Goal: Task Accomplishment & Management: Manage account settings

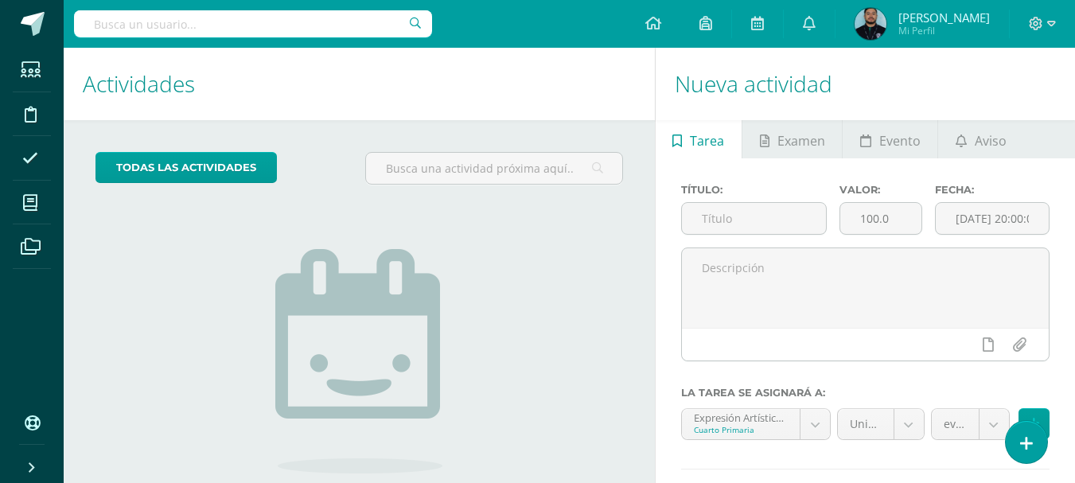
click at [504, 17] on div "Configuración Cerrar sesión [PERSON_NAME] Mi Perfil Avisos 771 avisos sin leer …" at bounding box center [569, 24] width 1011 height 48
click at [492, 76] on h1 "Actividades" at bounding box center [359, 84] width 553 height 72
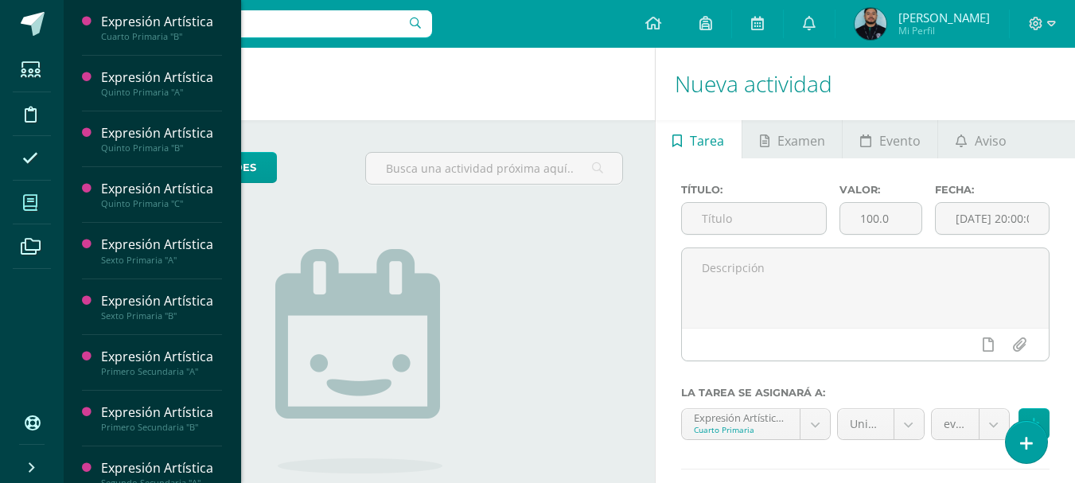
click at [15, 212] on span at bounding box center [31, 203] width 36 height 36
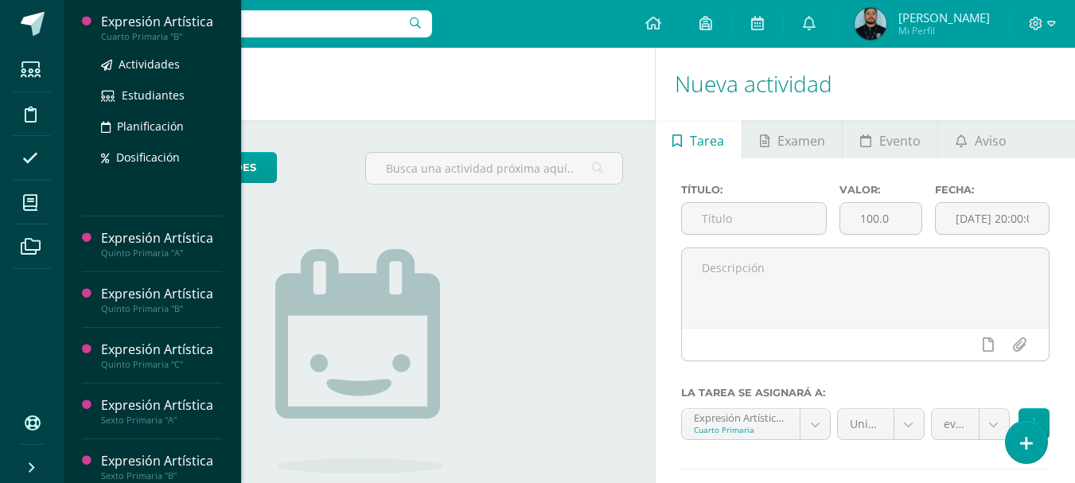
click at [158, 36] on div "Cuarto Primaria "B"" at bounding box center [161, 36] width 121 height 11
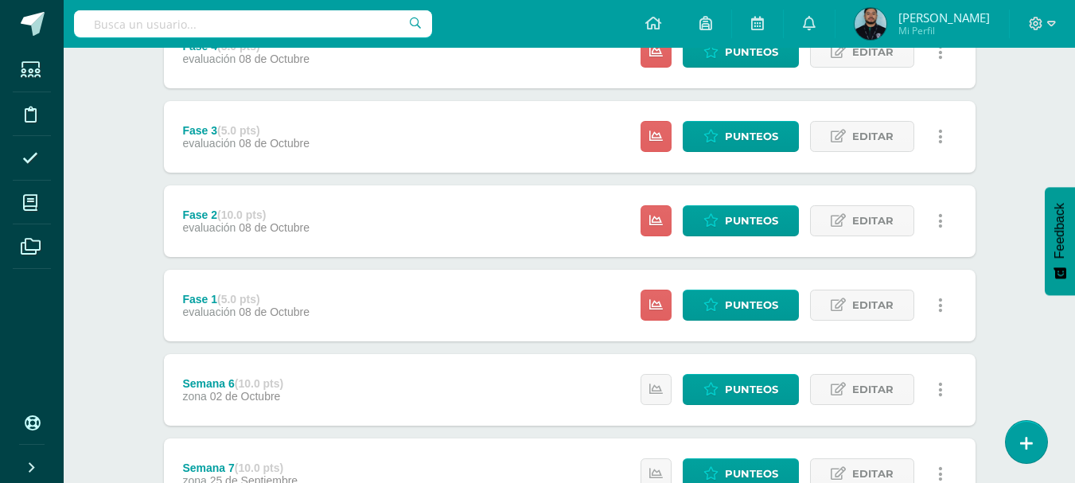
scroll to position [252, 0]
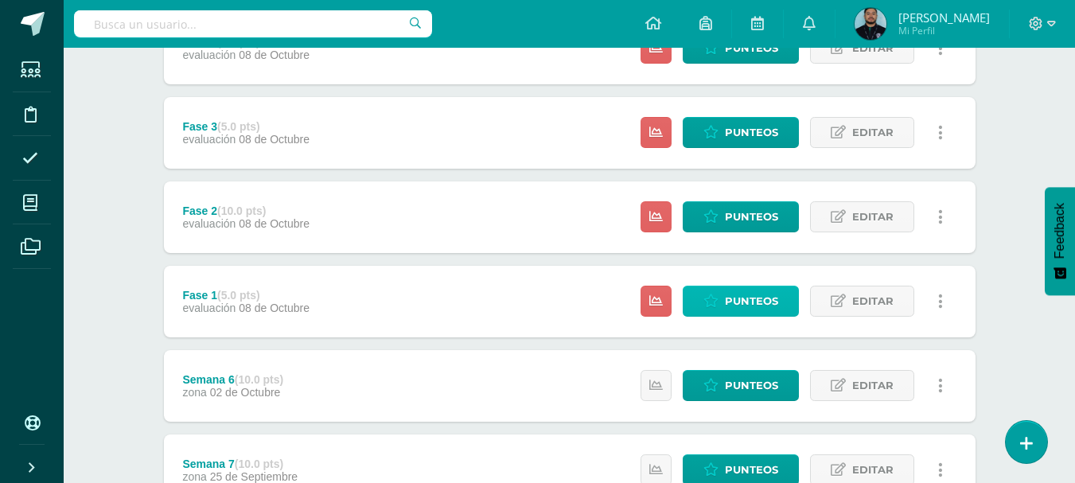
click at [750, 296] on span "Punteos" at bounding box center [751, 300] width 53 height 29
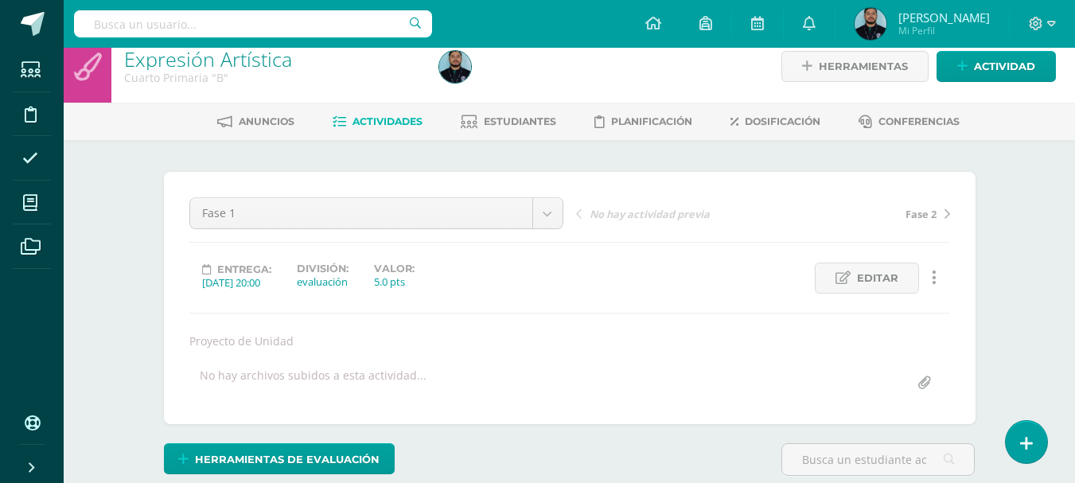
scroll to position [18, 0]
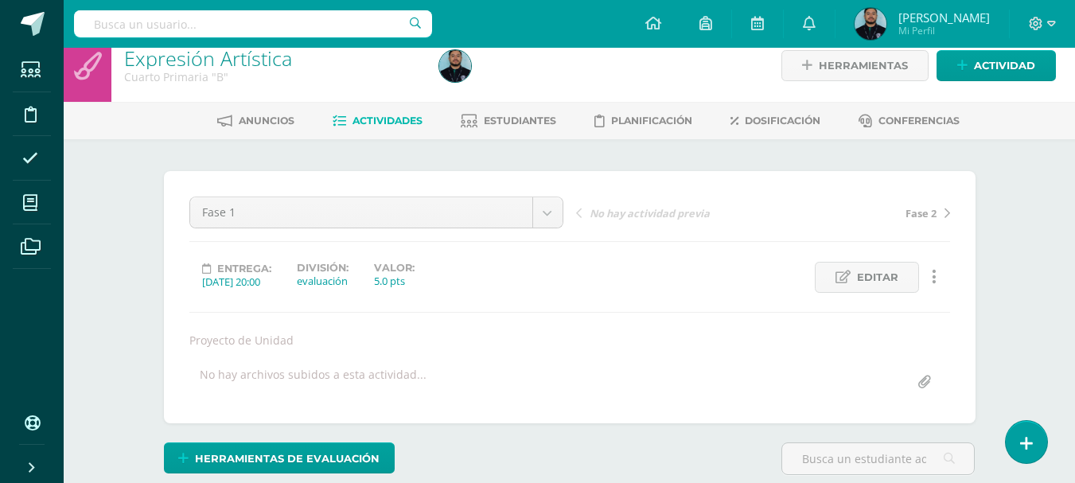
click at [567, 56] on div at bounding box center [593, 65] width 321 height 72
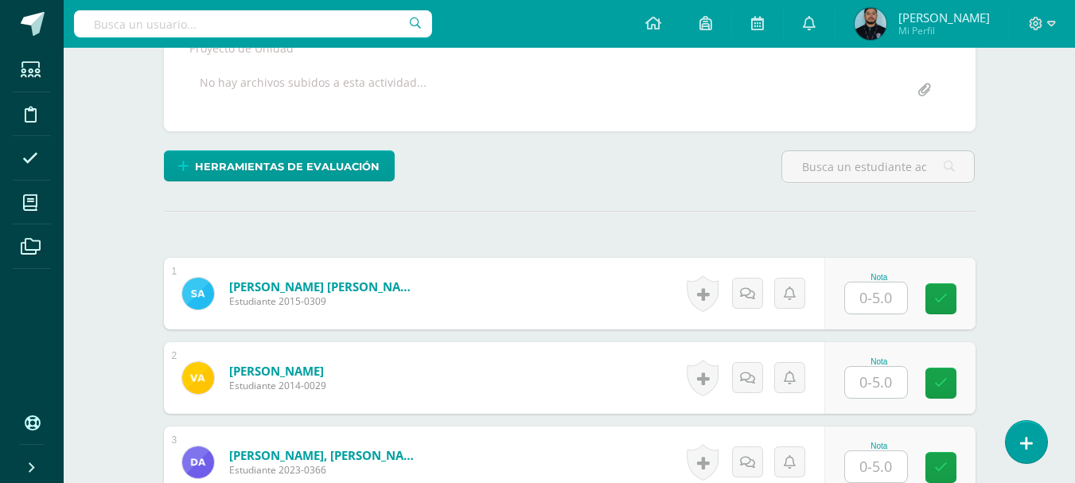
scroll to position [313, 0]
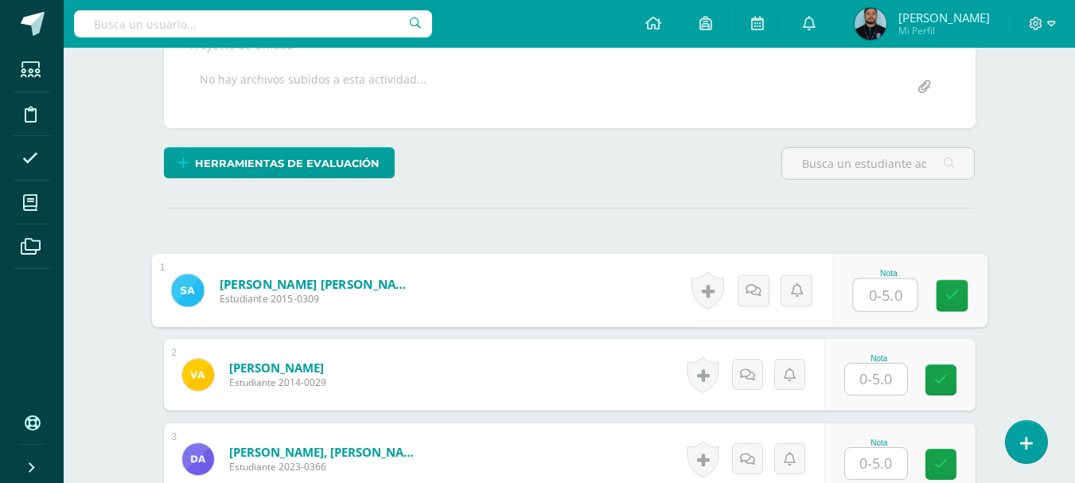
click at [878, 294] on input "text" at bounding box center [885, 295] width 64 height 32
type input "5"
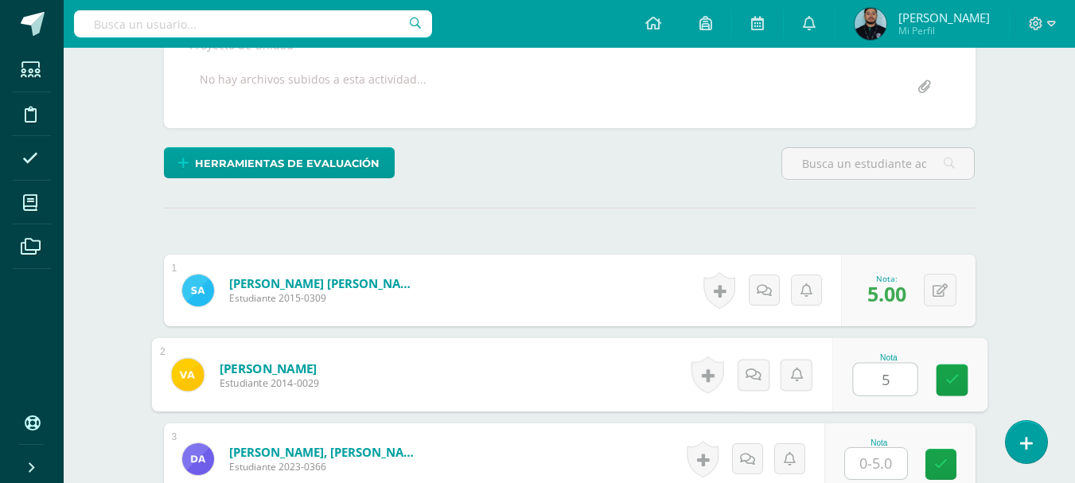
type input "5"
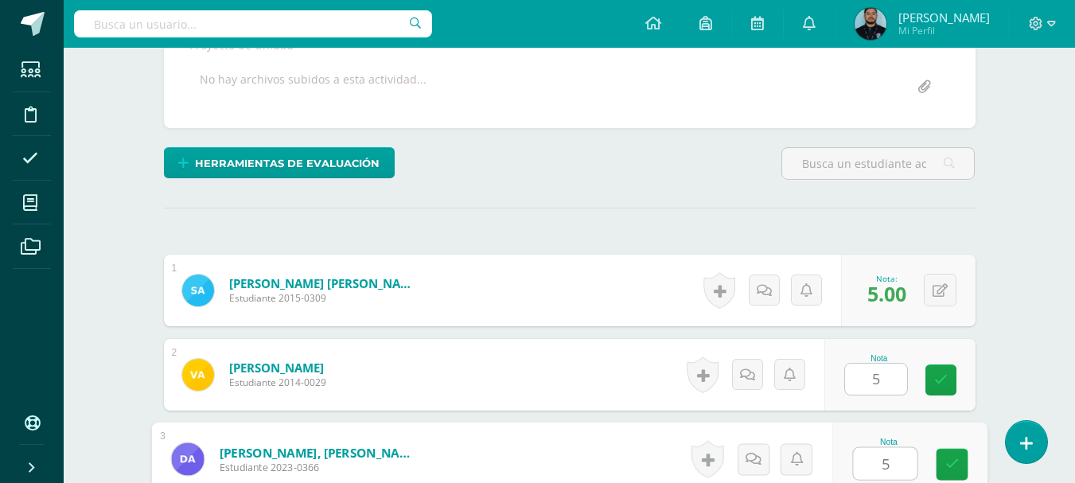
type input "5"
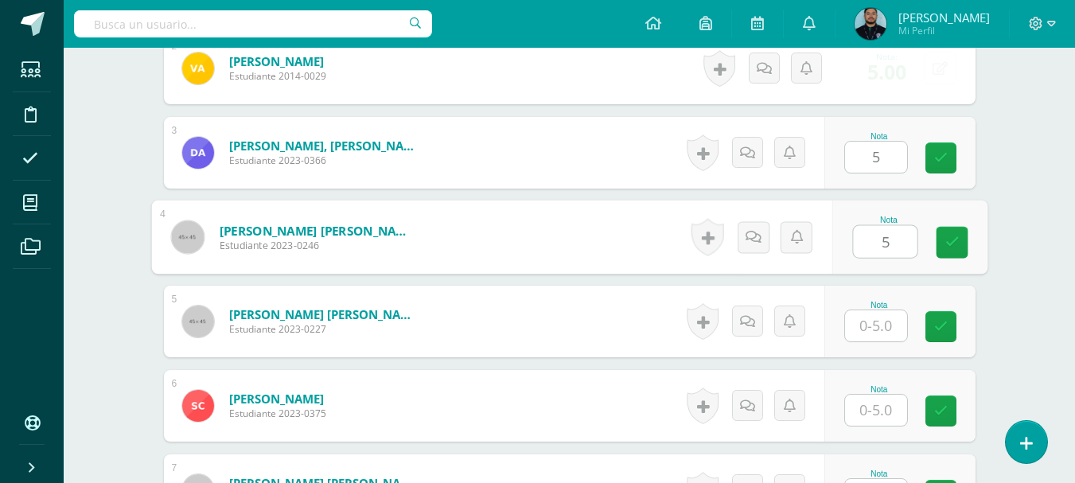
type input "5"
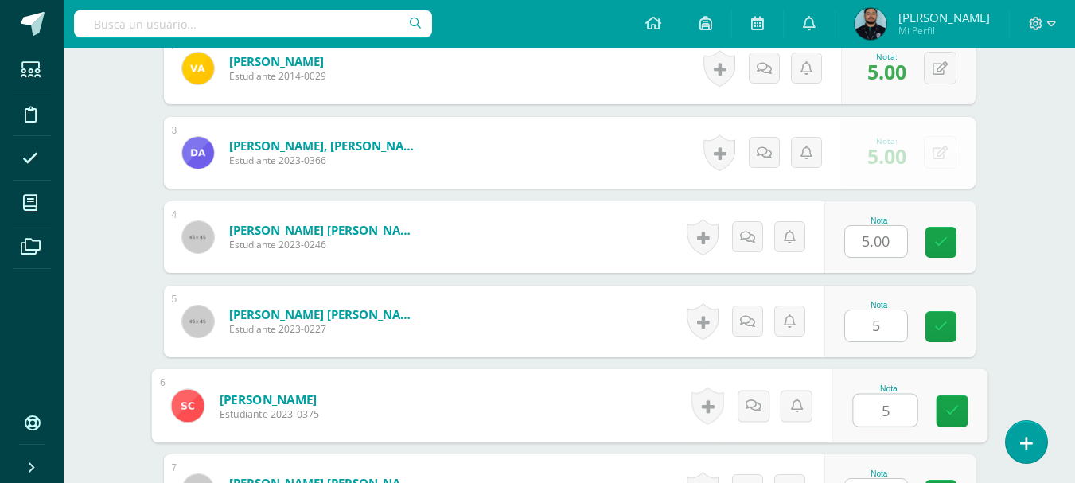
type input "5"
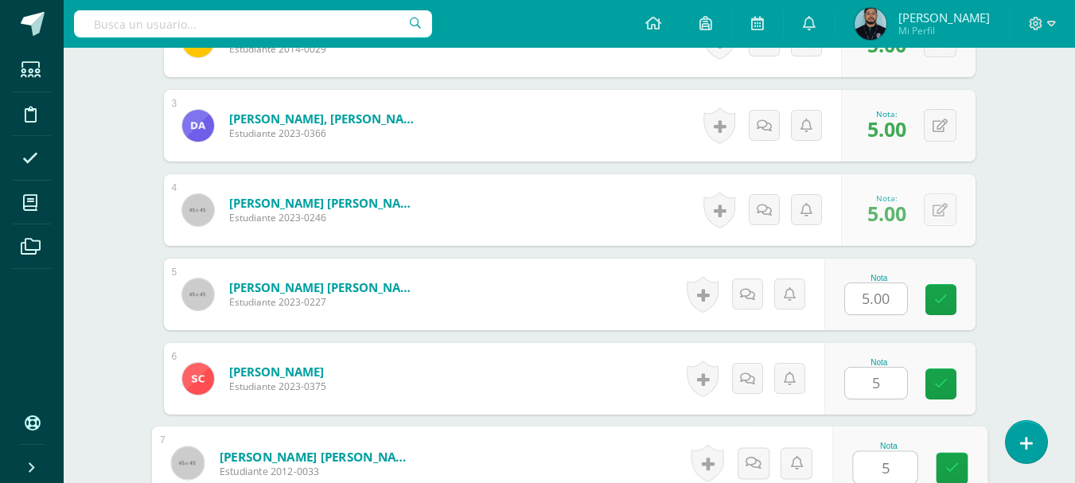
type input "5"
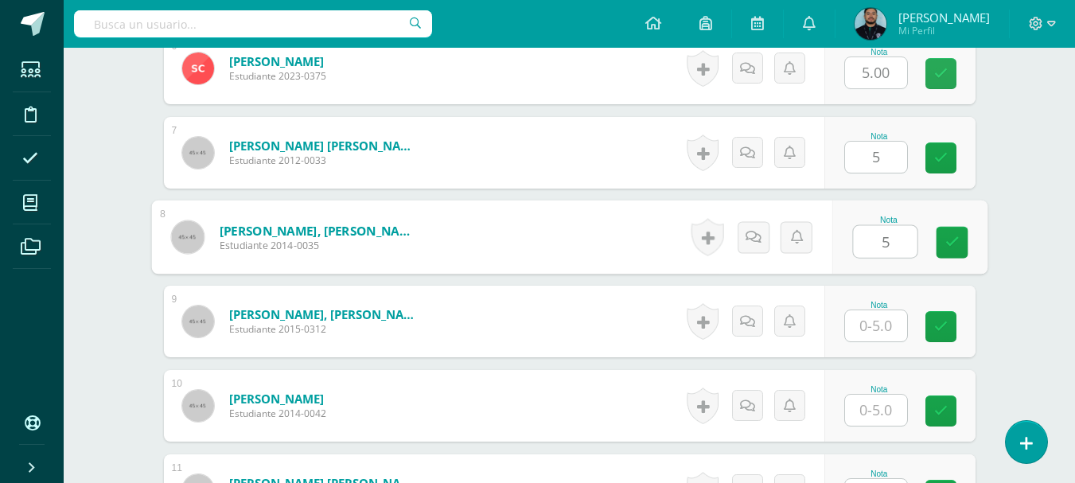
type input "5"
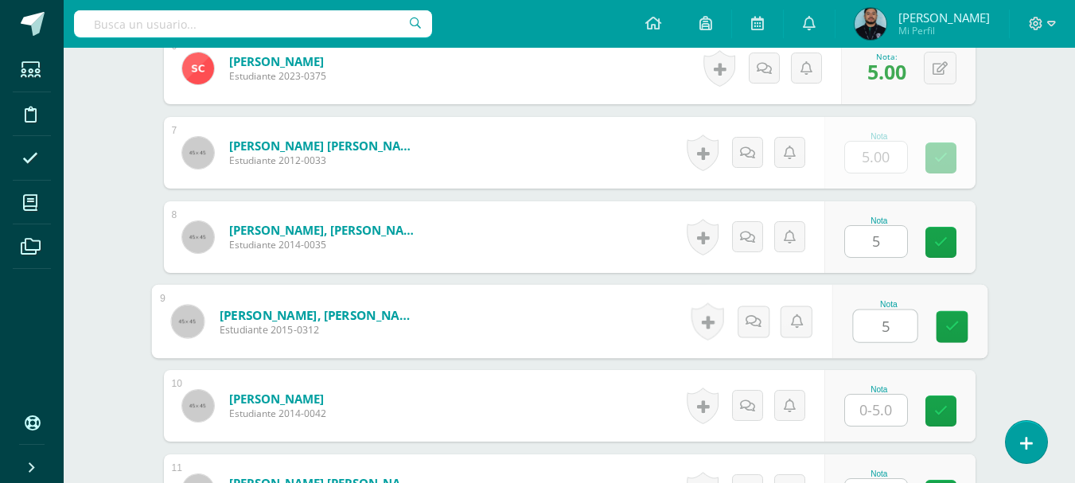
type input "5"
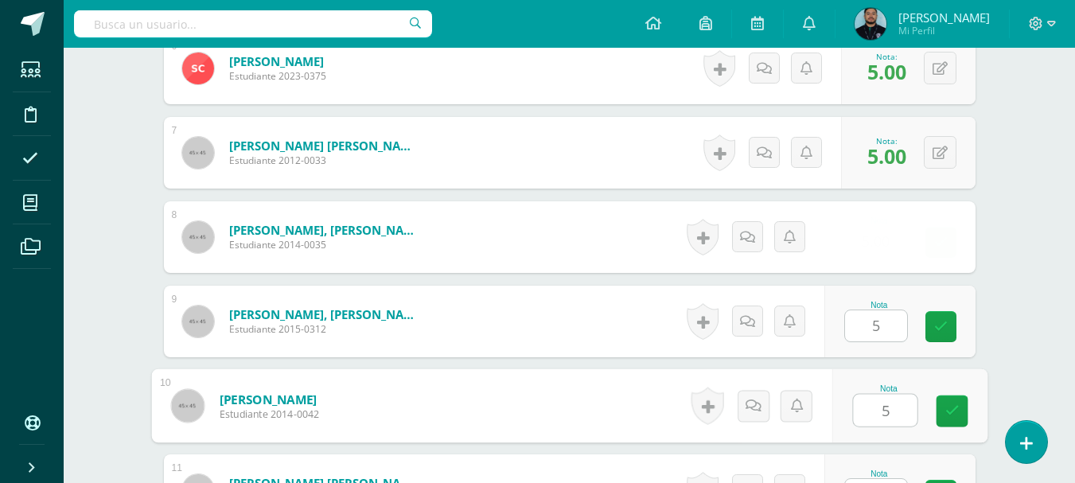
type input "5"
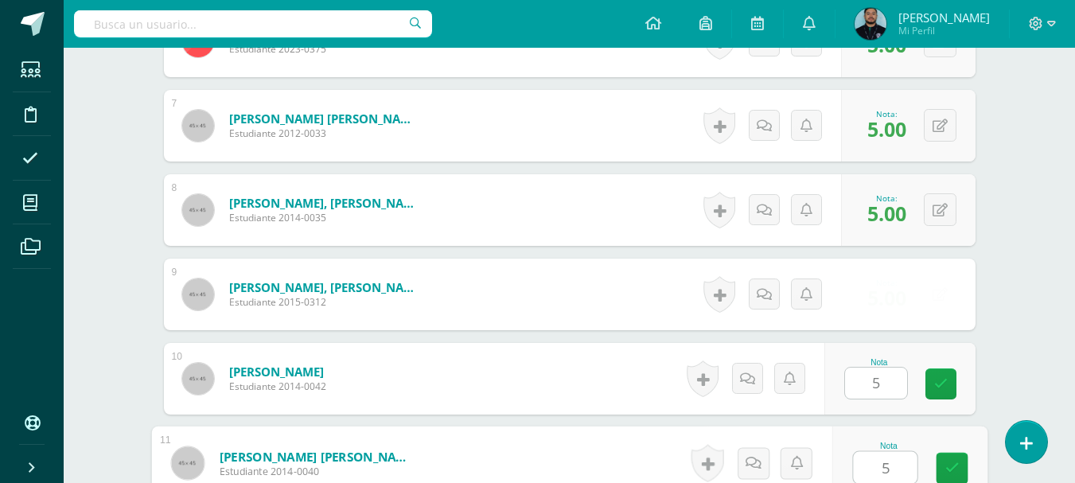
type input "5"
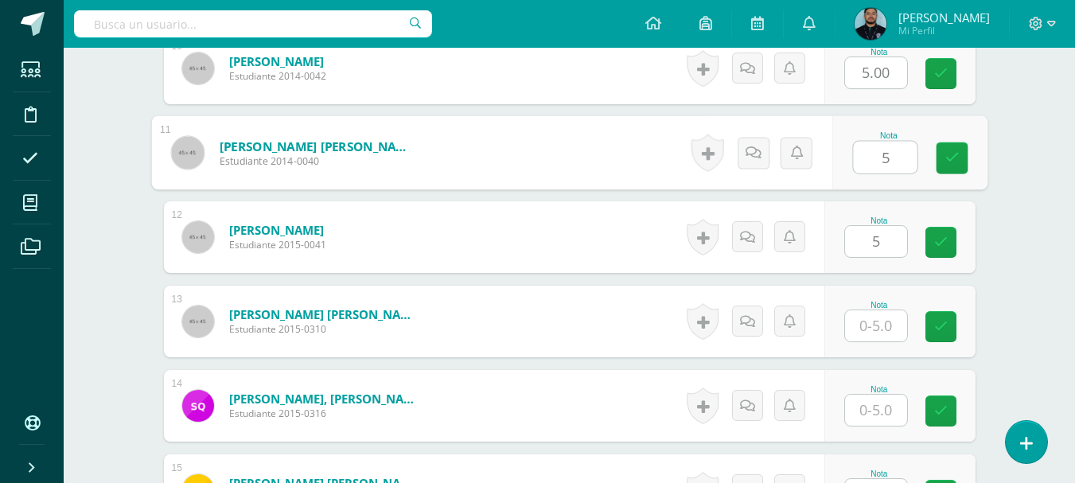
type input "5"
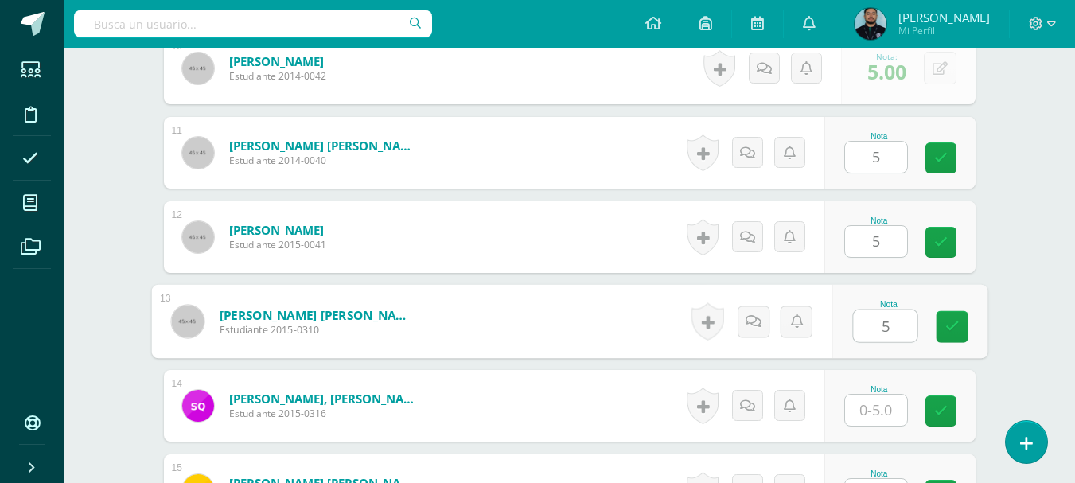
type input "5"
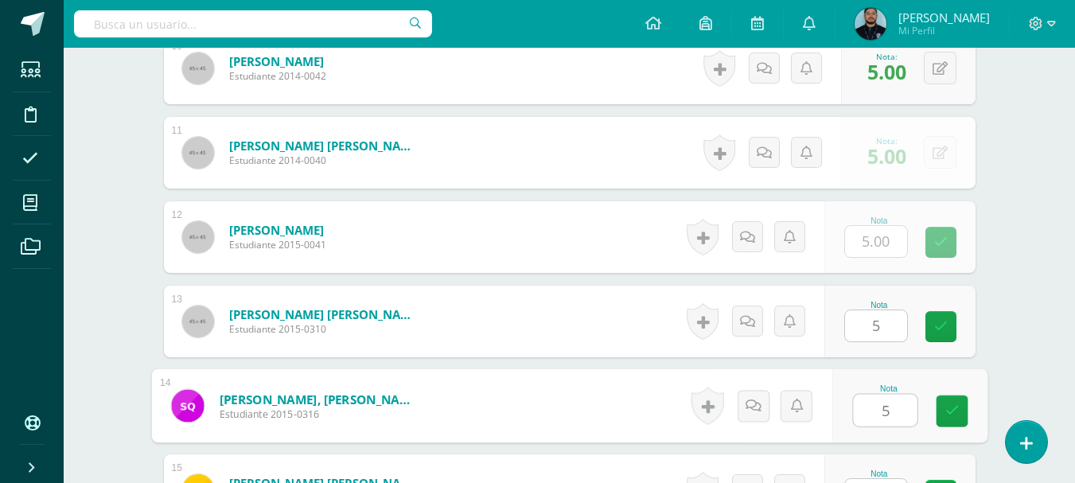
type input "5"
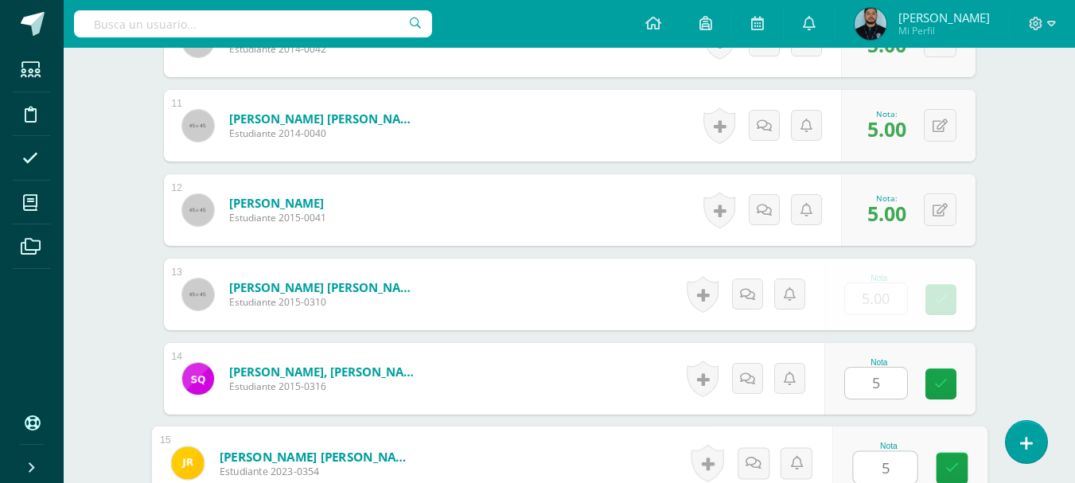
type input "5"
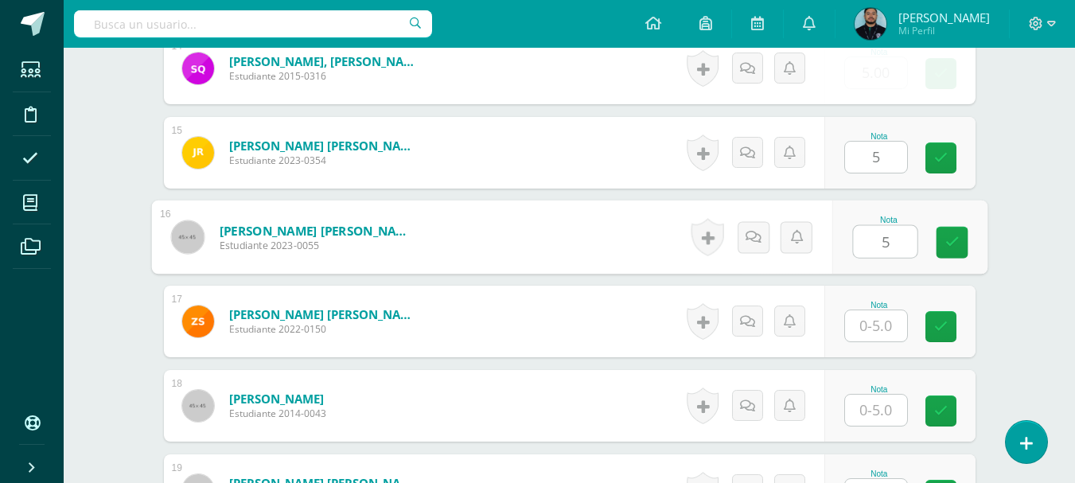
type input "5"
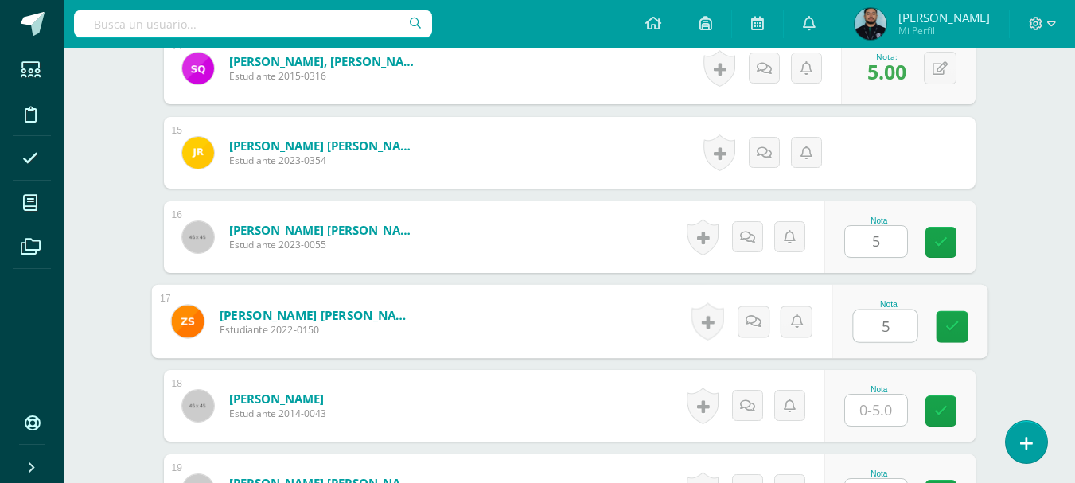
type input "5"
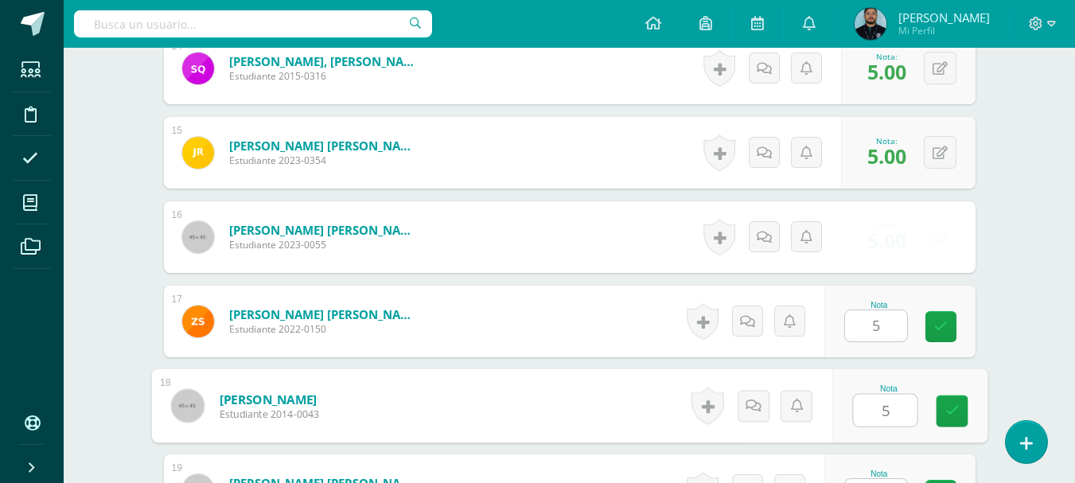
type input "5"
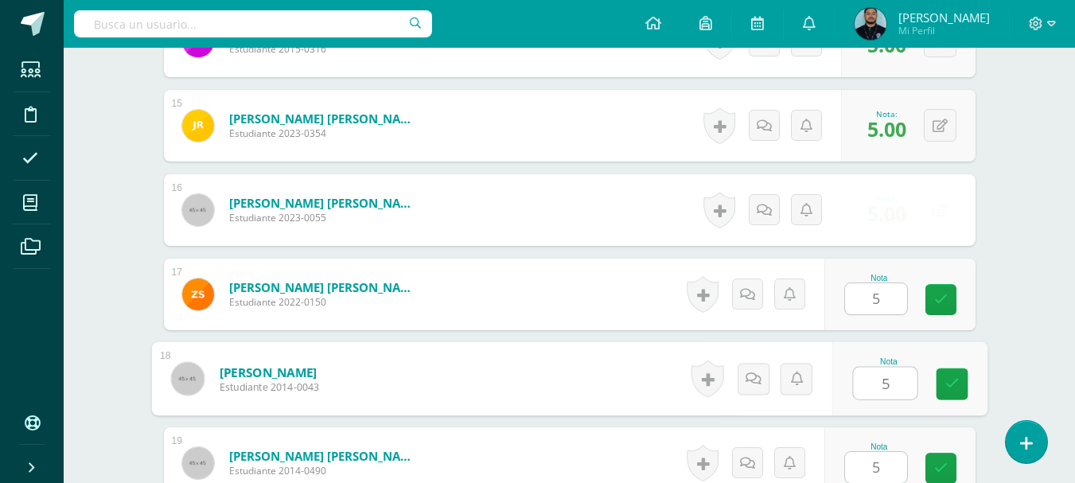
type input "5"
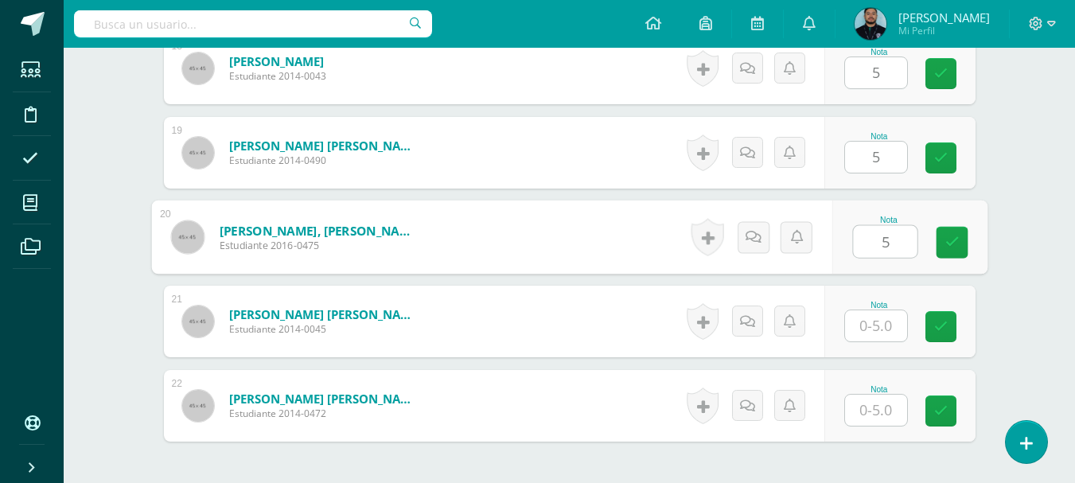
type input "5"
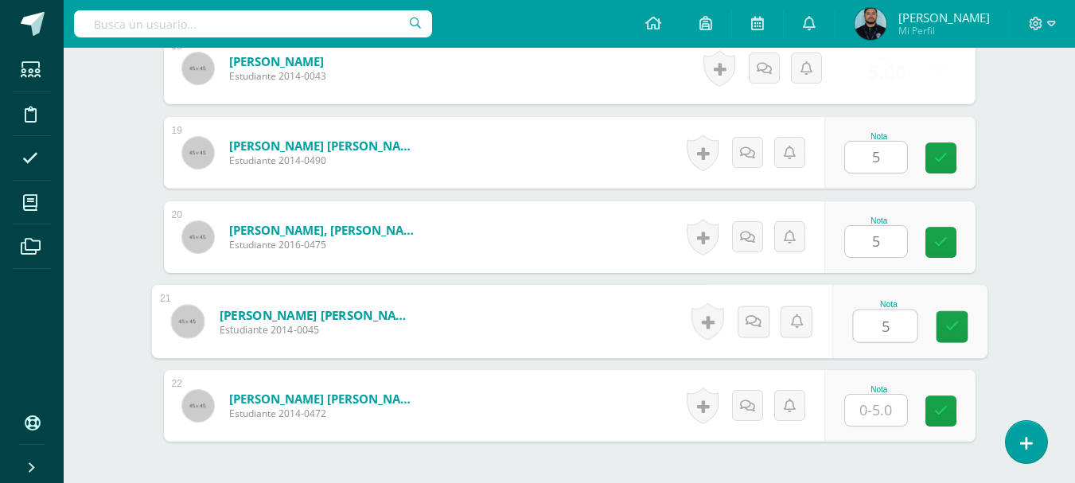
type input "5"
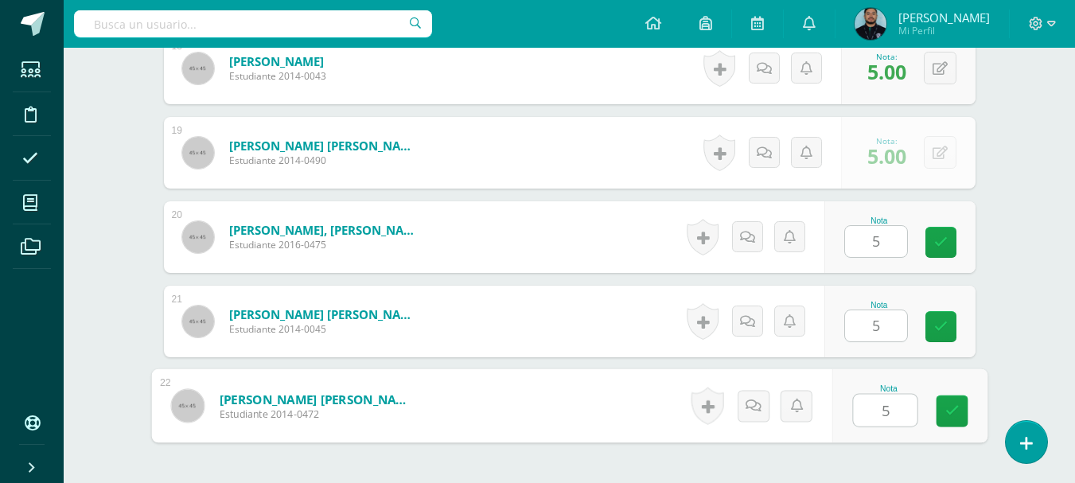
type input "5"
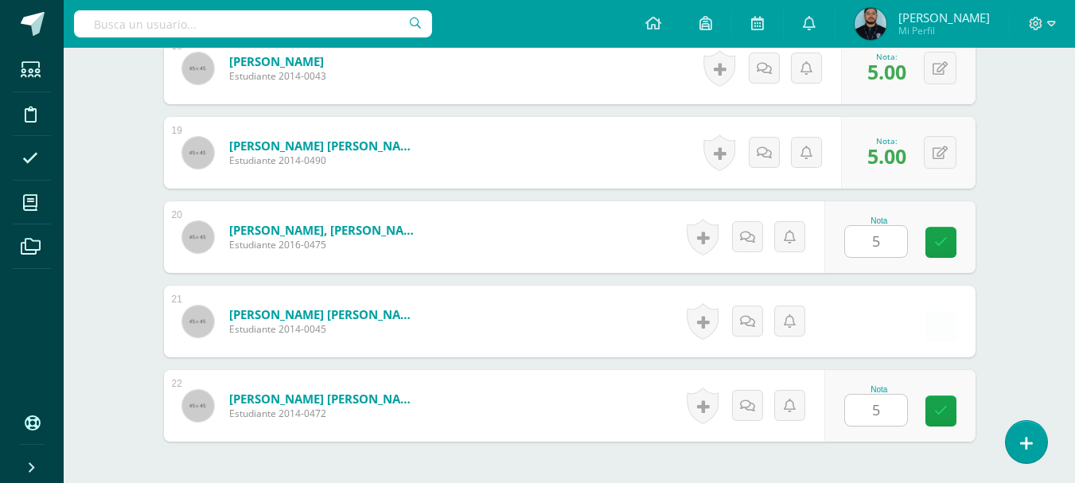
scroll to position [2110, 0]
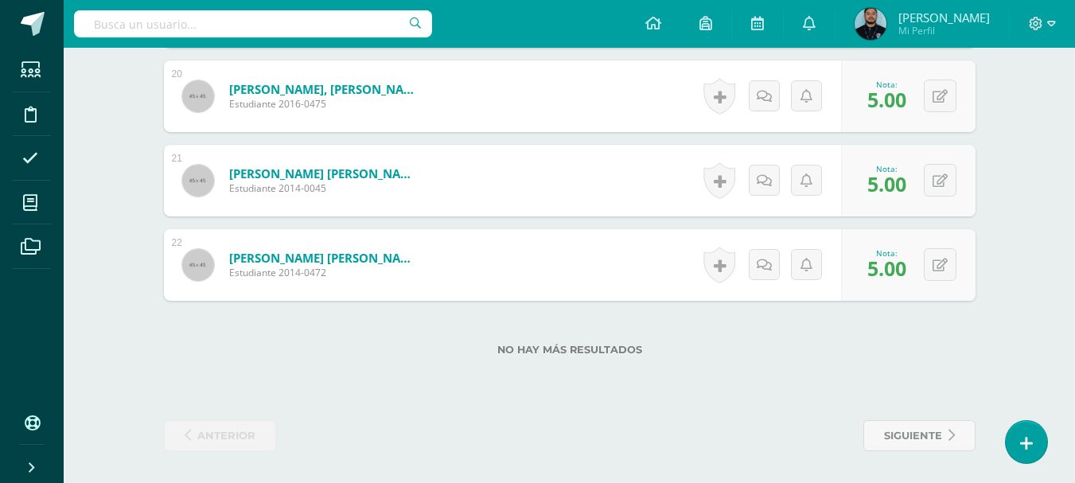
click at [566, 432] on div "anterior" at bounding box center [364, 435] width 412 height 31
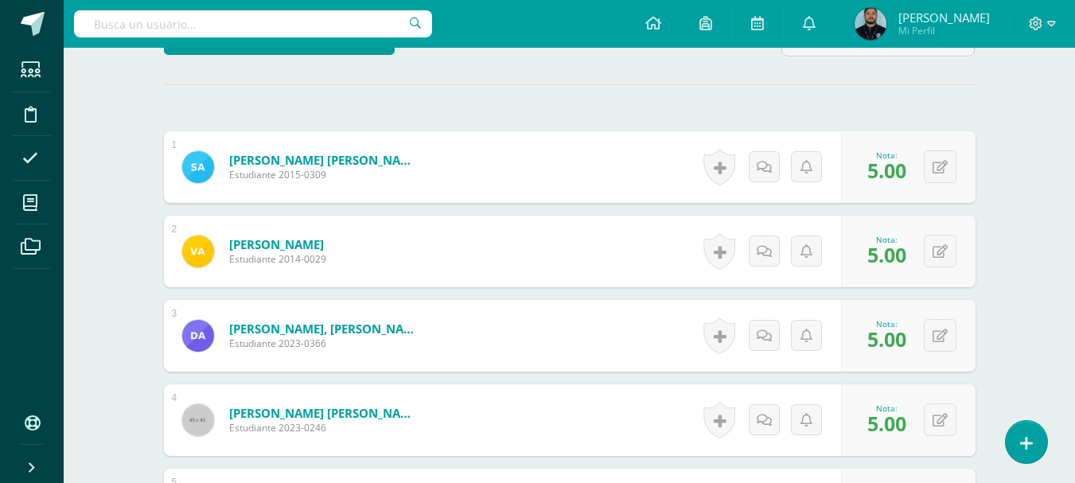
scroll to position [0, 0]
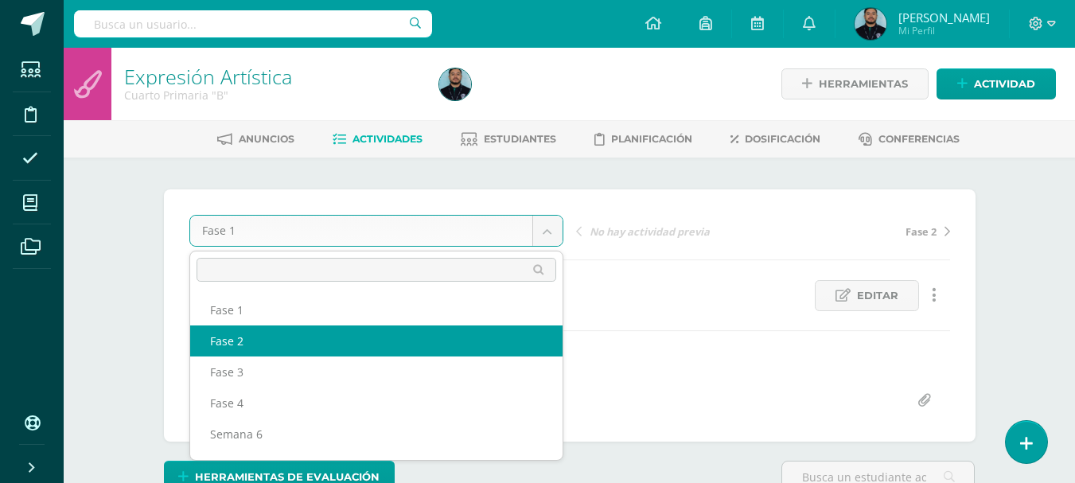
select select "/dashboard/teacher/grade-activity/50946/"
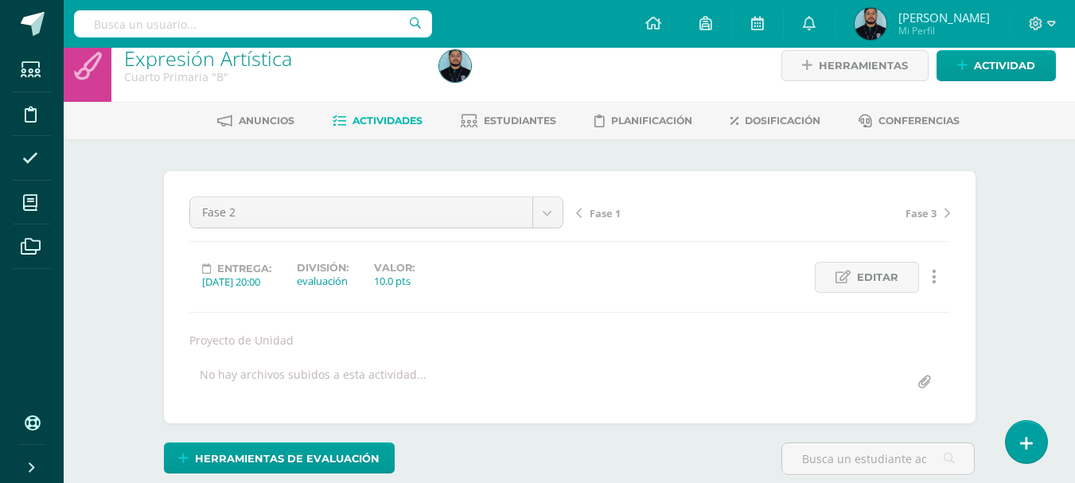
scroll to position [19, 0]
click at [518, 60] on div at bounding box center [593, 65] width 321 height 72
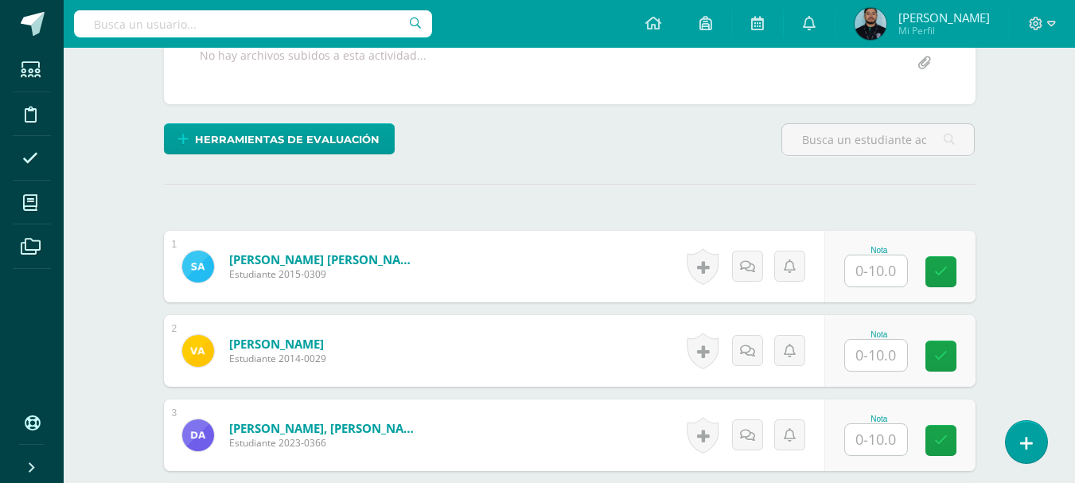
scroll to position [345, 0]
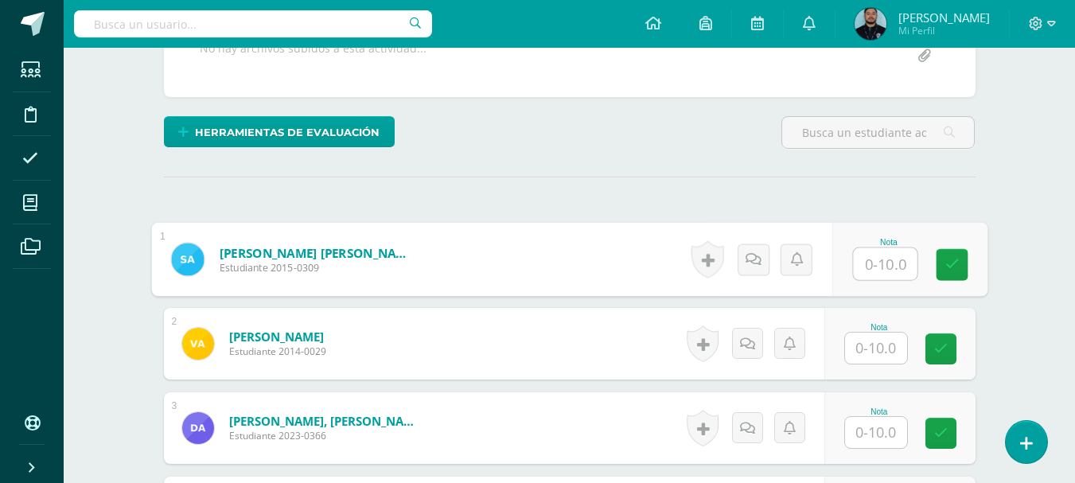
click at [863, 269] on input "text" at bounding box center [885, 264] width 64 height 32
type input "10"
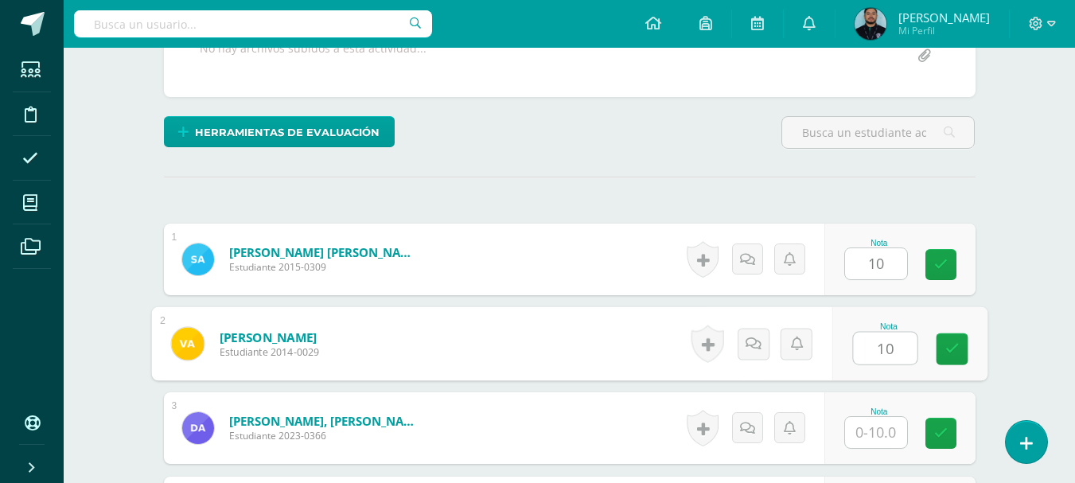
type input "10"
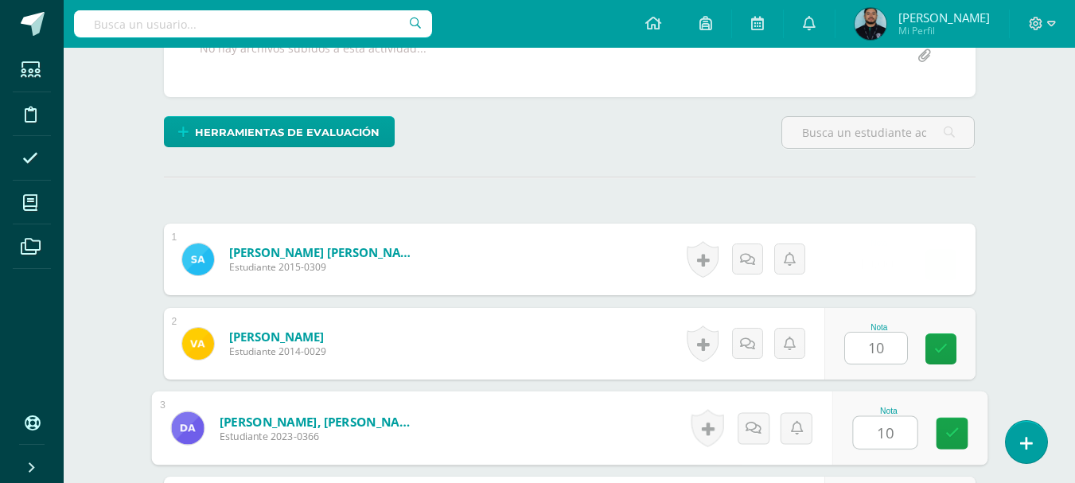
type input "10"
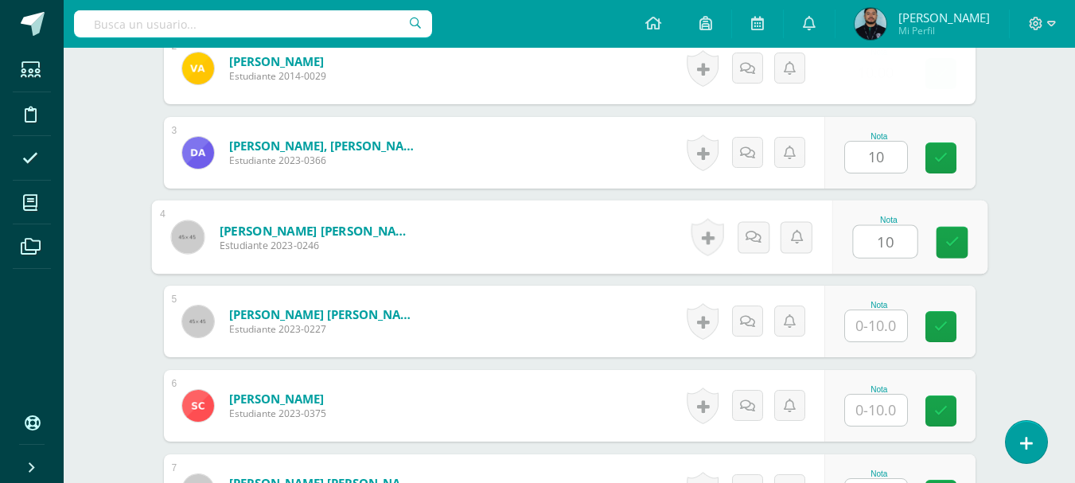
type input "10"
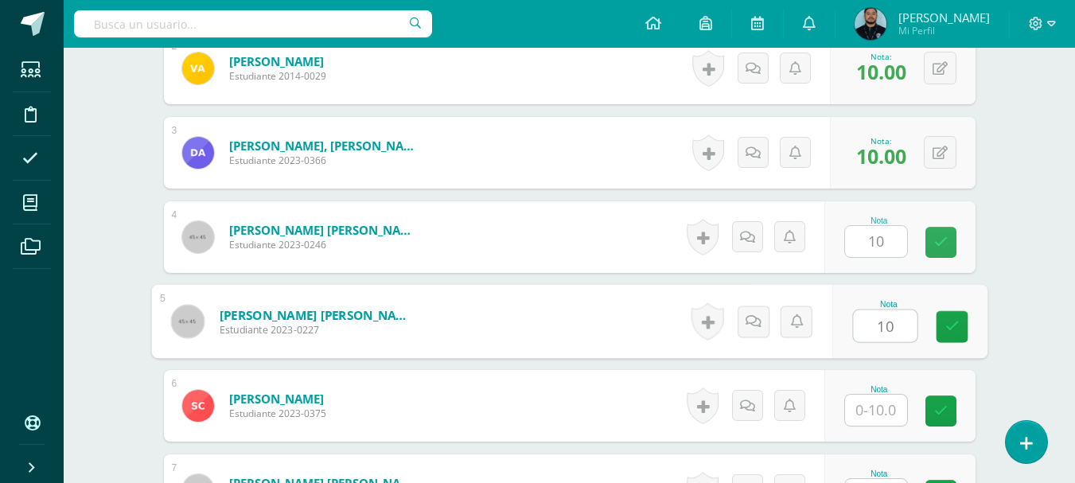
type input "10"
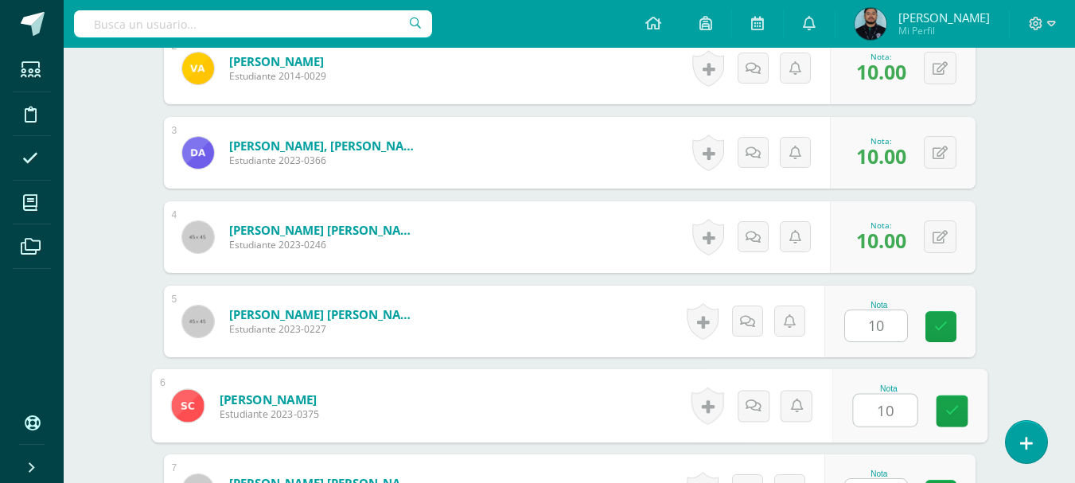
type input "10"
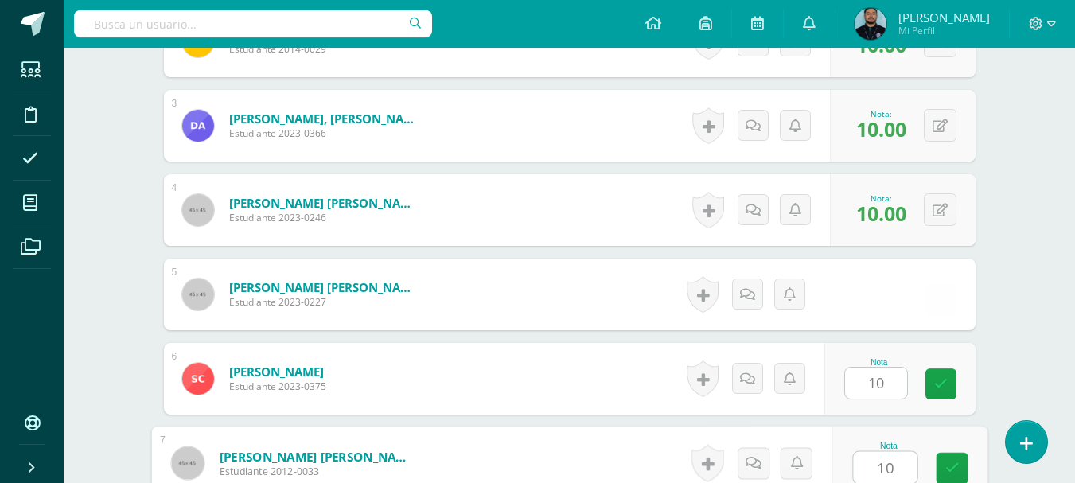
type input "10"
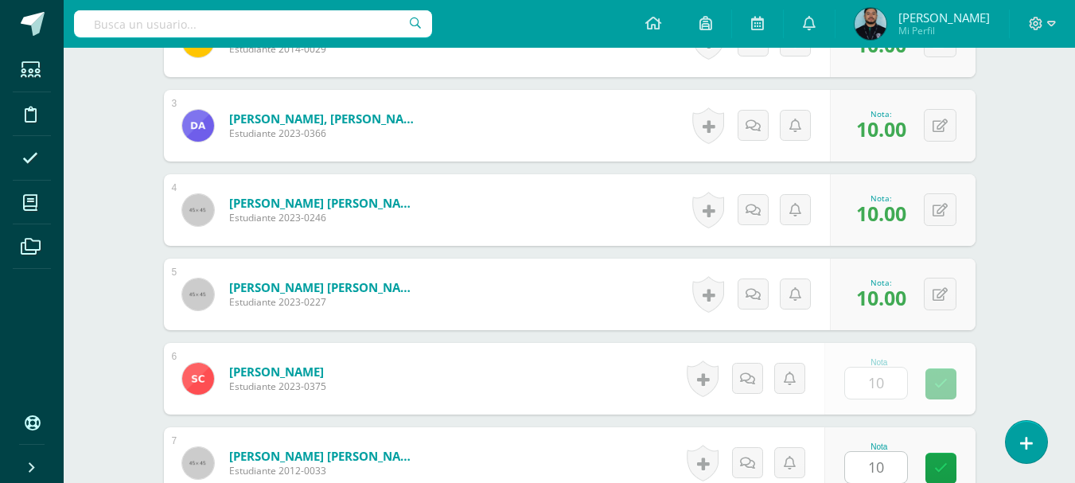
scroll to position [957, 0]
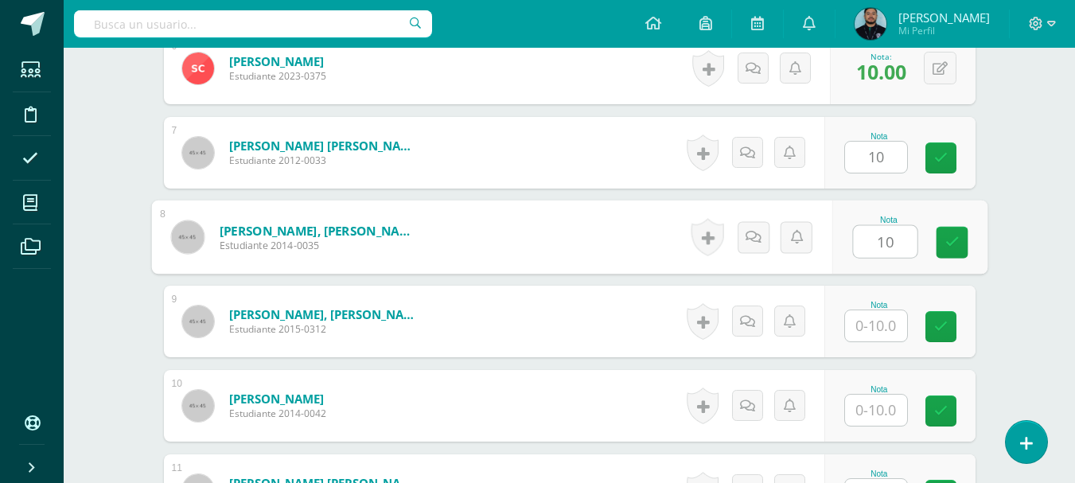
type input "10"
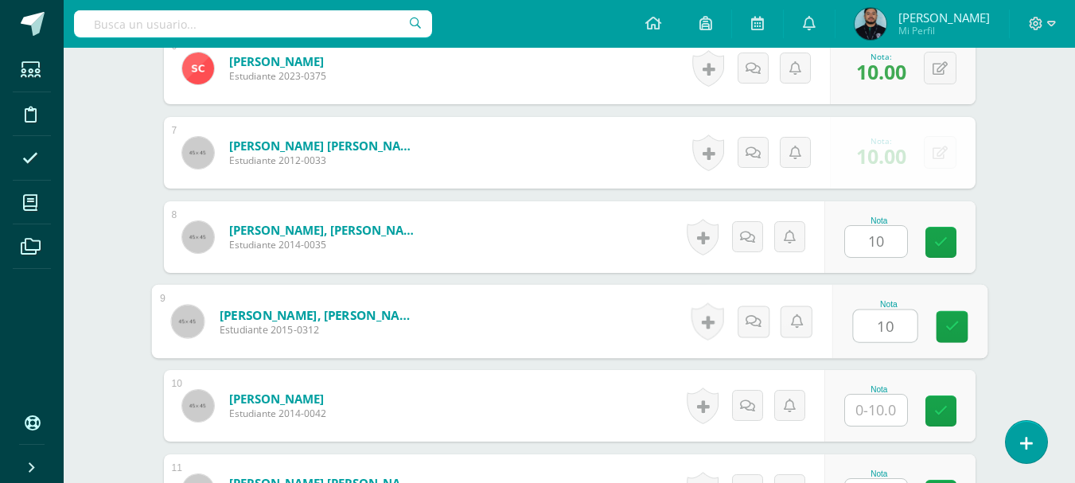
type input "10"
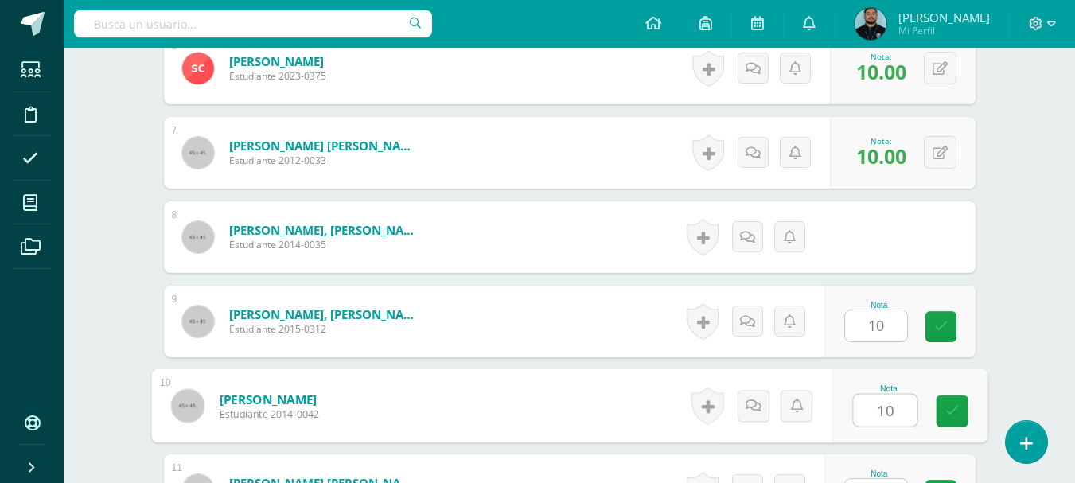
type input "10"
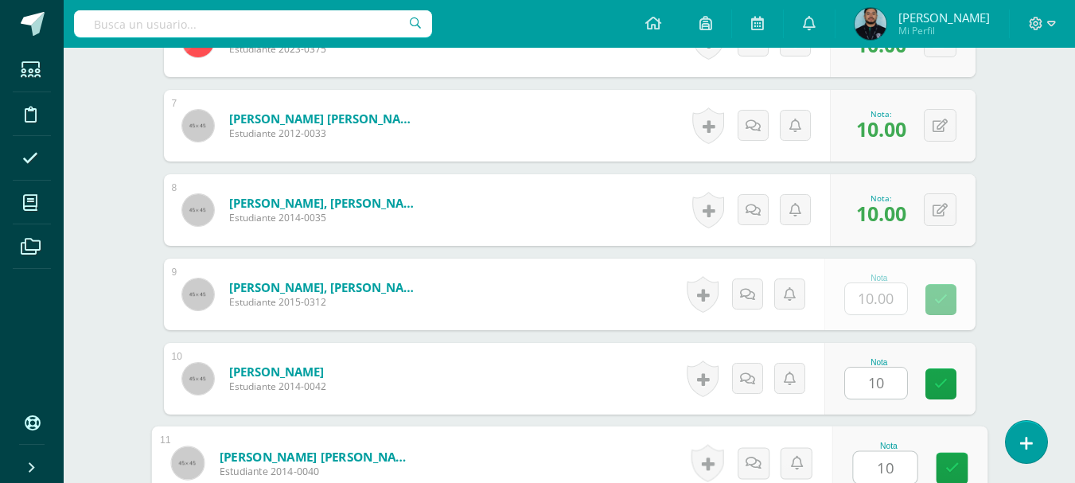
type input "10"
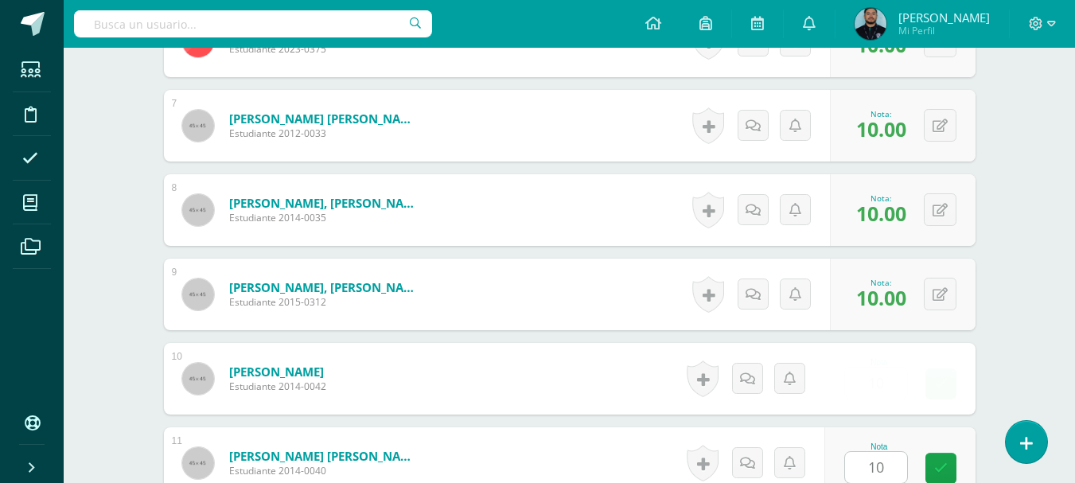
scroll to position [1295, 0]
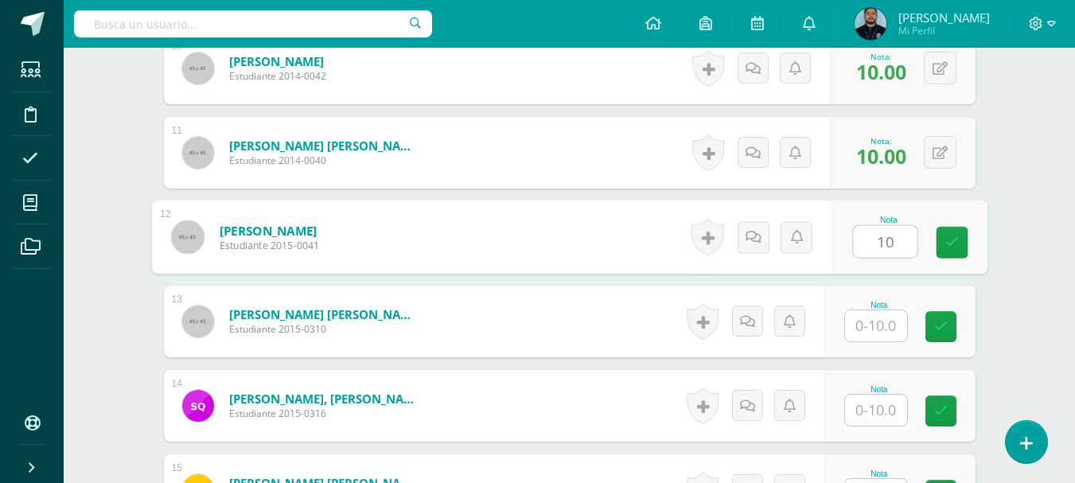
type input "10"
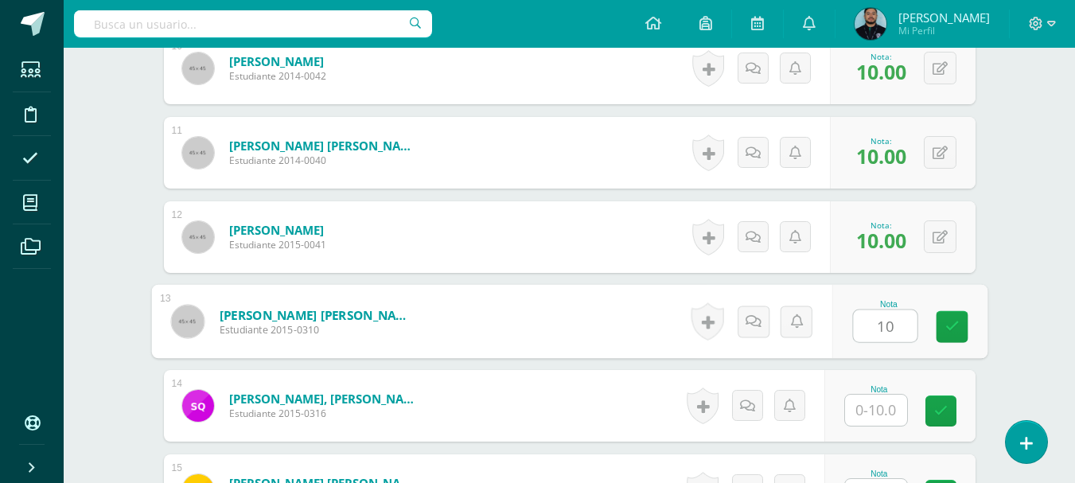
type input "10"
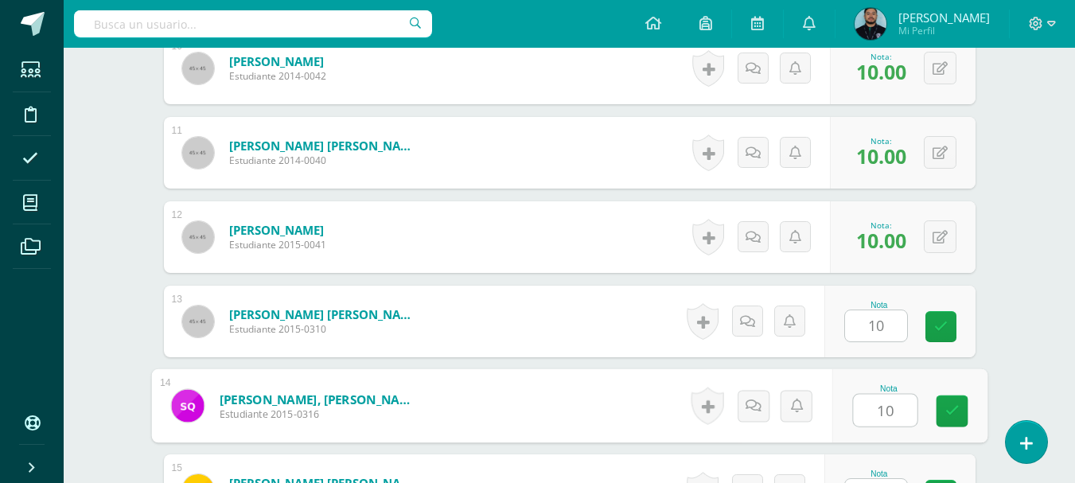
type input "10"
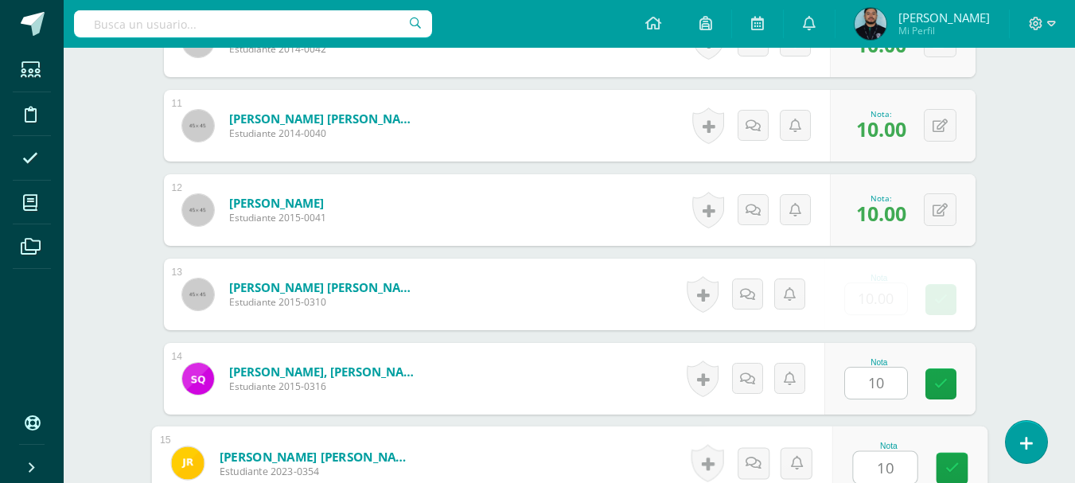
type input "10"
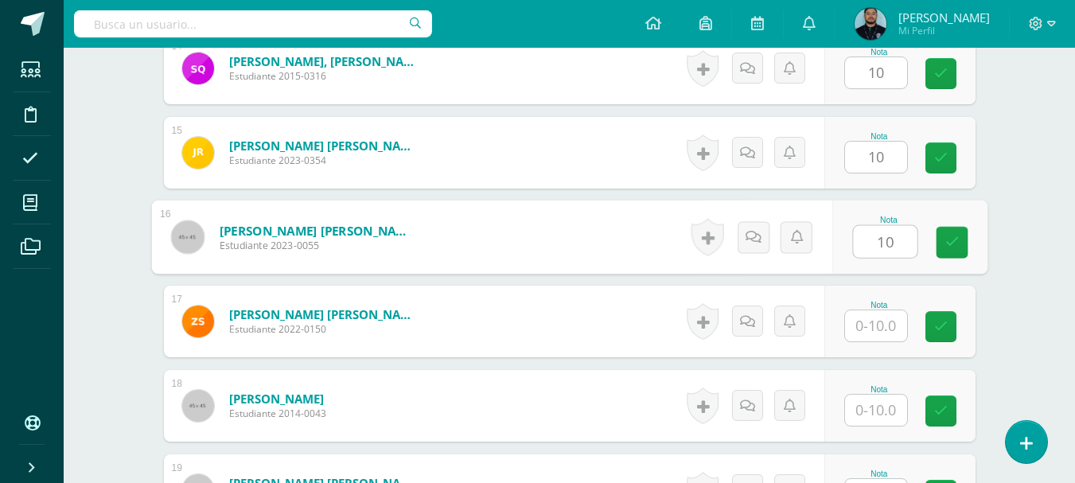
type input "10"
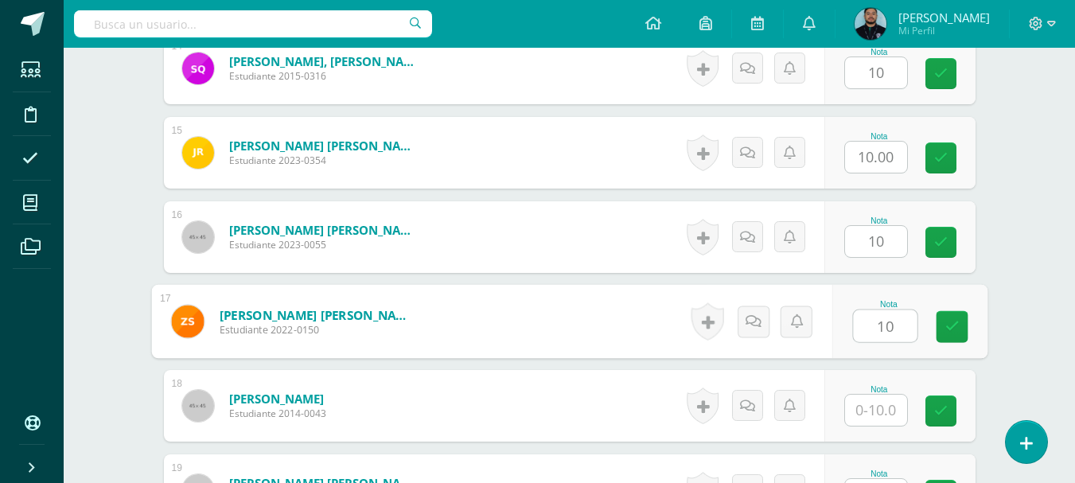
type input "10"
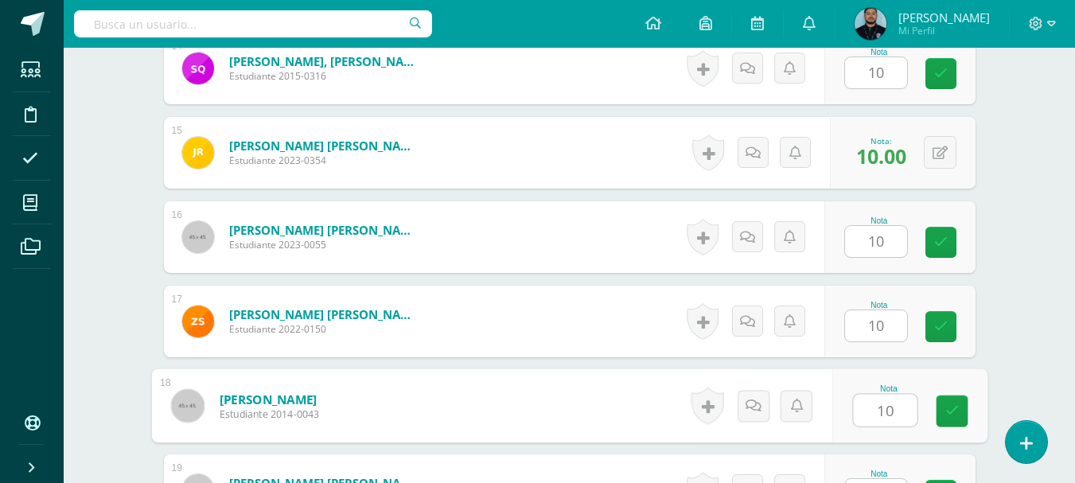
type input "10"
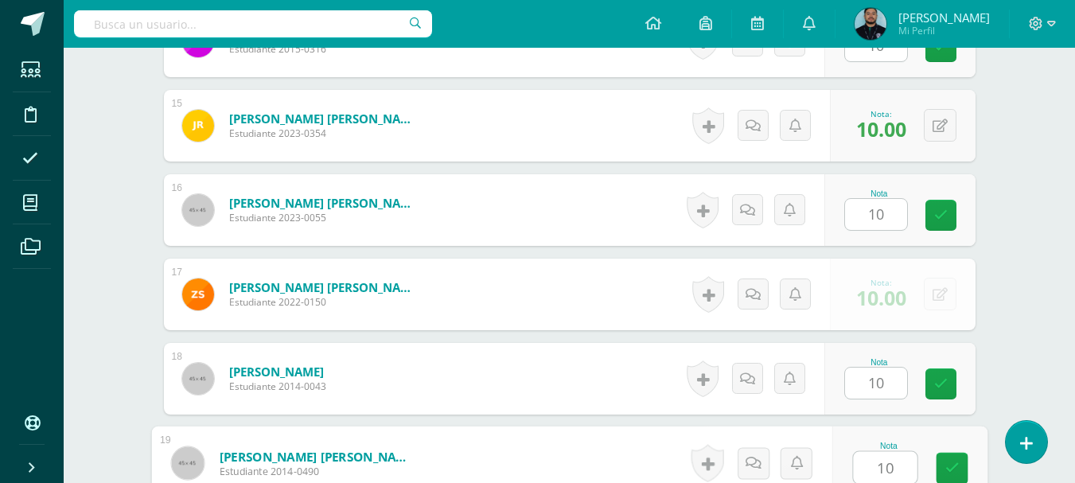
type input "10"
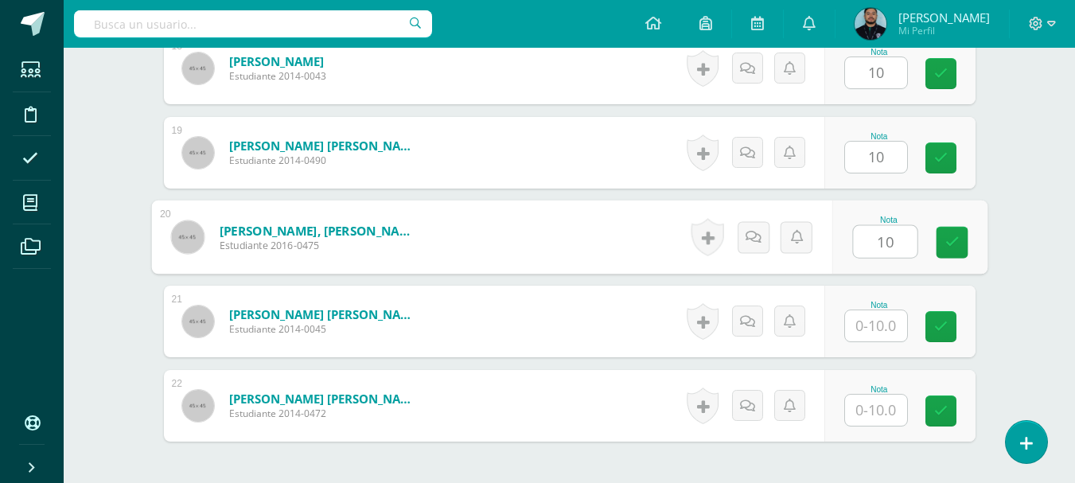
type input "10"
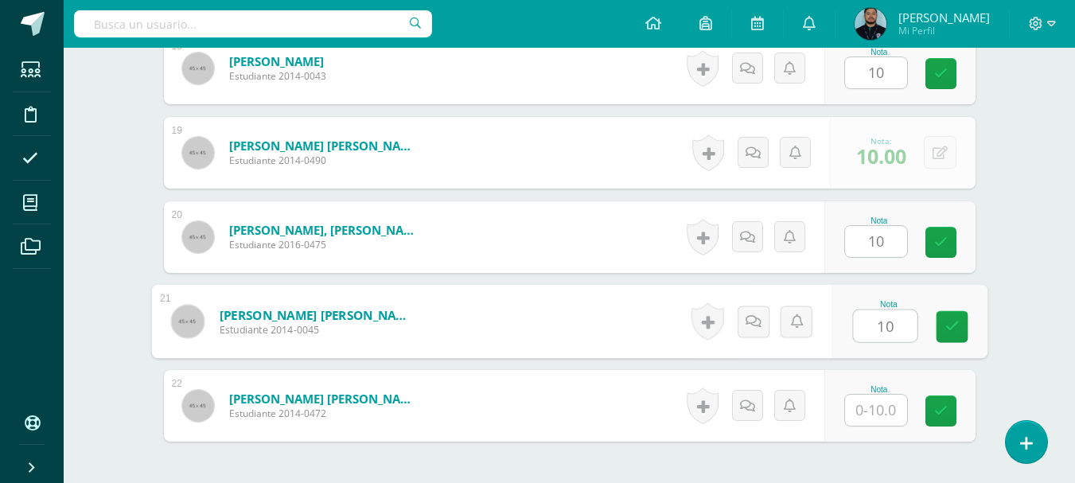
type input "10"
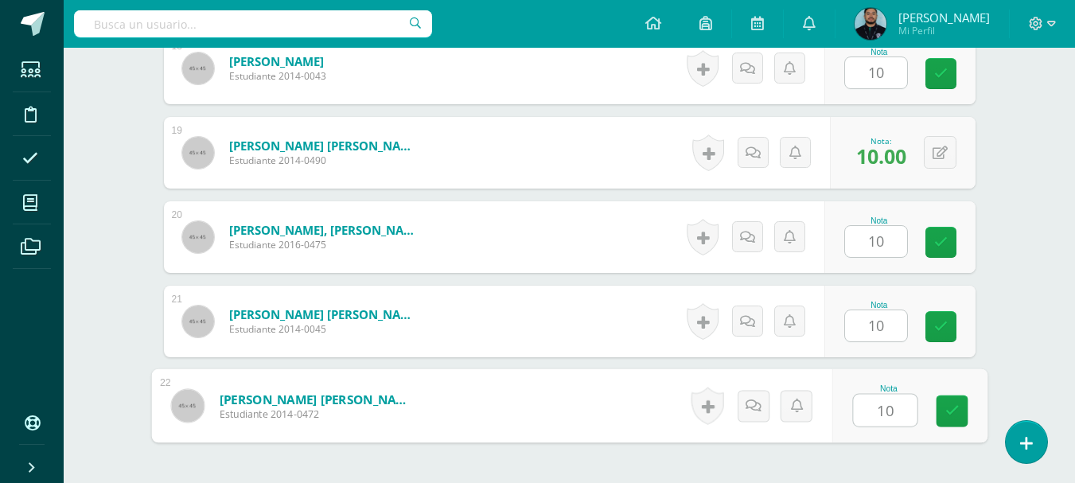
type input "10"
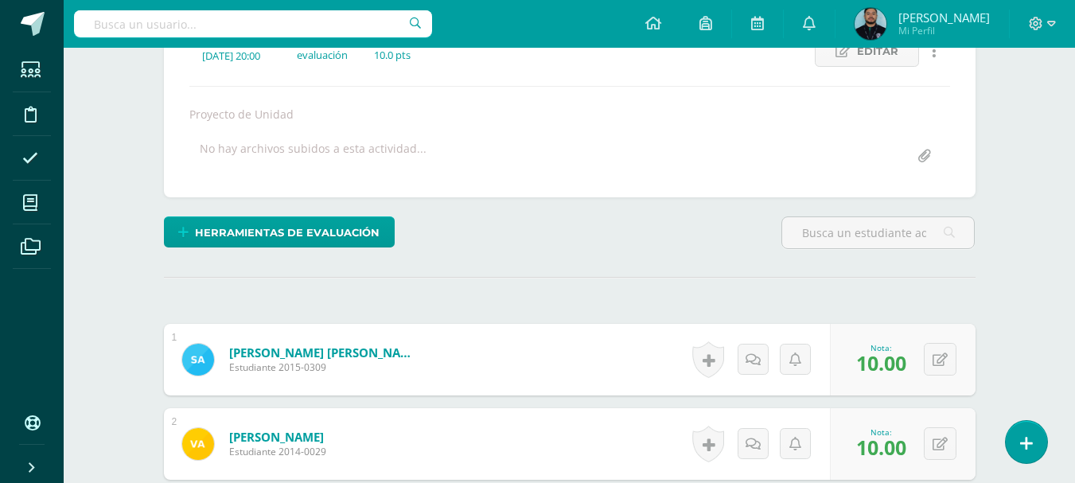
scroll to position [0, 0]
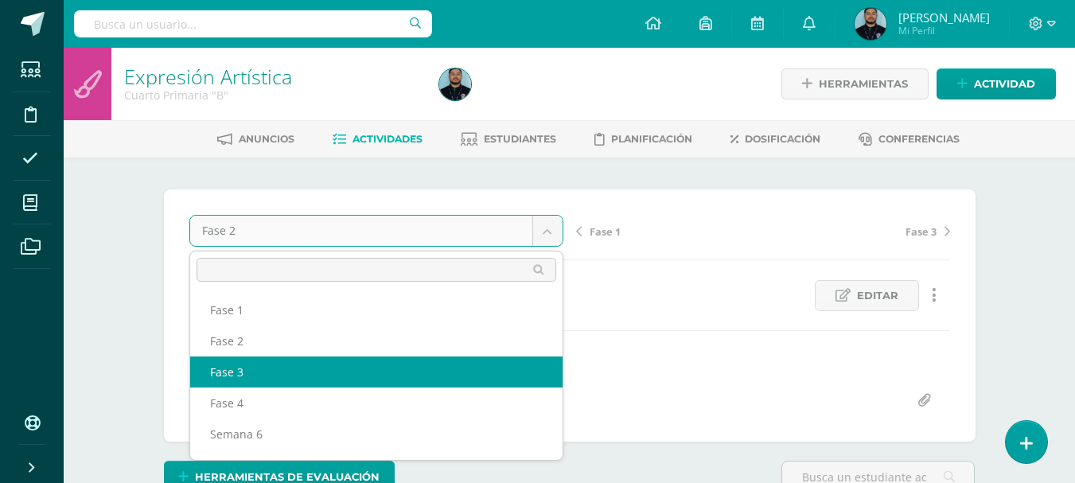
drag, startPoint x: 200, startPoint y: 392, endPoint x: 220, endPoint y: 373, distance: 27.6
select select "/dashboard/teacher/grade-activity/50959/"
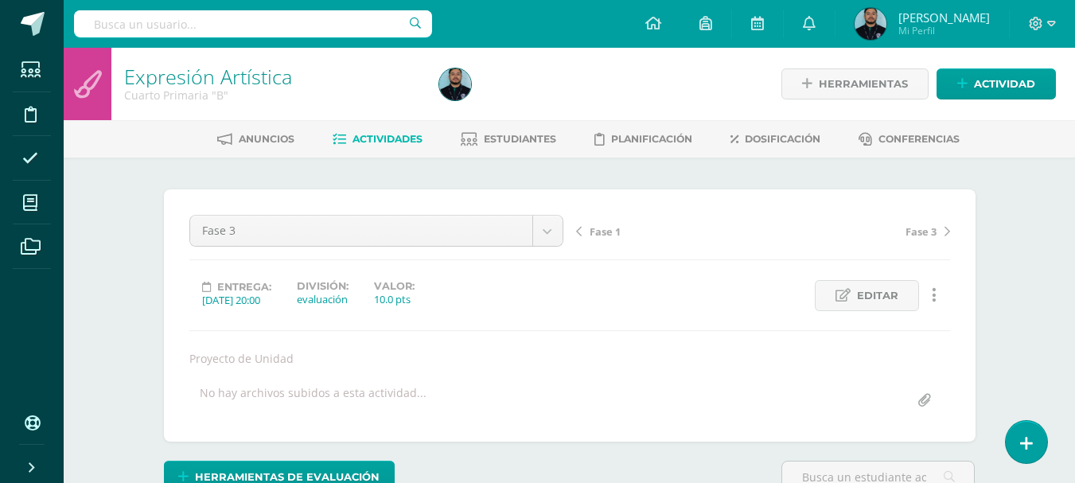
click at [220, 373] on div "Fase 3 Fase 1 Fase 2 Fase 3 Fase 4 Semana 6 Semana 7 Semana 5 Semana 4 Semana 3…" at bounding box center [569, 315] width 761 height 201
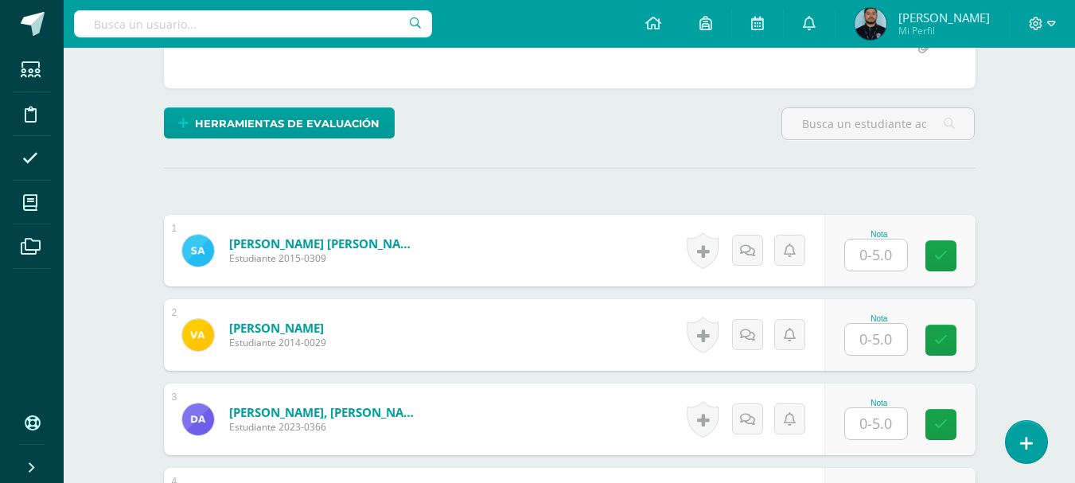
scroll to position [354, 0]
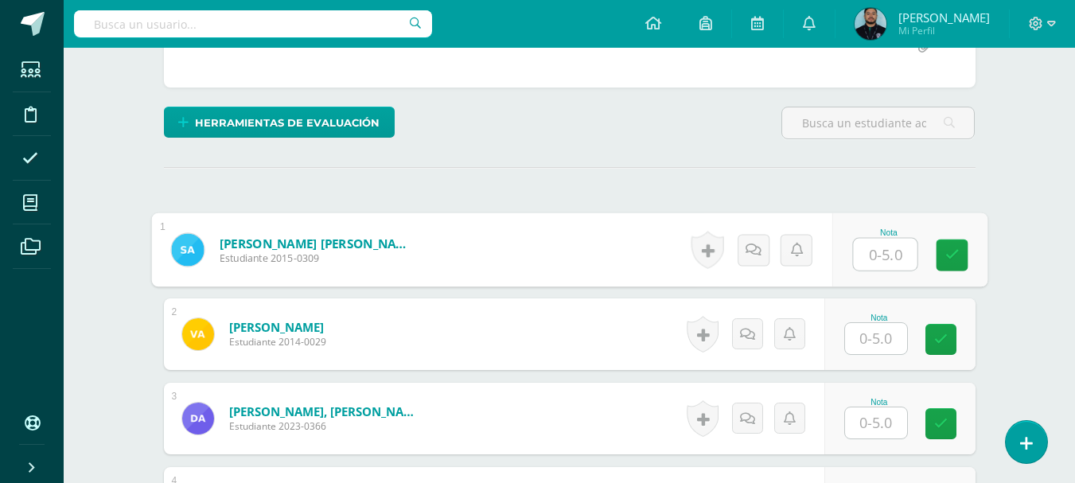
click at [877, 253] on input "text" at bounding box center [885, 255] width 64 height 32
type input "5"
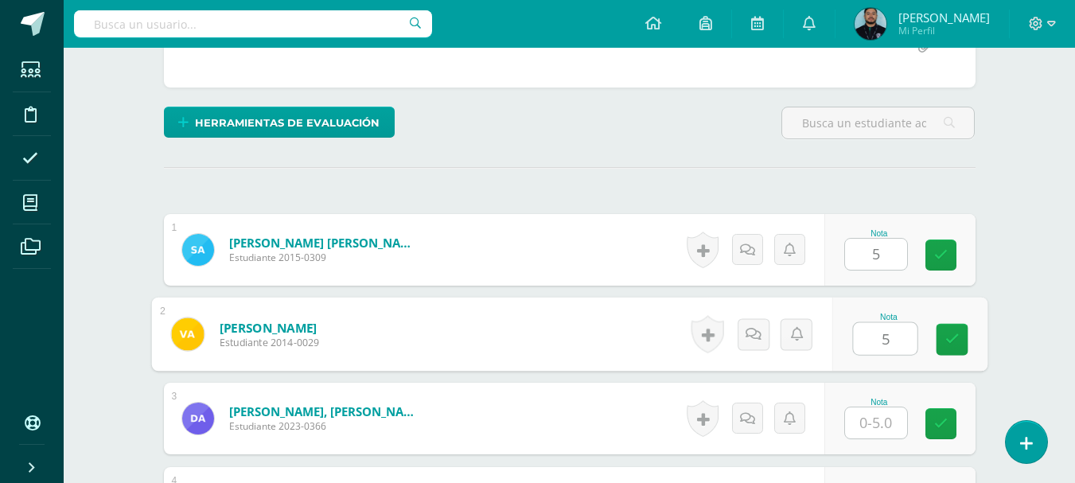
type input "5"
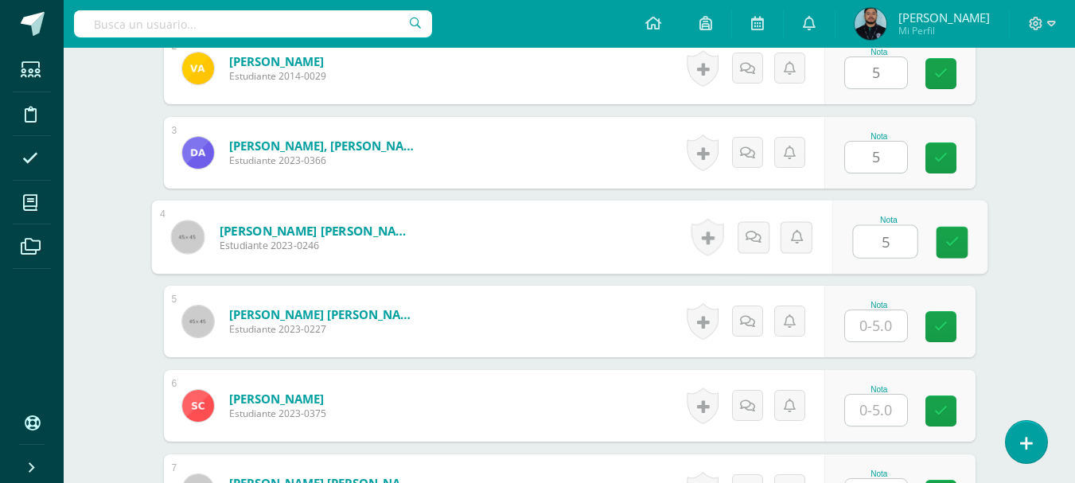
type input "5"
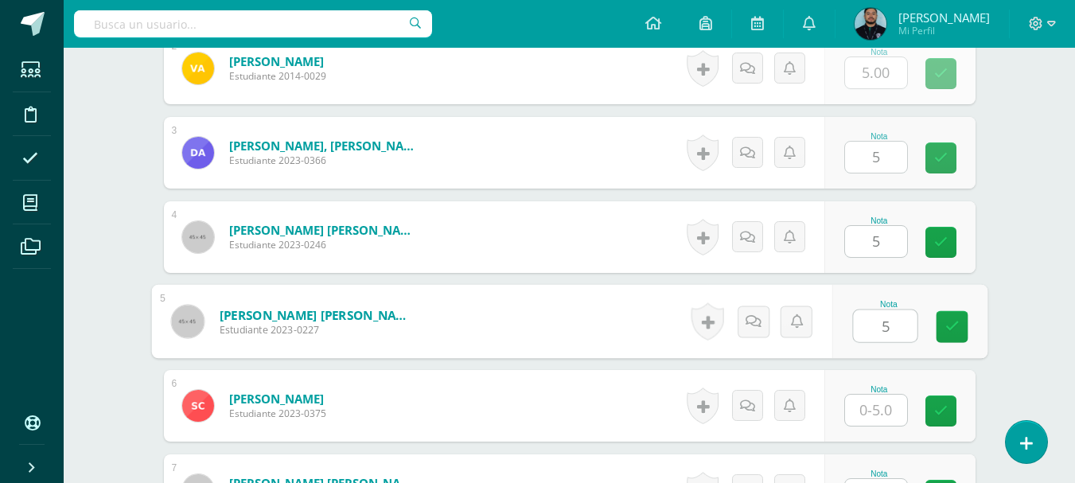
type input "5"
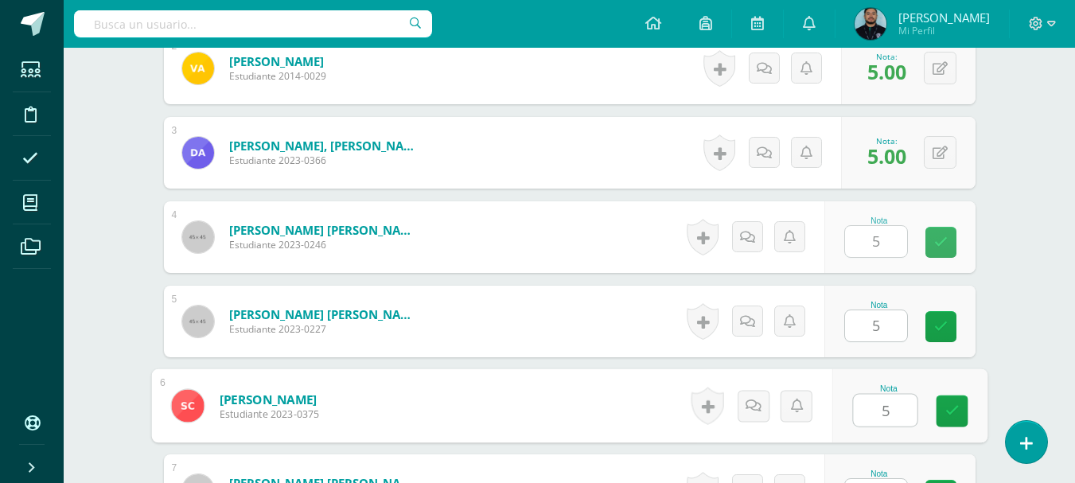
type input "5"
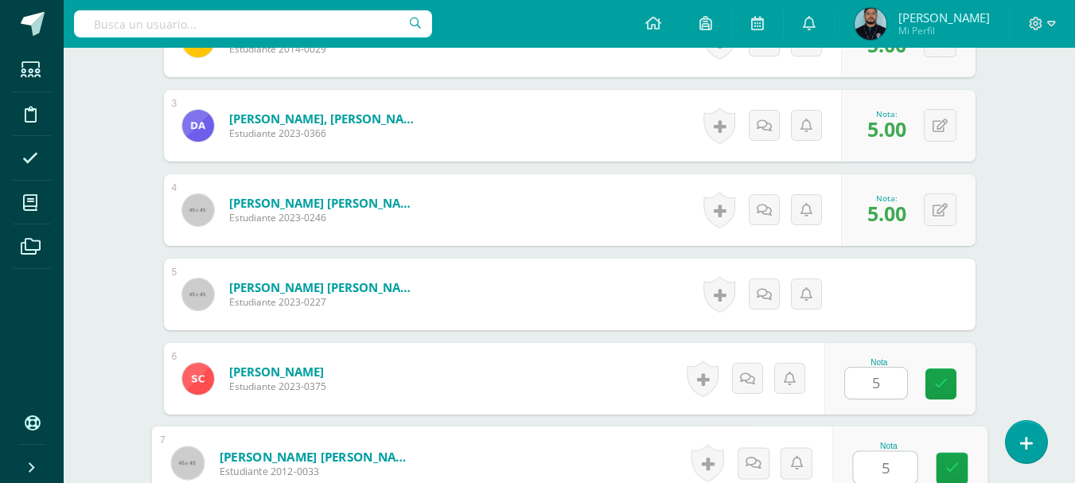
type input "5"
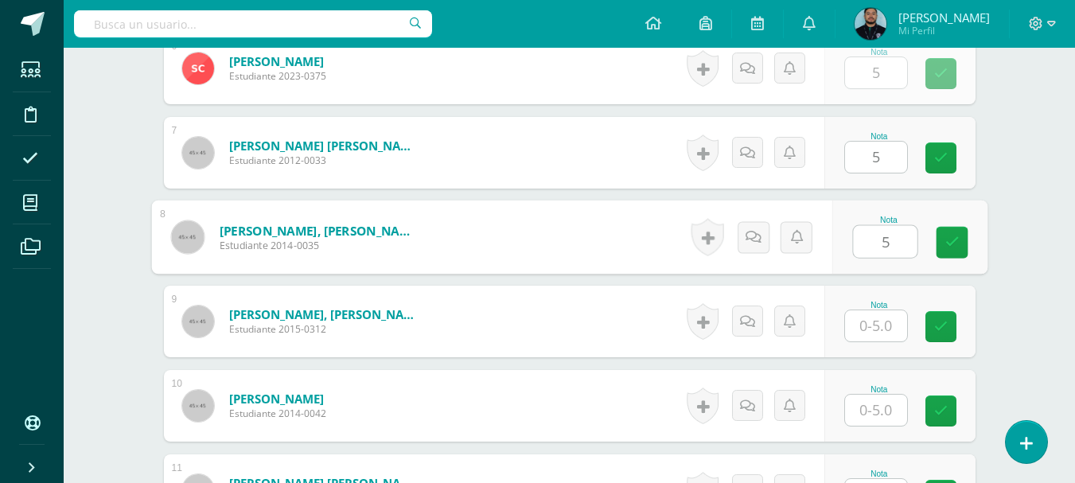
type input "5"
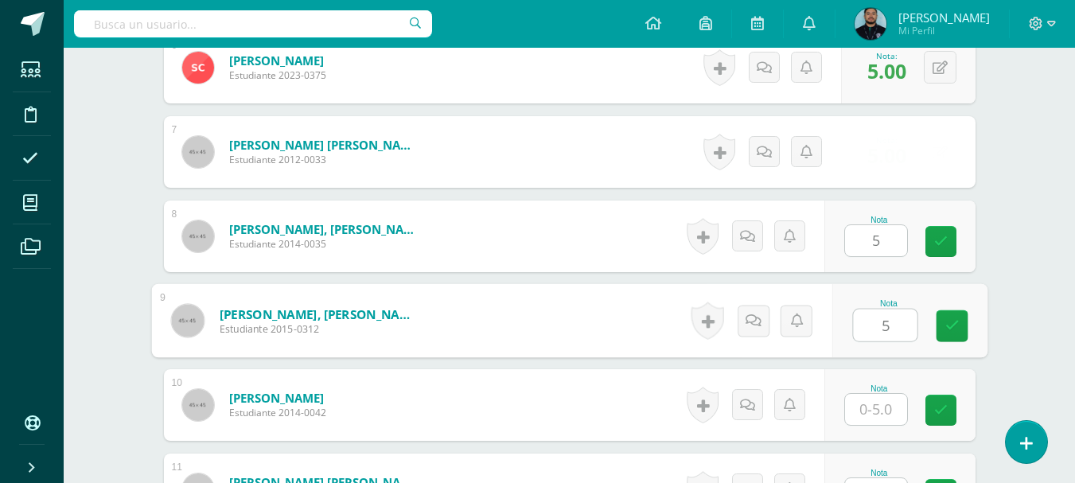
type input "5"
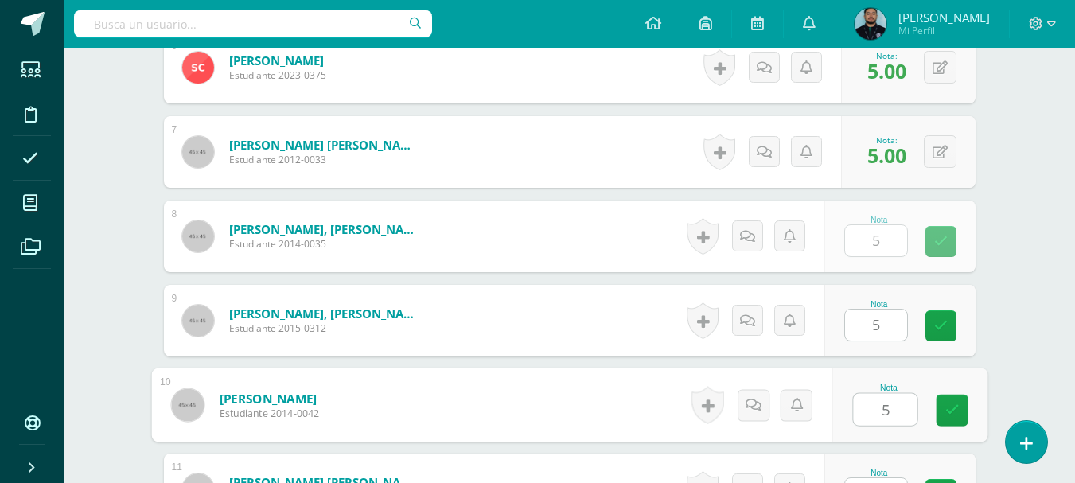
type input "5"
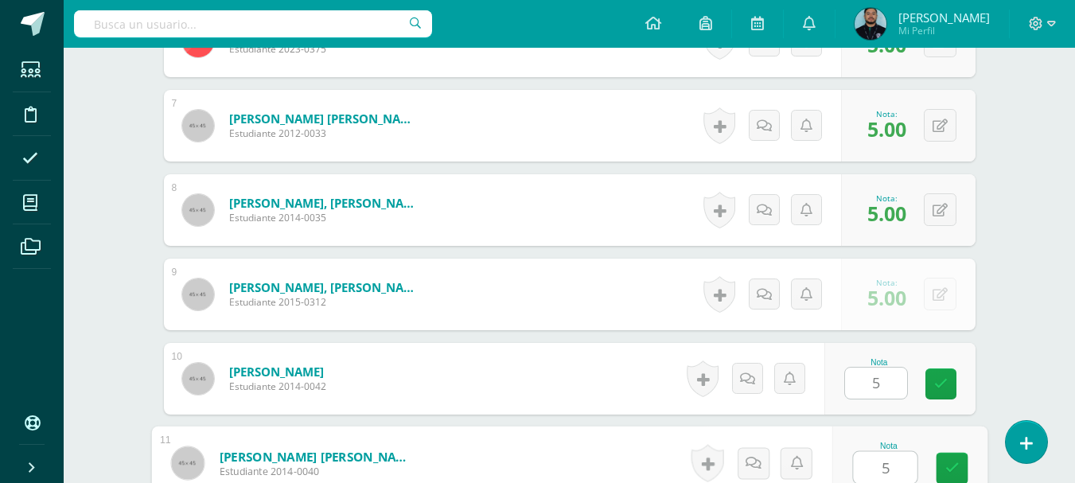
type input "5"
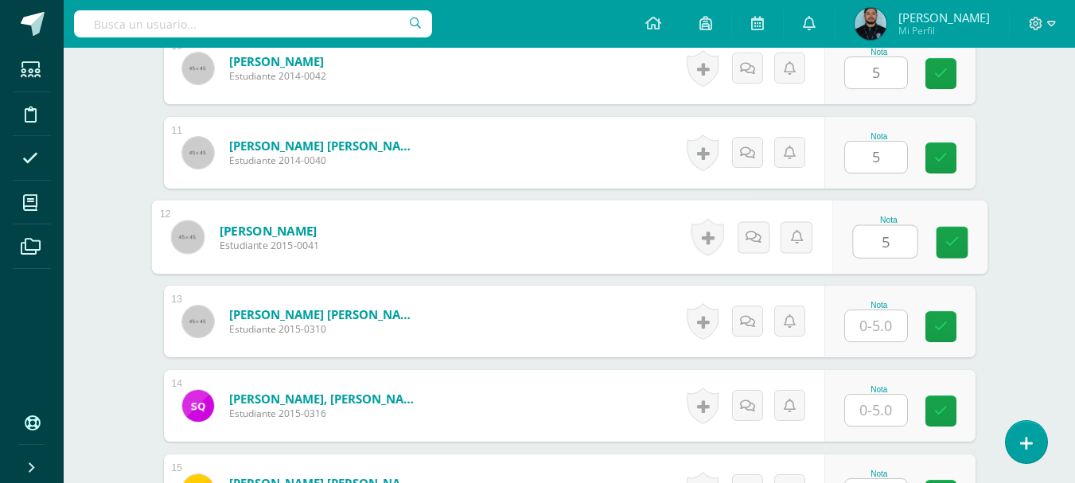
type input "5"
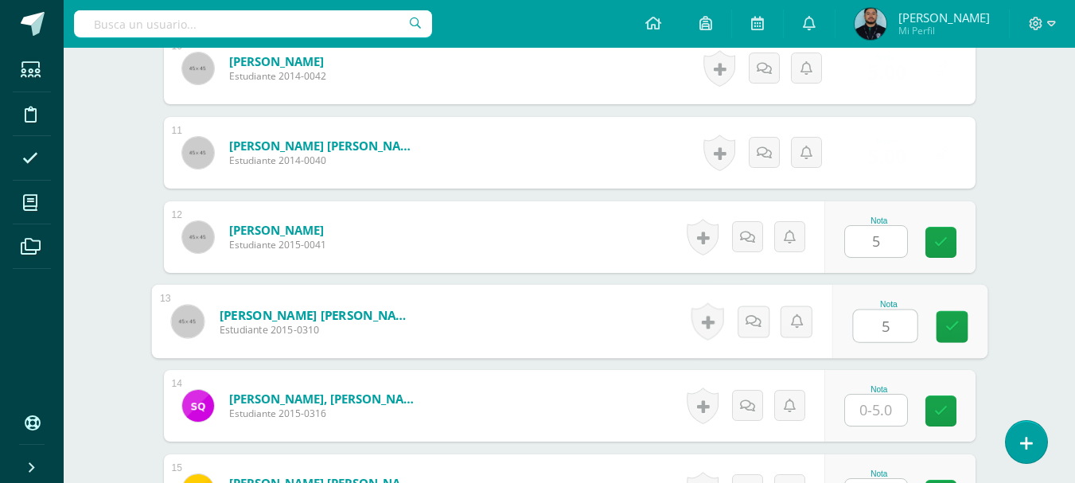
type input "5"
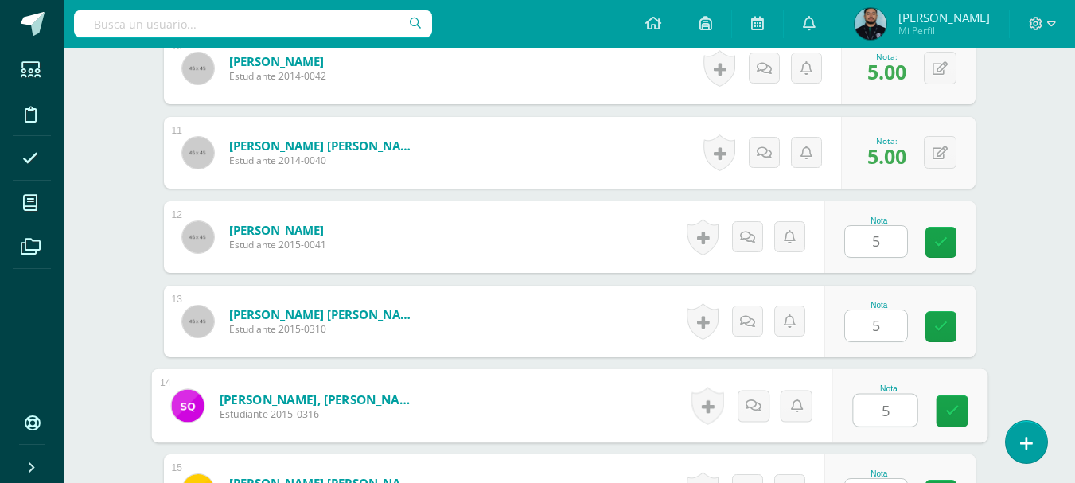
type input "5"
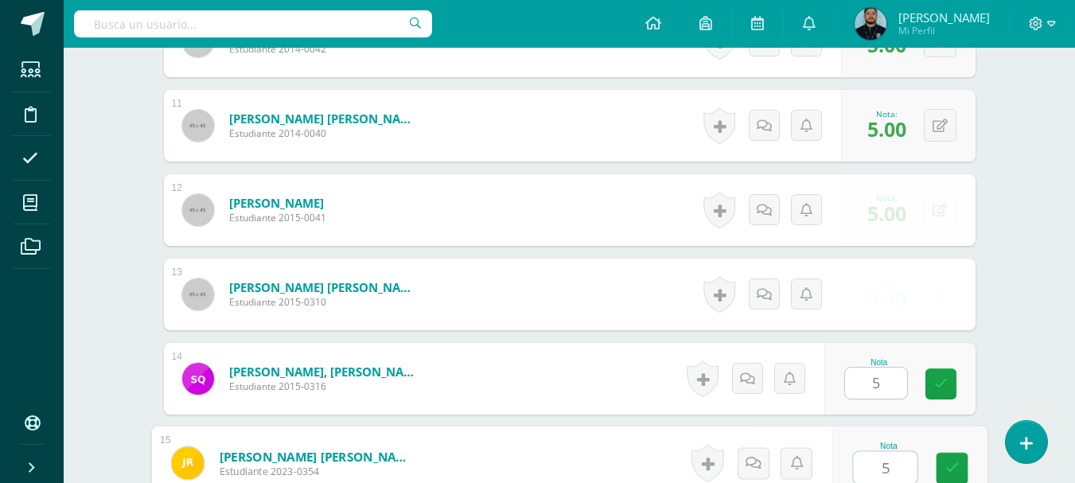
type input "5"
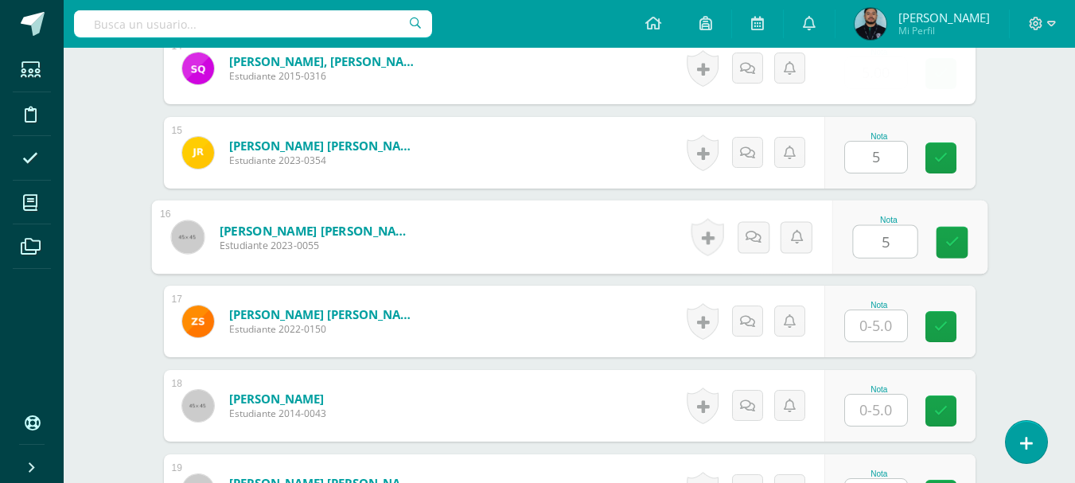
type input "5"
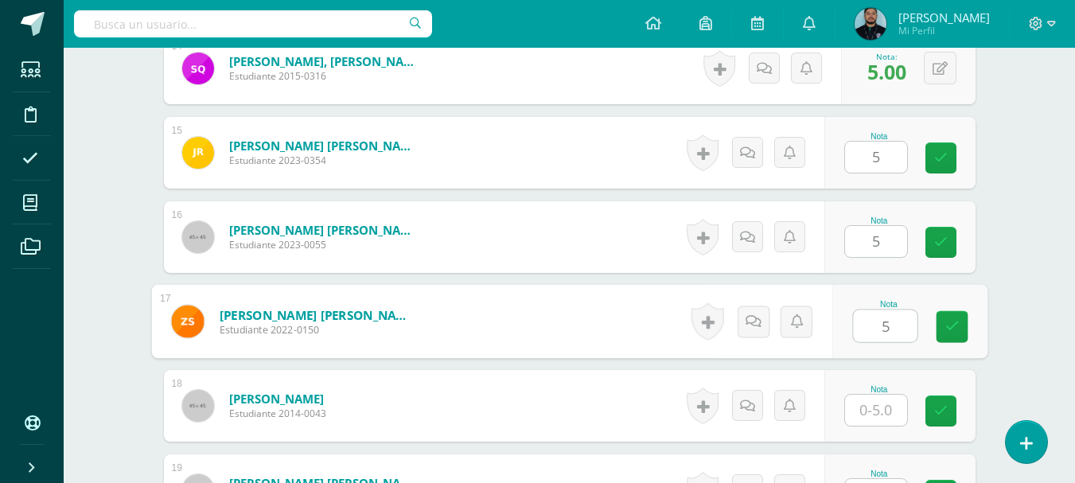
type input "5"
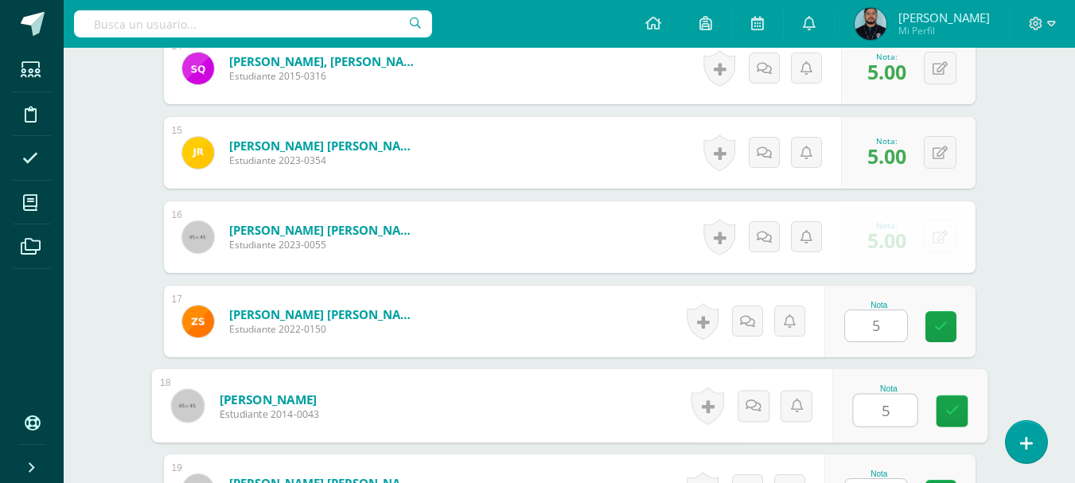
type input "5"
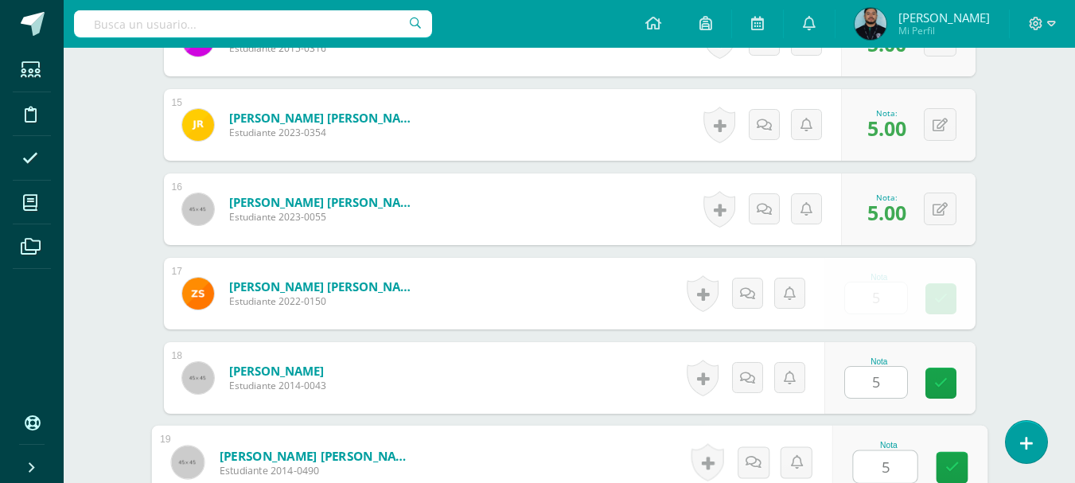
type input "5"
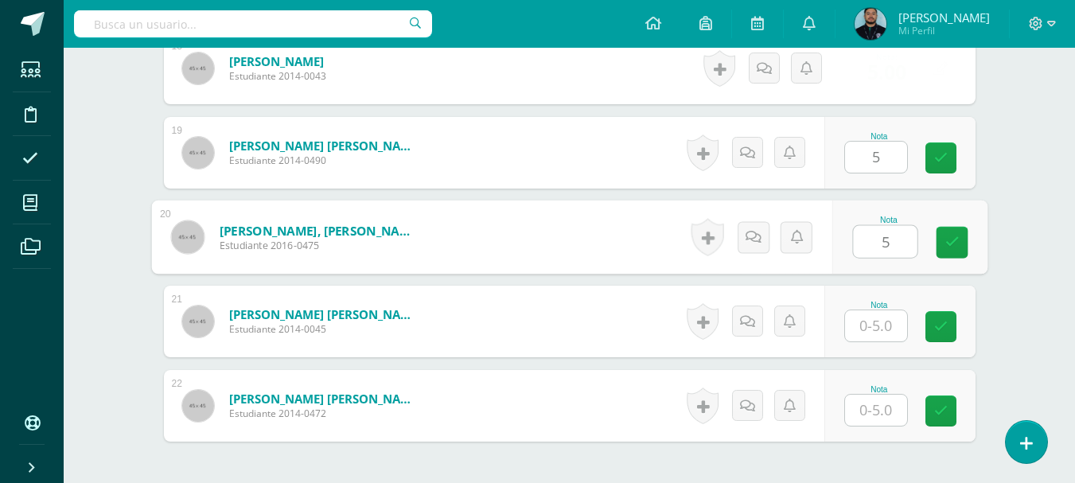
type input "5"
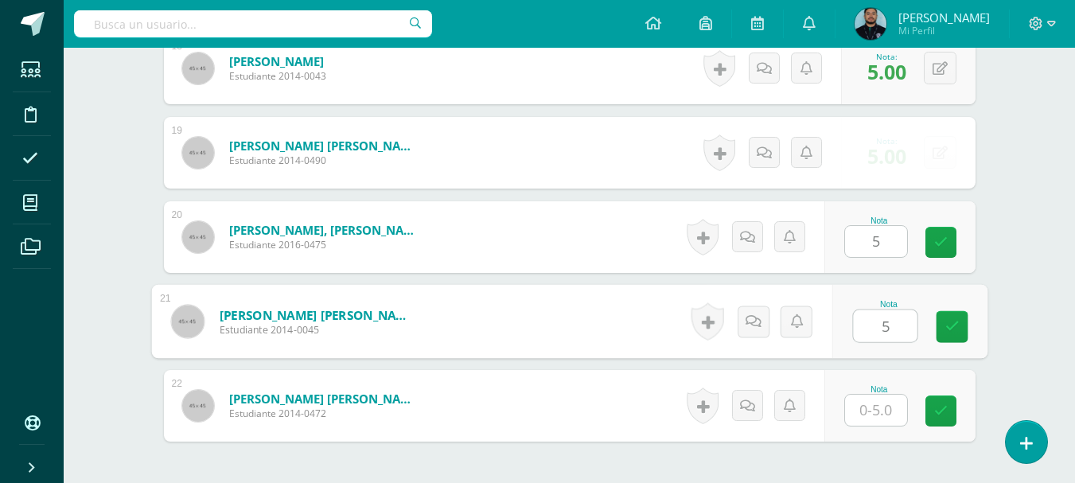
type input "5"
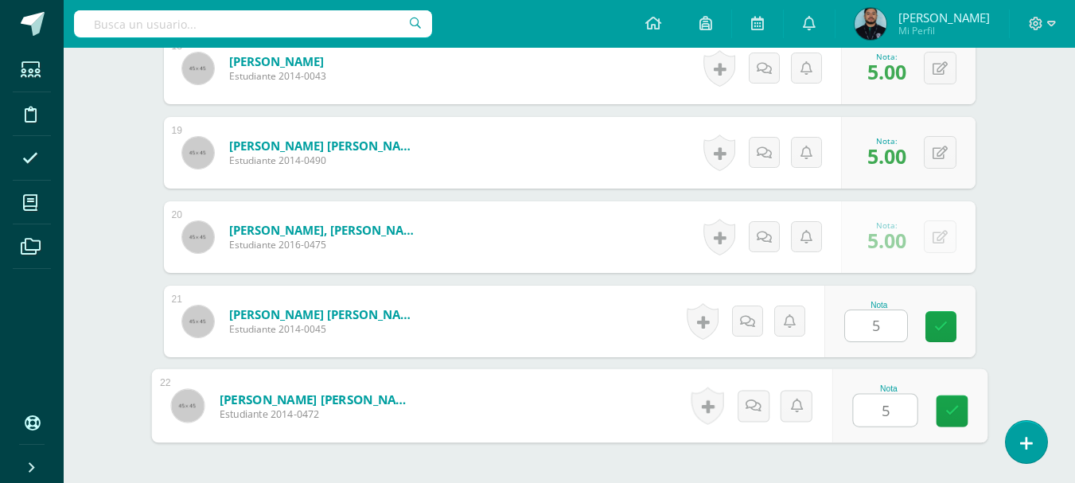
type input "5"
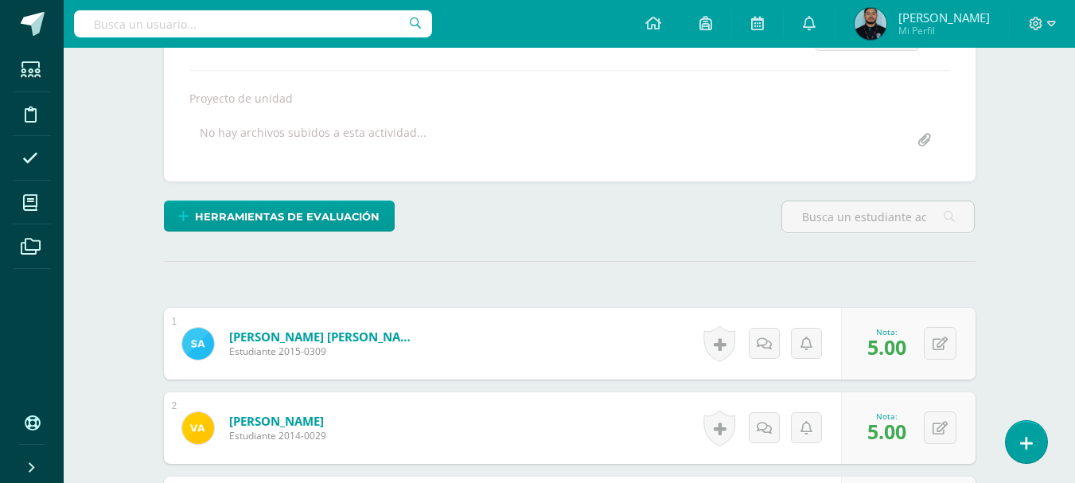
scroll to position [0, 0]
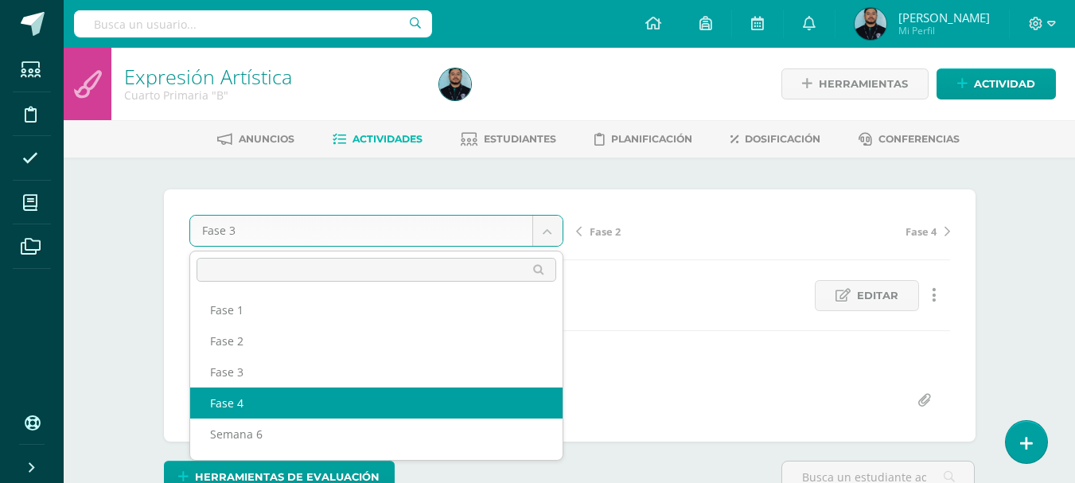
select select "/dashboard/teacher/grade-activity/50972/"
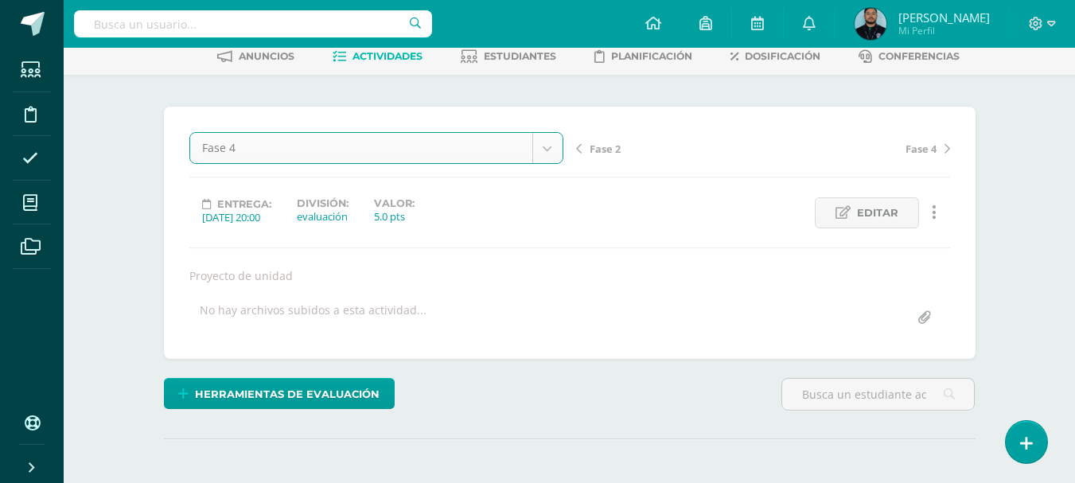
scroll to position [82, 0]
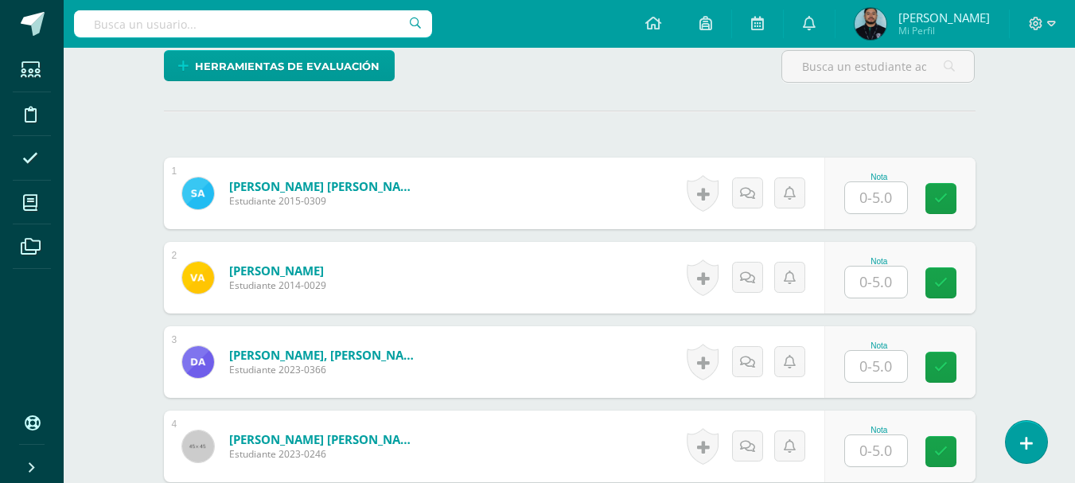
scroll to position [411, 0]
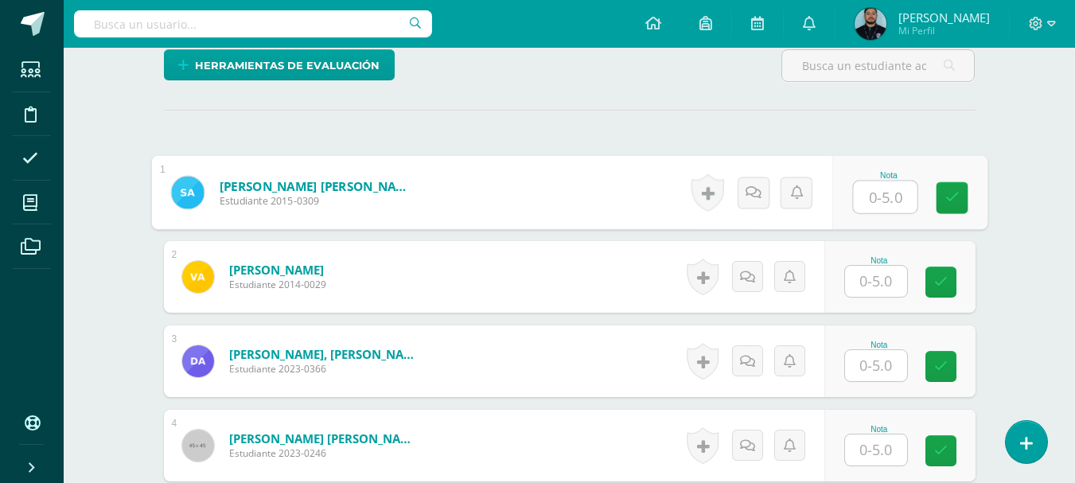
click at [872, 203] on input "text" at bounding box center [885, 197] width 64 height 32
type input "5"
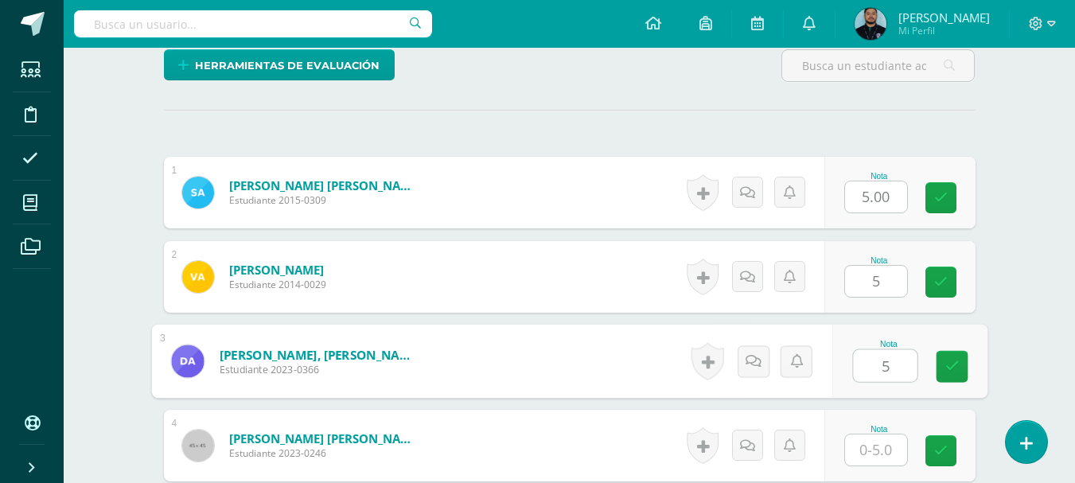
type input "5"
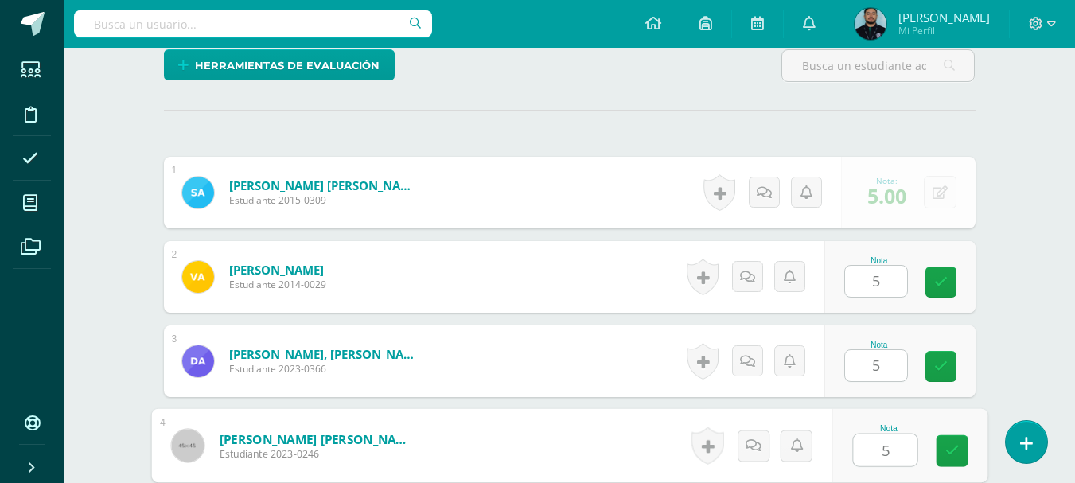
type input "5"
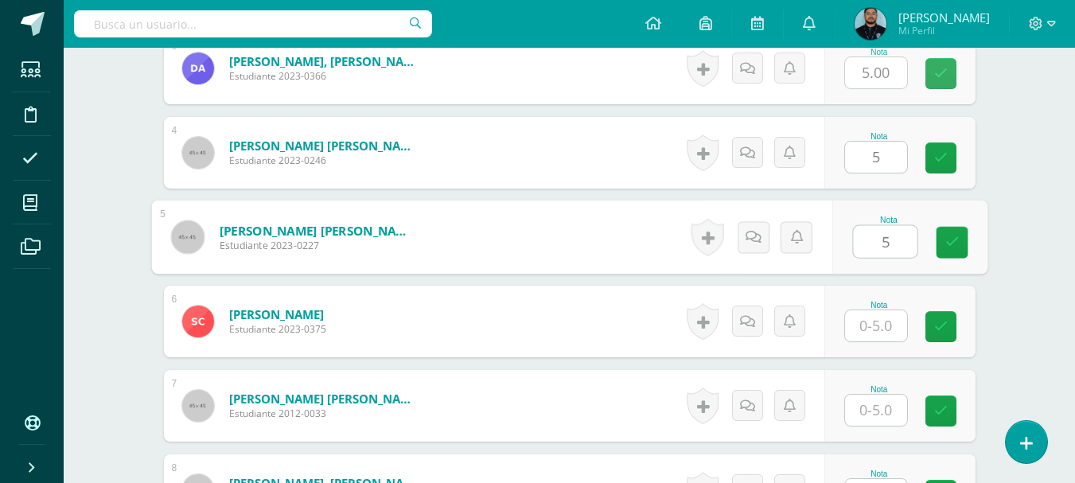
type input "5"
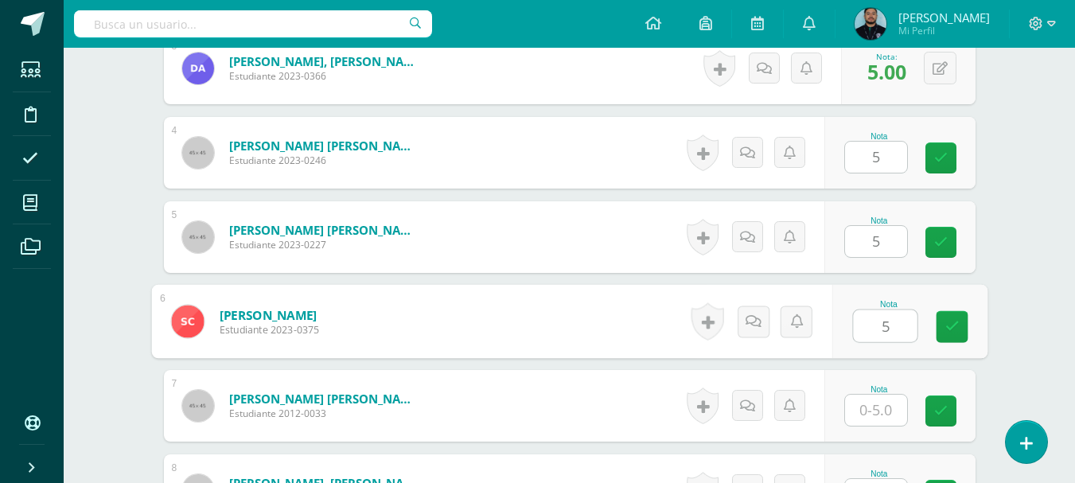
type input "5"
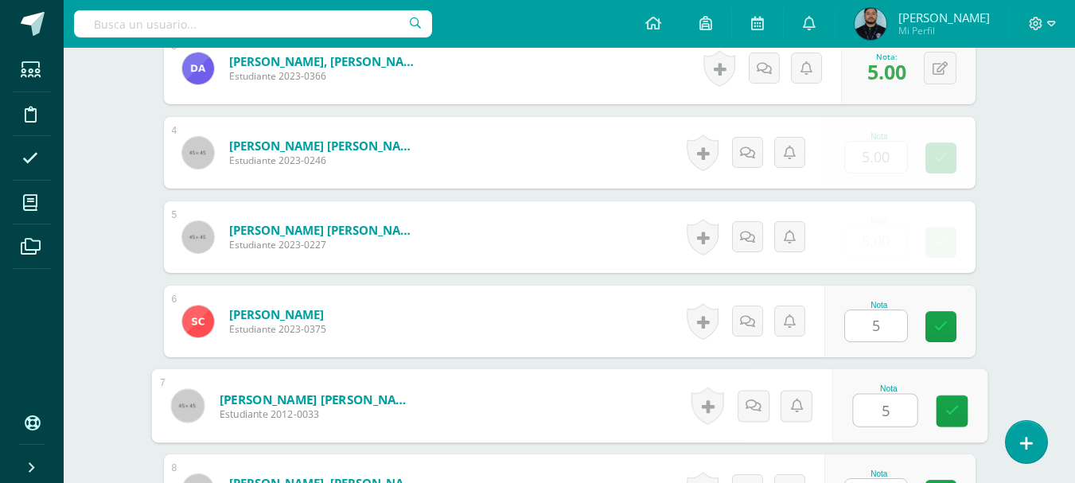
type input "5"
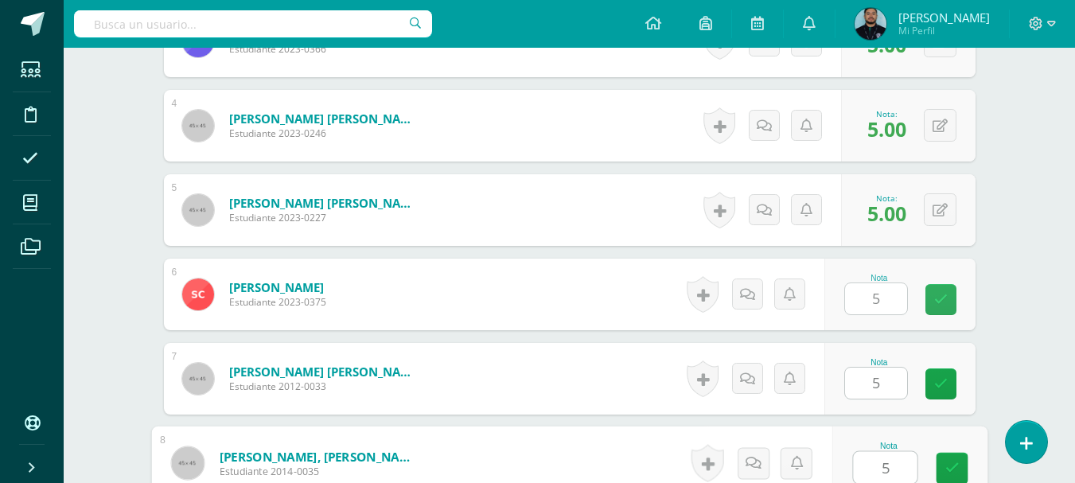
type input "5"
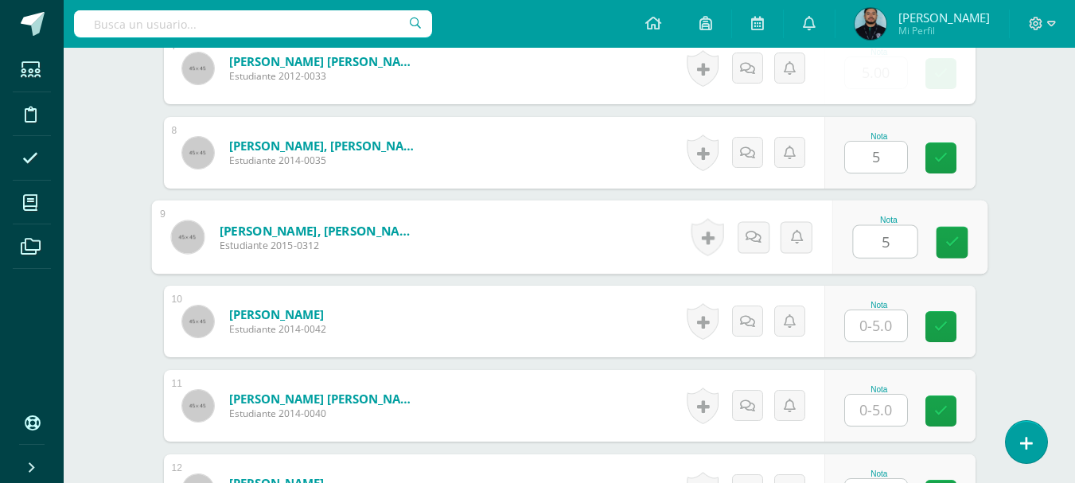
type input "5"
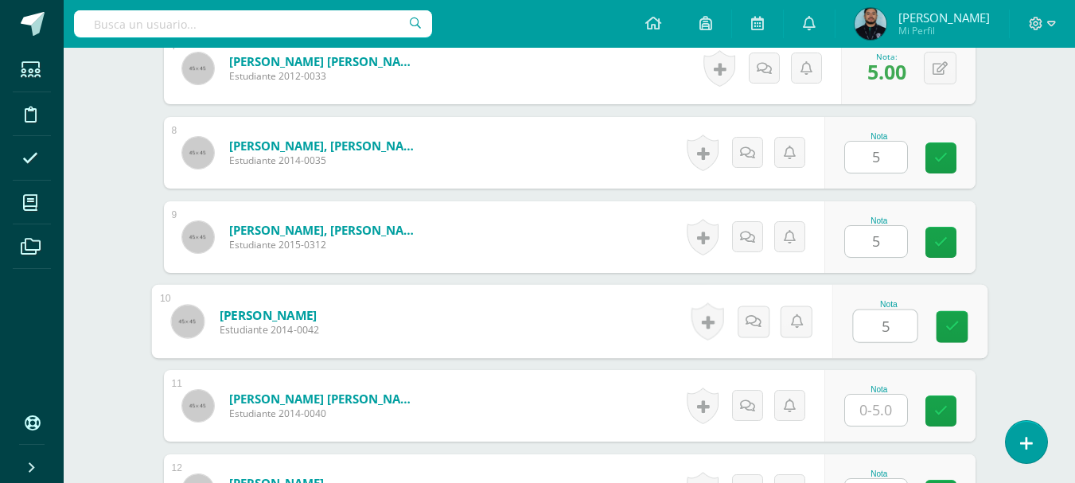
type input "5"
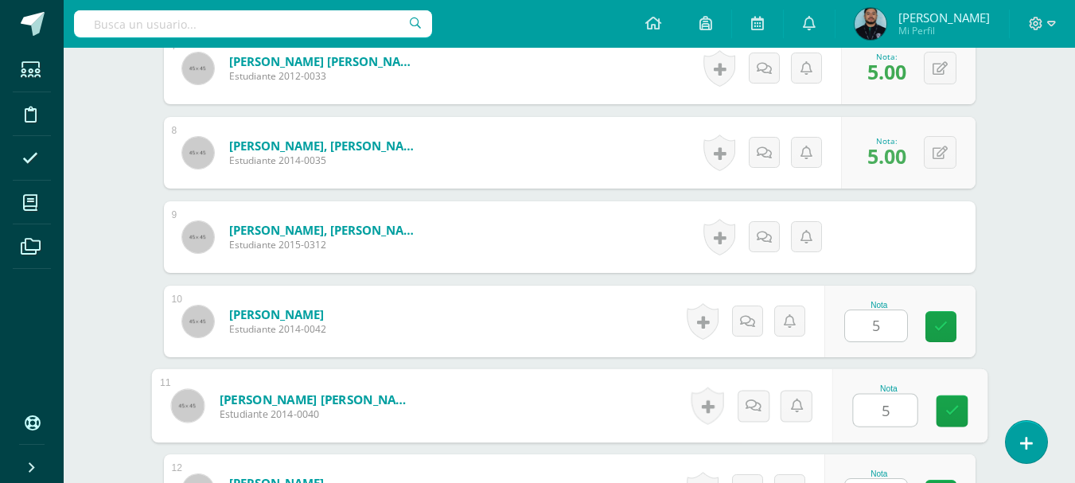
type input "5"
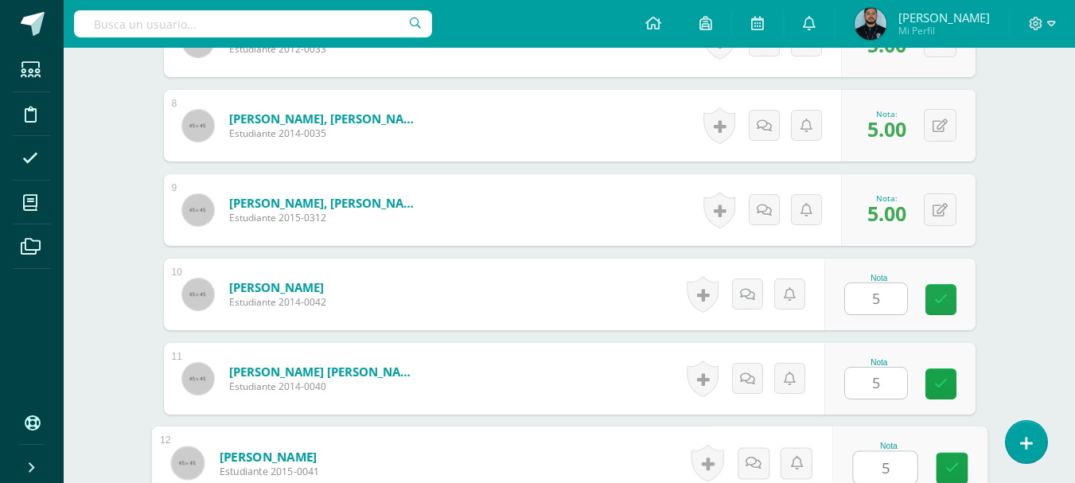
type input "5"
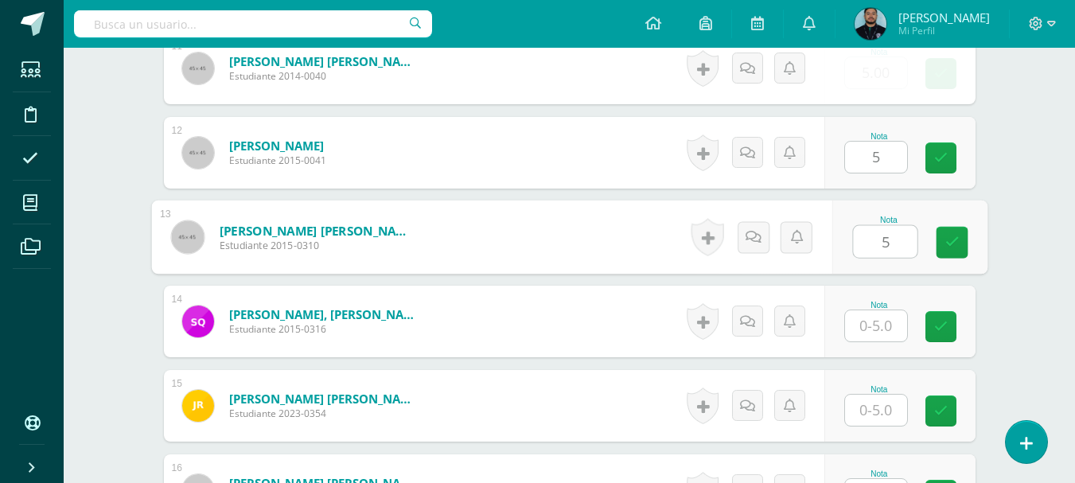
type input "5"
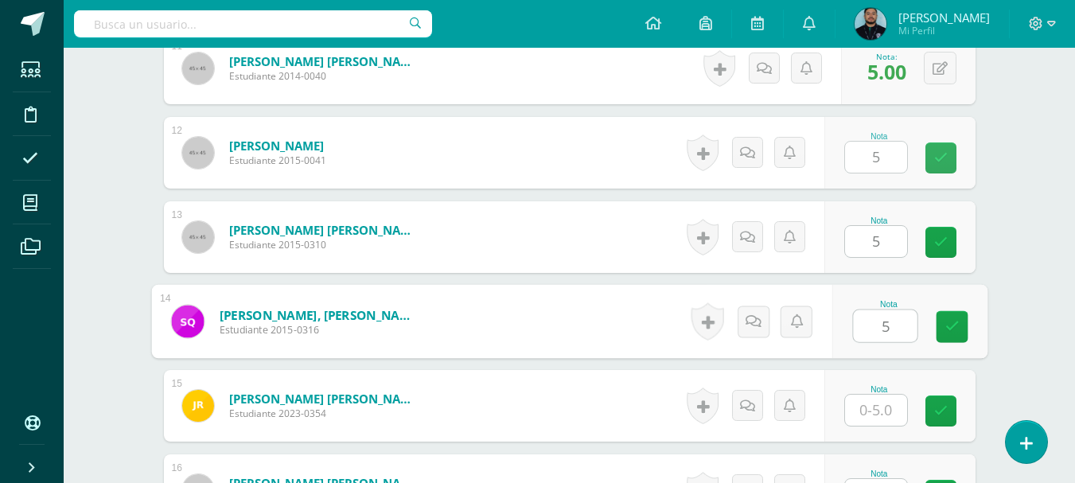
type input "5"
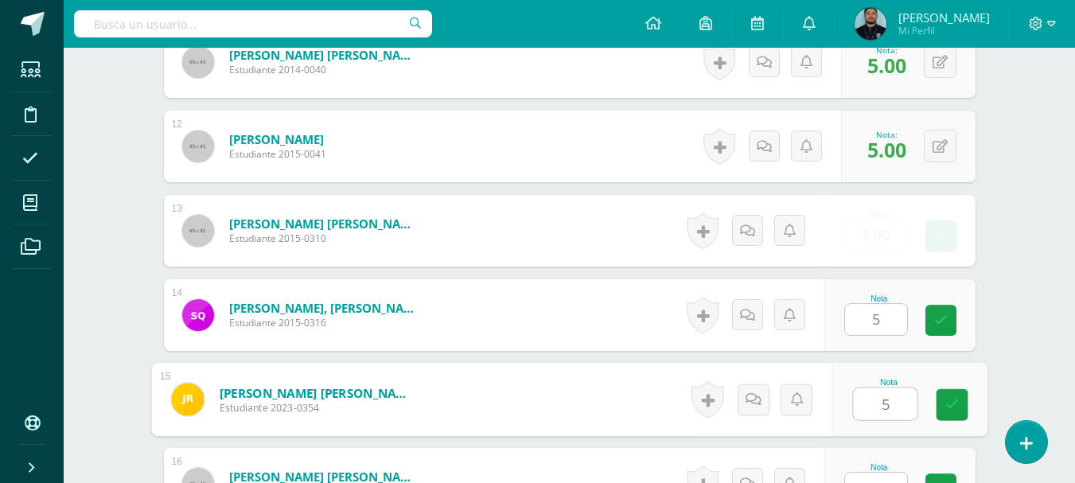
type input "5"
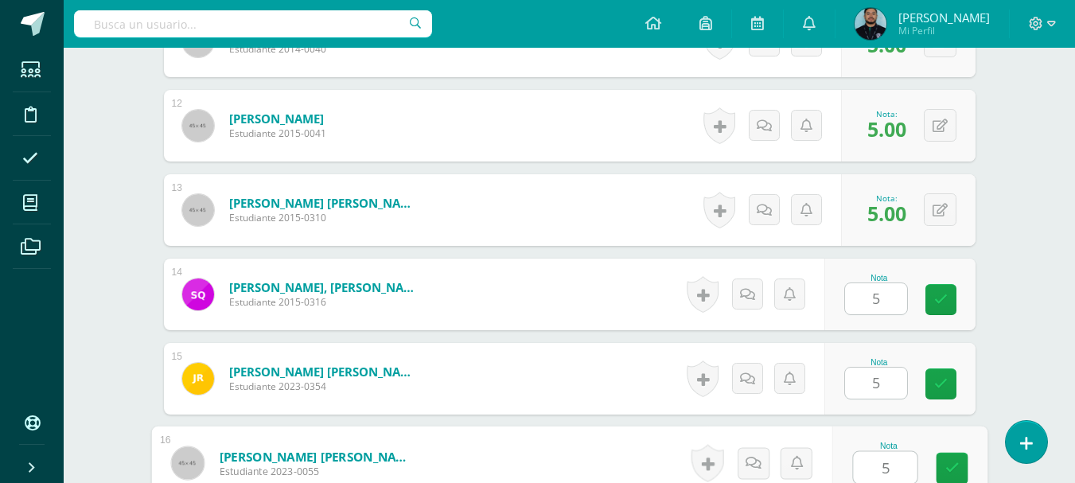
type input "5"
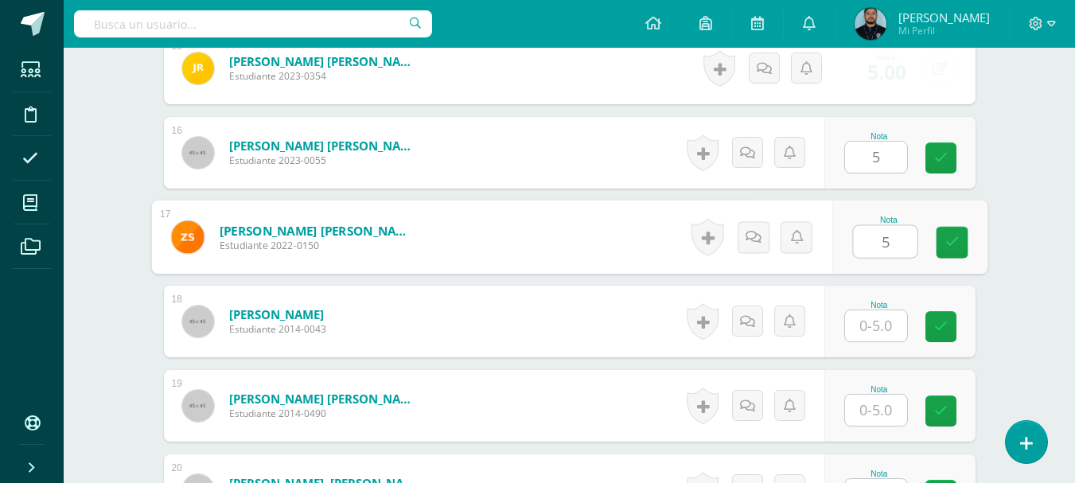
type input "5"
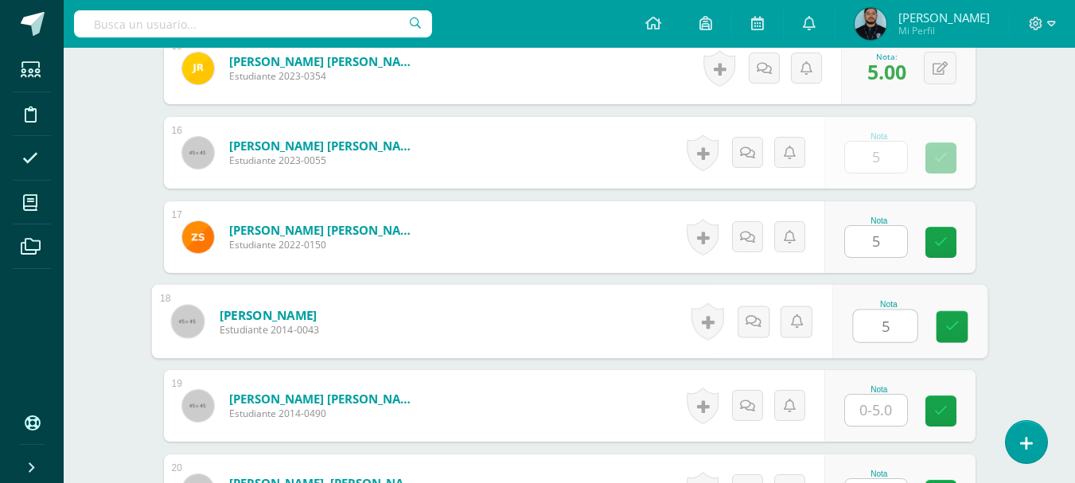
type input "5"
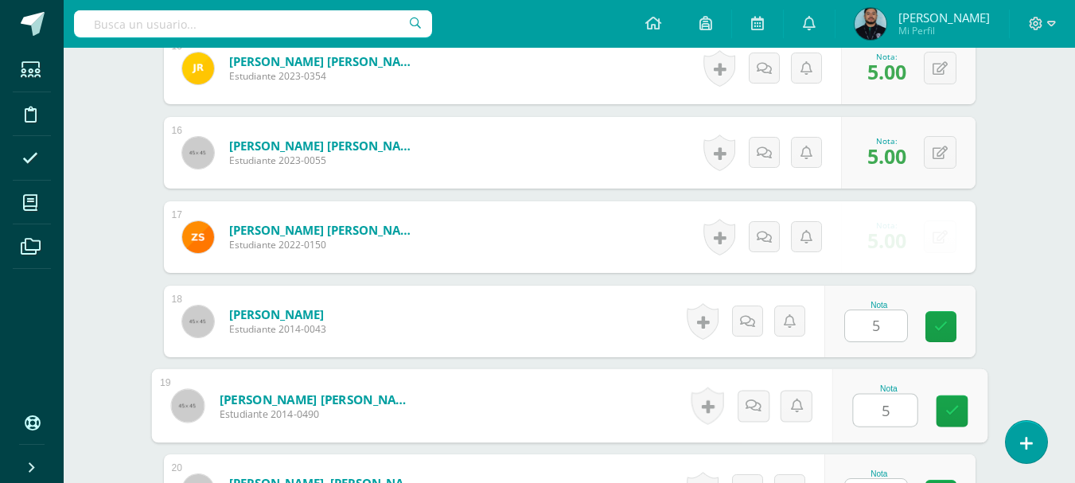
type input "5"
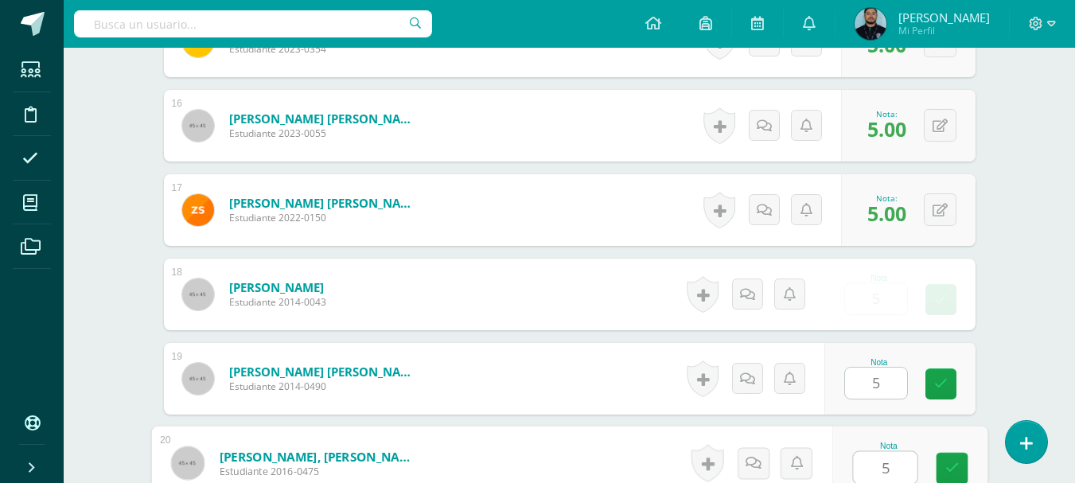
type input "5"
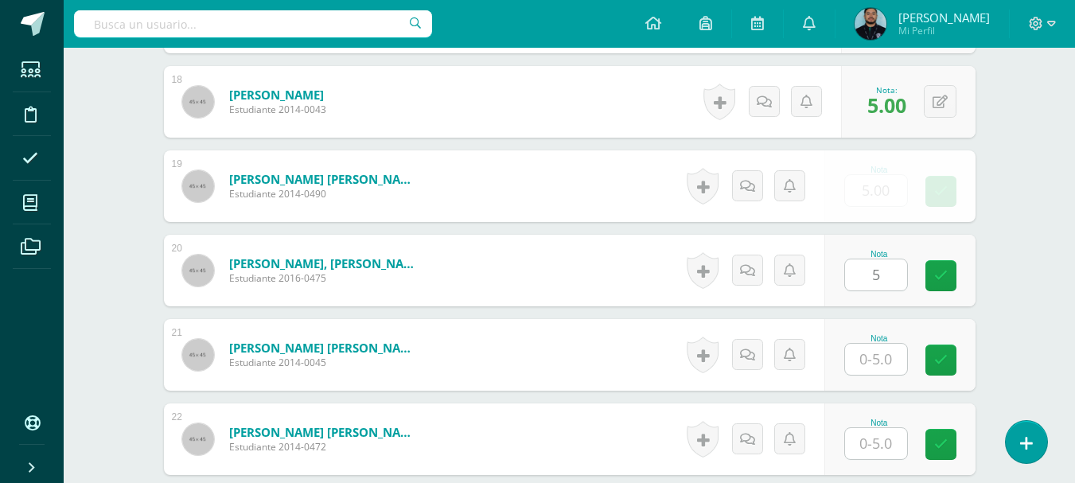
scroll to position [2110, 0]
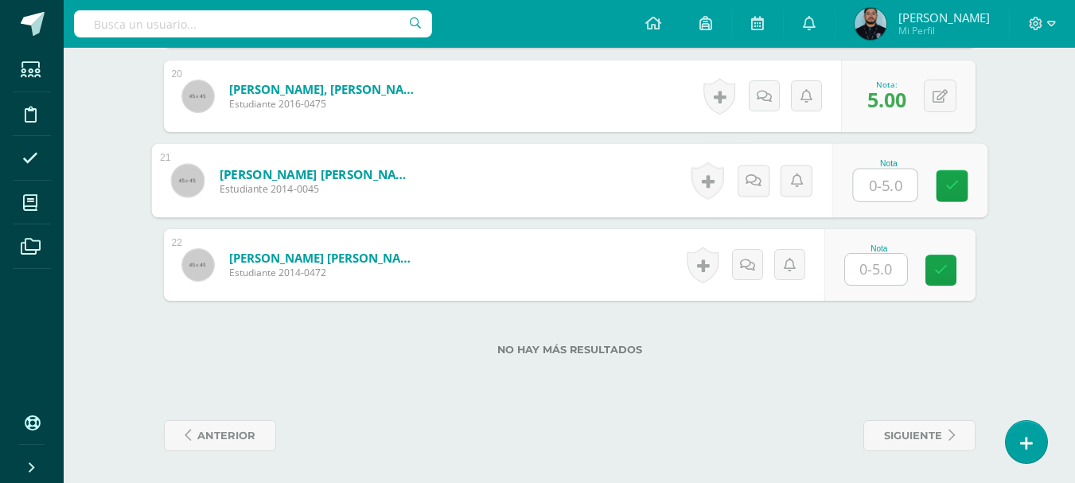
click at [882, 184] on input "text" at bounding box center [885, 185] width 64 height 32
type input "5"
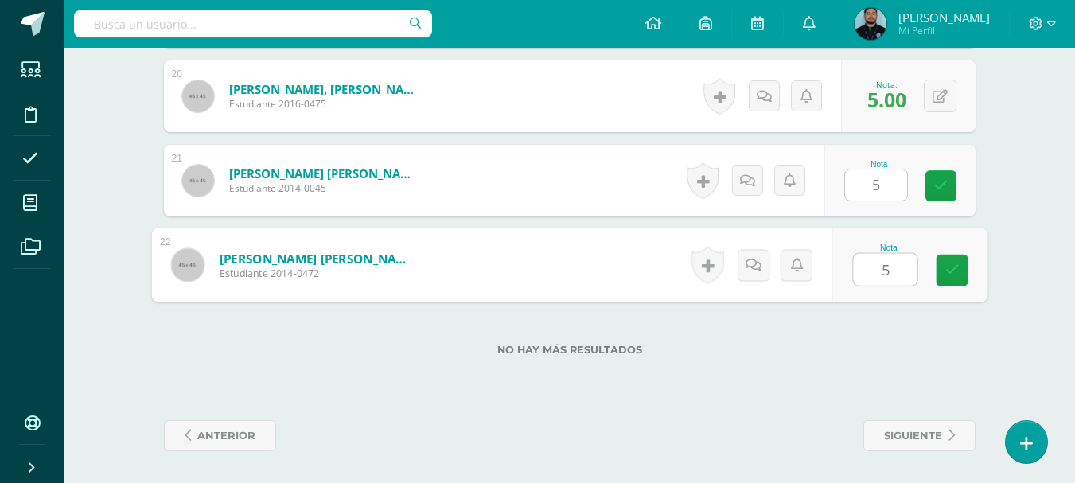
type input "5"
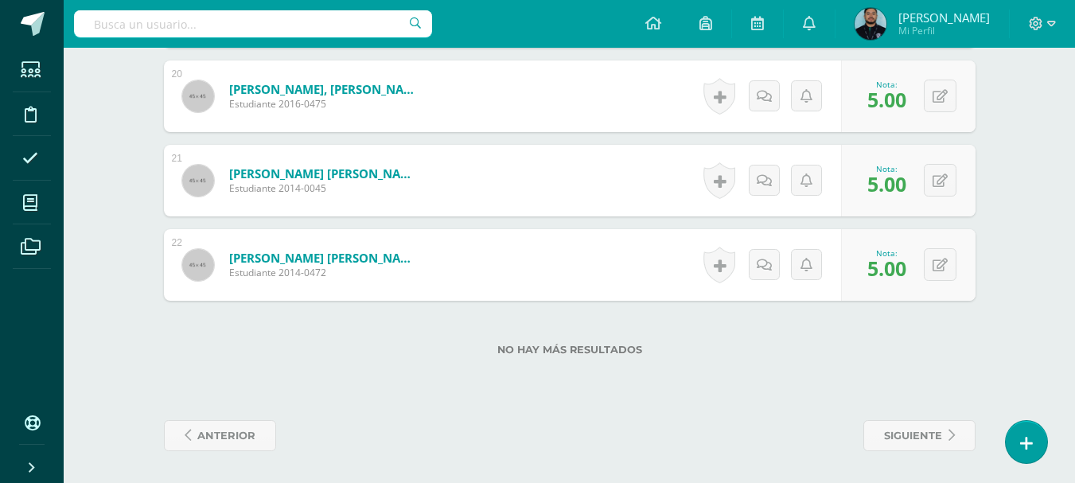
click at [863, 263] on div "Nota: 5.00" at bounding box center [887, 264] width 52 height 34
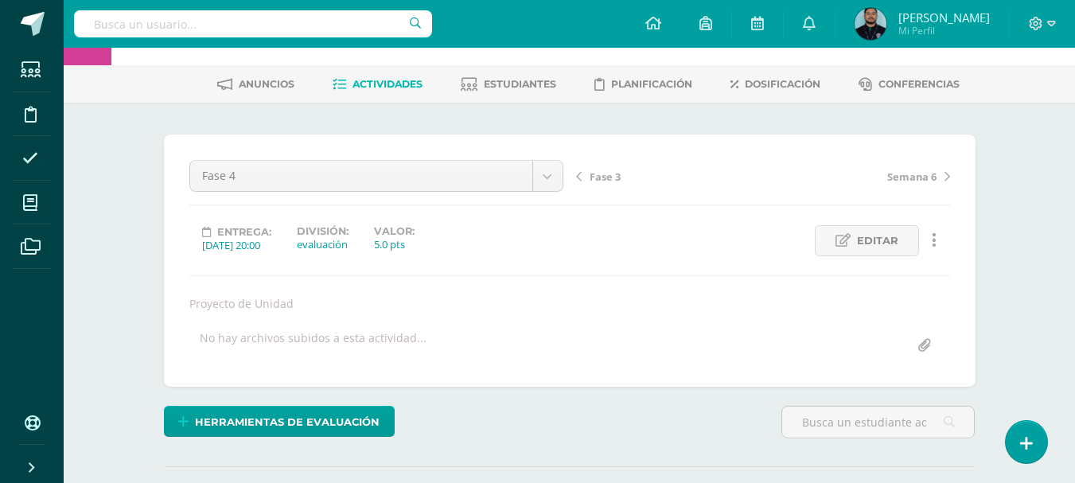
scroll to position [0, 0]
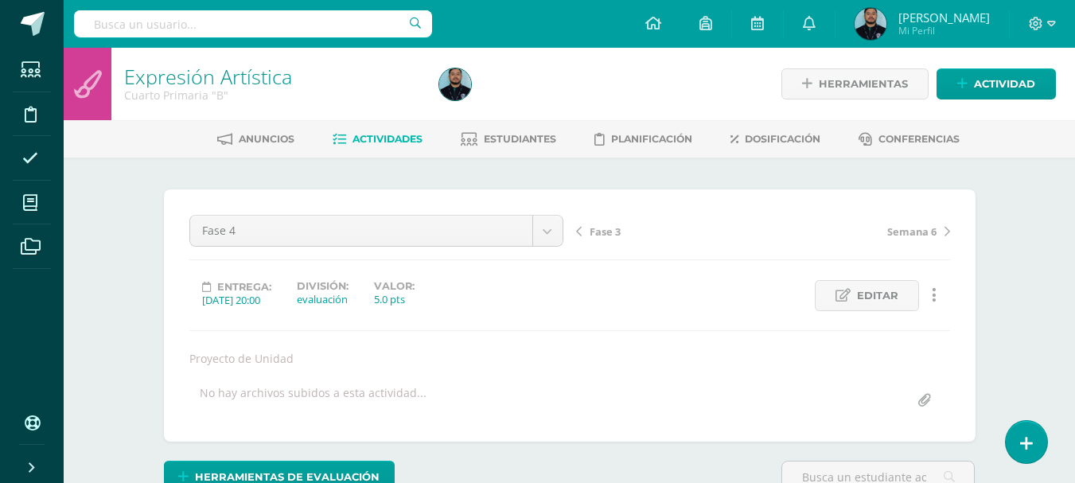
click at [595, 106] on div at bounding box center [593, 84] width 321 height 72
click at [390, 140] on span "Actividades" at bounding box center [387, 139] width 70 height 12
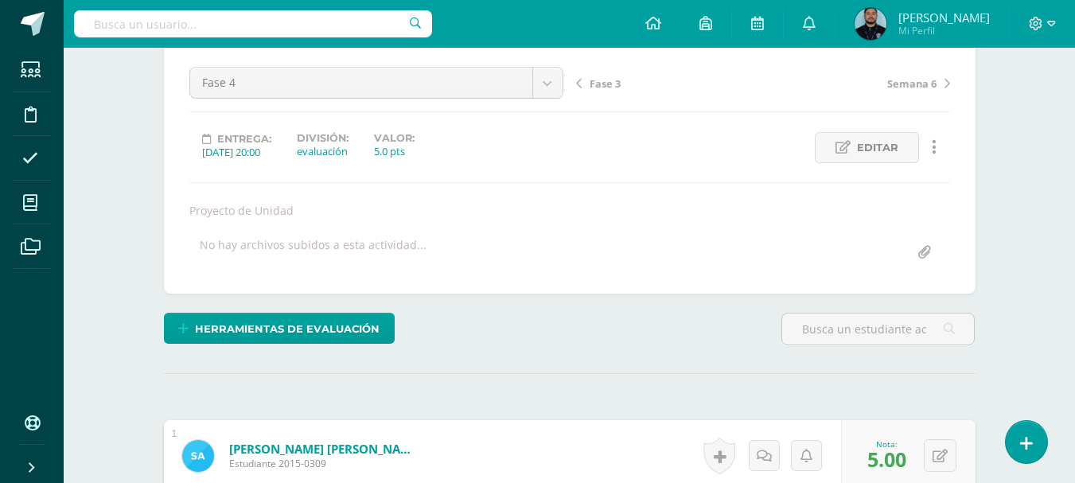
scroll to position [147, 0]
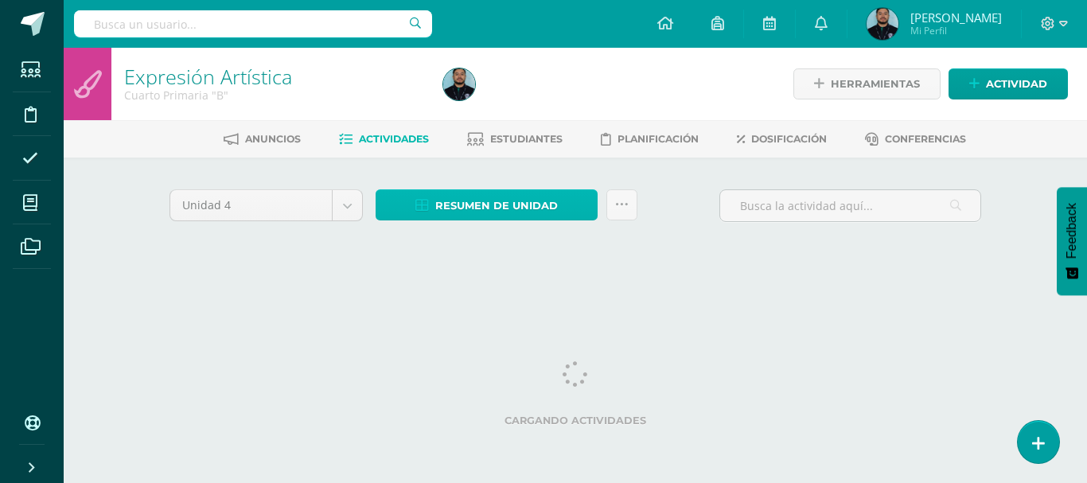
click at [448, 208] on span "Resumen de unidad" at bounding box center [496, 205] width 123 height 29
click at [479, 189] on link "Resumen de unidad" at bounding box center [487, 204] width 222 height 31
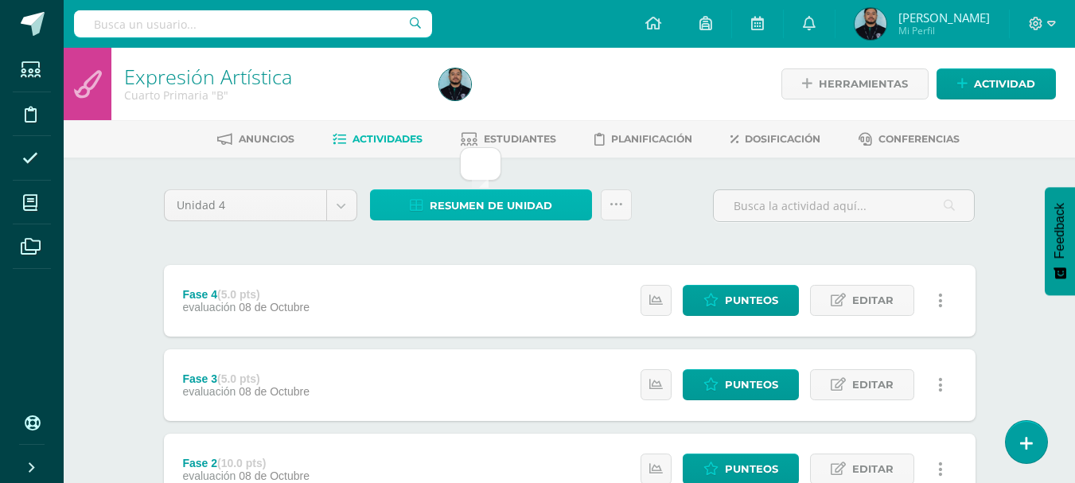
click at [483, 206] on span "Resumen de unidad" at bounding box center [491, 205] width 123 height 29
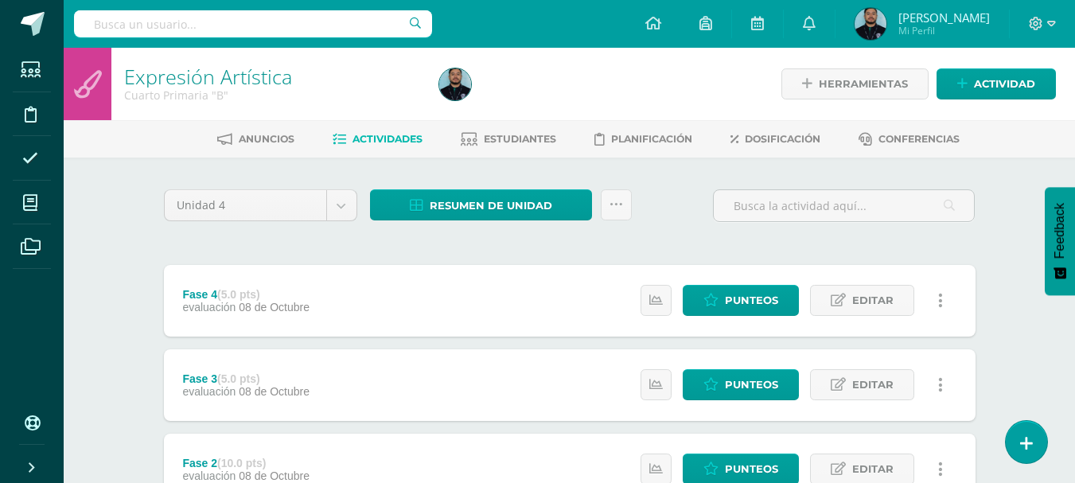
click at [494, 201] on span "Resumen de unidad" at bounding box center [491, 205] width 123 height 29
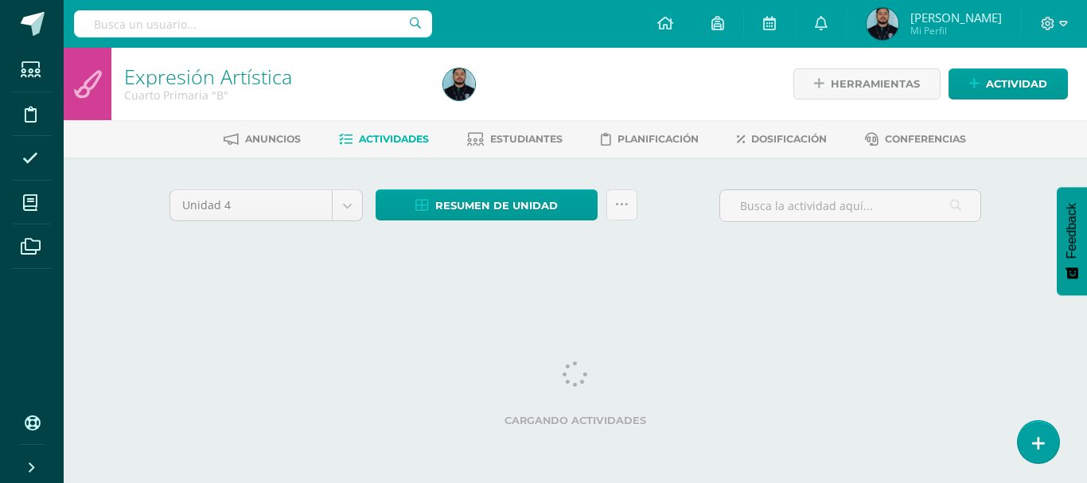
click at [576, 72] on div at bounding box center [599, 84] width 325 height 72
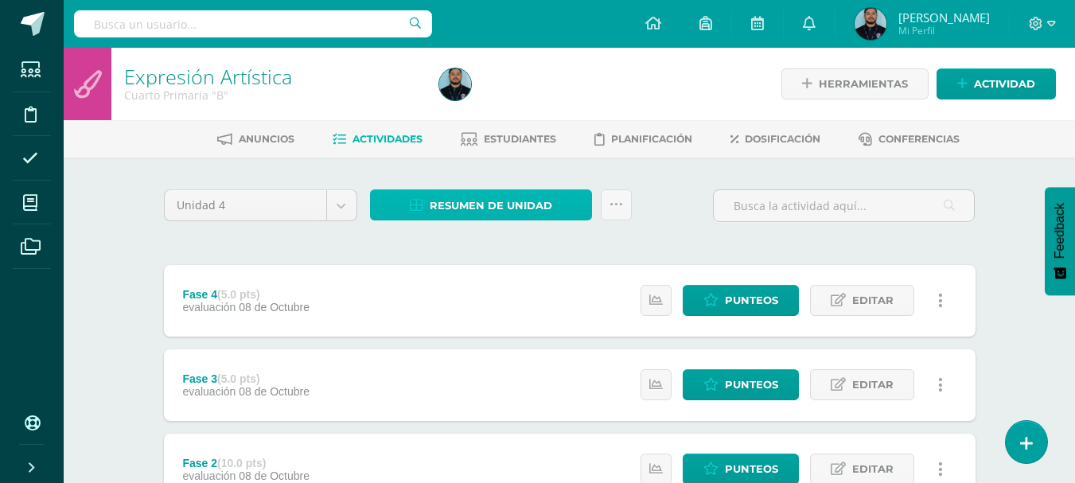
click at [473, 216] on span "Resumen de unidad" at bounding box center [491, 205] width 123 height 29
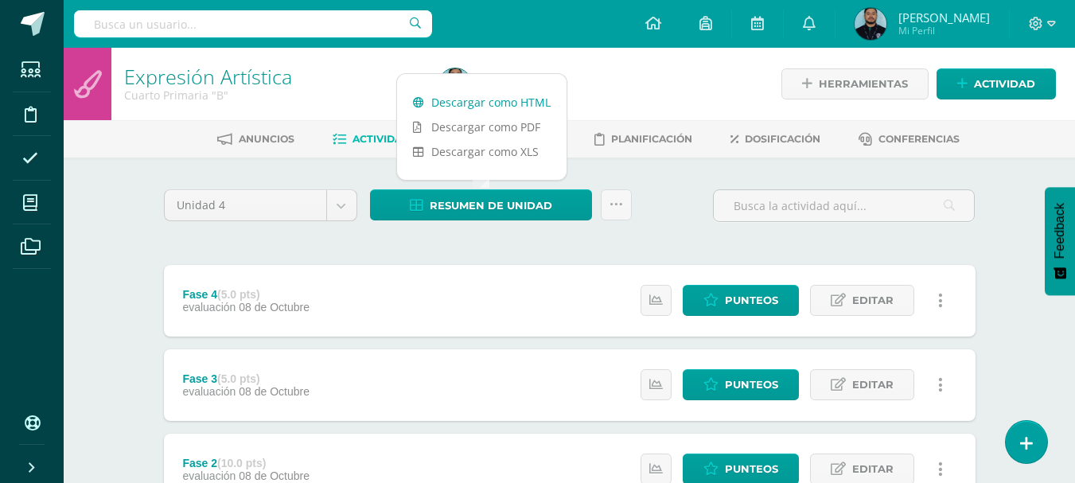
click at [473, 109] on link "Descargar como HTML" at bounding box center [481, 102] width 169 height 25
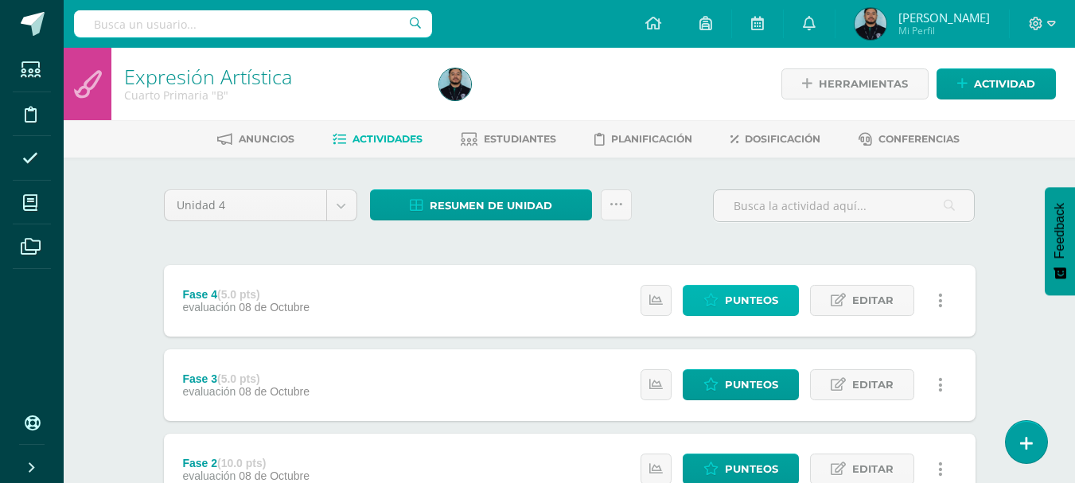
click at [722, 316] on link "Punteos" at bounding box center [741, 300] width 116 height 31
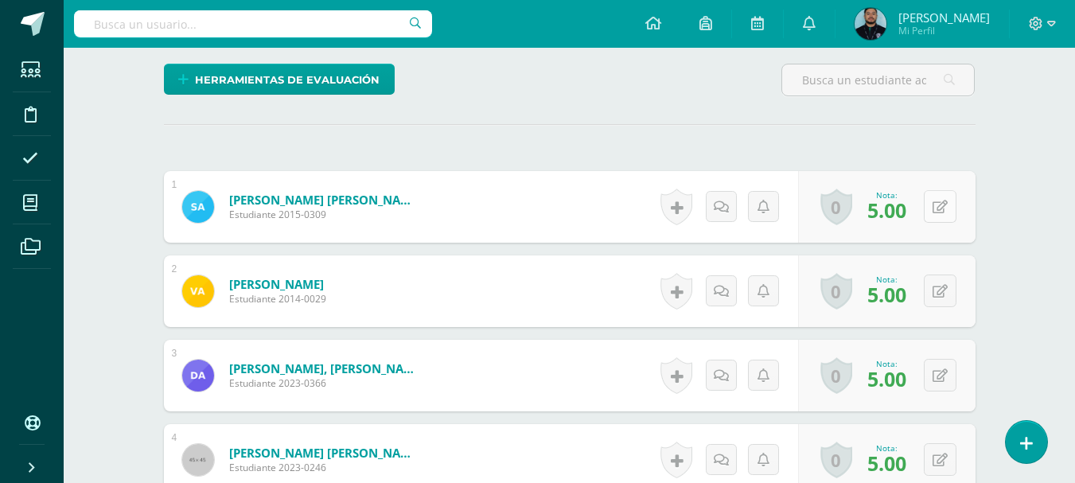
scroll to position [398, 0]
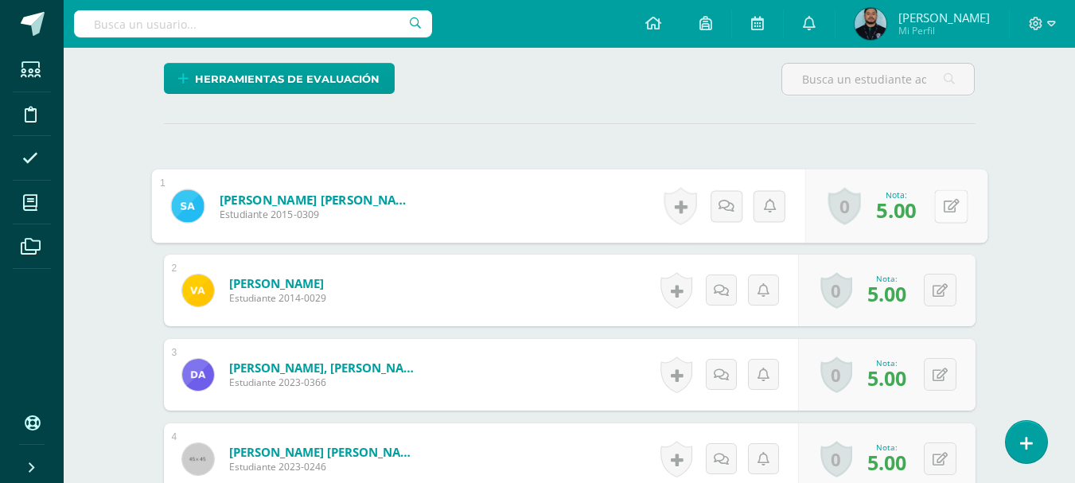
click at [941, 212] on button at bounding box center [950, 205] width 33 height 33
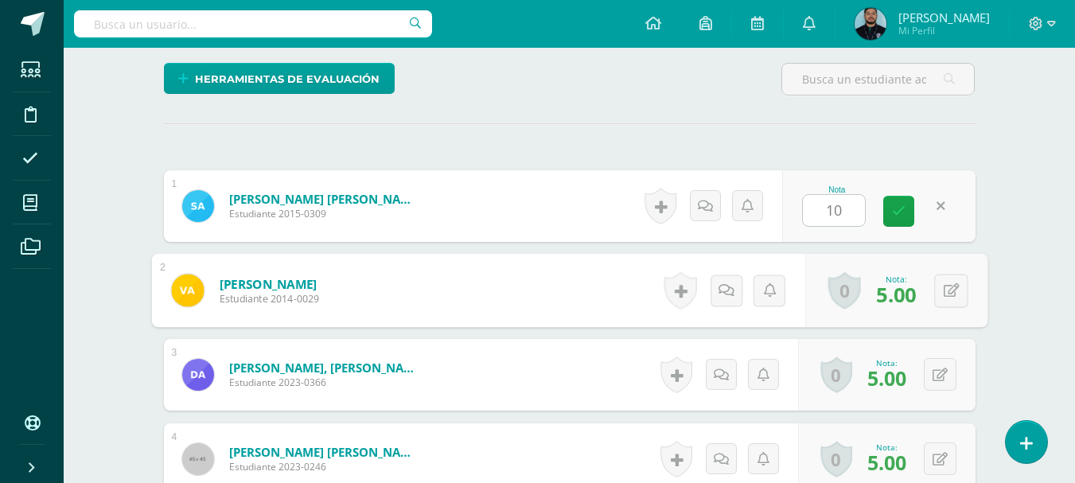
type input "0"
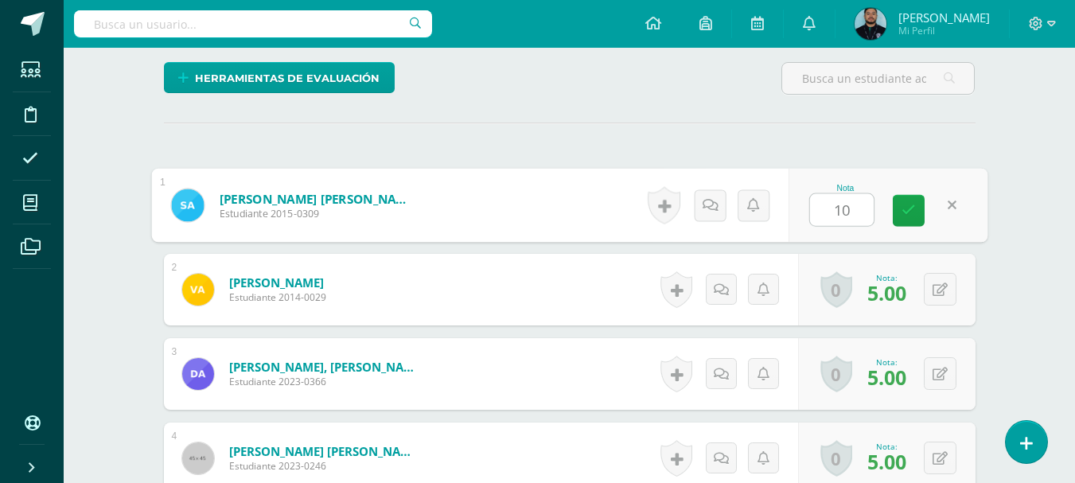
scroll to position [399, 0]
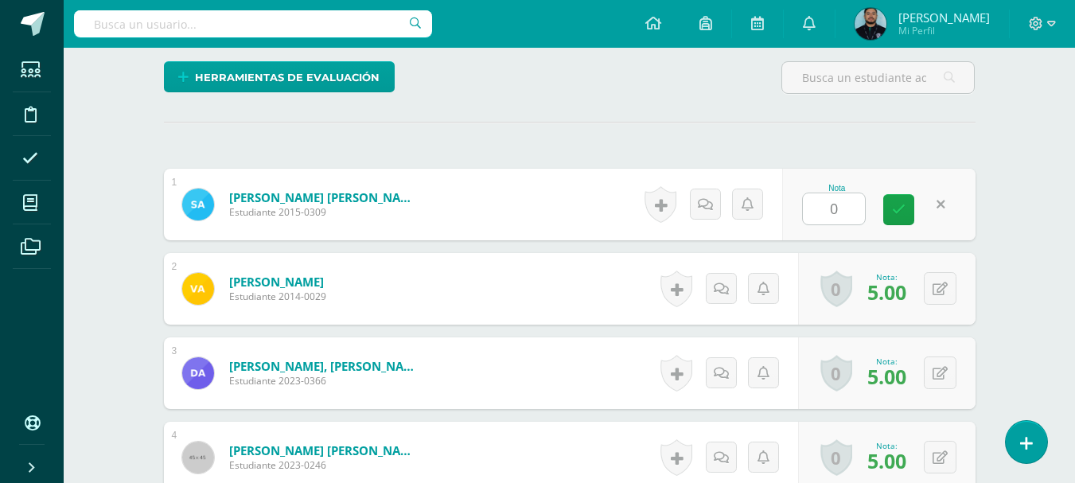
click at [894, 294] on span "5.00" at bounding box center [886, 291] width 39 height 27
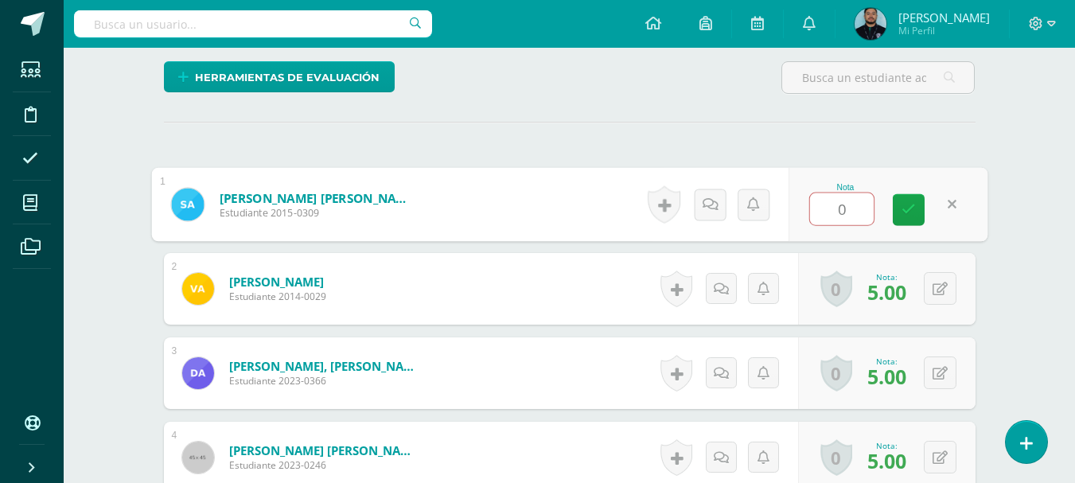
type input "1"
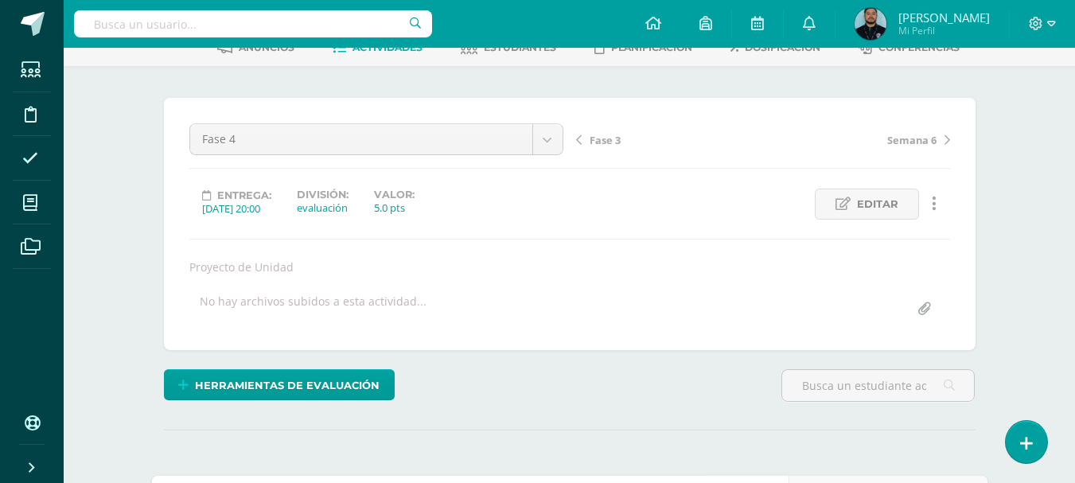
scroll to position [89, 0]
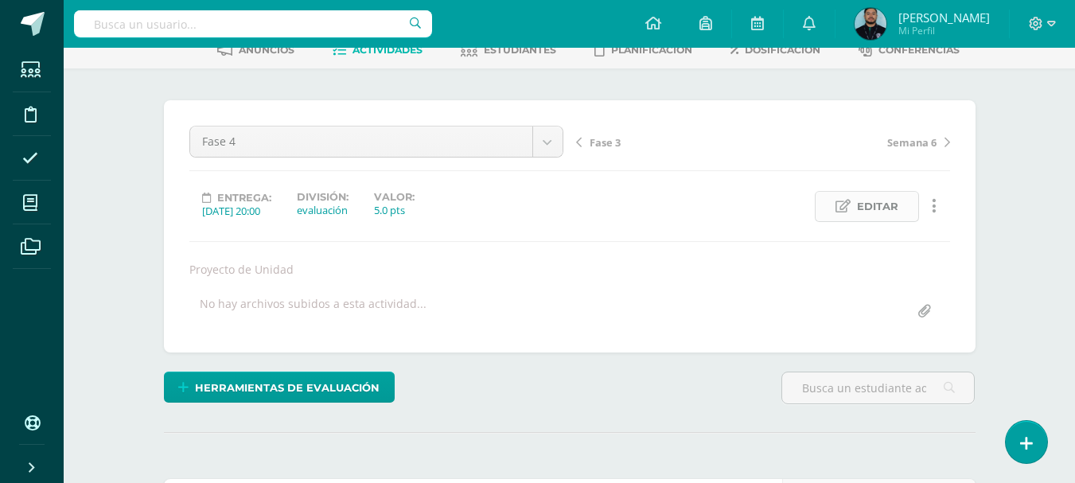
click at [875, 208] on span "Editar" at bounding box center [877, 206] width 41 height 29
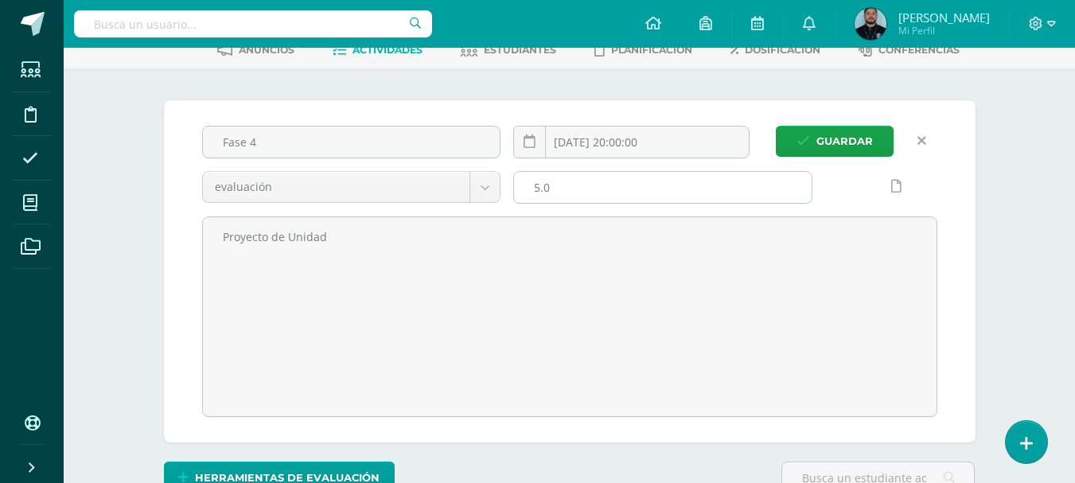
click at [538, 188] on input "5.0" at bounding box center [663, 187] width 298 height 31
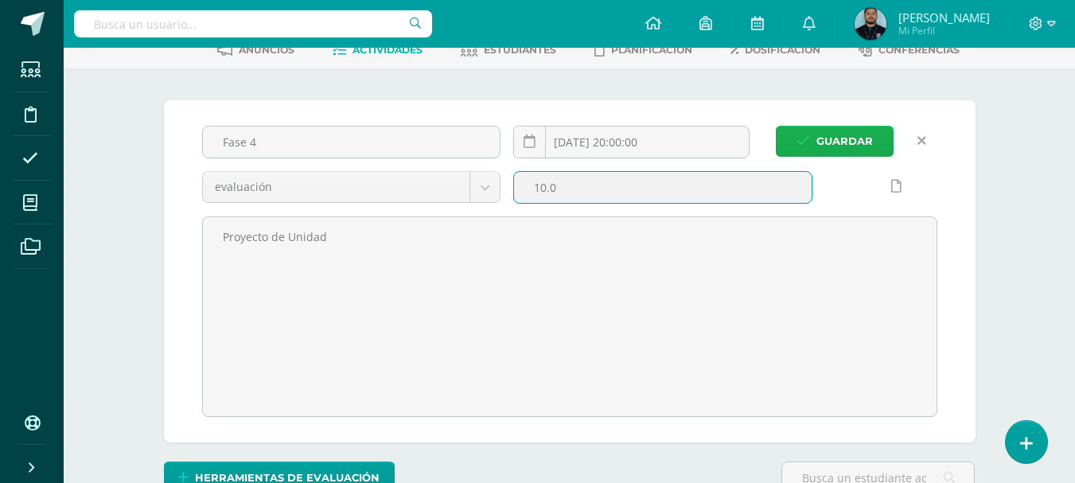
type input "10.0"
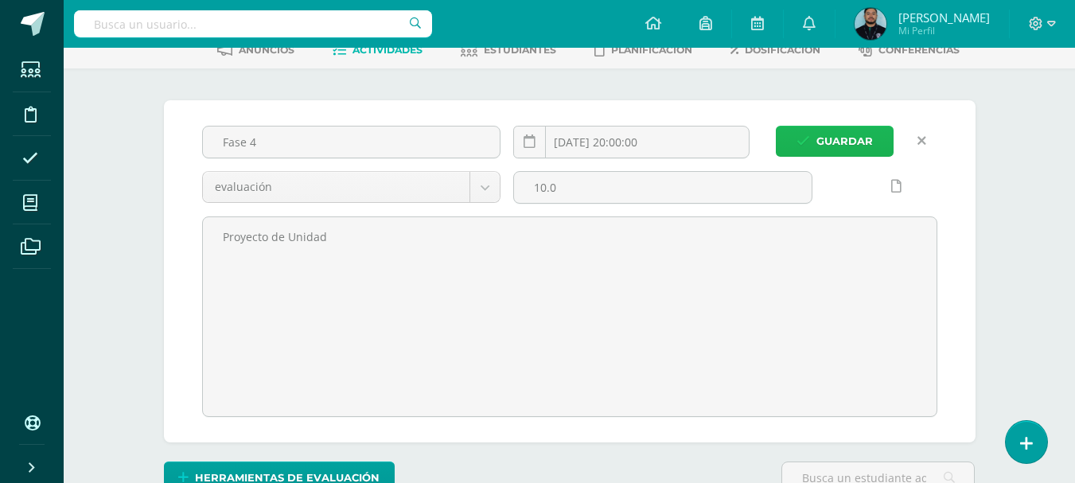
click at [843, 134] on span "Guardar" at bounding box center [844, 141] width 56 height 29
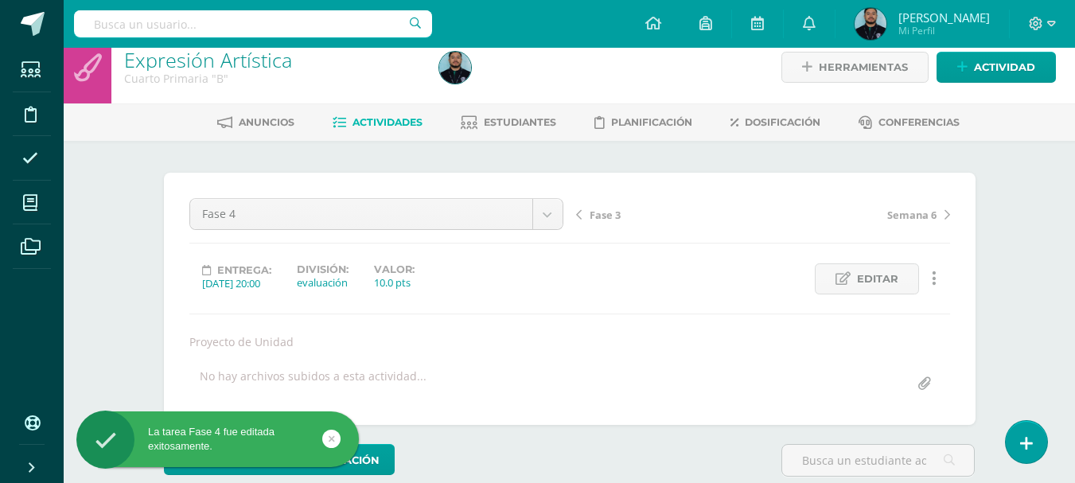
click at [734, 333] on div "Fase 4 Fase 1 Fase 2 Fase 3 Fase 4 Semana 6 Semana 7 Semana 5 Semana 4 Semana 3…" at bounding box center [569, 298] width 761 height 201
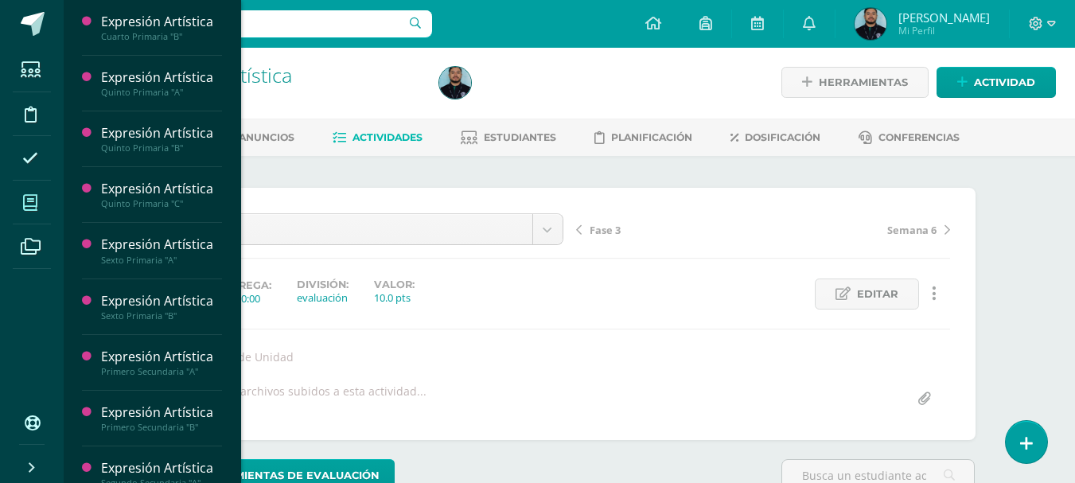
scroll to position [2, 0]
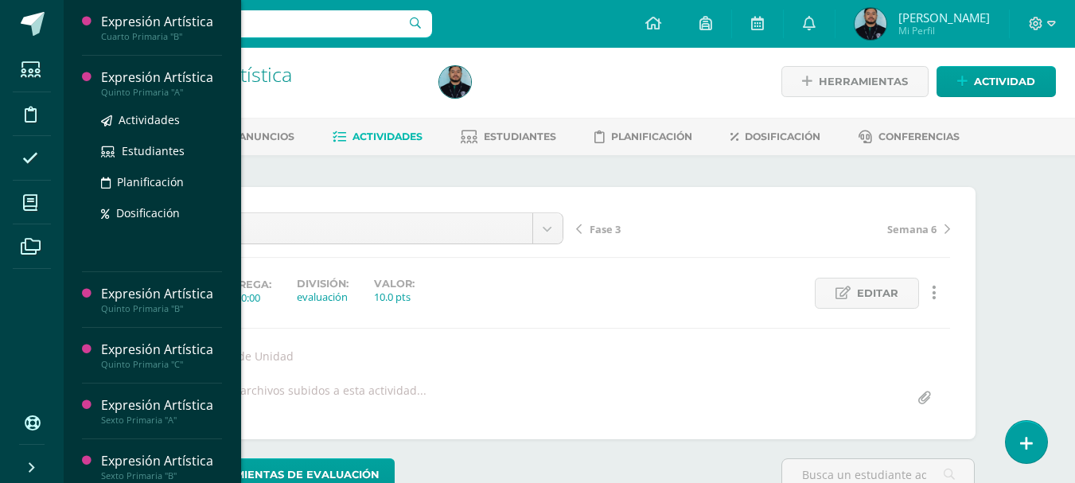
click at [148, 92] on div "Quinto Primaria "A"" at bounding box center [161, 92] width 121 height 11
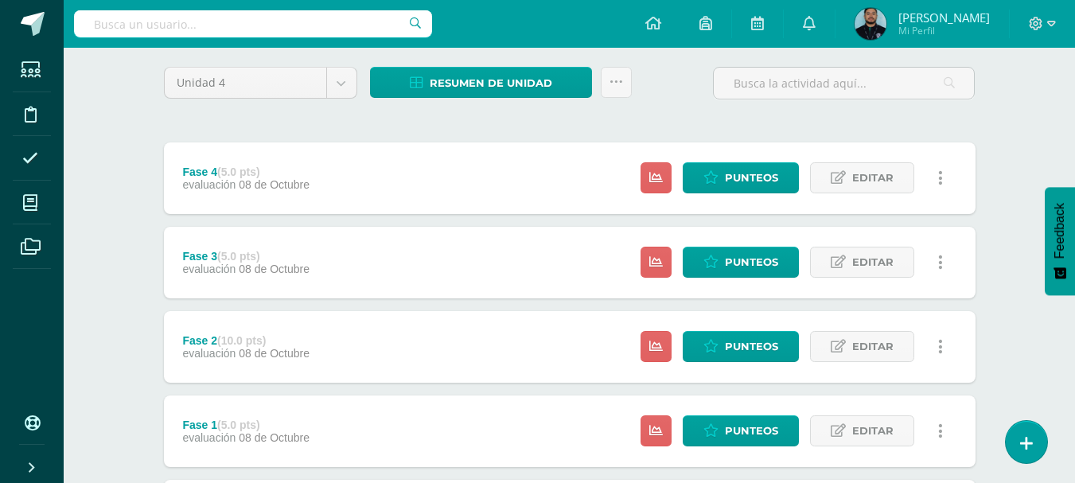
scroll to position [123, 0]
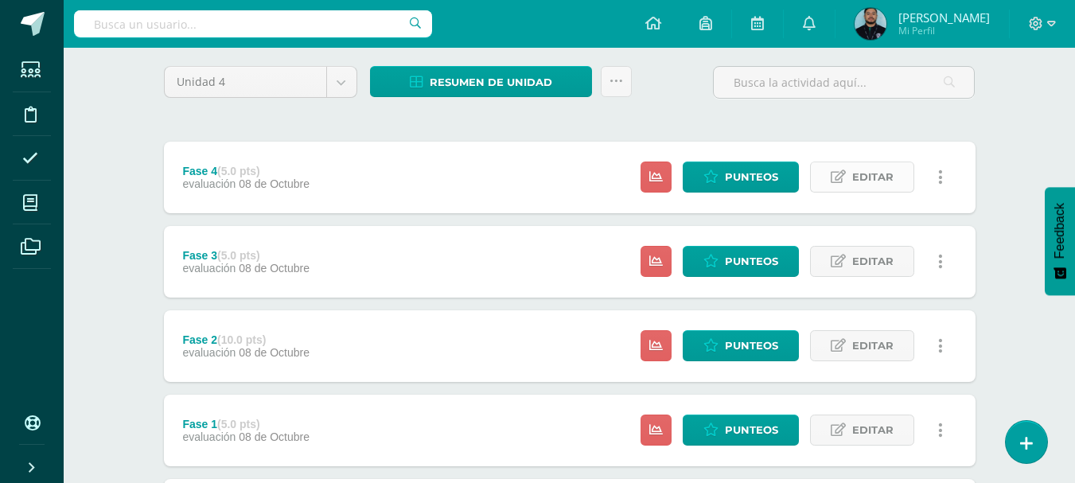
click at [853, 176] on span "Editar" at bounding box center [872, 176] width 41 height 29
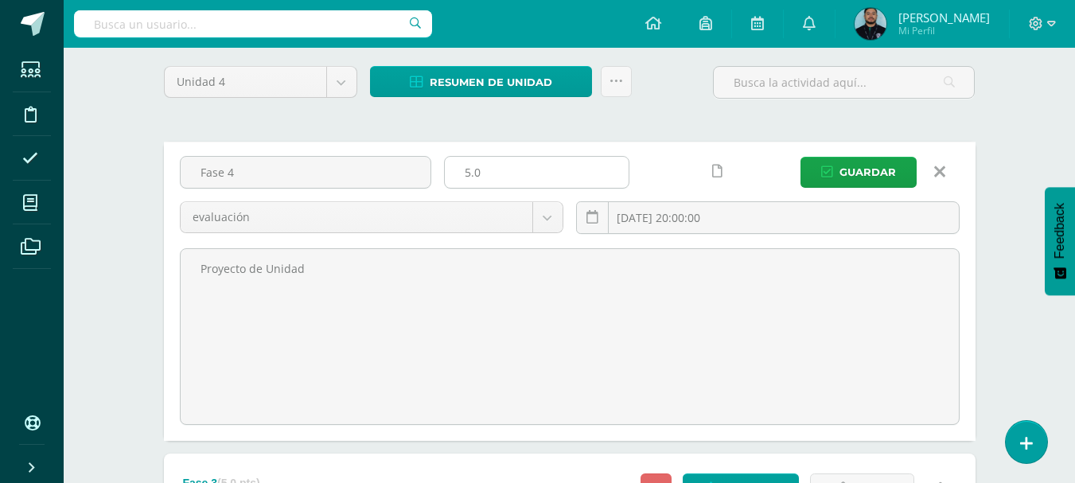
click at [470, 173] on input "5.0" at bounding box center [537, 172] width 184 height 31
type input "10.0"
click at [882, 162] on span "Guardar" at bounding box center [867, 172] width 56 height 29
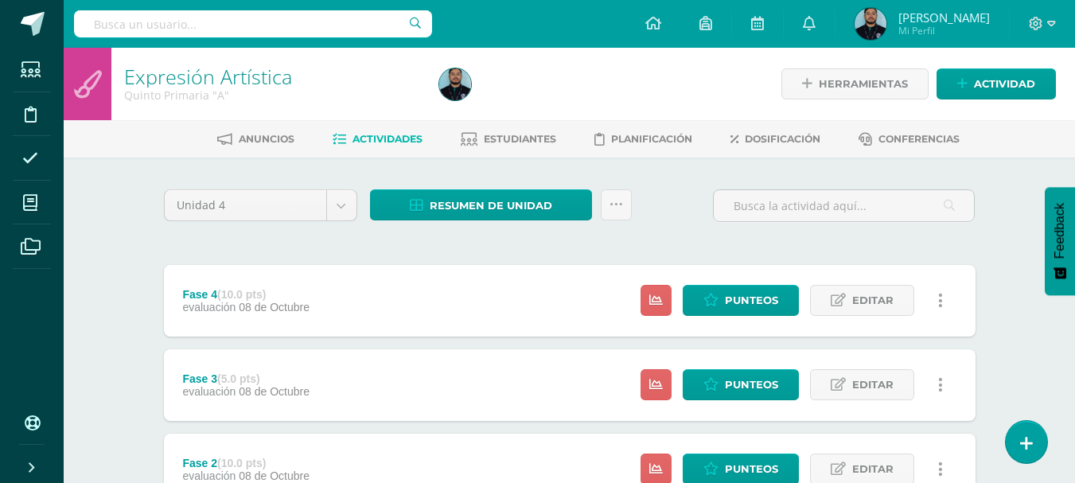
click at [590, 71] on div at bounding box center [593, 84] width 321 height 72
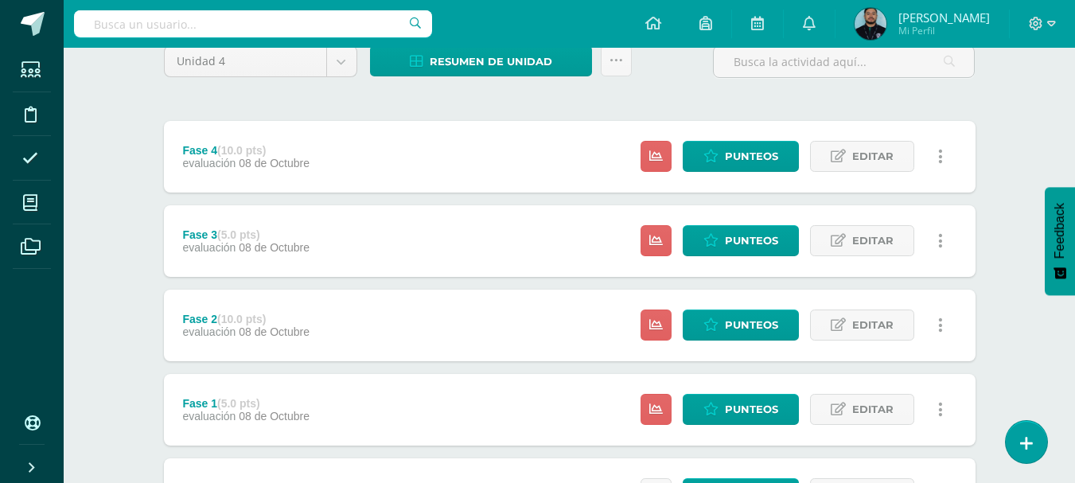
scroll to position [145, 0]
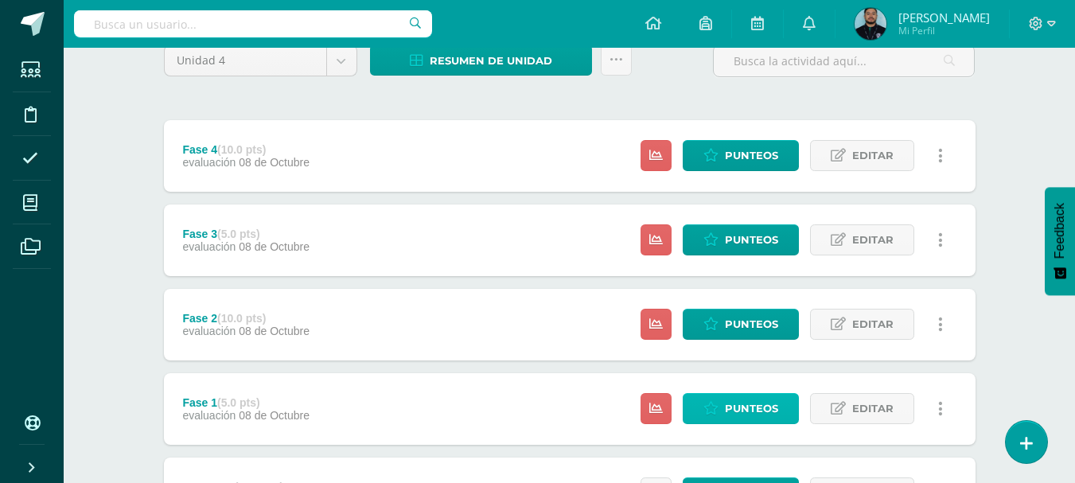
click at [776, 410] on span "Punteos" at bounding box center [751, 408] width 53 height 29
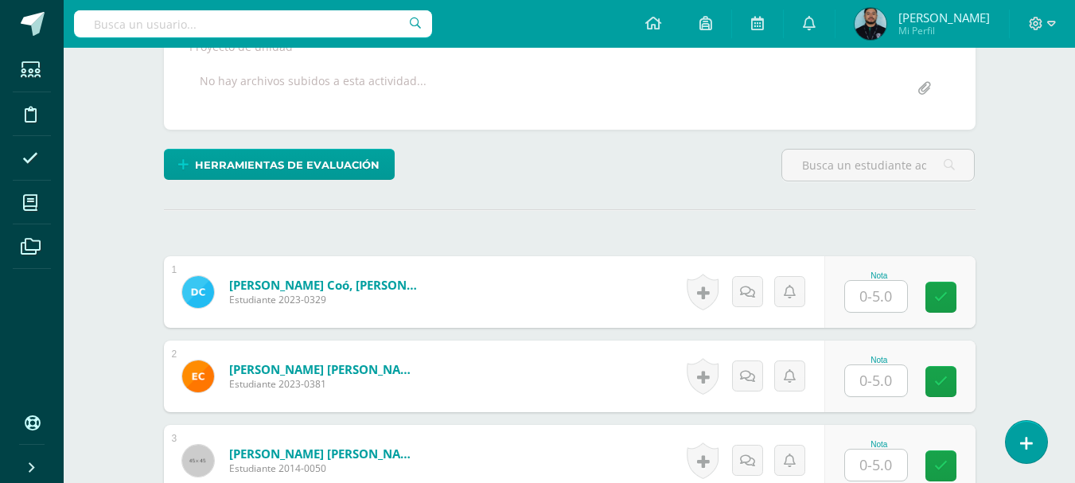
scroll to position [360, 0]
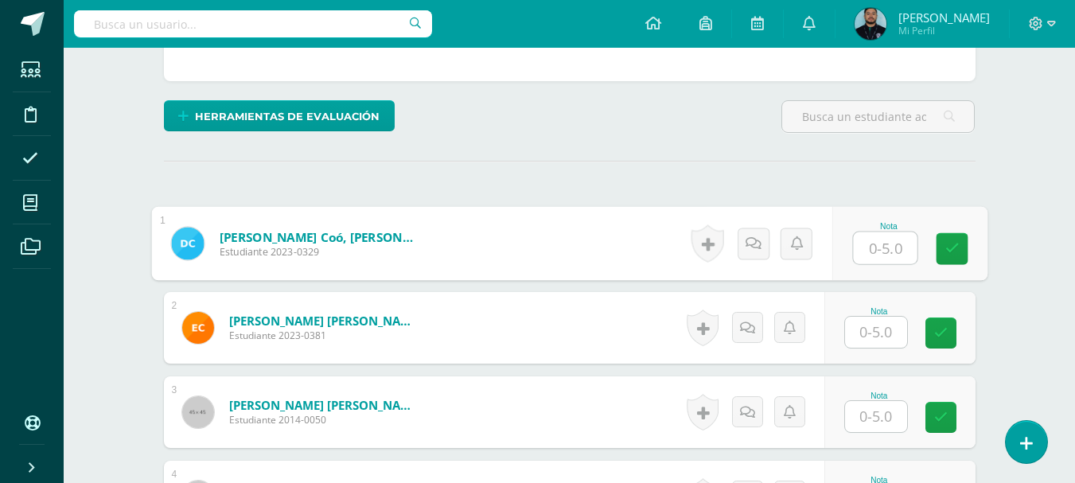
click at [873, 237] on input "text" at bounding box center [885, 248] width 64 height 32
type input "5"
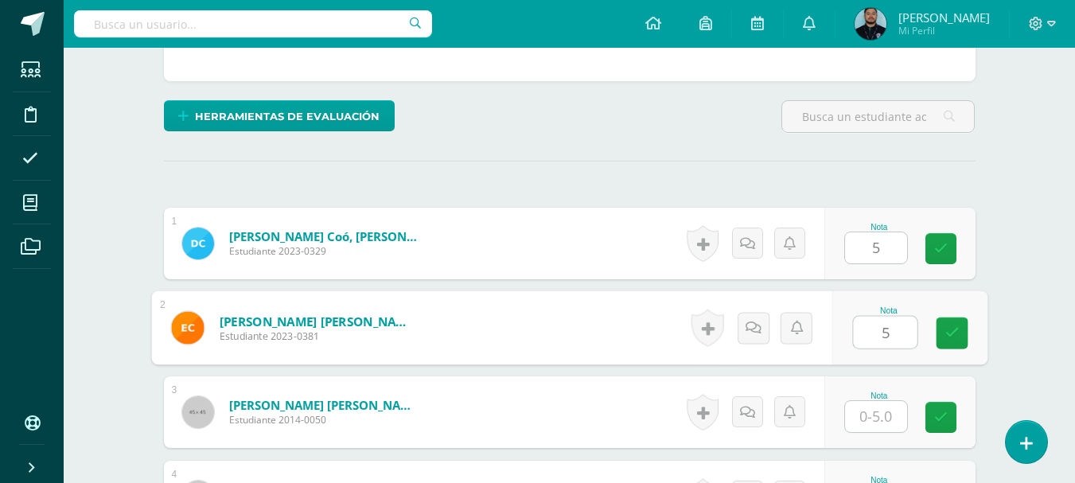
type input "5"
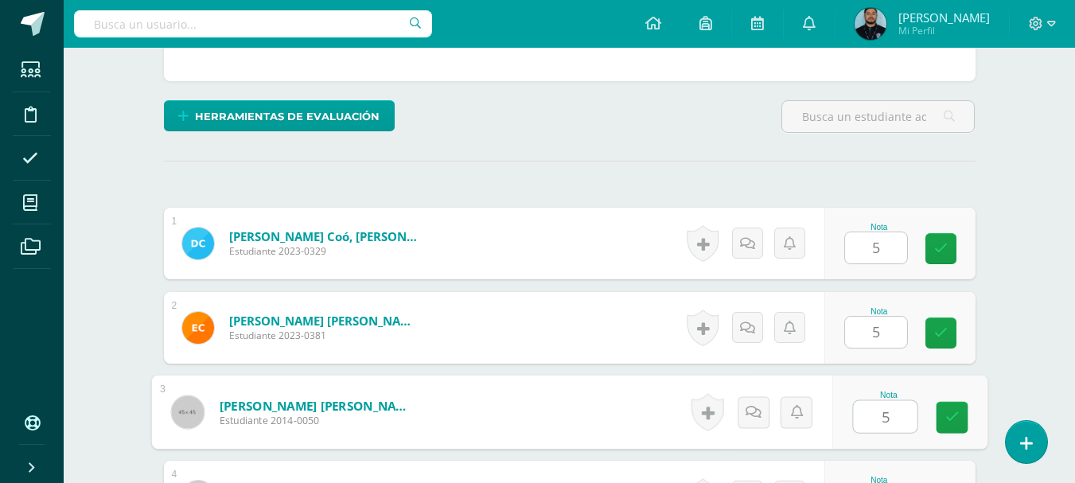
type input "5"
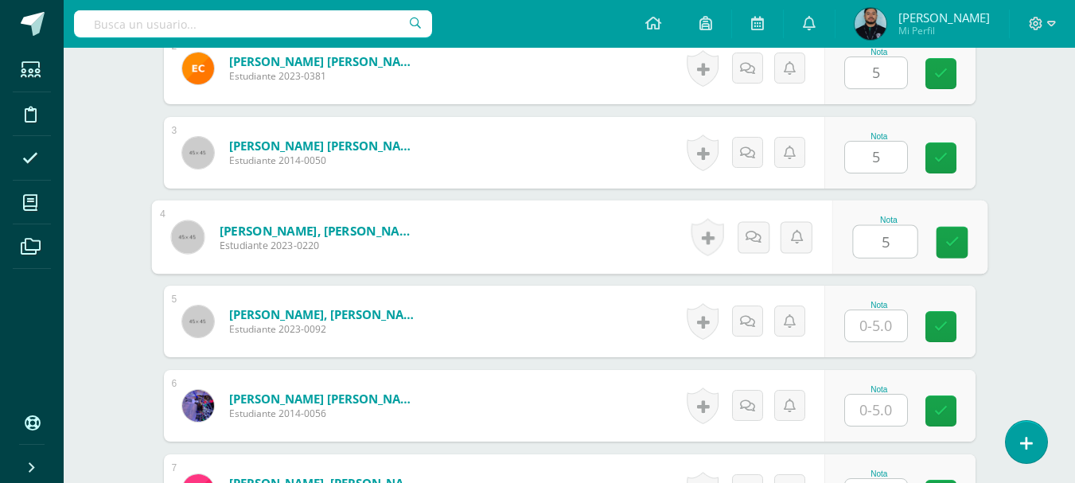
type input "5"
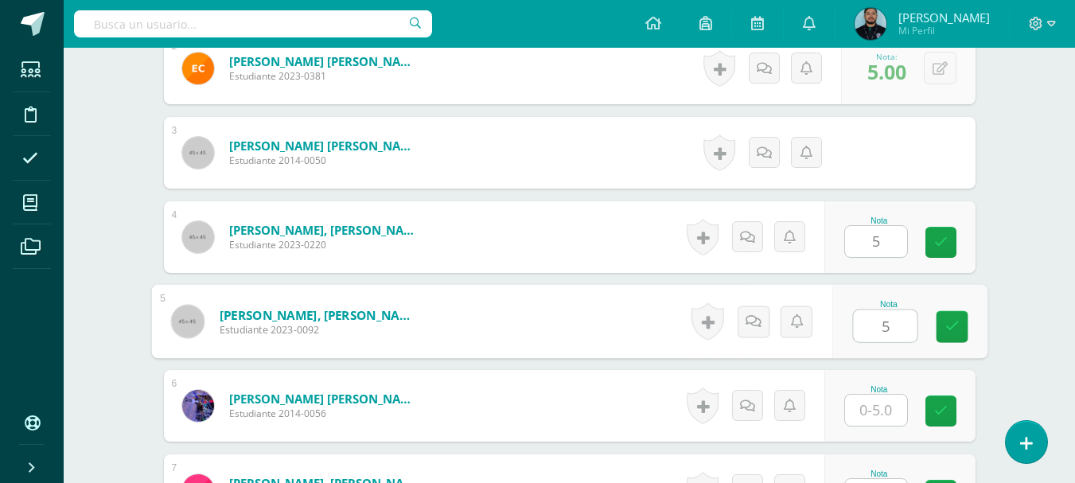
type input "5"
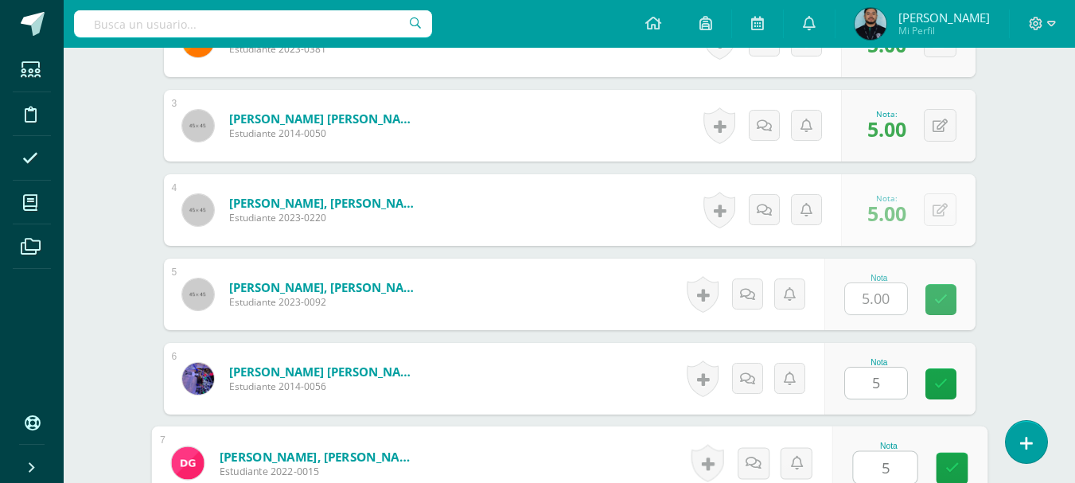
type input "5"
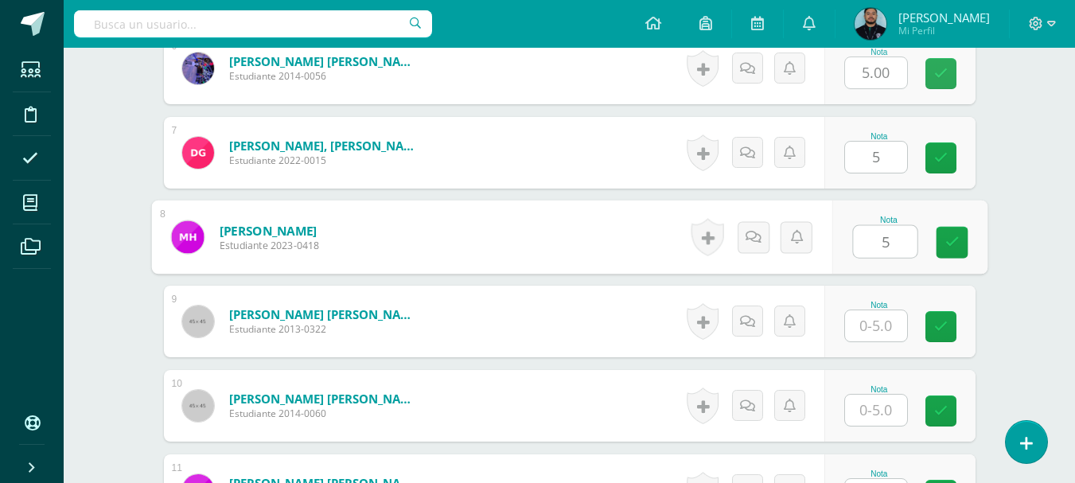
type input "5"
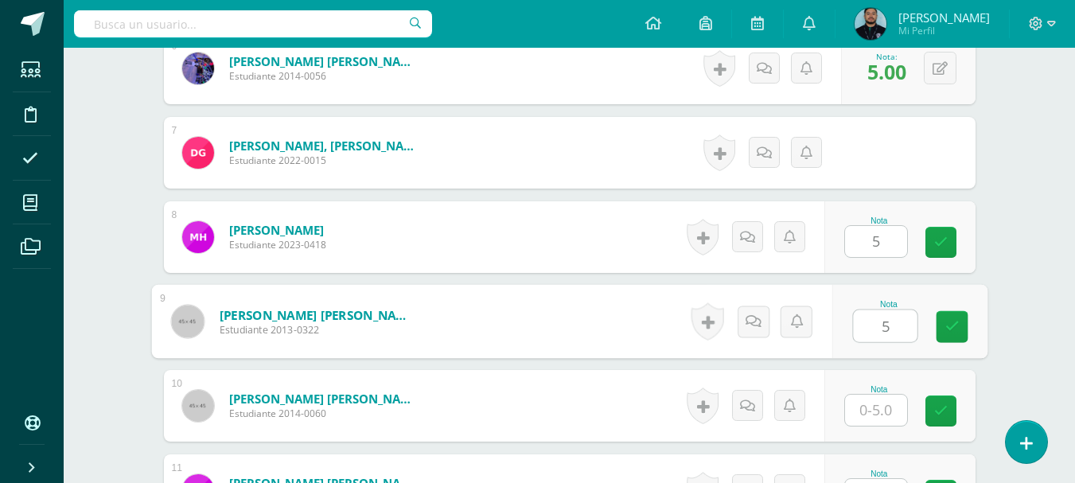
type input "5"
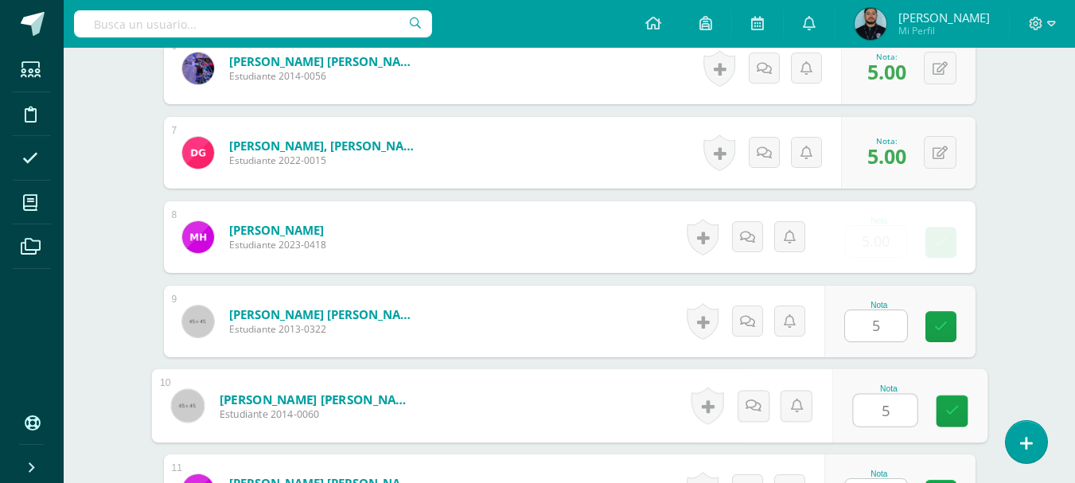
type input "5"
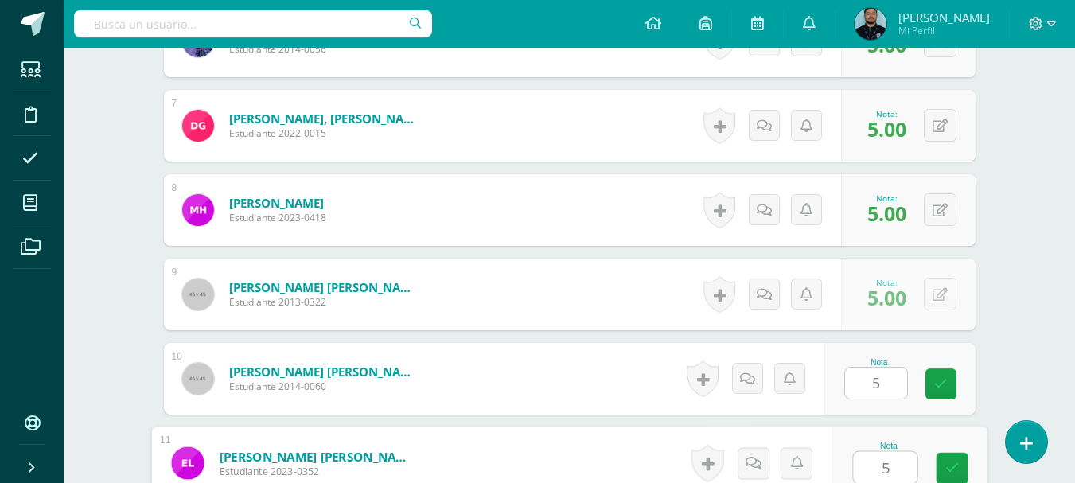
type input "5"
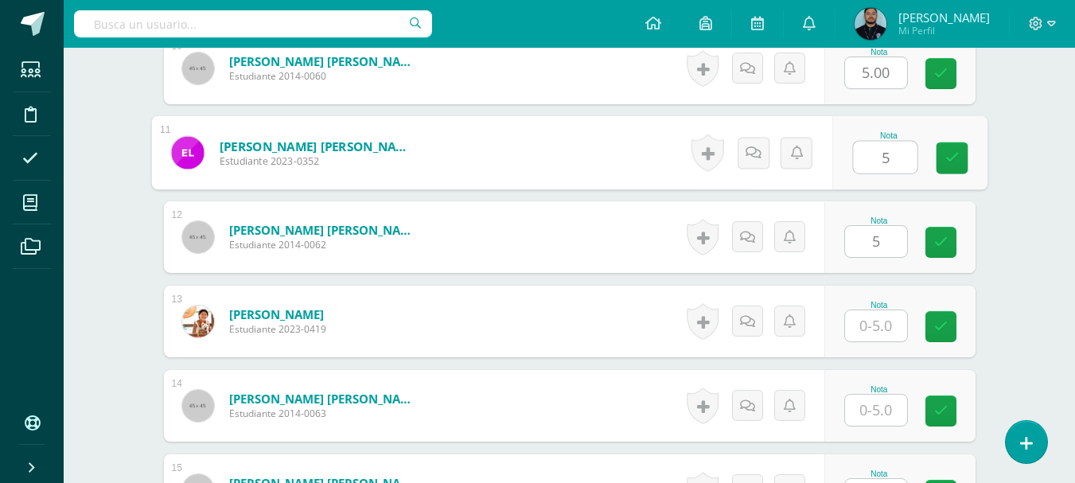
type input "5"
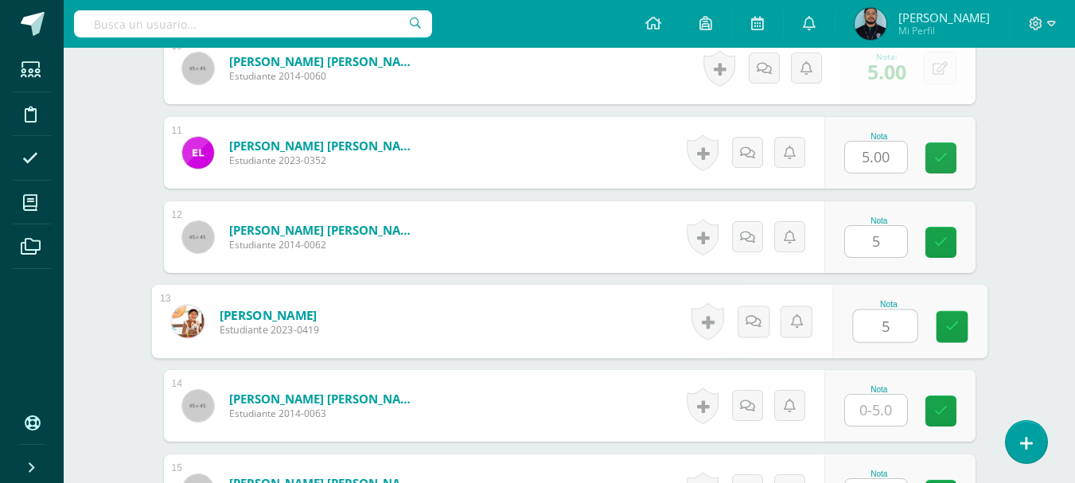
type input "5"
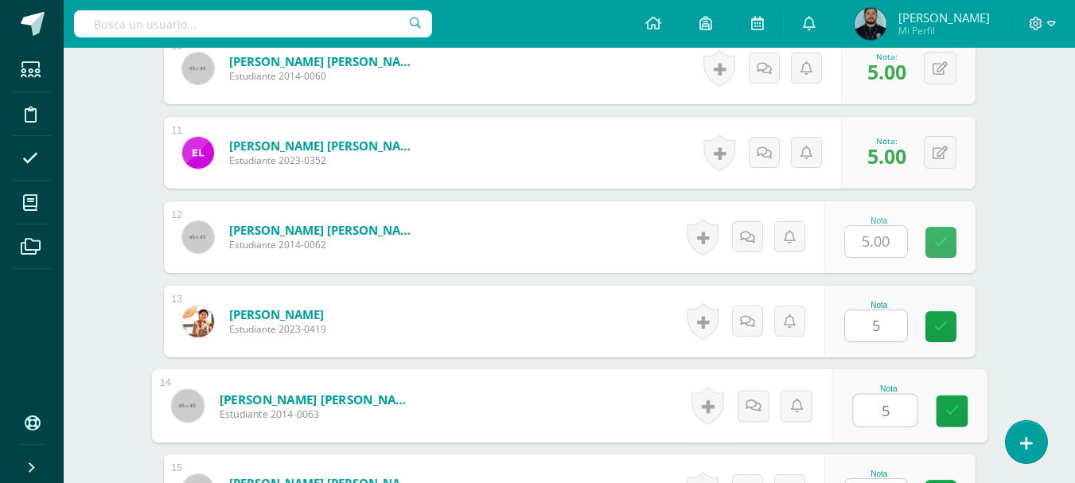
type input "5"
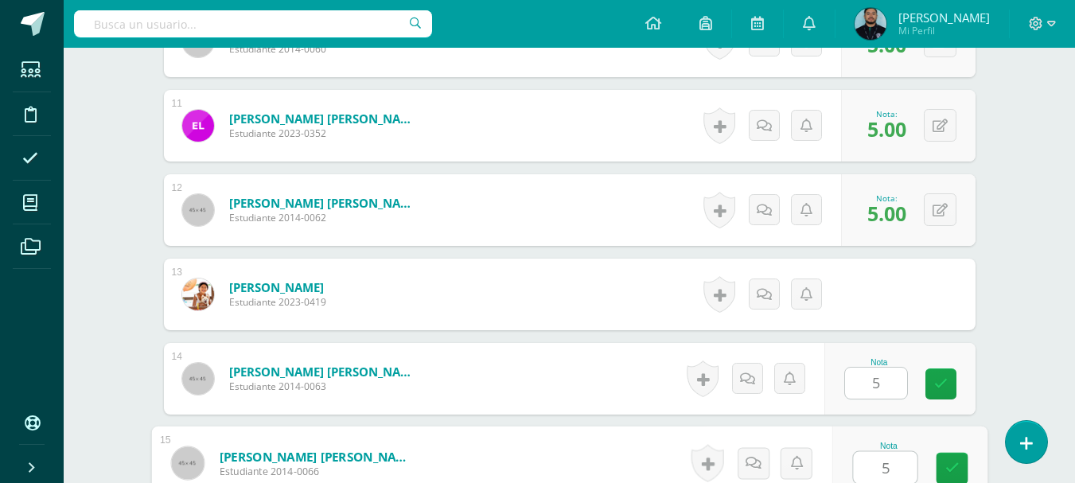
type input "5"
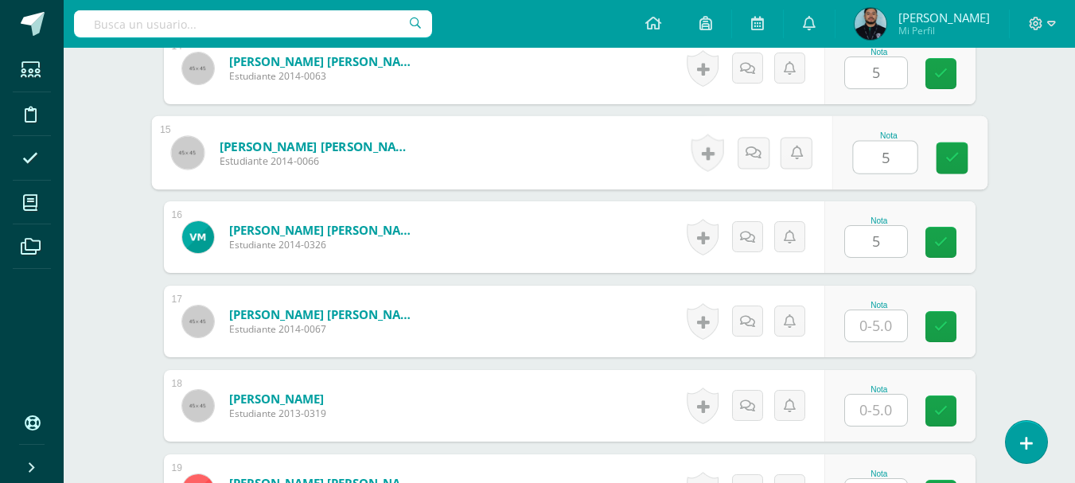
type input "5"
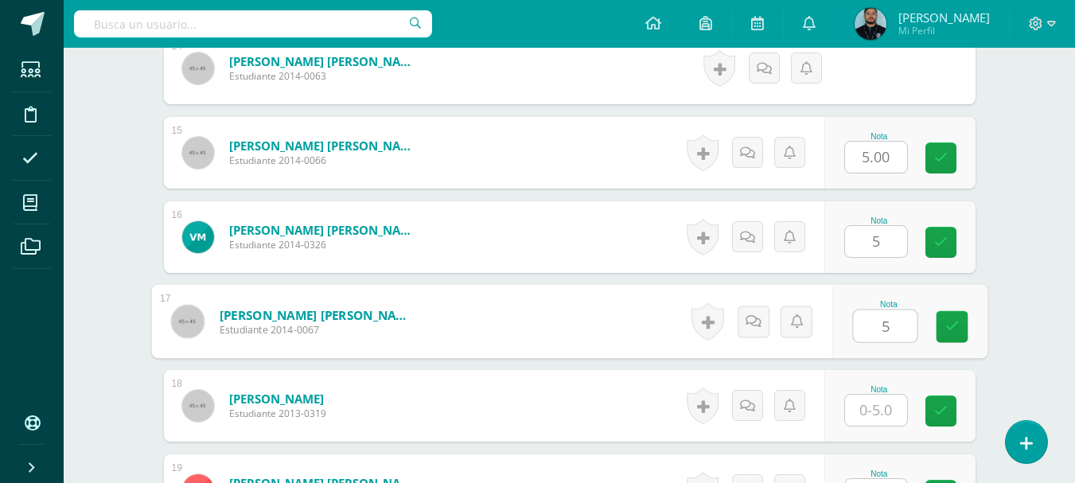
type input "5"
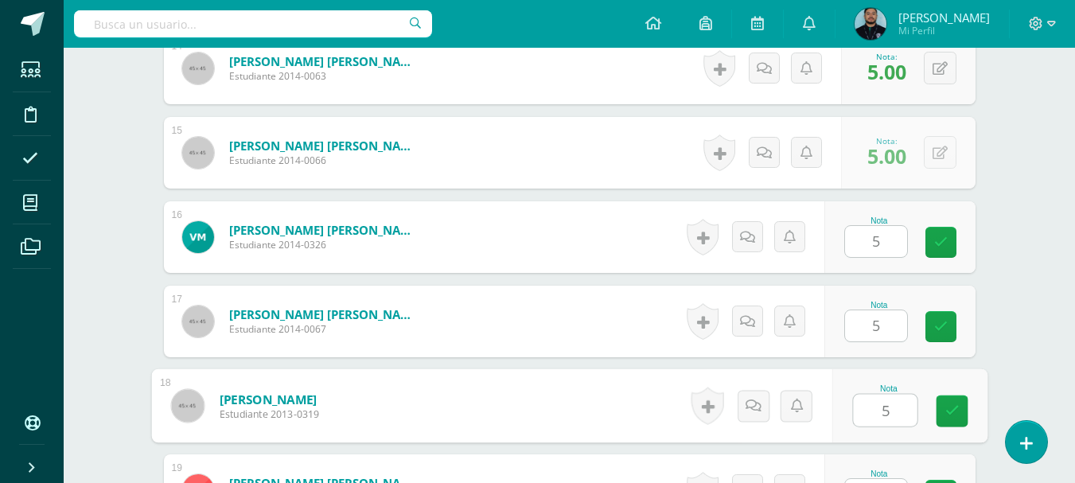
type input "5"
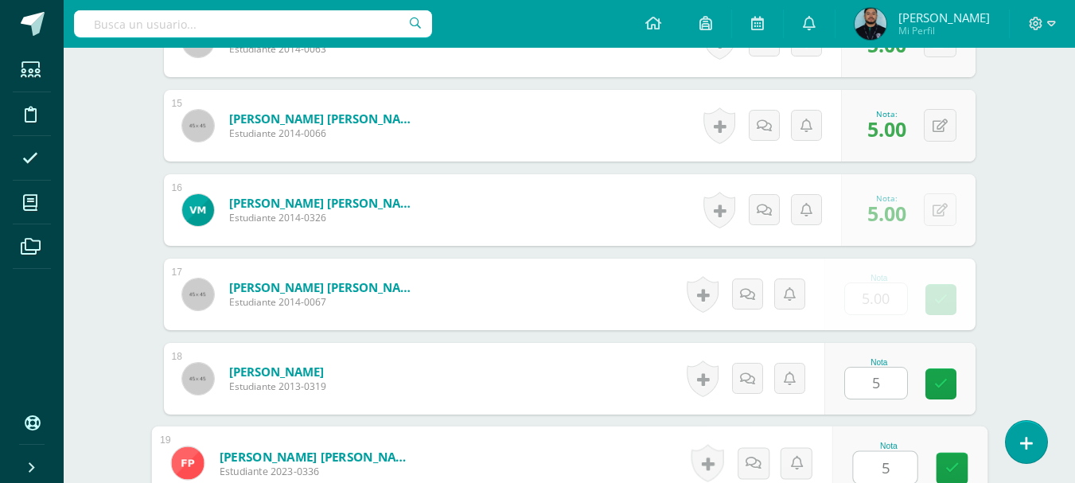
type input "5"
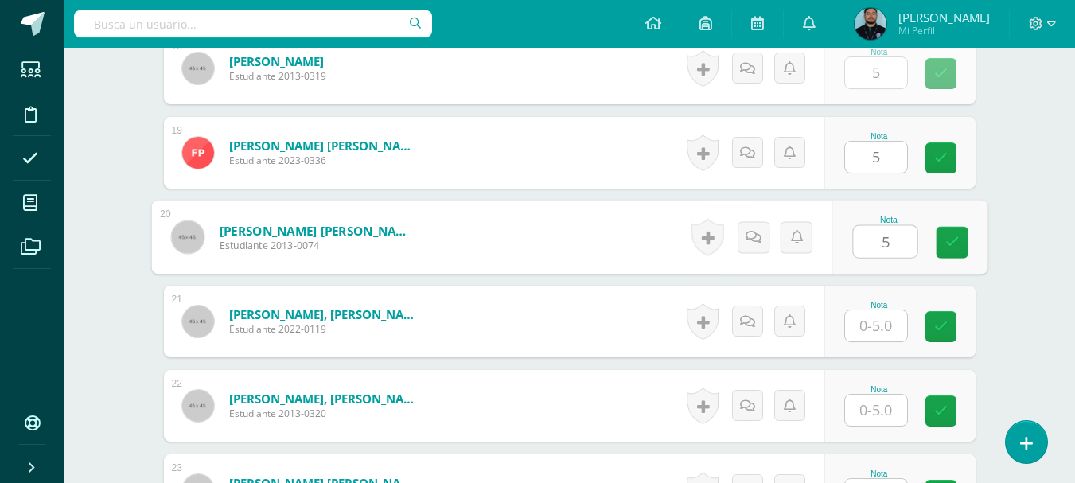
type input "5"
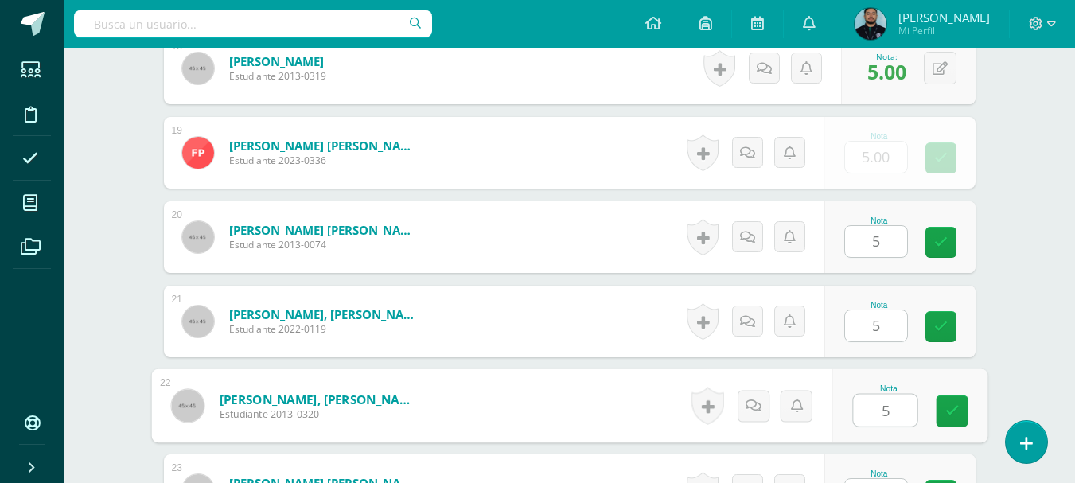
type input "5"
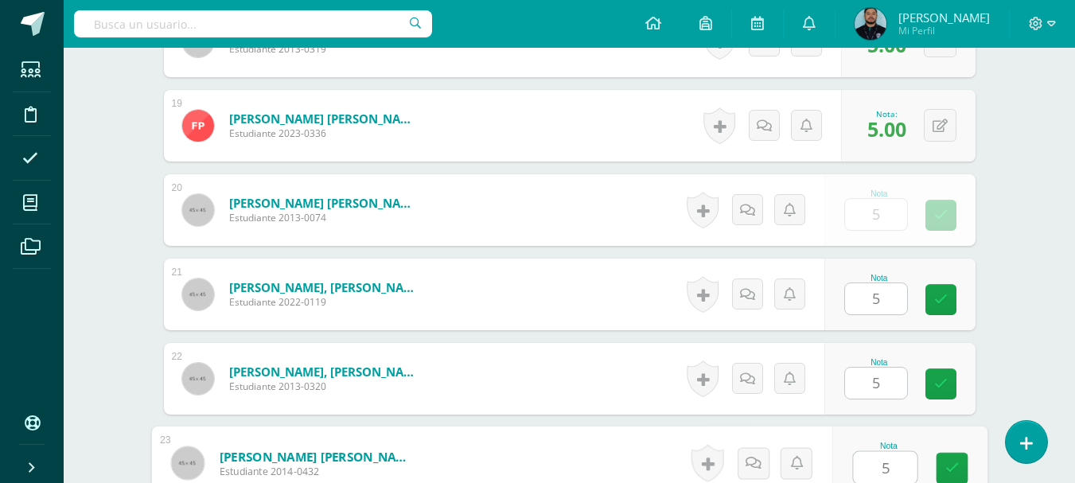
type input "5"
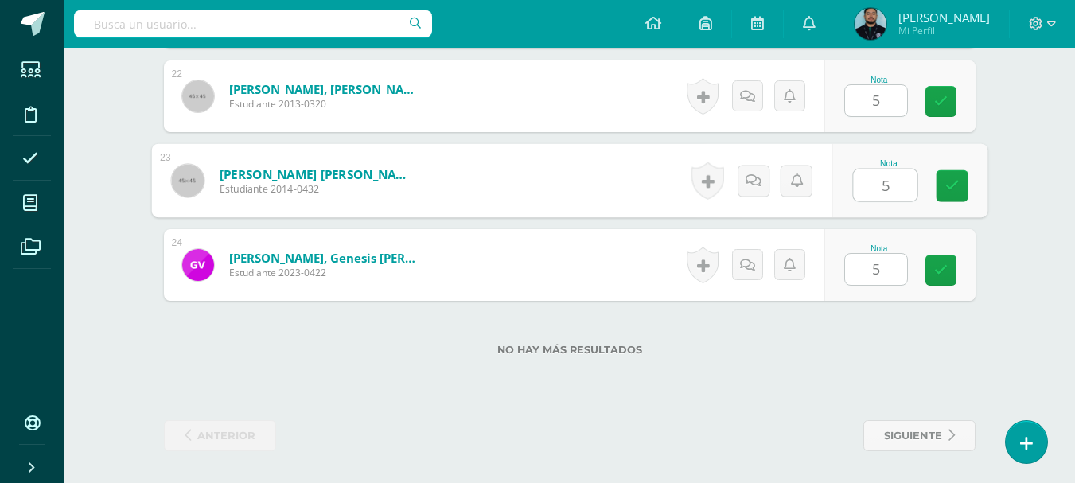
type input "5"
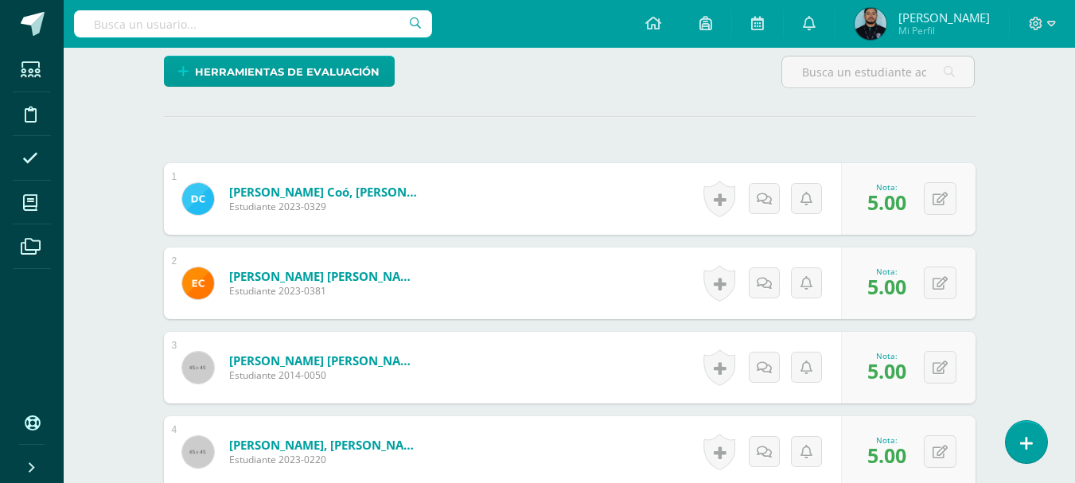
scroll to position [0, 0]
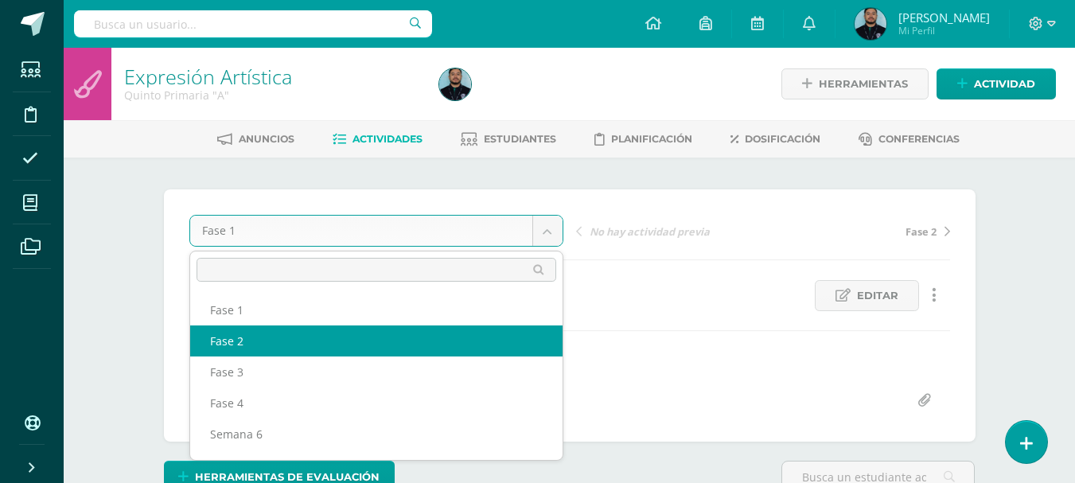
select select "/dashboard/teacher/grade-activity/50945/"
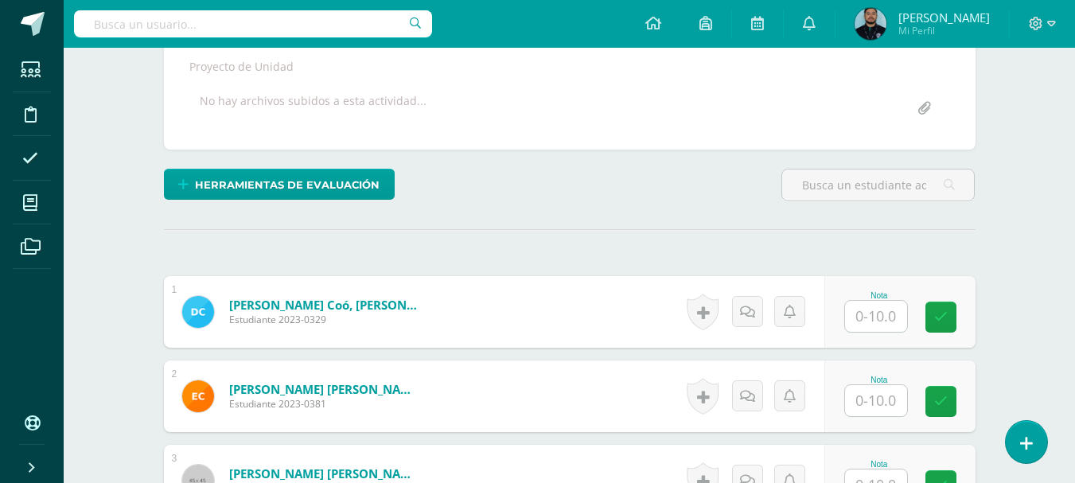
scroll to position [293, 0]
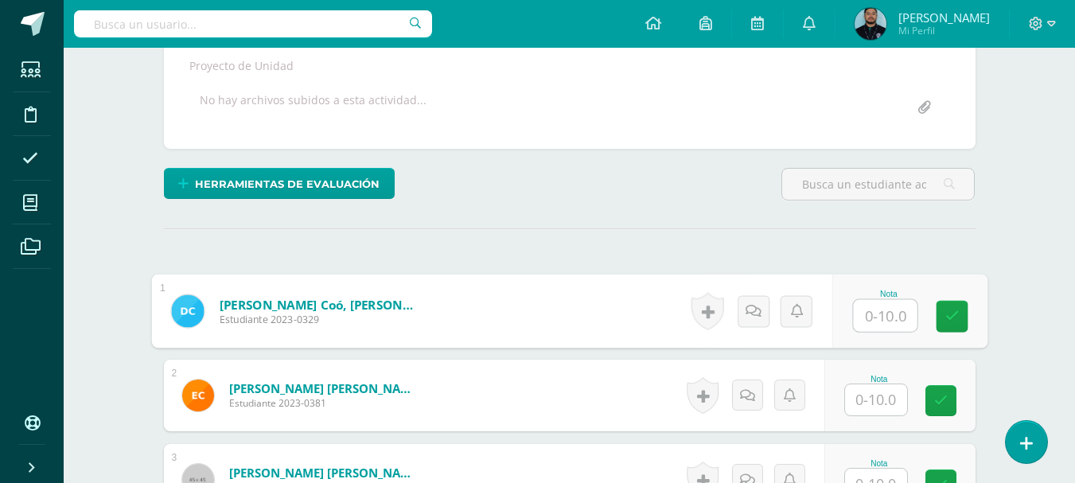
click at [866, 317] on input "text" at bounding box center [885, 316] width 64 height 32
type input "10"
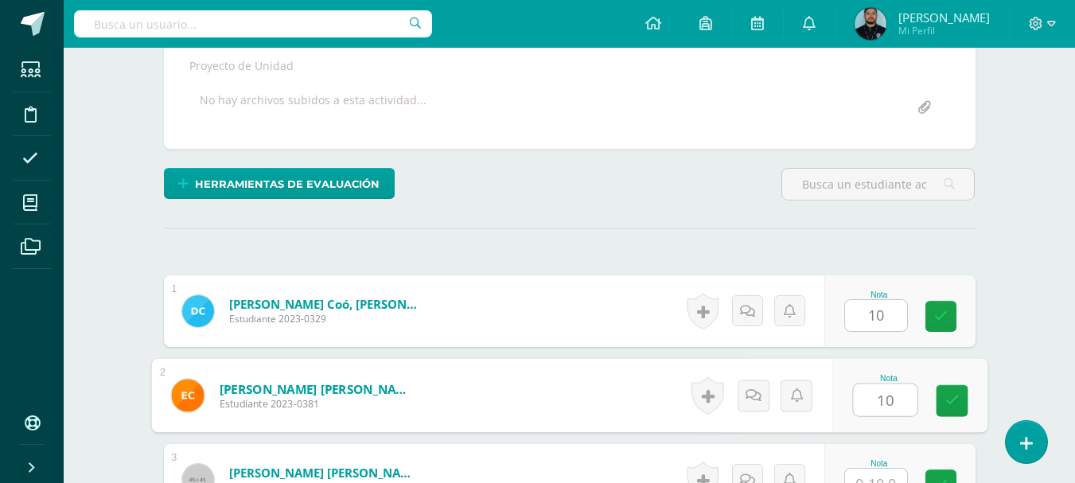
type input "10"
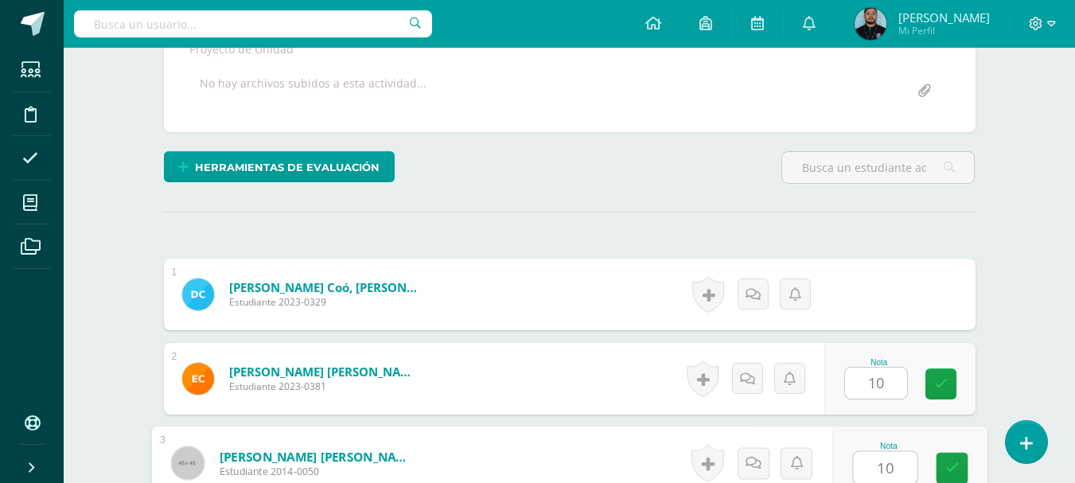
type input "10"
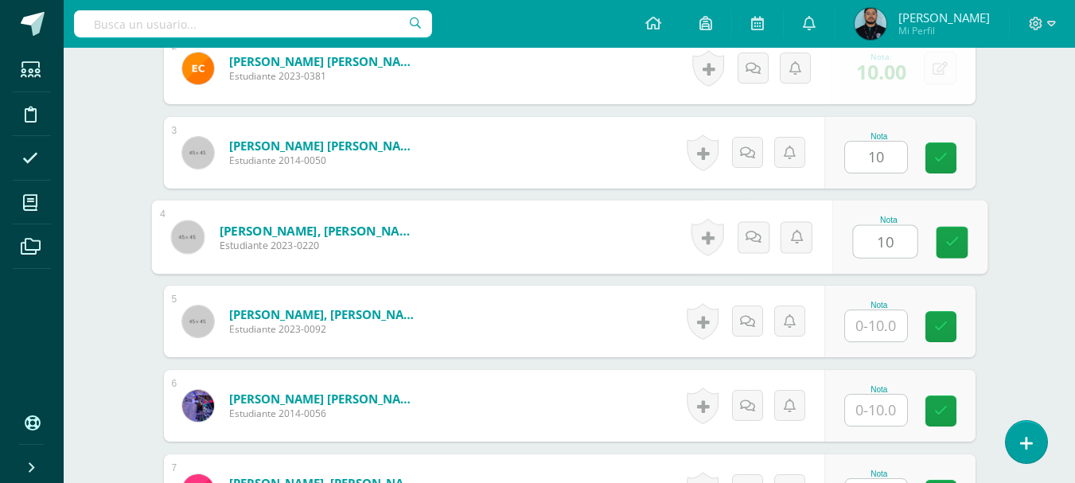
type input "10"
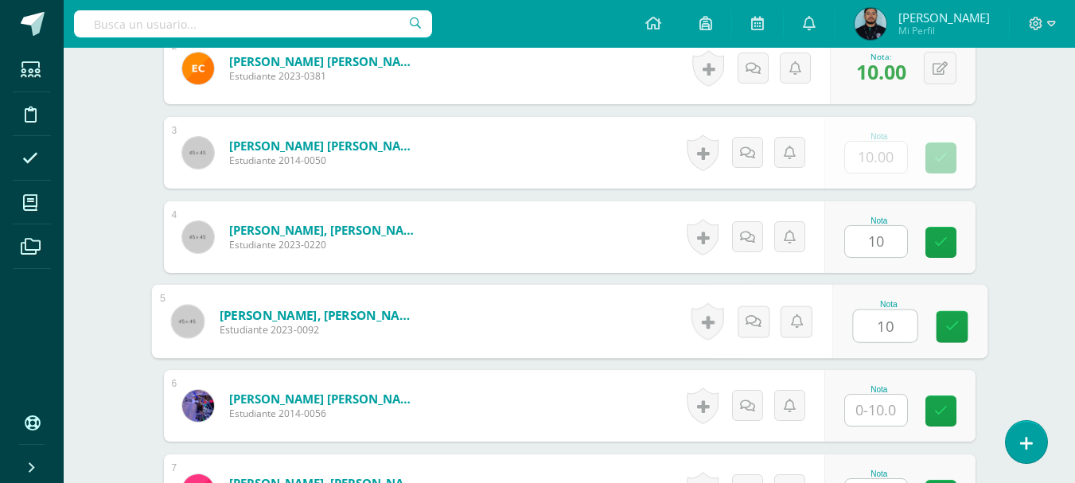
type input "10"
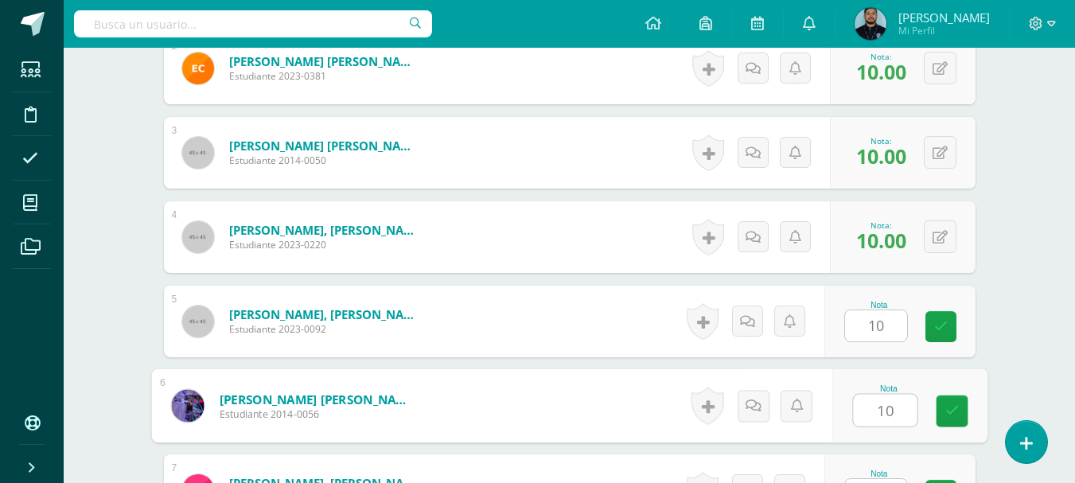
type input "10"
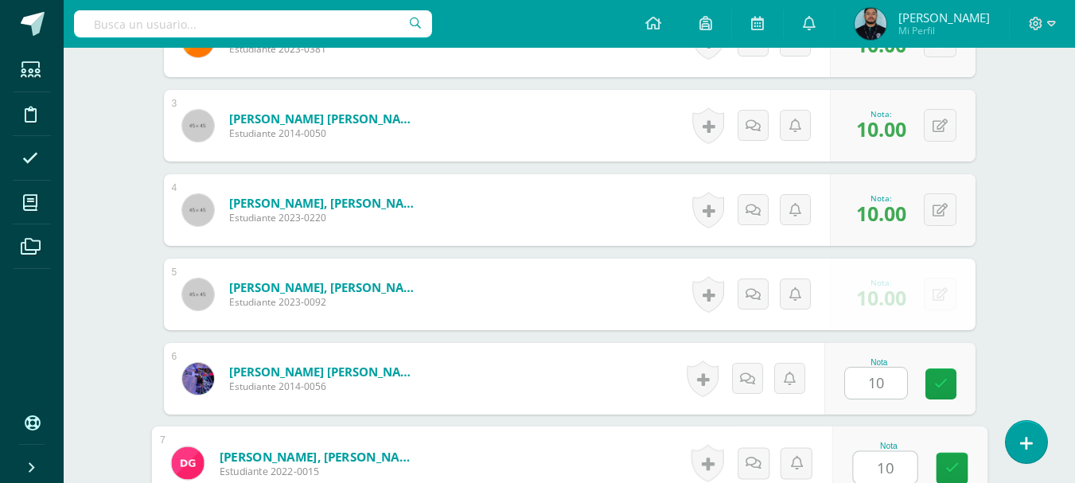
type input "10"
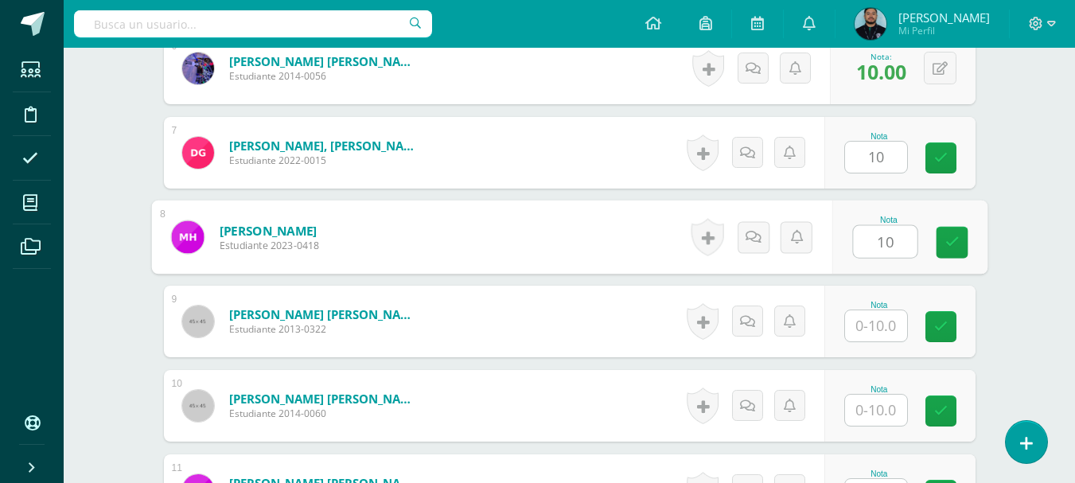
type input "10"
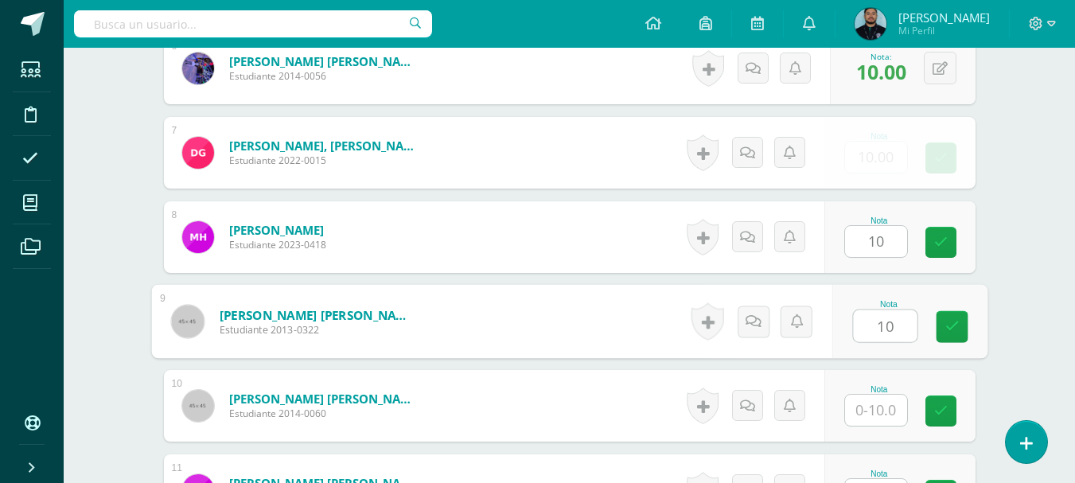
type input "10"
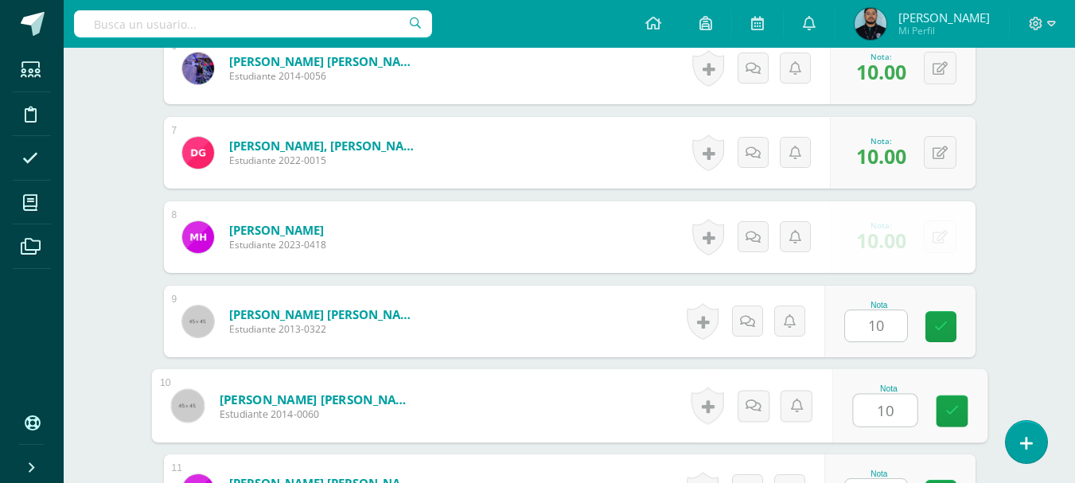
type input "10"
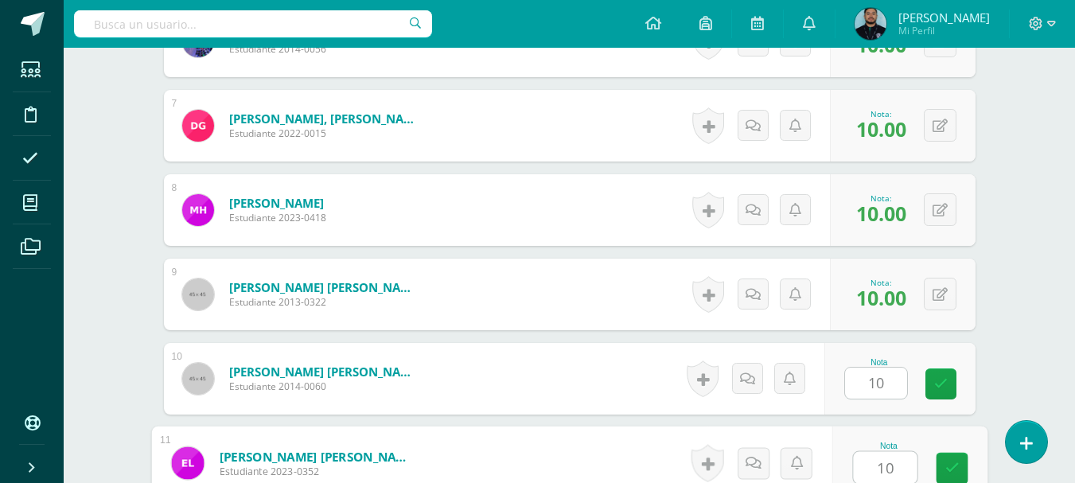
type input "10"
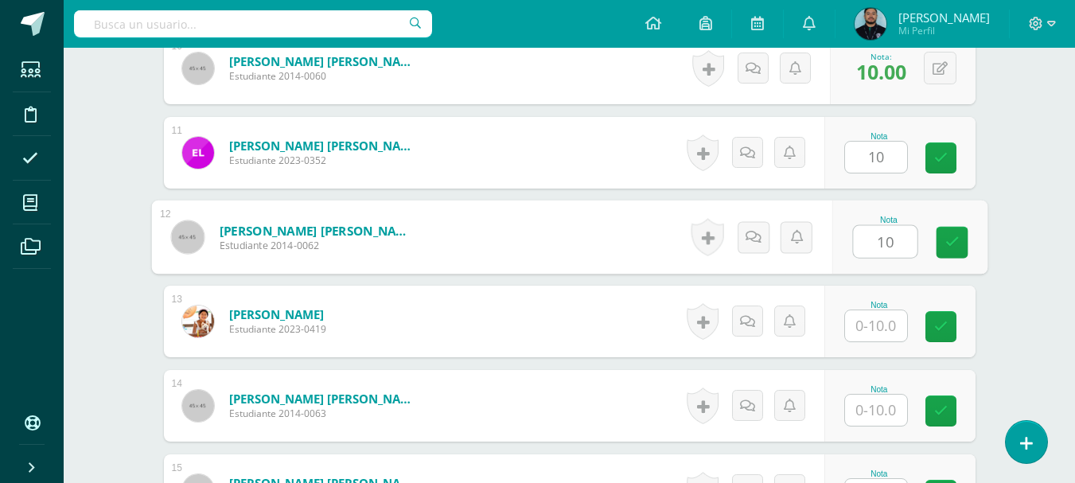
type input "10"
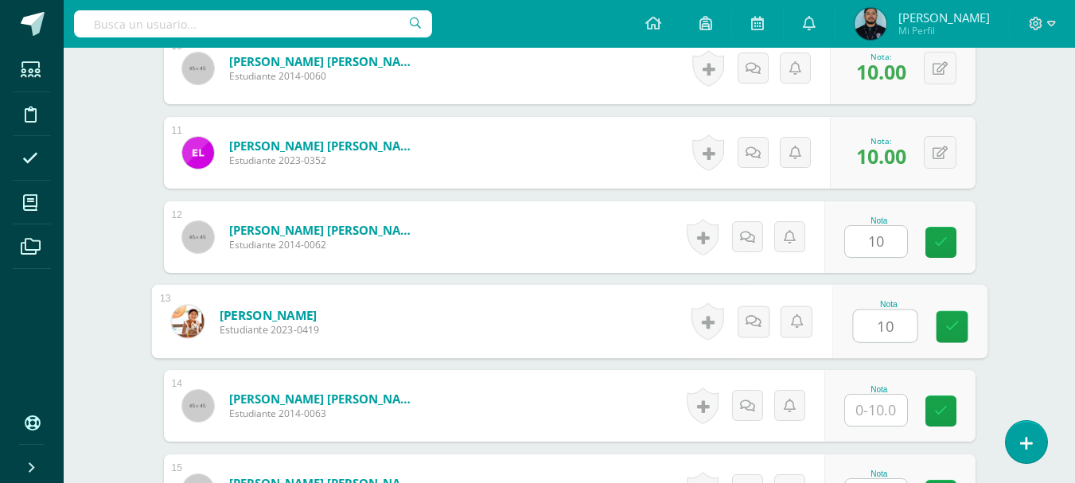
type input "10"
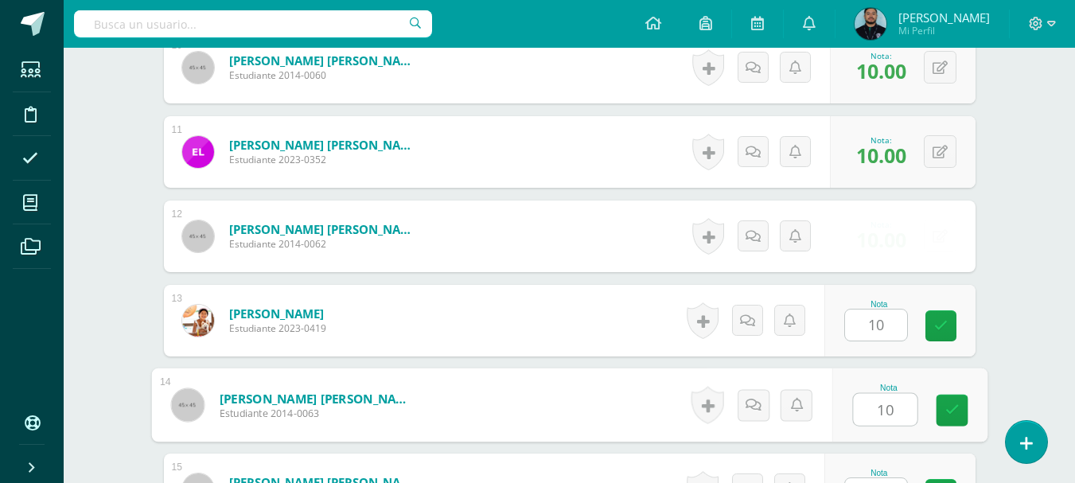
type input "10"
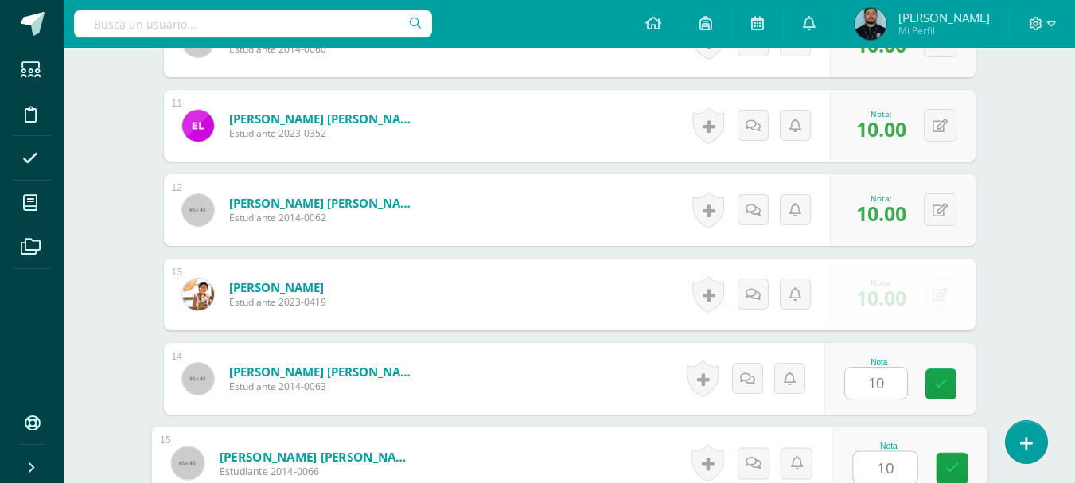
type input "10"
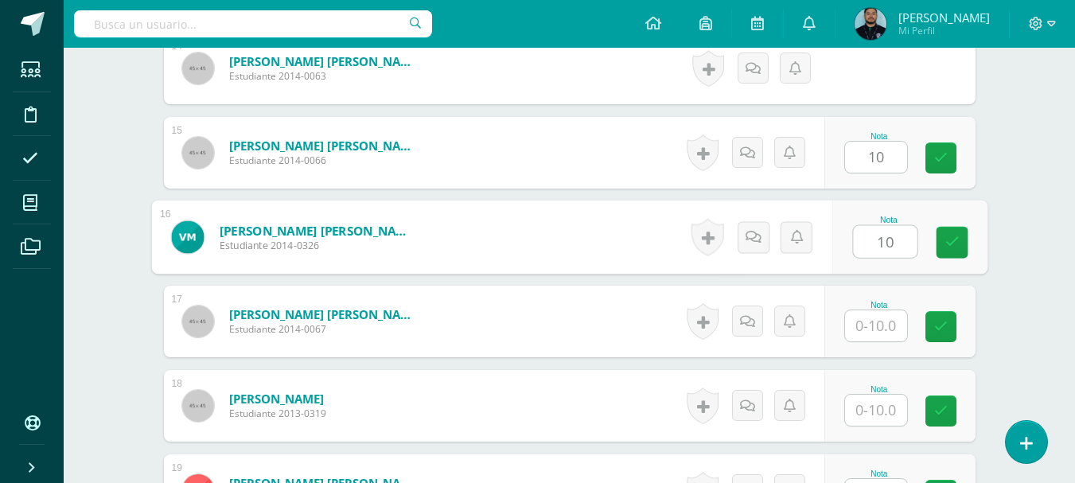
type input "10"
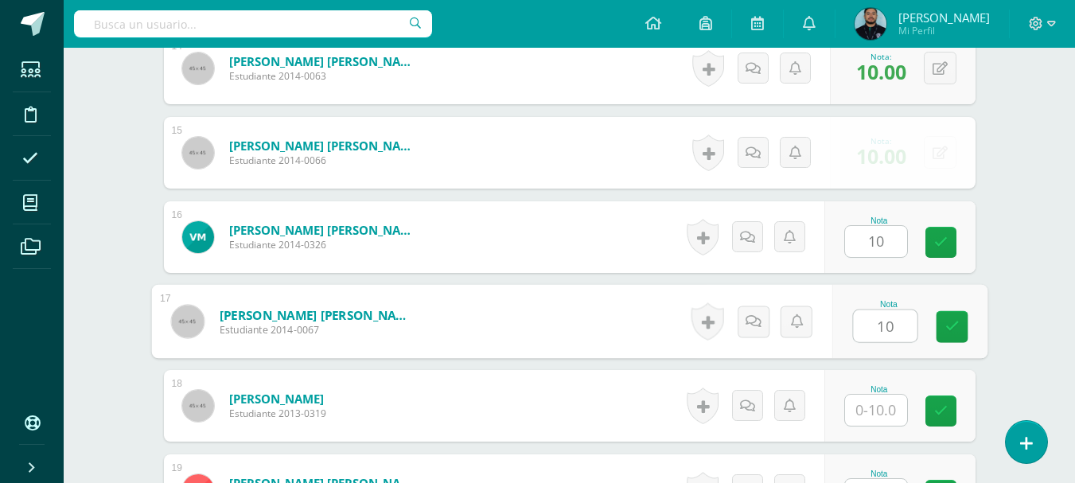
type input "10"
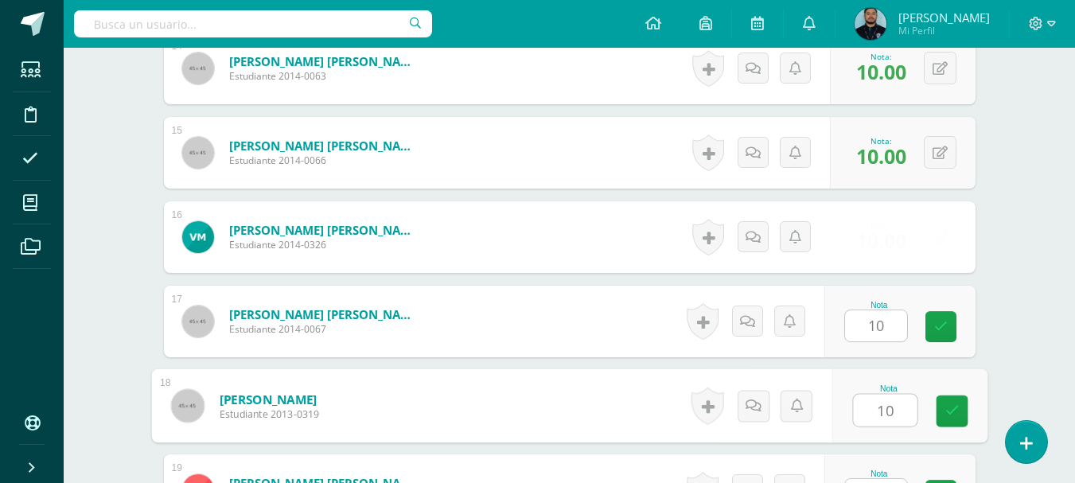
type input "10"
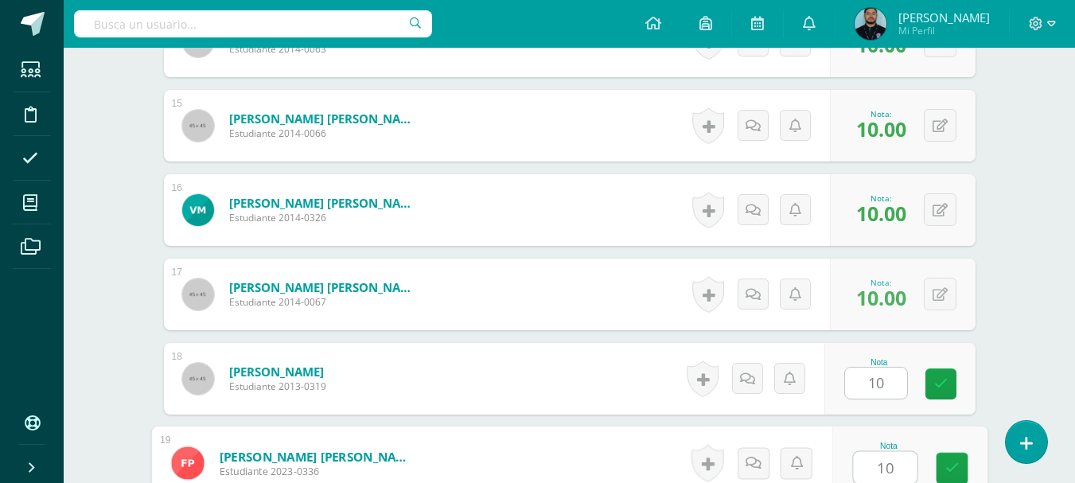
type input "10"
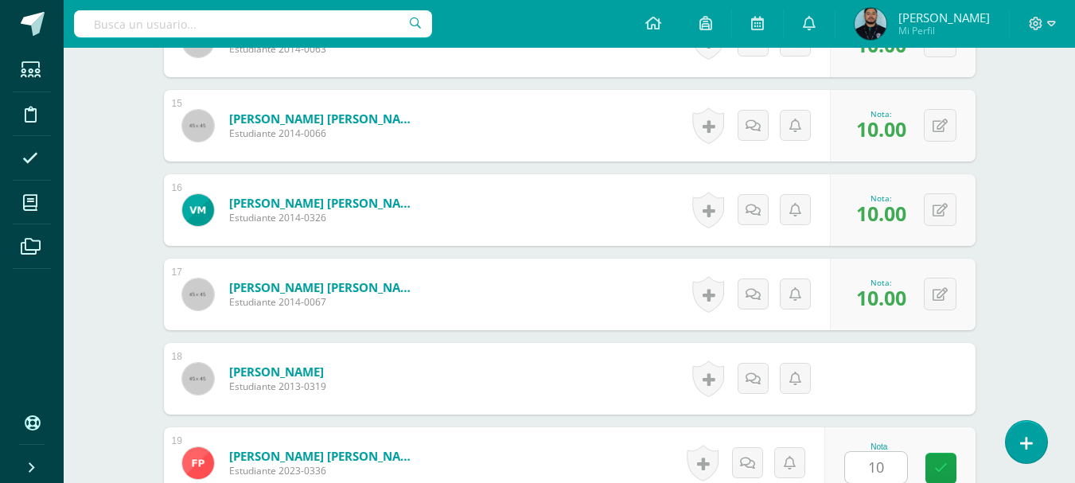
scroll to position [1969, 0]
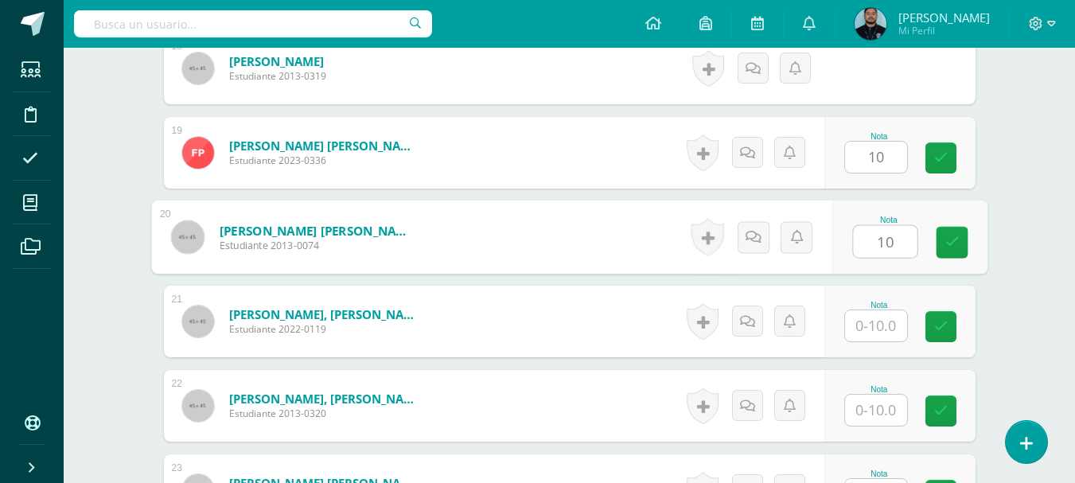
type input "10"
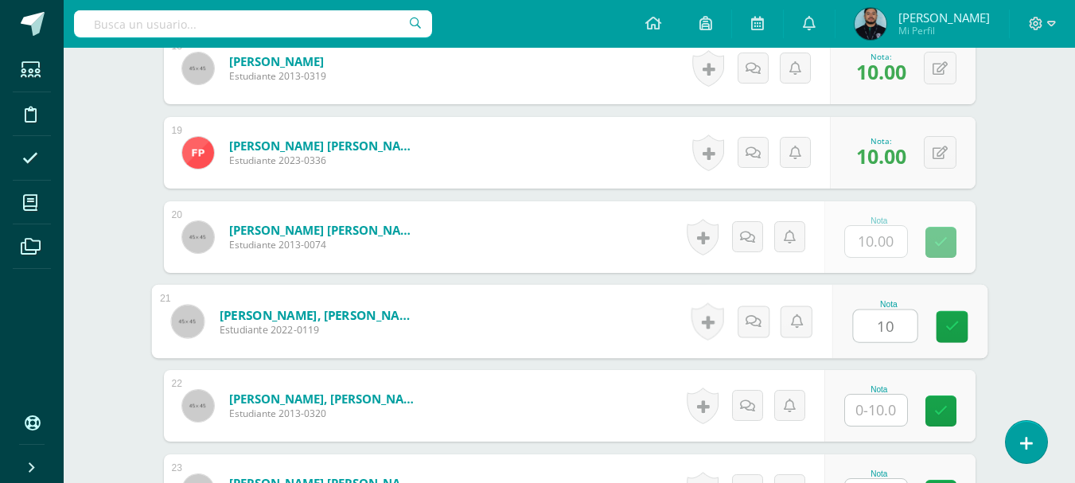
type input "10"
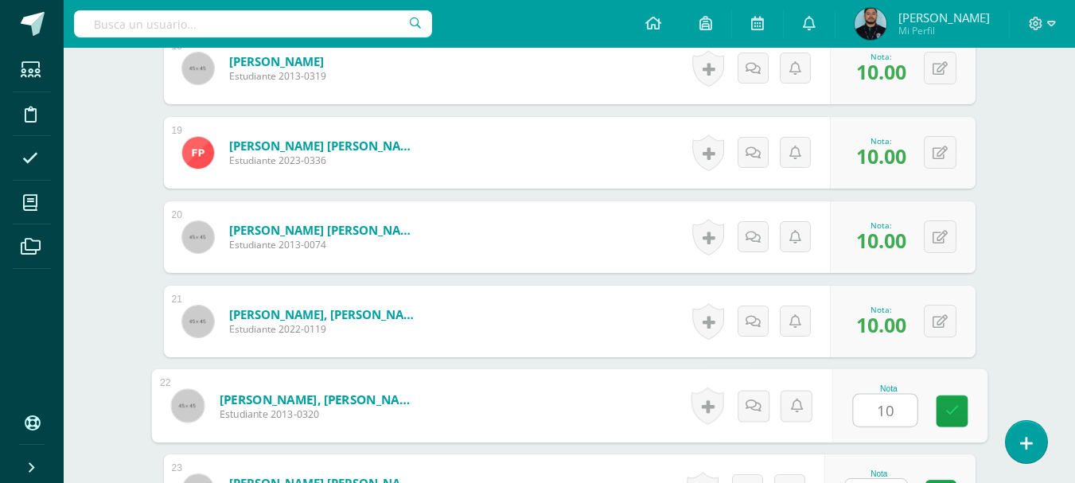
type input "10"
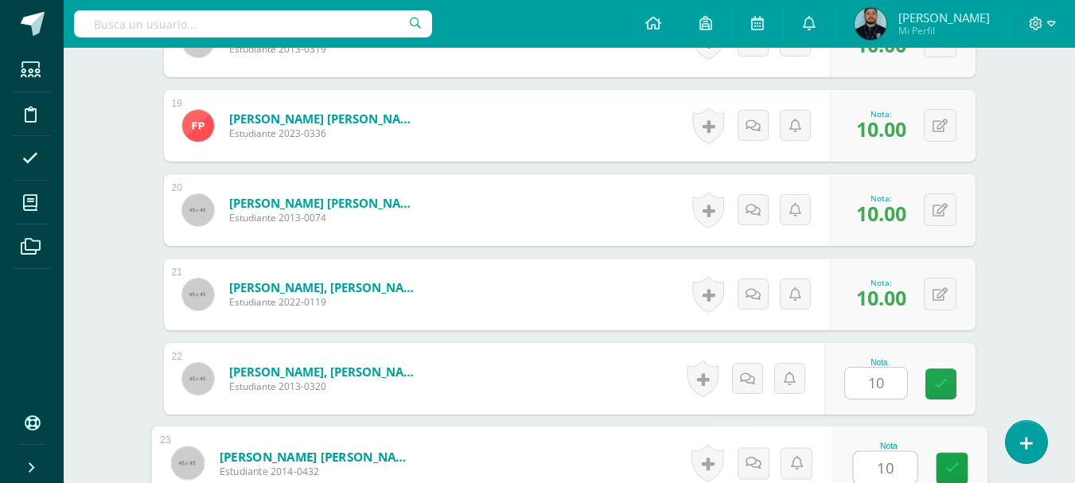
type input "10"
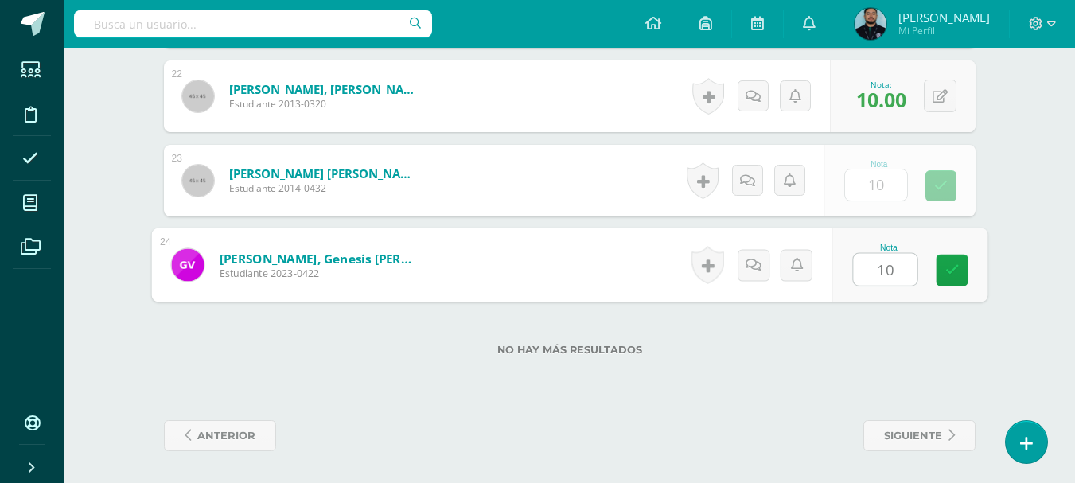
type input "10"
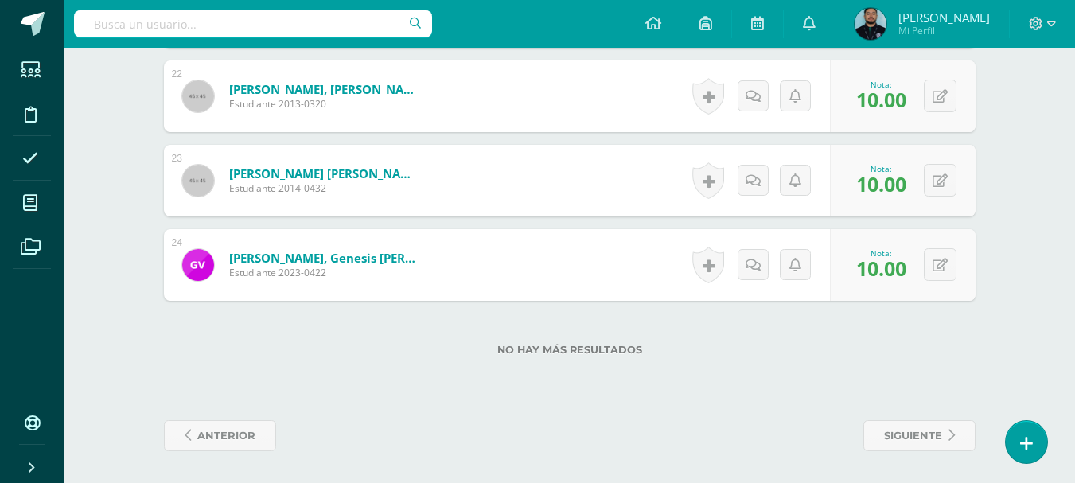
click at [691, 424] on div "siguiente" at bounding box center [776, 435] width 412 height 31
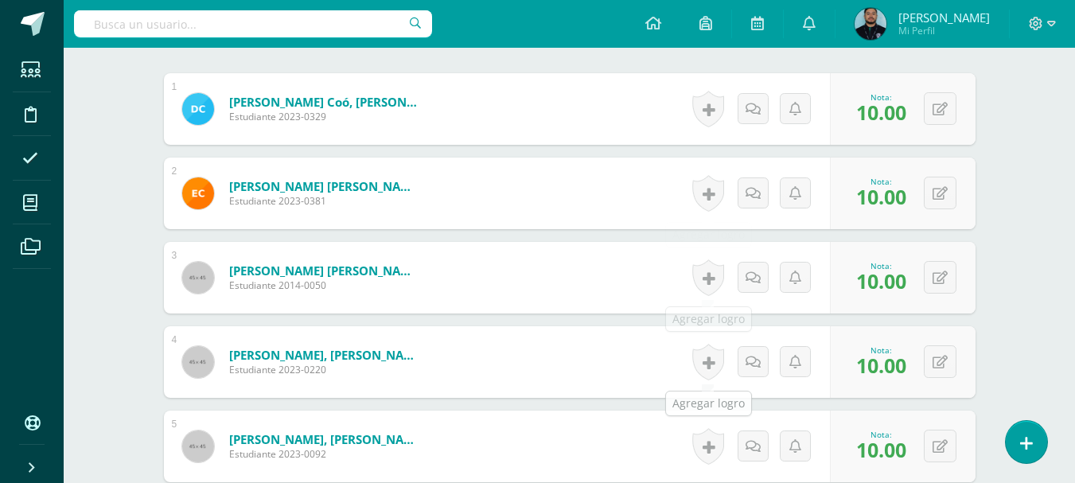
scroll to position [0, 0]
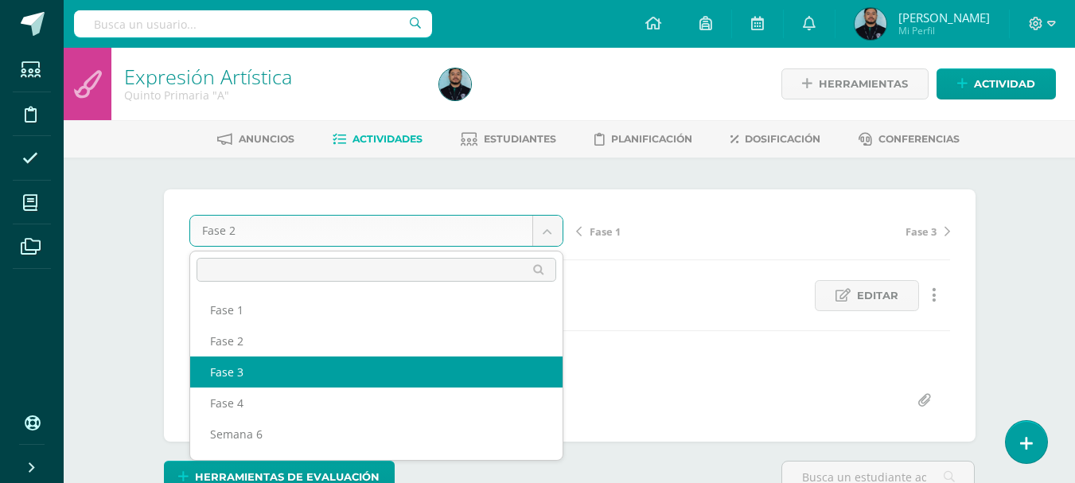
select select "/dashboard/teacher/grade-activity/50958/"
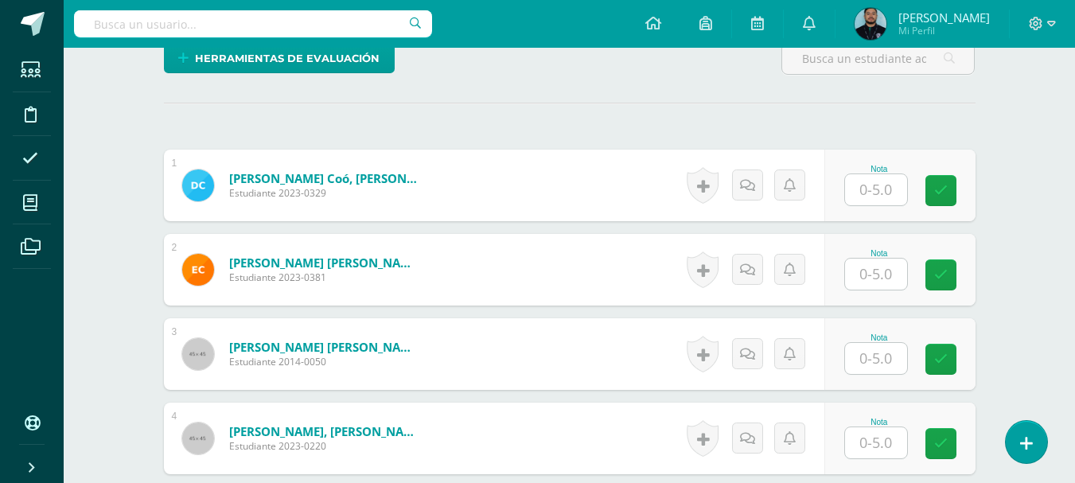
scroll to position [421, 0]
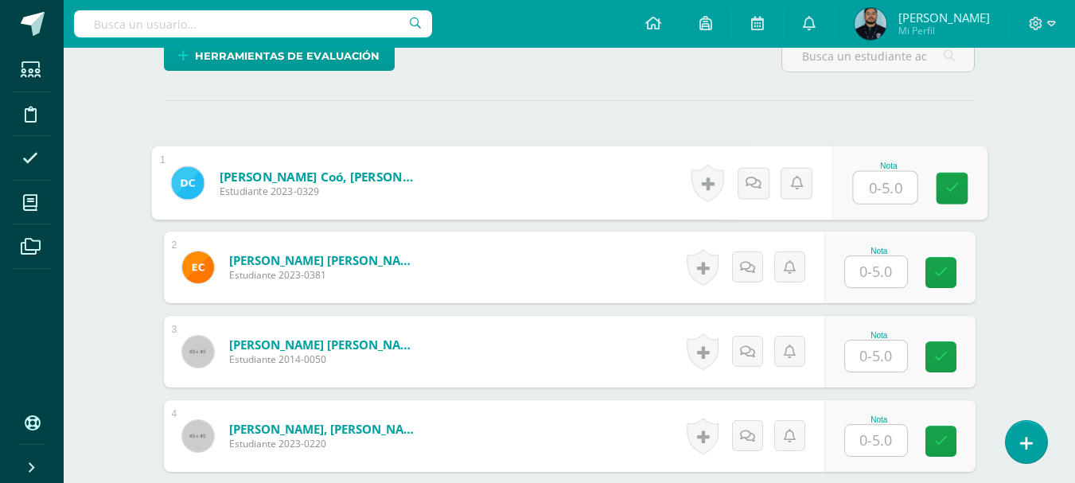
click at [882, 194] on input "text" at bounding box center [885, 188] width 64 height 32
type input "5"
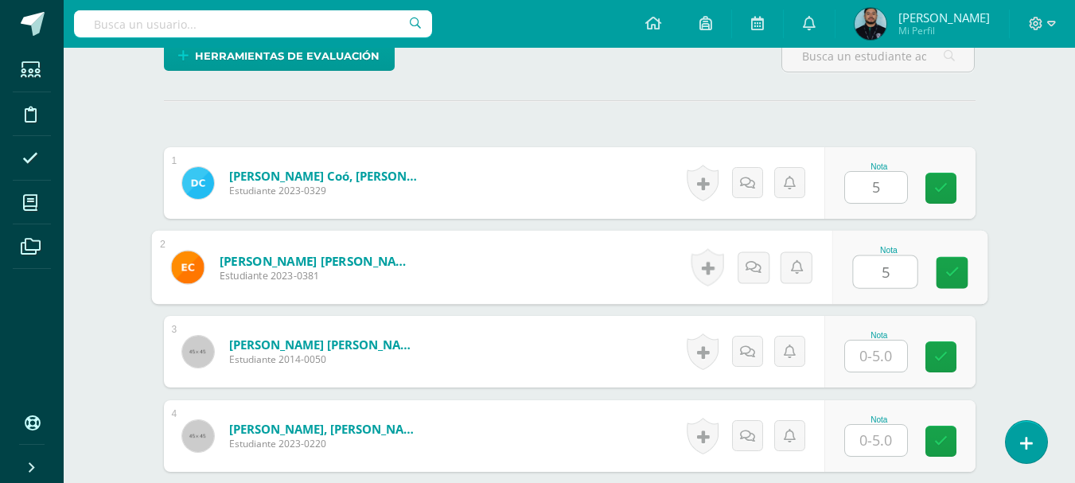
type input "5"
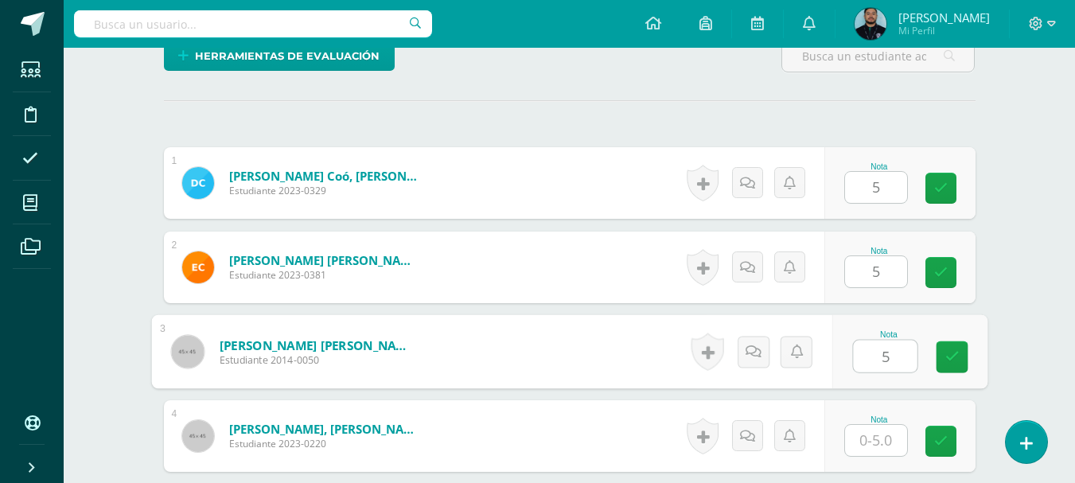
type input "5"
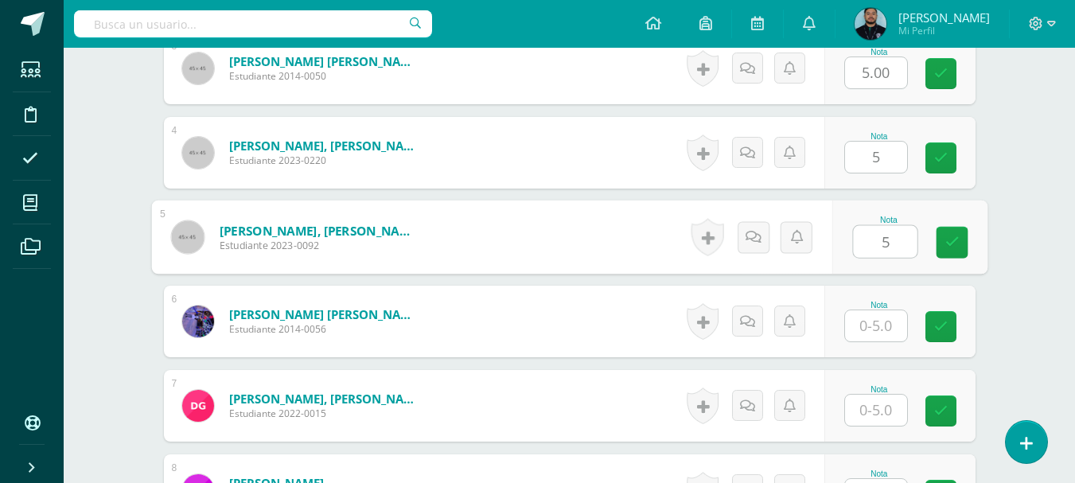
type input "5"
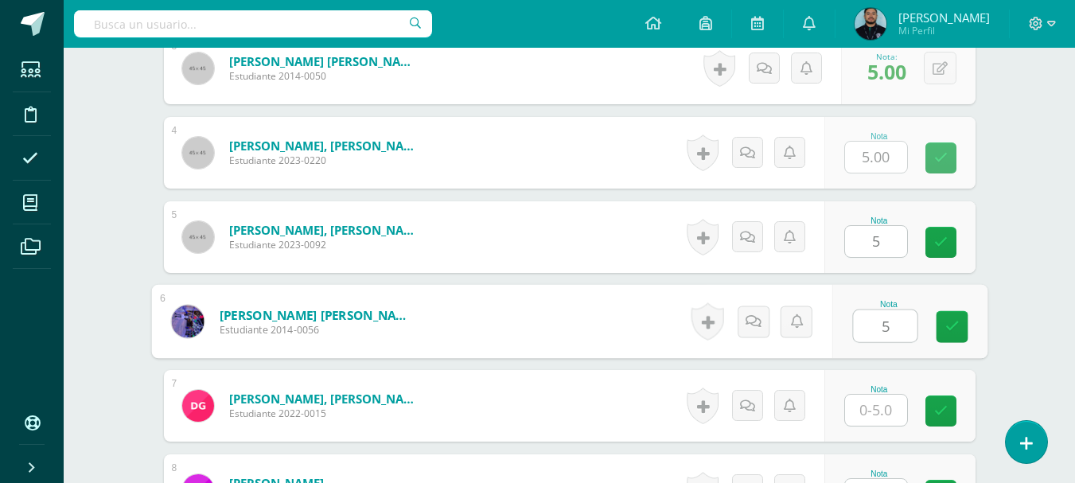
type input "5"
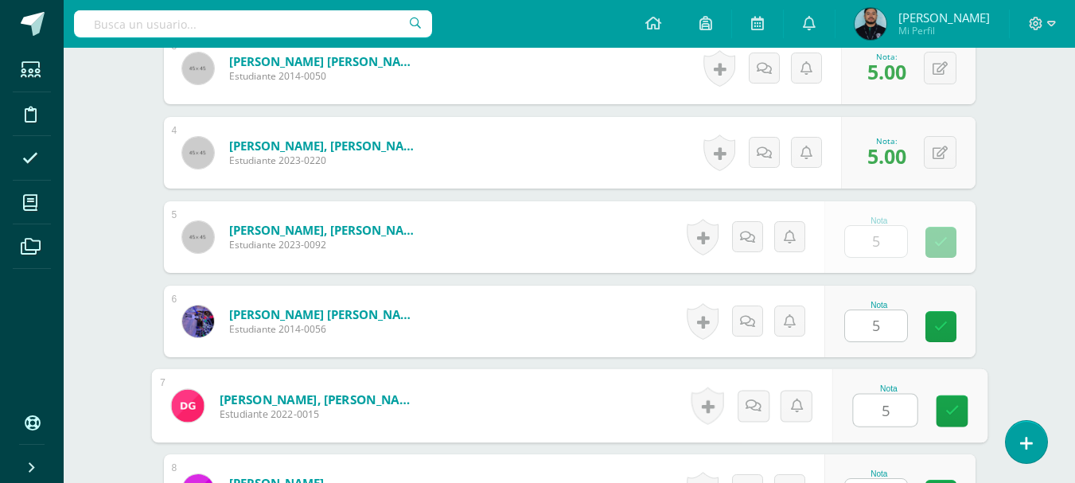
type input "5"
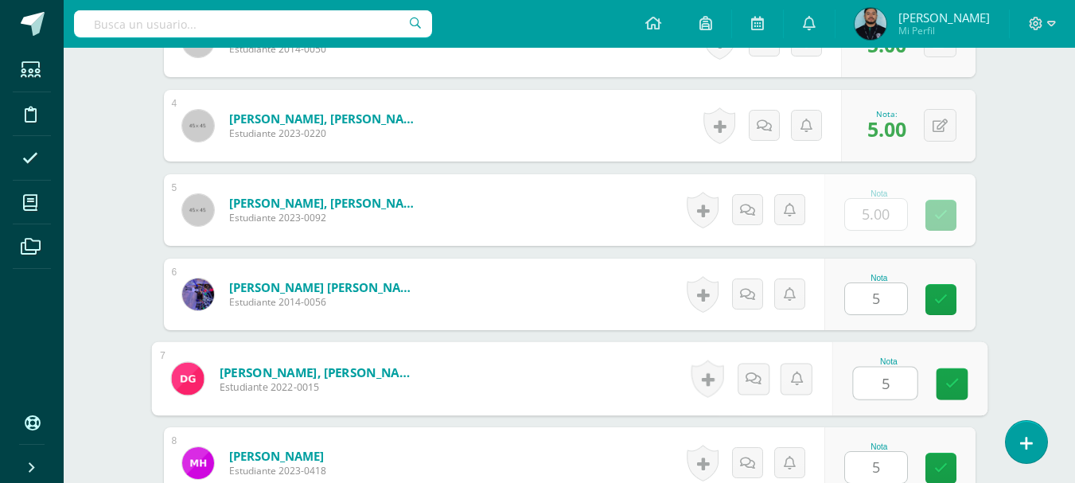
type input "5"
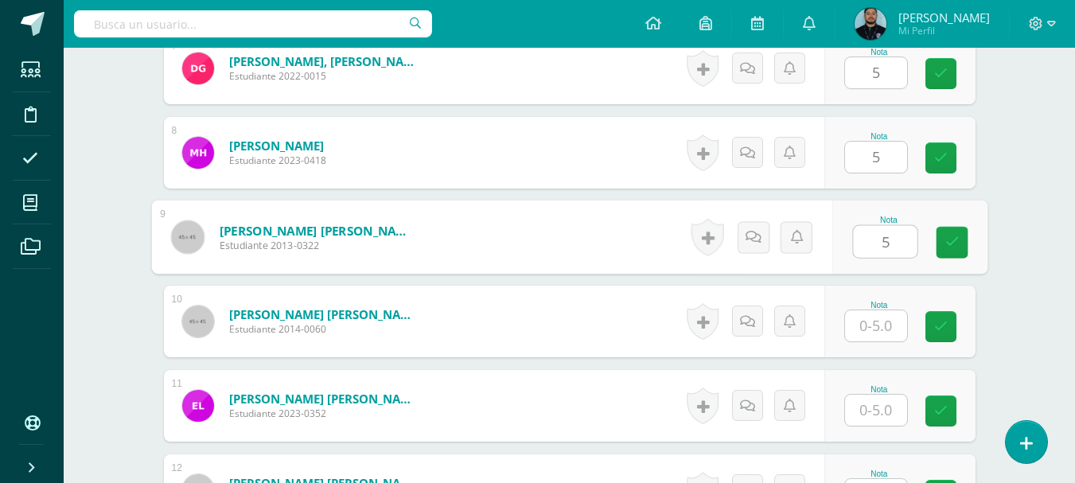
type input "5"
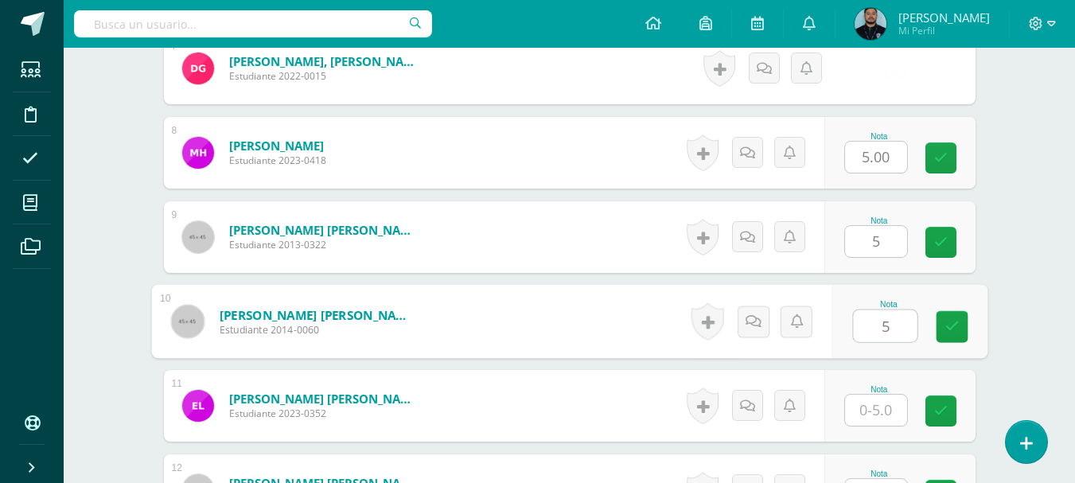
type input "5"
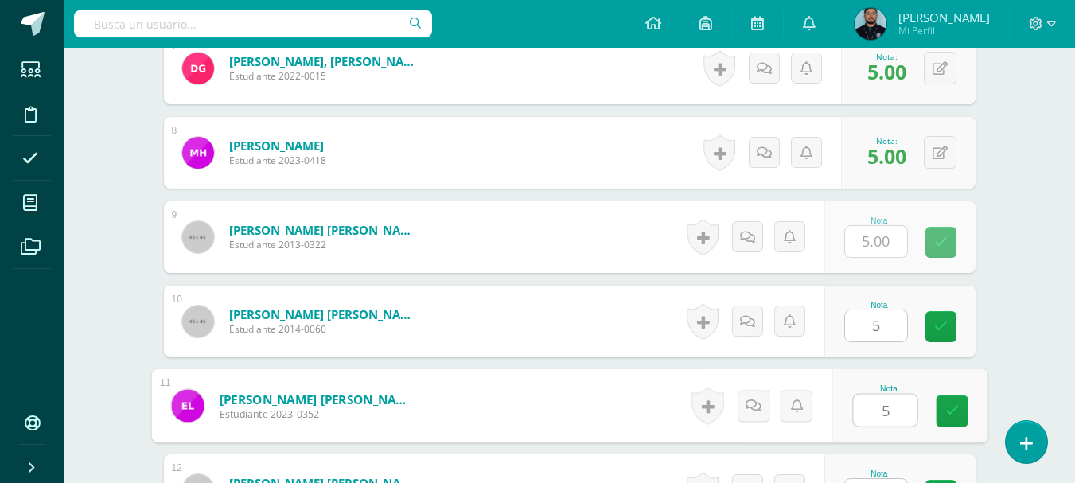
type input "5"
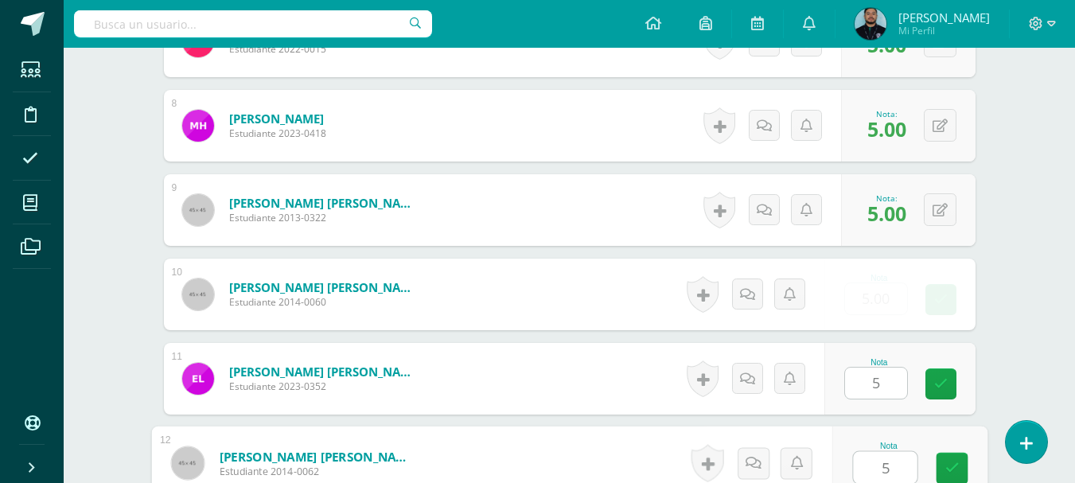
type input "5"
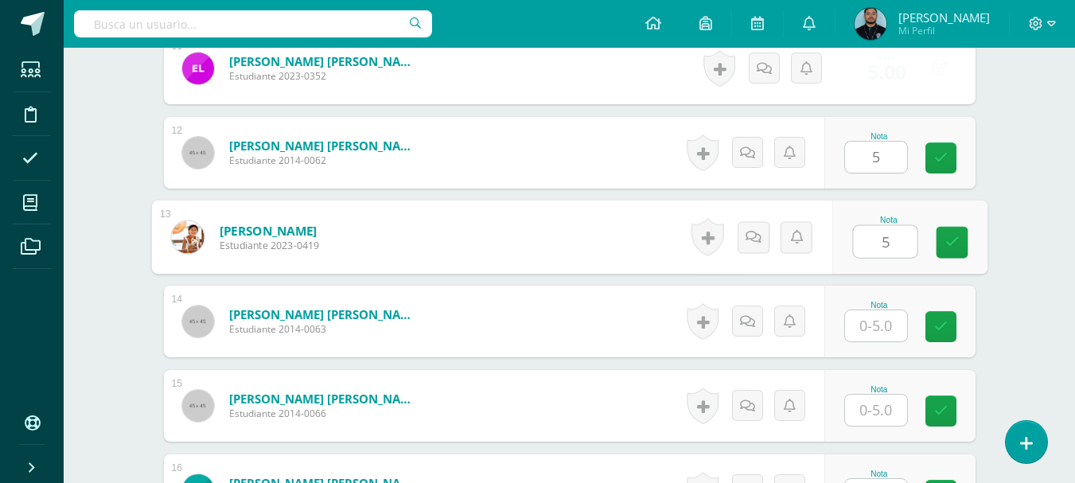
type input "5"
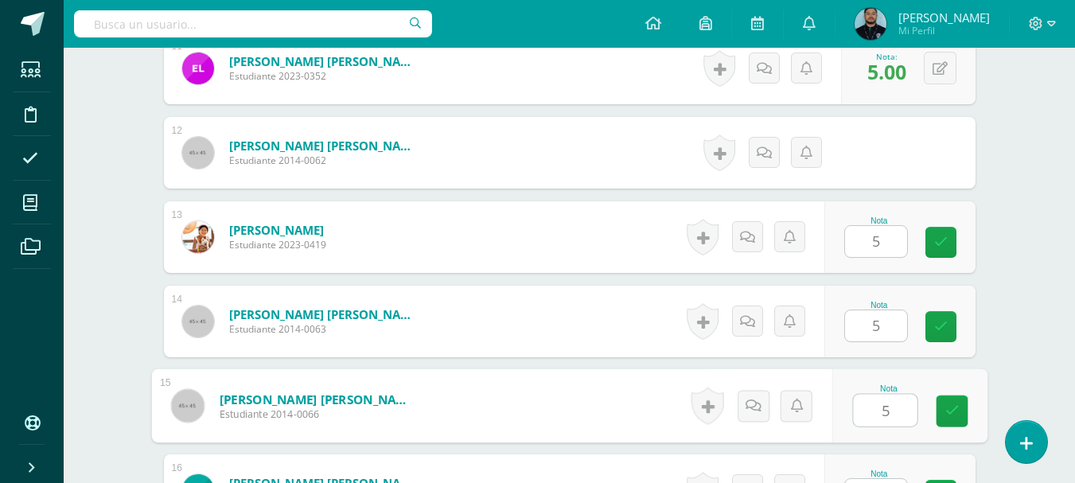
type input "5"
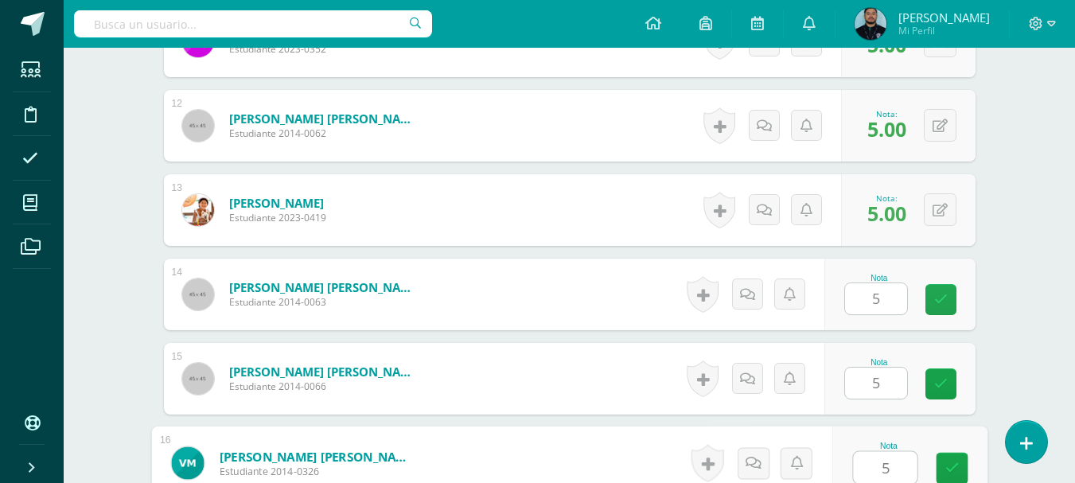
type input "5"
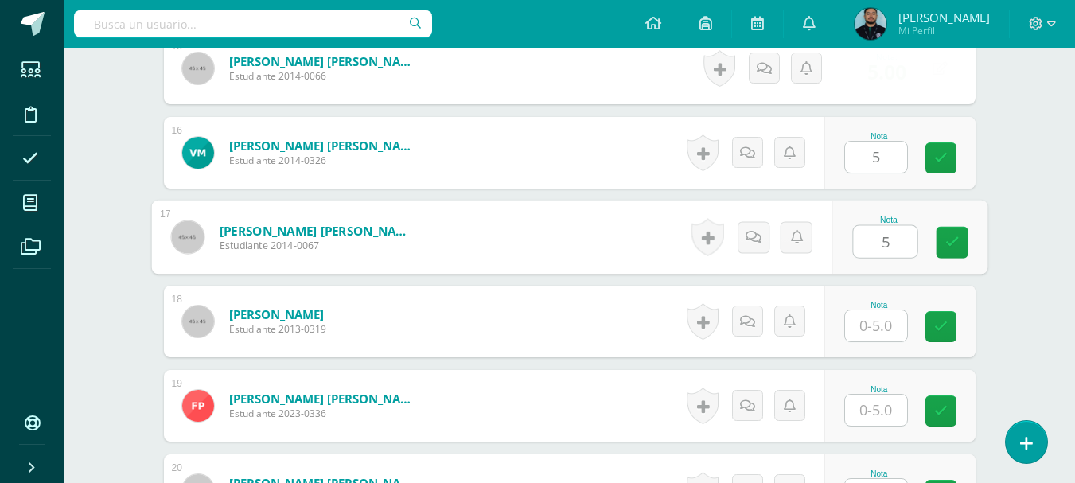
type input "5"
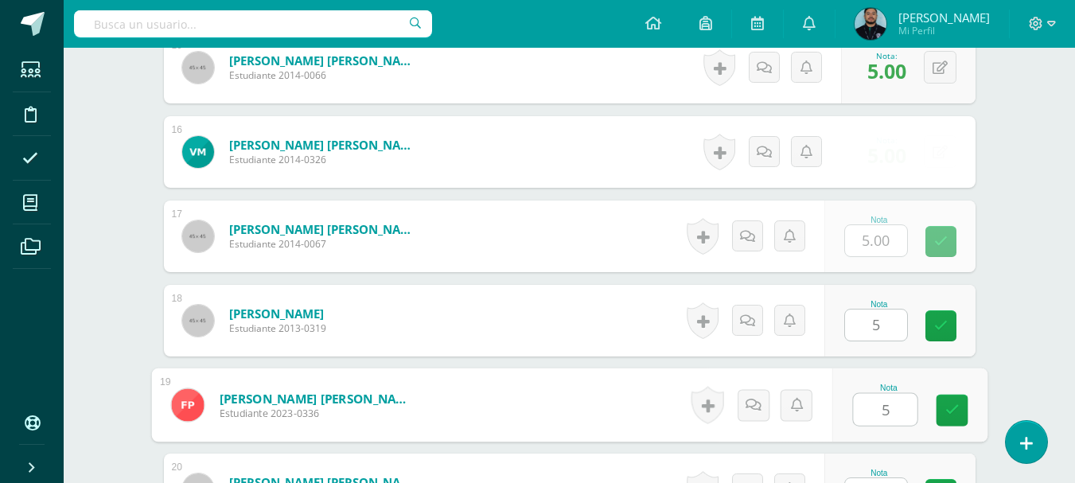
type input "5"
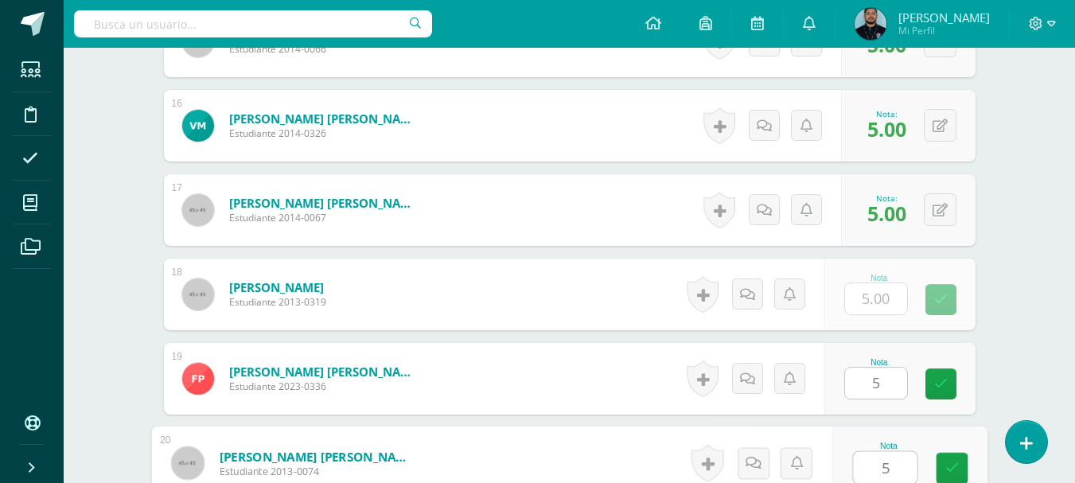
type input "5"
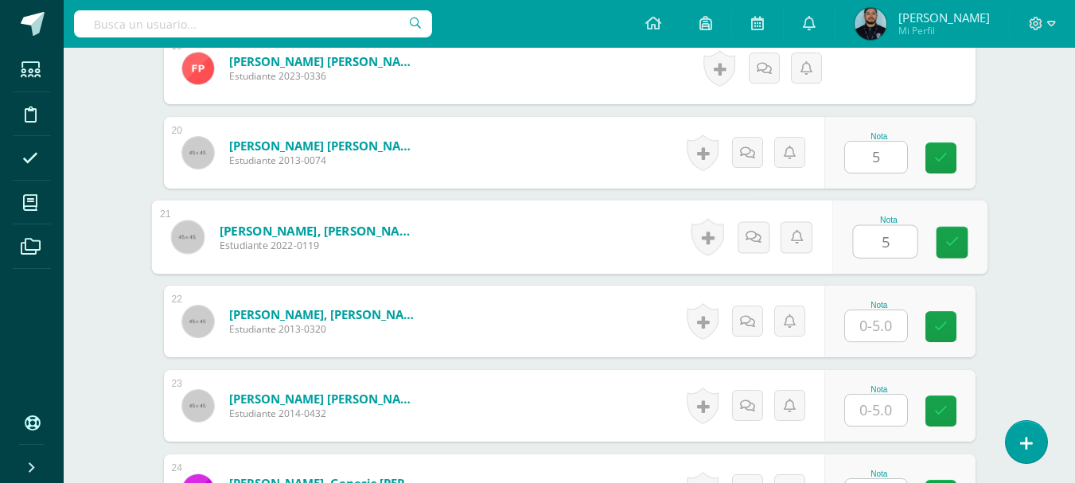
type input "5"
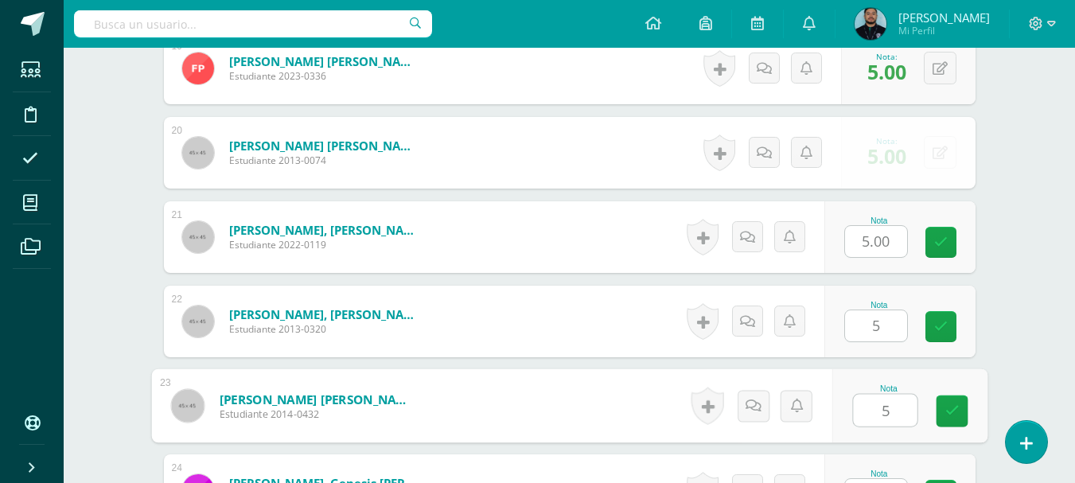
type input "5"
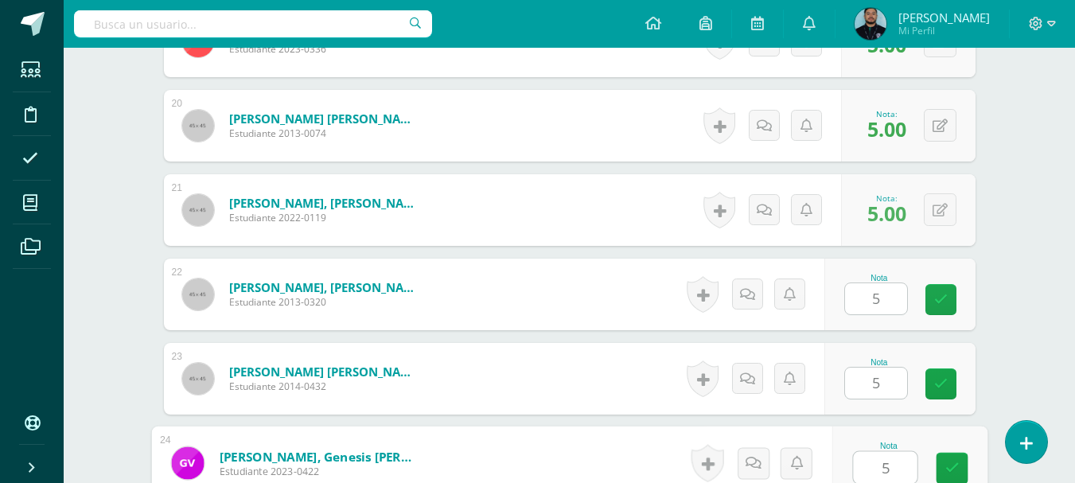
type input "5"
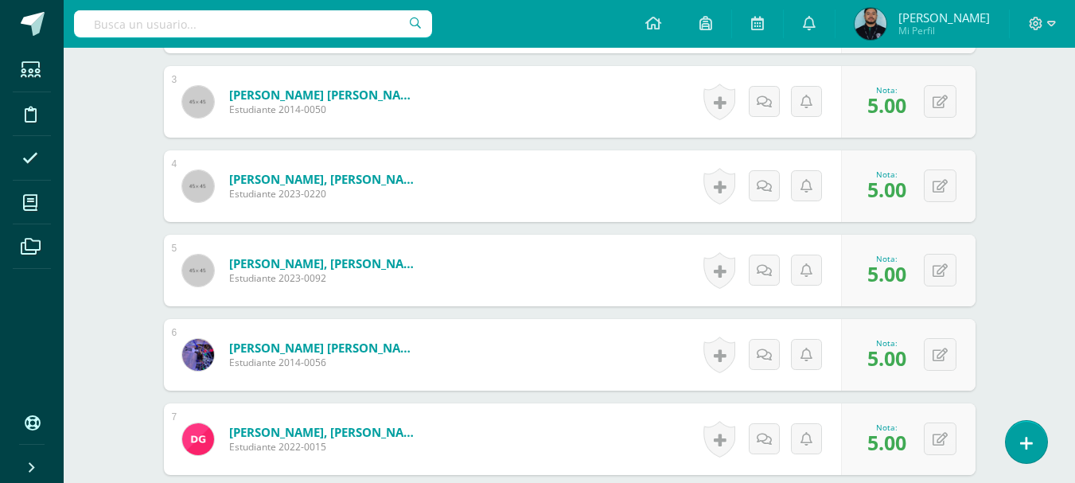
scroll to position [0, 0]
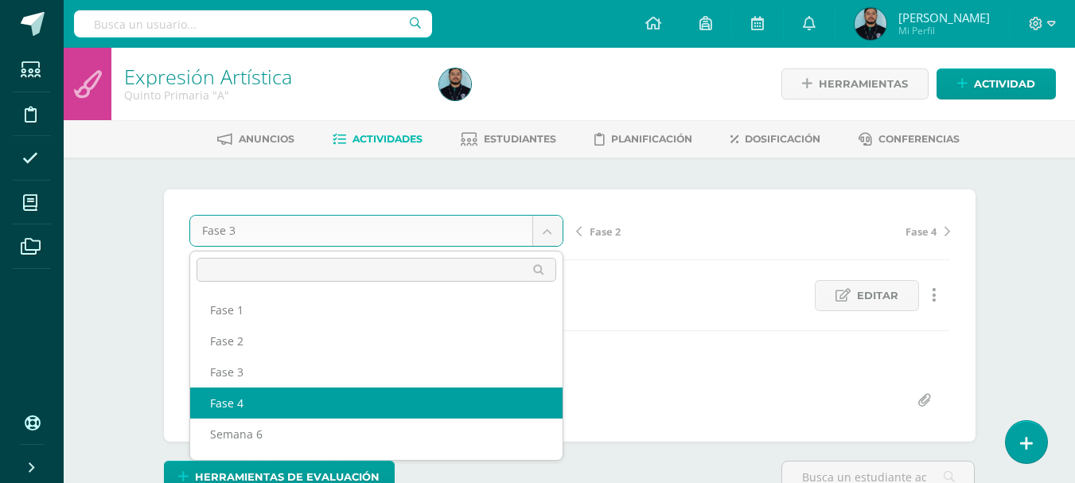
select select "/dashboard/teacher/grade-activity/50971/"
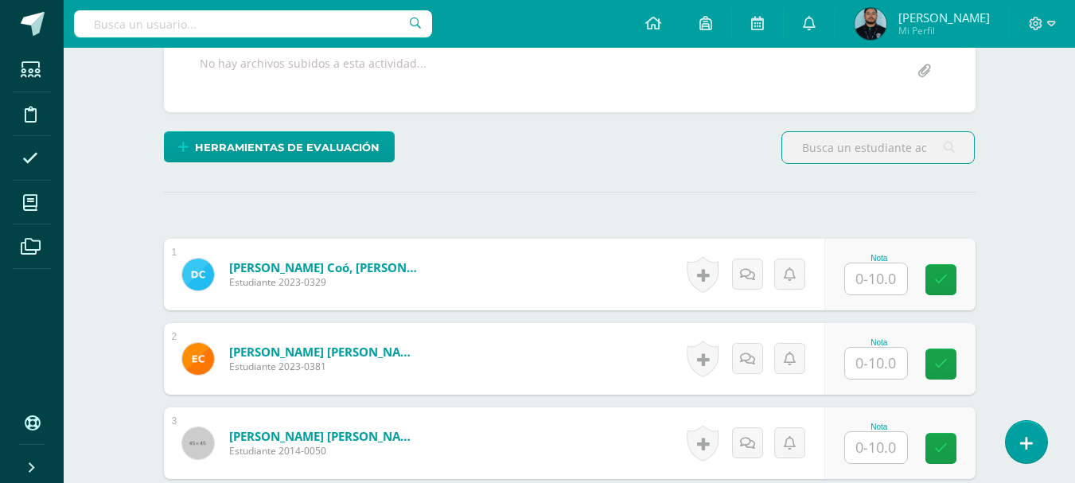
scroll to position [330, 0]
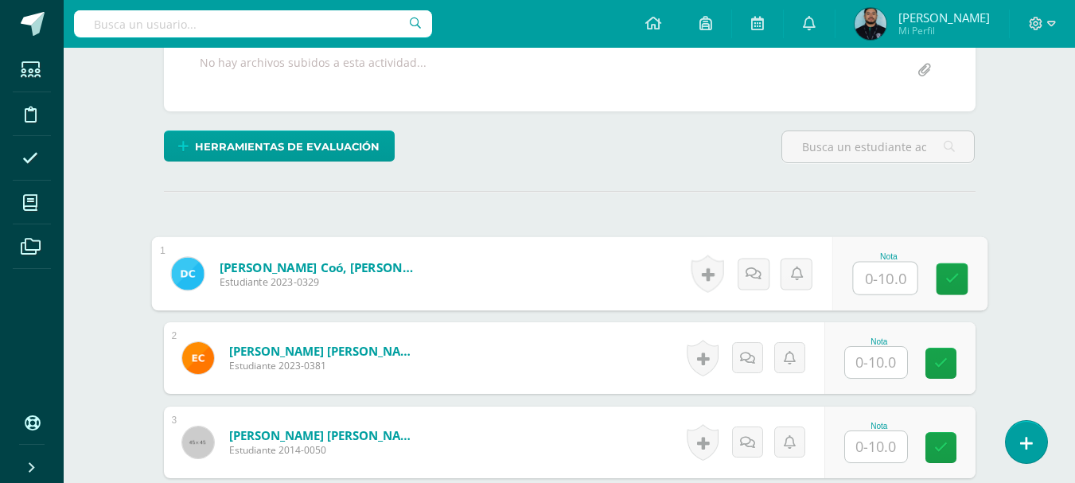
click at [861, 278] on input "text" at bounding box center [885, 279] width 64 height 32
type input "10"
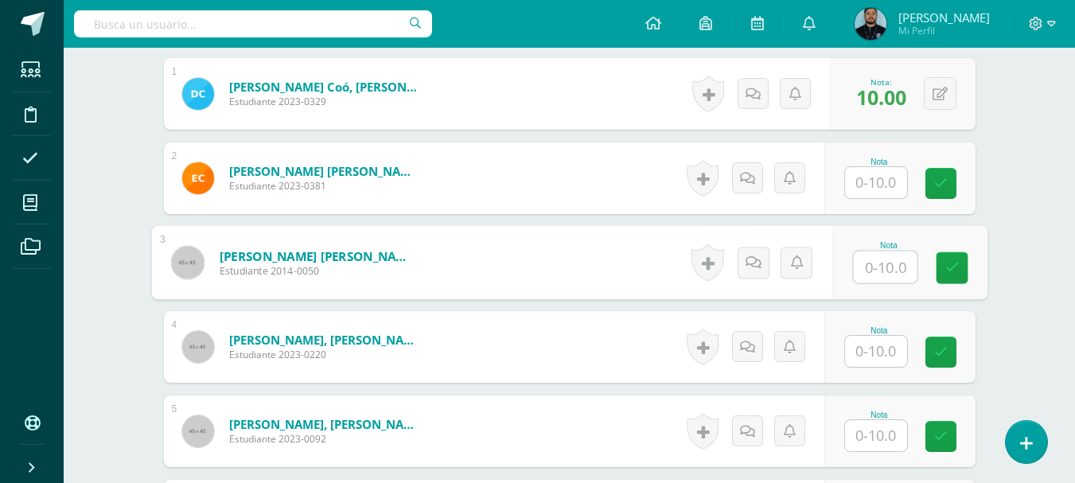
scroll to position [511, 0]
type input "7"
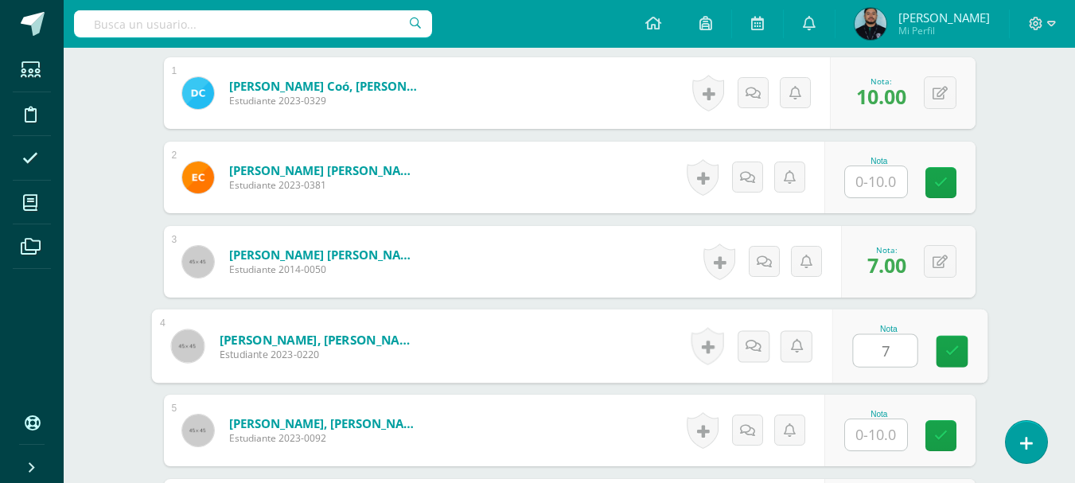
type input "7"
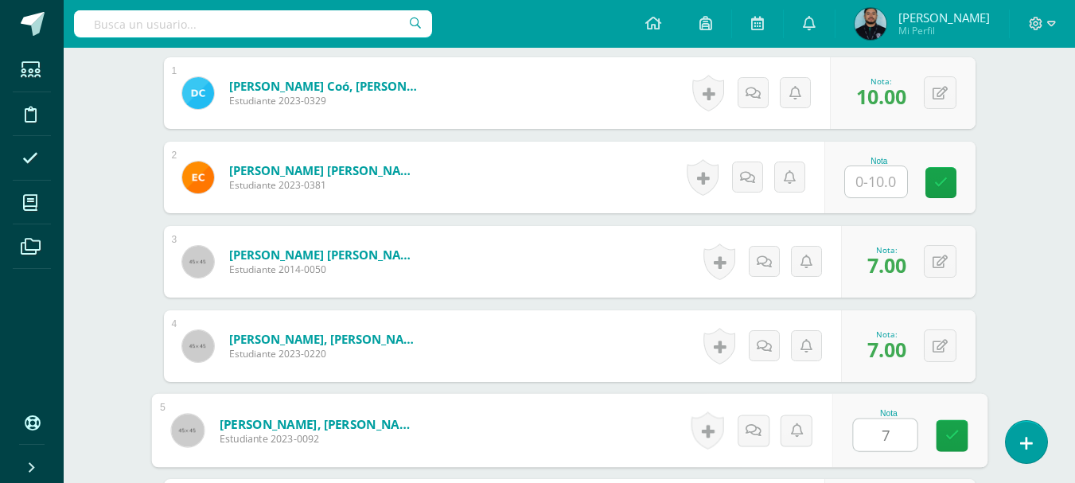
type input "7"
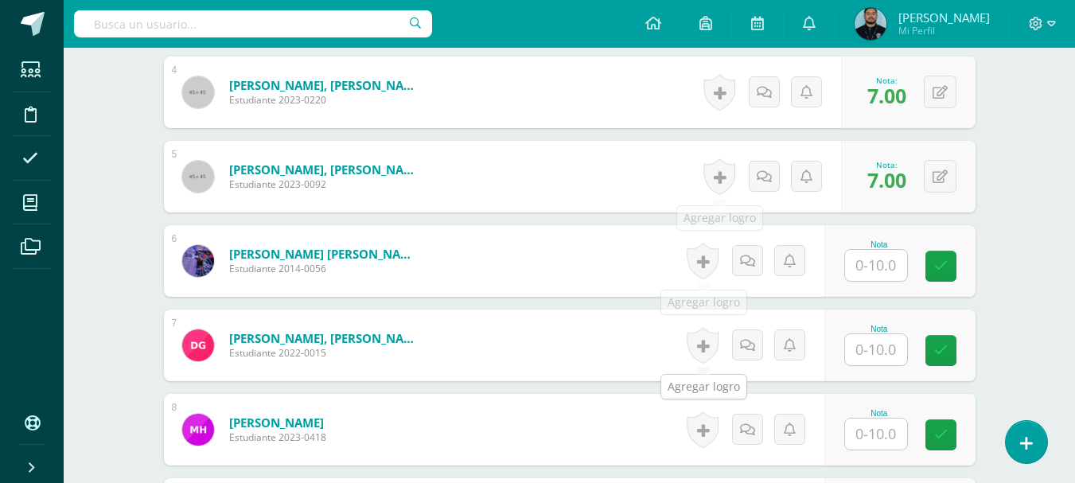
scroll to position [765, 0]
click at [855, 268] on input "text" at bounding box center [876, 264] width 62 height 31
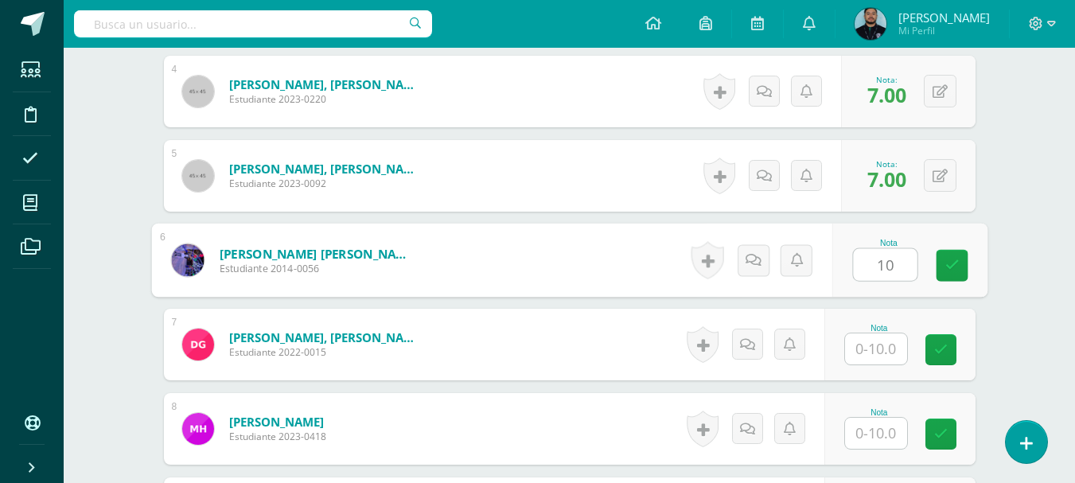
type input "10"
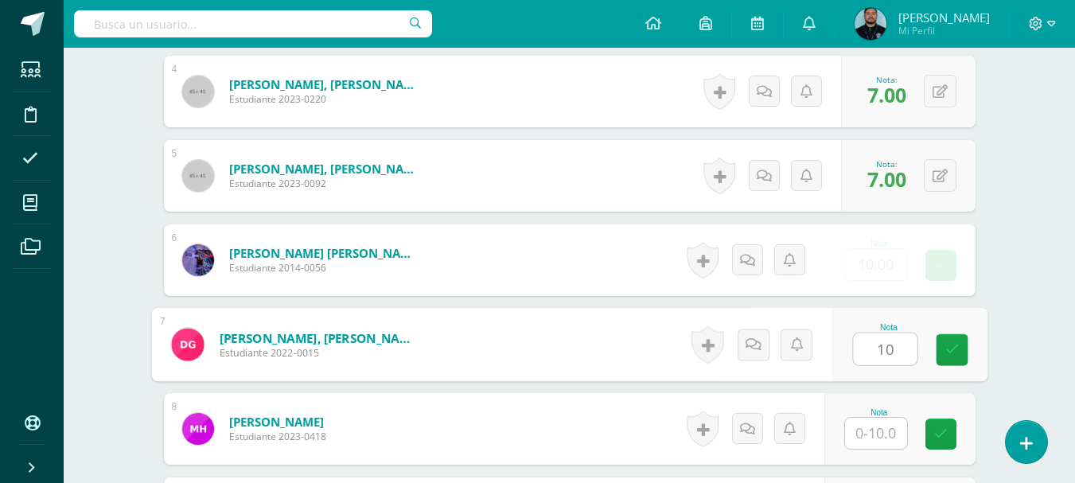
type input "10"
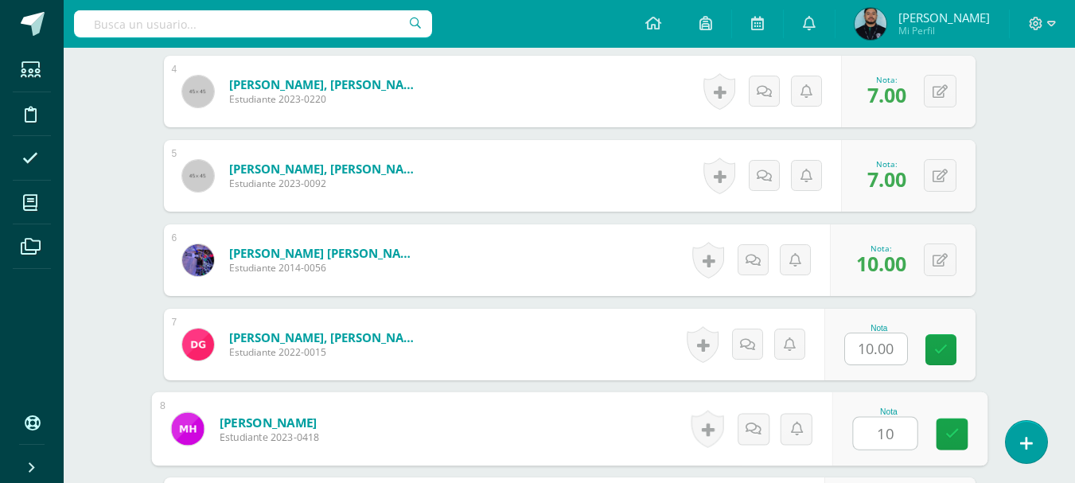
type input "10"
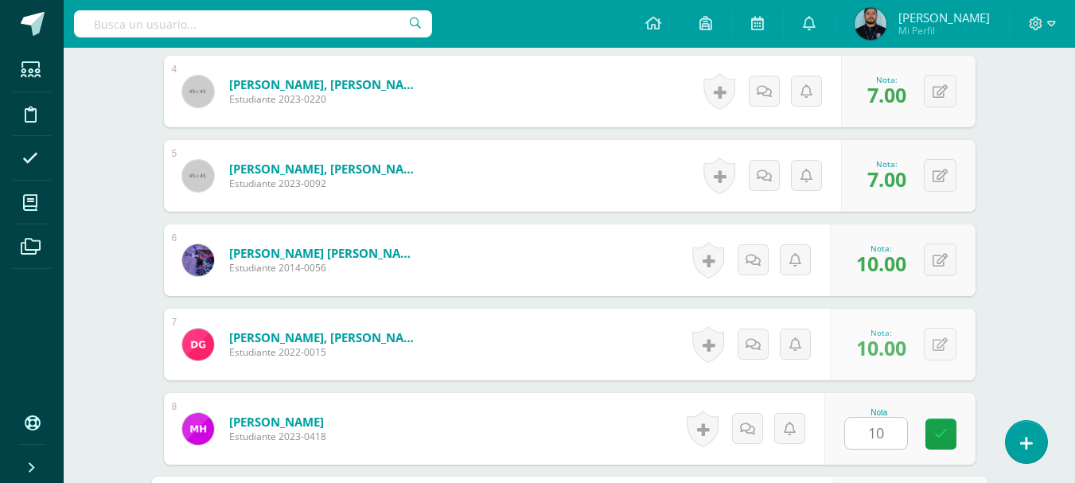
scroll to position [1042, 0]
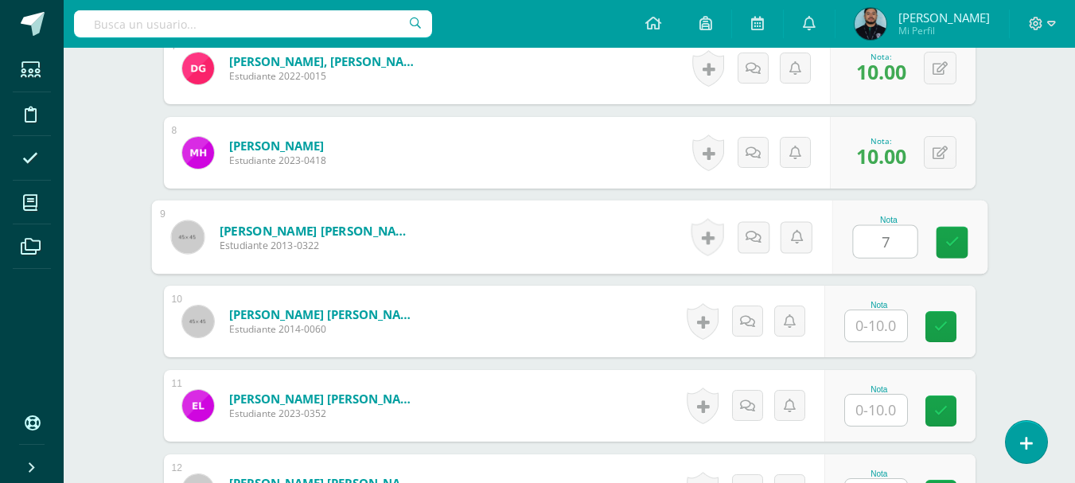
type input "7"
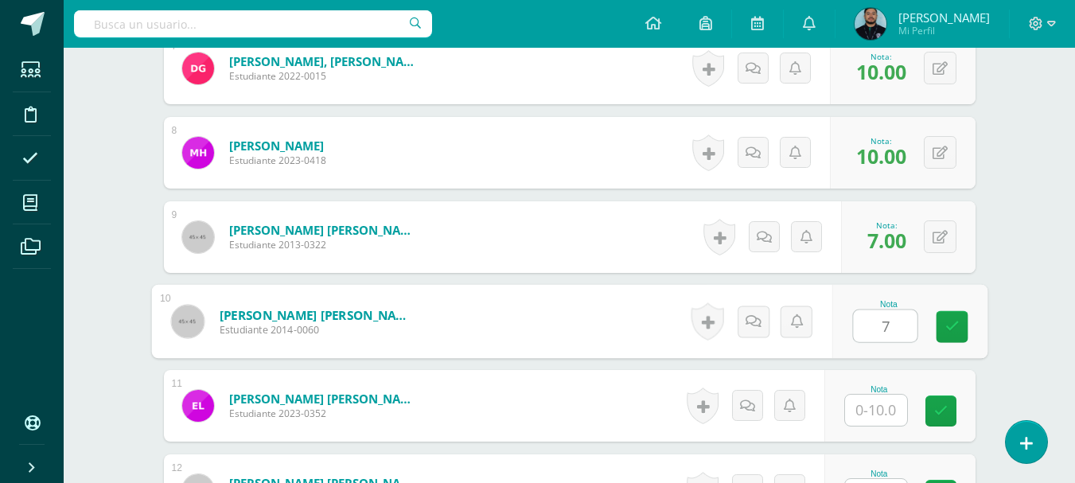
type input "7"
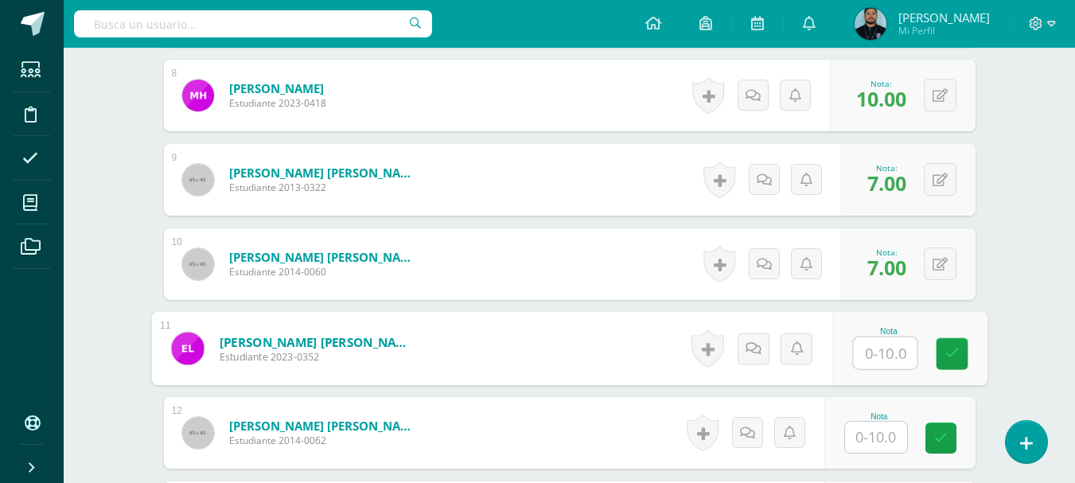
scroll to position [1102, 0]
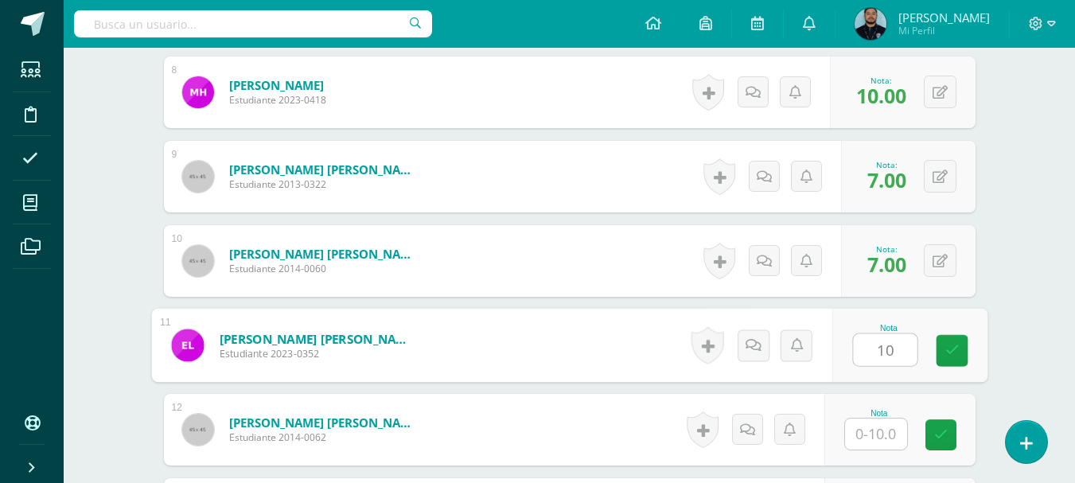
type input "10"
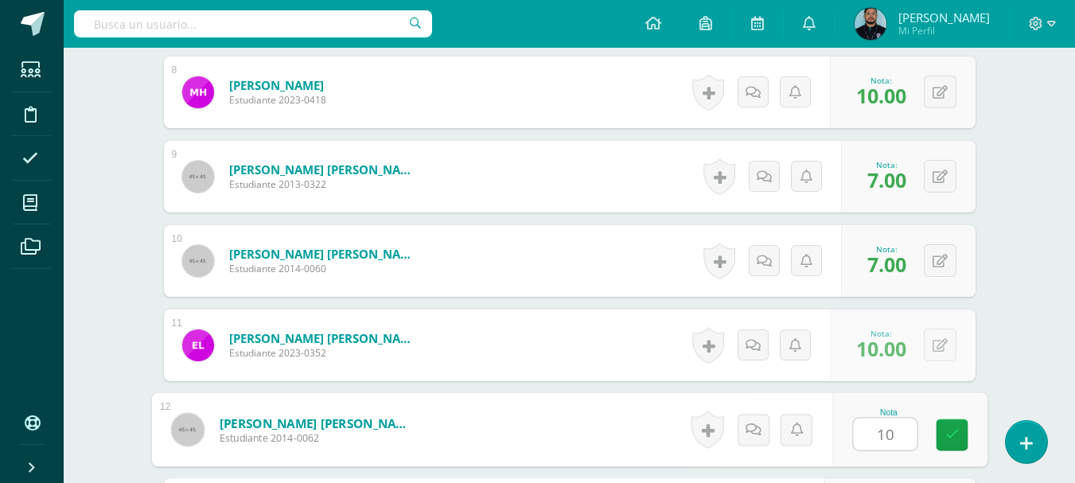
type input "10"
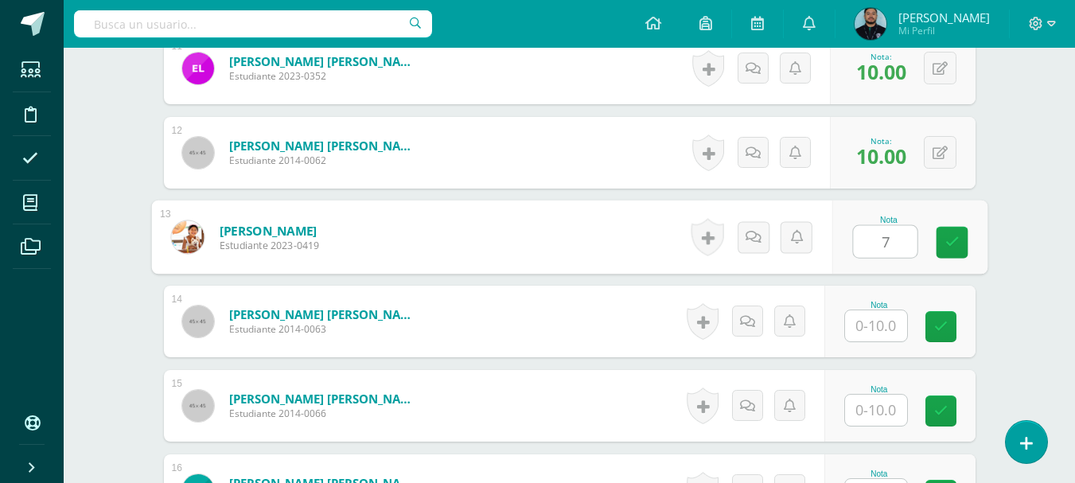
type input "7"
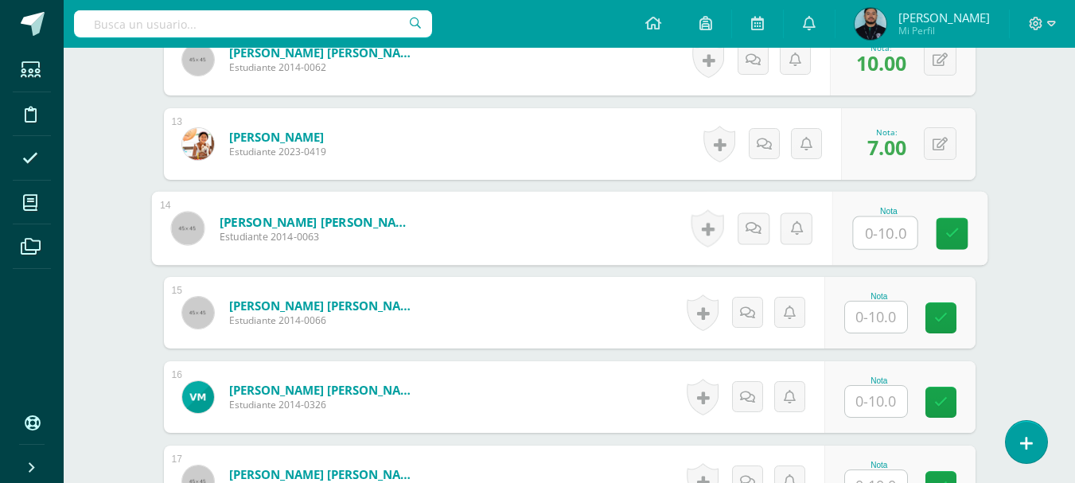
scroll to position [1477, 0]
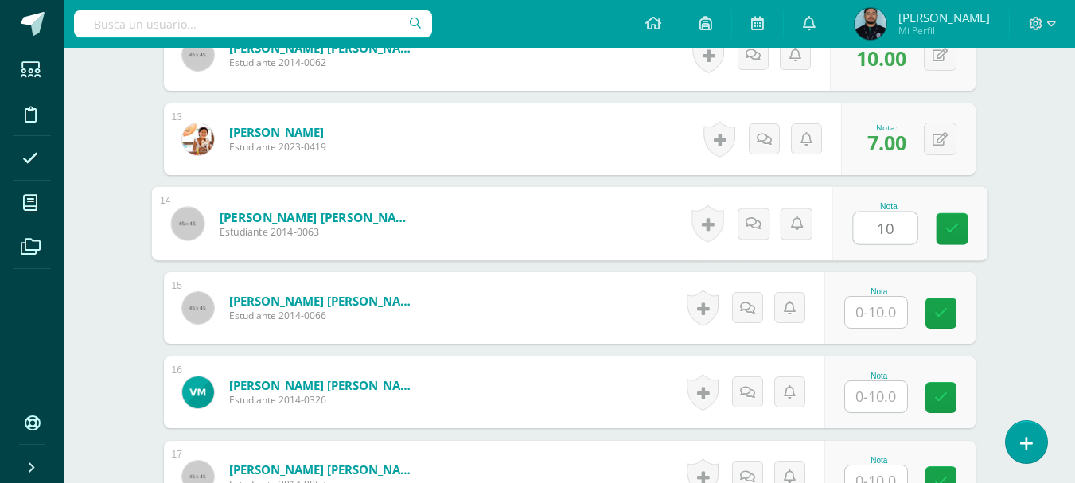
type input "10"
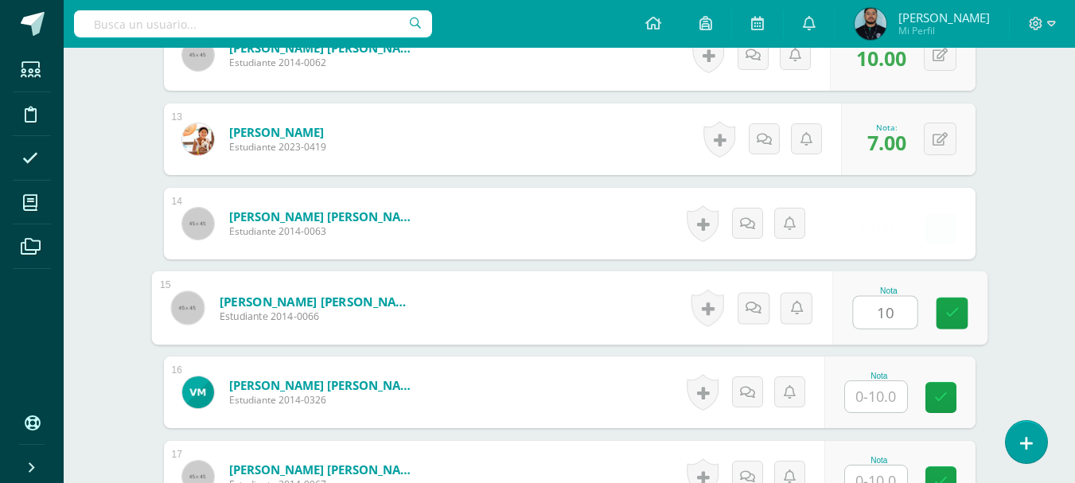
type input "10"
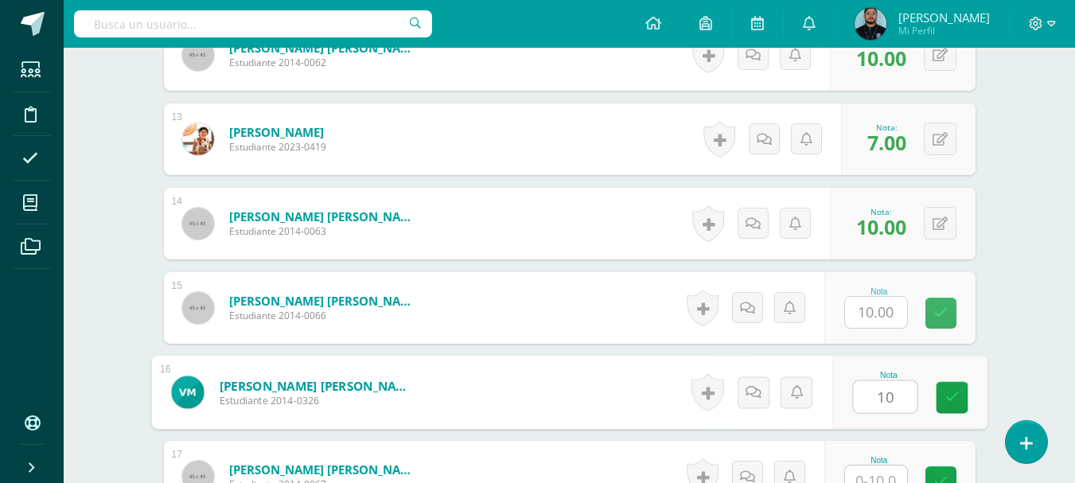
type input "10"
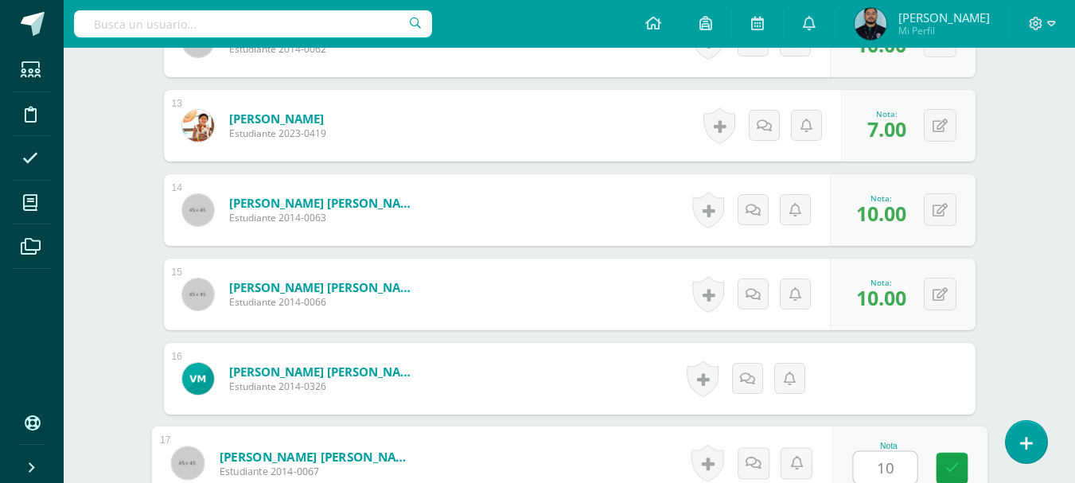
type input "10"
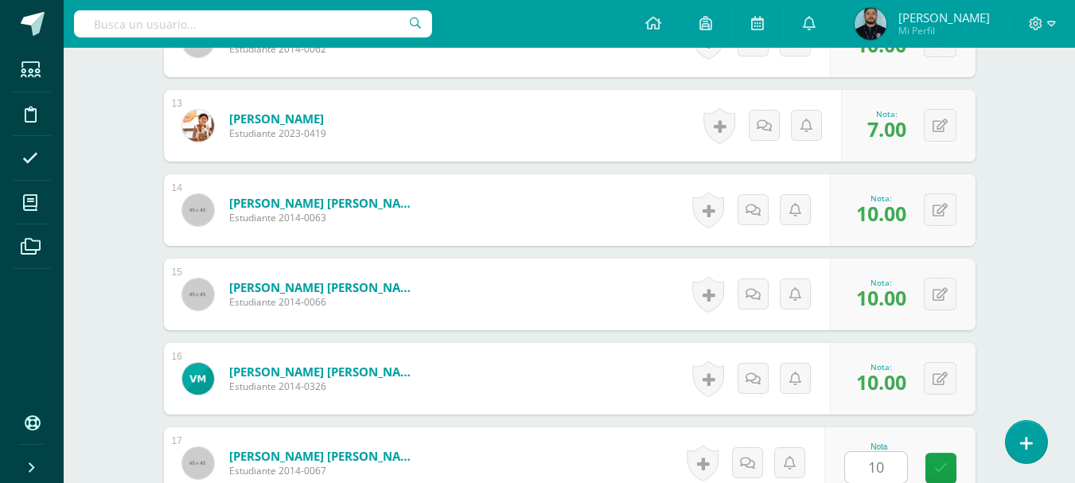
scroll to position [1801, 0]
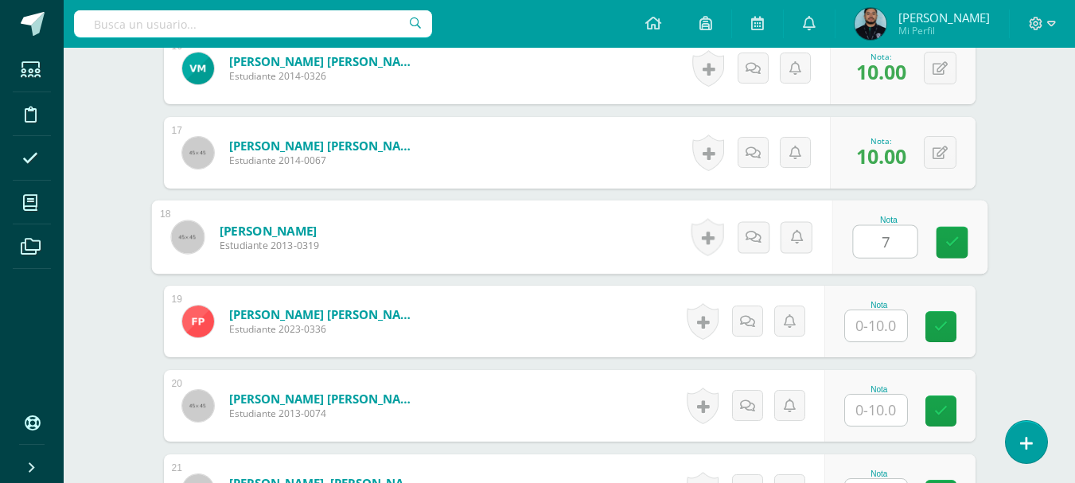
type input "7"
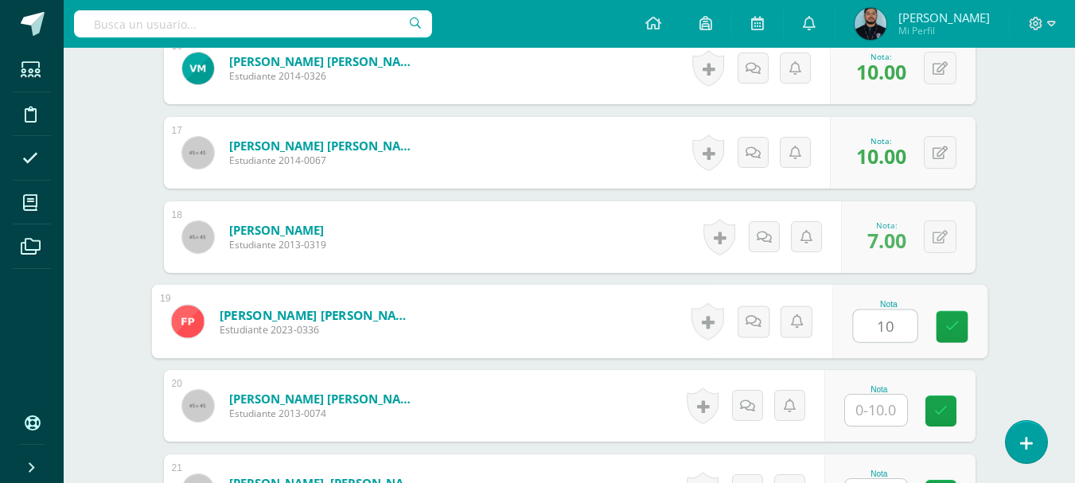
type input "10"
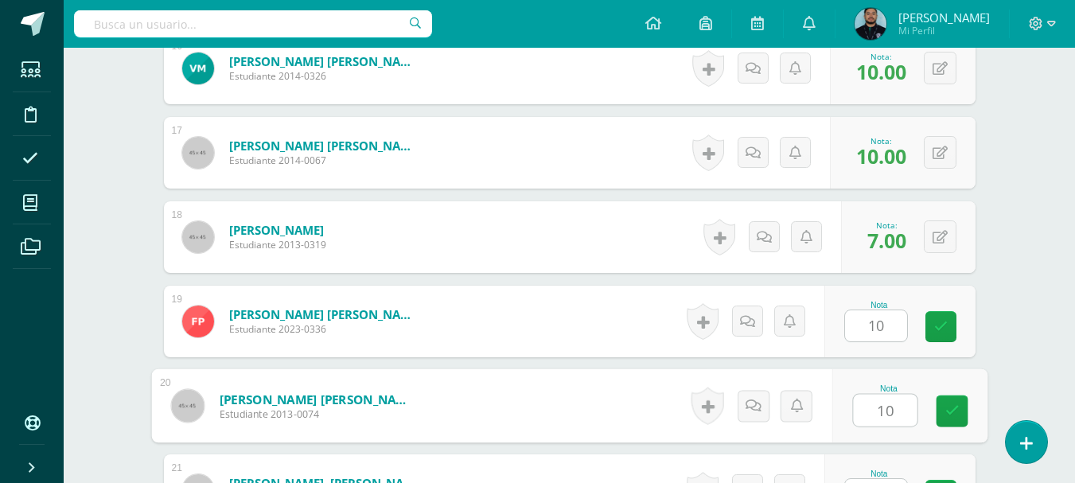
type input "10"
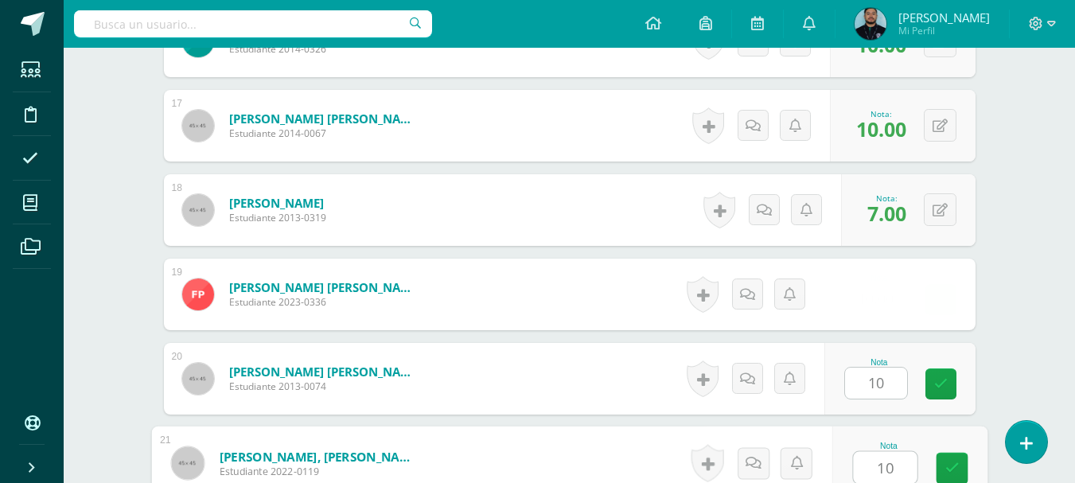
type input "10"
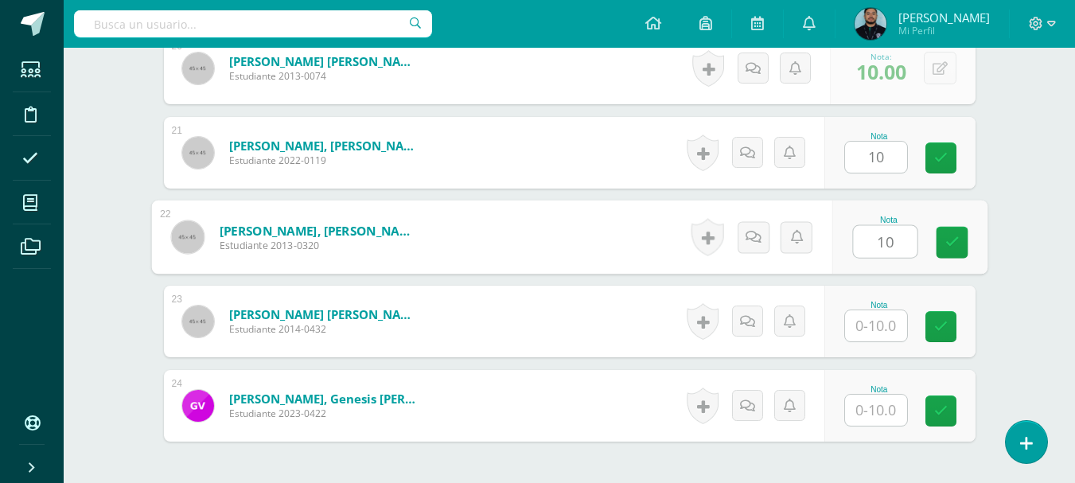
type input "10"
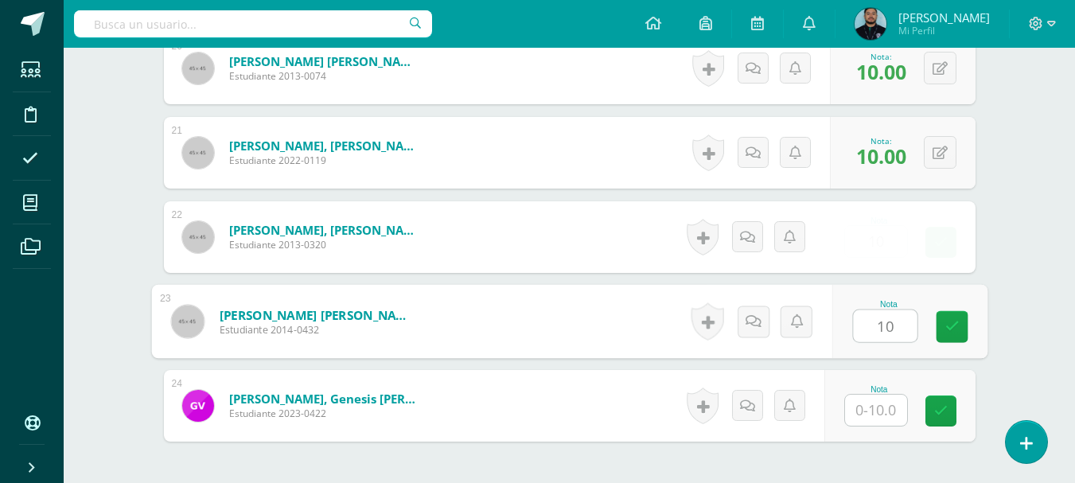
type input "10"
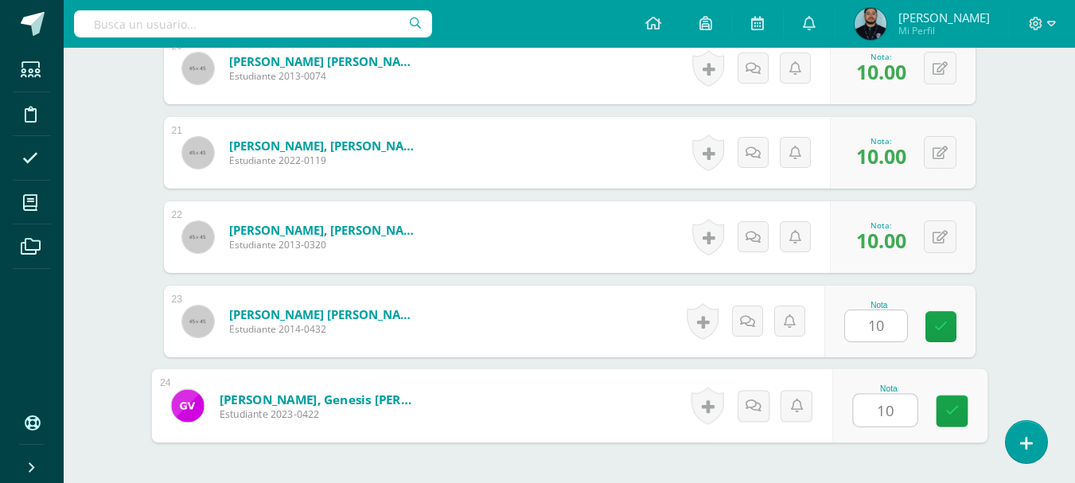
type input "10"
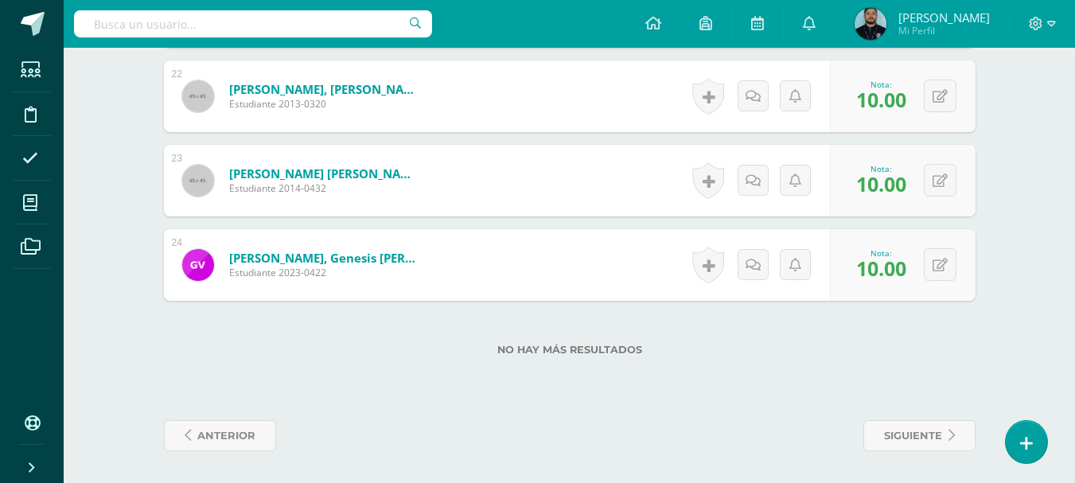
click at [520, 422] on div "anterior" at bounding box center [364, 435] width 412 height 31
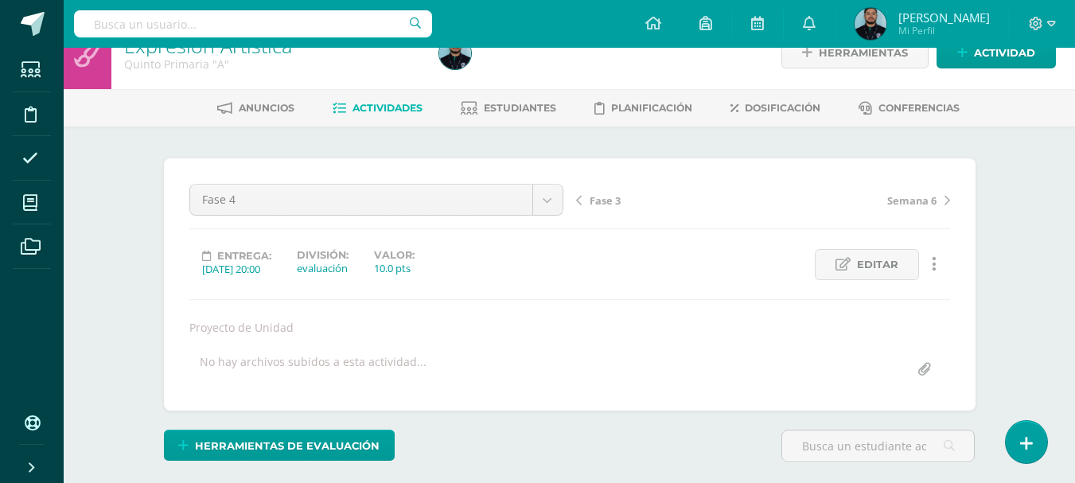
scroll to position [0, 0]
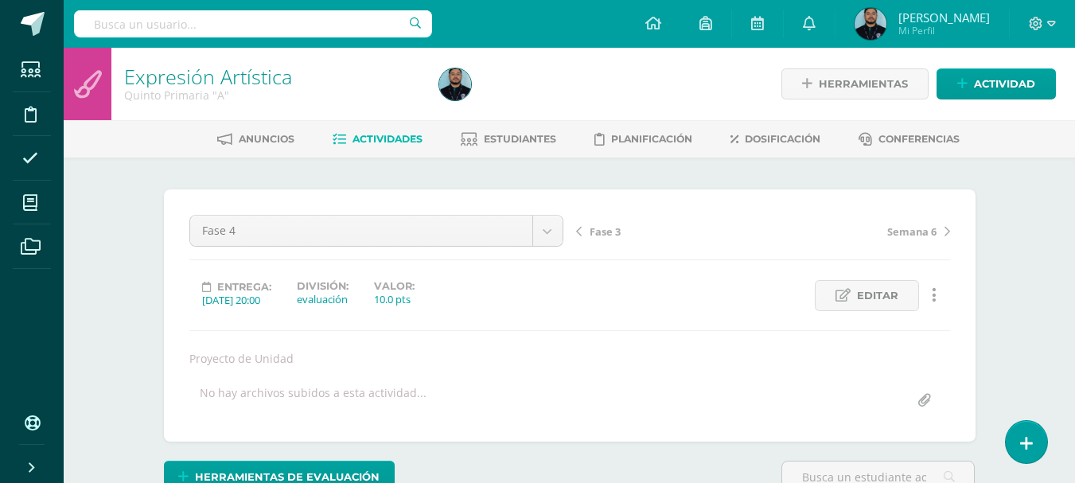
click at [406, 135] on span "Actividades" at bounding box center [387, 139] width 70 height 12
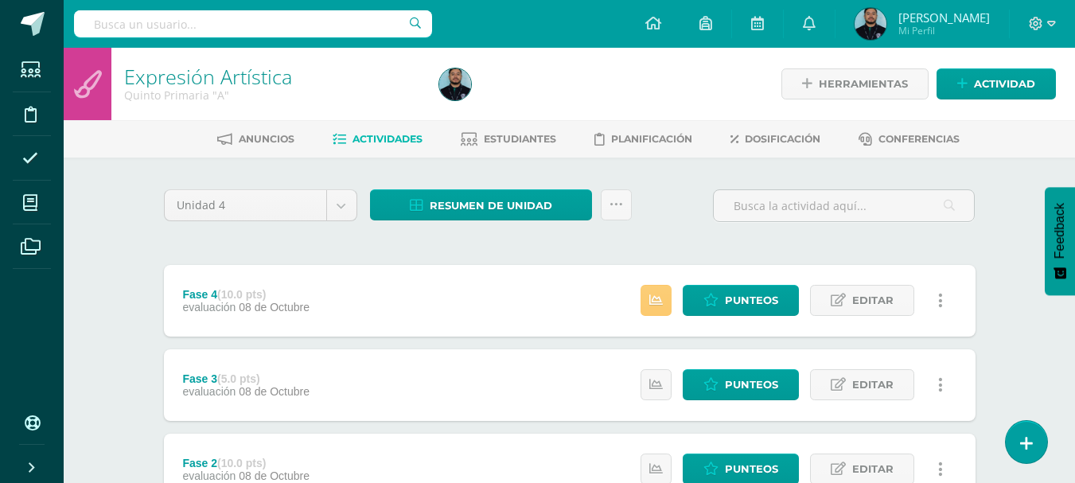
click at [677, 218] on div "Unidad 4 Unidad 1 Unidad 2 Unidad 3 Unidad 4 Resumen de unidad Descargar como H…" at bounding box center [570, 211] width 824 height 45
click at [487, 216] on span "Resumen de unidad" at bounding box center [491, 205] width 123 height 29
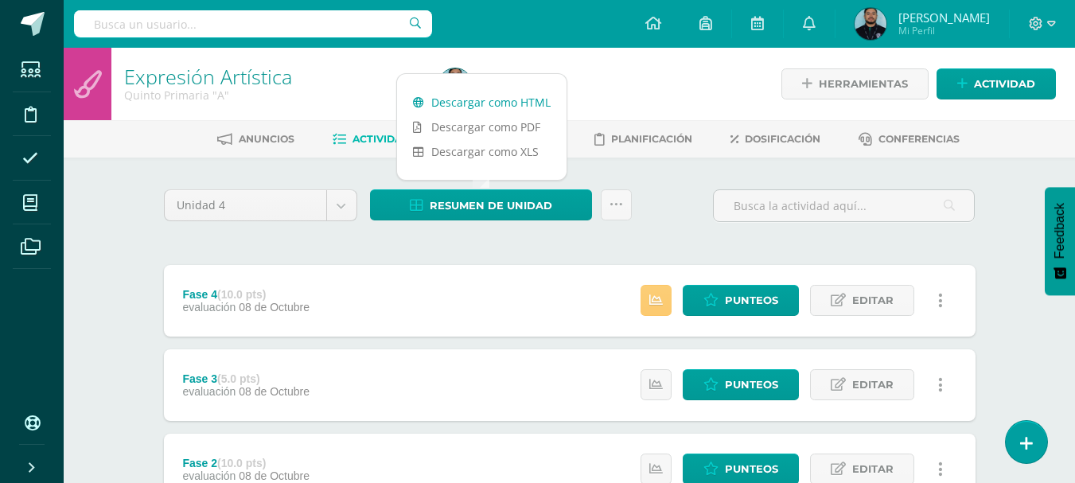
click at [475, 101] on link "Descargar como HTML" at bounding box center [481, 102] width 169 height 25
click at [440, 225] on div "Resumen de unidad Subir actividades en masa Enviar punteos a revision Historial…" at bounding box center [501, 211] width 275 height 45
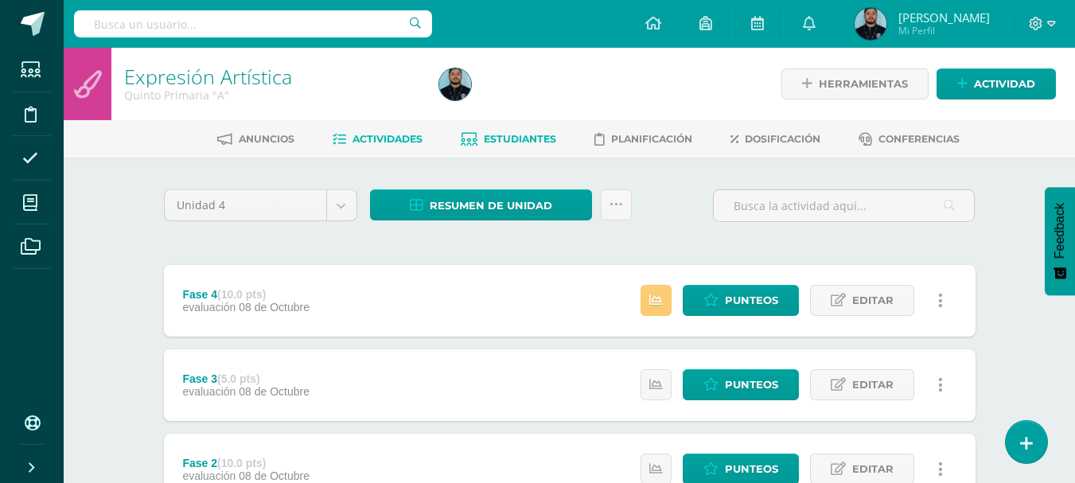
click at [493, 146] on link "Estudiantes" at bounding box center [508, 139] width 95 height 25
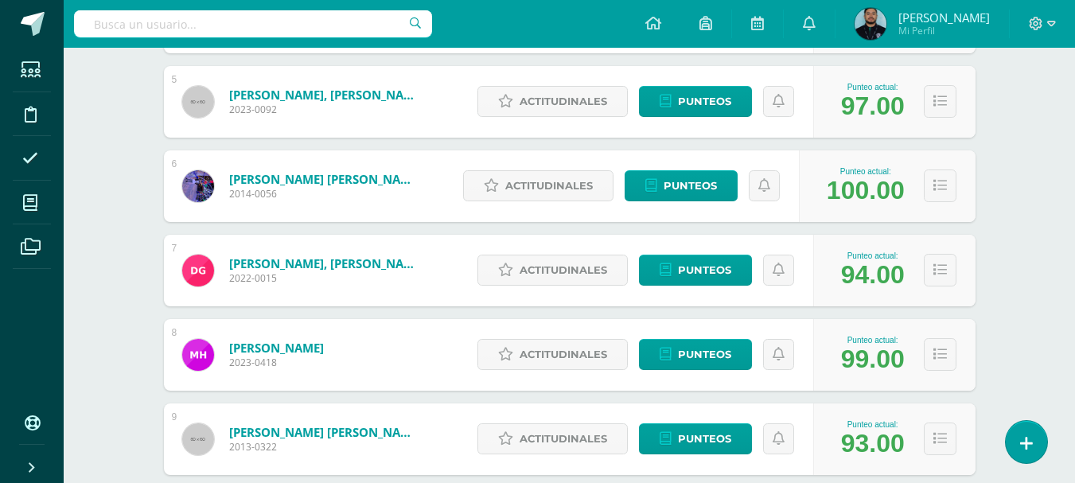
scroll to position [794, 0]
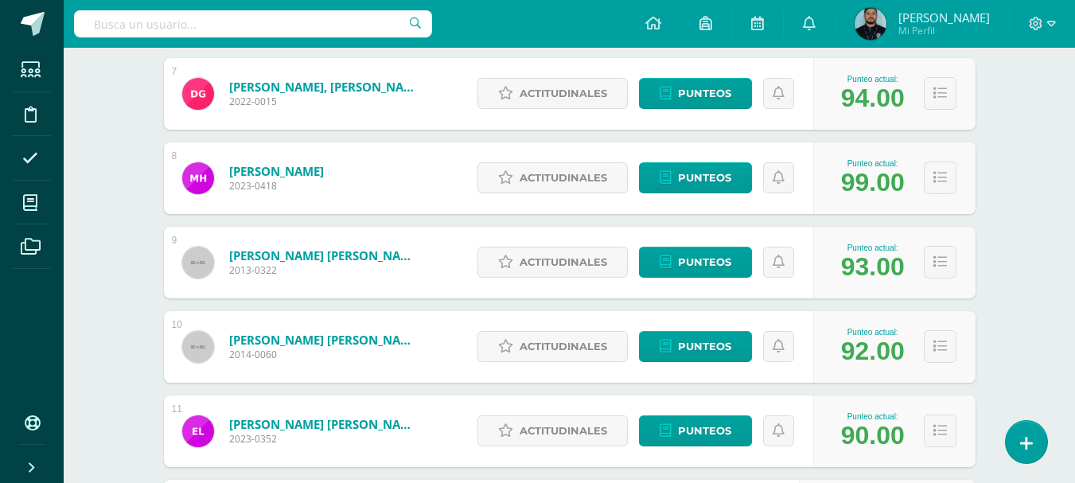
click at [1035, 298] on div "Expresión Artística Quinto Primaria "A" Herramientas Detalle de asistencias Act…" at bounding box center [569, 290] width 1011 height 2073
click at [1032, 329] on div "Expresión Artística Quinto Primaria "A" Herramientas Detalle de asistencias Act…" at bounding box center [569, 290] width 1011 height 2073
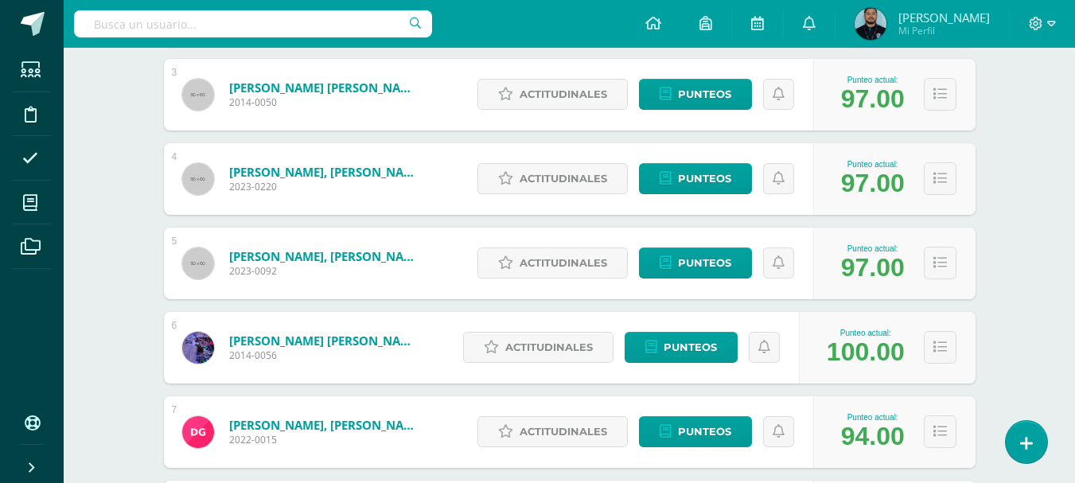
scroll to position [0, 0]
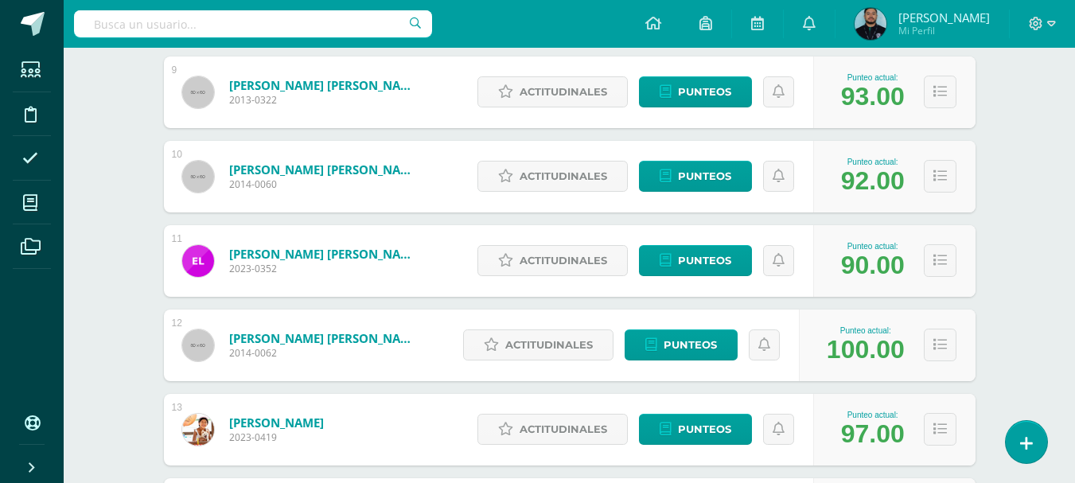
scroll to position [965, 0]
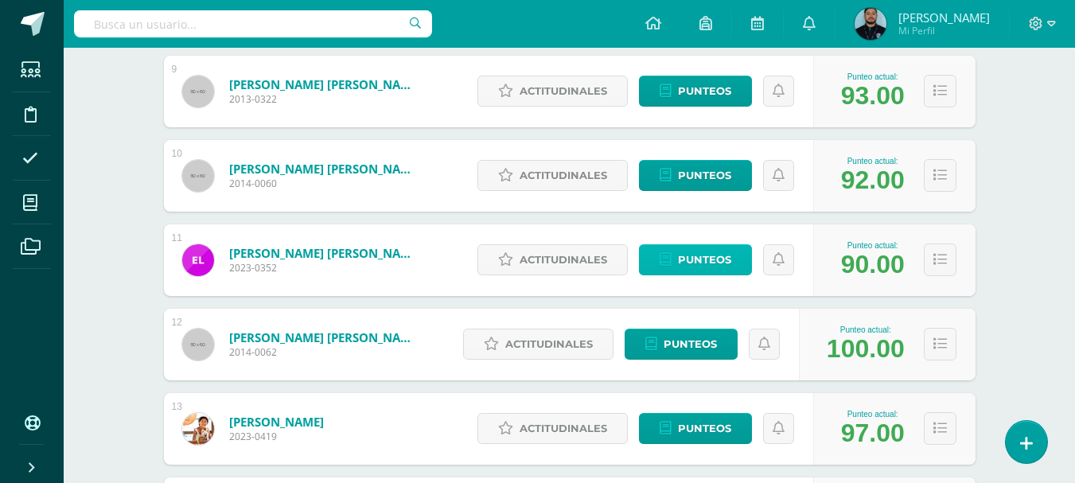
click at [710, 261] on span "Punteos" at bounding box center [704, 259] width 53 height 29
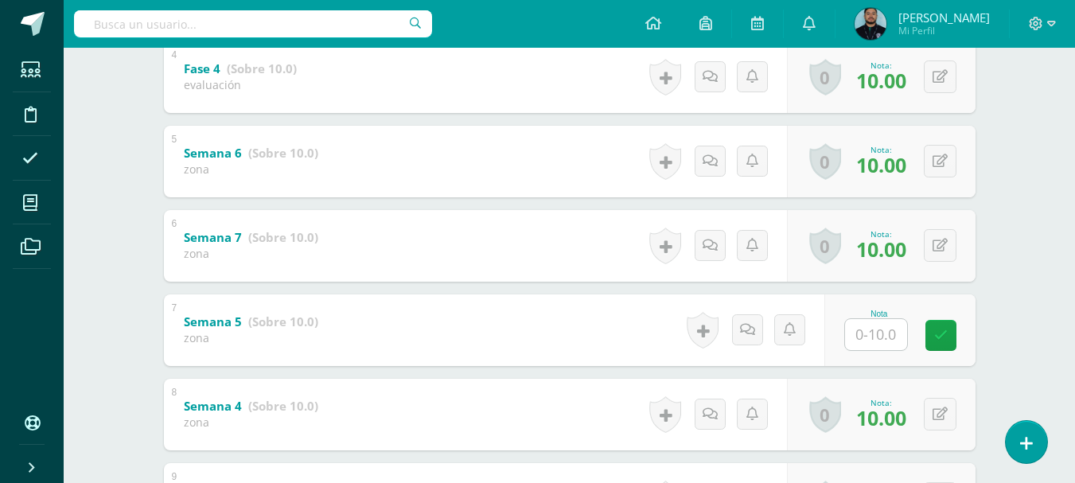
scroll to position [610, 0]
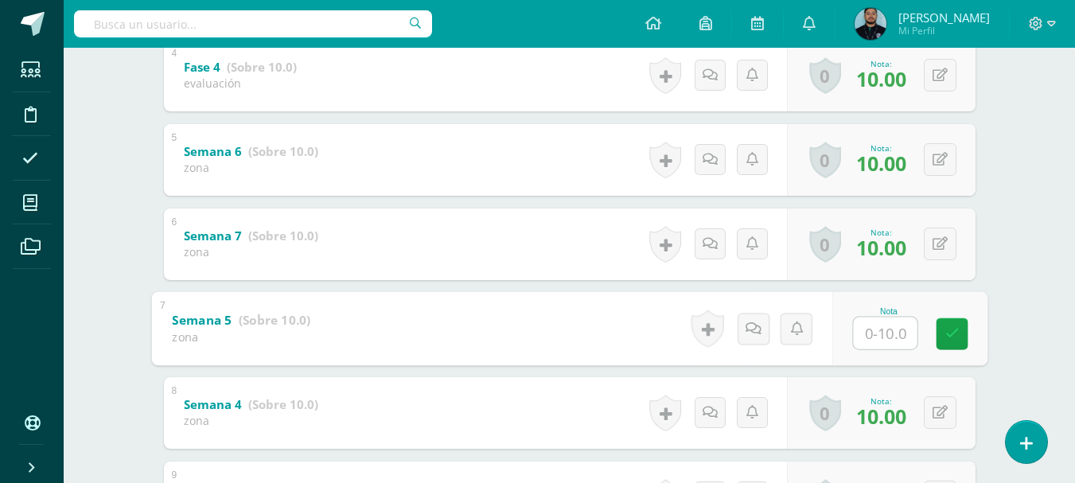
click at [871, 334] on input "text" at bounding box center [885, 333] width 64 height 32
type input "7"
click at [954, 337] on icon at bounding box center [951, 334] width 14 height 14
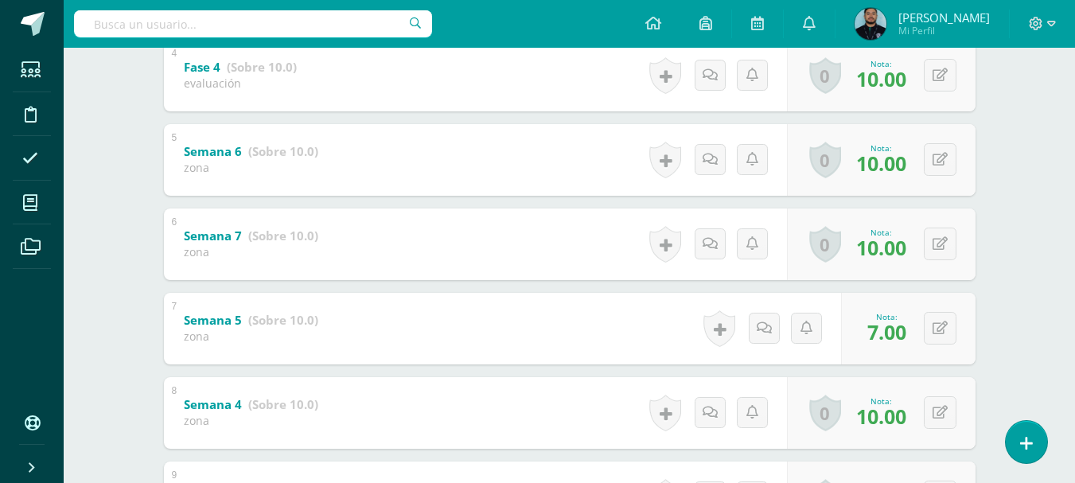
click at [1023, 276] on div "Expresión Artística Quinto Primaria "A" Herramientas Detalle de asistencias Act…" at bounding box center [569, 122] width 1011 height 1370
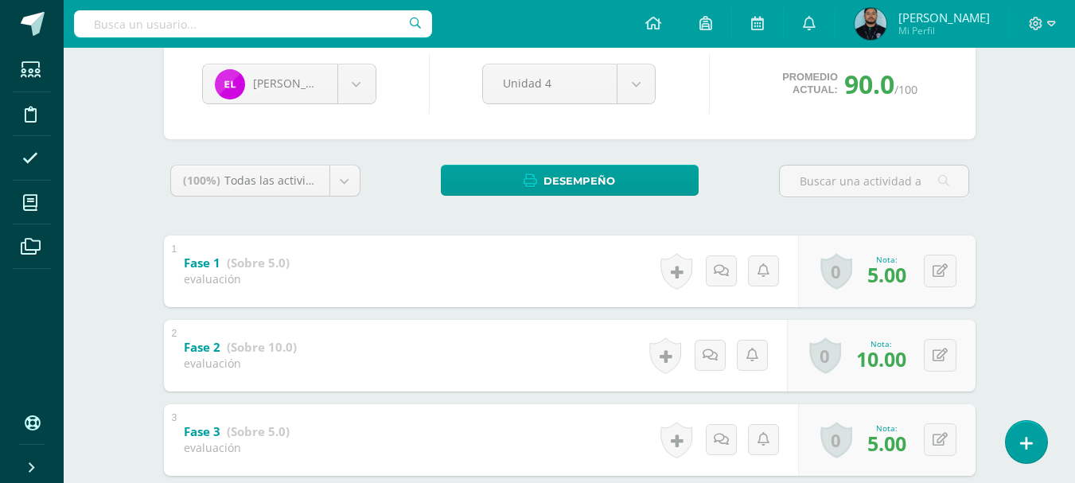
scroll to position [0, 0]
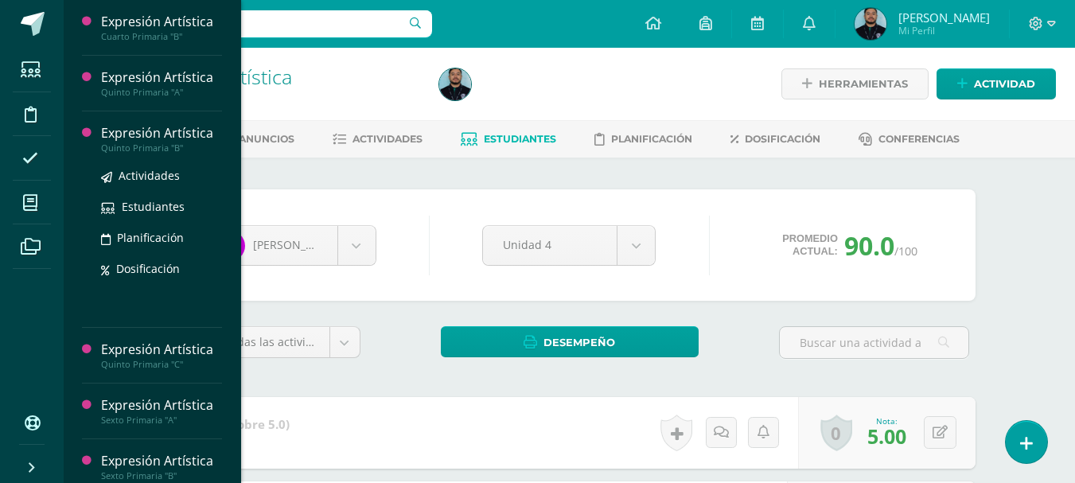
click at [134, 150] on div "Quinto Primaria "B"" at bounding box center [161, 147] width 121 height 11
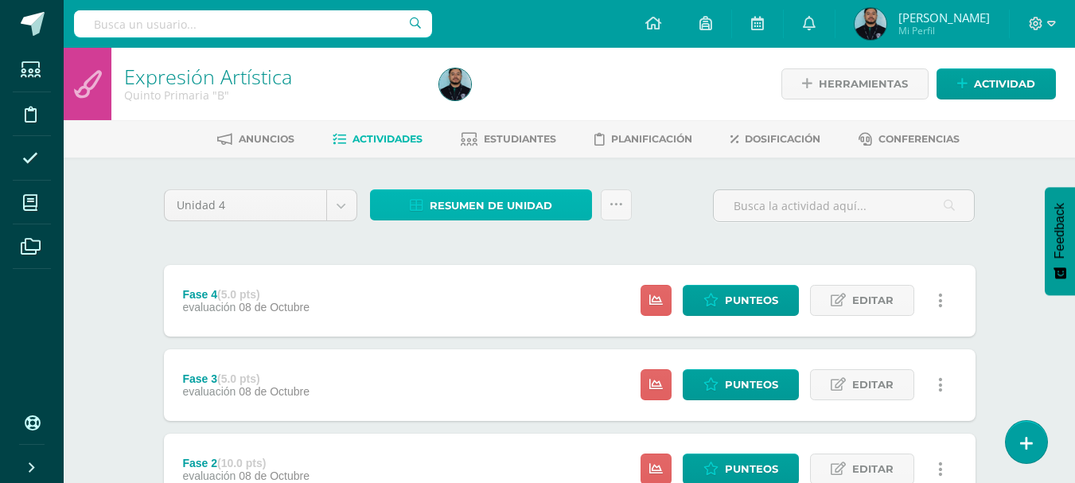
click at [450, 193] on span "Resumen de unidad" at bounding box center [491, 205] width 123 height 29
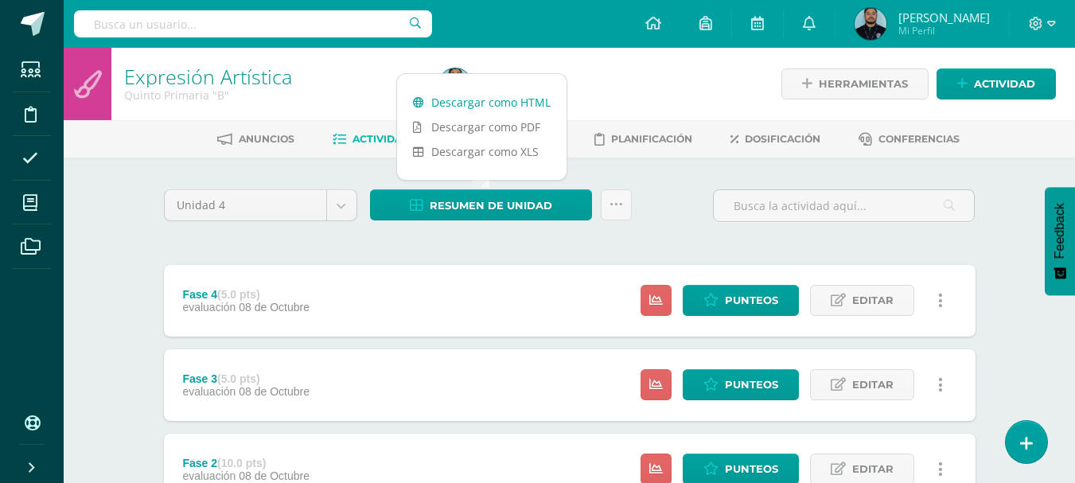
click at [457, 99] on link "Descargar como HTML" at bounding box center [481, 102] width 169 height 25
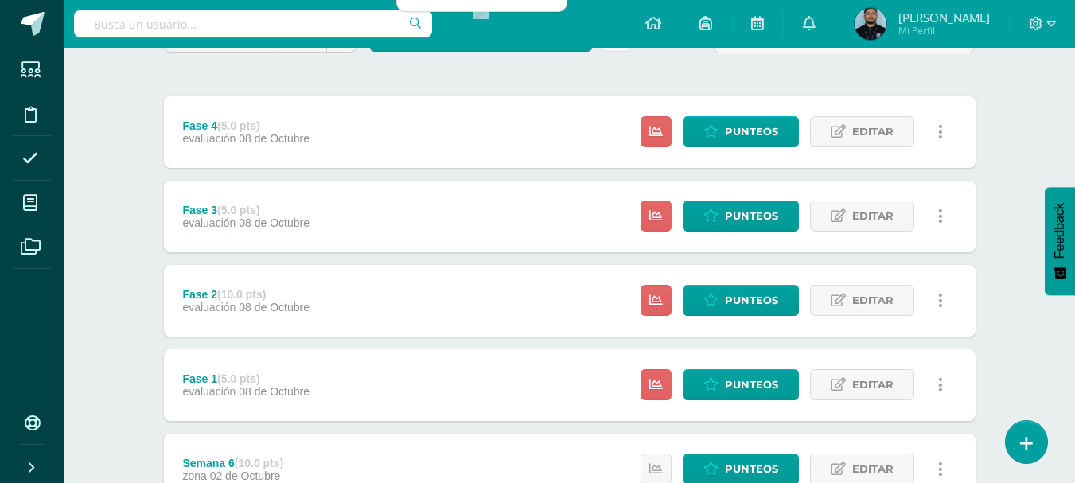
scroll to position [169, 0]
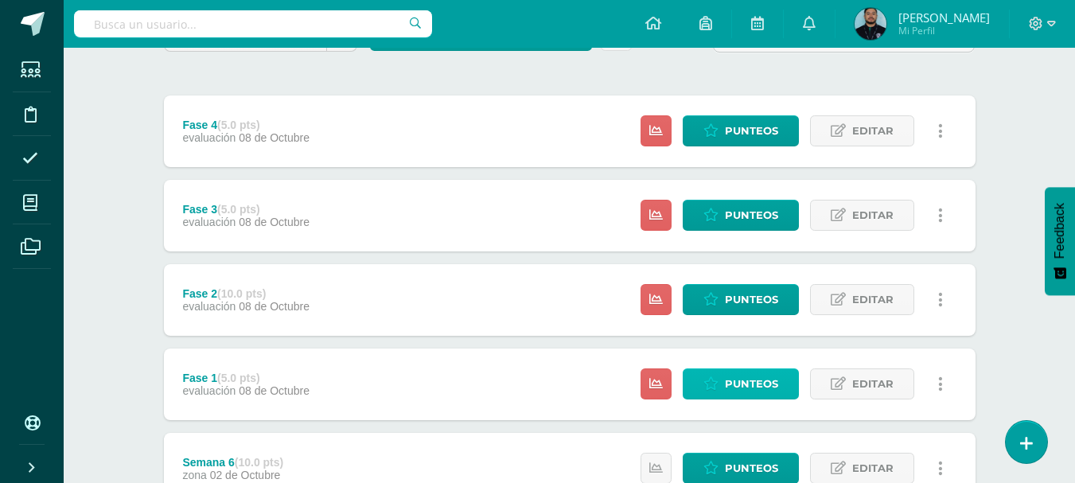
click at [737, 388] on span "Punteos" at bounding box center [751, 383] width 53 height 29
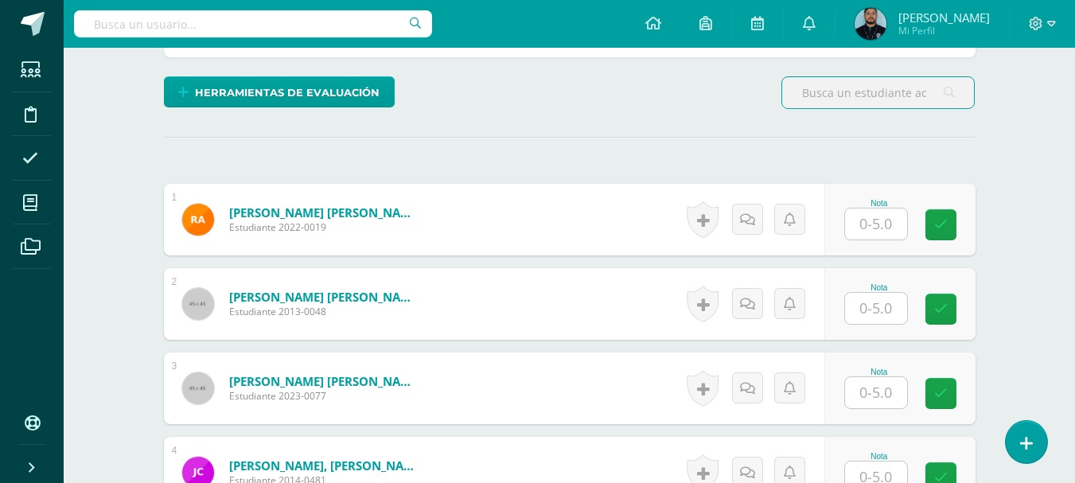
scroll to position [387, 0]
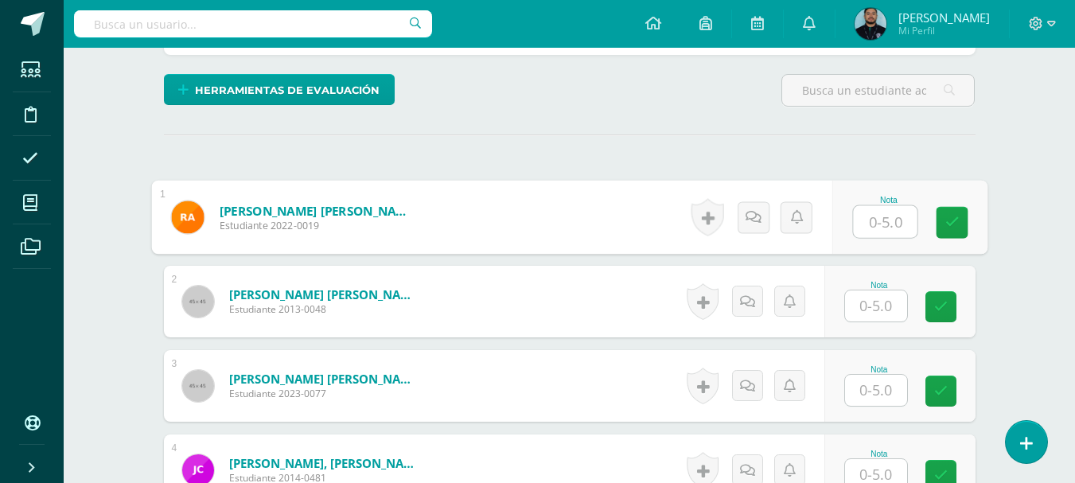
click at [868, 214] on input "text" at bounding box center [885, 222] width 64 height 32
type input "5"
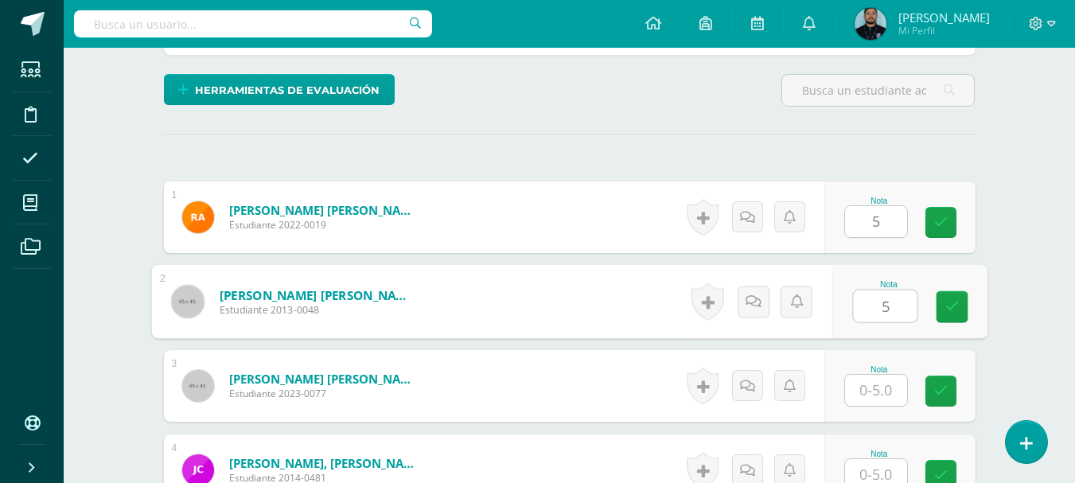
type input "5"
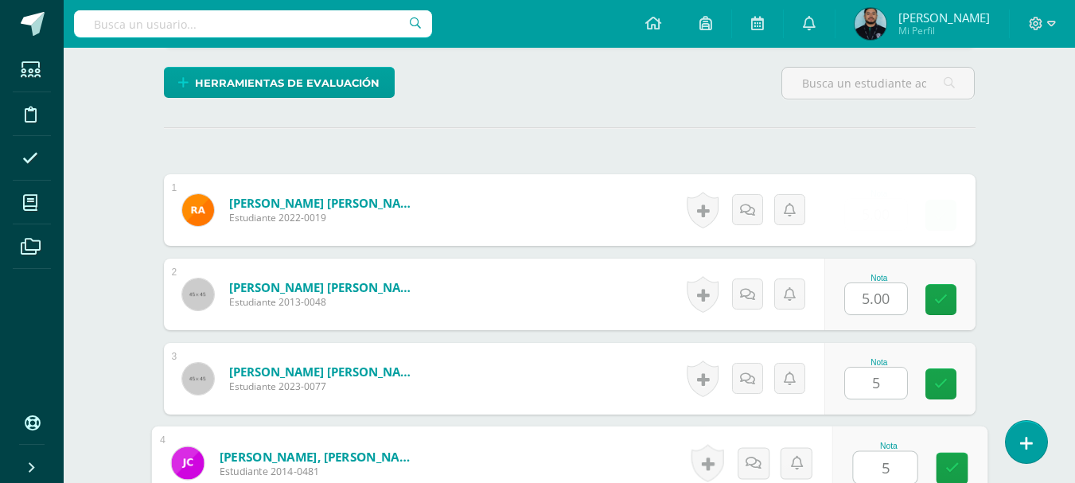
type input "5"
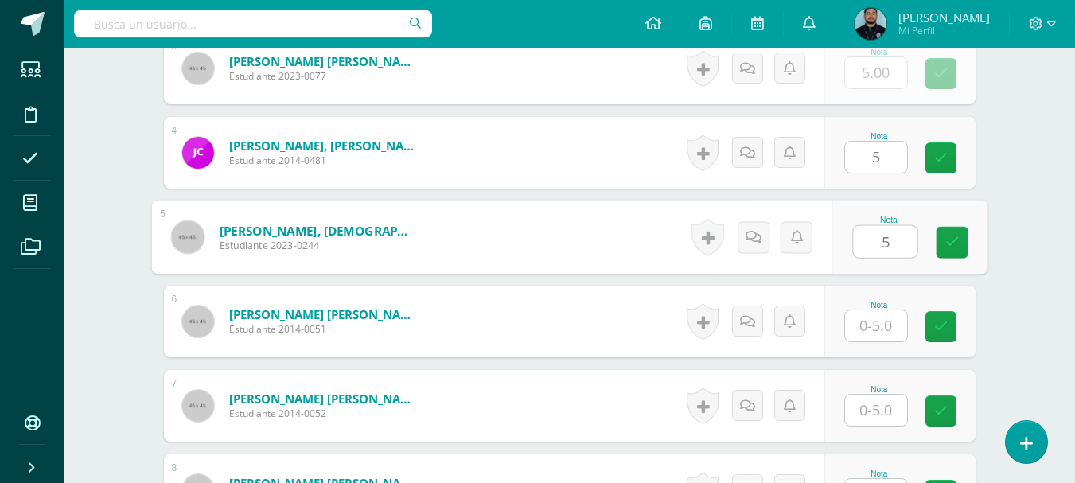
type input "5"
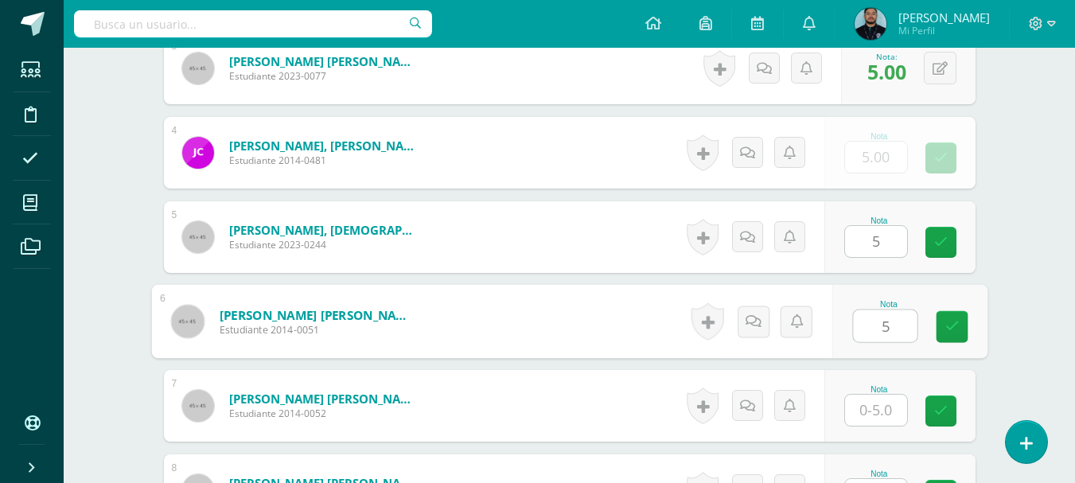
type input "5"
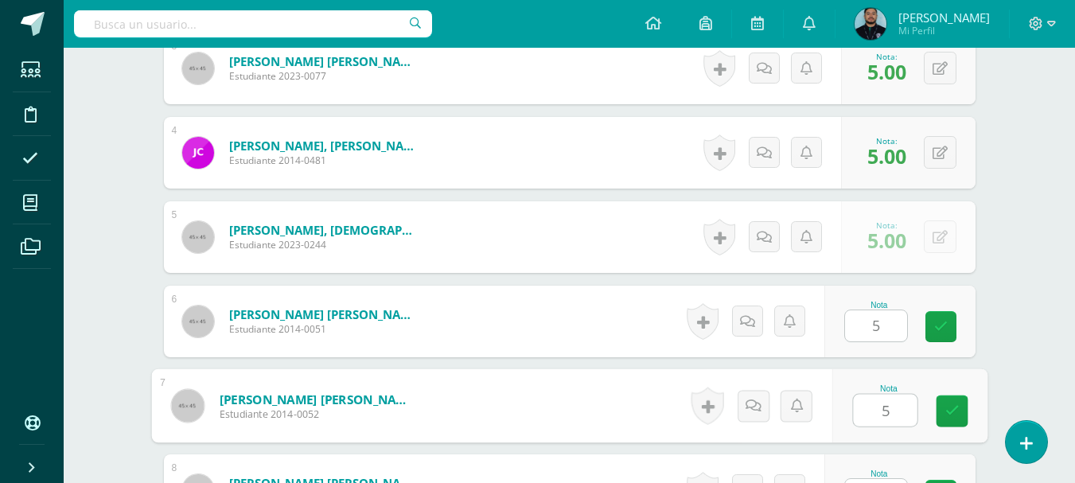
type input "5"
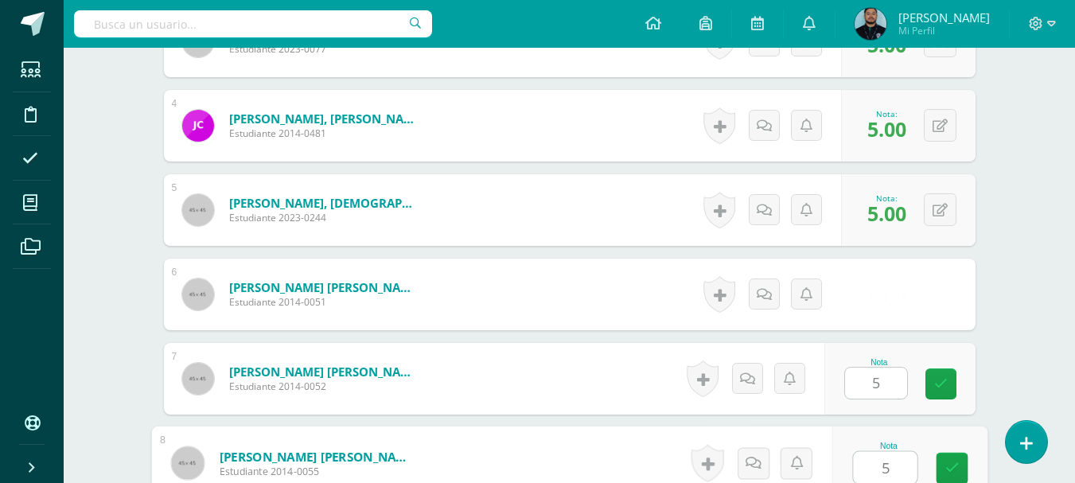
type input "5"
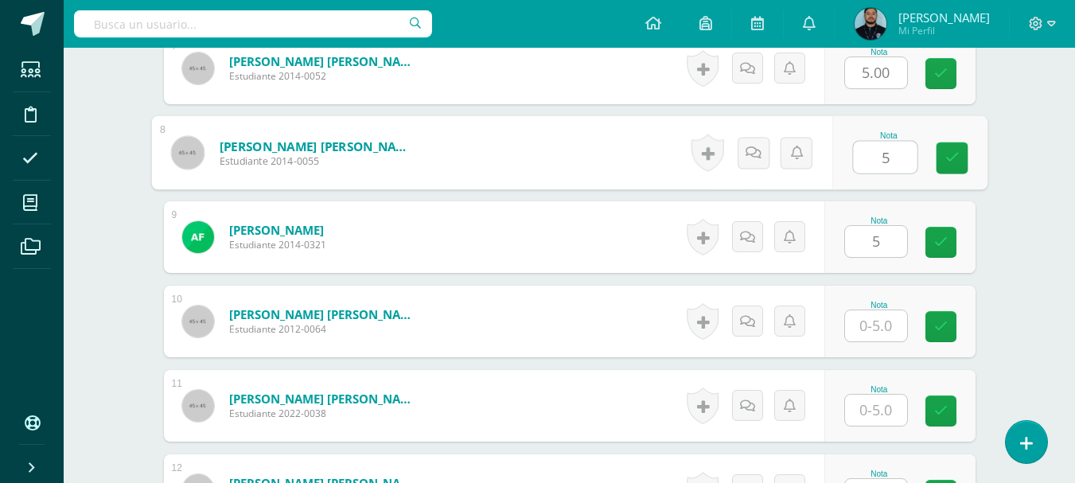
type input "5"
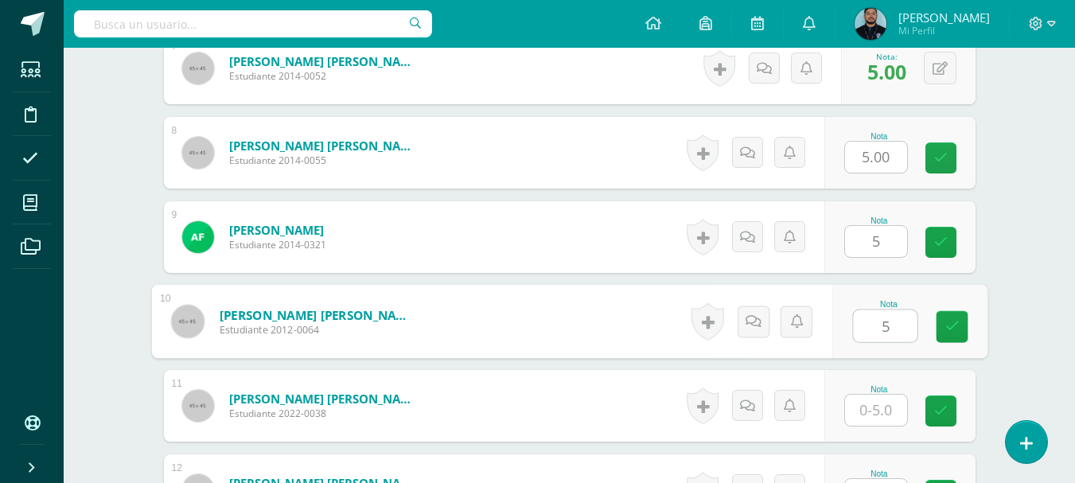
type input "5"
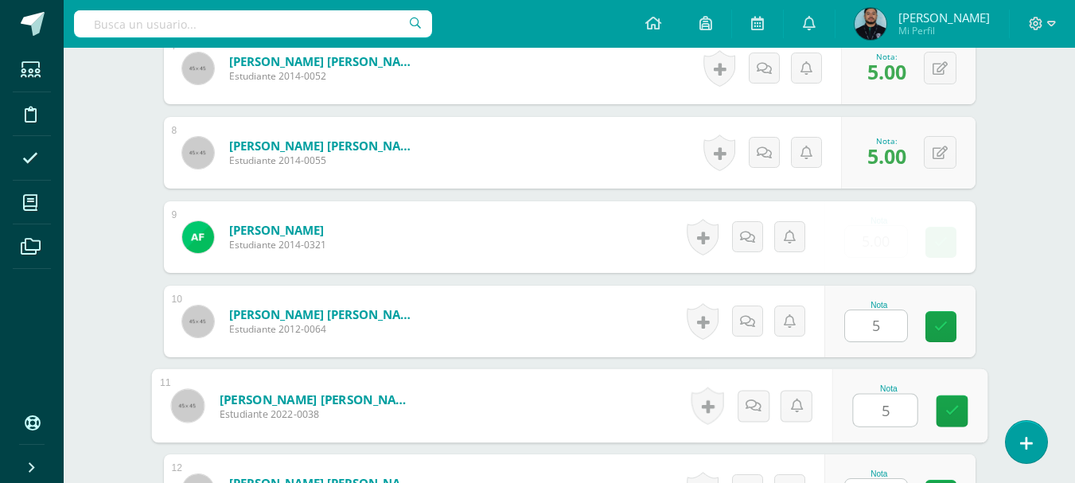
type input "5"
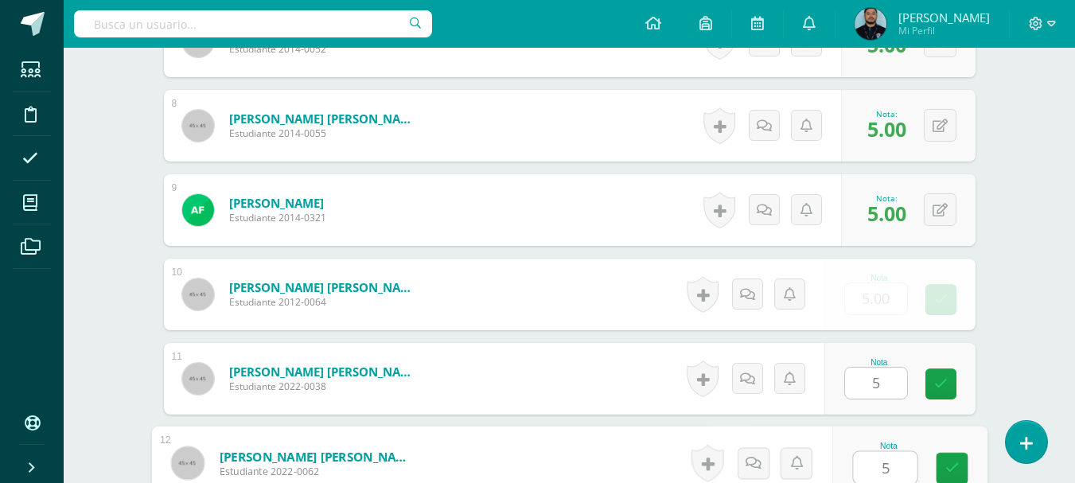
type input "5"
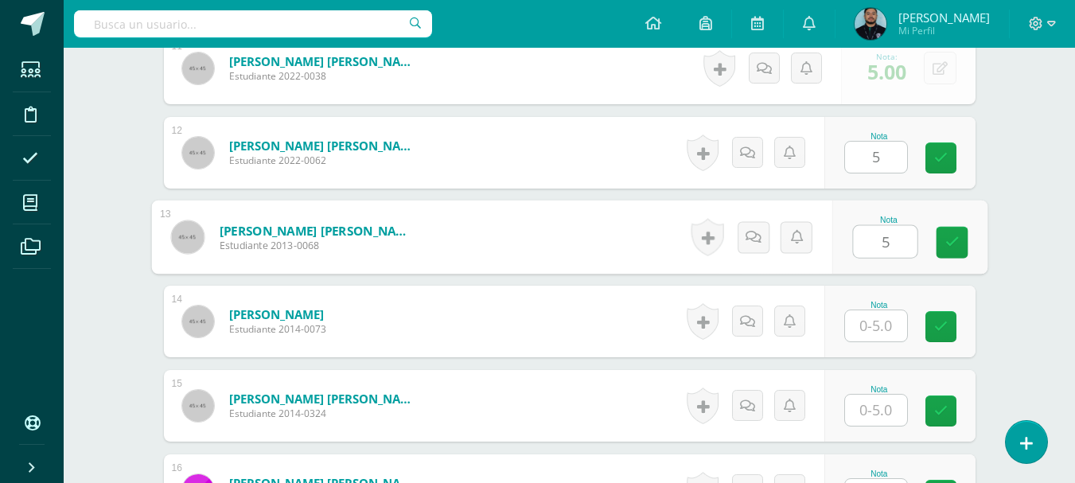
type input "5"
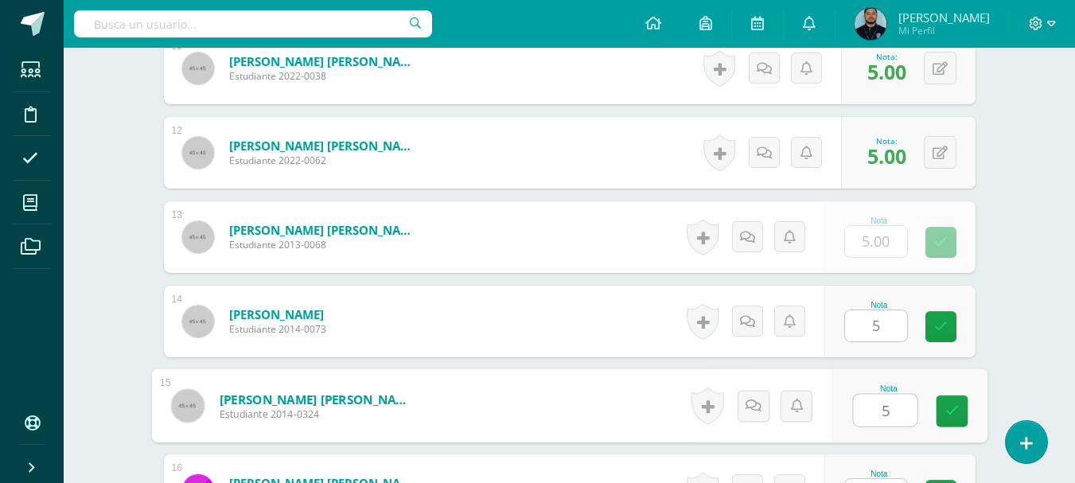
type input "5"
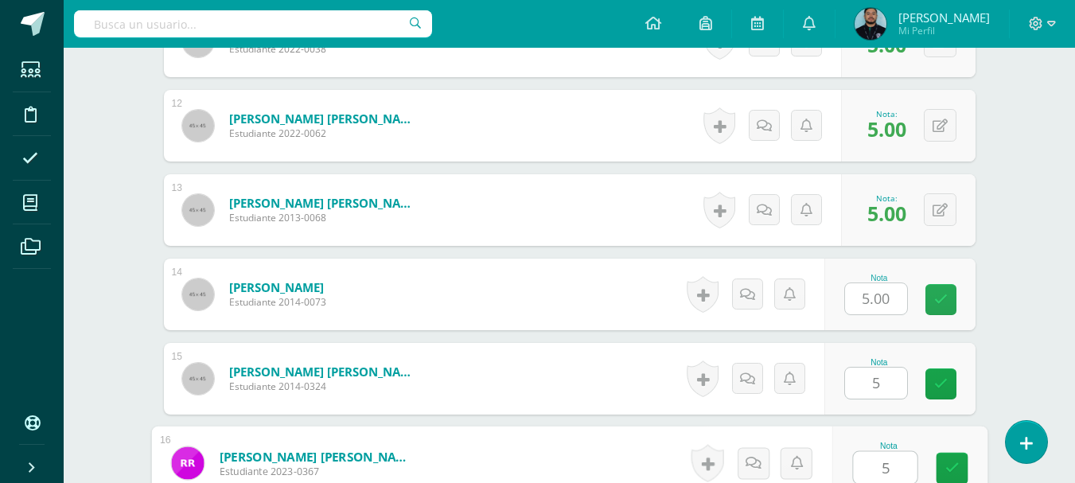
type input "5"
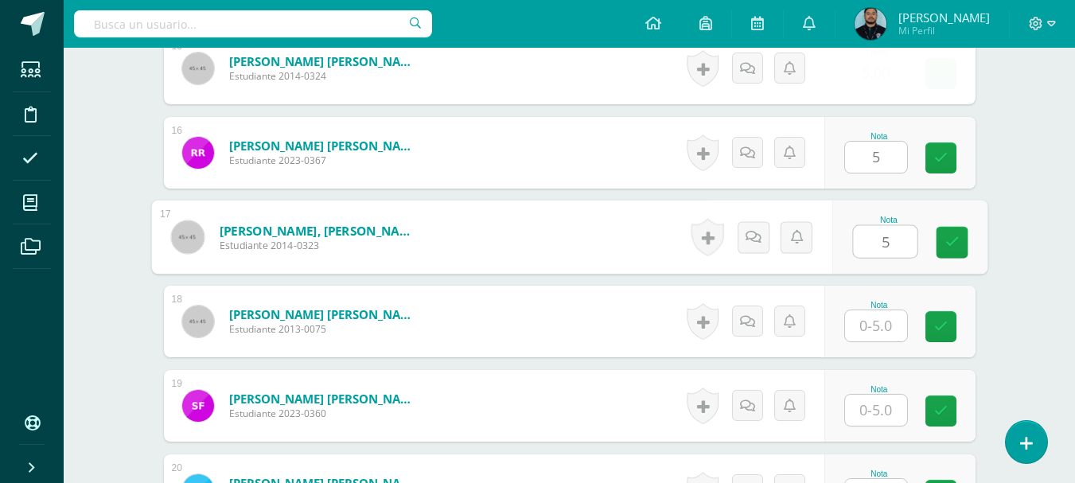
type input "5"
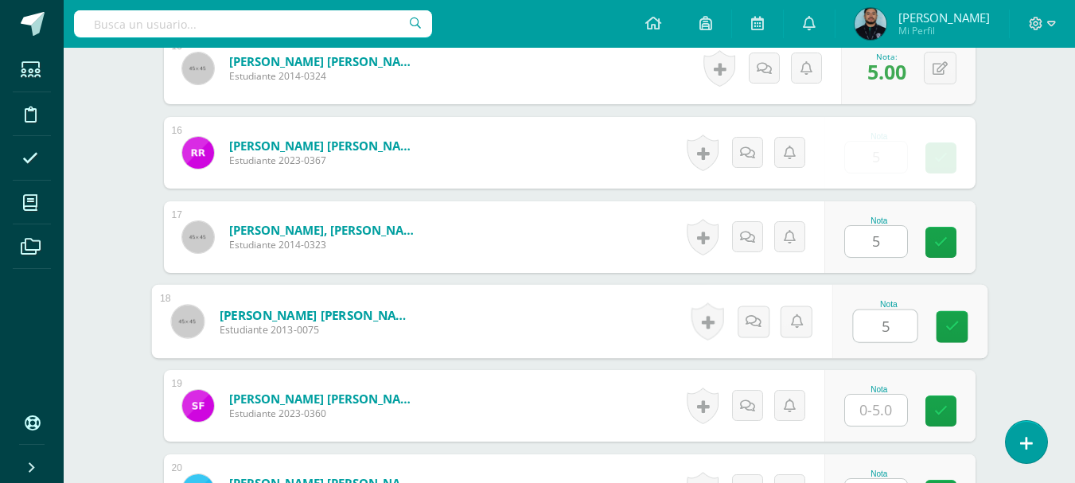
type input "5"
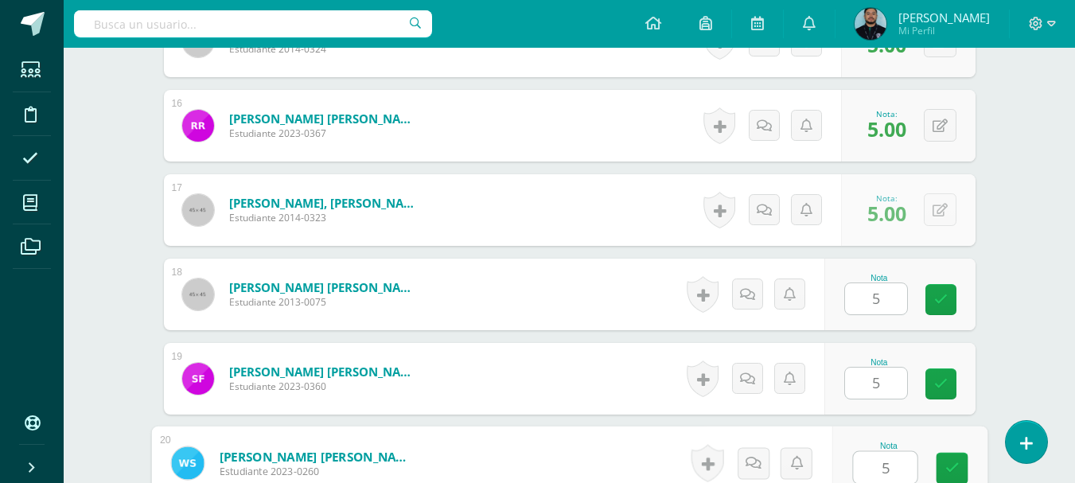
type input "5"
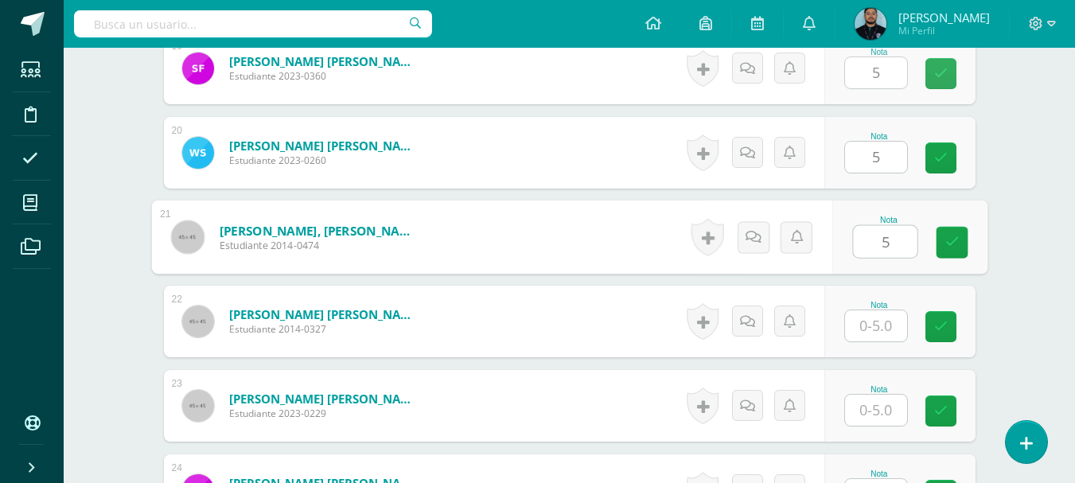
type input "5"
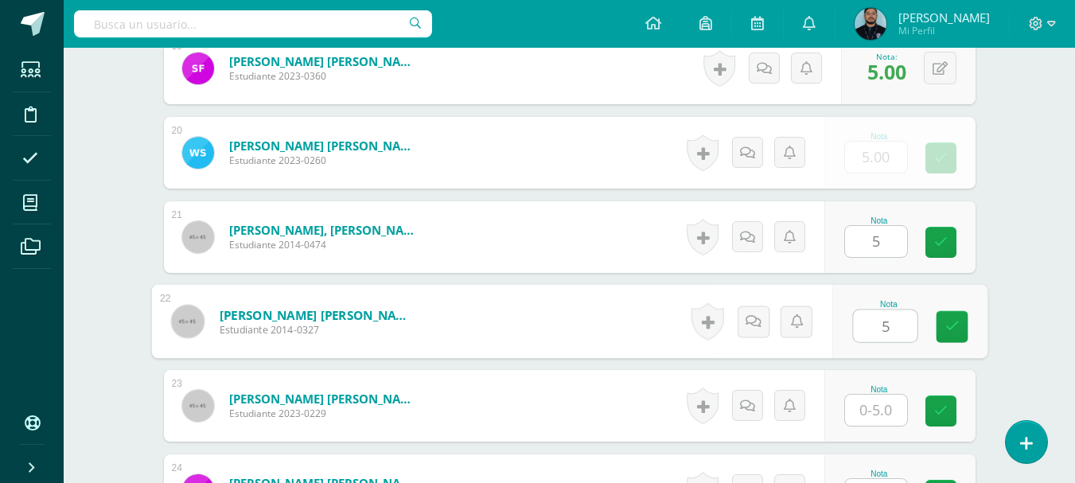
type input "5"
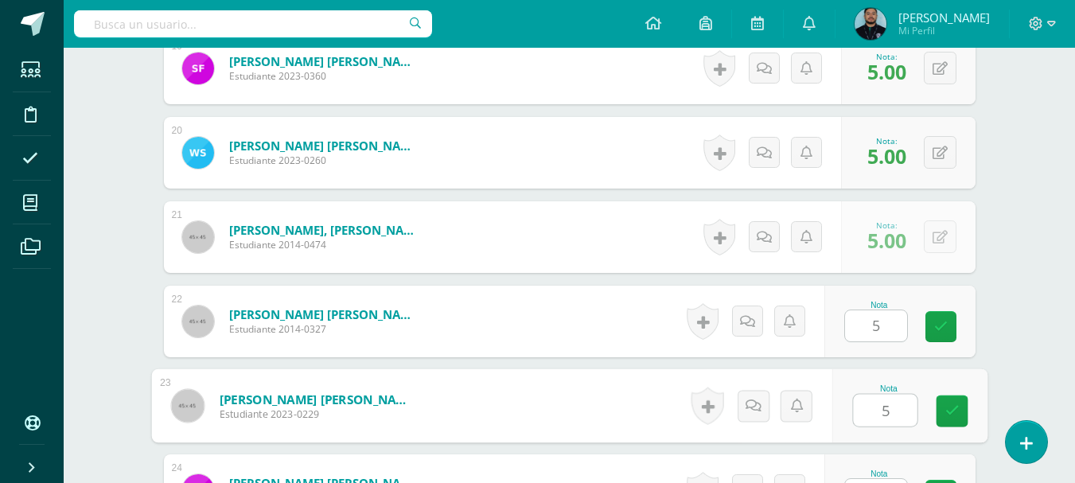
type input "5"
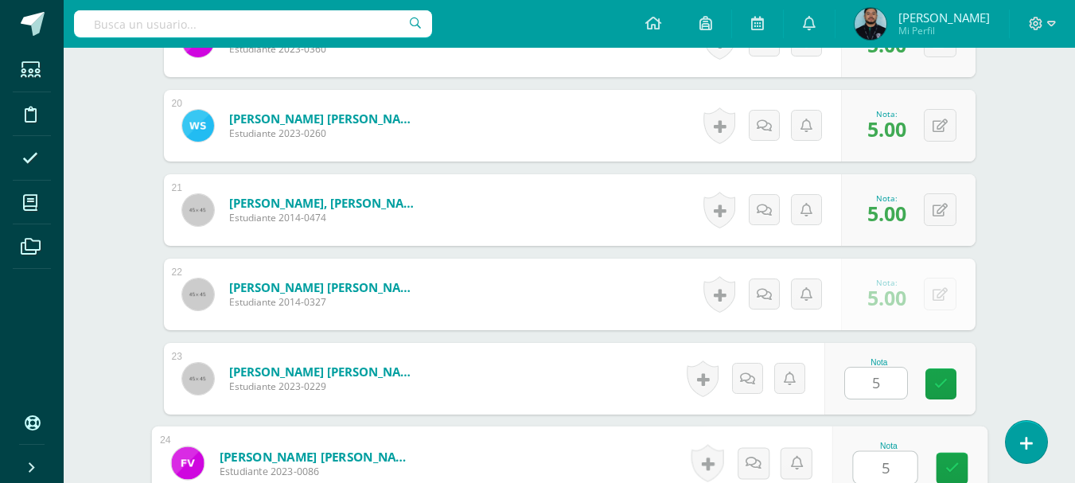
type input "5"
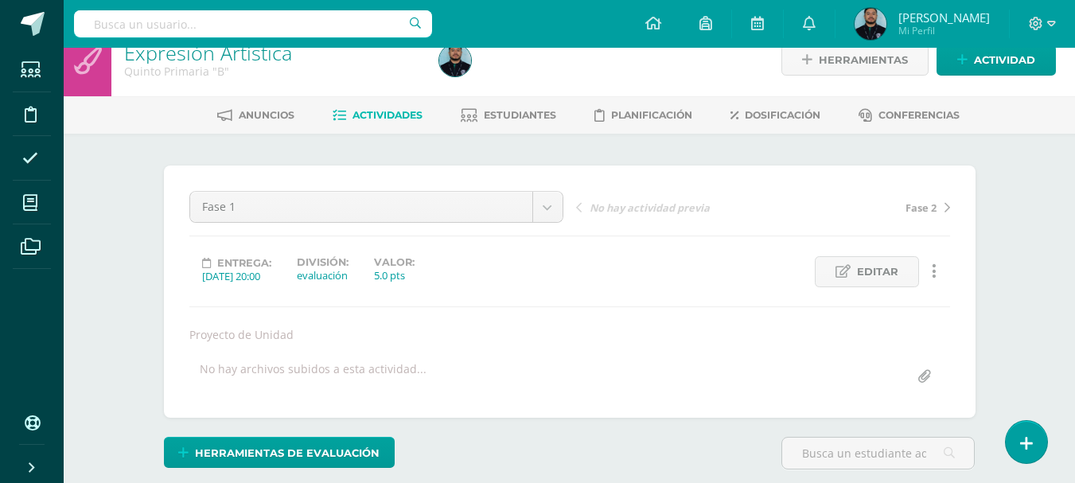
scroll to position [0, 0]
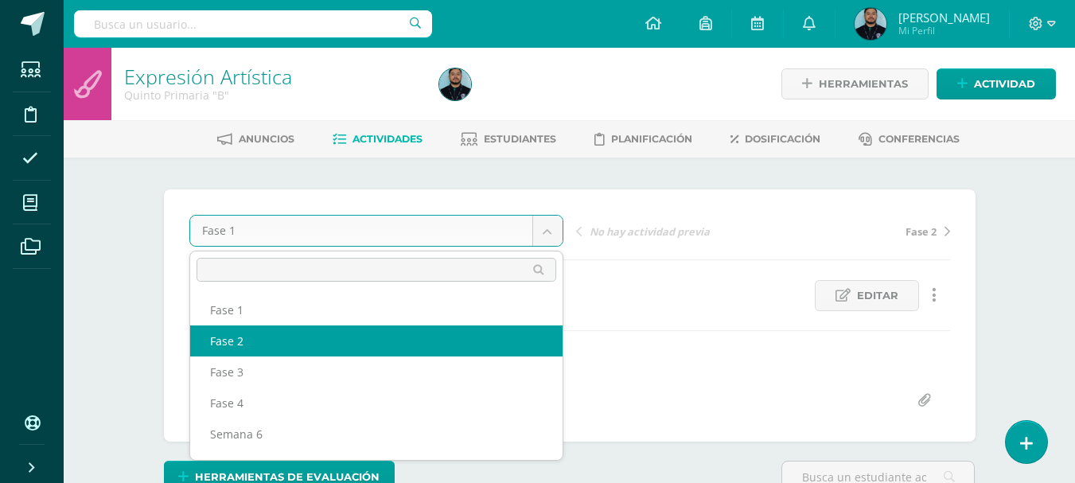
select select "/dashboard/teacher/grade-activity/50947/"
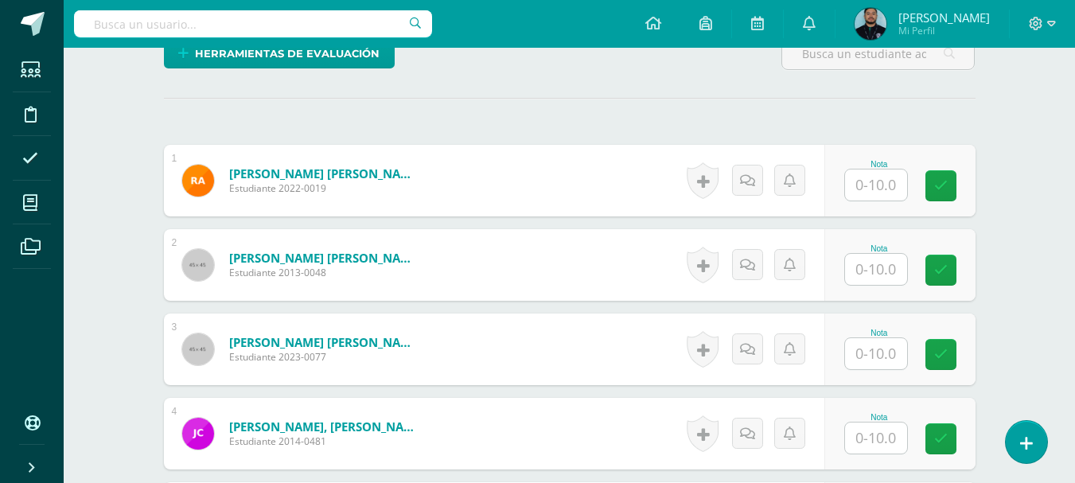
scroll to position [424, 0]
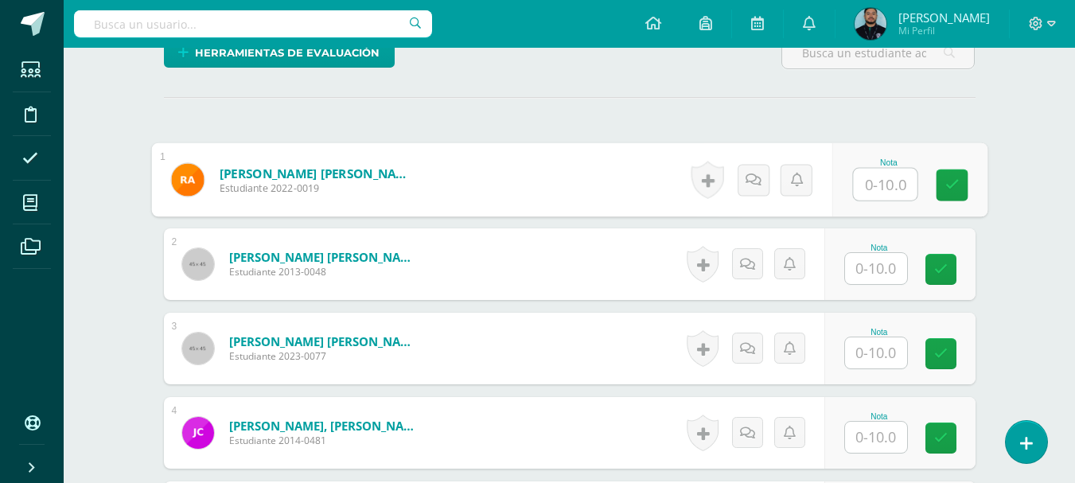
click at [879, 185] on input "text" at bounding box center [885, 185] width 64 height 32
type input "10"
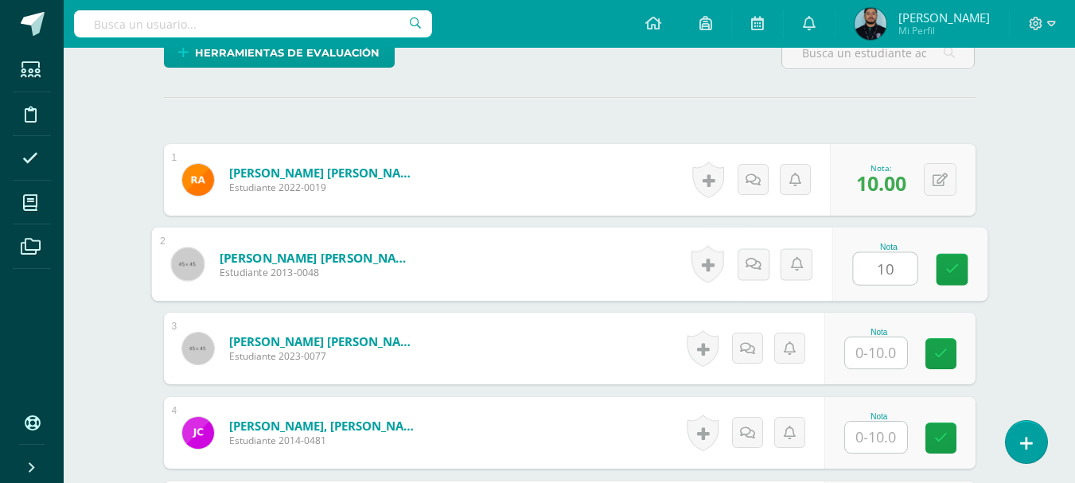
type input "10"
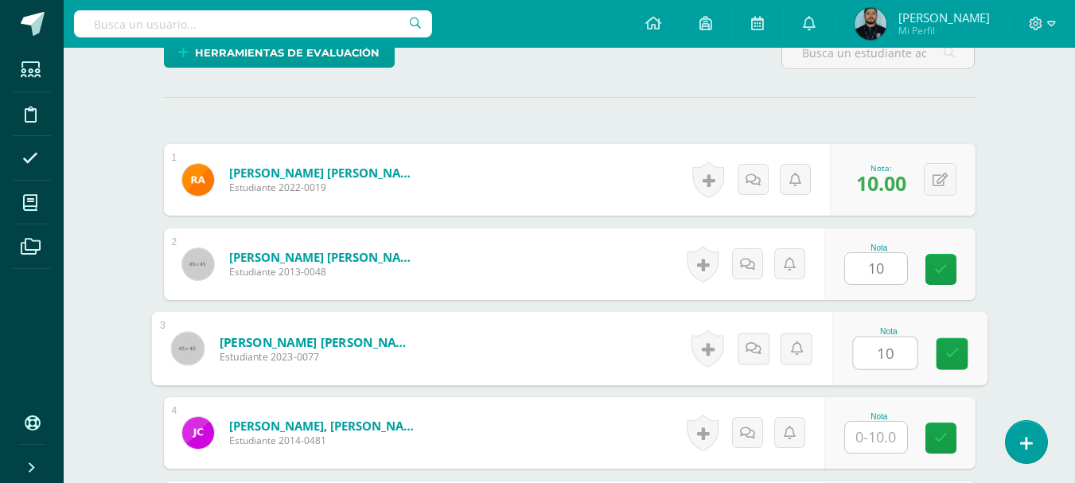
type input "10"
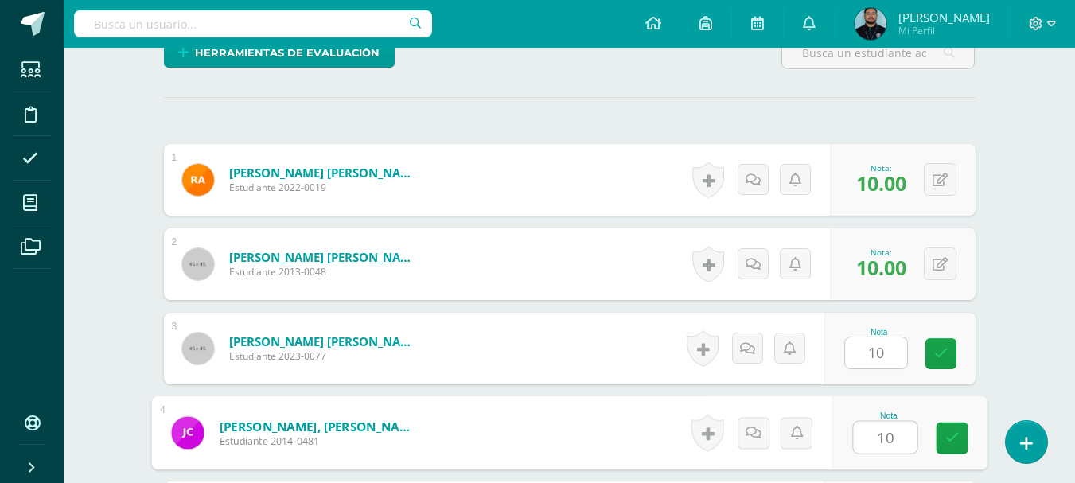
type input "10"
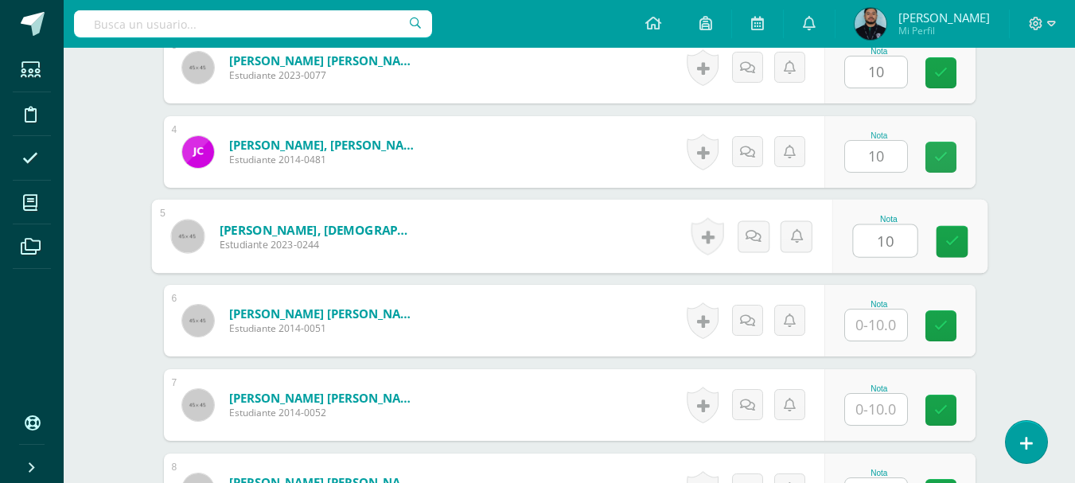
type input "10"
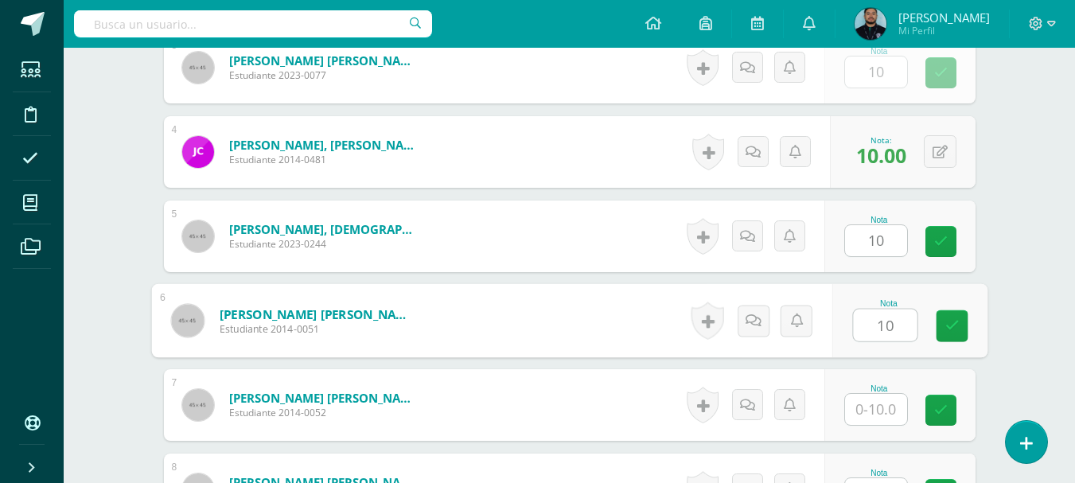
type input "10"
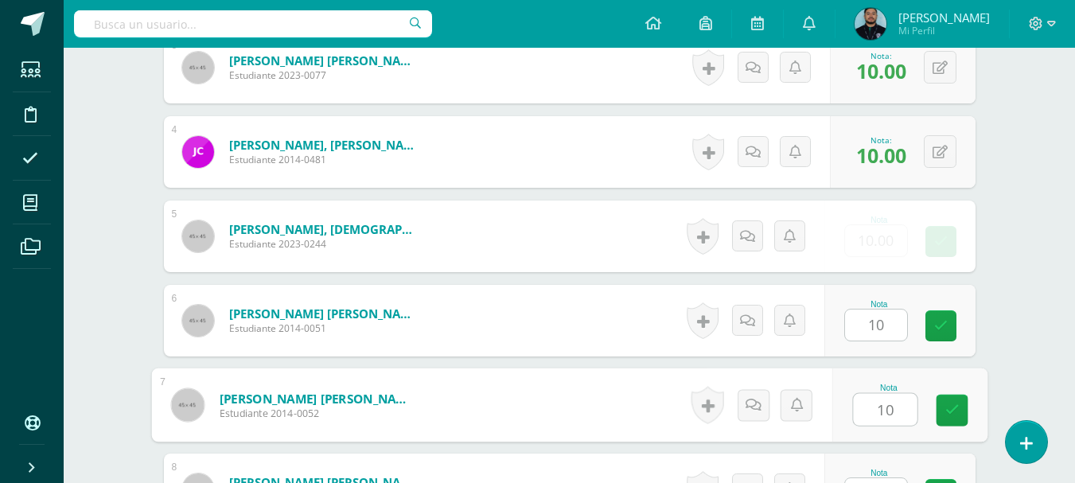
type input "10"
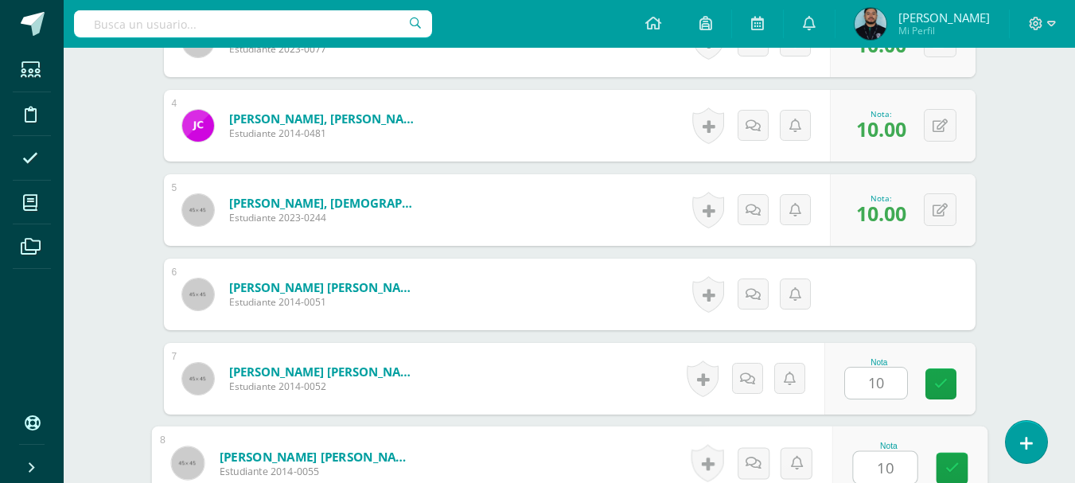
type input "10"
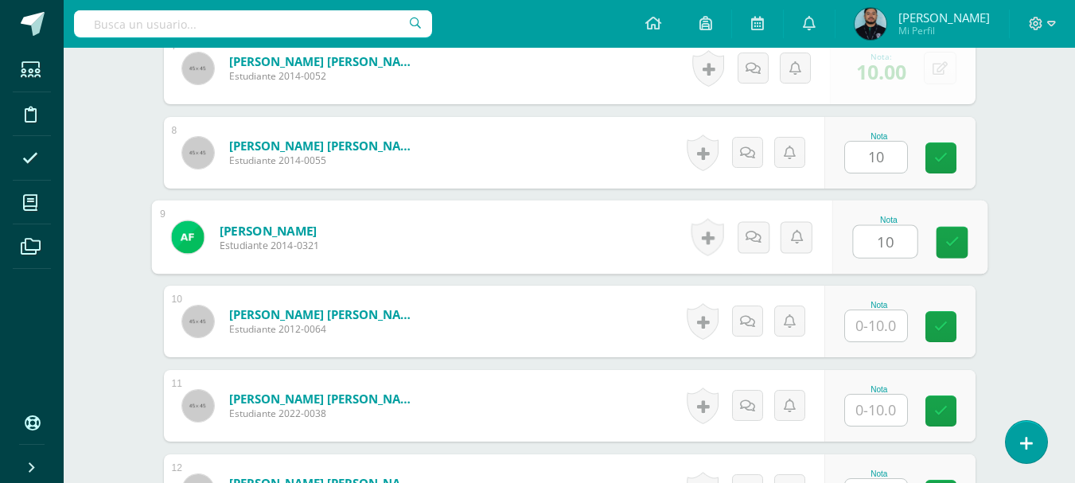
type input "10"
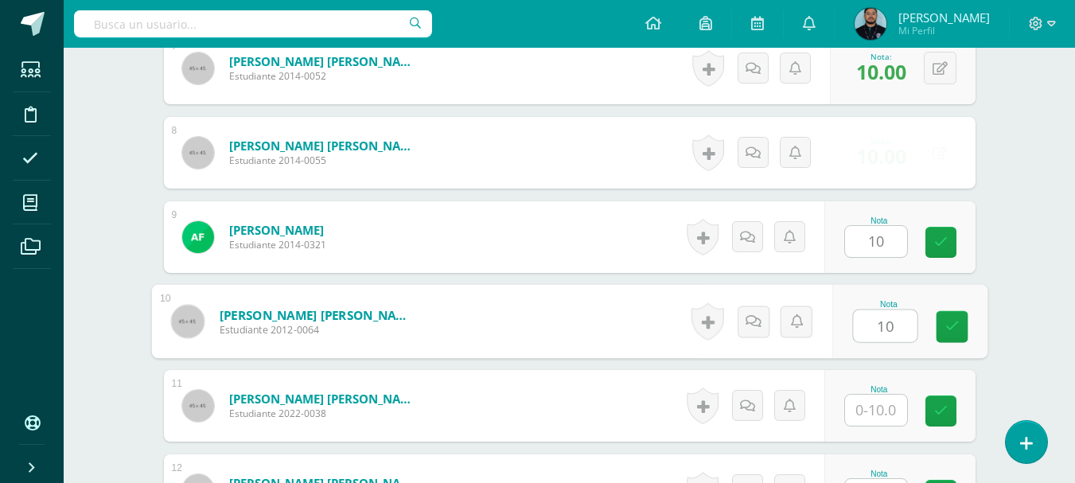
type input "10"
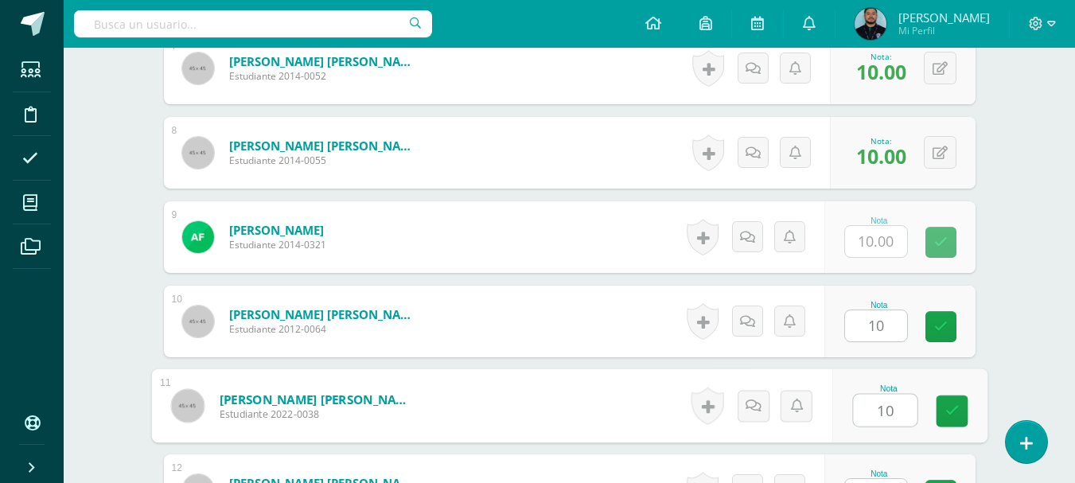
type input "10"
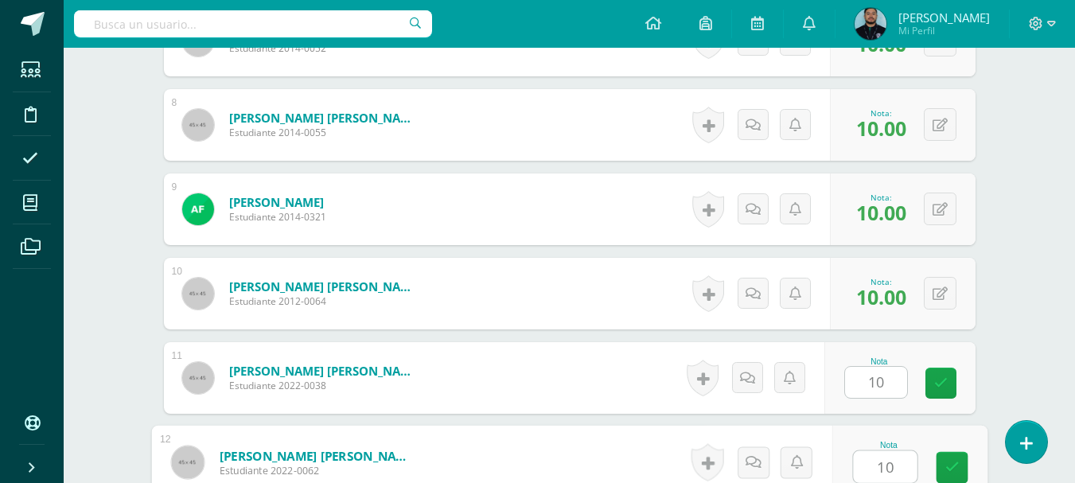
type input "10"
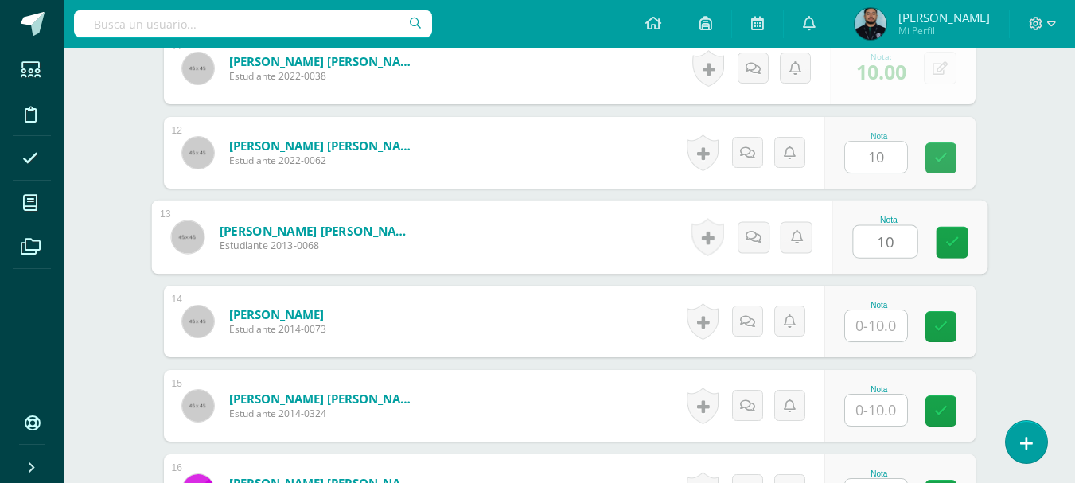
type input "10"
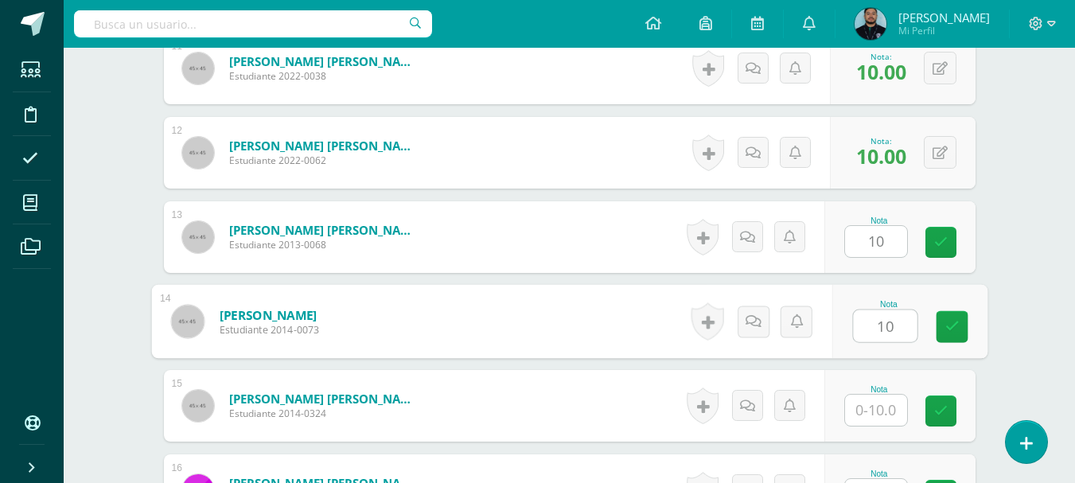
type input "10"
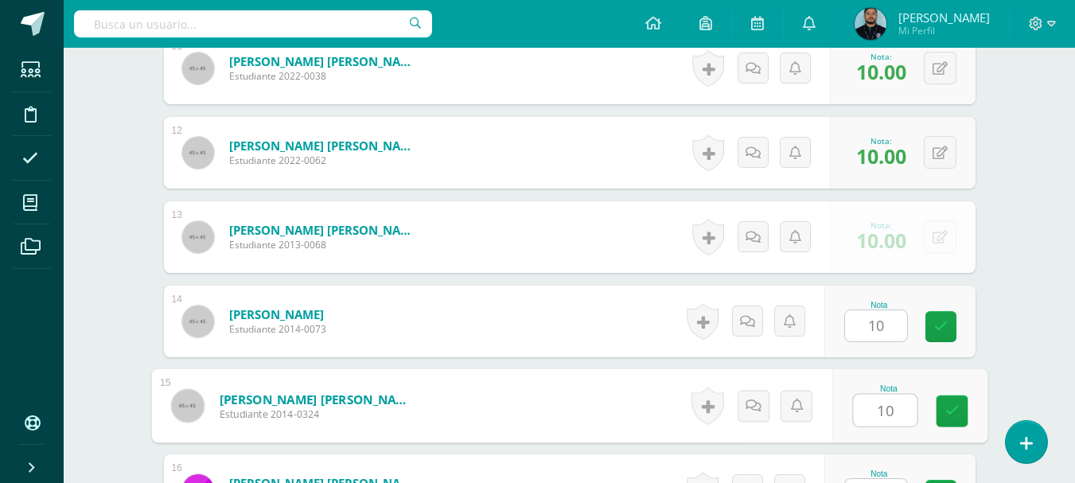
type input "10"
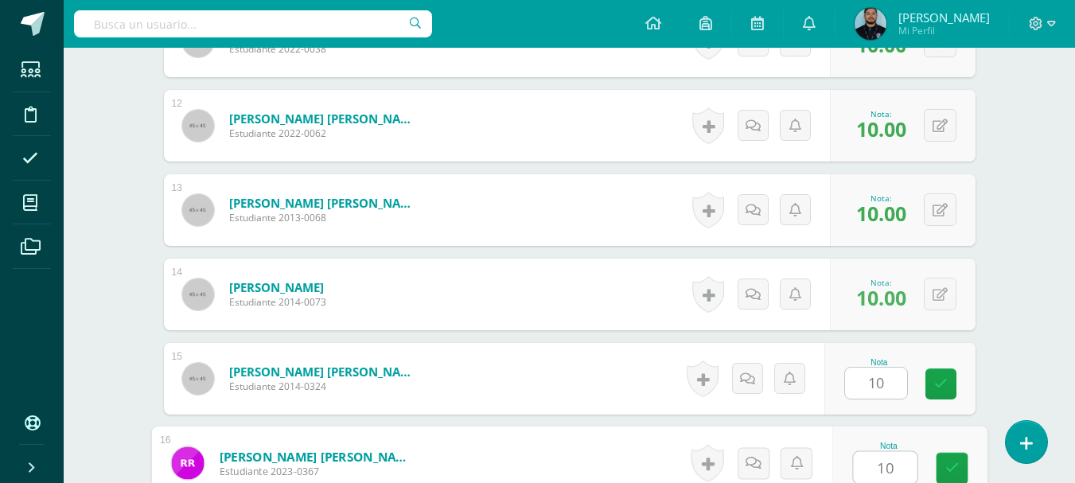
type input "10"
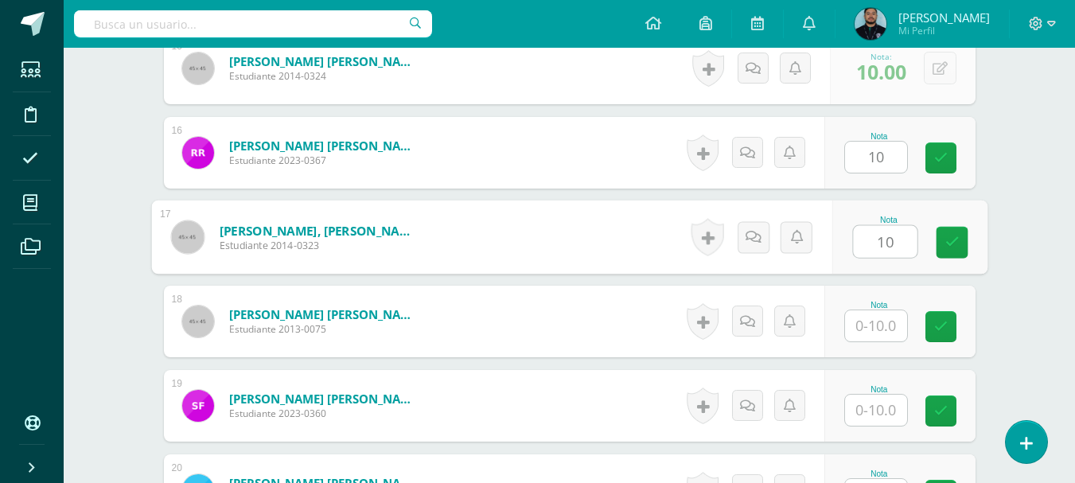
type input "10"
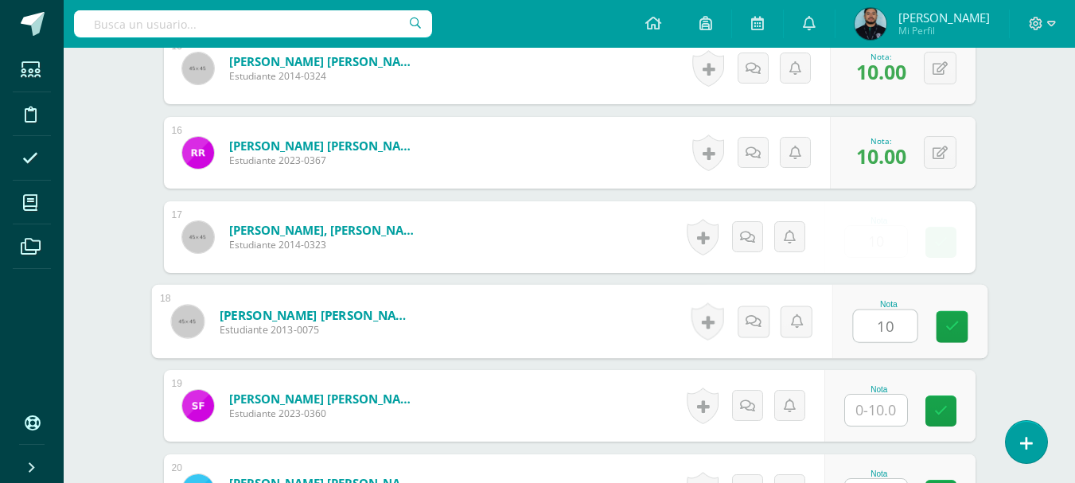
type input "10"
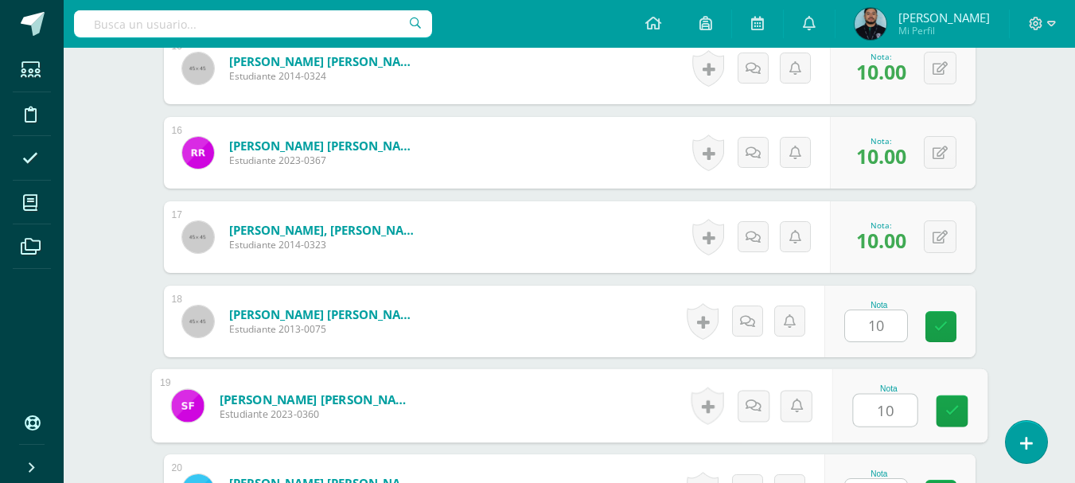
type input "10"
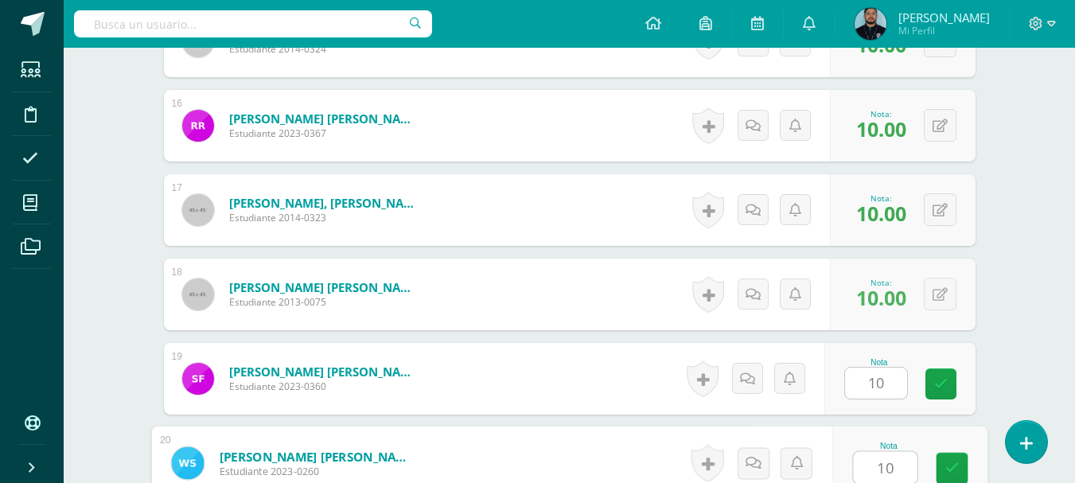
type input "10"
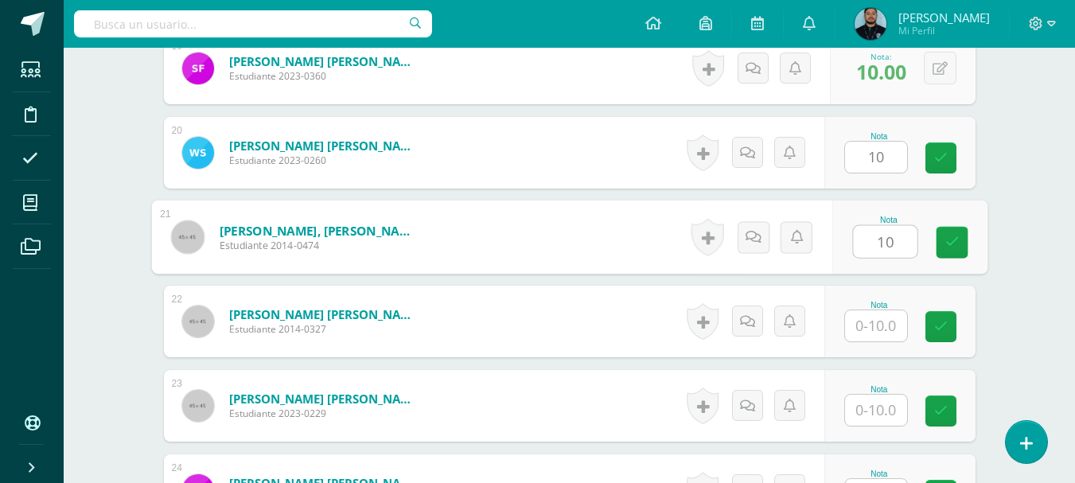
type input "10"
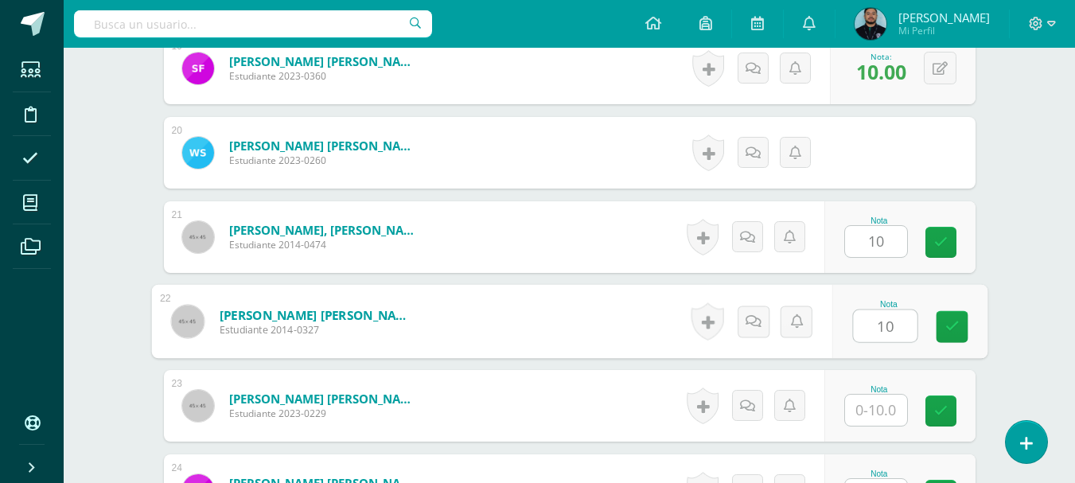
type input "10"
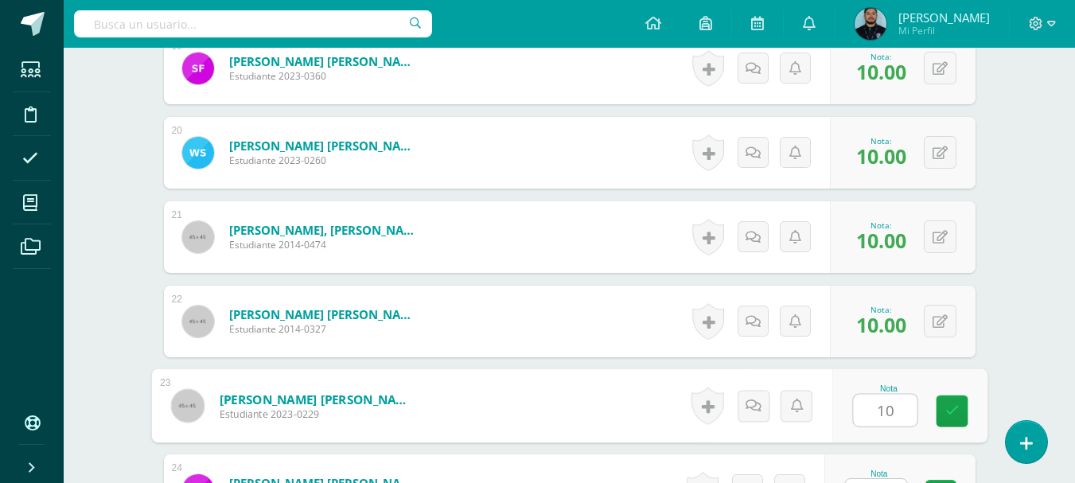
type input "10"
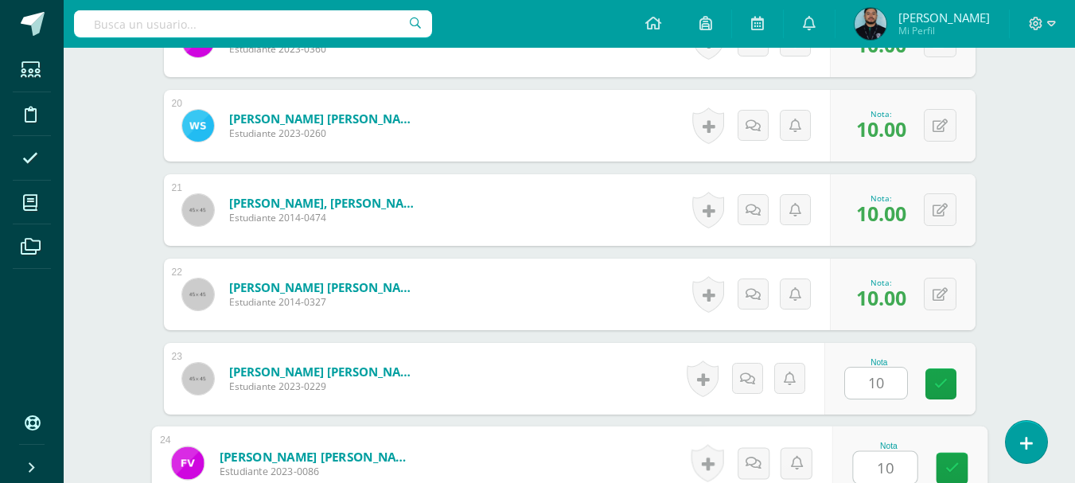
type input "10"
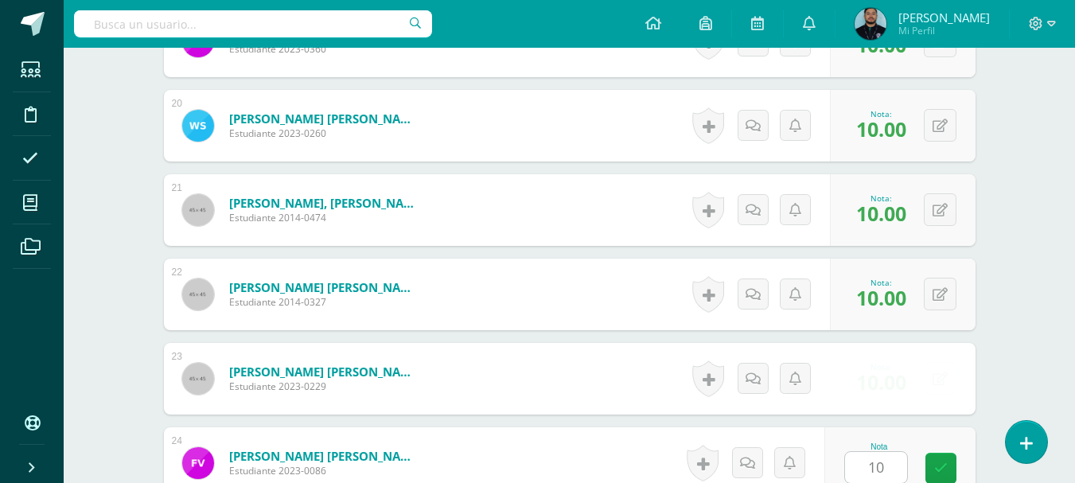
scroll to position [2279, 0]
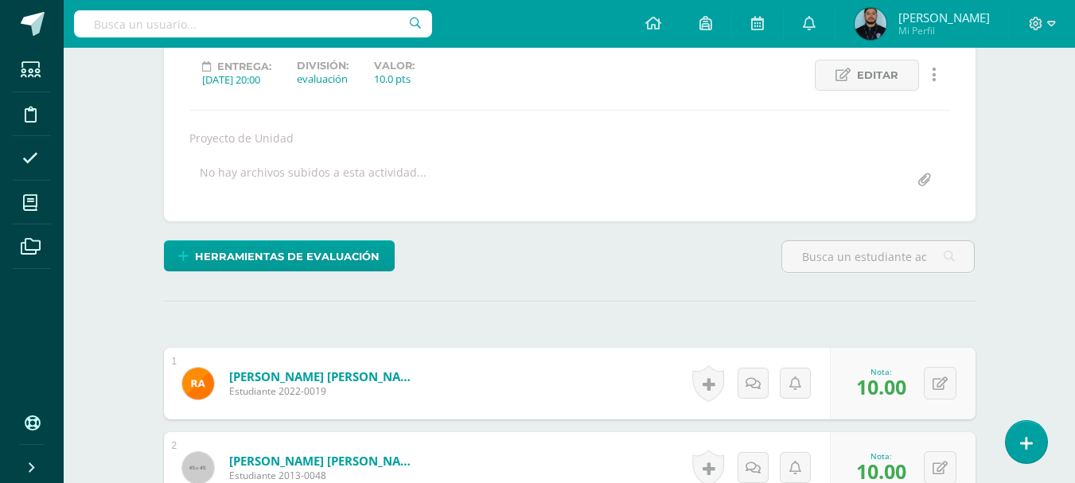
scroll to position [0, 0]
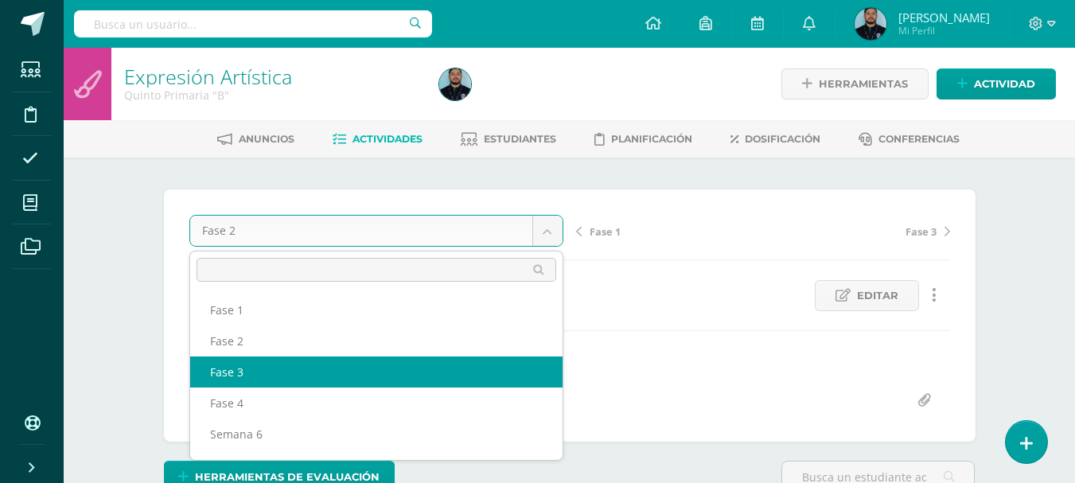
select select "/dashboard/teacher/grade-activity/50960/"
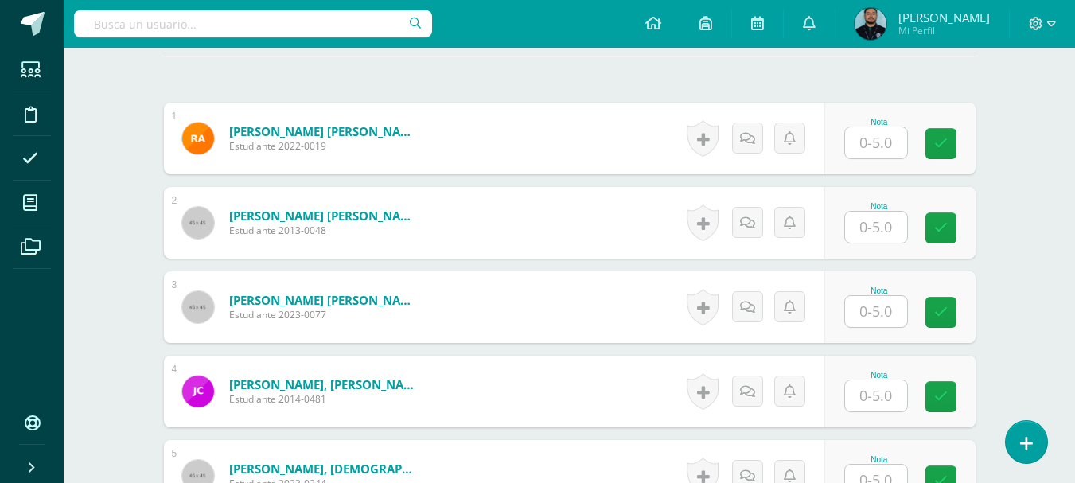
scroll to position [487, 0]
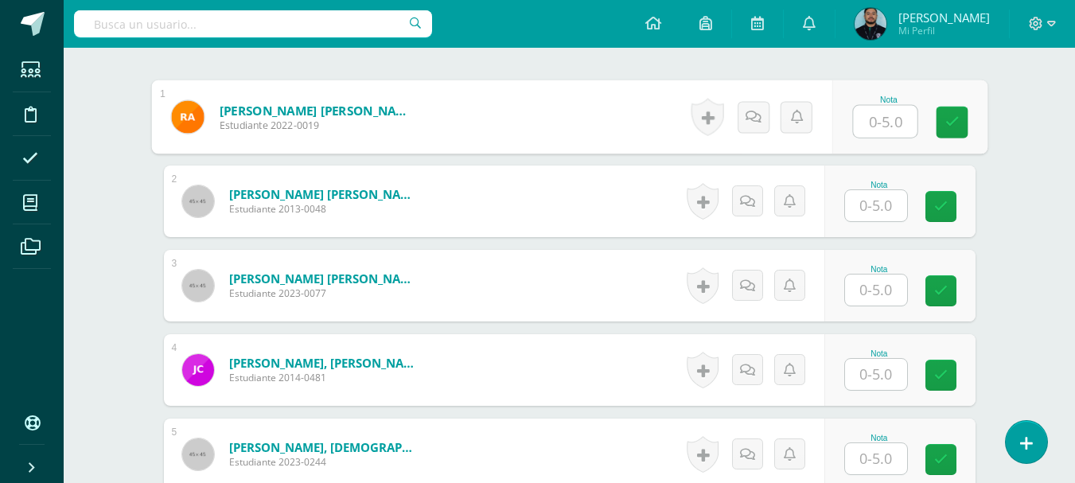
click at [867, 123] on input "text" at bounding box center [885, 122] width 64 height 32
type input "5"
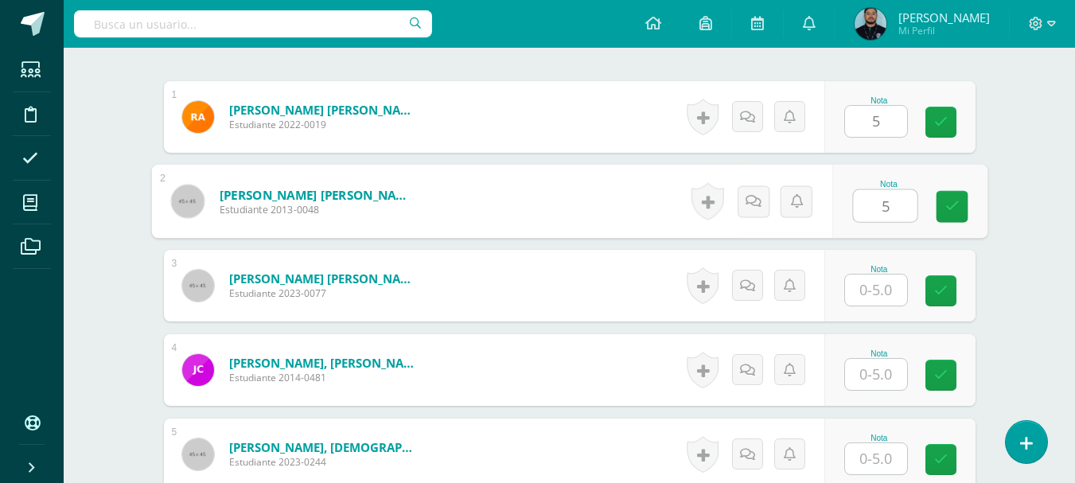
type input "5"
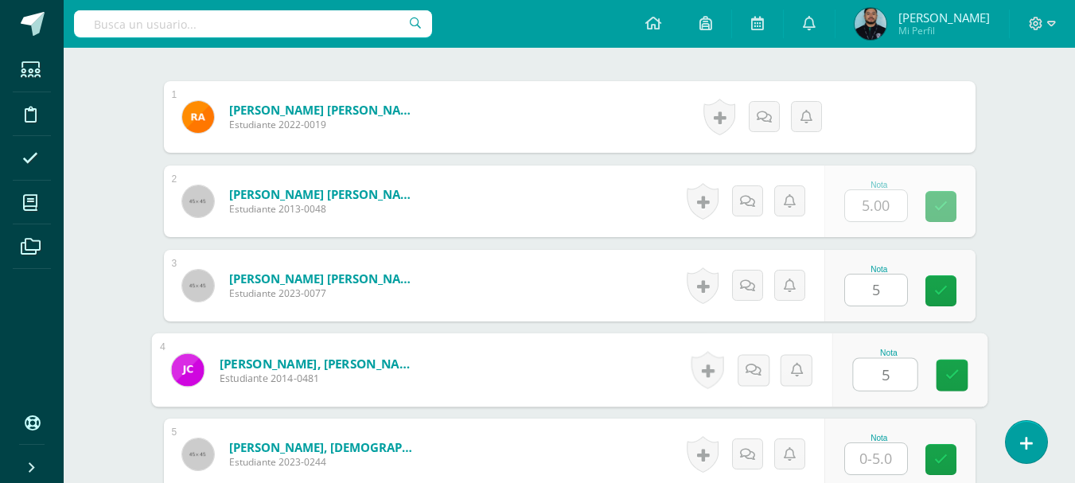
type input "5"
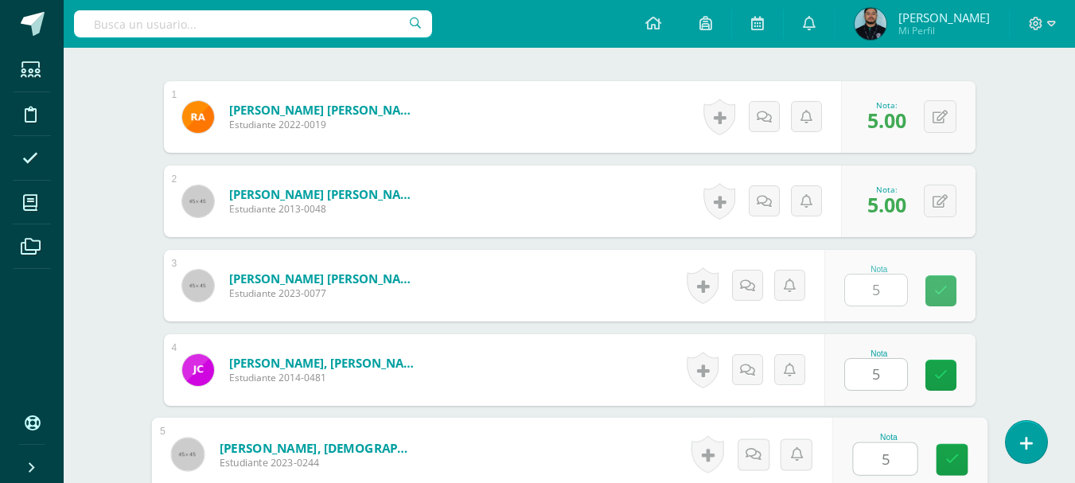
type input "5"
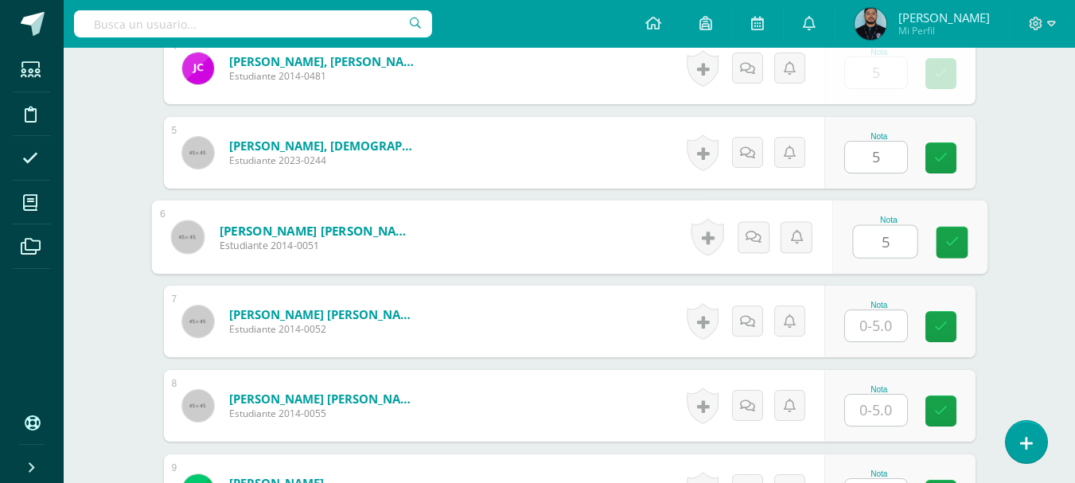
type input "5"
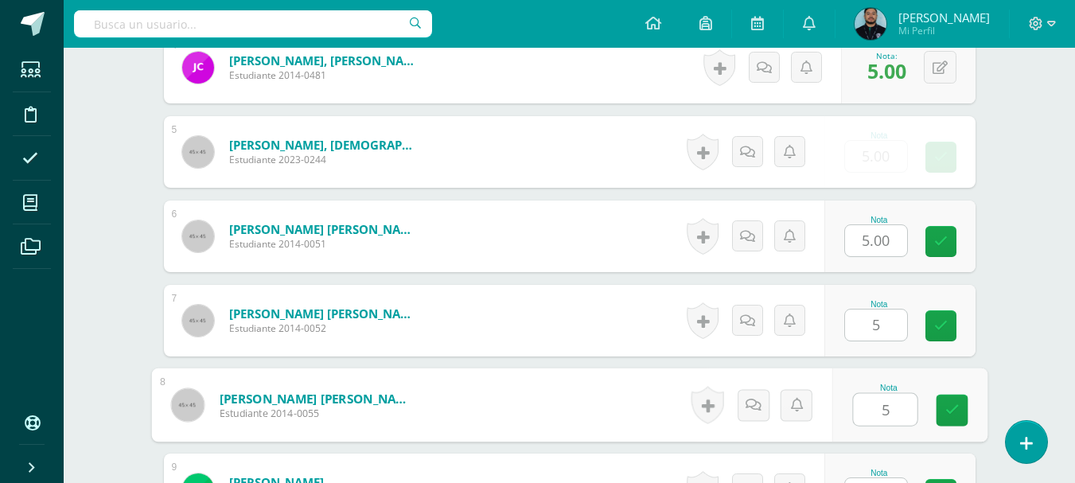
type input "5"
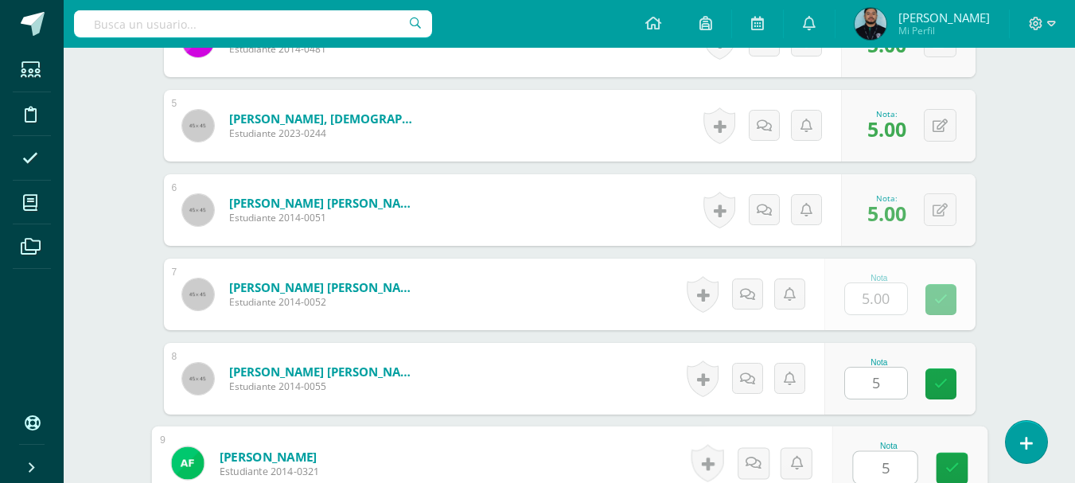
type input "5"
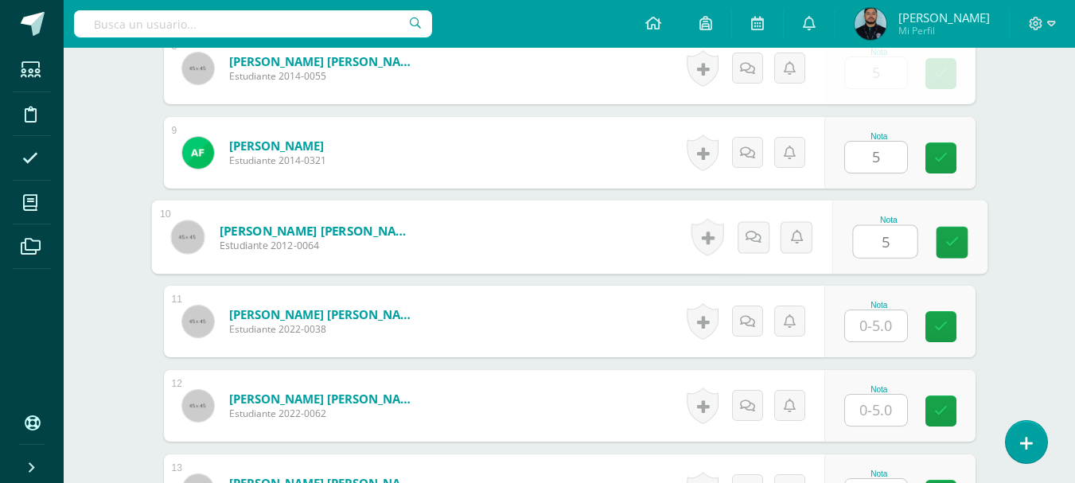
type input "5"
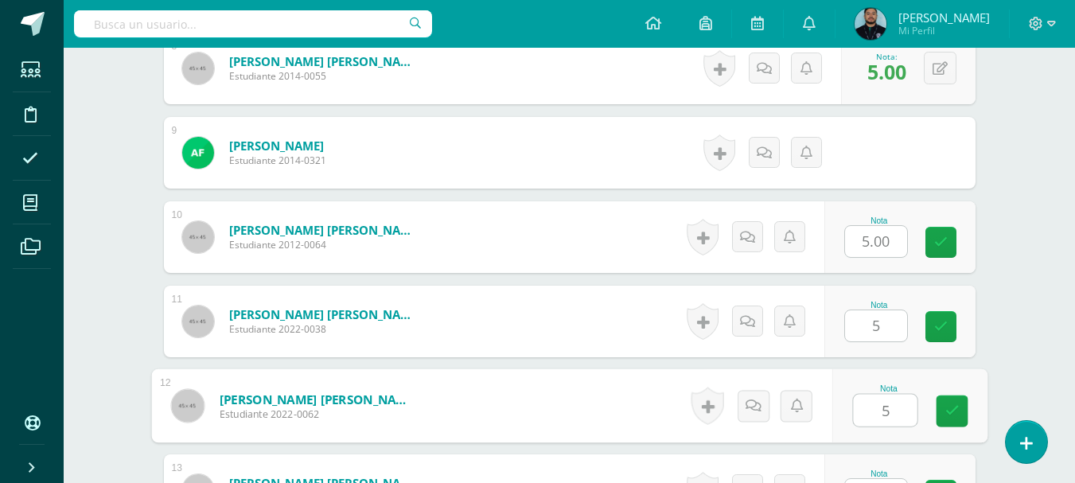
type input "5"
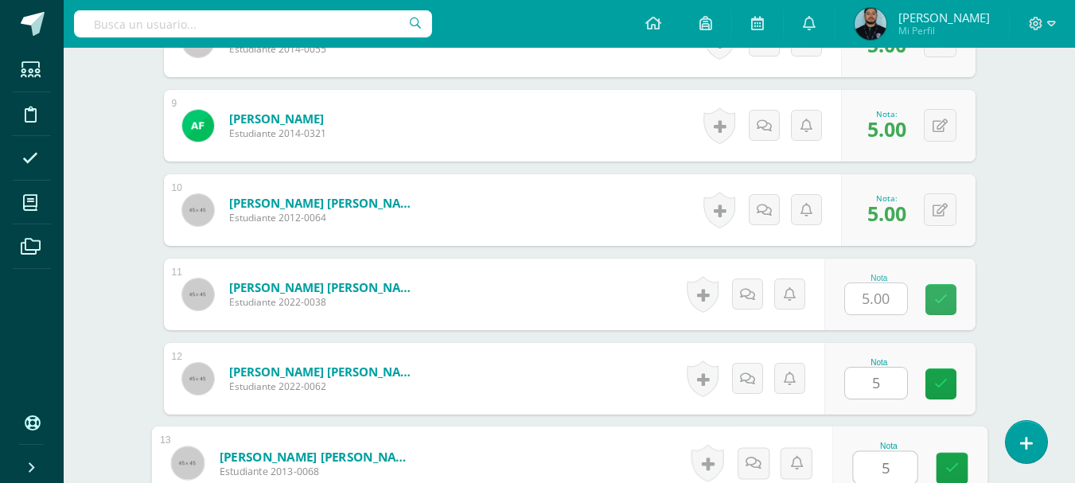
type input "5"
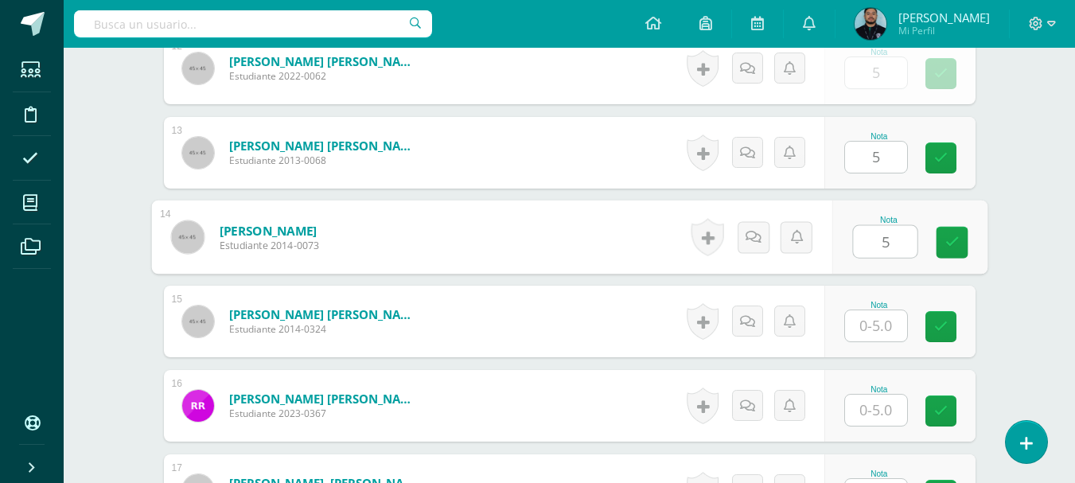
type input "5"
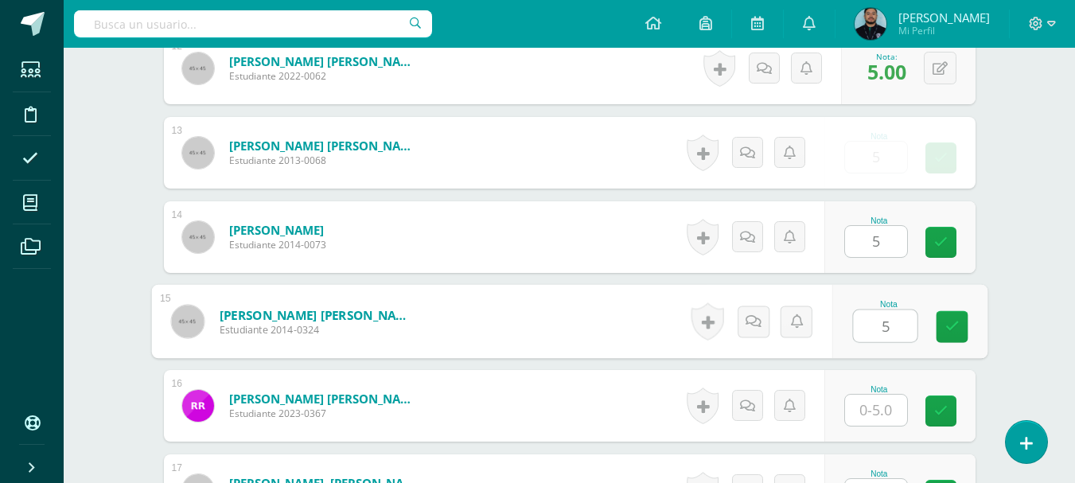
type input "5"
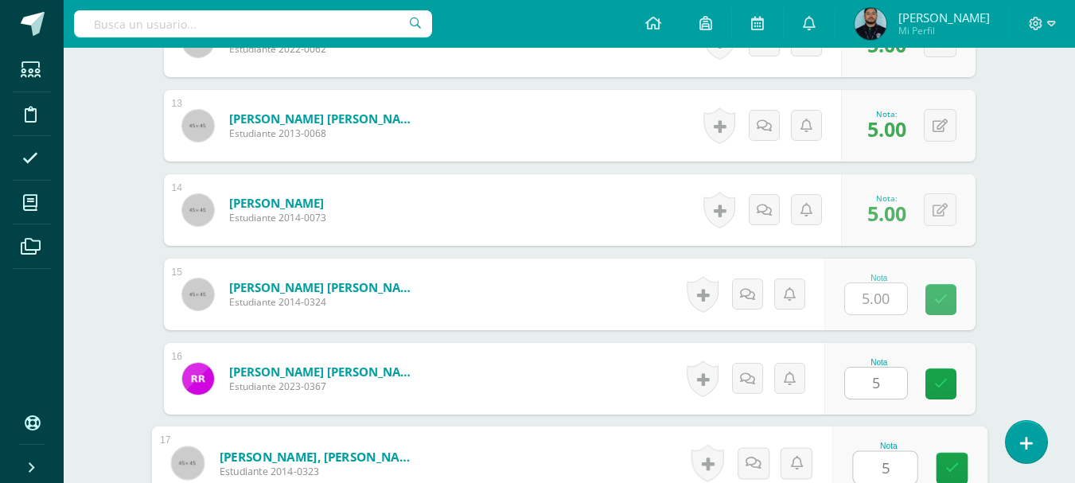
type input "5"
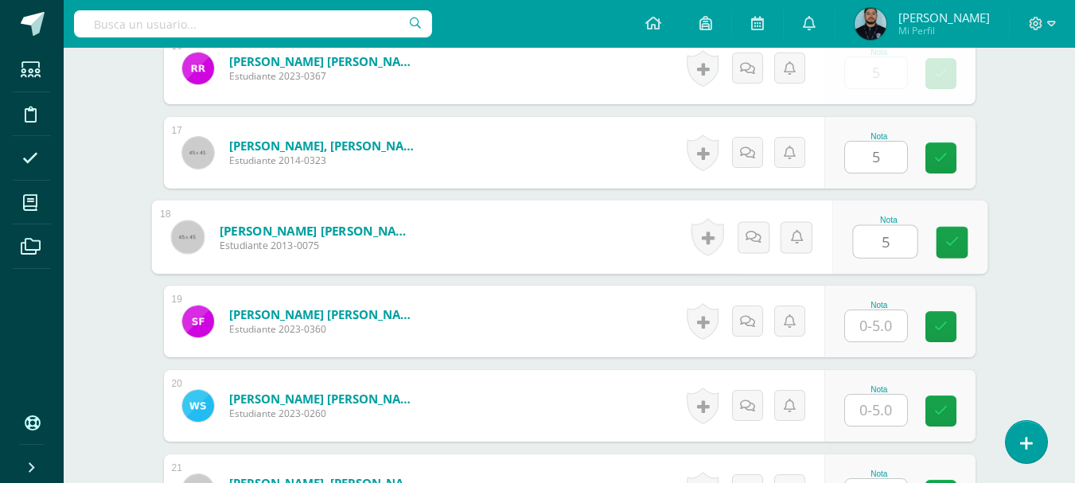
type input "5"
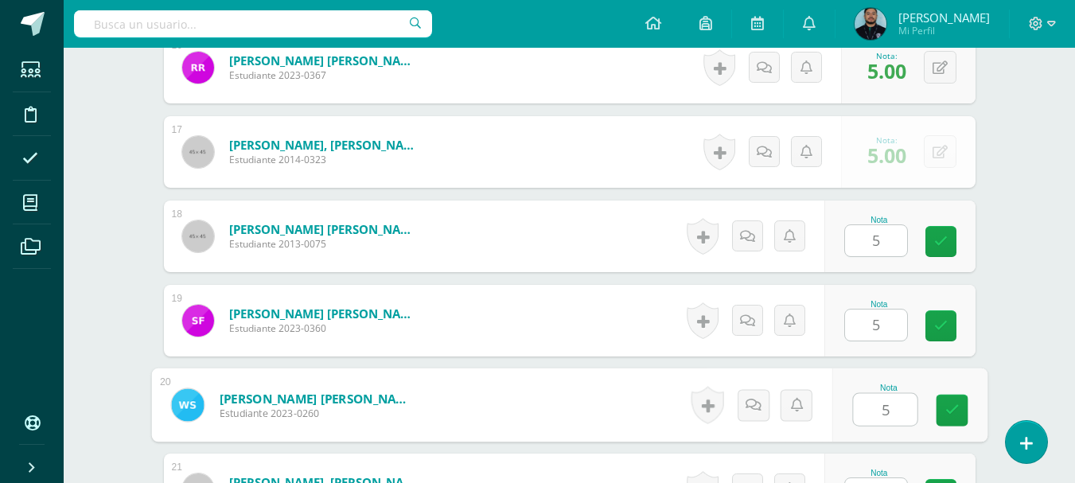
type input "5"
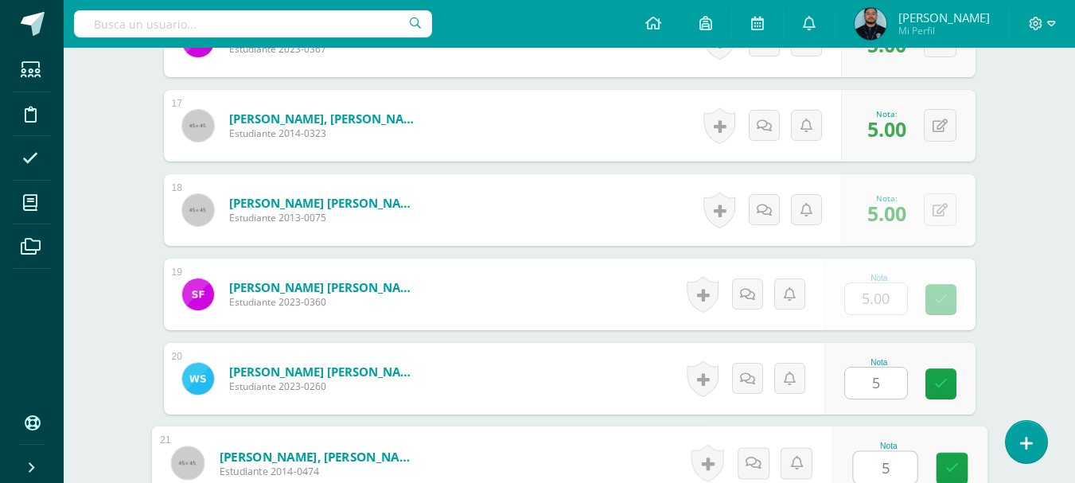
type input "5"
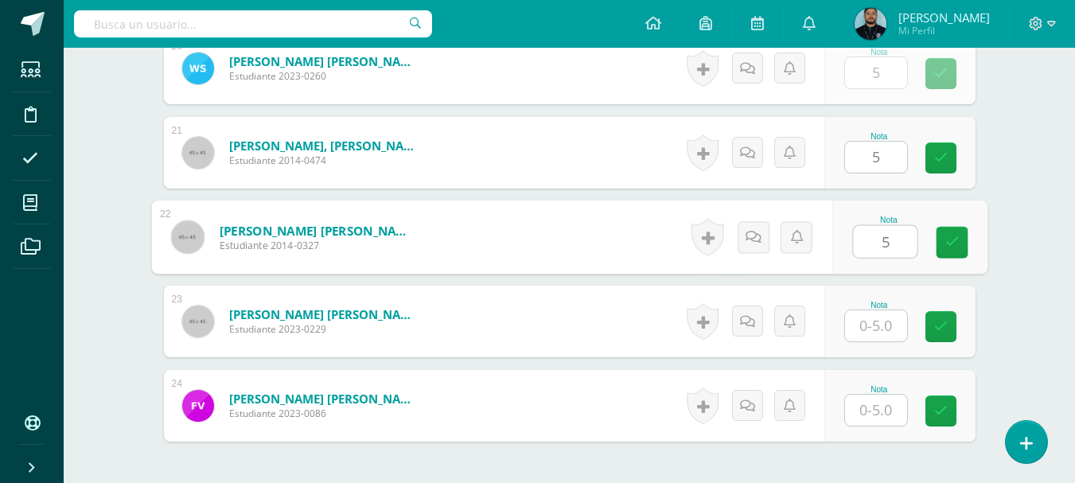
type input "5"
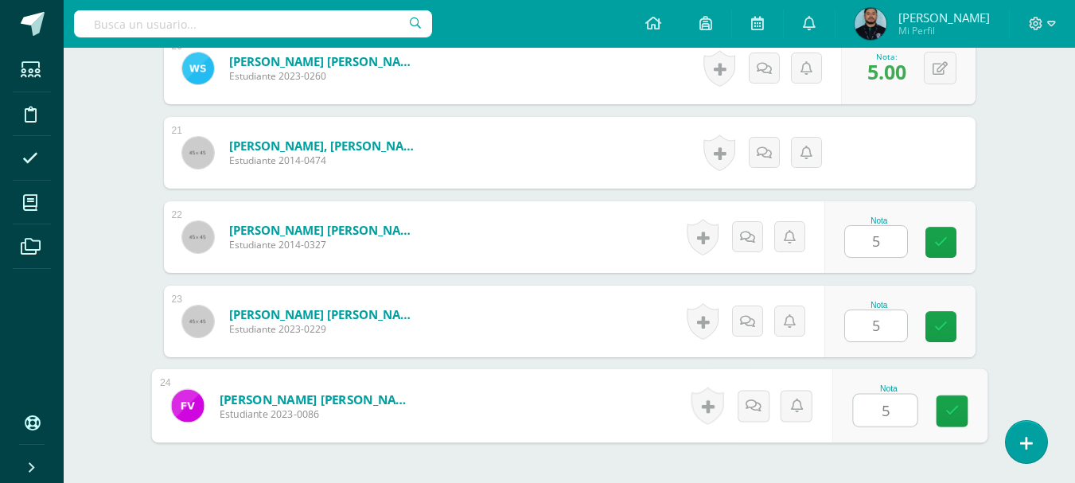
type input "5"
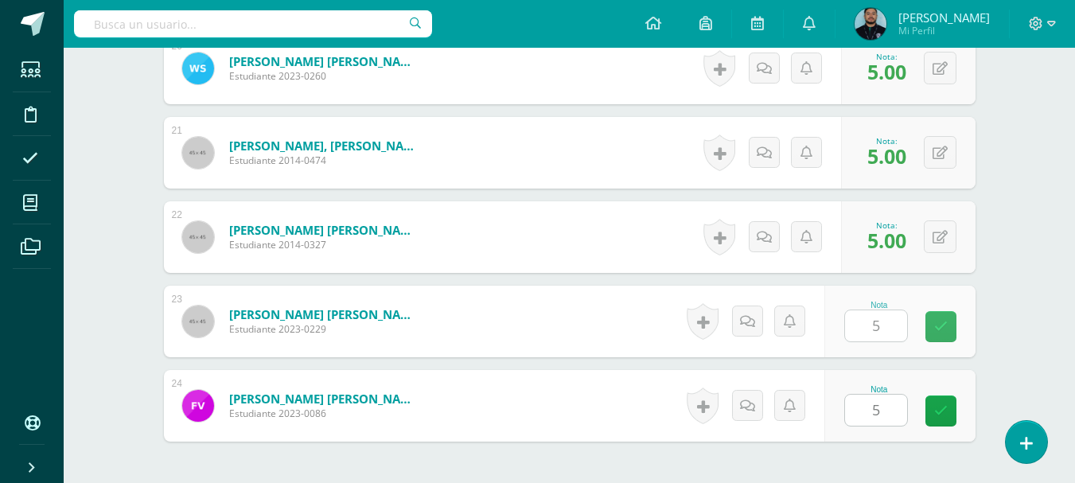
scroll to position [2279, 0]
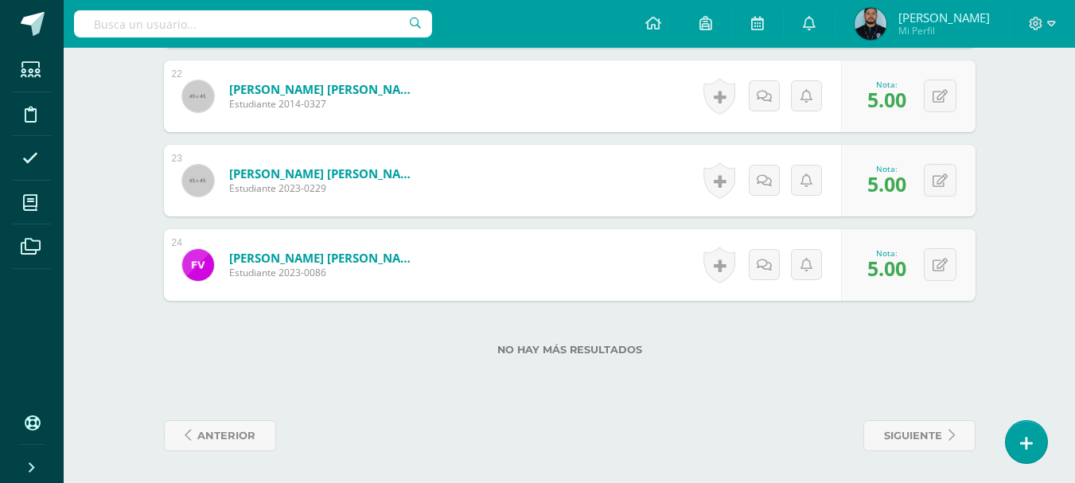
click at [761, 371] on div "No hay más resultados" at bounding box center [570, 338] width 812 height 74
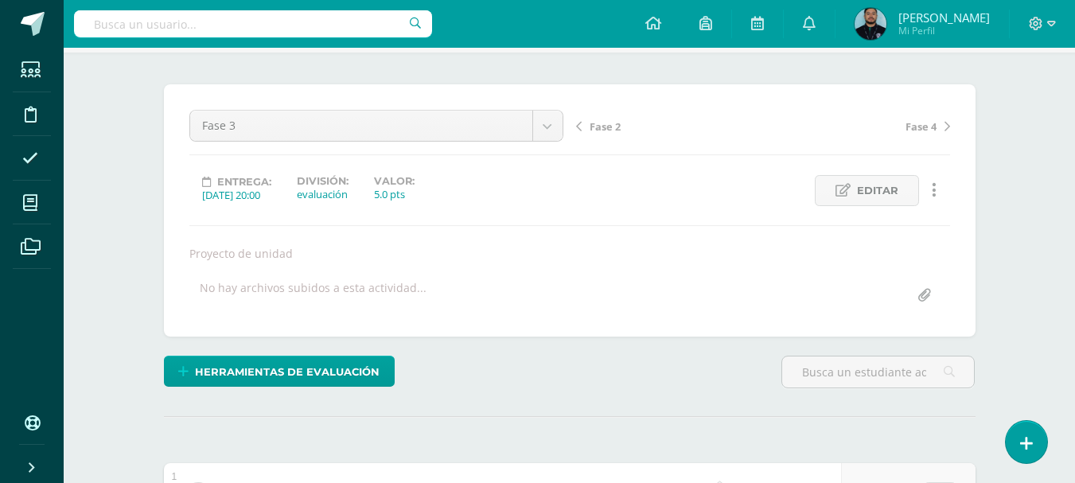
scroll to position [0, 0]
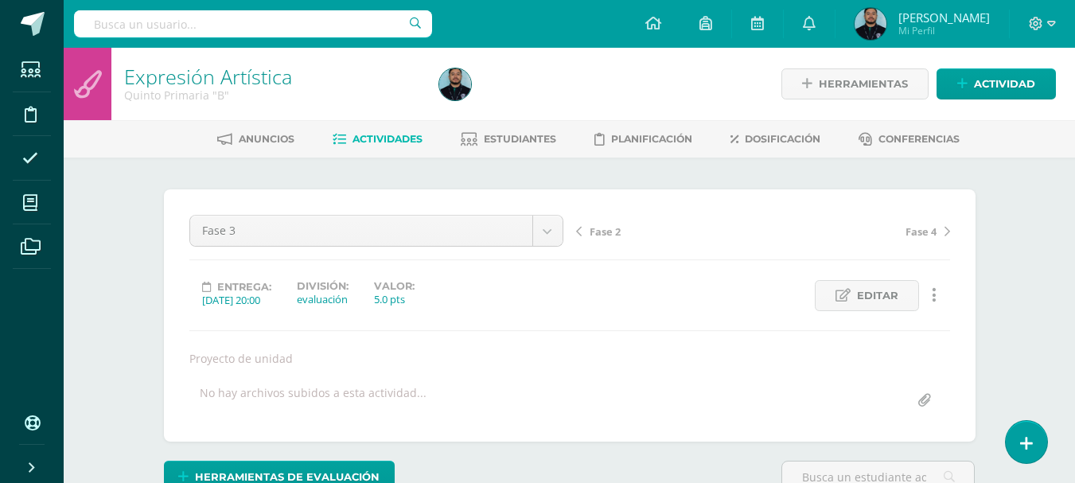
click at [563, 229] on div "Fase 3 Fase 1 Fase 2 Fase 3 Fase 4 Semana 6 Semana 7 Semana 5 Semana 4 Semana 3…" at bounding box center [376, 237] width 387 height 45
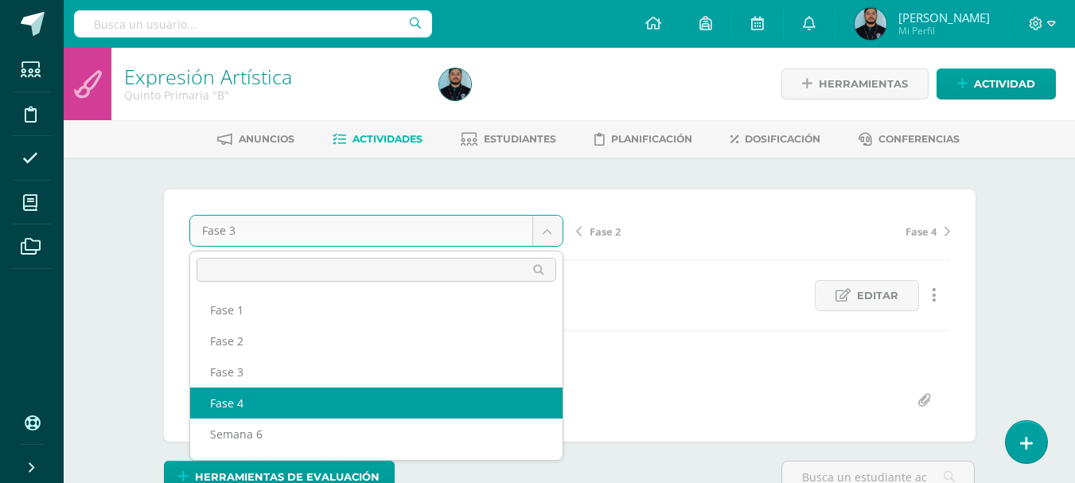
select select "/dashboard/teacher/grade-activity/50973/"
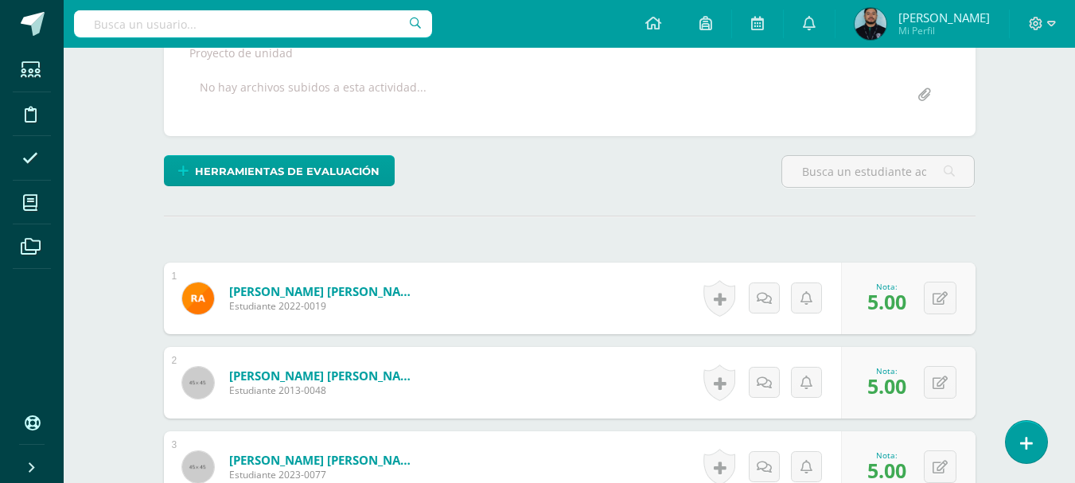
scroll to position [321, 0]
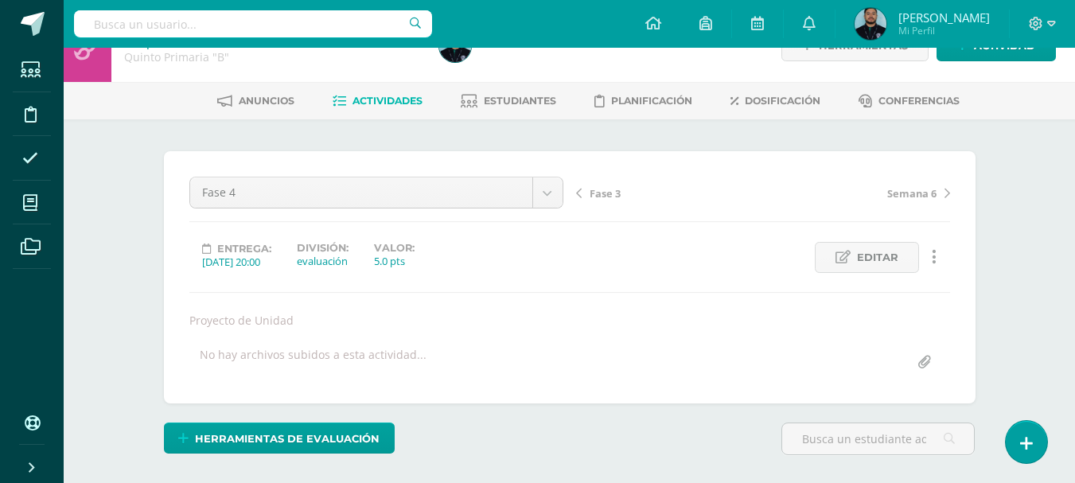
scroll to position [25, 0]
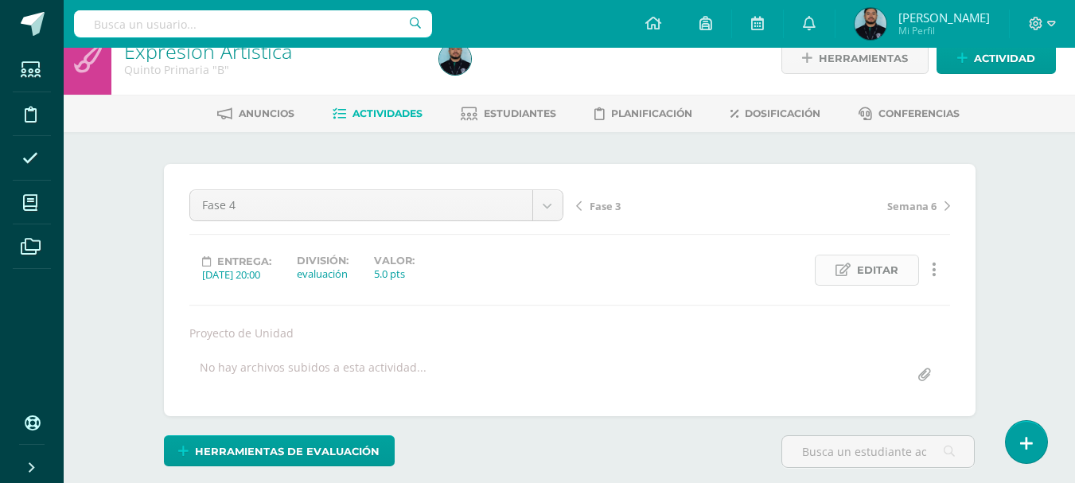
click at [875, 267] on span "Editar" at bounding box center [877, 269] width 41 height 29
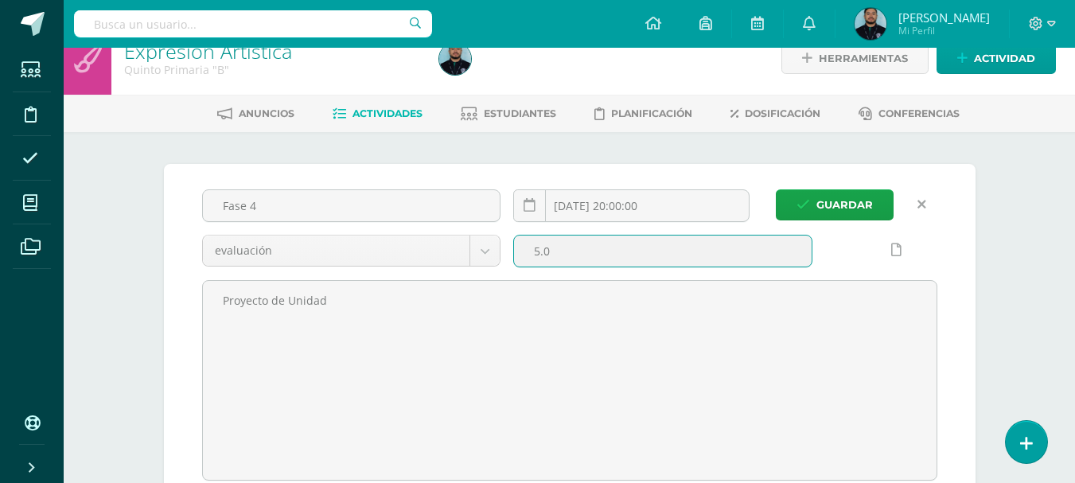
click at [539, 246] on input "5.0" at bounding box center [663, 251] width 298 height 31
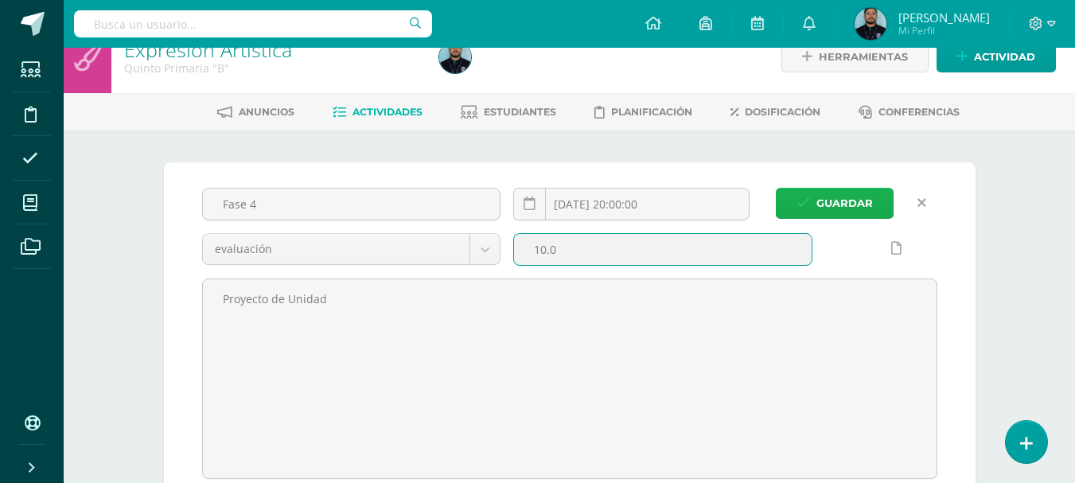
type input "10.0"
click at [852, 208] on span "Guardar" at bounding box center [844, 203] width 56 height 29
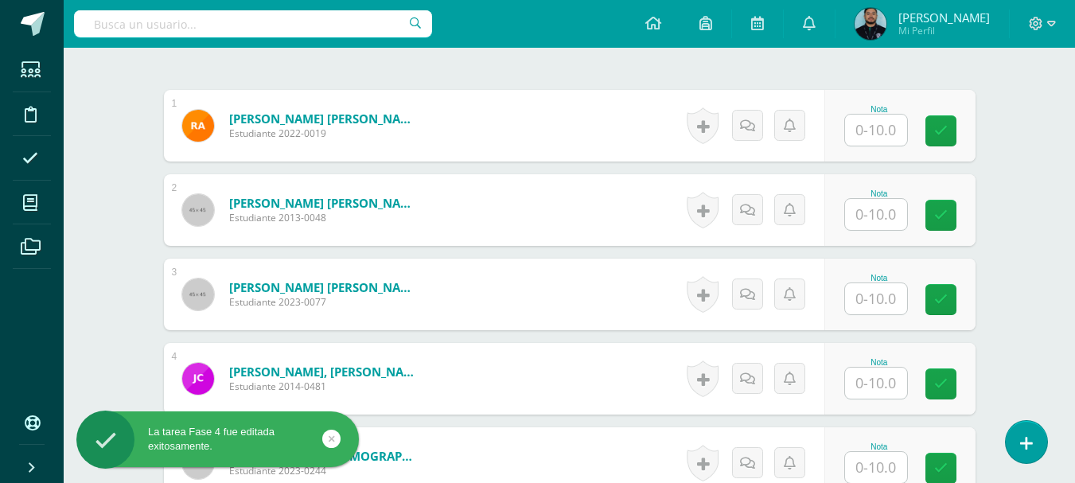
scroll to position [479, 0]
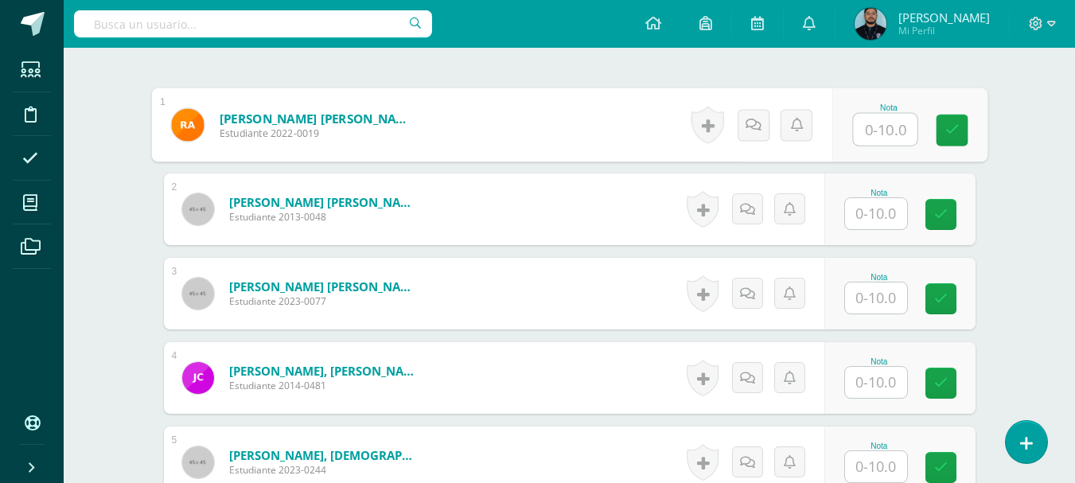
click at [882, 130] on input "text" at bounding box center [885, 130] width 64 height 32
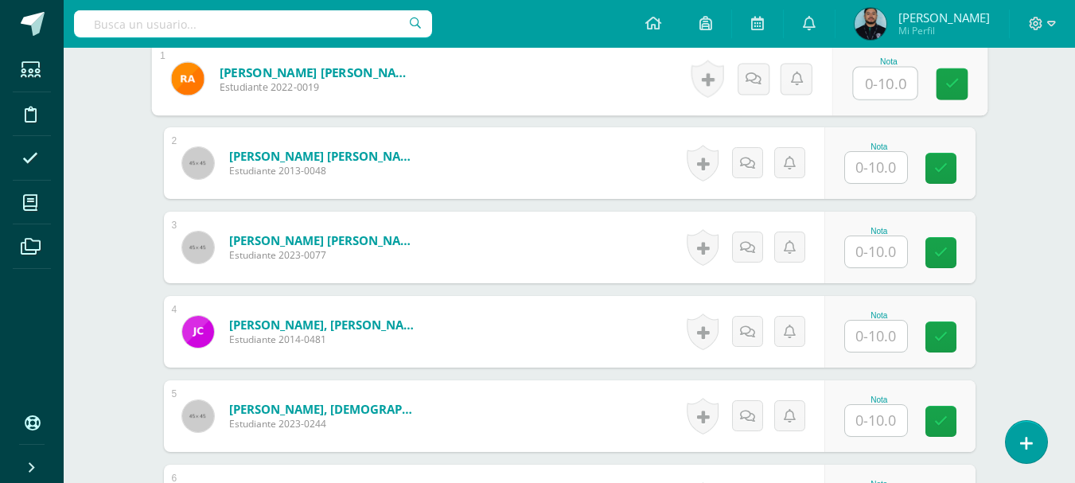
scroll to position [550, 0]
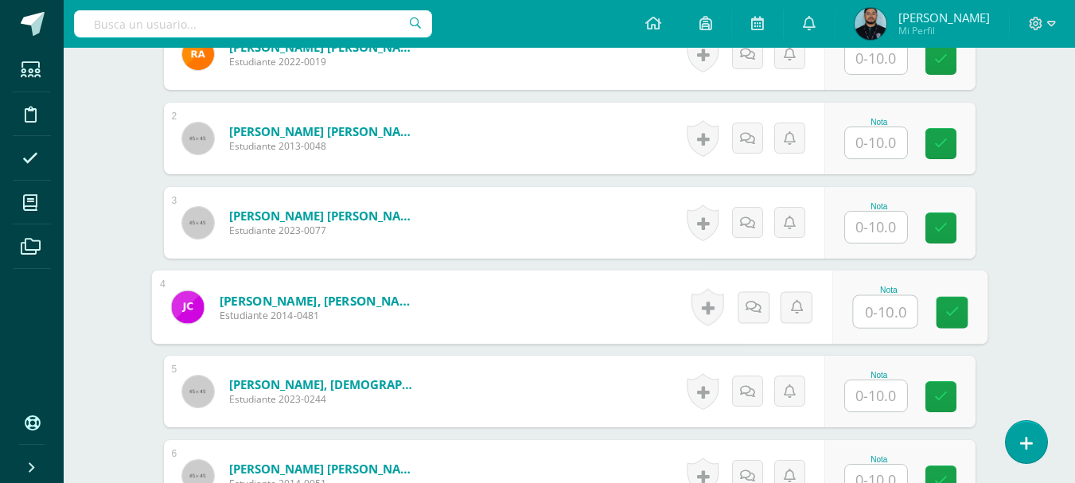
click at [874, 311] on input "text" at bounding box center [885, 312] width 64 height 32
type input "9"
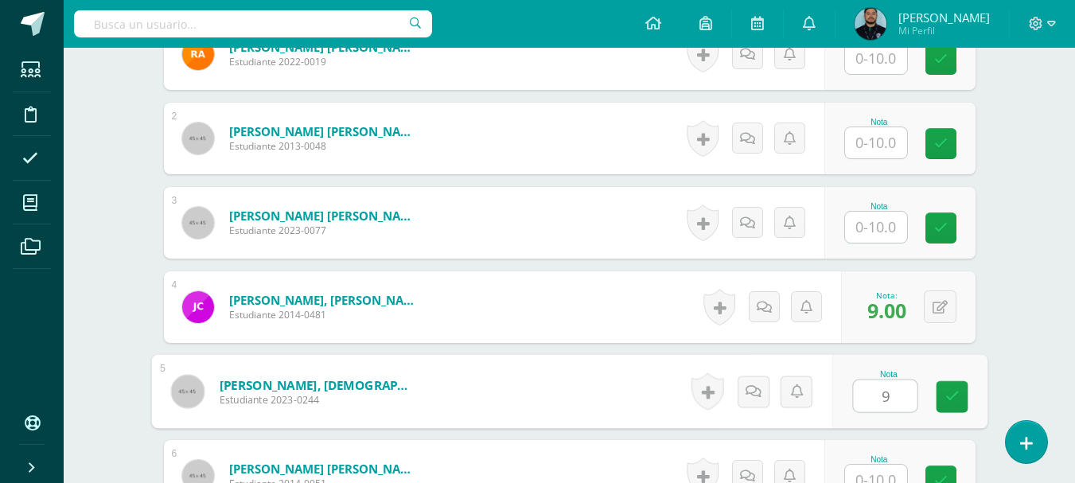
type input "9"
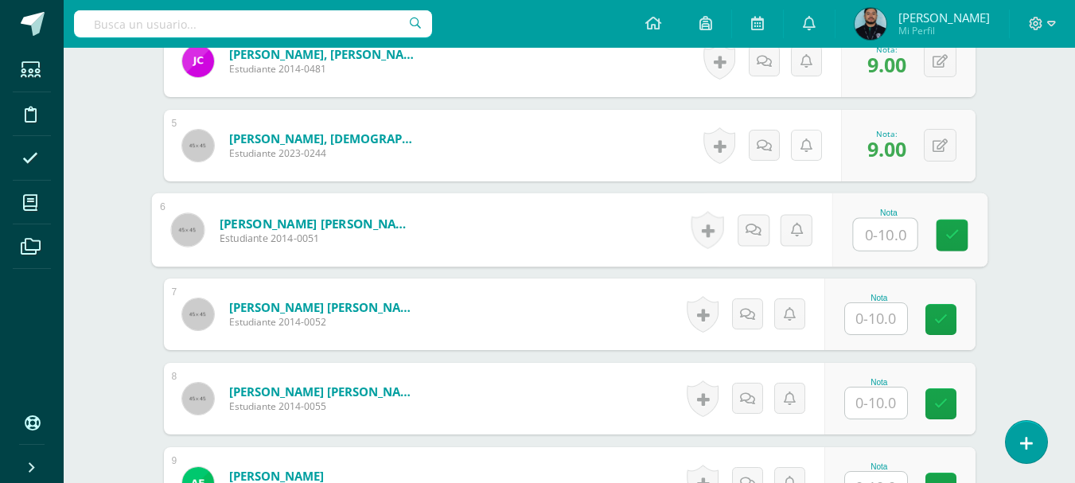
scroll to position [796, 0]
type input "8"
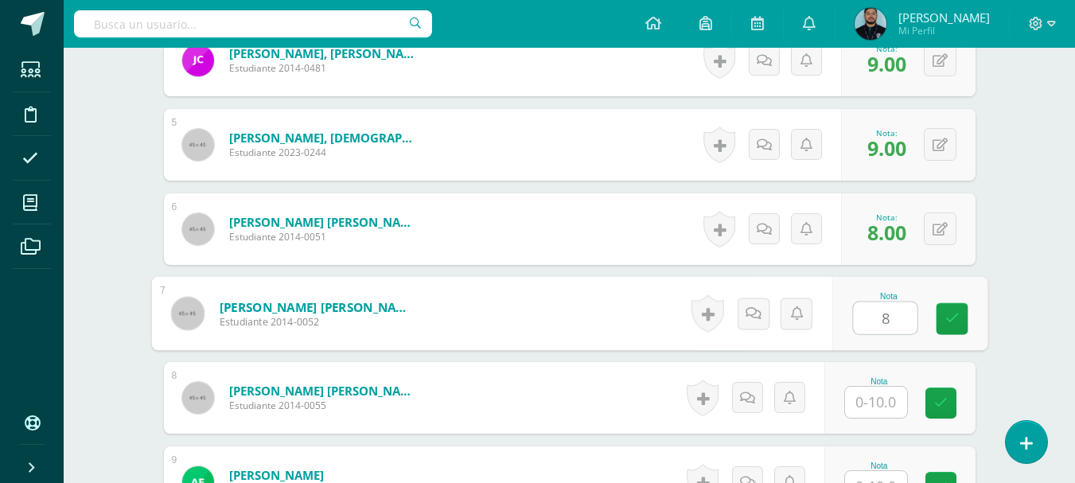
type input "8"
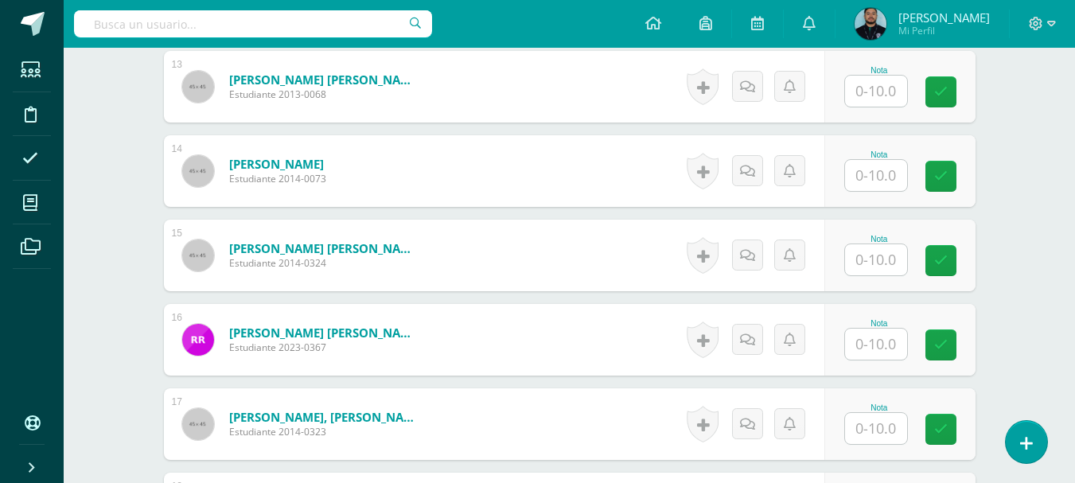
scroll to position [1536, 0]
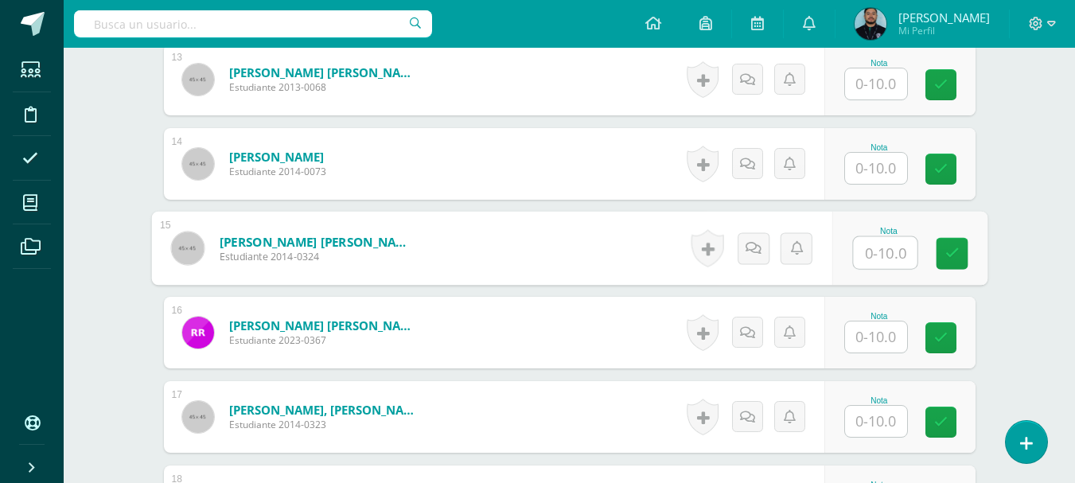
click at [858, 252] on input "text" at bounding box center [885, 253] width 64 height 32
type input "8"
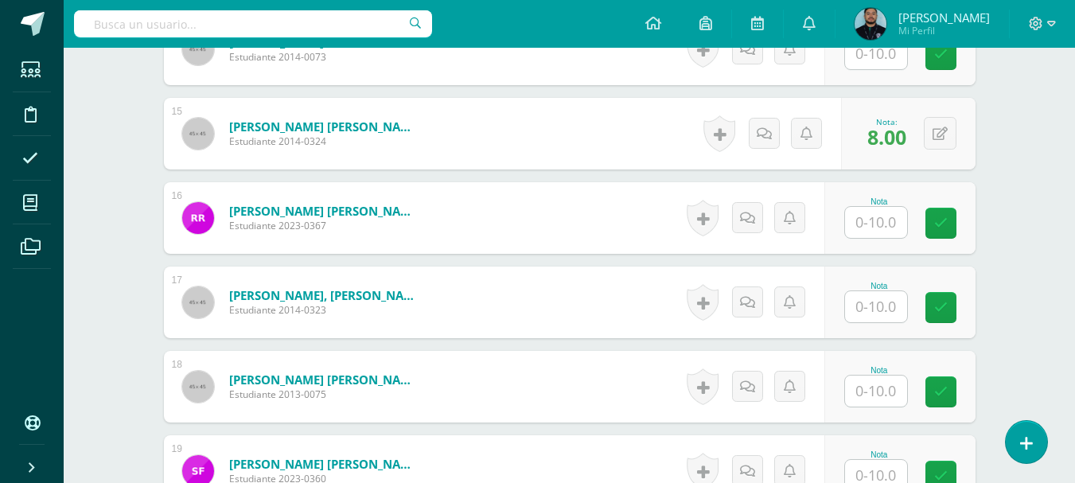
scroll to position [1654, 0]
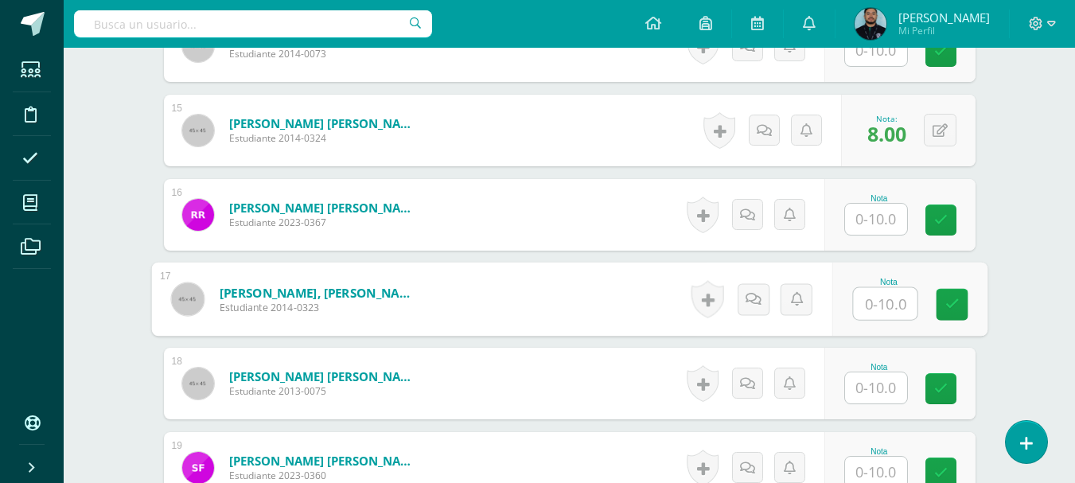
click at [873, 302] on input "text" at bounding box center [885, 304] width 64 height 32
type input "9"
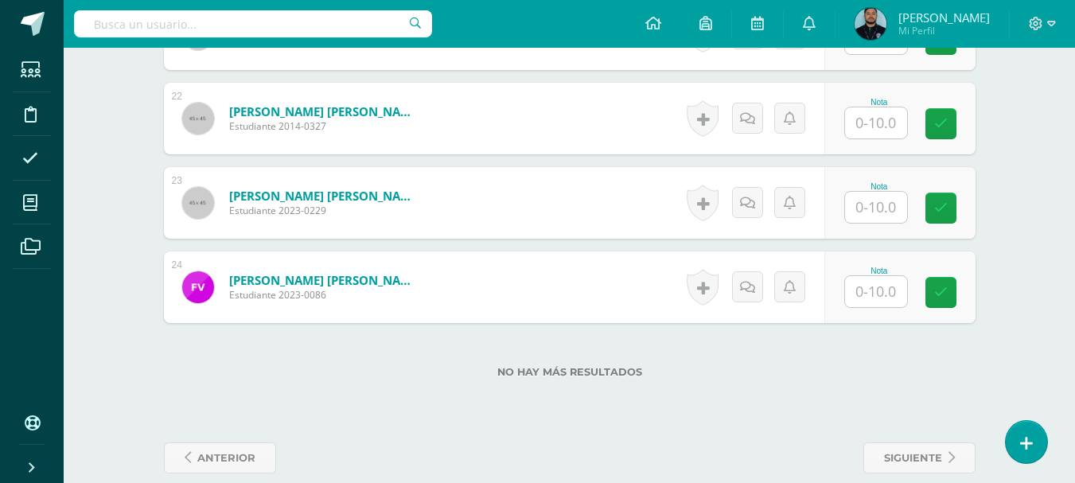
scroll to position [2259, 0]
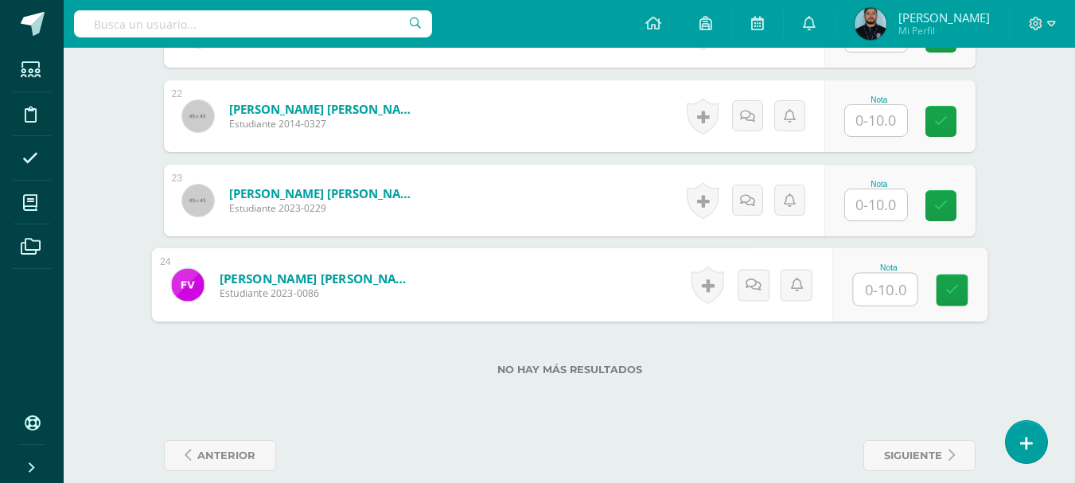
click at [881, 292] on input "text" at bounding box center [885, 290] width 64 height 32
type input "9"
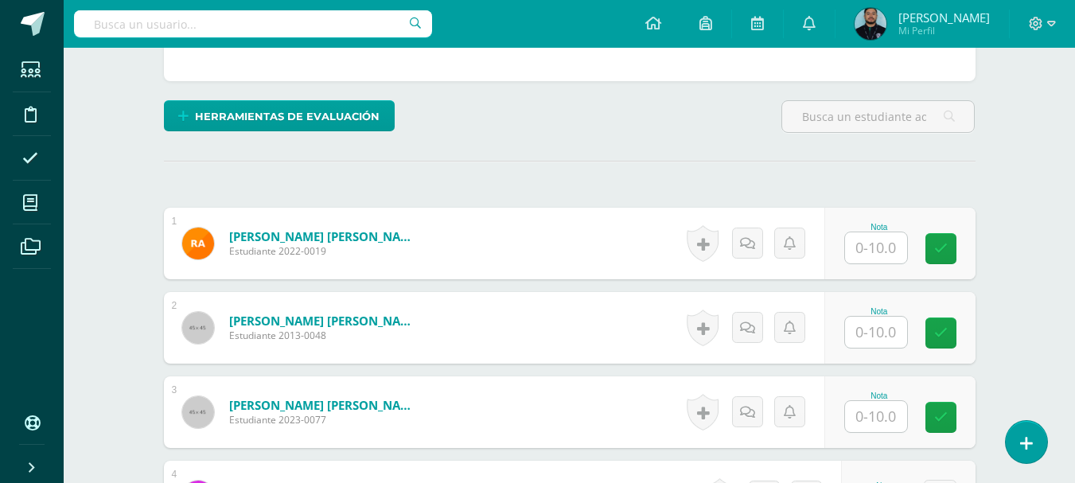
scroll to position [354, 0]
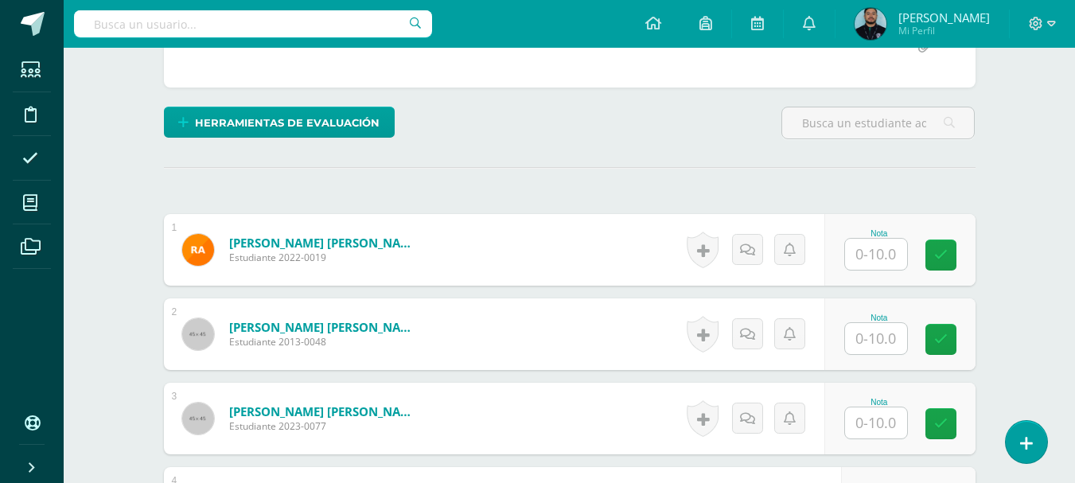
click at [874, 259] on input "text" at bounding box center [876, 254] width 62 height 31
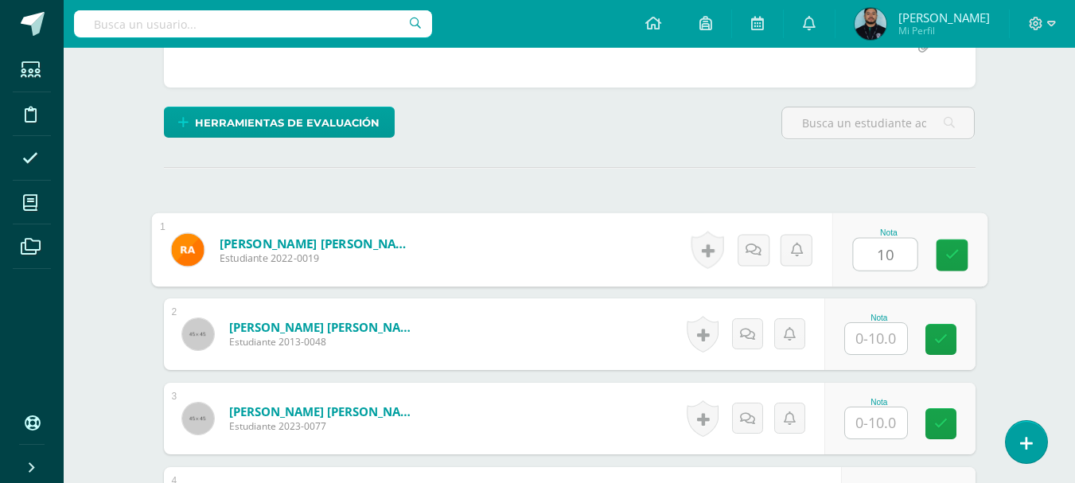
type input "10"
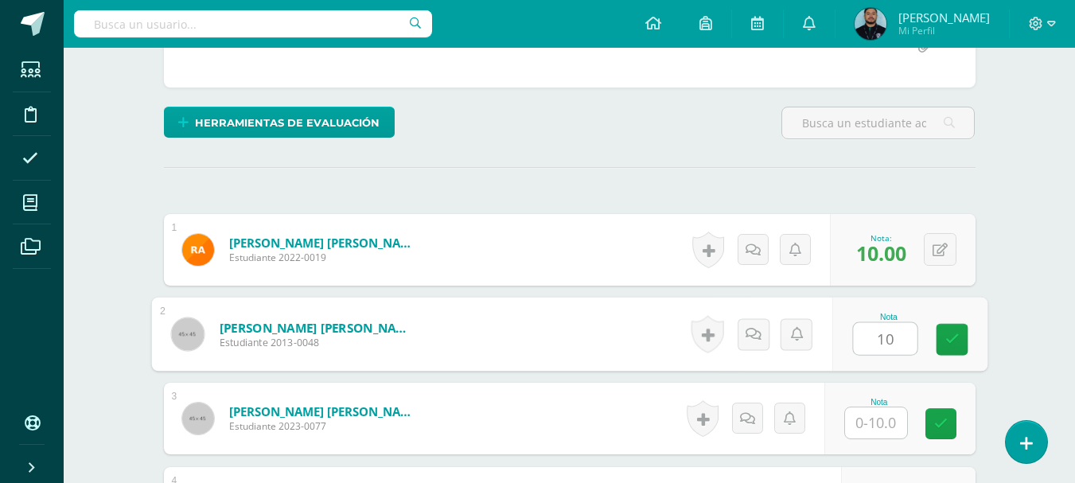
type input "10"
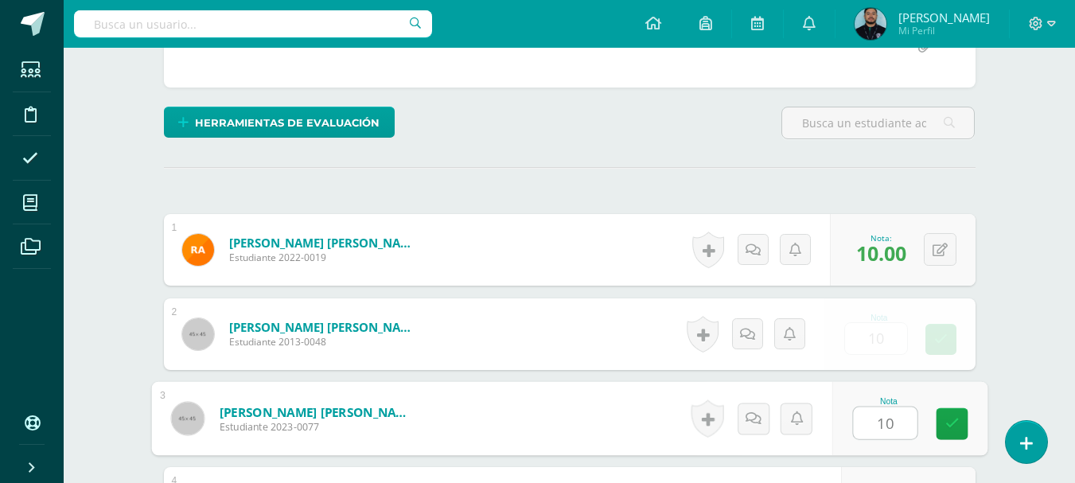
type input "10"
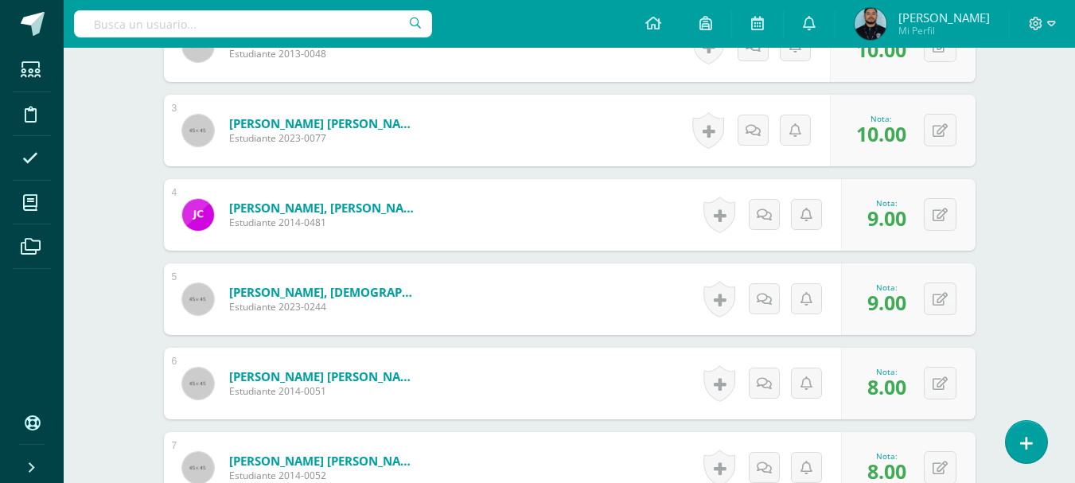
scroll to position [957, 0]
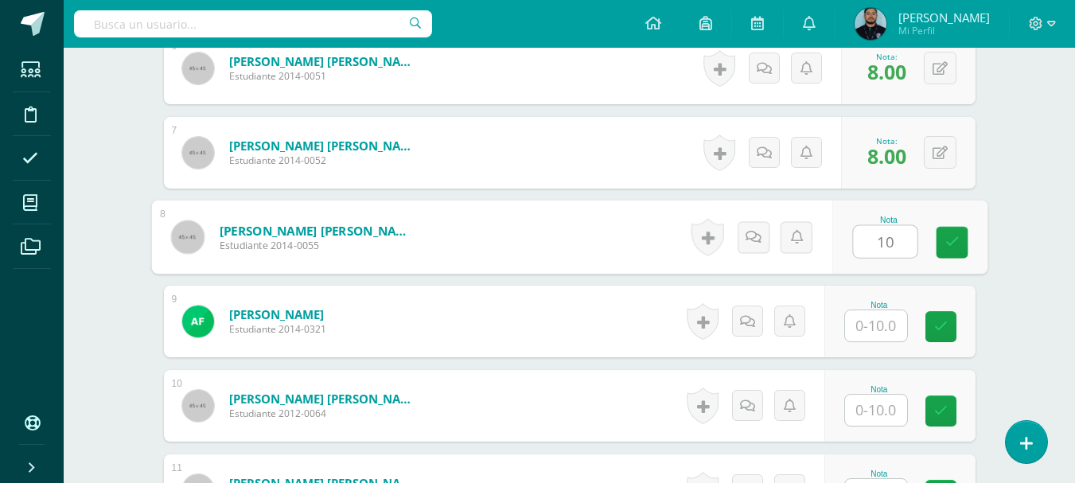
type input "10"
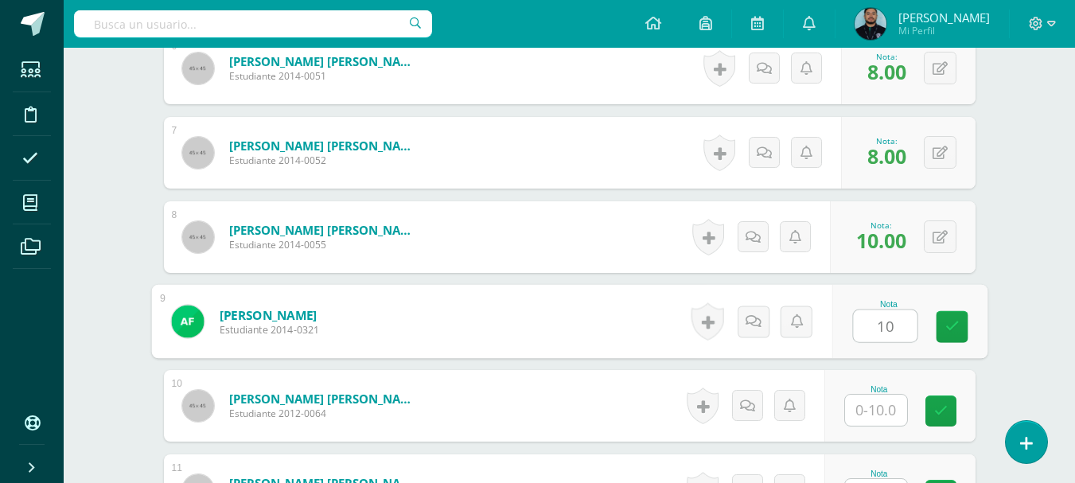
type input "10"
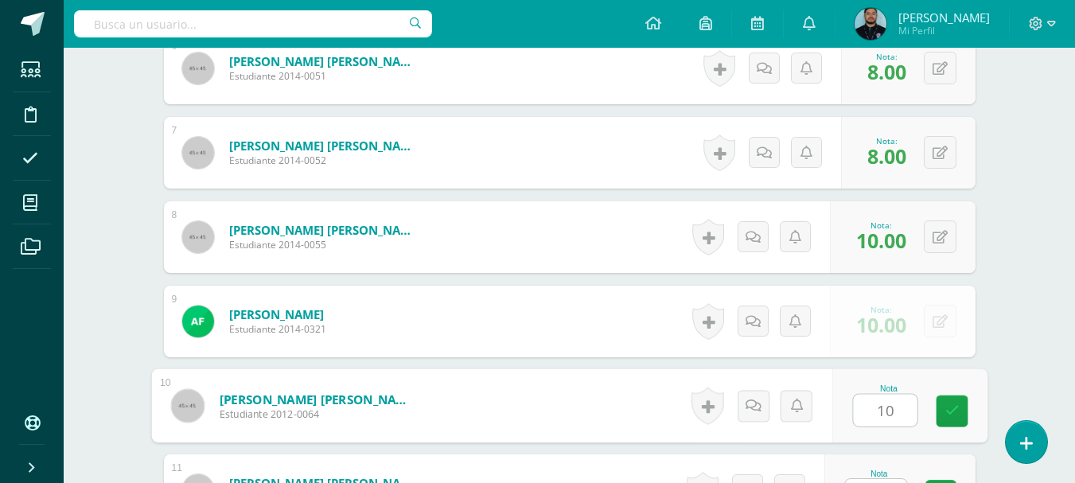
type input "10"
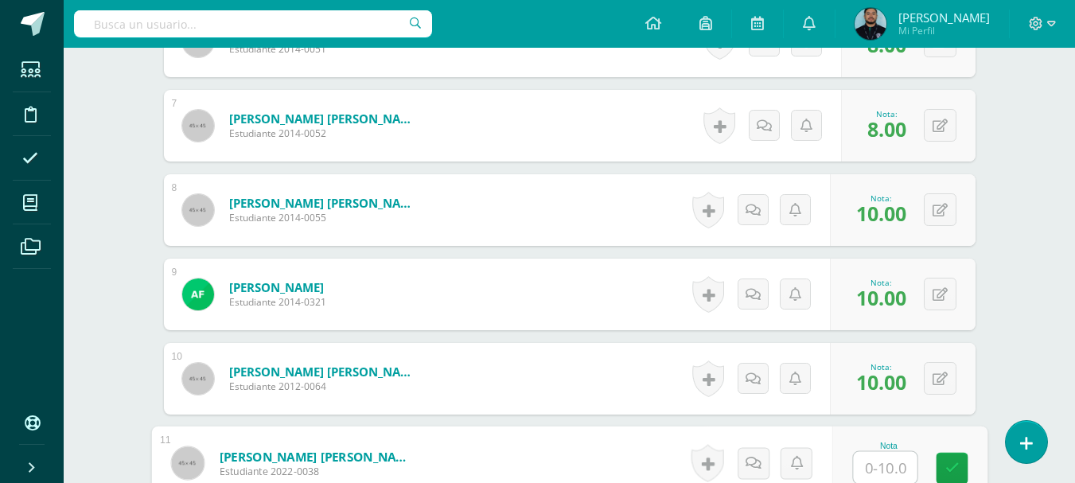
scroll to position [1295, 0]
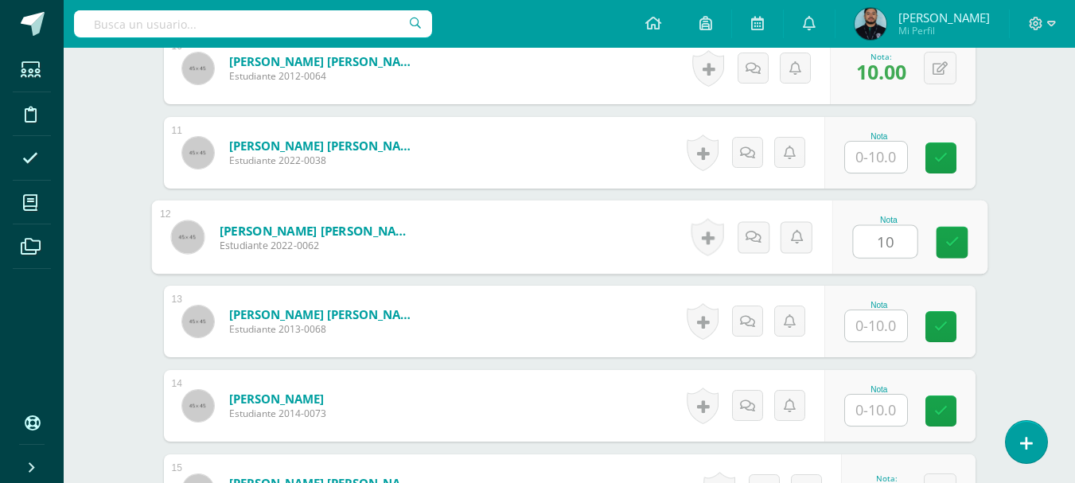
type input "10"
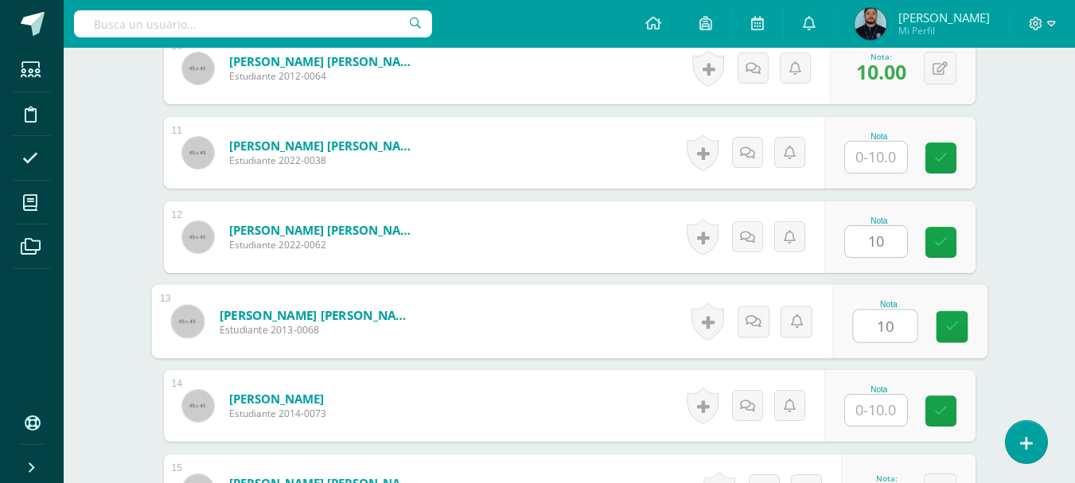
type input "10"
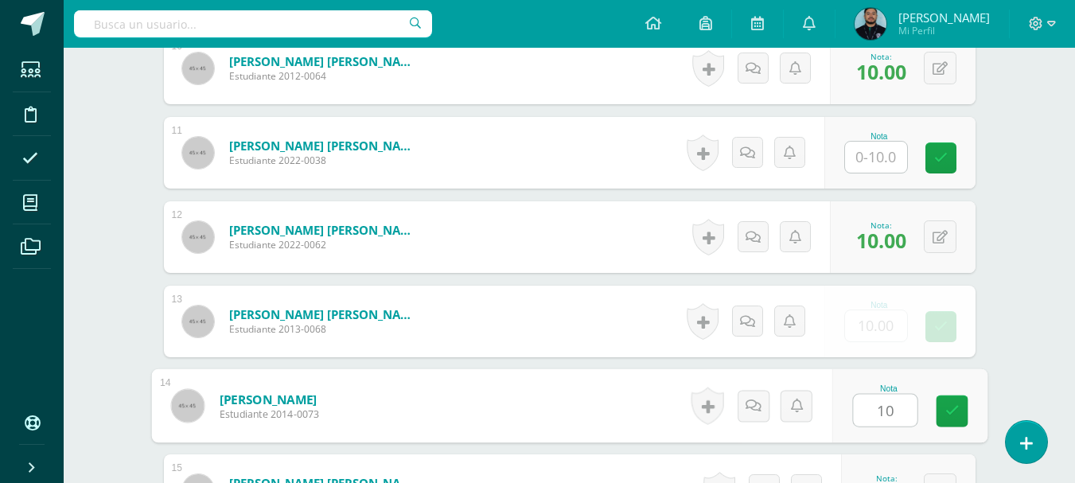
type input "10"
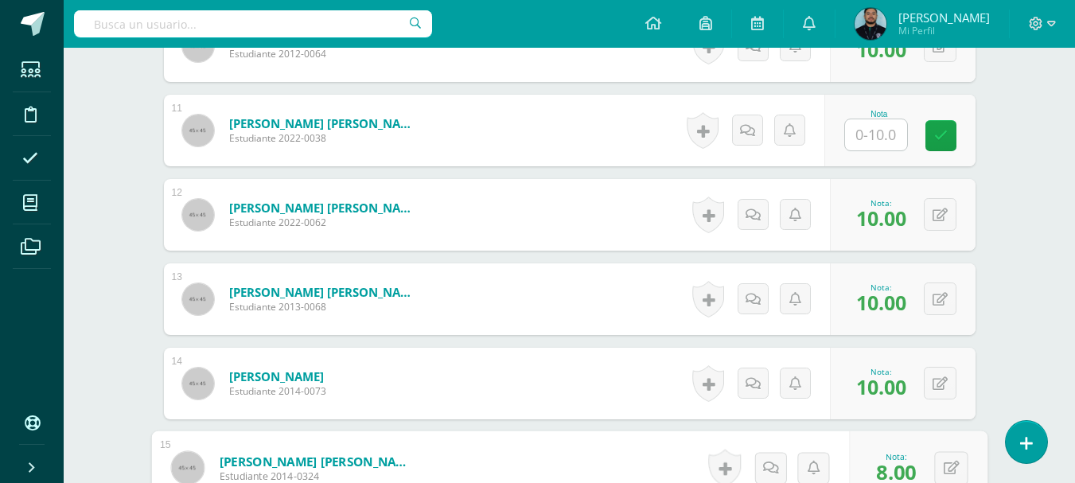
scroll to position [1632, 0]
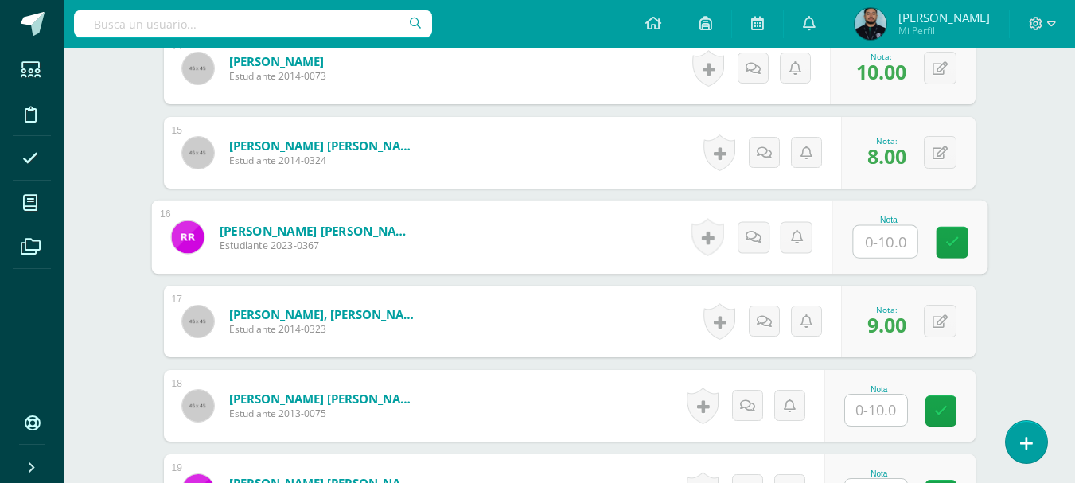
click at [874, 247] on input "text" at bounding box center [885, 242] width 64 height 32
type input "10"
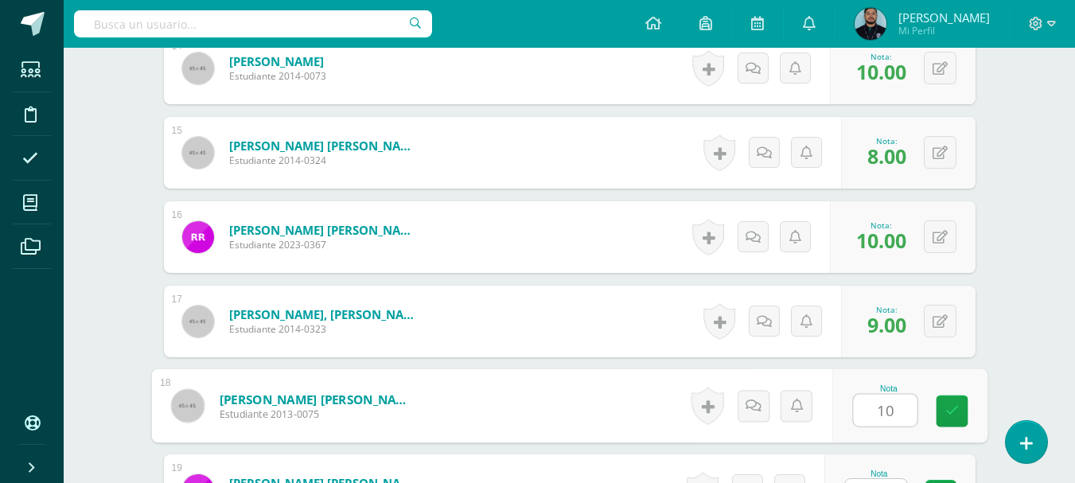
type input "10"
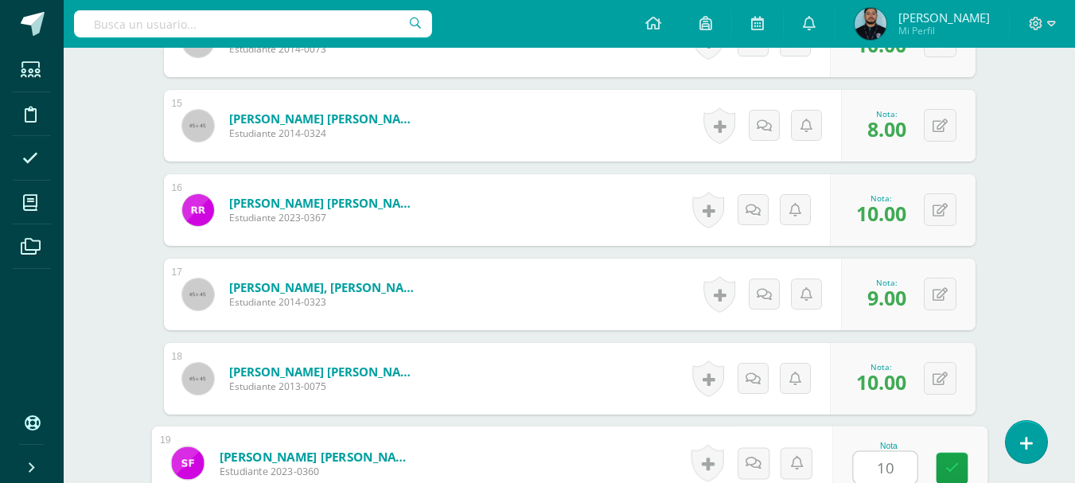
type input "10"
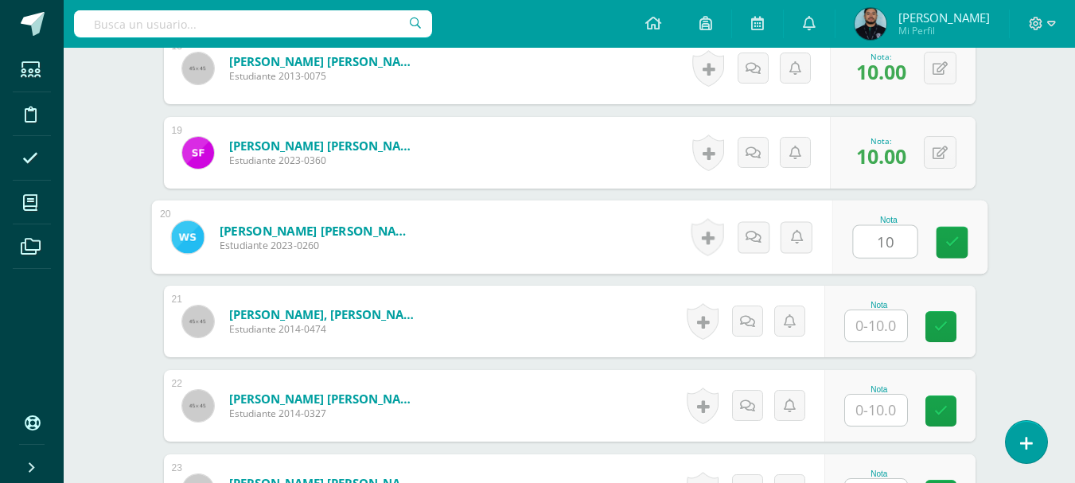
type input "10"
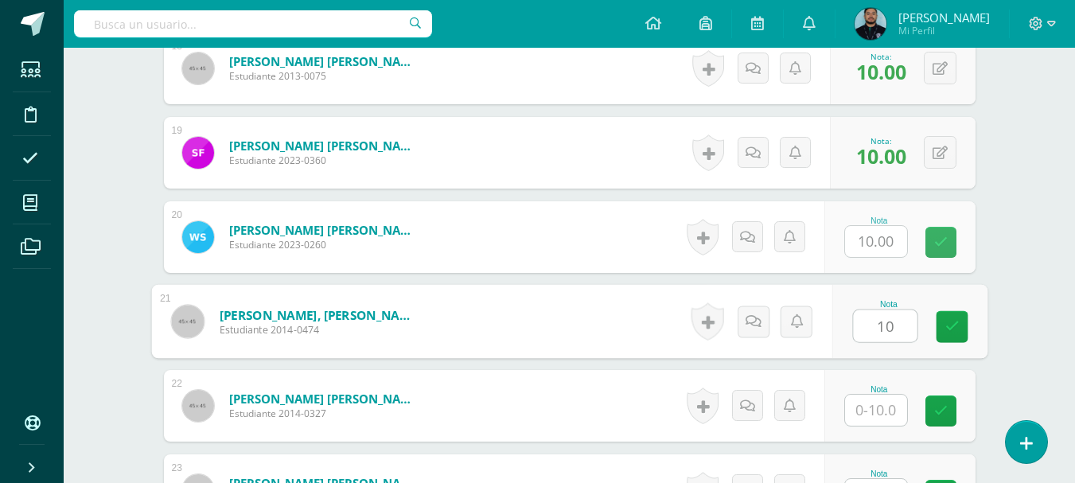
type input "10"
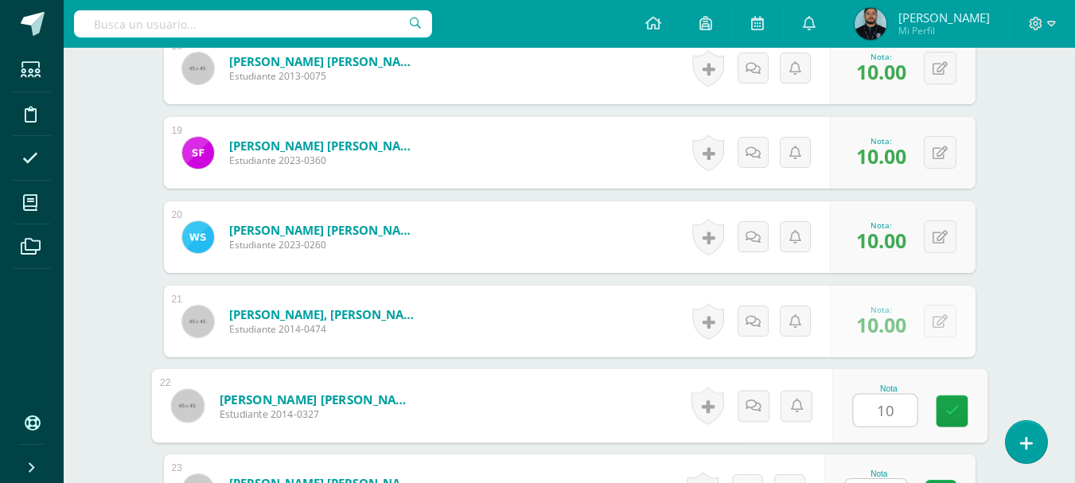
type input "10"
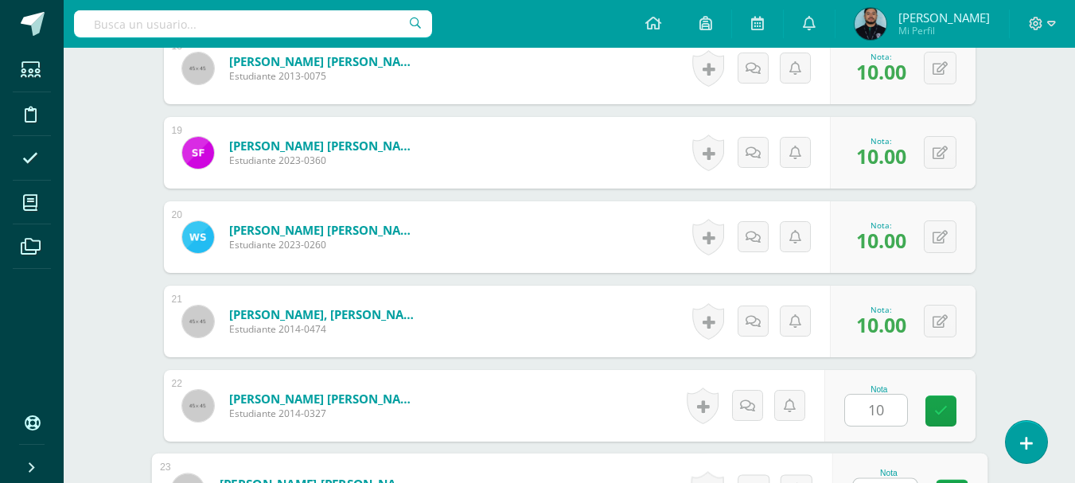
scroll to position [1996, 0]
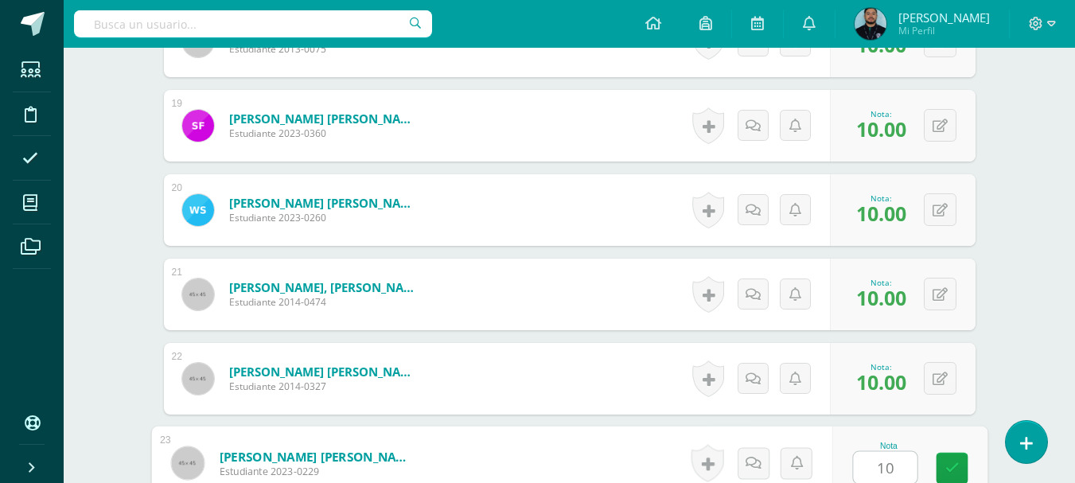
type input "10"
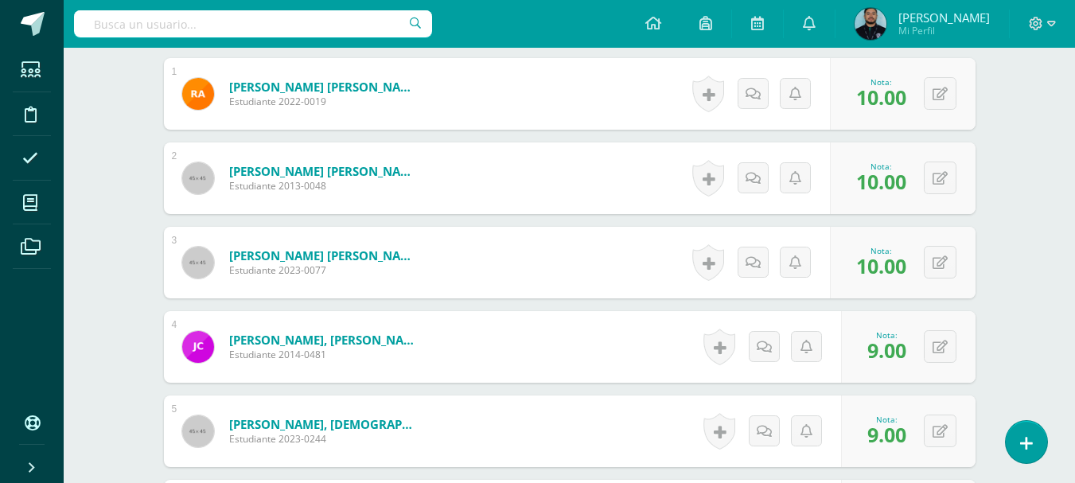
scroll to position [0, 0]
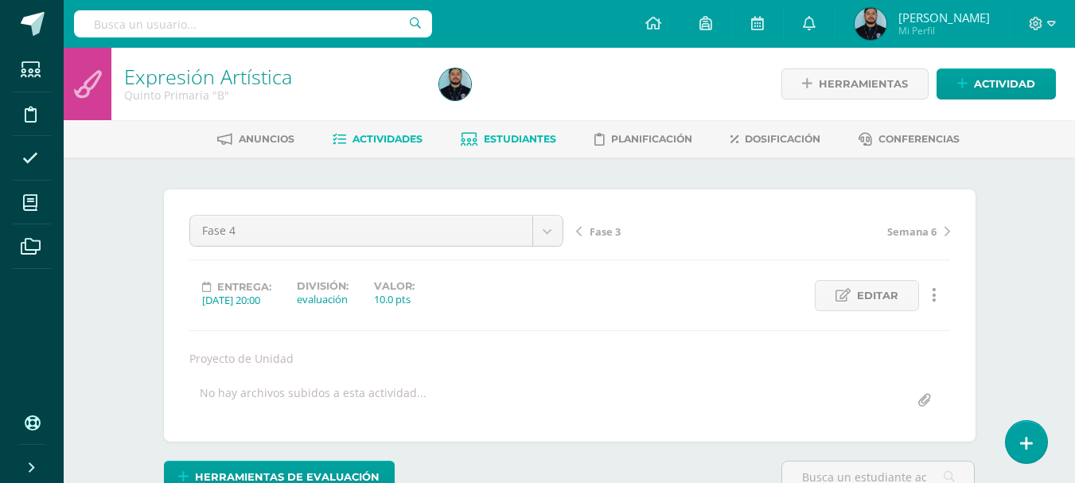
click at [498, 132] on link "Estudiantes" at bounding box center [508, 139] width 95 height 25
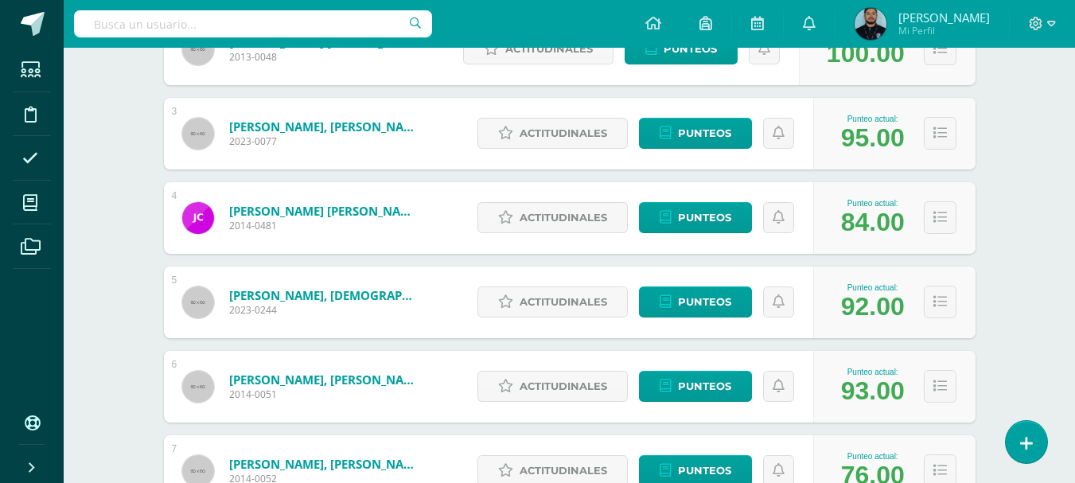
scroll to position [421, 0]
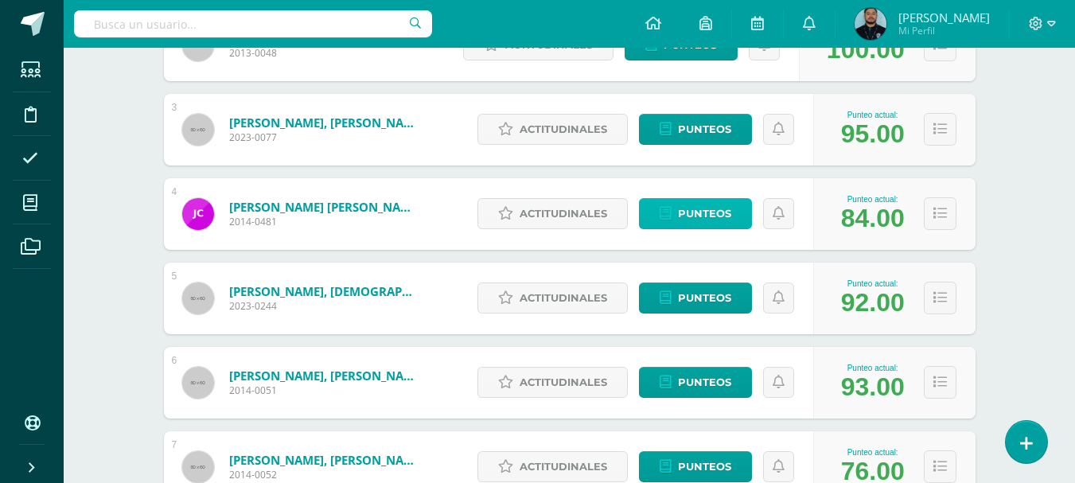
click at [705, 216] on span "Punteos" at bounding box center [704, 213] width 53 height 29
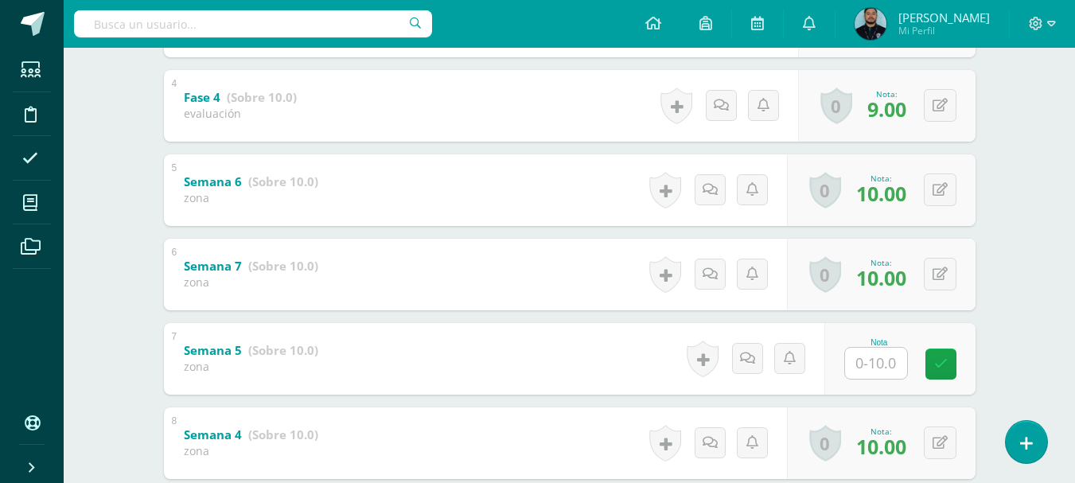
scroll to position [582, 0]
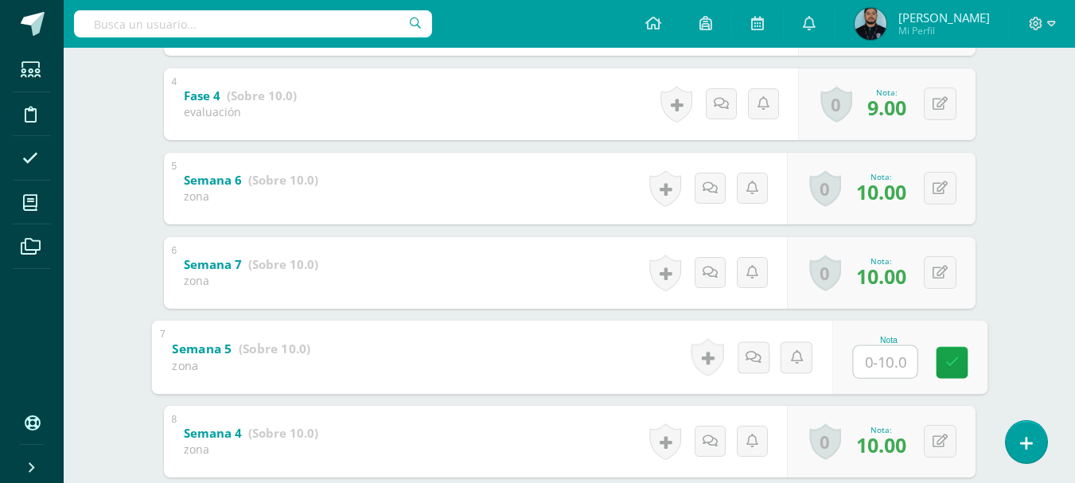
click at [886, 373] on input "text" at bounding box center [885, 361] width 64 height 32
type input "7"
click at [1013, 334] on div "Expresión Artística Quinto Primaria "B" Herramientas Detalle de asistencias Act…" at bounding box center [569, 151] width 1011 height 1370
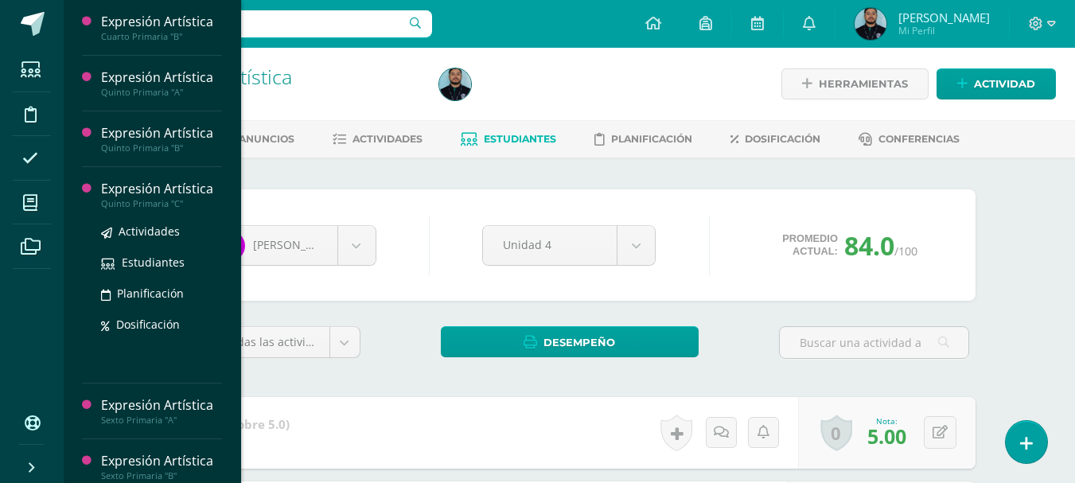
click at [157, 204] on div "Quinto Primaria "C"" at bounding box center [161, 203] width 121 height 11
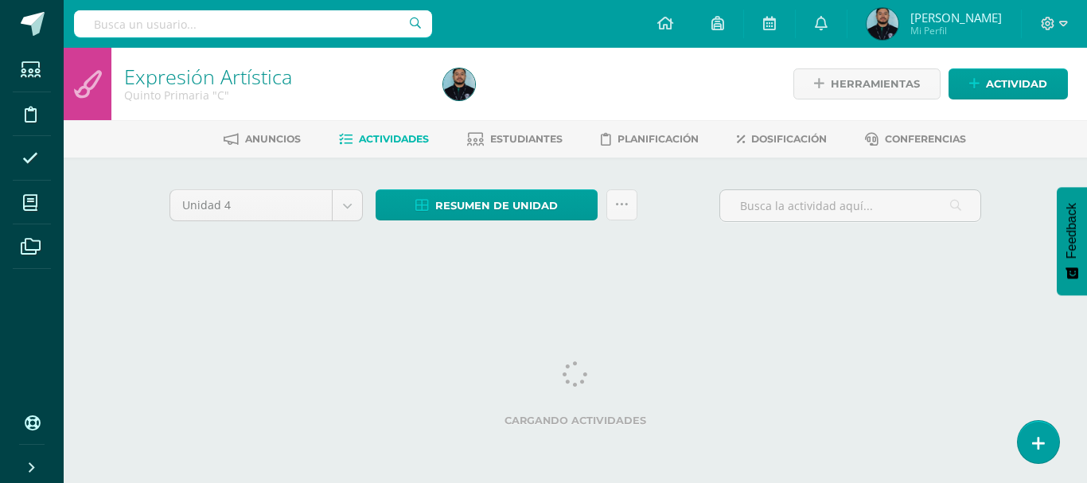
click at [559, 24] on div "Configuración Cerrar sesión [PERSON_NAME] Mi Perfil Avisos 771 avisos sin leer …" at bounding box center [575, 24] width 1023 height 48
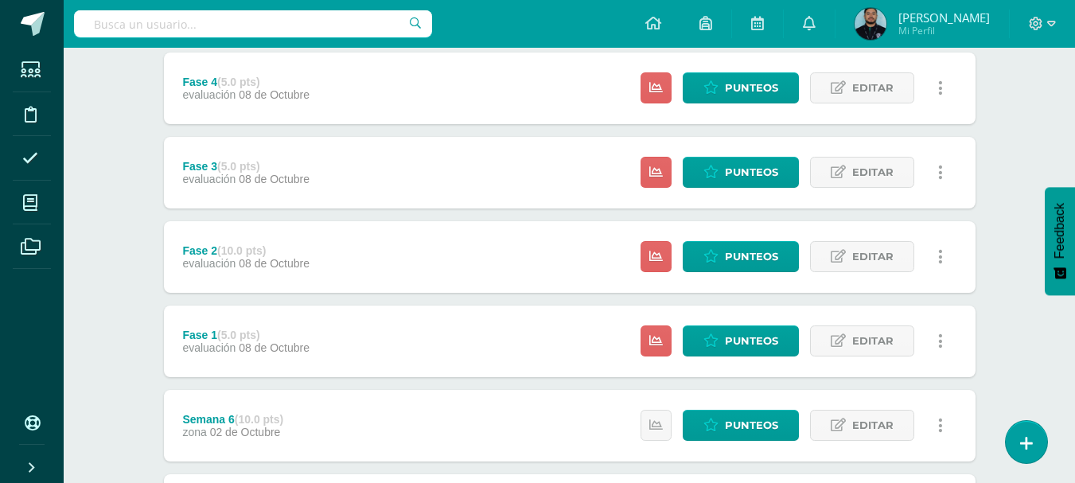
scroll to position [214, 0]
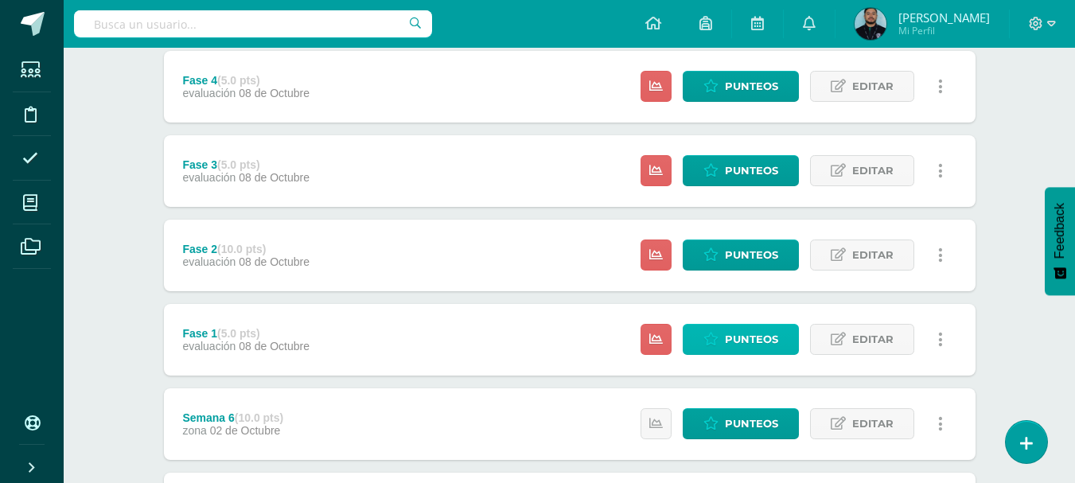
click at [728, 338] on span "Punteos" at bounding box center [751, 339] width 53 height 29
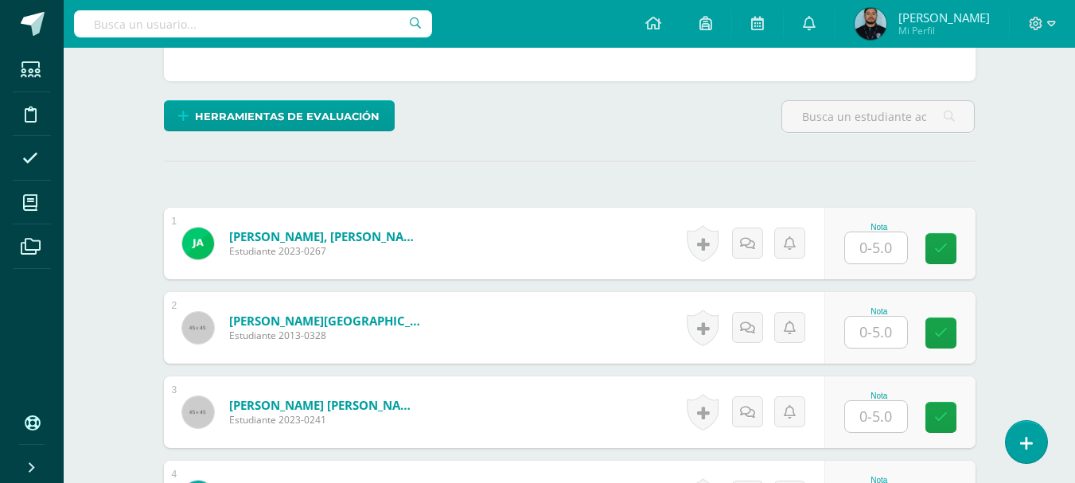
scroll to position [361, 0]
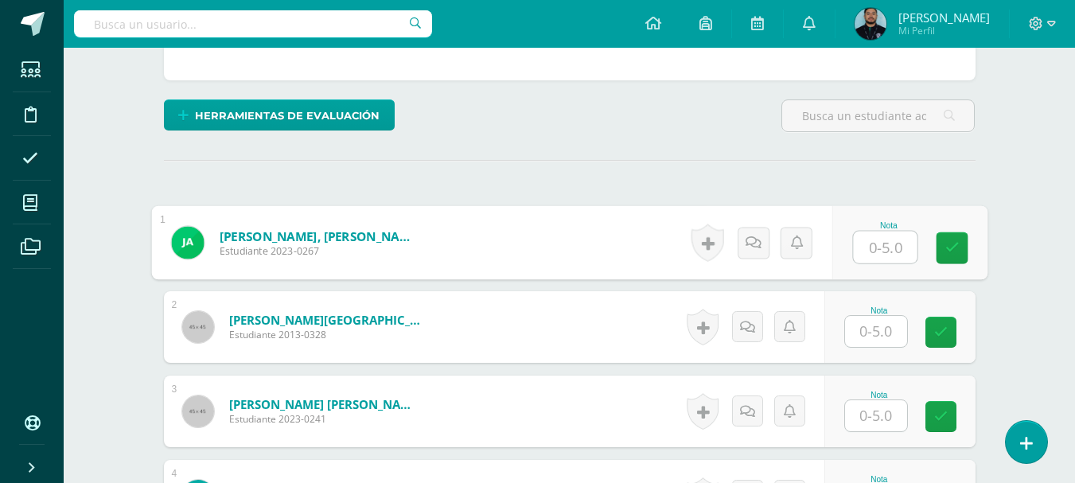
click at [874, 243] on input "text" at bounding box center [885, 248] width 64 height 32
type input "5"
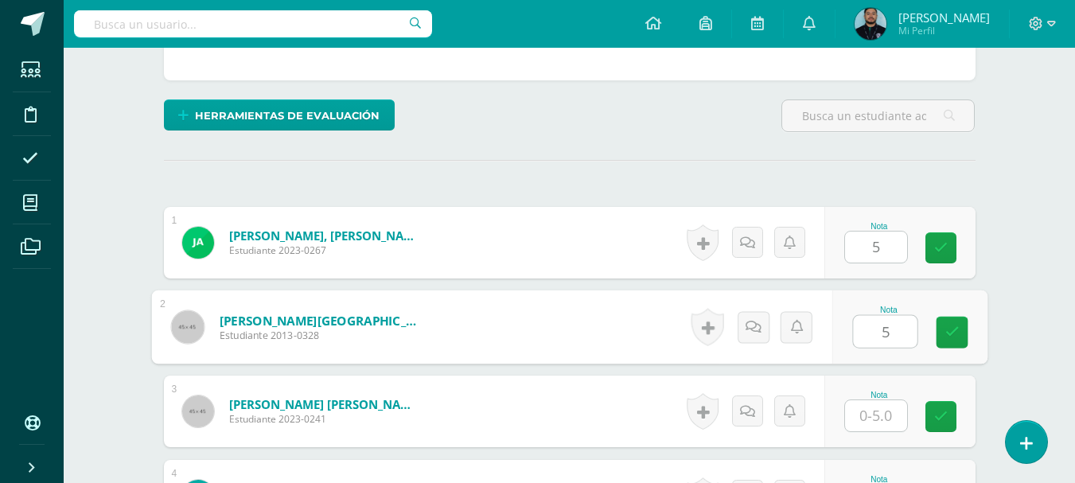
type input "5"
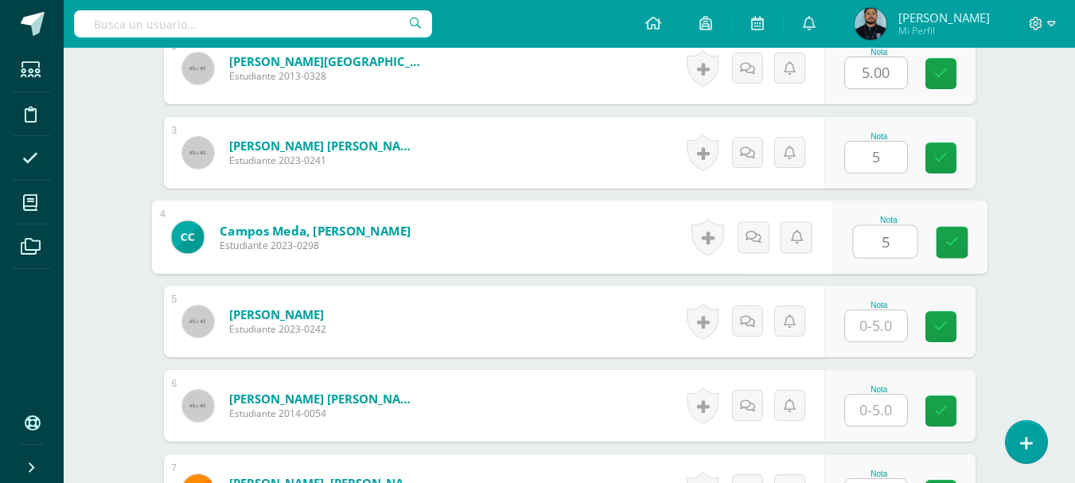
type input "5"
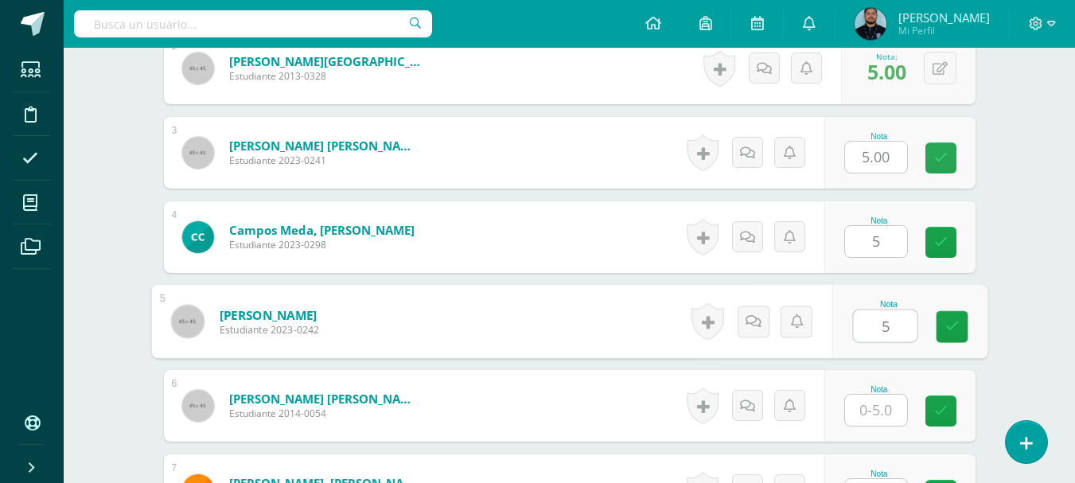
type input "5"
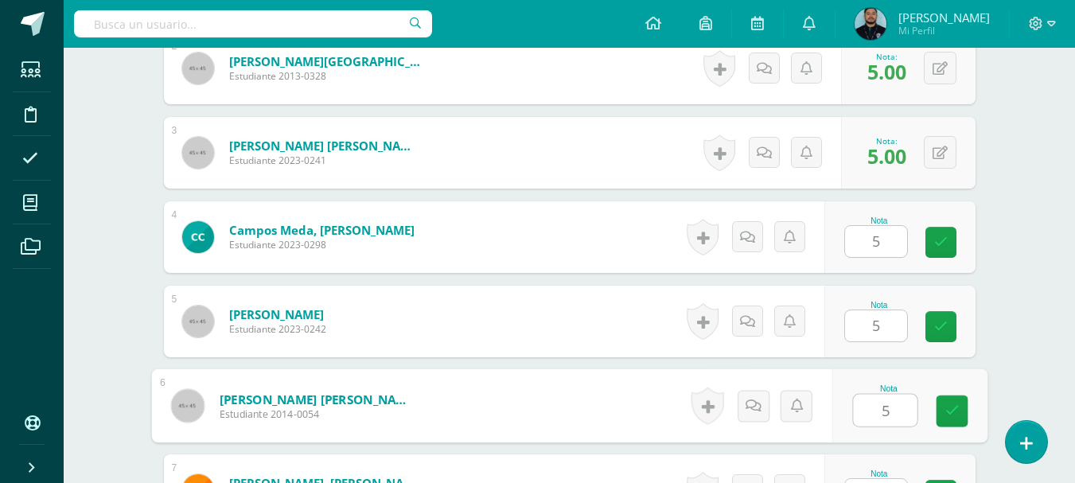
type input "5"
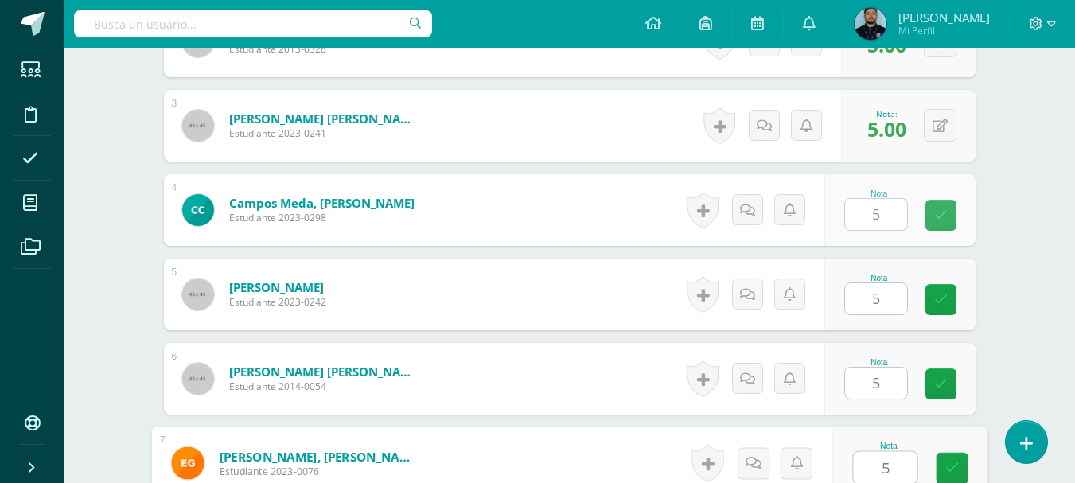
type input "5"
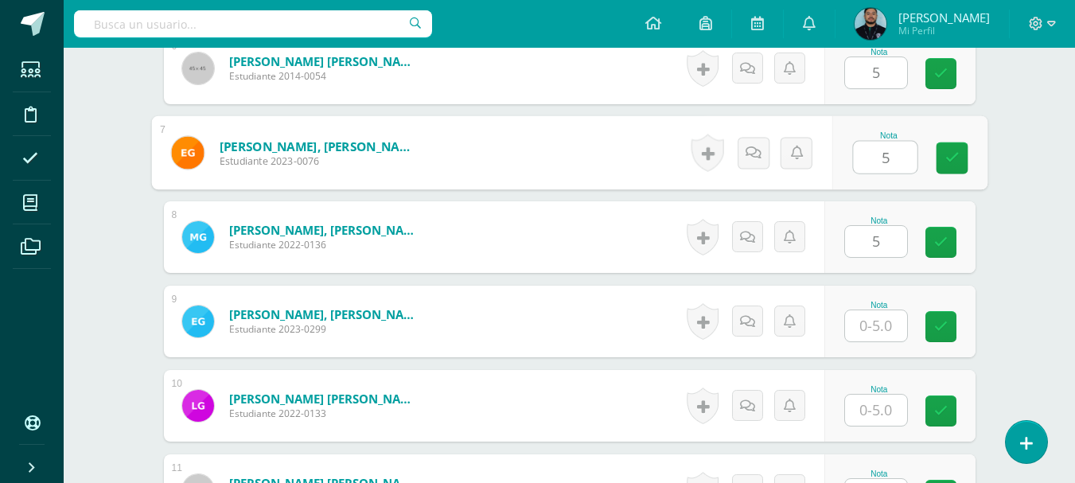
type input "5"
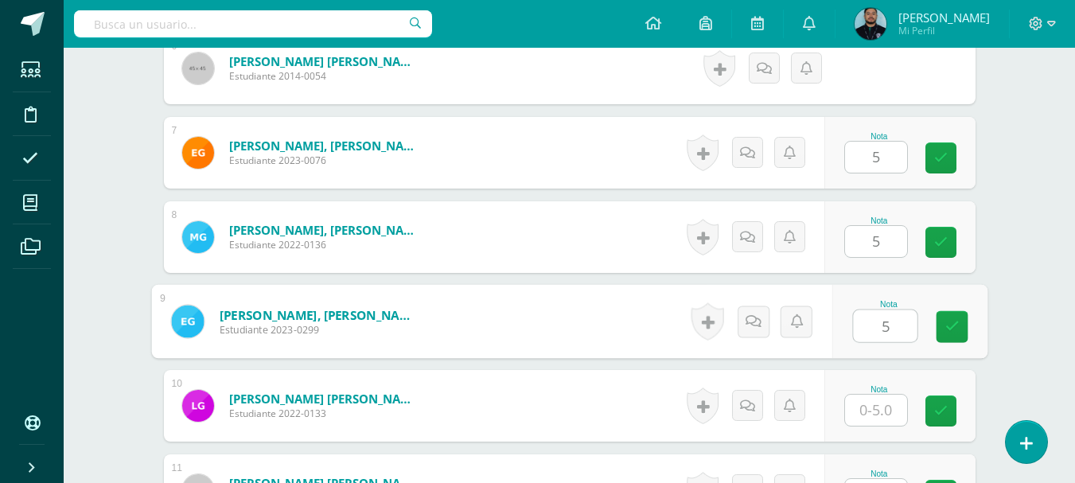
type input "5"
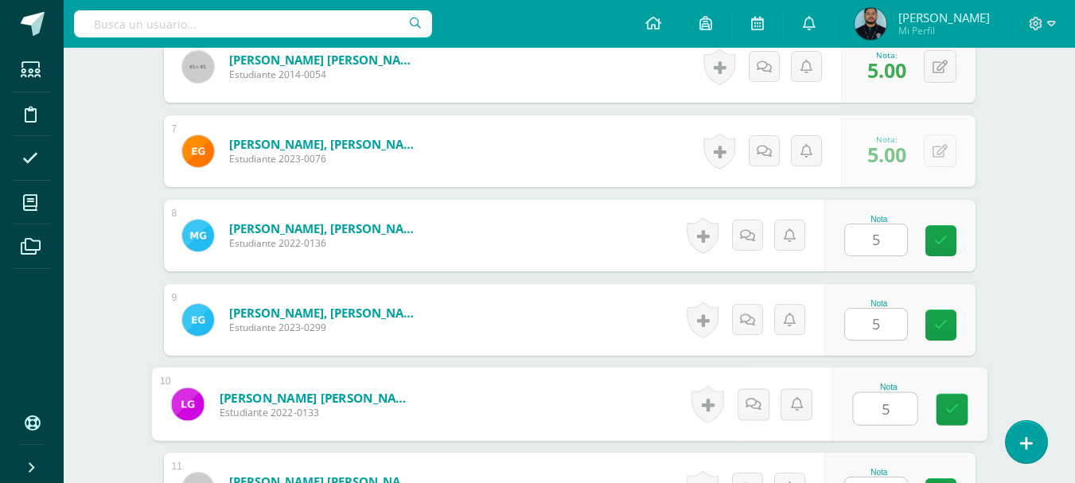
type input "5"
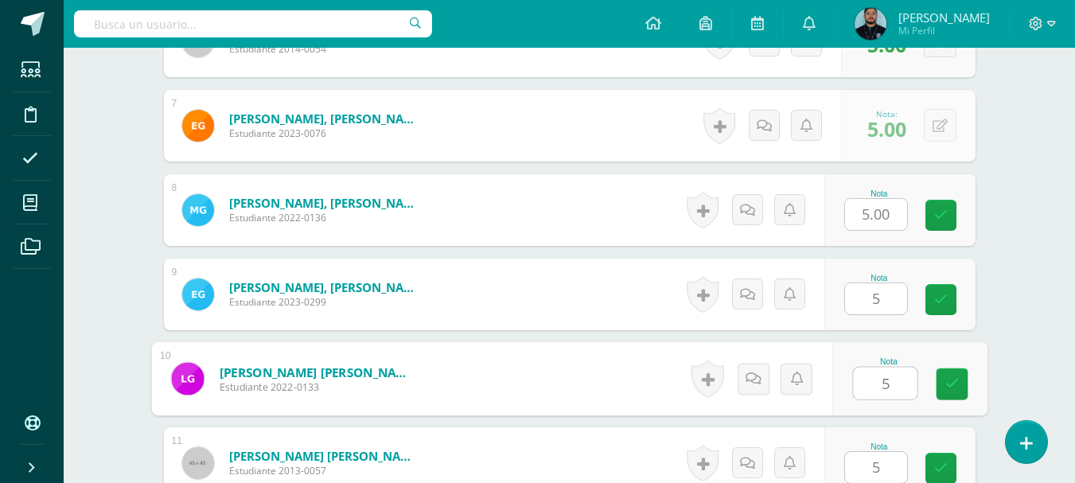
type input "5"
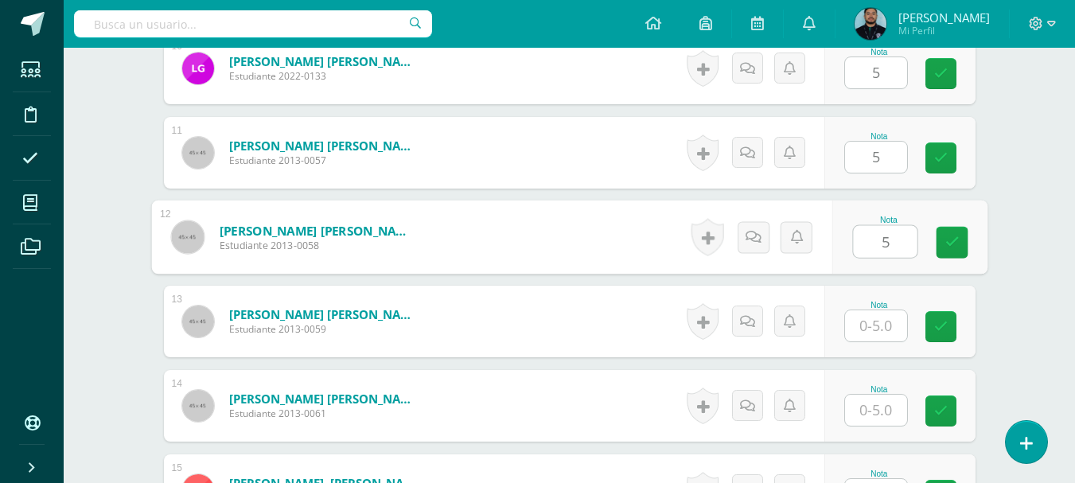
type input "5"
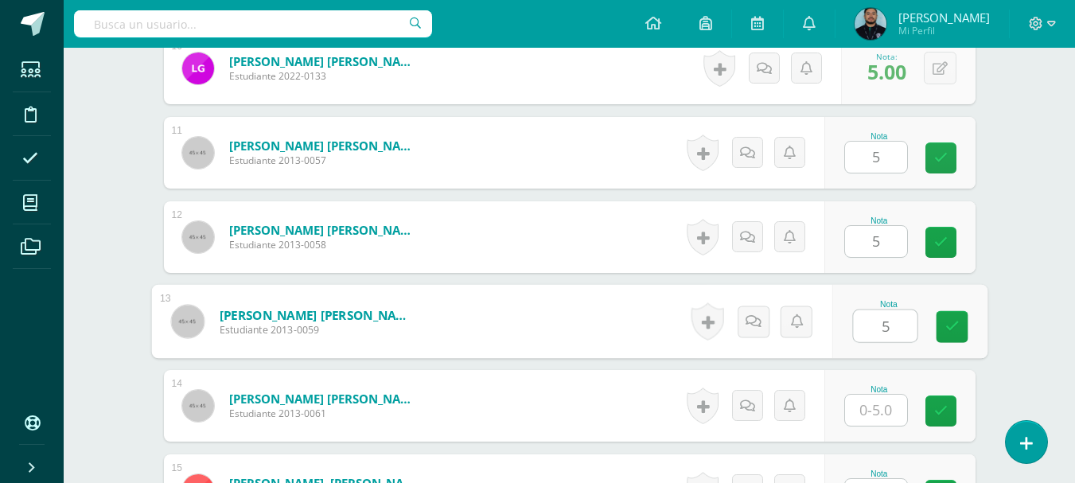
type input "5"
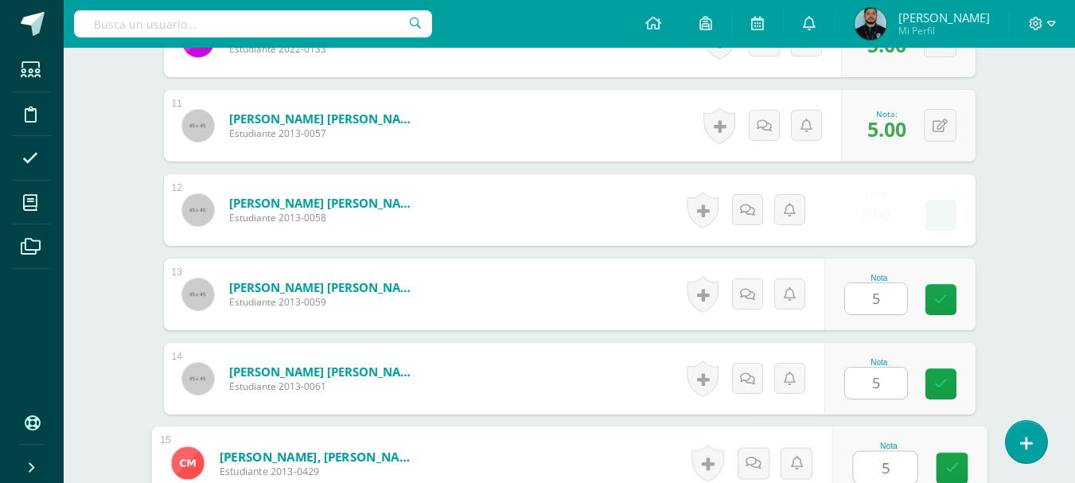
type input "5"
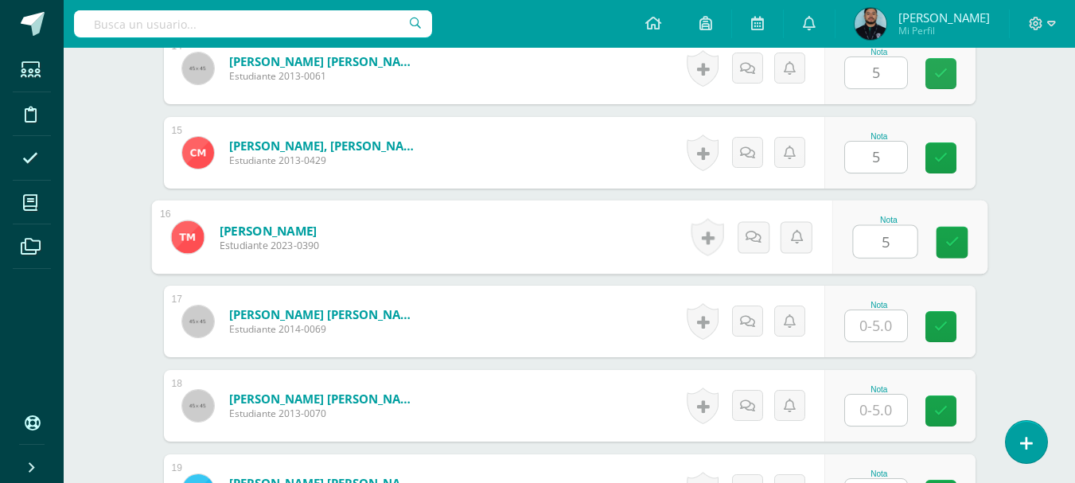
type input "5"
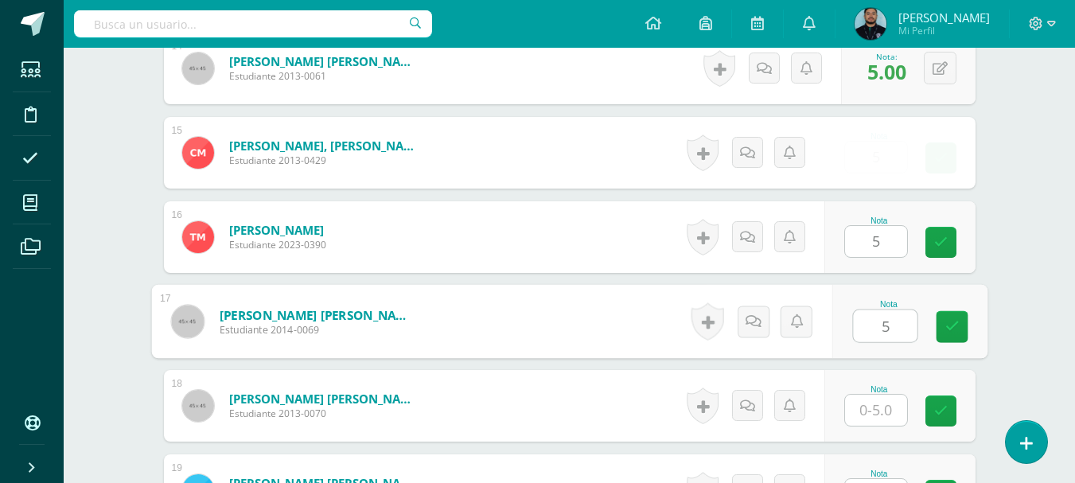
type input "5"
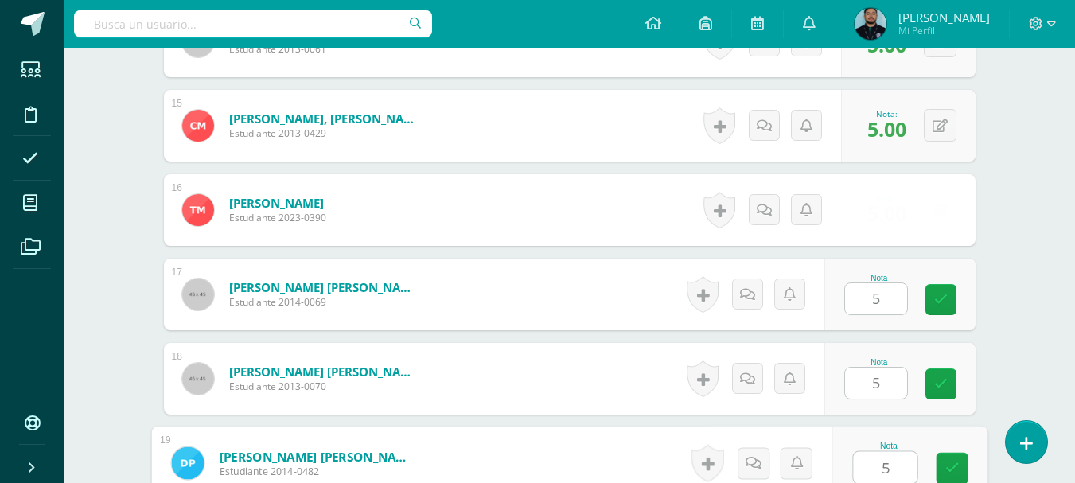
type input "5"
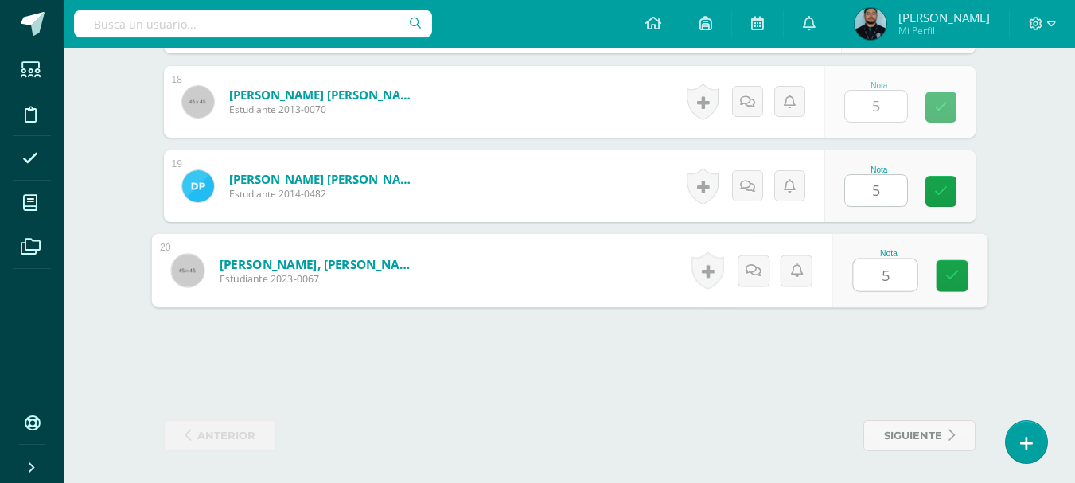
type input "5"
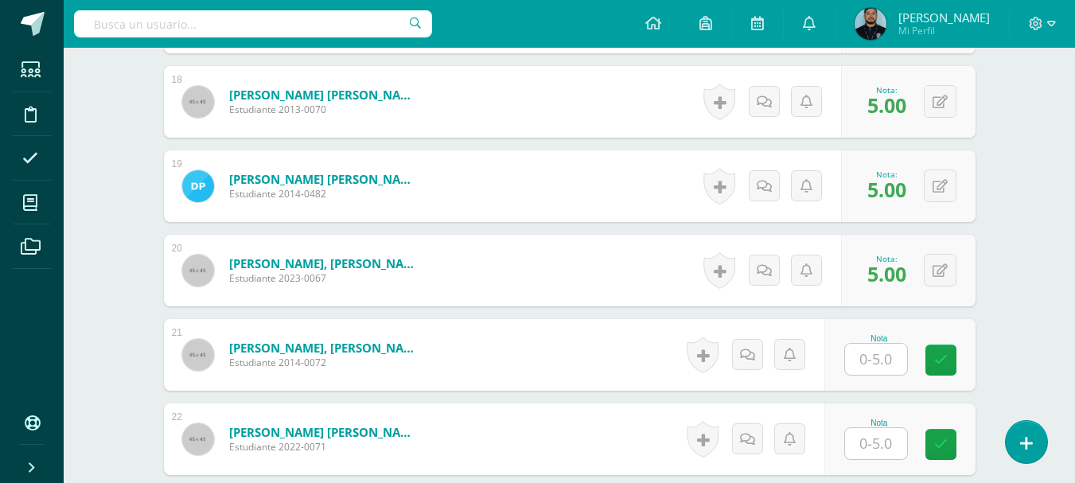
scroll to position [1937, 0]
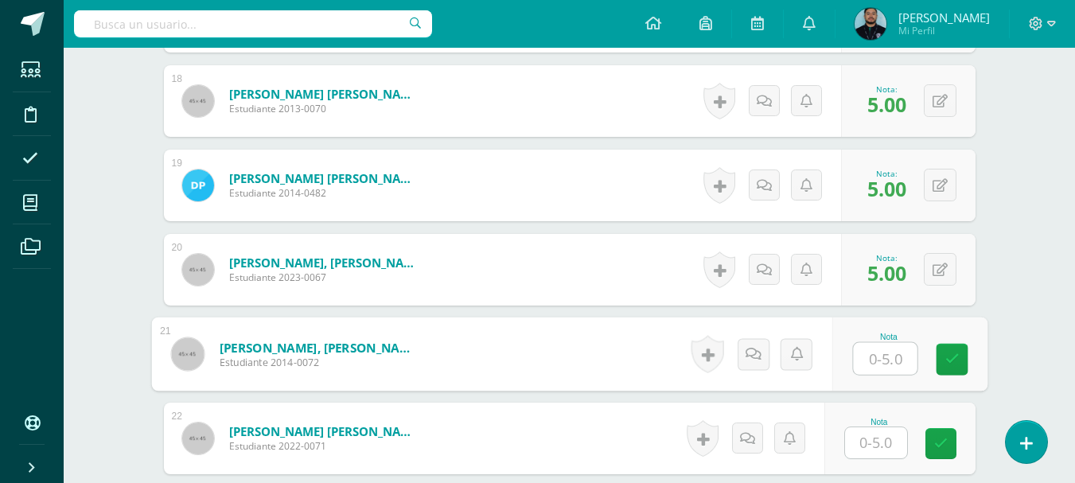
click at [878, 354] on input "text" at bounding box center [885, 359] width 64 height 32
type input "5"
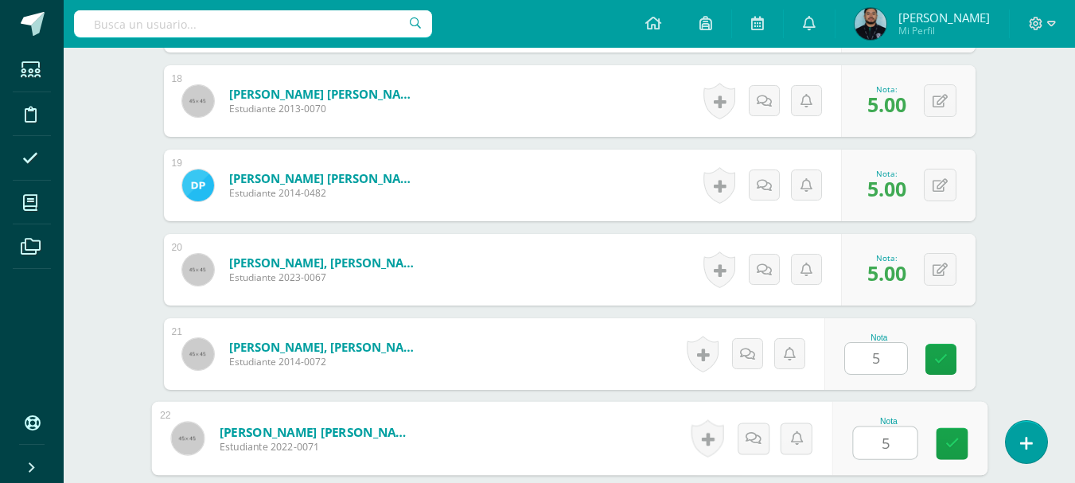
type input "5"
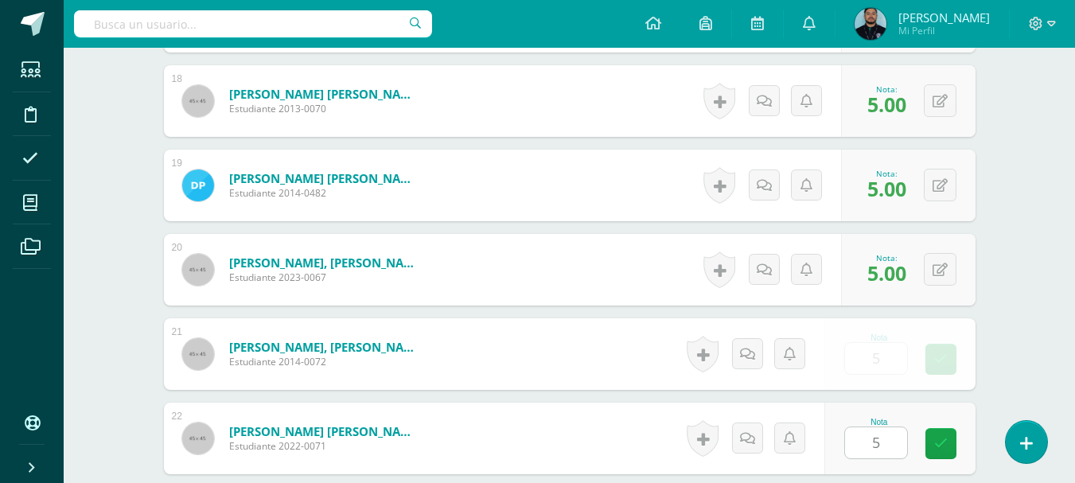
scroll to position [2194, 0]
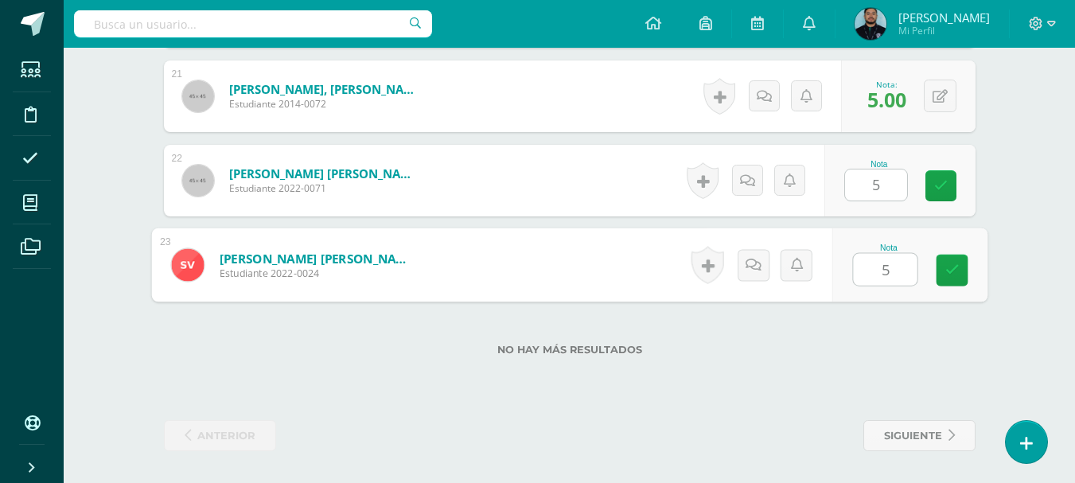
type input "5"
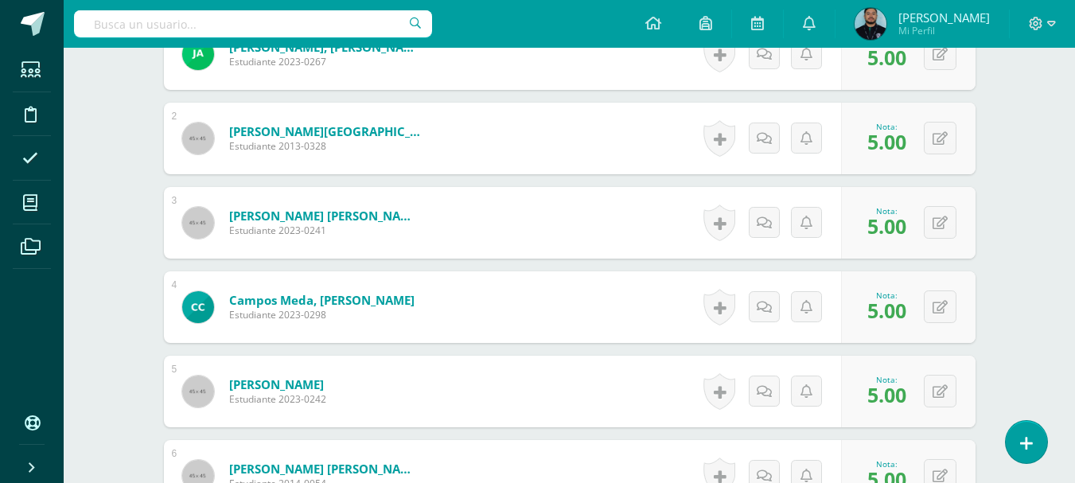
scroll to position [0, 0]
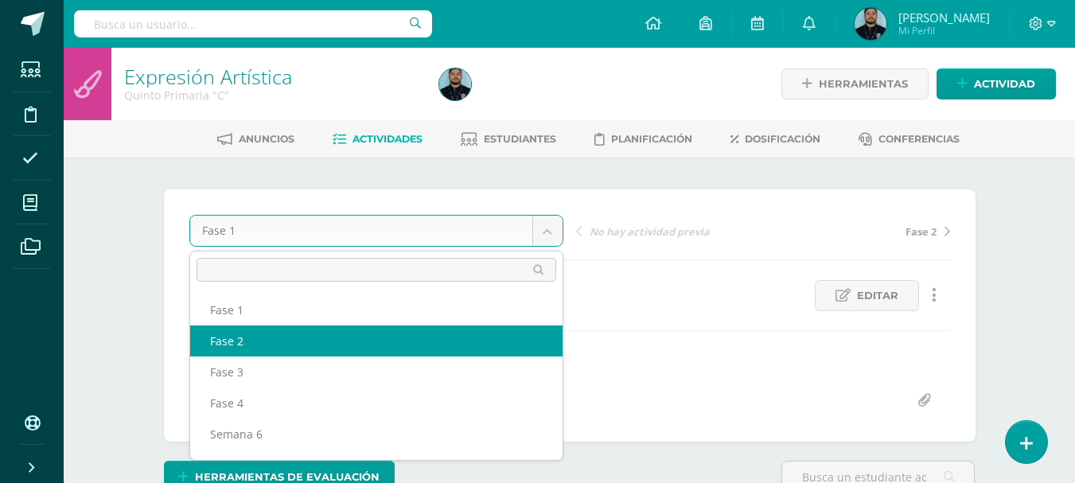
select select "/dashboard/teacher/grade-activity/50948/"
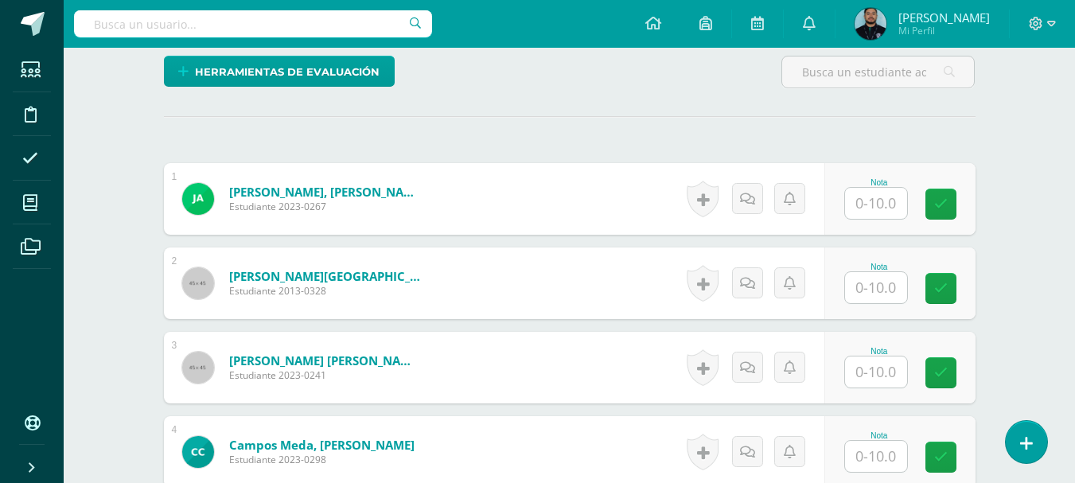
scroll to position [406, 0]
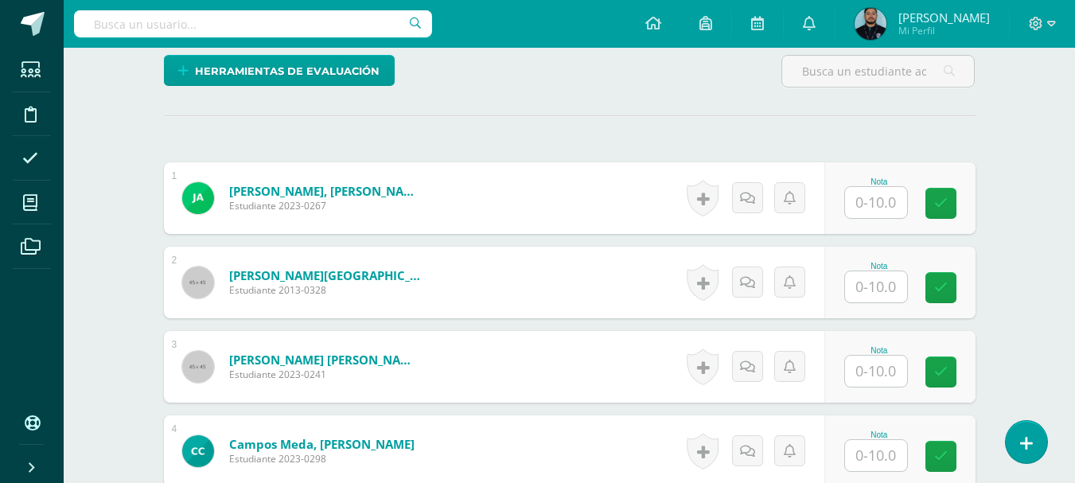
click at [882, 199] on input "text" at bounding box center [876, 202] width 62 height 31
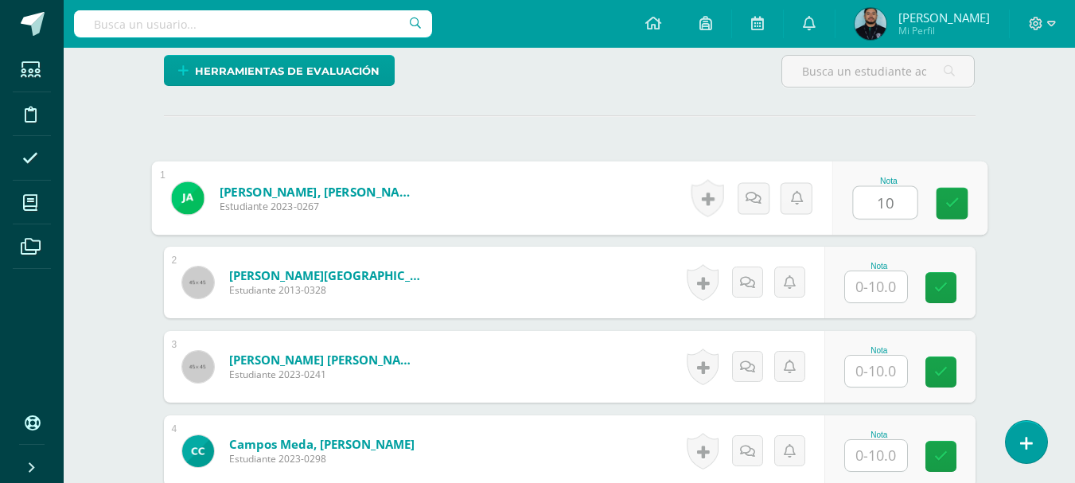
type input "10"
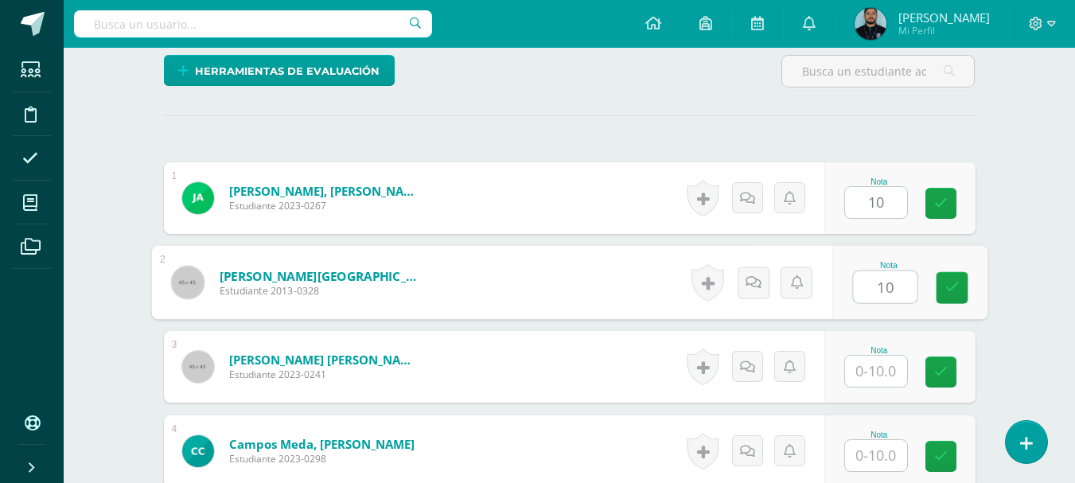
type input "10"
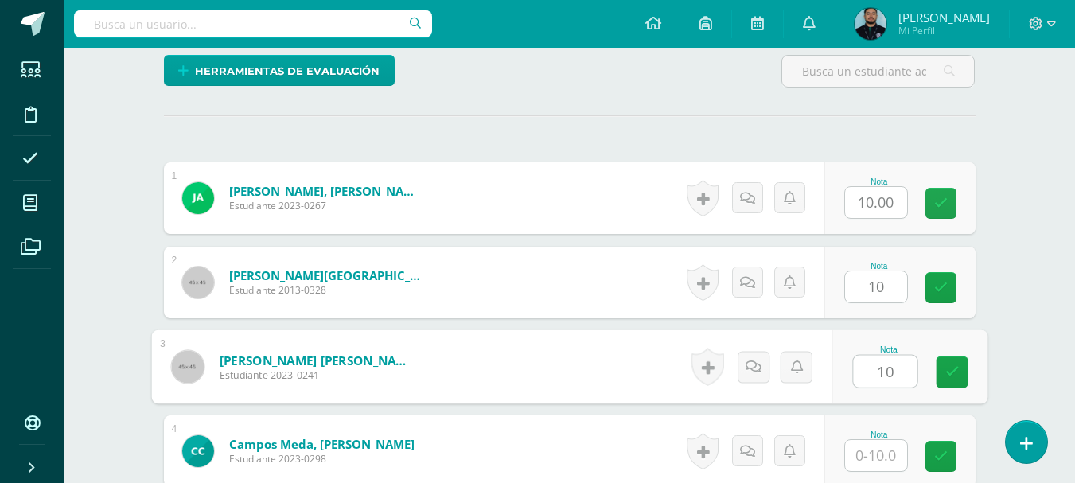
type input "10"
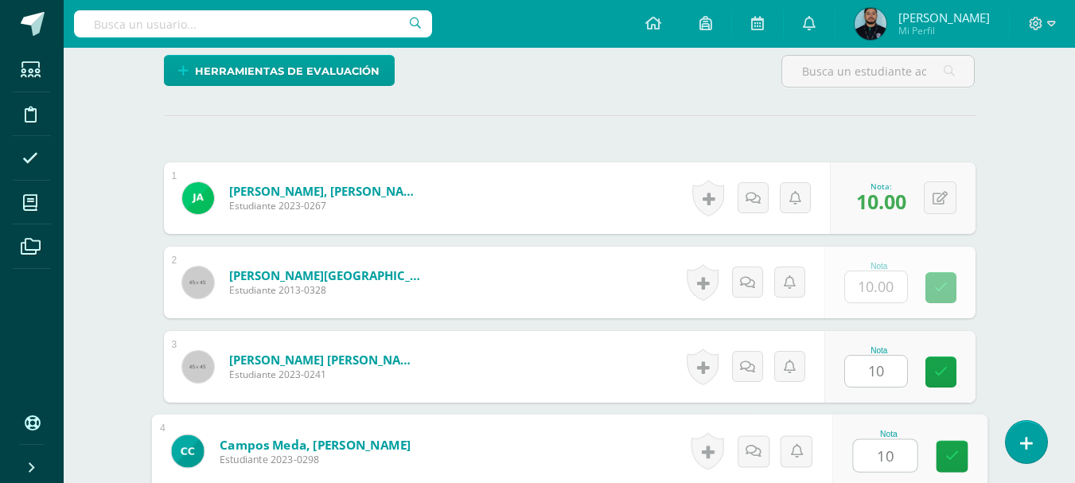
type input "10"
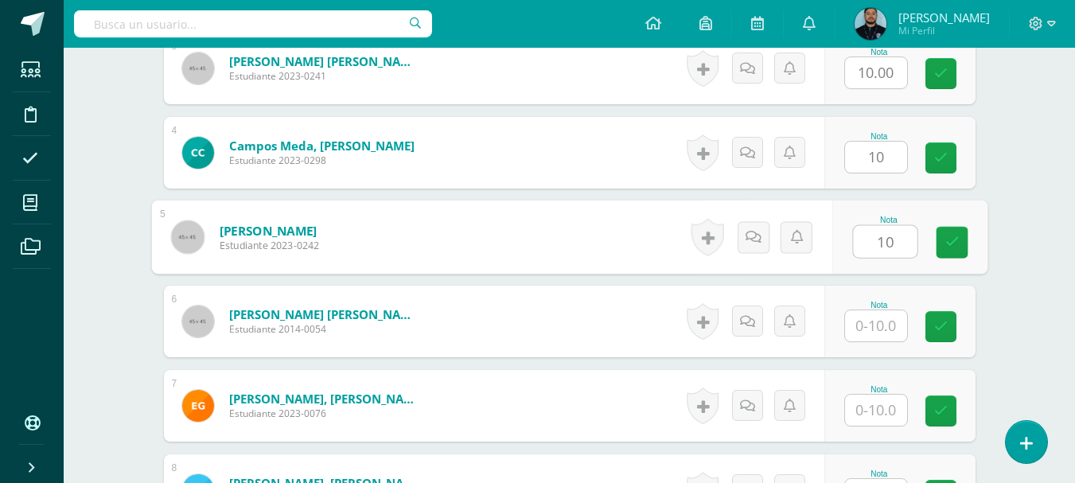
type input "10"
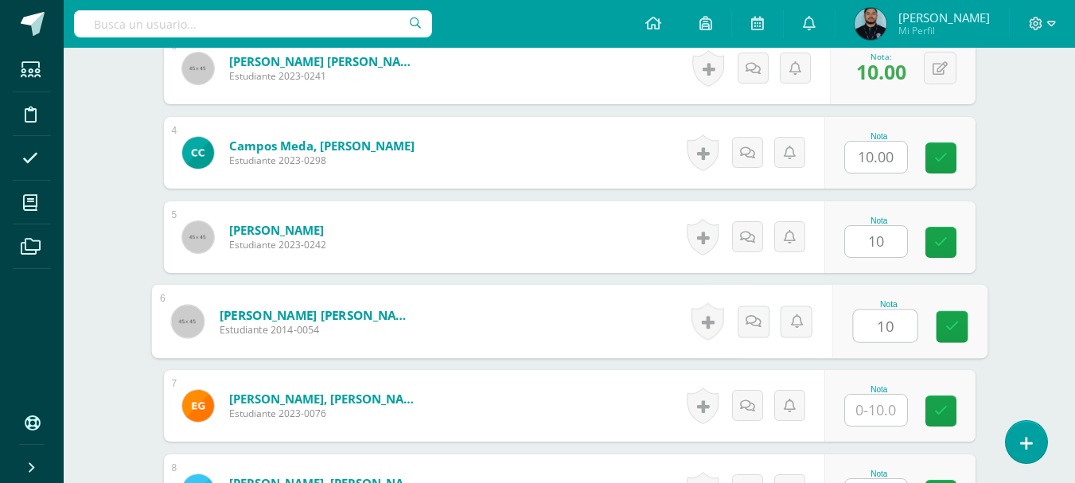
type input "10"
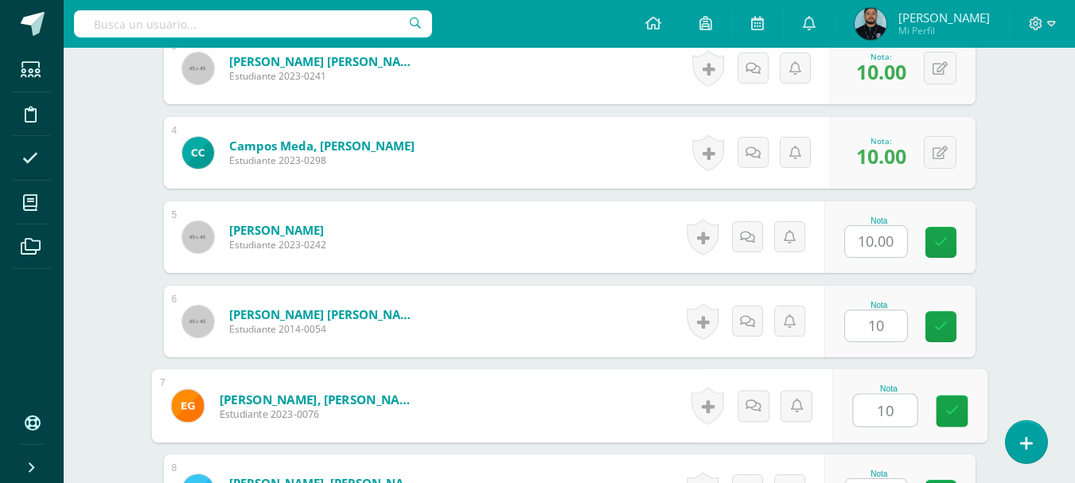
type input "10"
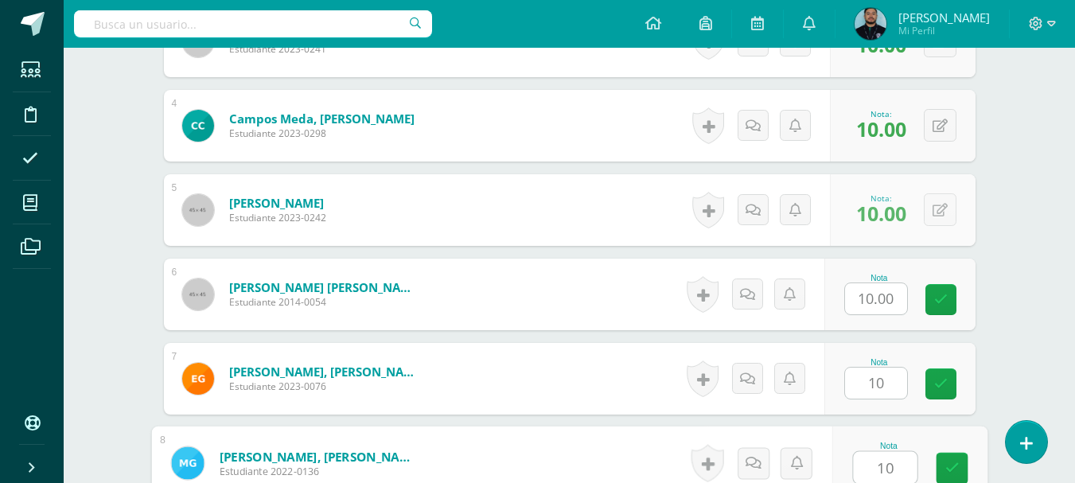
type input "10"
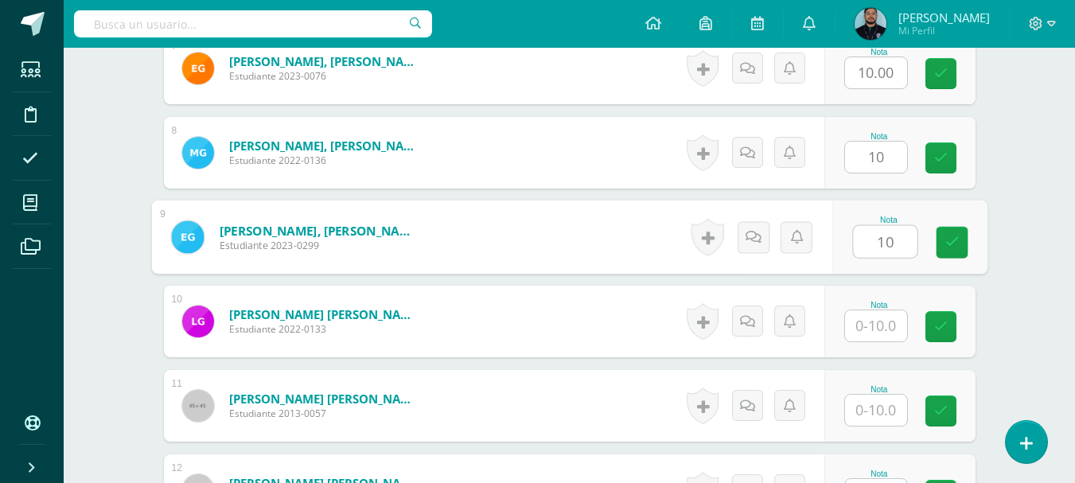
type input "10"
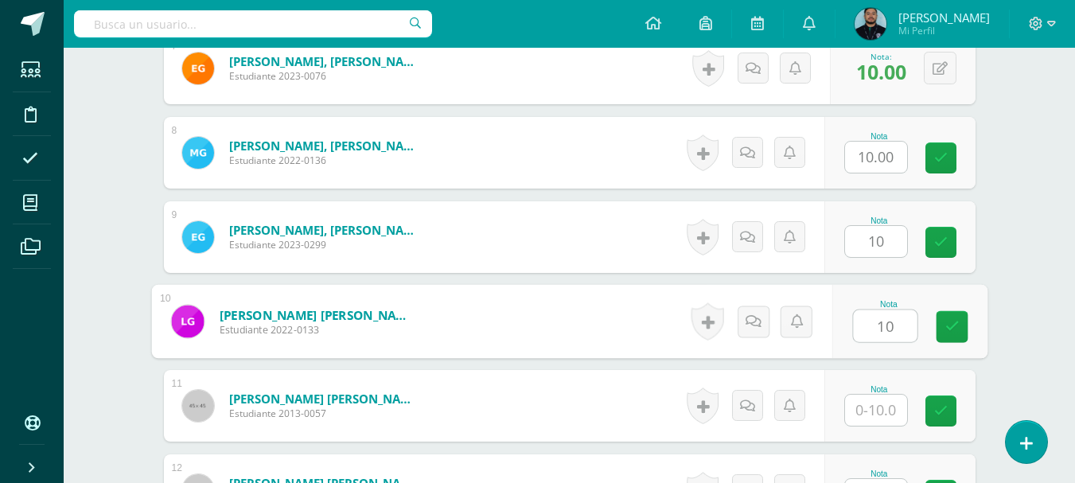
type input "10"
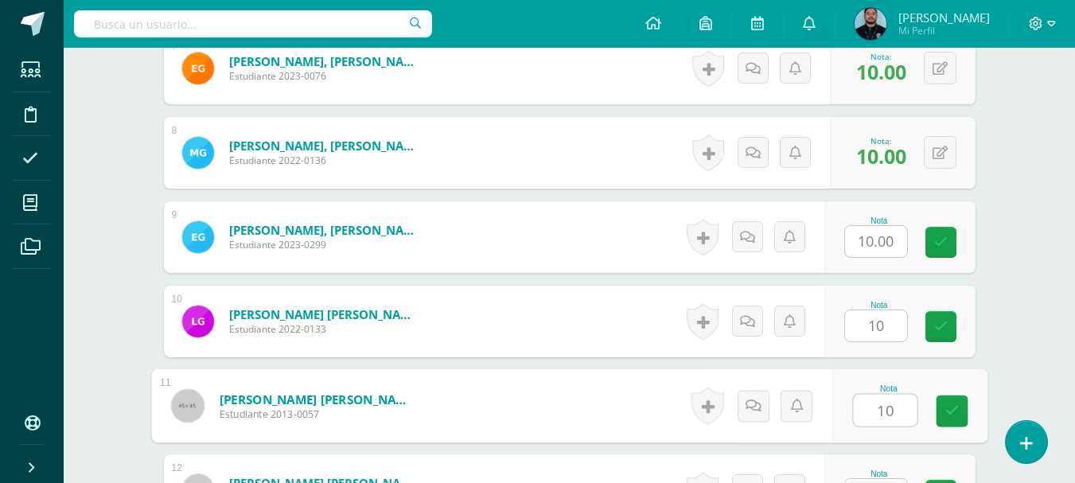
type input "10"
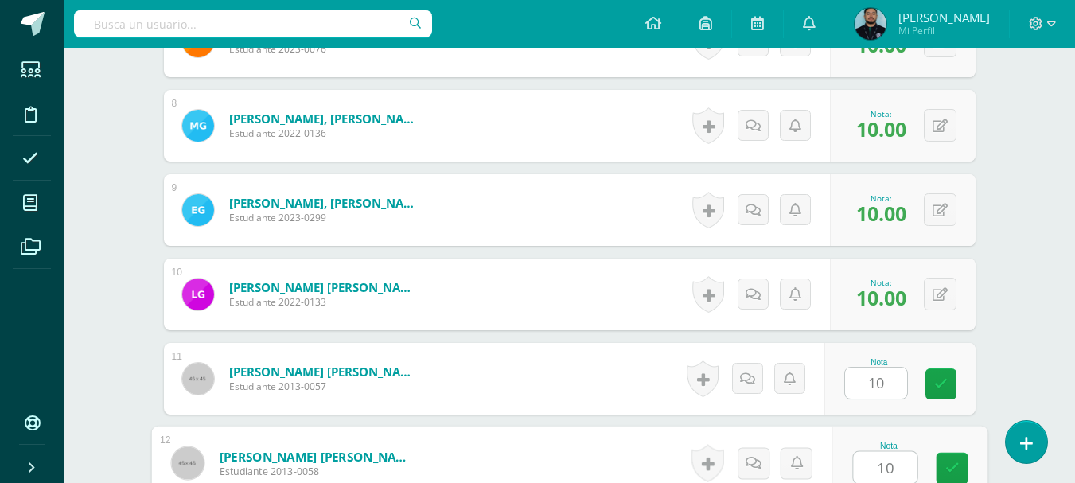
type input "10"
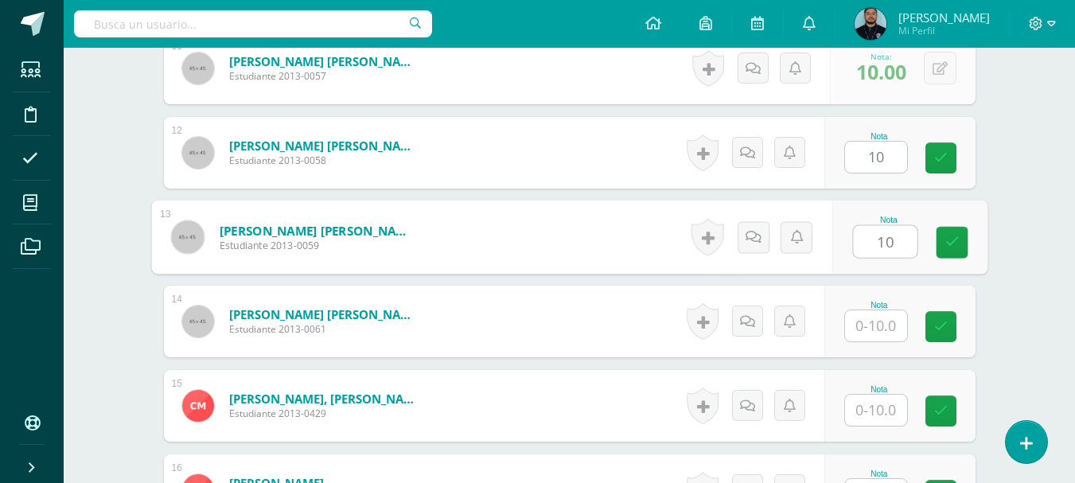
type input "10"
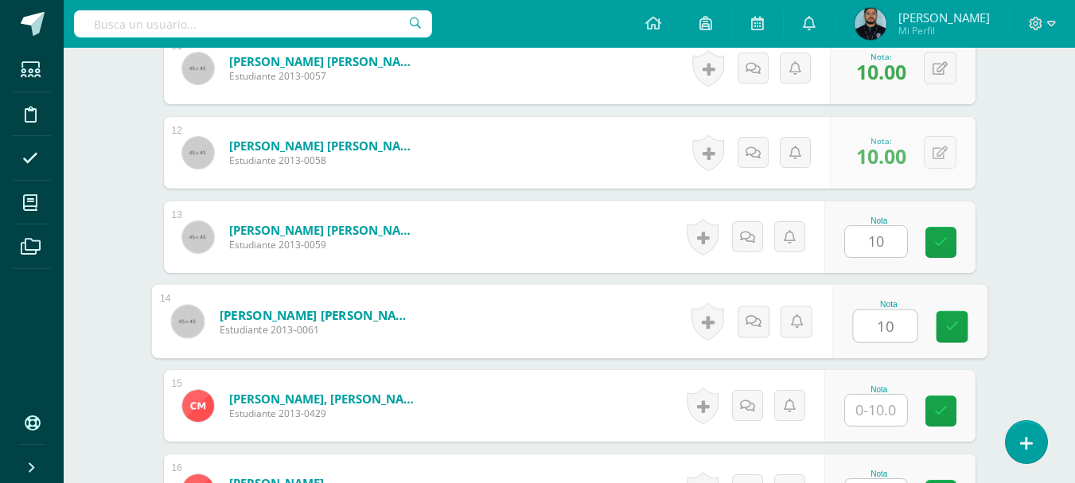
type input "10"
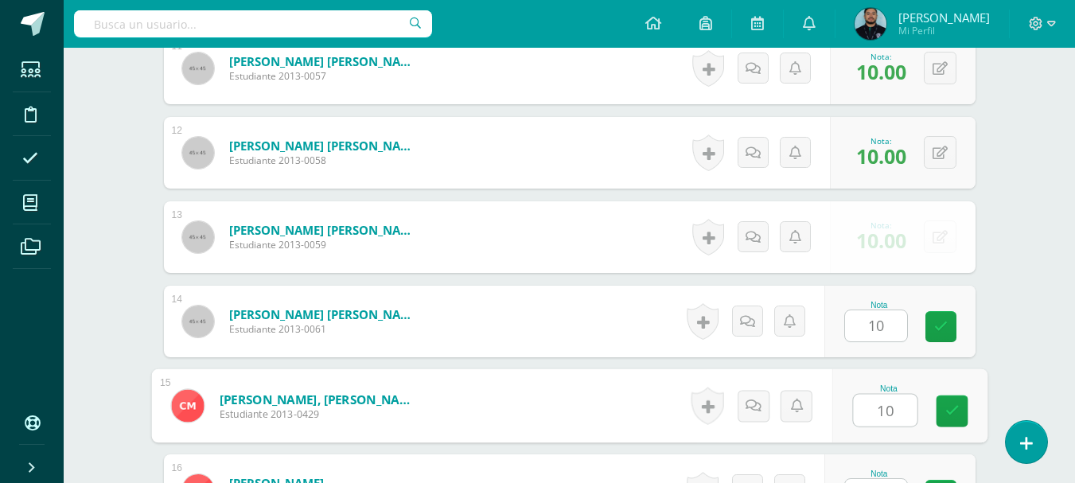
type input "10"
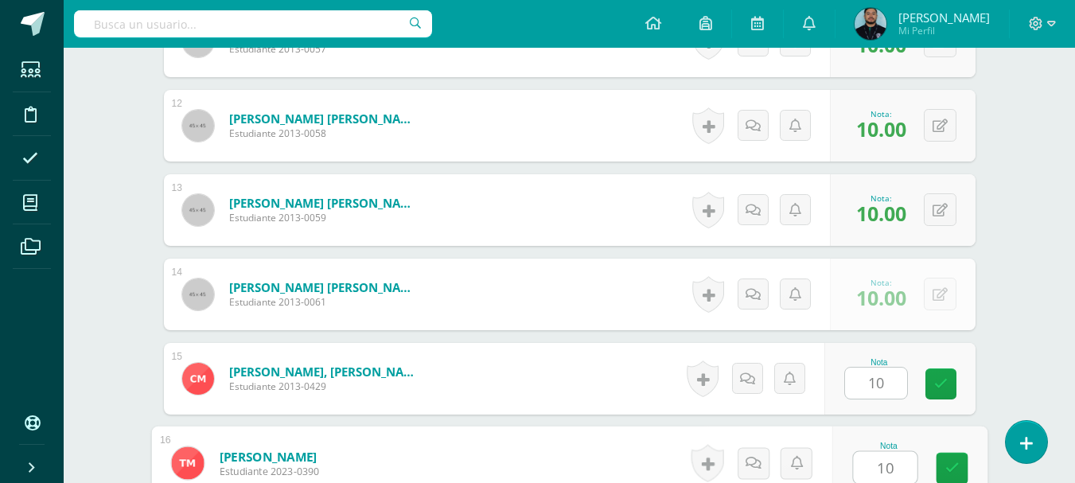
type input "10"
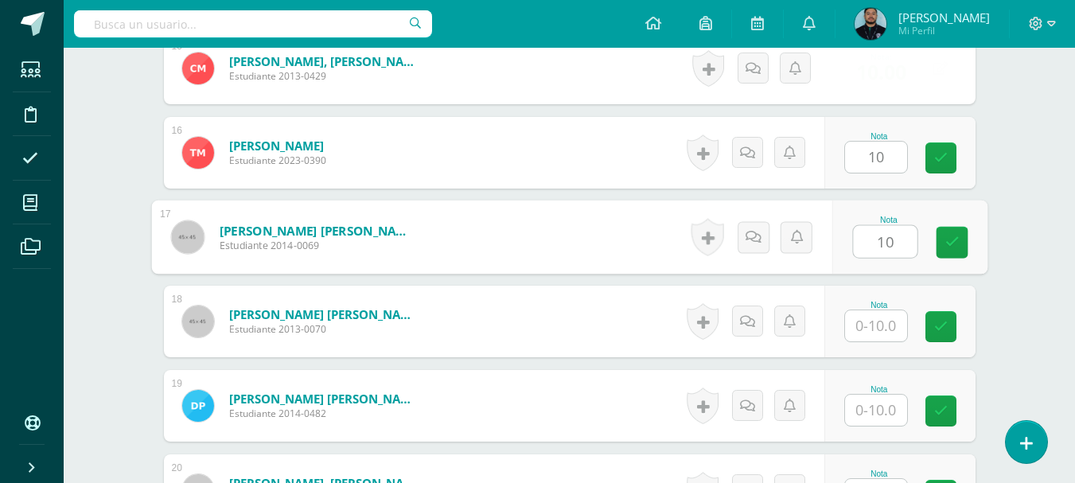
type input "10"
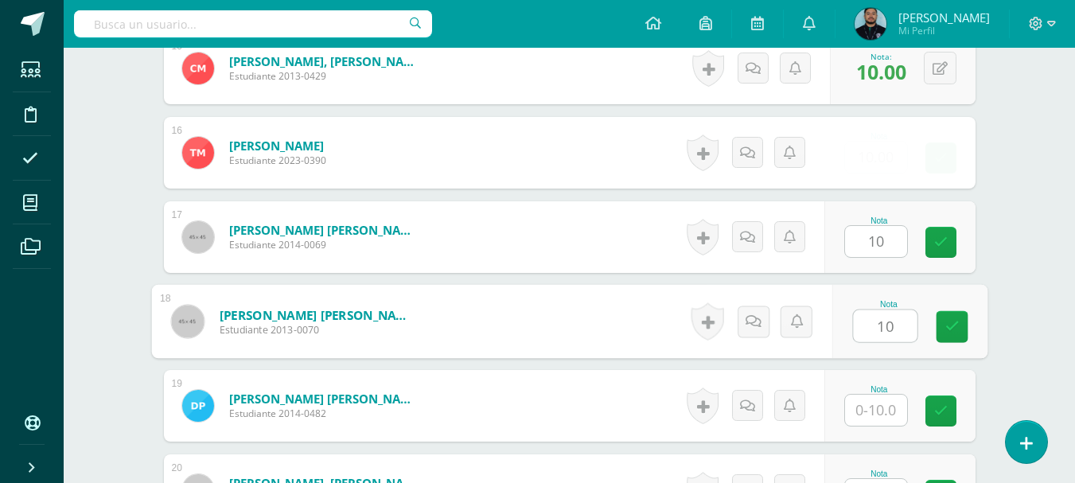
type input "10"
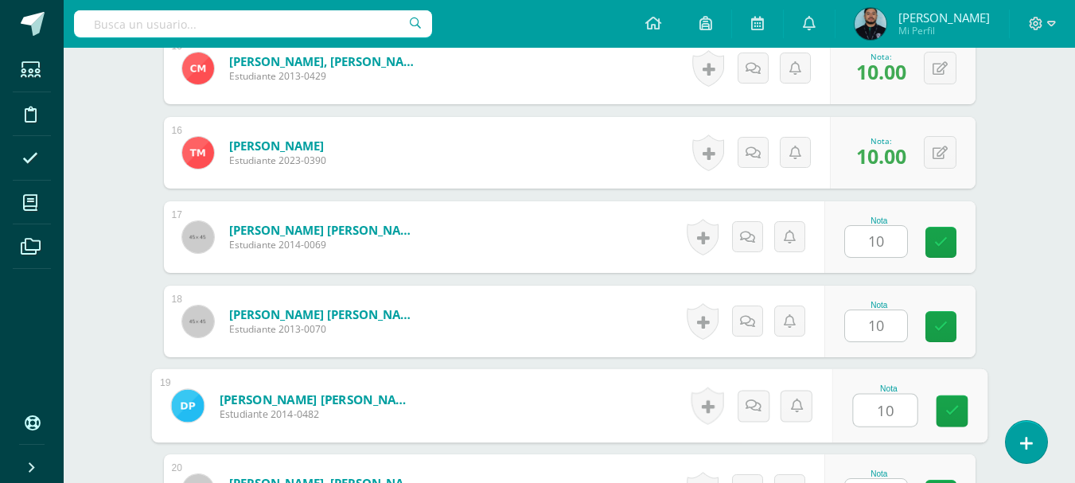
type input "10"
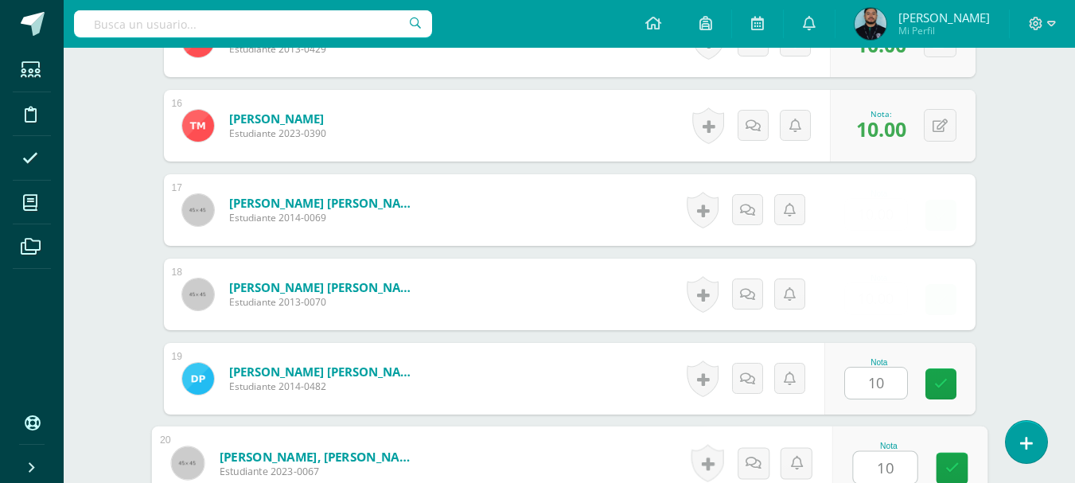
type input "10"
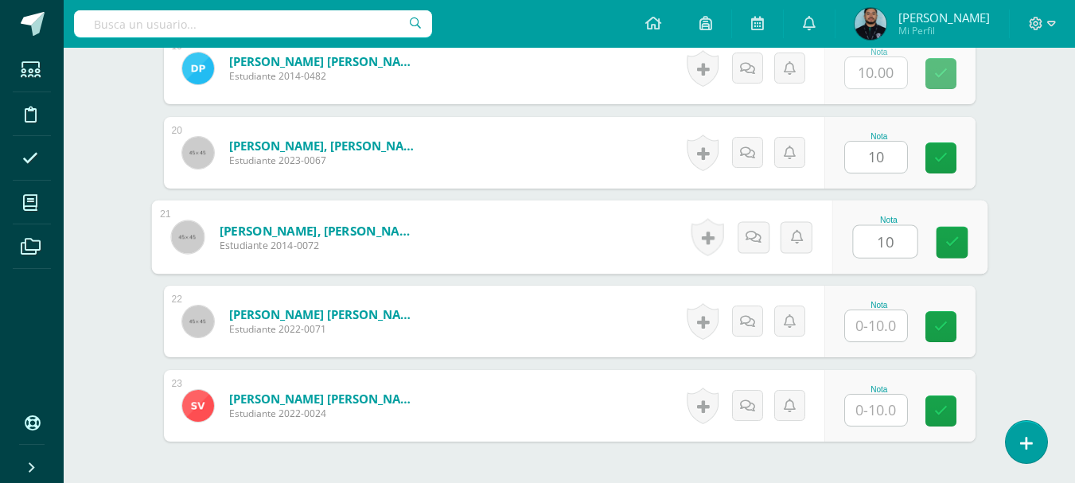
type input "10"
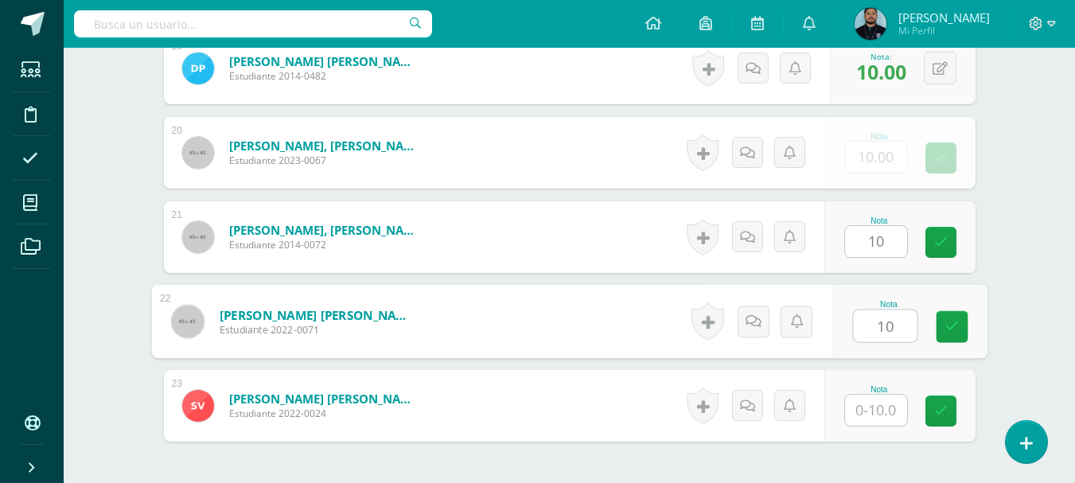
type input "10"
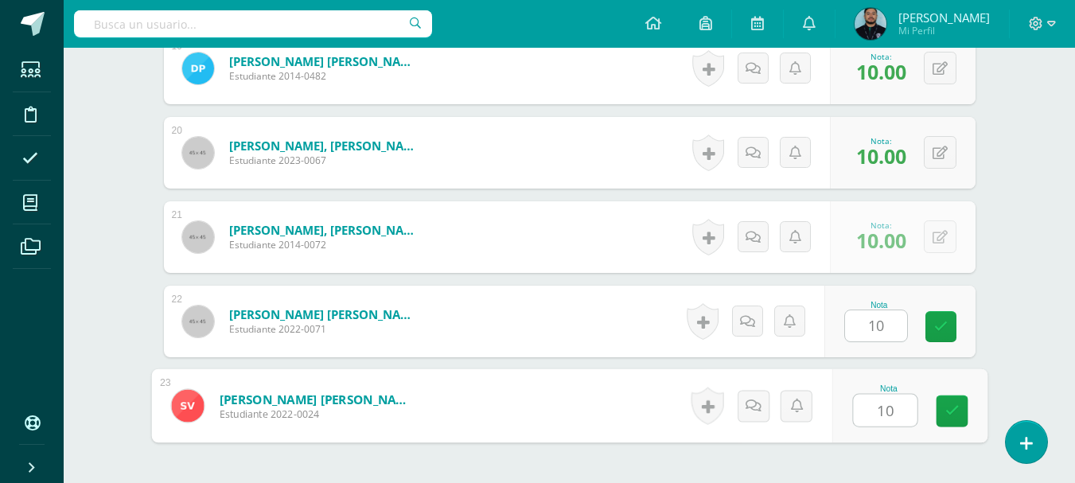
type input "10"
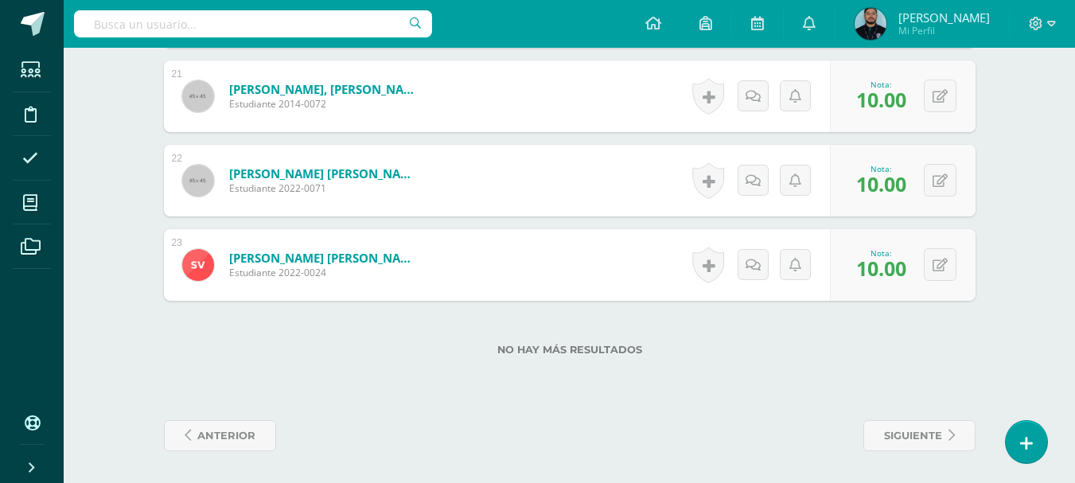
drag, startPoint x: 529, startPoint y: 478, endPoint x: 570, endPoint y: 449, distance: 50.8
click at [570, 449] on div "siguiente" at bounding box center [776, 435] width 412 height 31
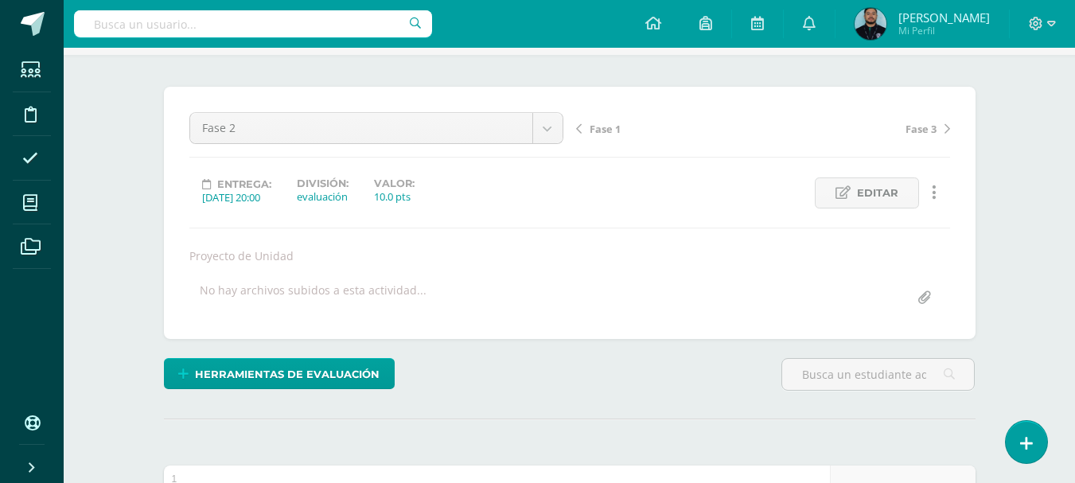
scroll to position [0, 0]
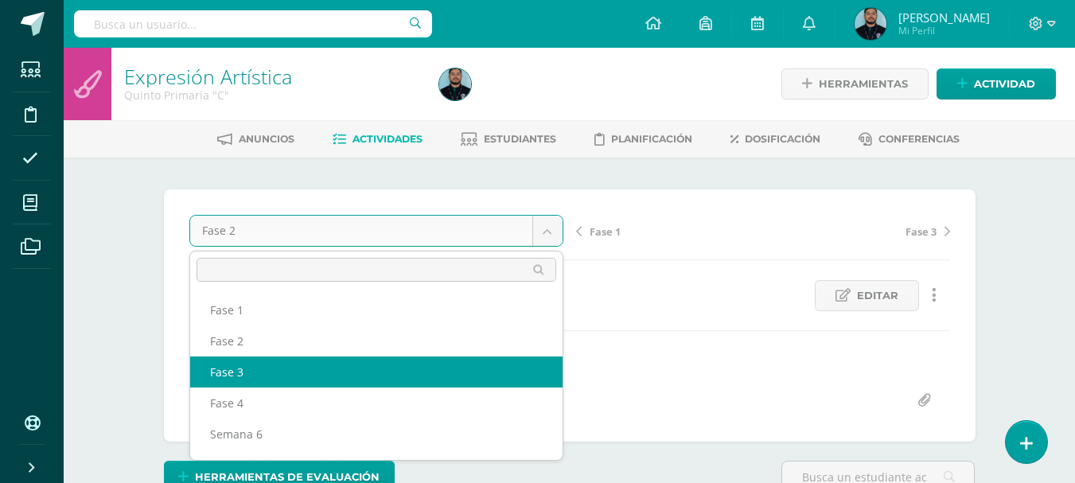
select select "/dashboard/teacher/grade-activity/50961/"
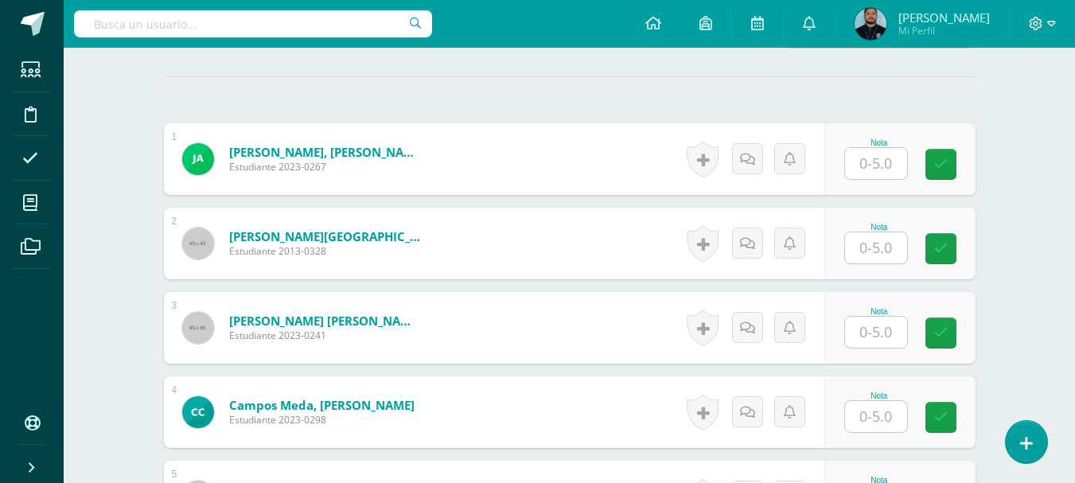
scroll to position [446, 0]
click at [882, 165] on input "text" at bounding box center [876, 162] width 62 height 31
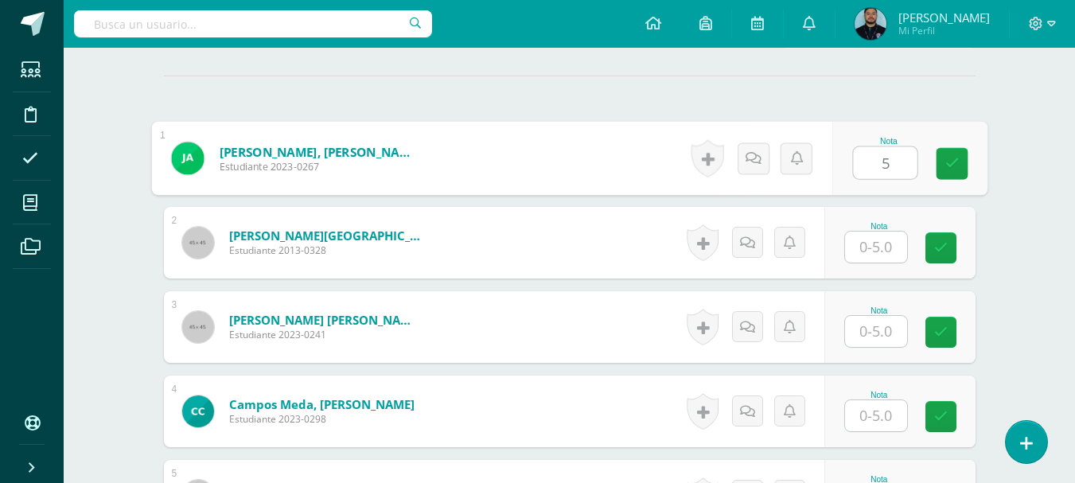
type input "5"
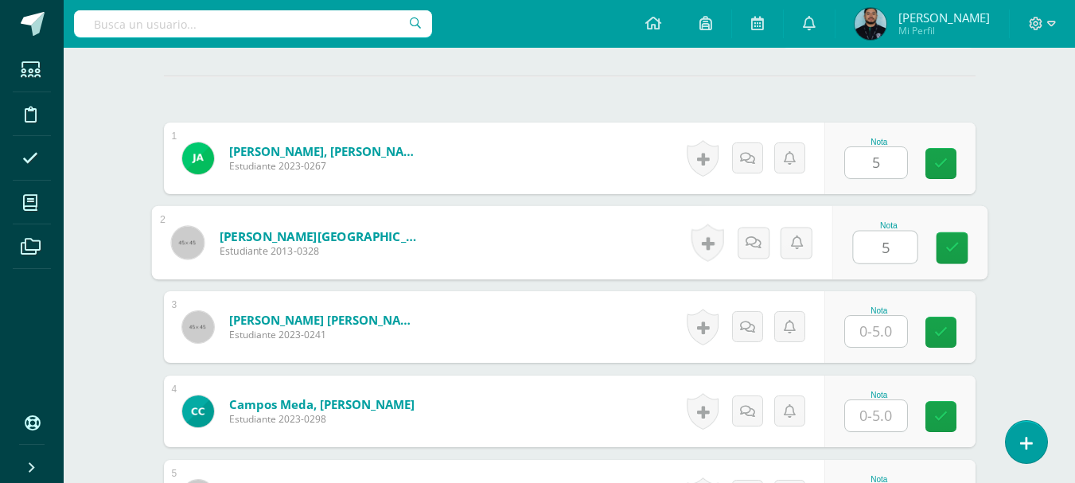
type input "5"
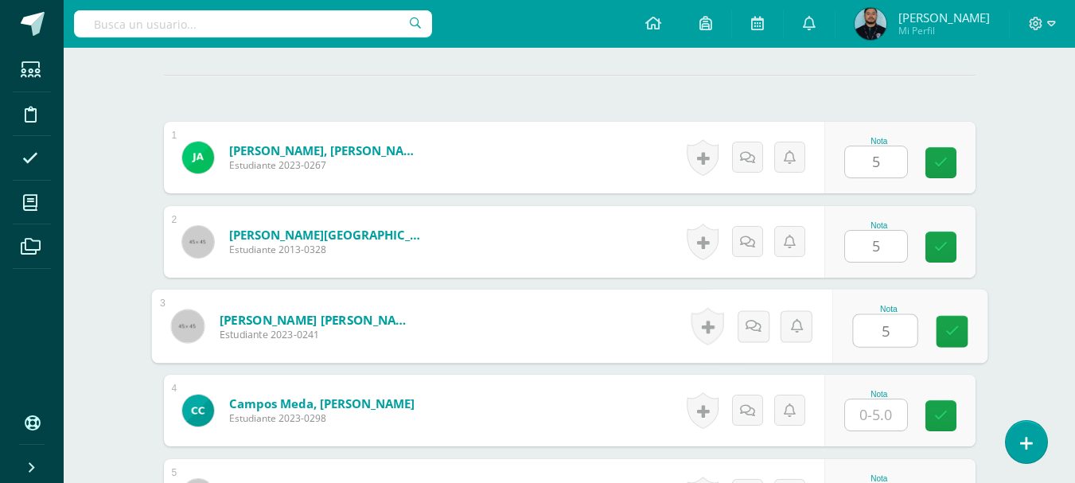
type input "5"
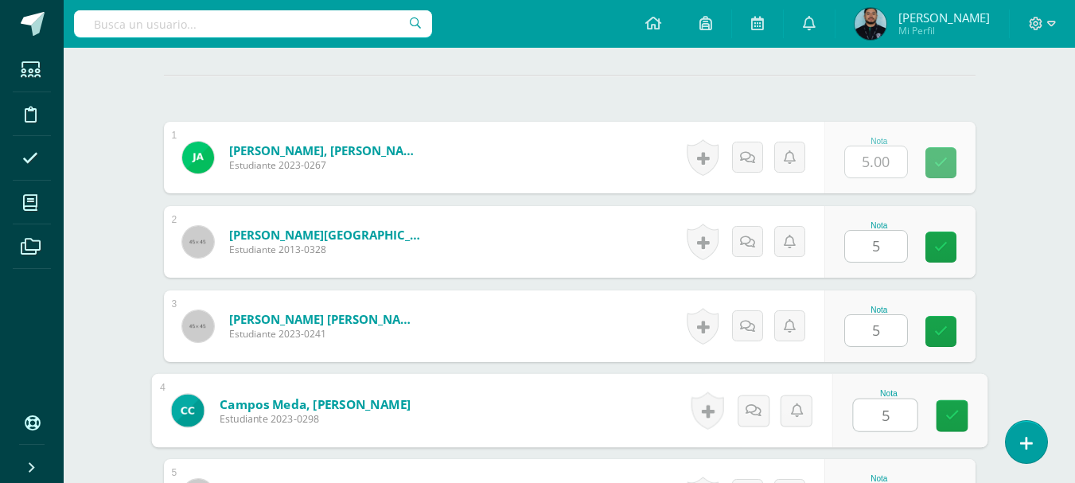
type input "5"
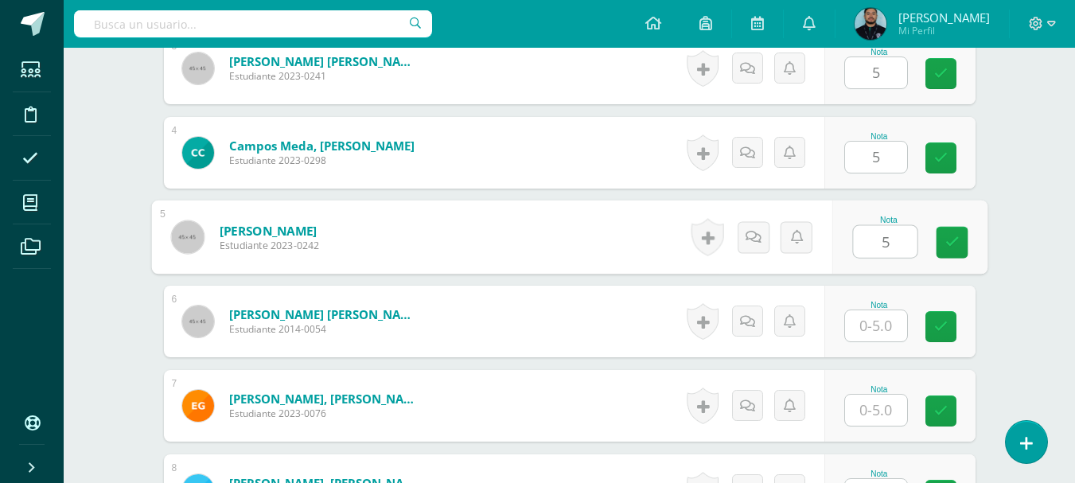
type input "5"
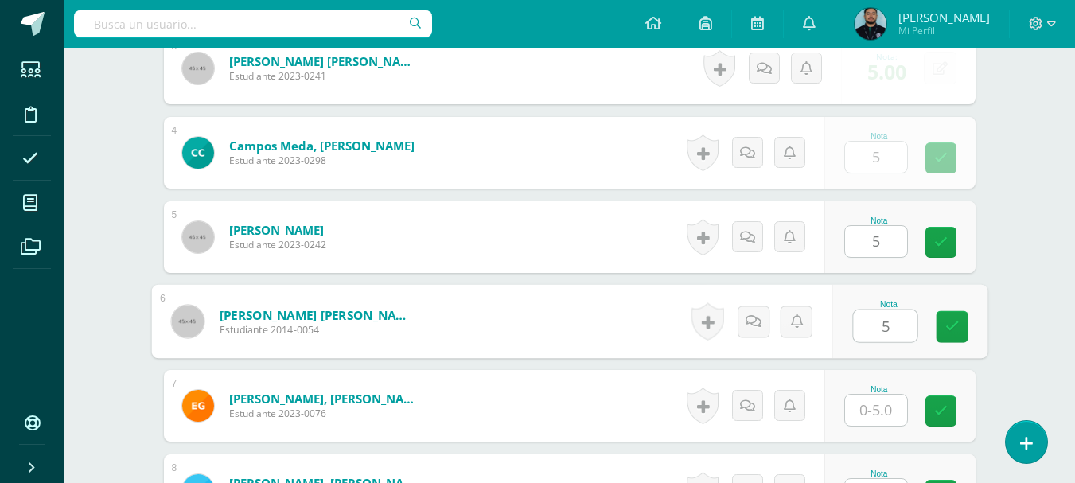
type input "5"
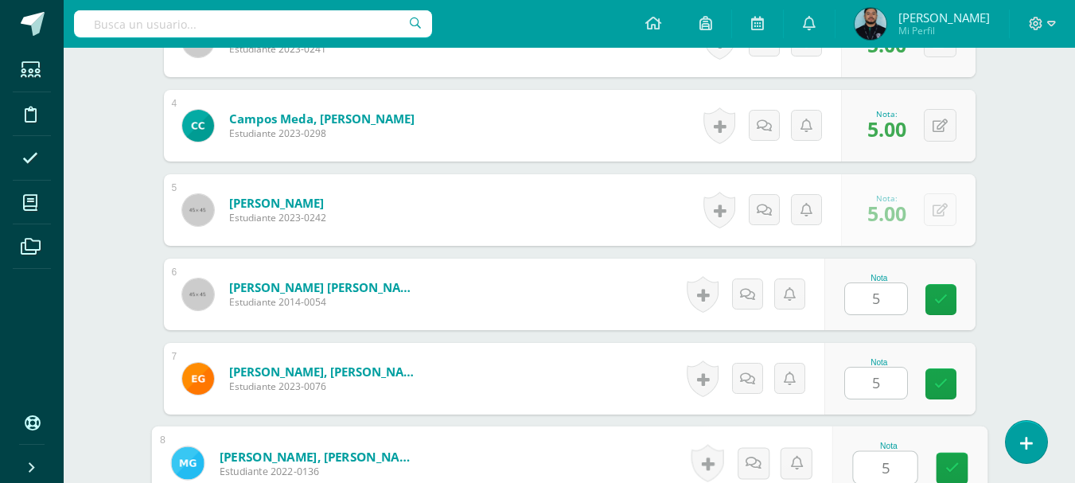
type input "5"
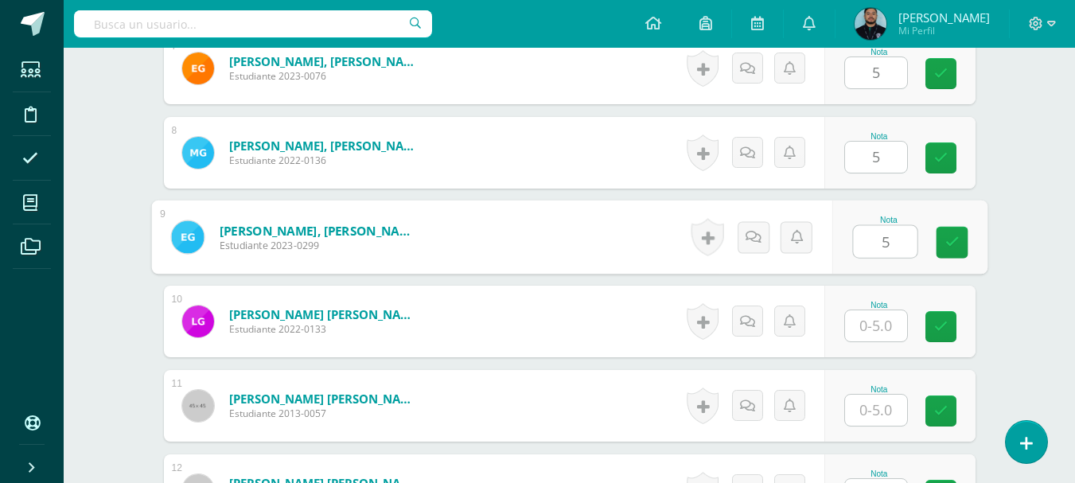
type input "5"
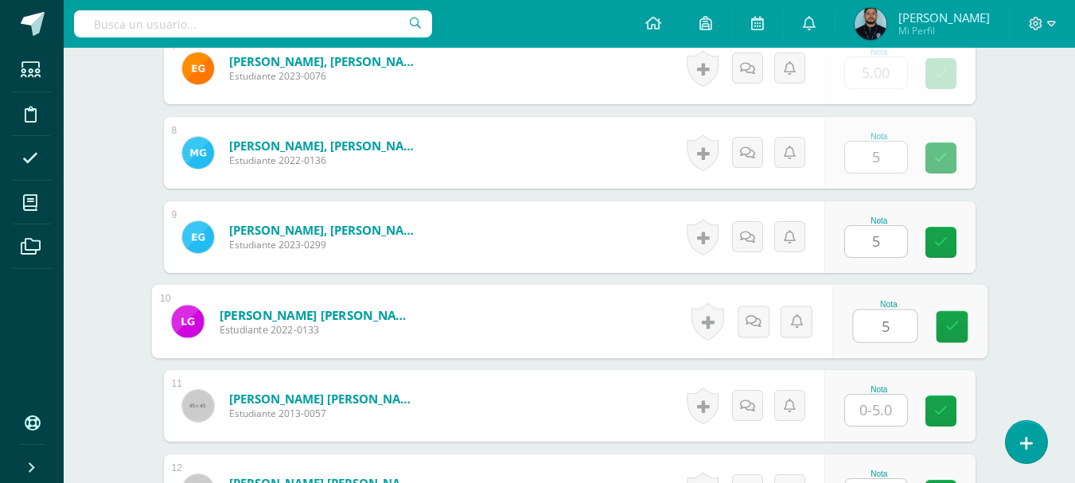
type input "5"
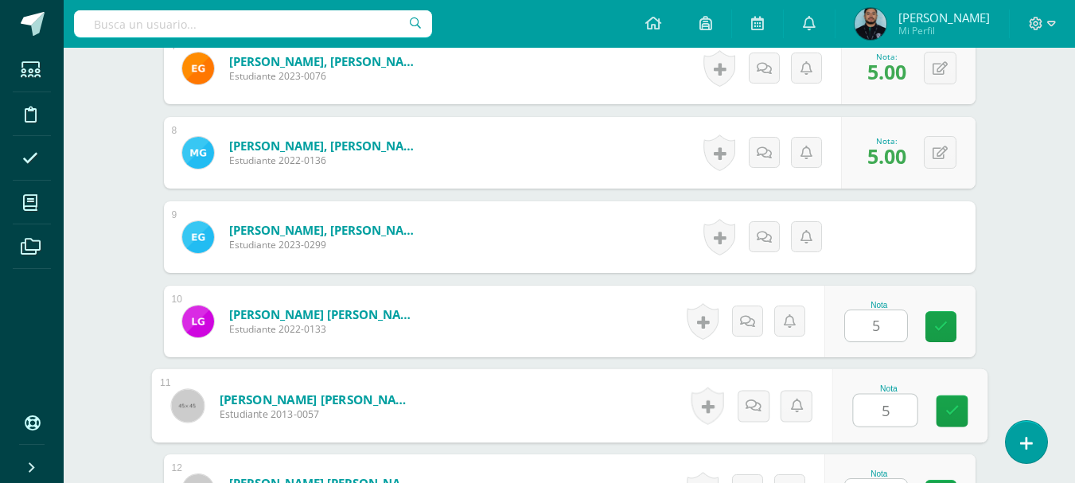
type input "5"
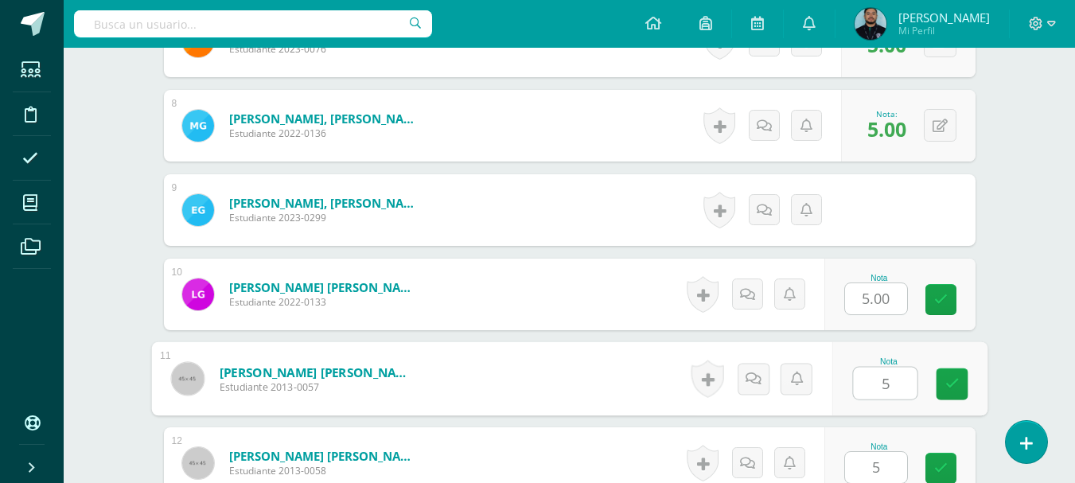
type input "5"
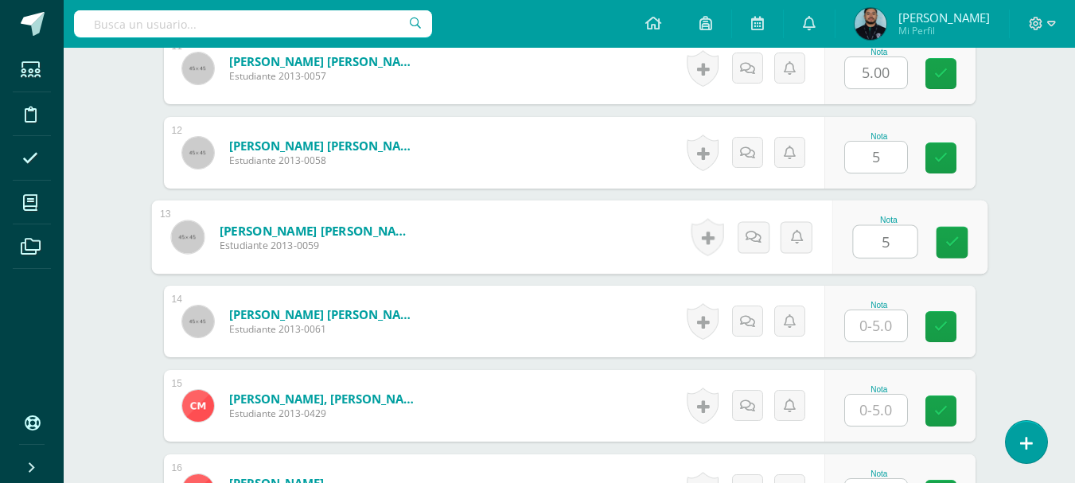
type input "5"
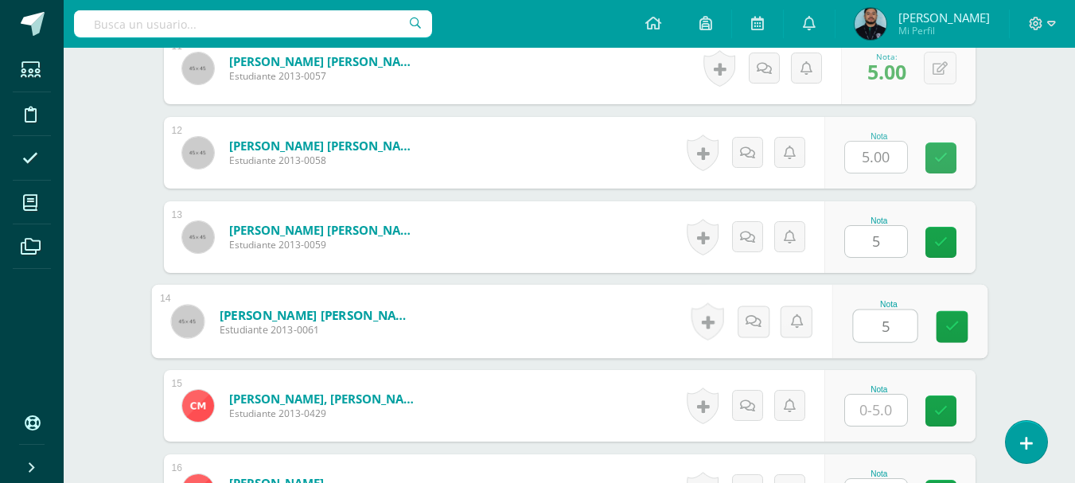
type input "5"
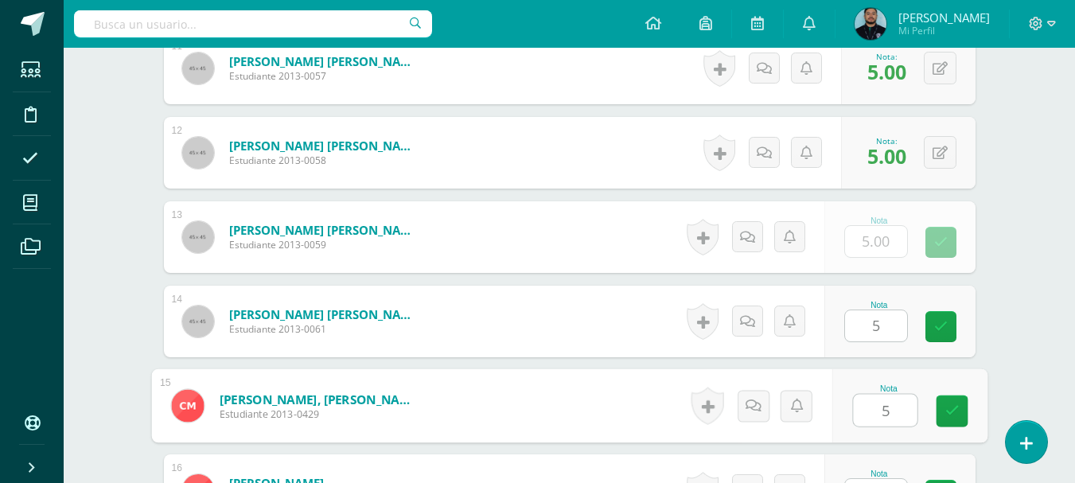
type input "5"
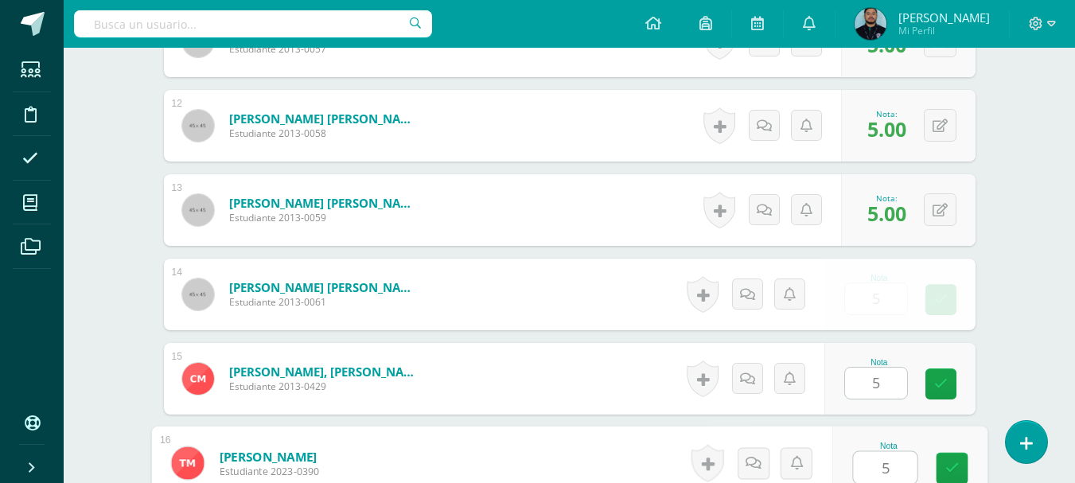
type input "5"
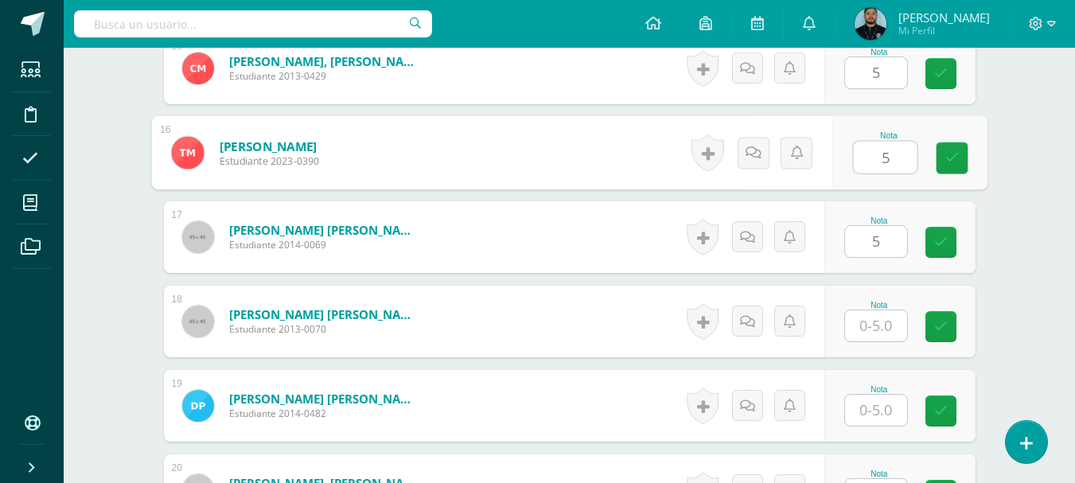
type input "5"
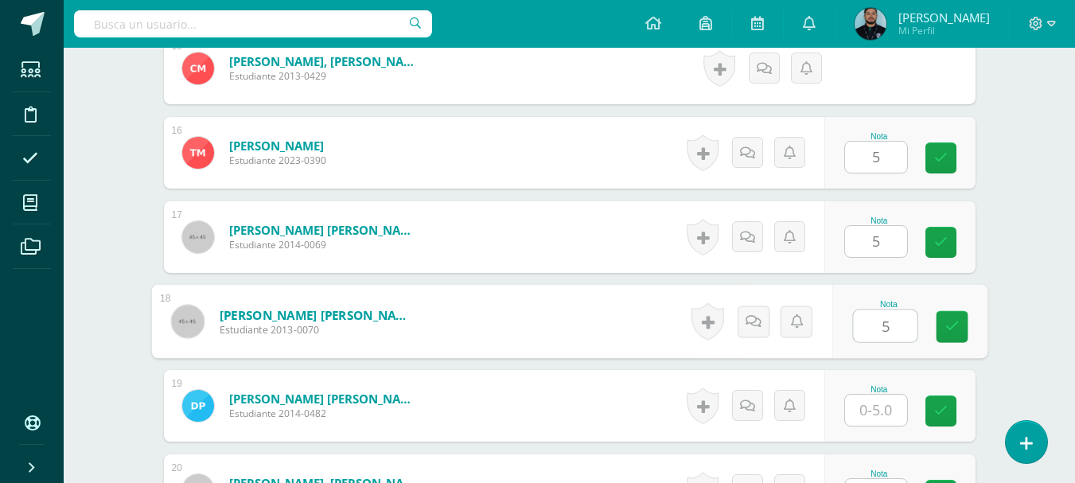
type input "5"
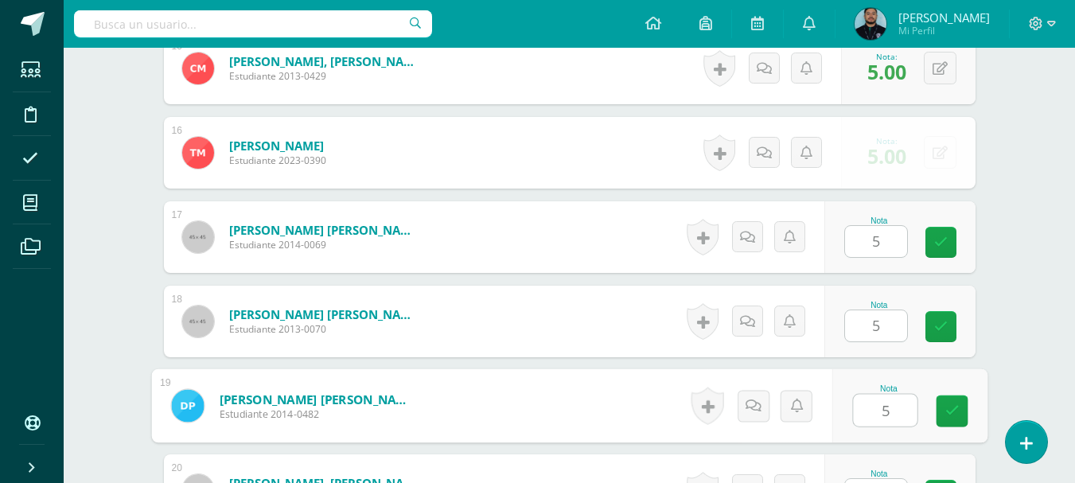
type input "5"
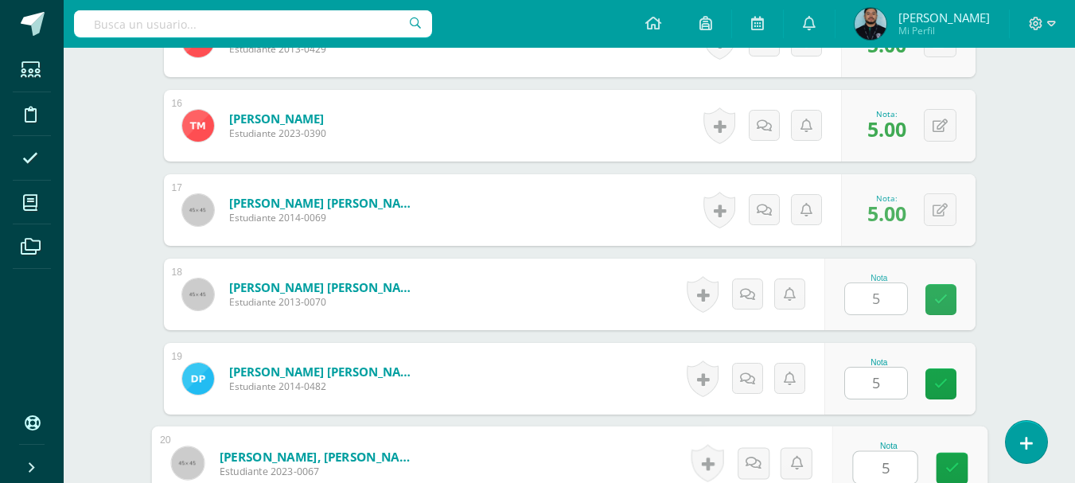
type input "5"
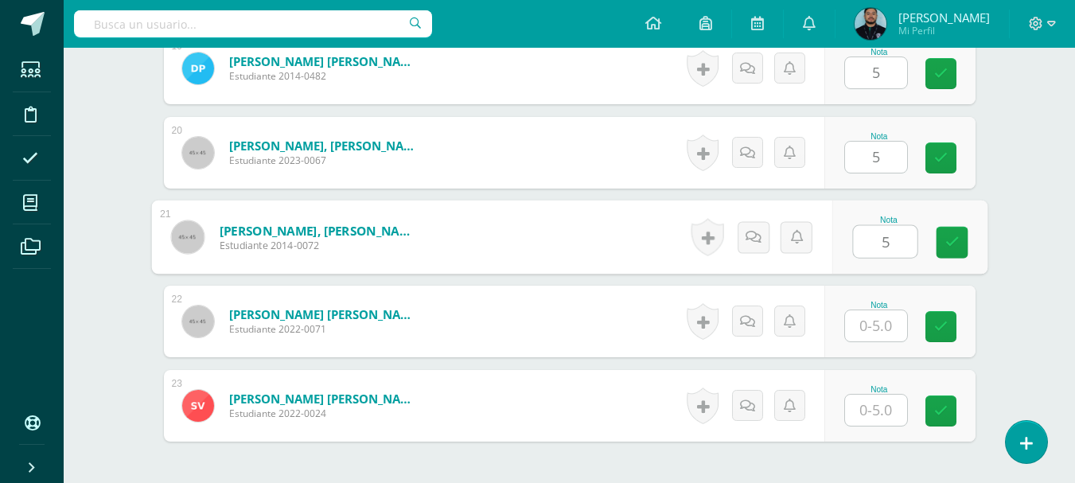
type input "5"
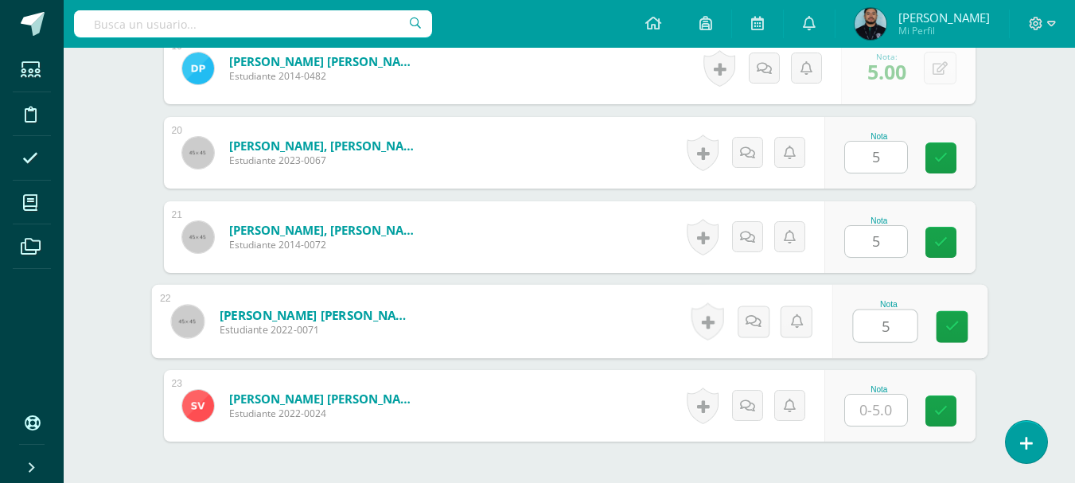
type input "5"
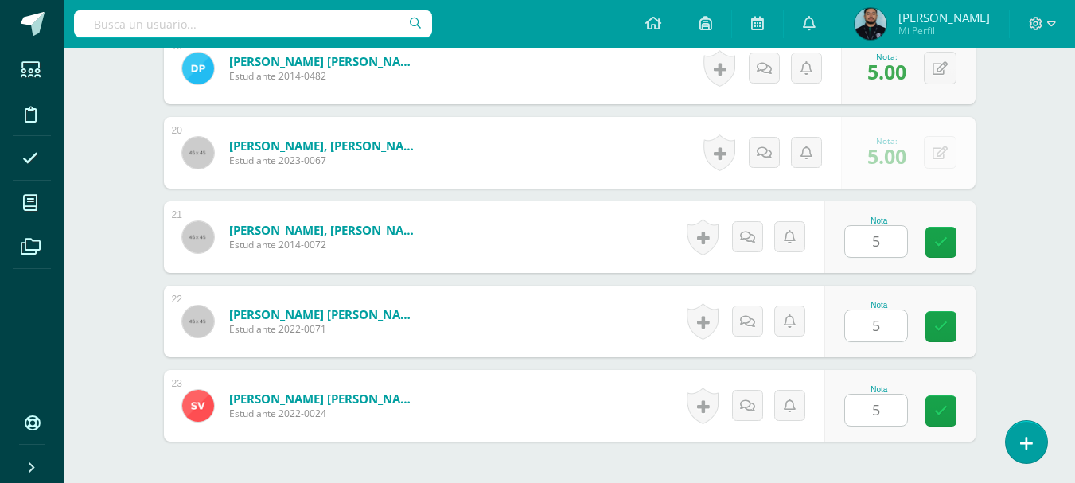
scroll to position [2194, 0]
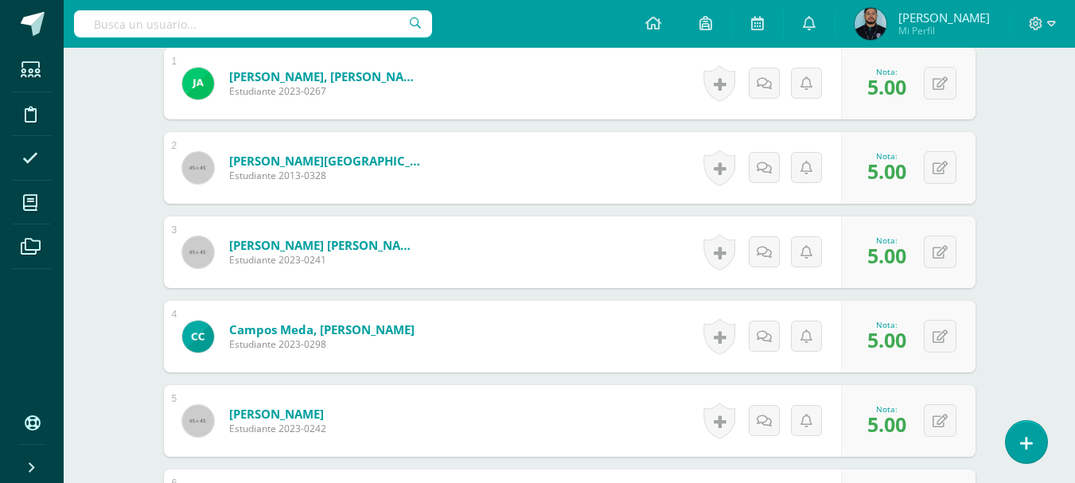
scroll to position [0, 0]
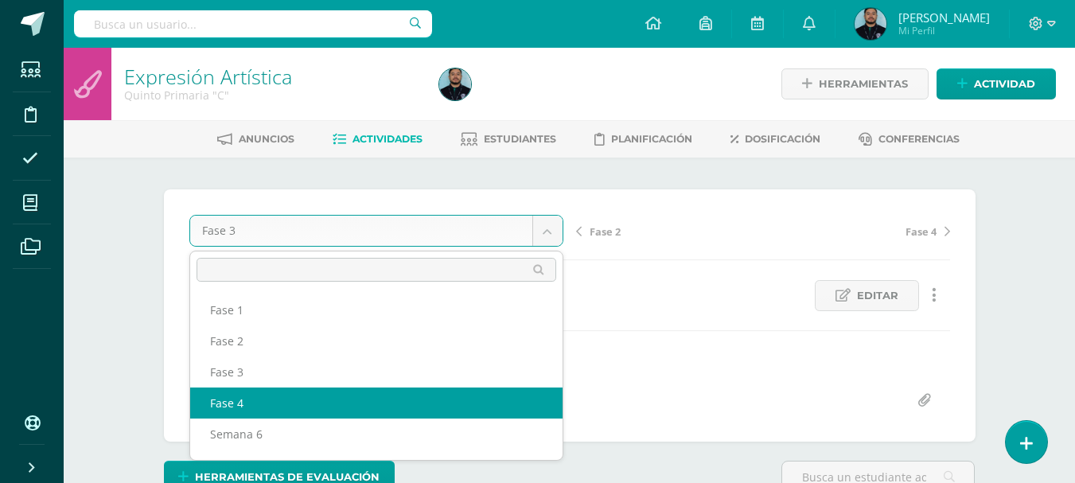
select select "/dashboard/teacher/grade-activity/50974/"
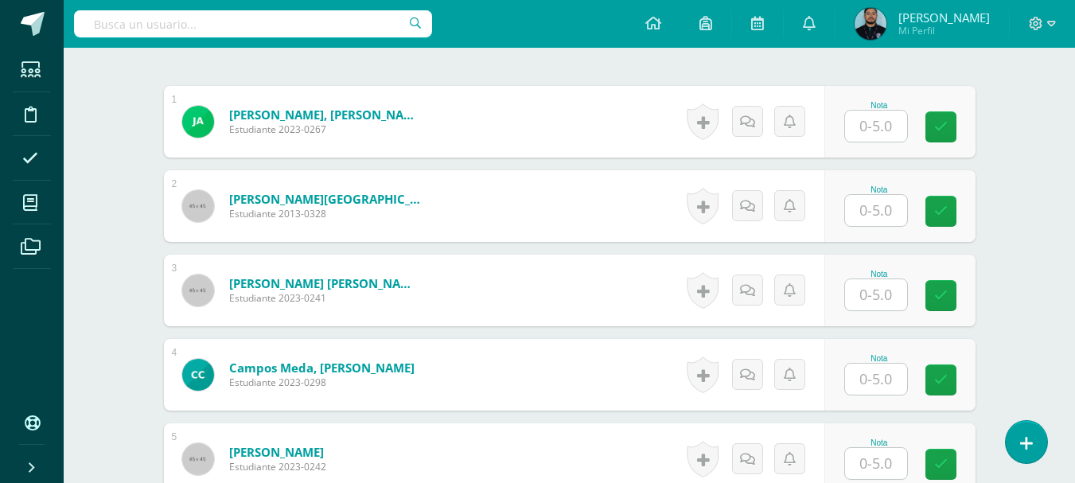
scroll to position [483, 0]
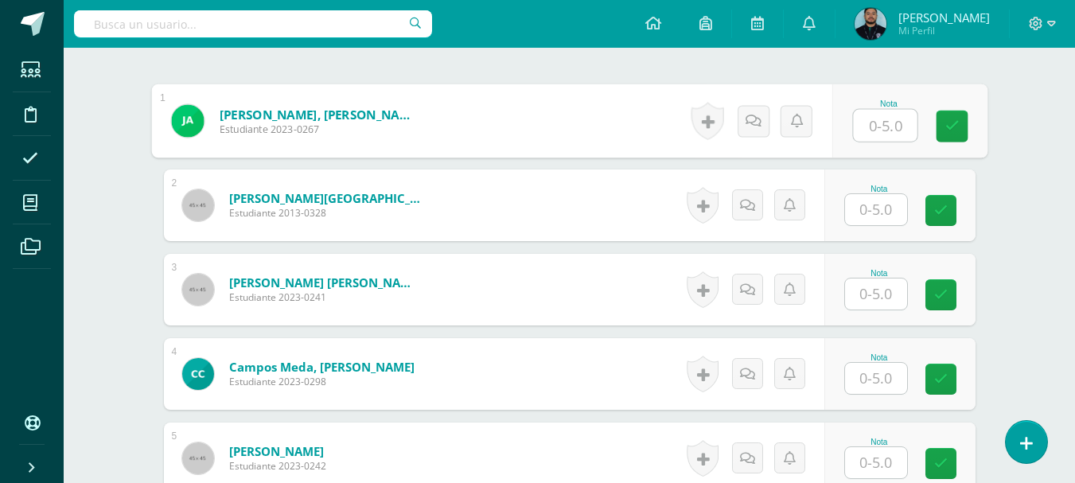
click at [877, 119] on input "text" at bounding box center [885, 126] width 64 height 32
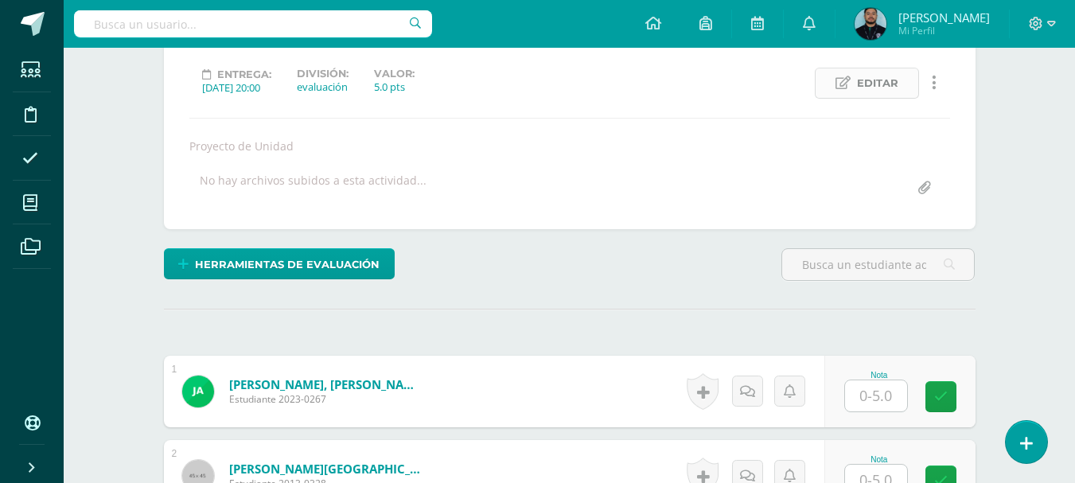
click at [892, 84] on span "Editar" at bounding box center [877, 82] width 41 height 29
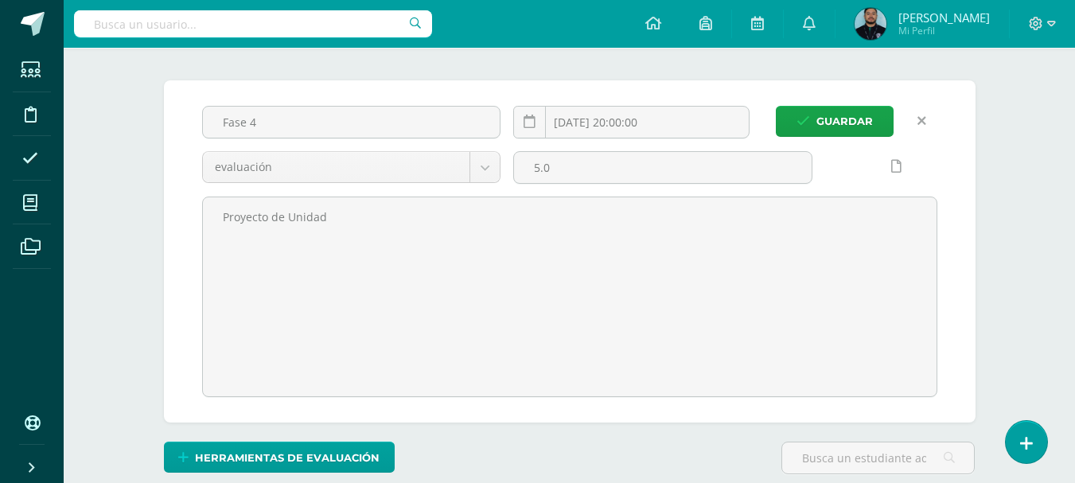
scroll to position [107, 0]
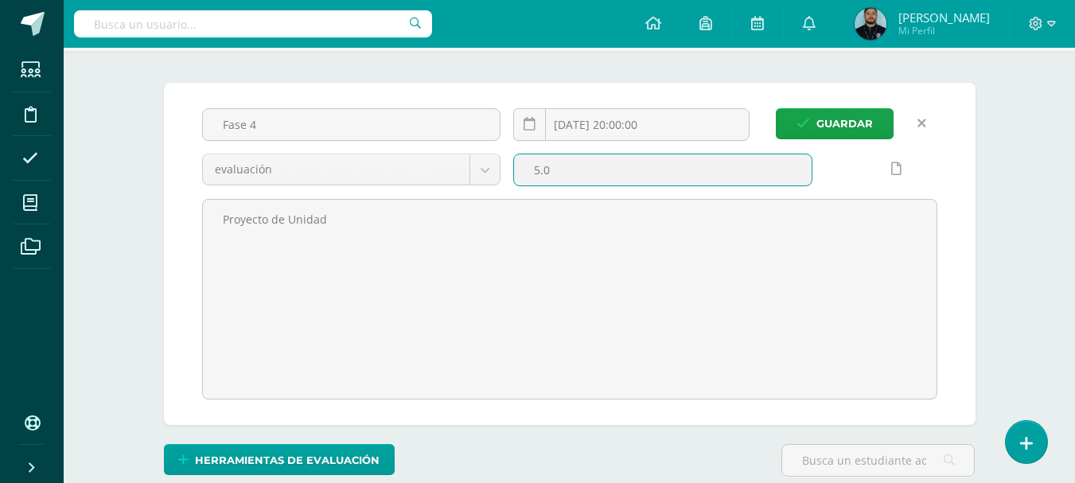
click at [538, 176] on input "5.0" at bounding box center [663, 169] width 298 height 31
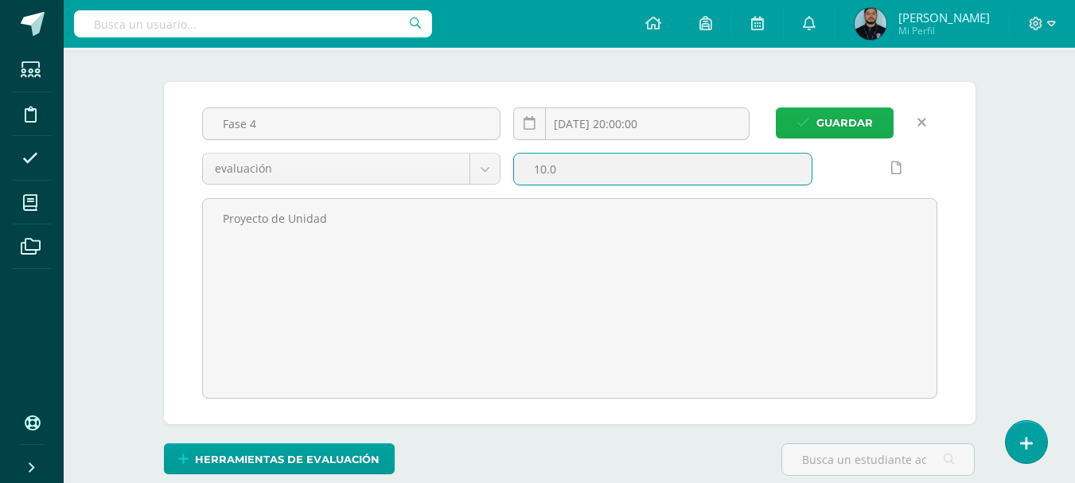
type input "10.0"
click at [842, 119] on span "Guardar" at bounding box center [844, 122] width 56 height 29
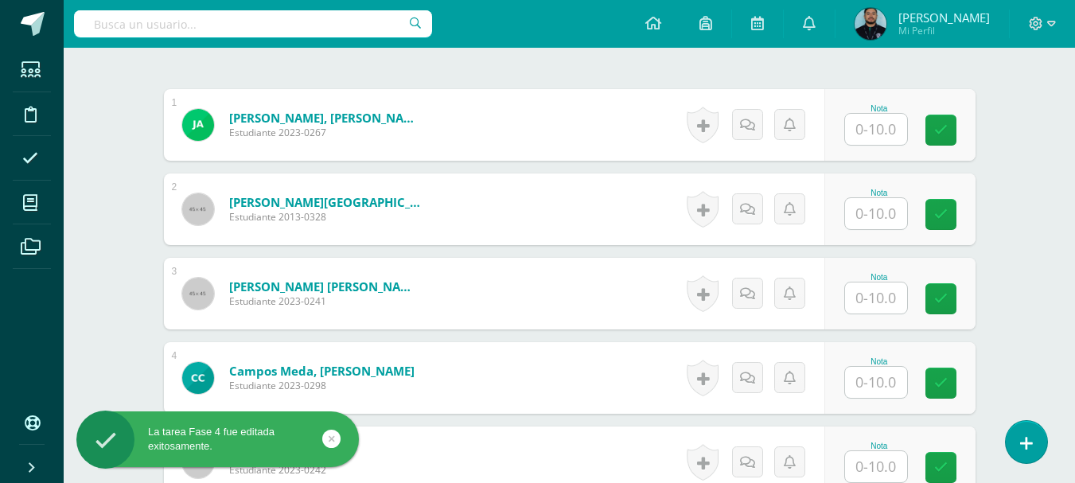
scroll to position [480, 0]
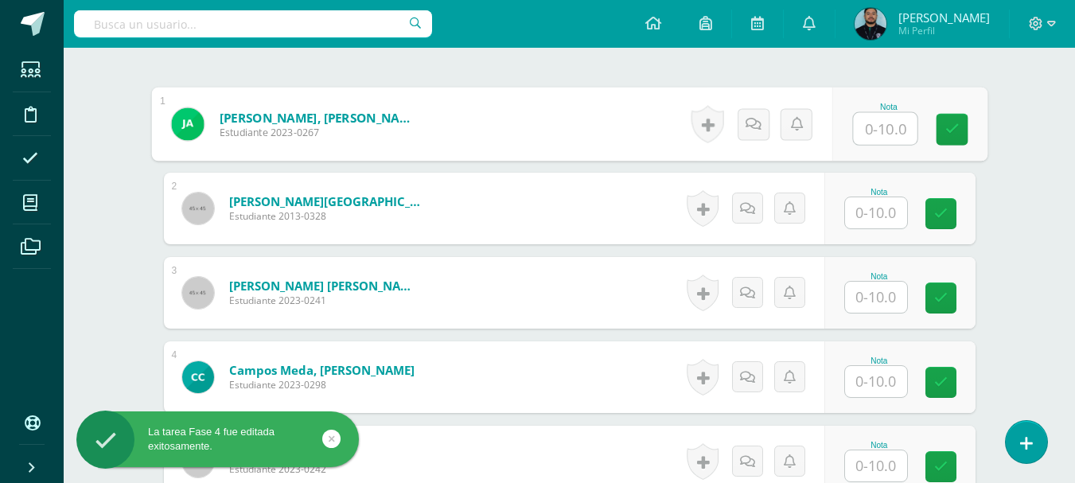
click at [882, 136] on input "text" at bounding box center [885, 129] width 64 height 32
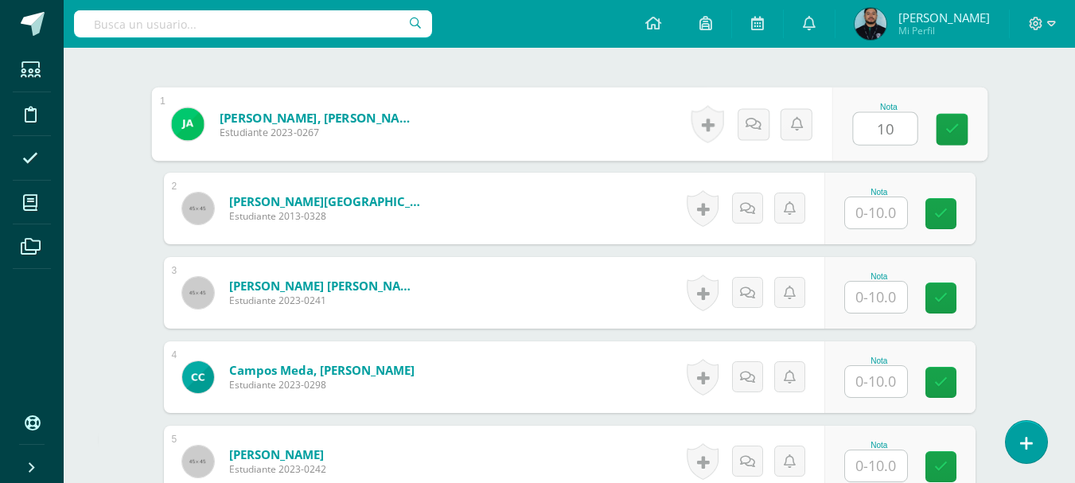
type input "10"
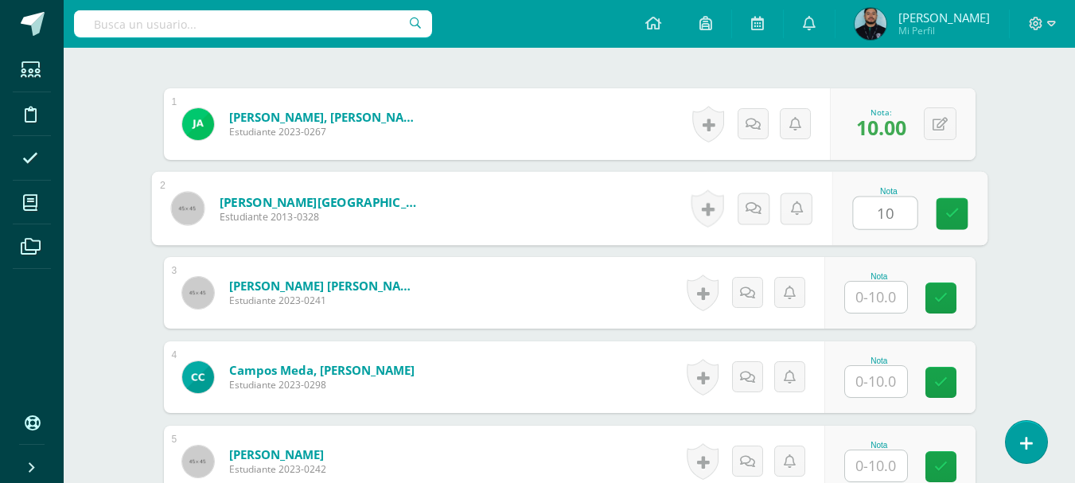
type input "10"
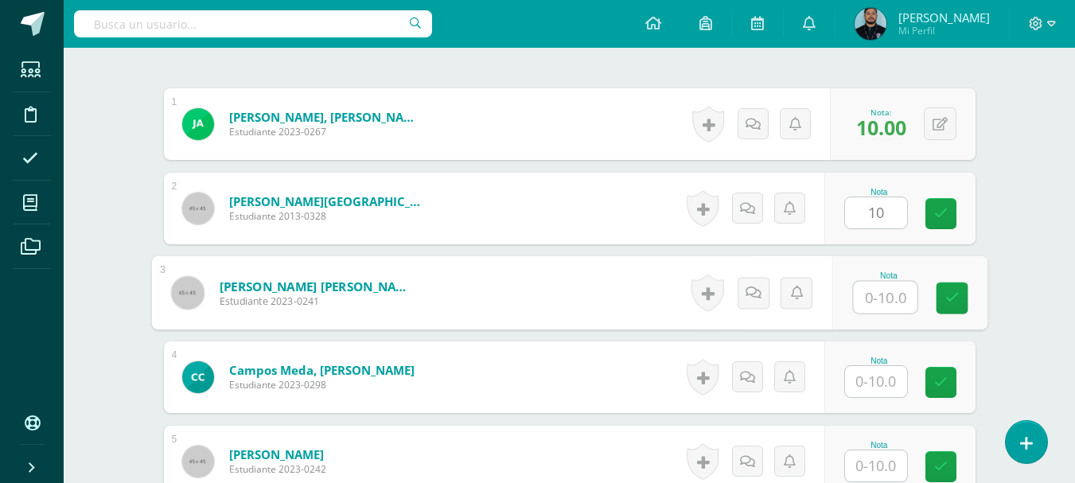
scroll to position [481, 0]
type input "10"
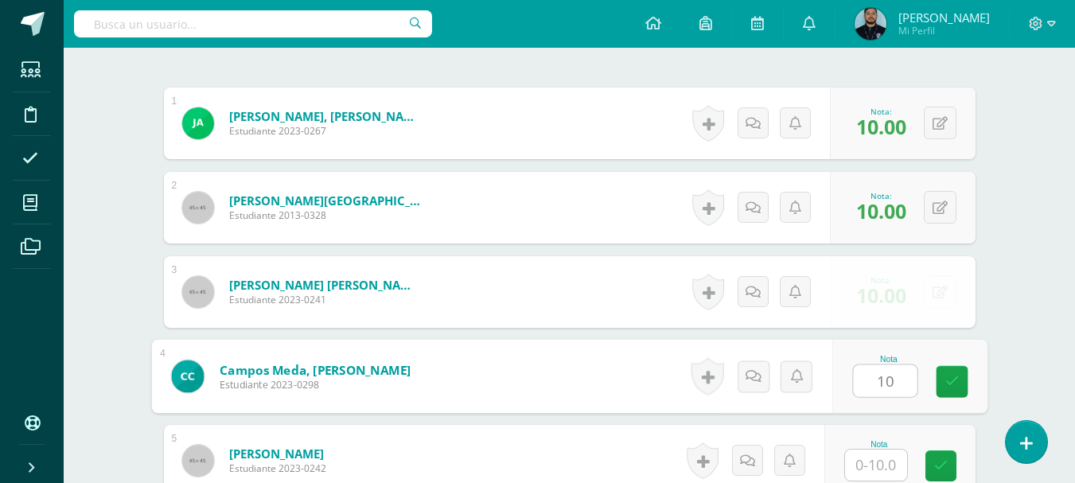
type input "10"
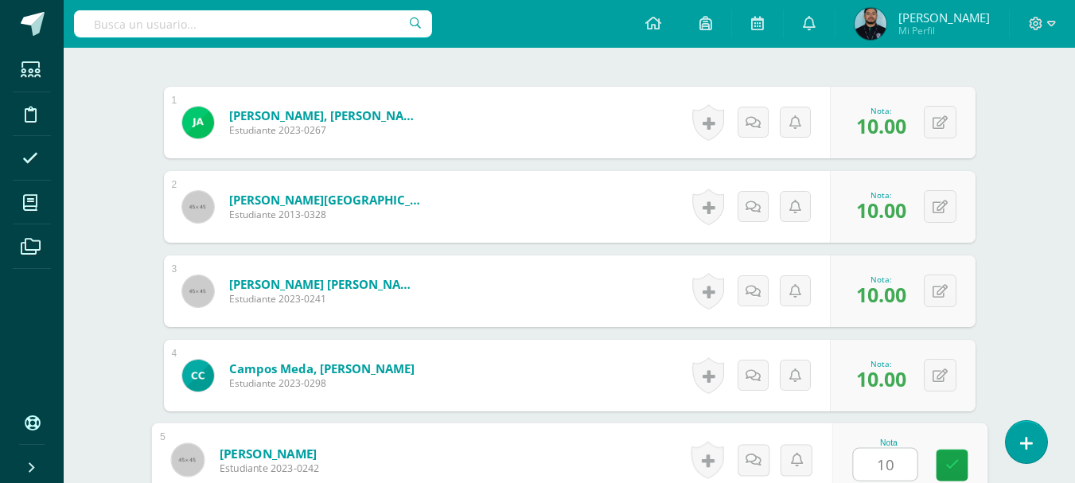
type input "10"
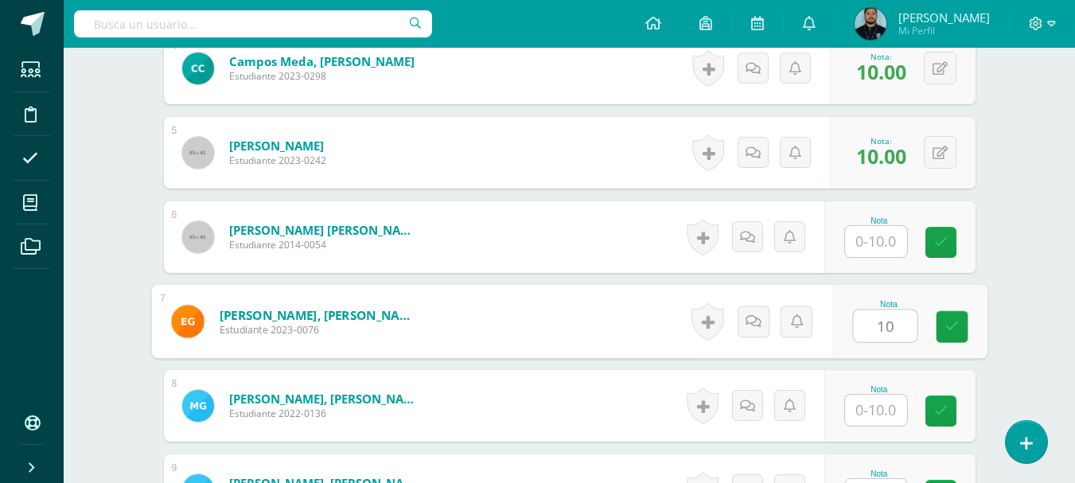
type input "10"
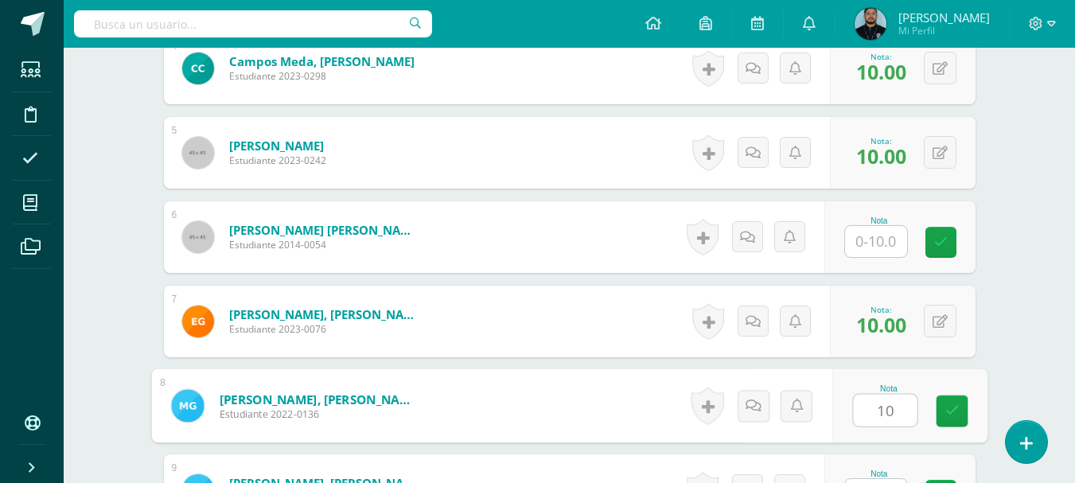
type input "10"
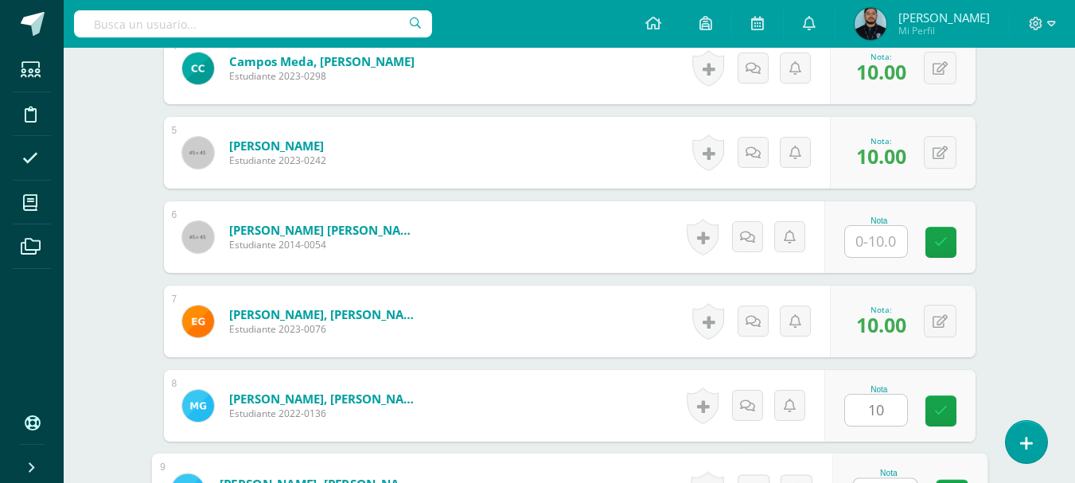
scroll to position [816, 0]
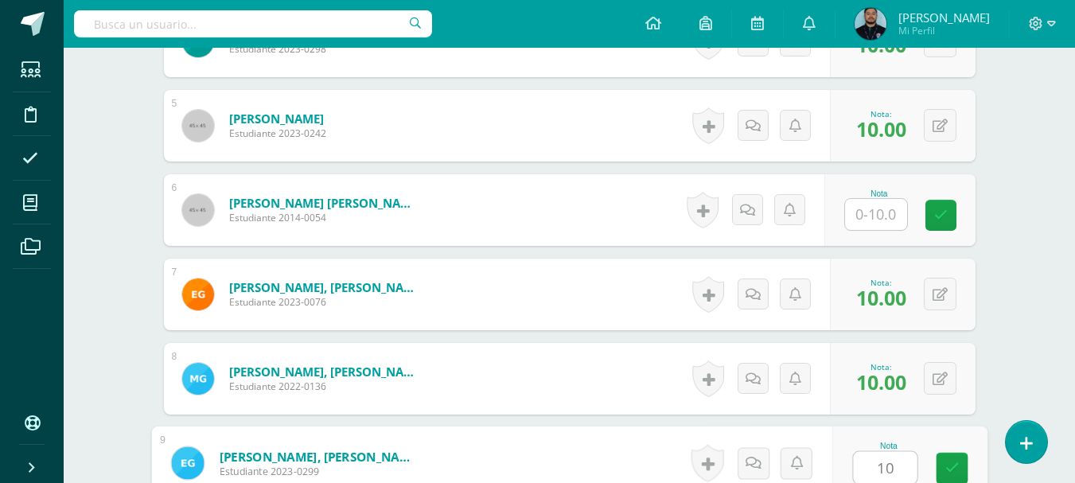
type input "10"
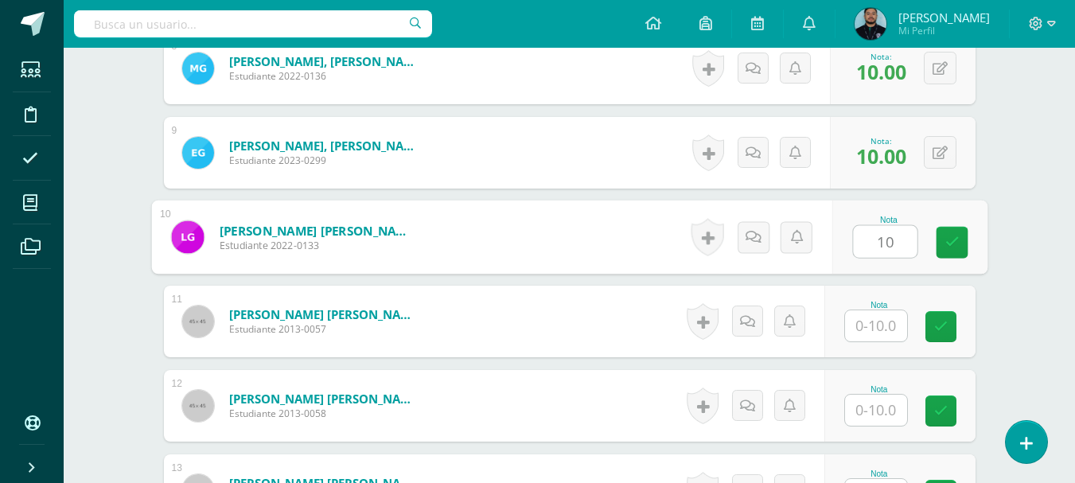
type input "10"
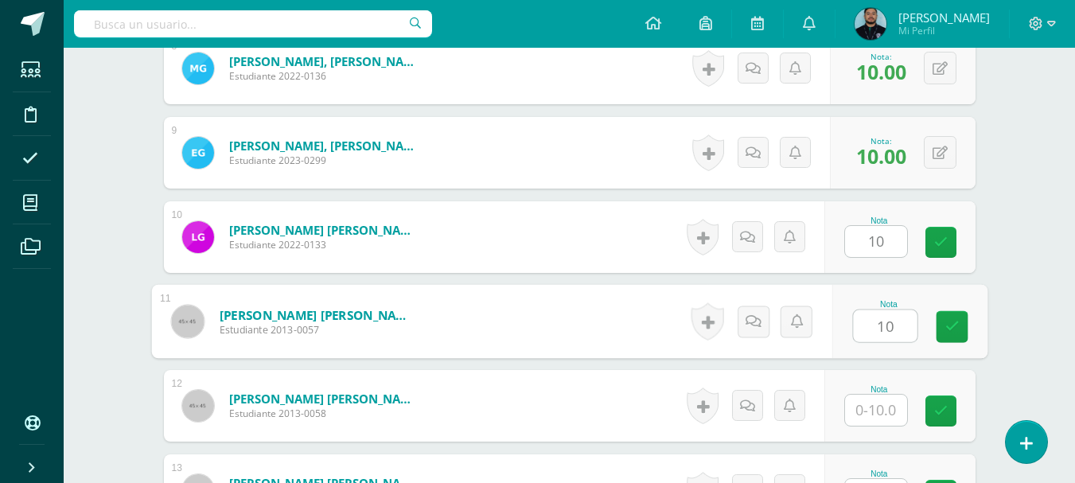
type input "10"
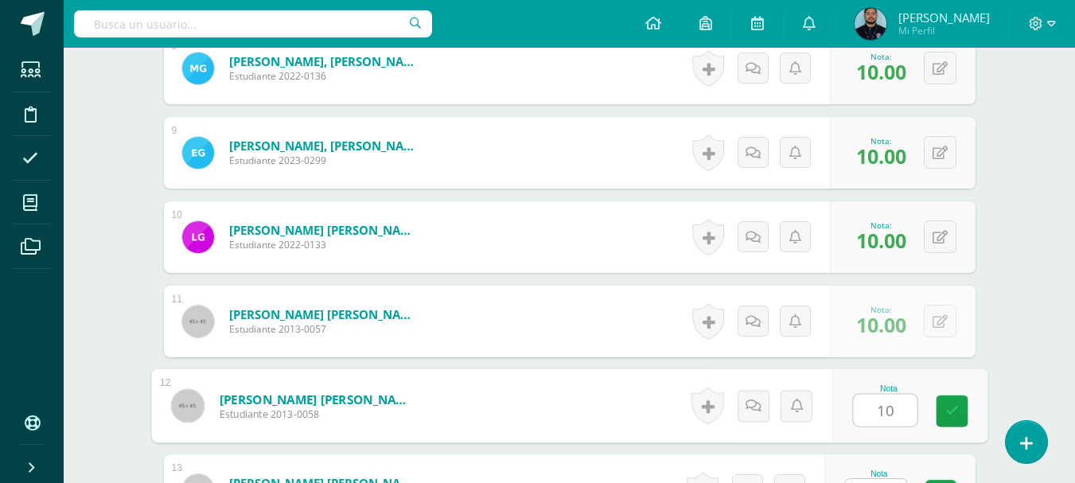
type input "10"
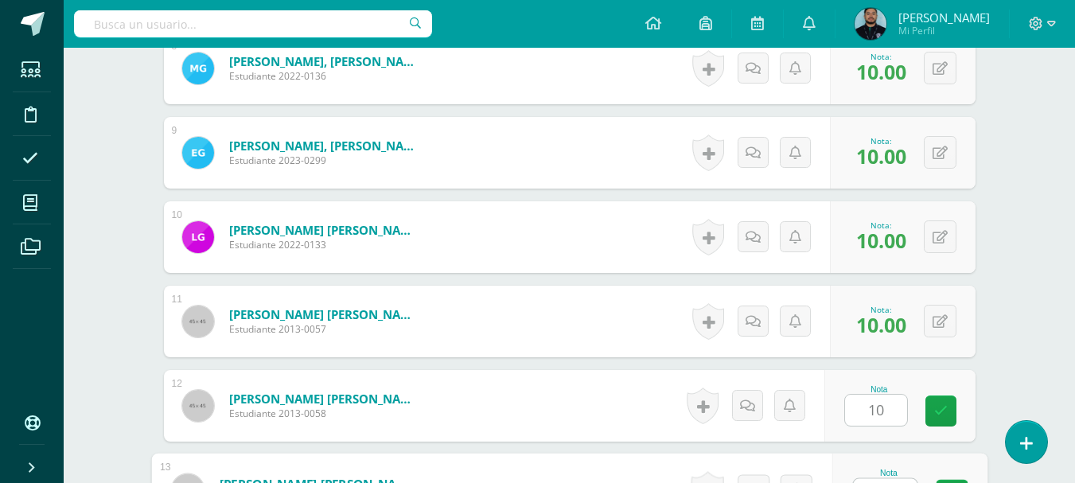
scroll to position [1153, 0]
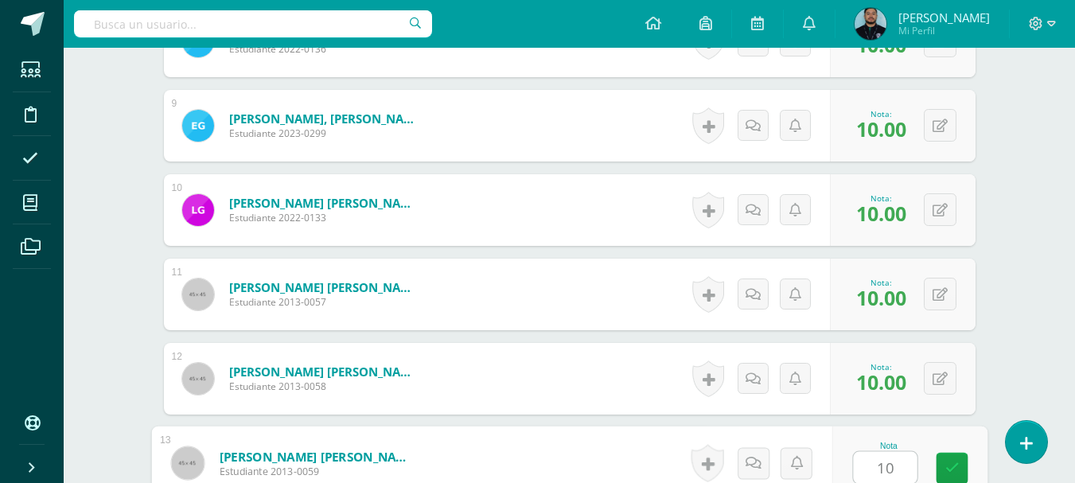
type input "10"
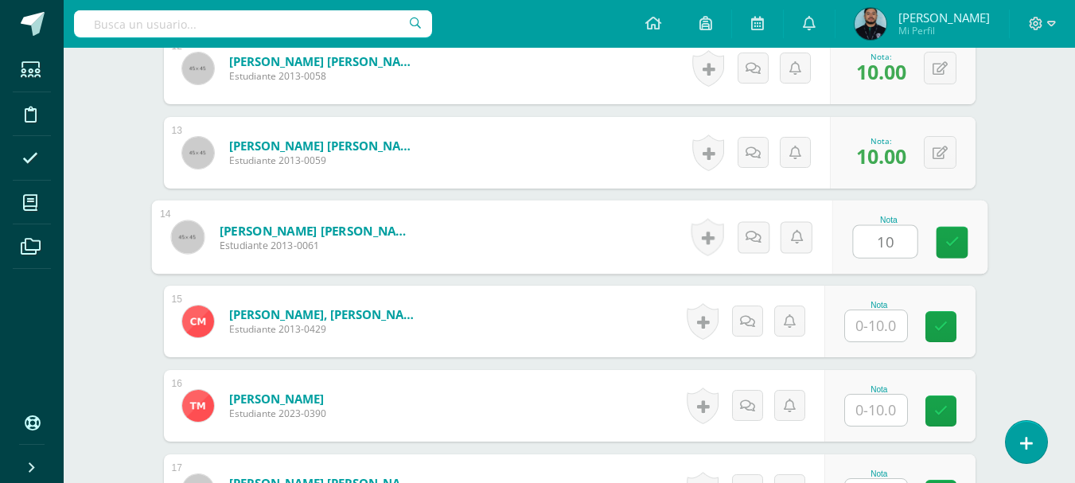
type input "10"
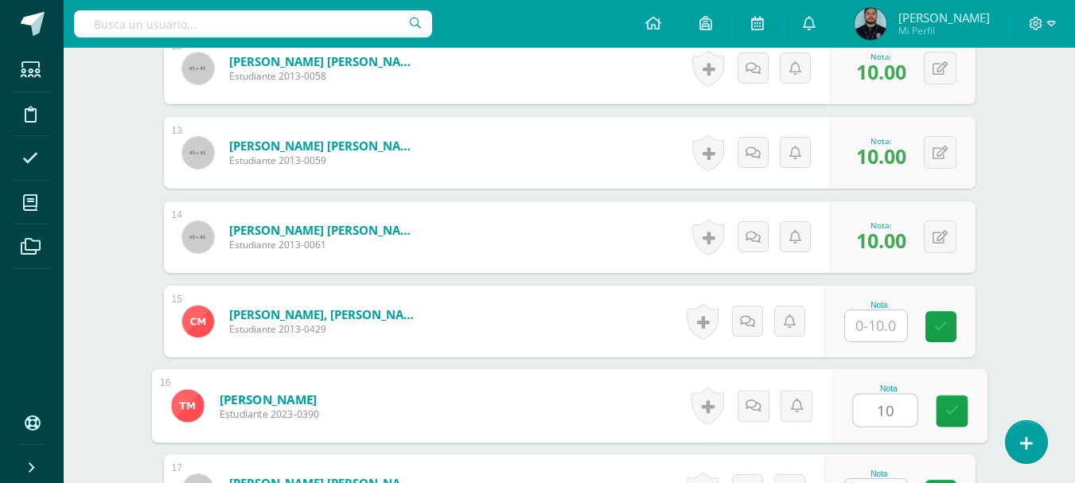
type input "10"
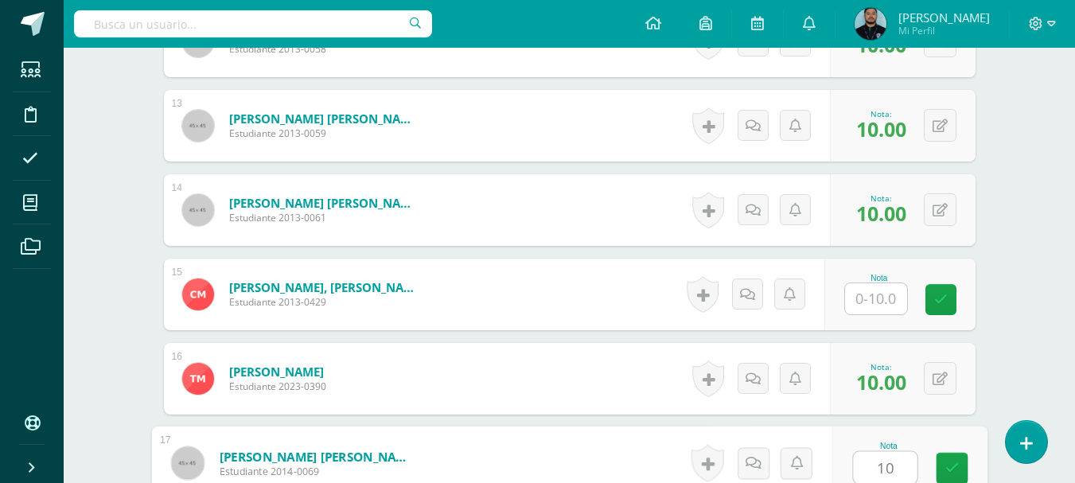
type input "10"
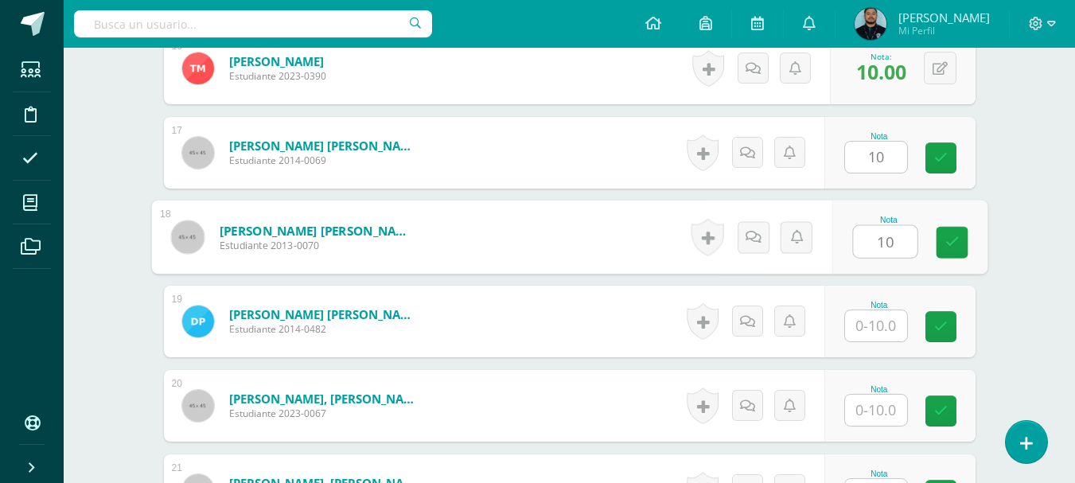
type input "10"
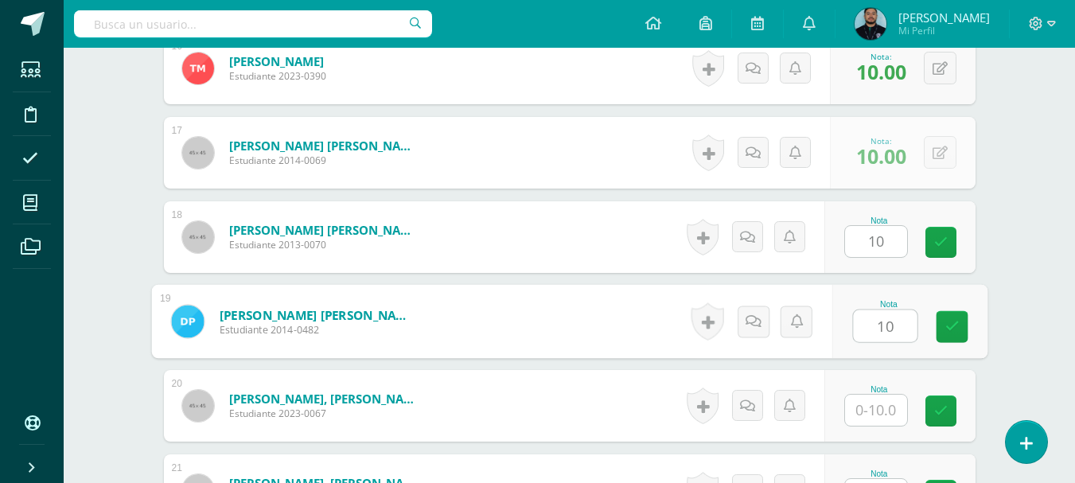
type input "10"
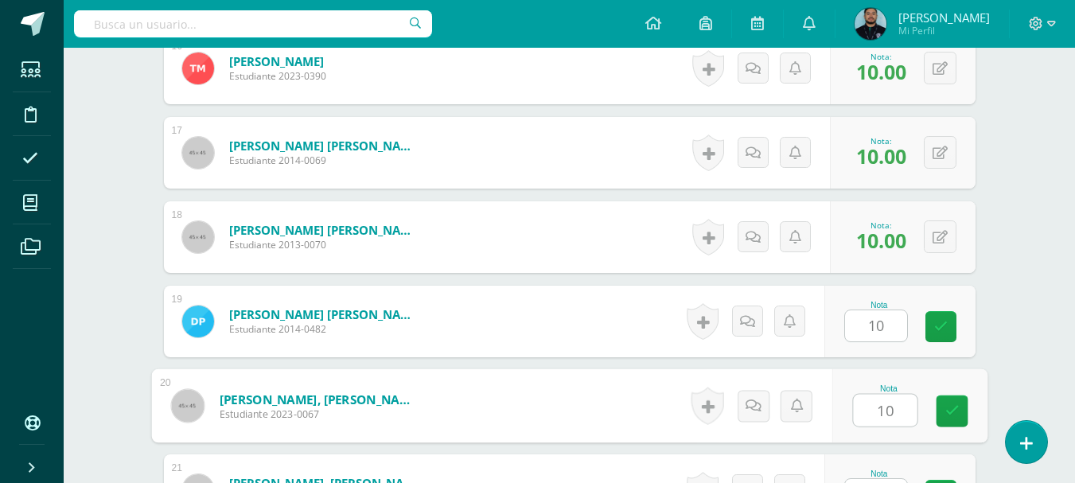
type input "10"
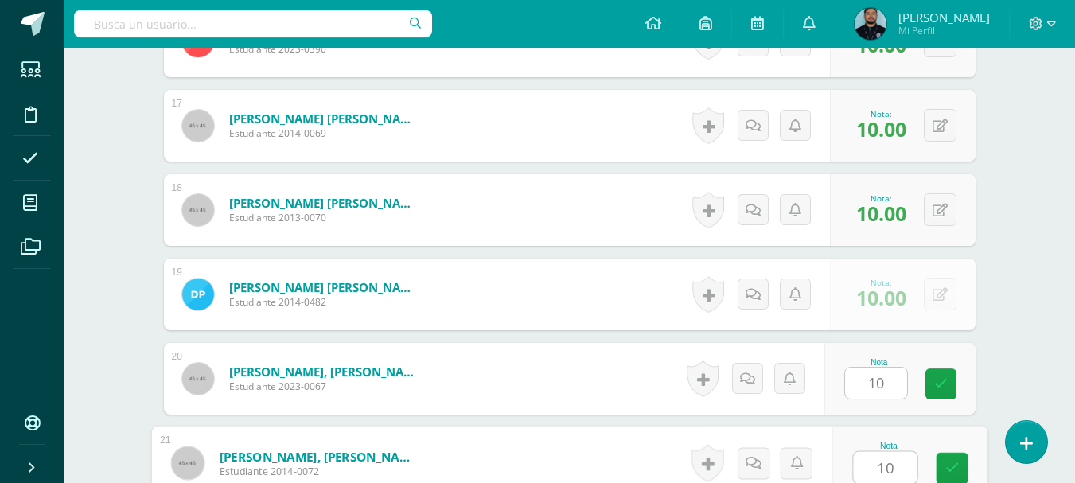
type input "10"
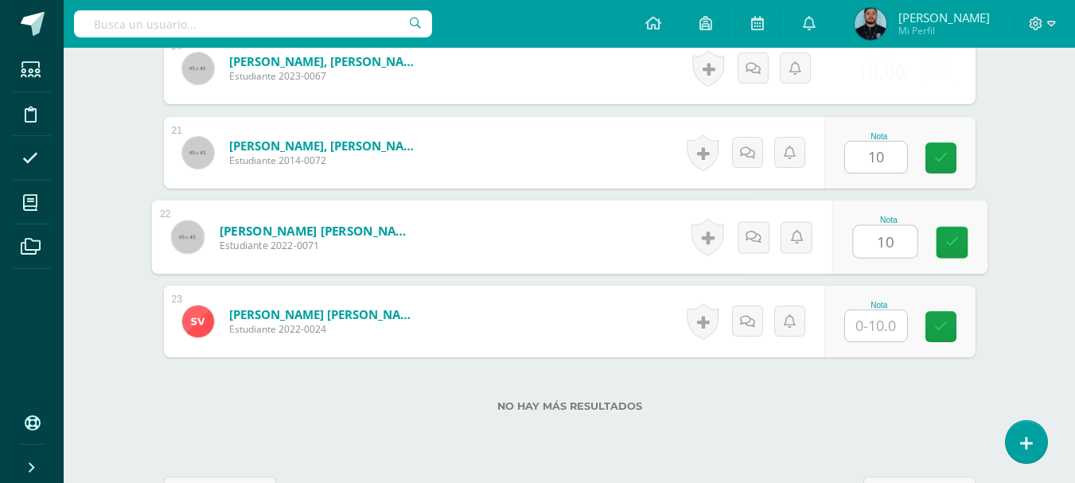
type input "10"
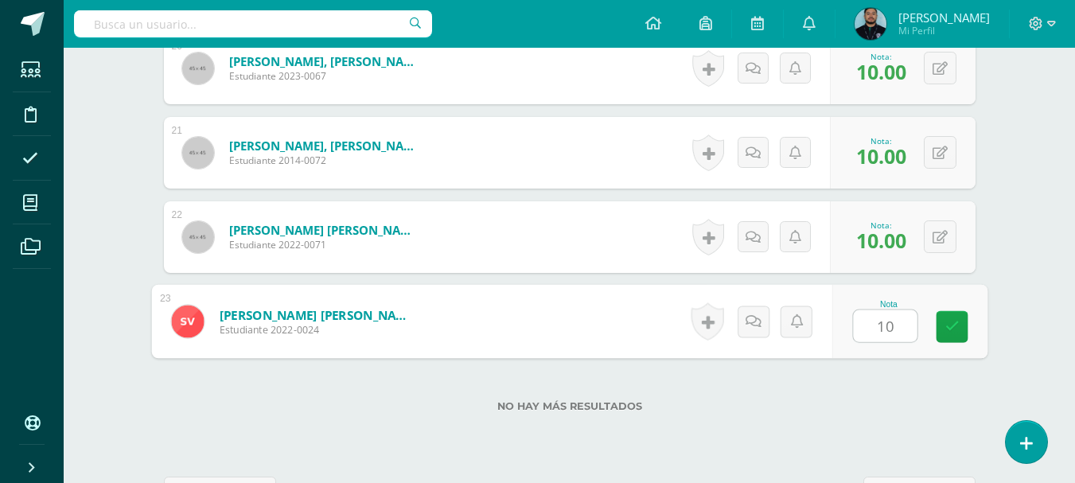
type input "10"
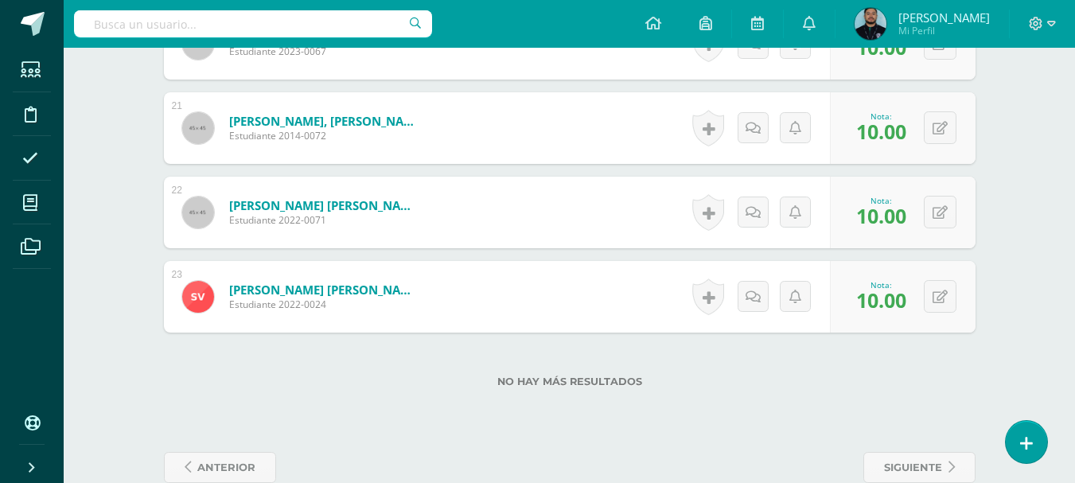
click at [754, 392] on div "No hay más resultados" at bounding box center [570, 370] width 812 height 74
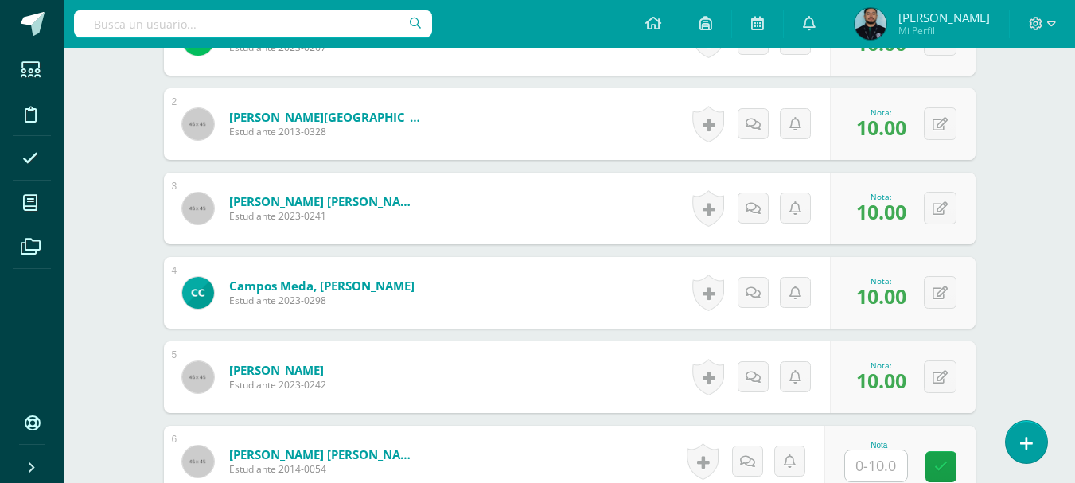
scroll to position [0, 0]
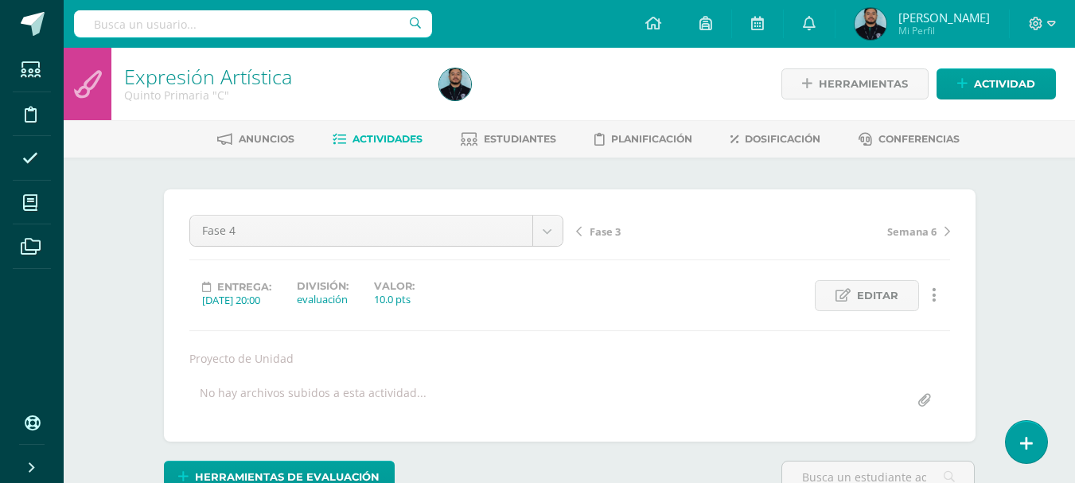
click at [384, 150] on link "Actividades" at bounding box center [378, 139] width 90 height 25
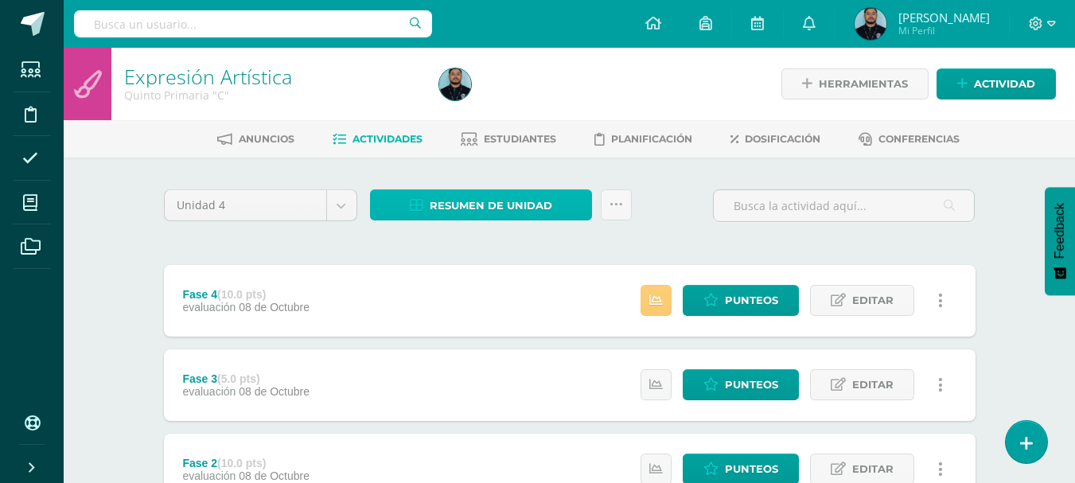
click at [494, 204] on span "Resumen de unidad" at bounding box center [491, 205] width 123 height 29
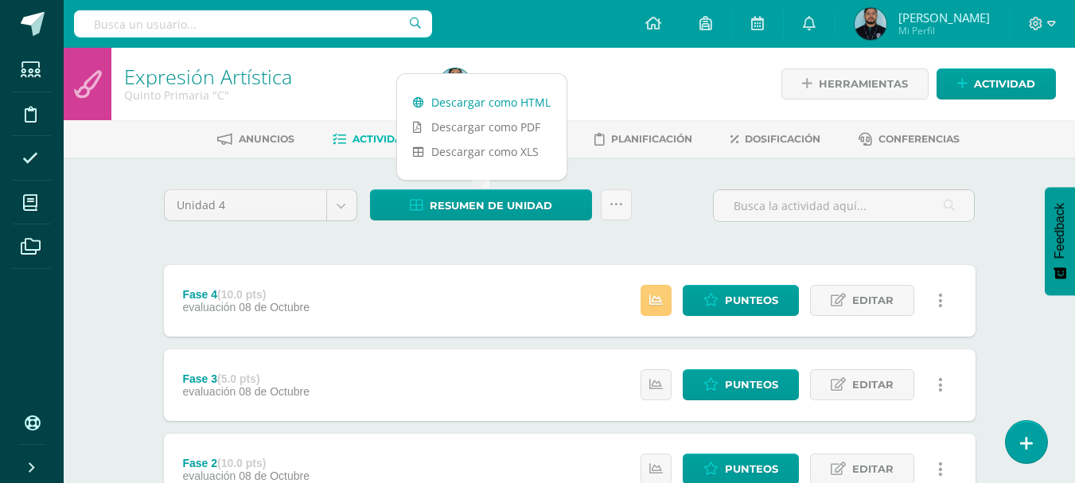
click at [522, 98] on link "Descargar como HTML" at bounding box center [481, 102] width 169 height 25
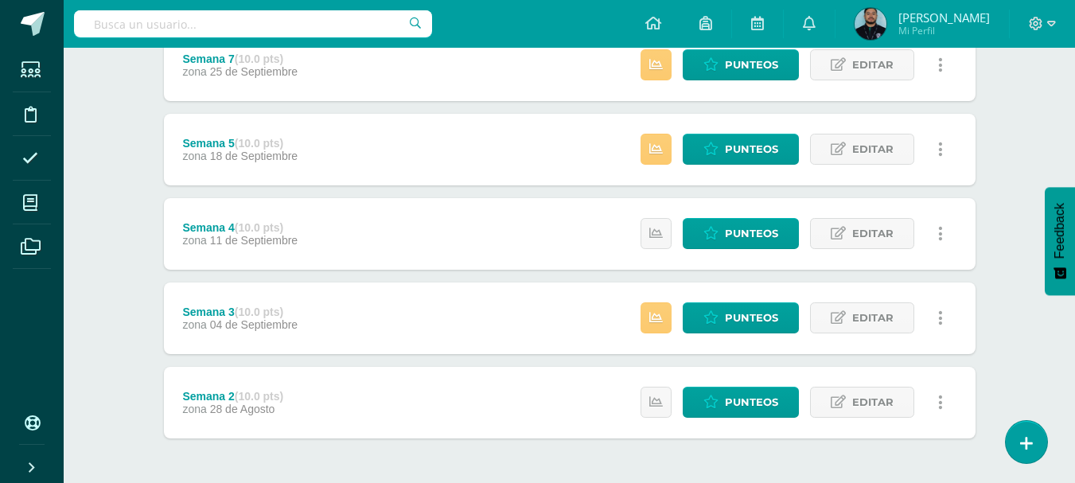
scroll to position [658, 0]
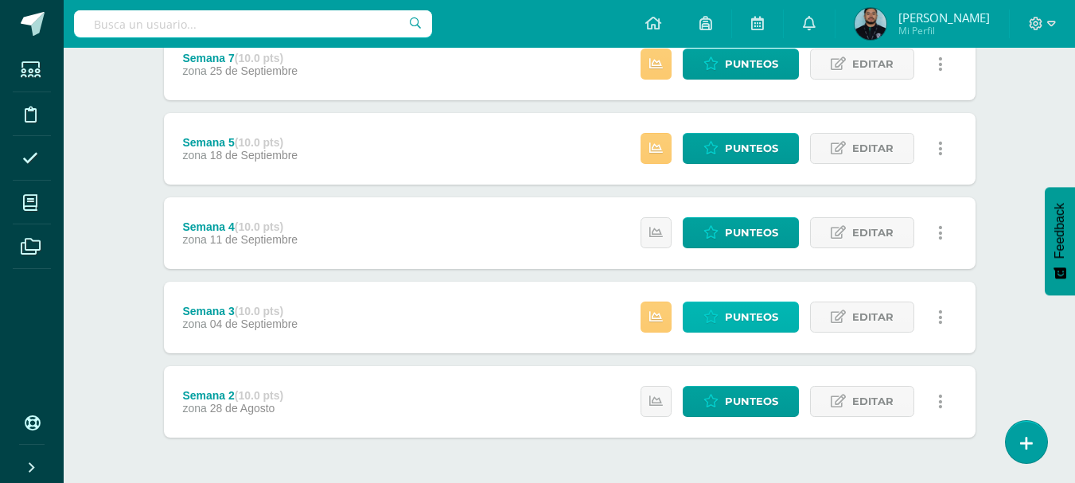
click at [751, 330] on span "Punteos" at bounding box center [751, 316] width 53 height 29
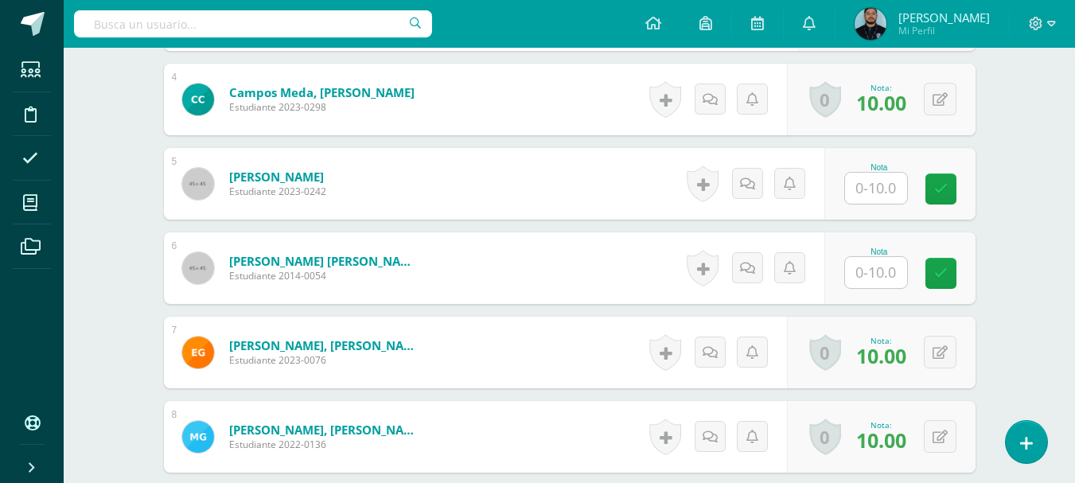
scroll to position [743, 0]
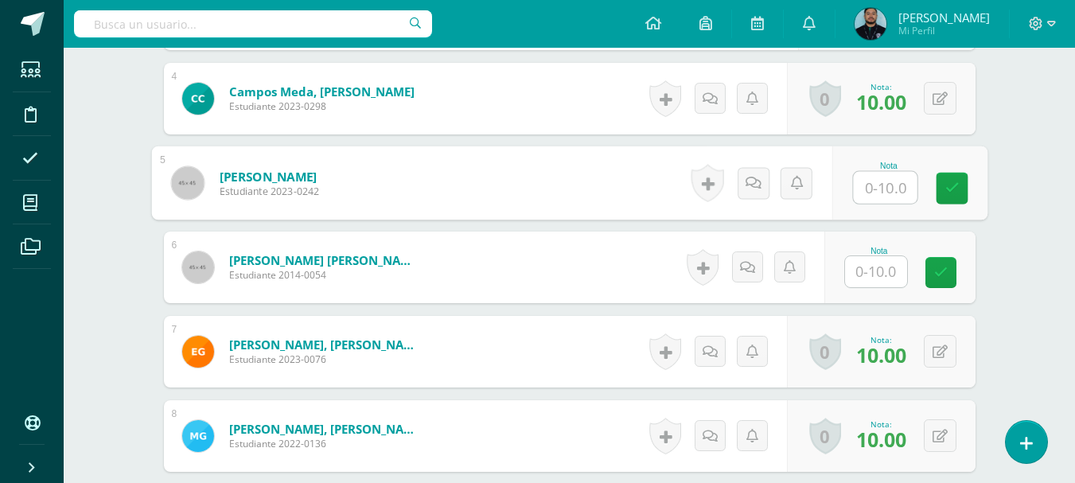
click at [875, 183] on input "text" at bounding box center [885, 188] width 64 height 32
type input "9"
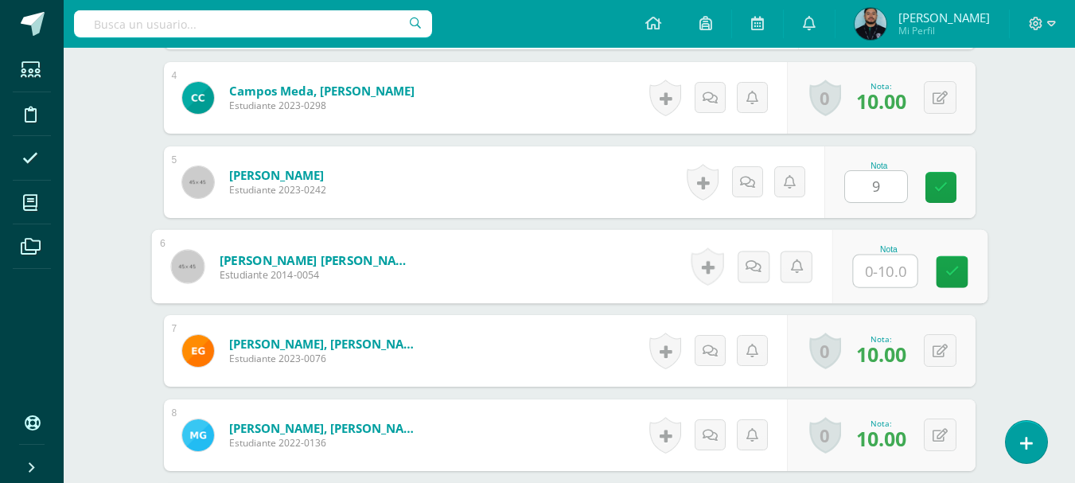
click at [881, 275] on input "text" at bounding box center [885, 271] width 64 height 32
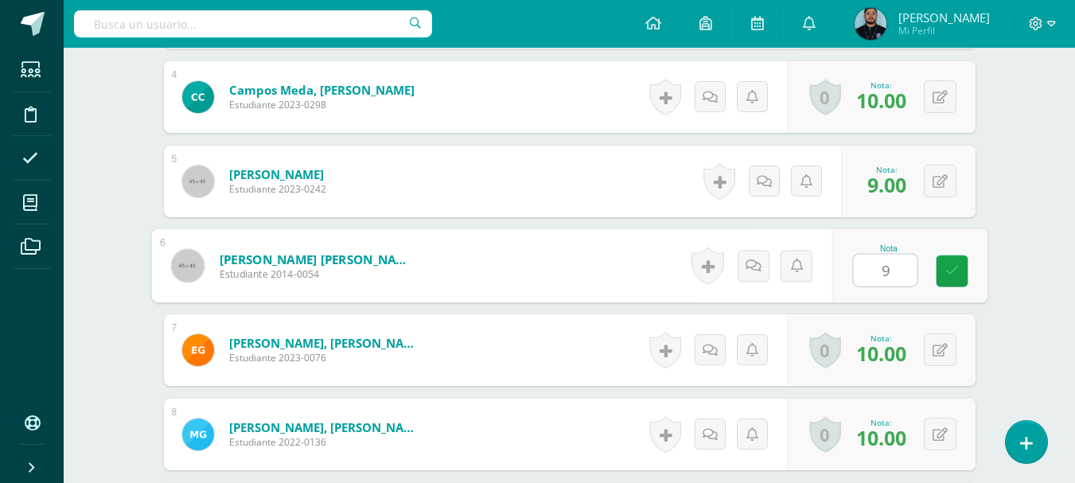
type input "9"
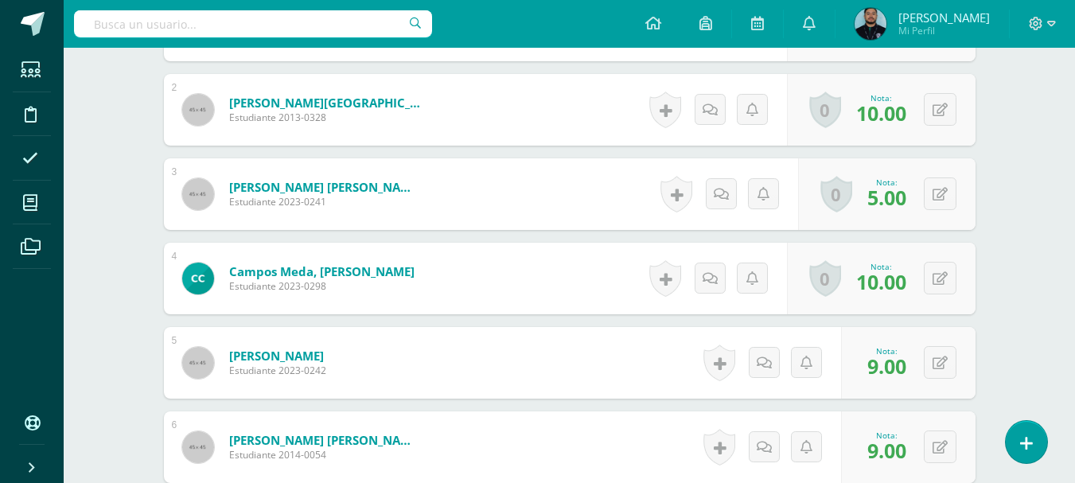
scroll to position [557, 0]
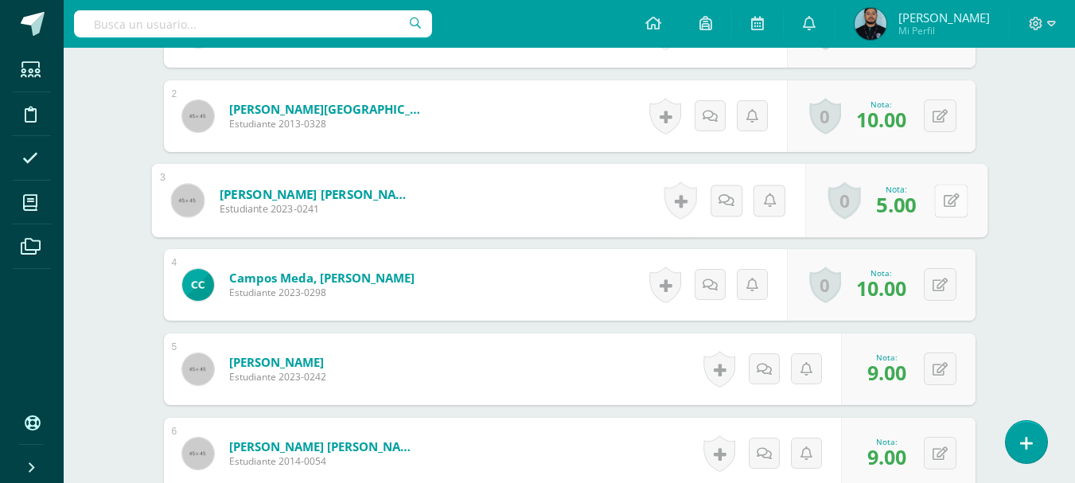
click at [937, 204] on button at bounding box center [950, 200] width 33 height 33
type input "9"
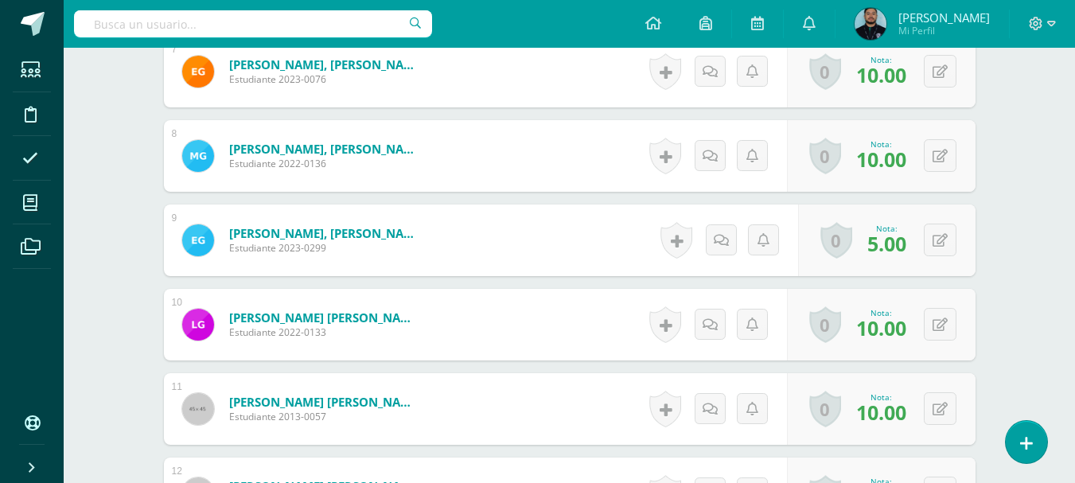
scroll to position [1100, 0]
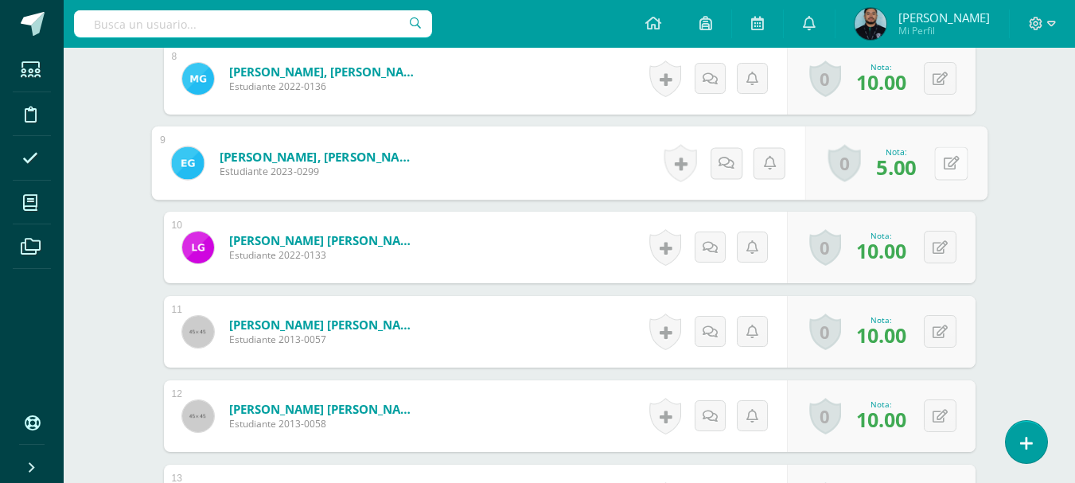
click at [941, 152] on button at bounding box center [950, 162] width 33 height 33
type input "9"
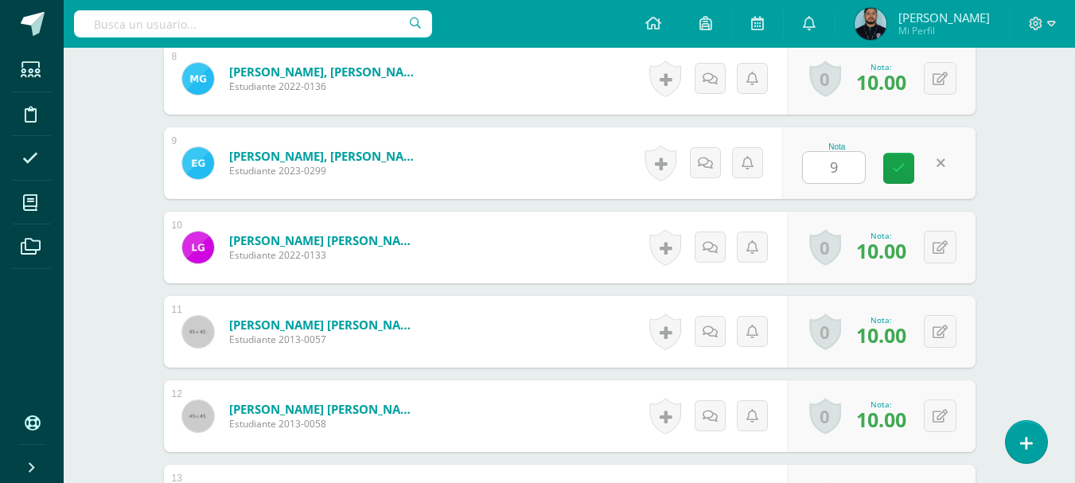
click at [995, 255] on div "¿Estás seguro que quieres eliminar esta actividad? Esto borrará la actividad y …" at bounding box center [569, 309] width 875 height 2505
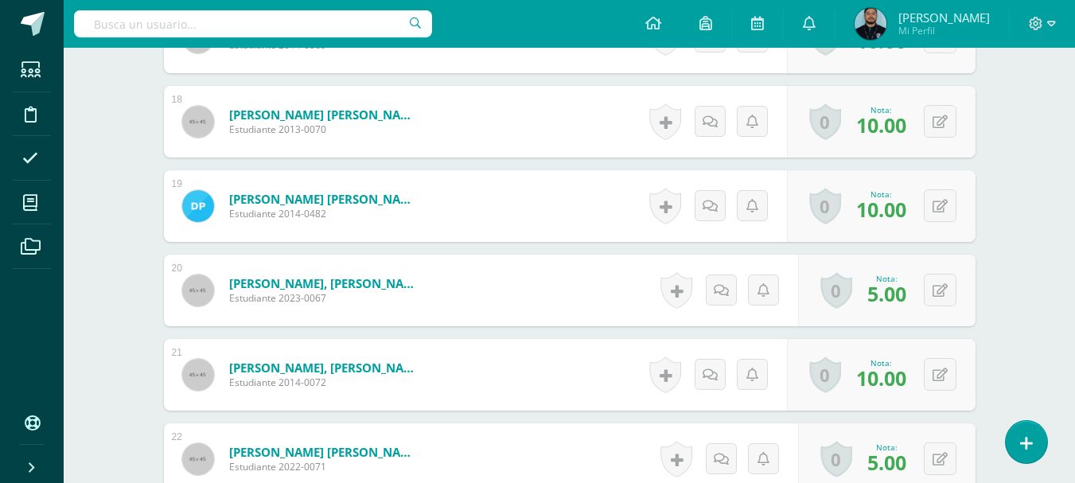
scroll to position [1902, 0]
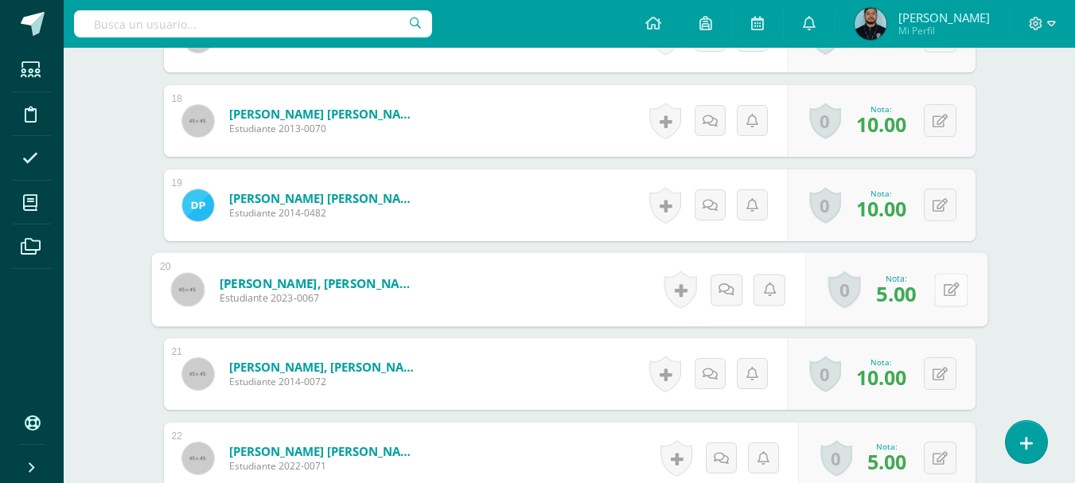
click at [937, 299] on button at bounding box center [950, 289] width 33 height 33
type input "9"
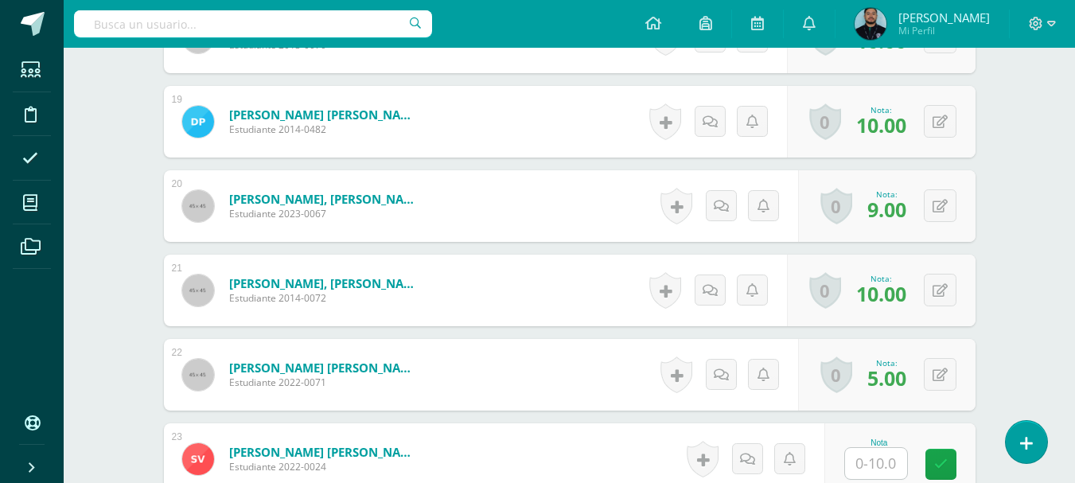
scroll to position [2070, 0]
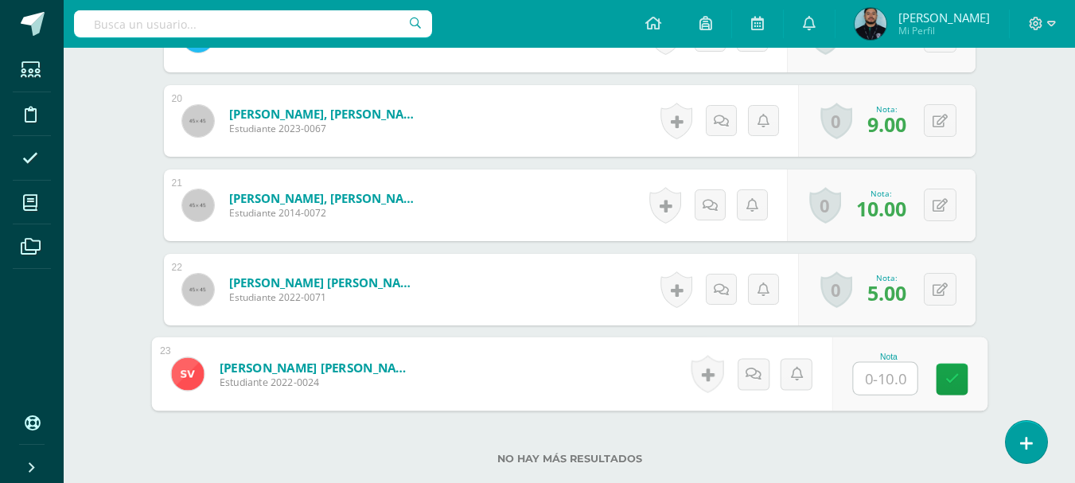
click at [896, 376] on input "text" at bounding box center [885, 379] width 64 height 32
type input "9"
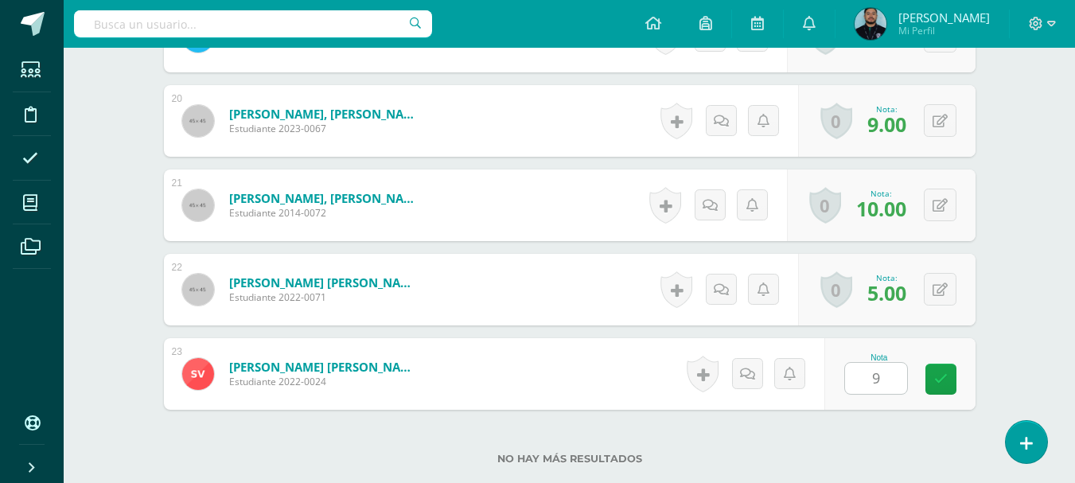
click at [968, 385] on div "Nota 9" at bounding box center [899, 374] width 151 height 72
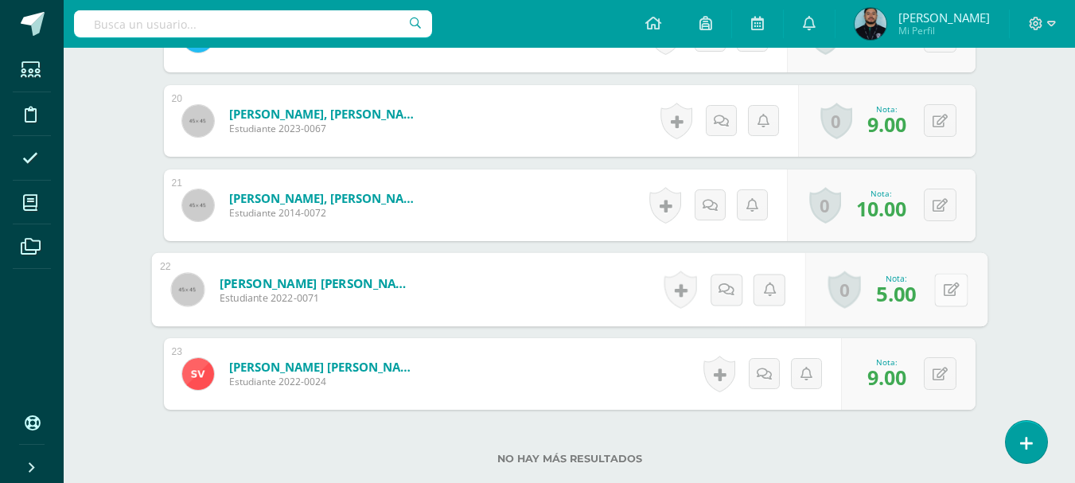
click at [937, 295] on button at bounding box center [950, 289] width 33 height 33
type input "10"
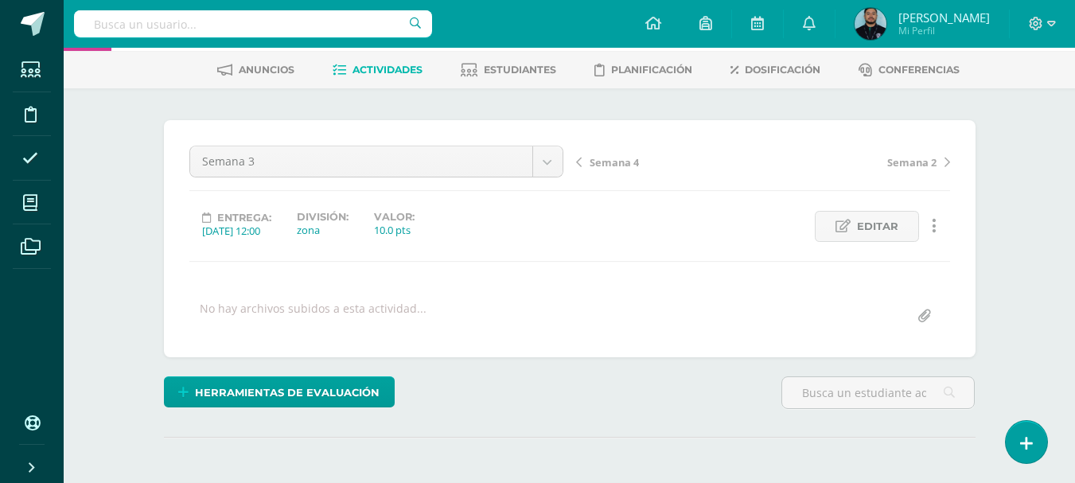
scroll to position [0, 0]
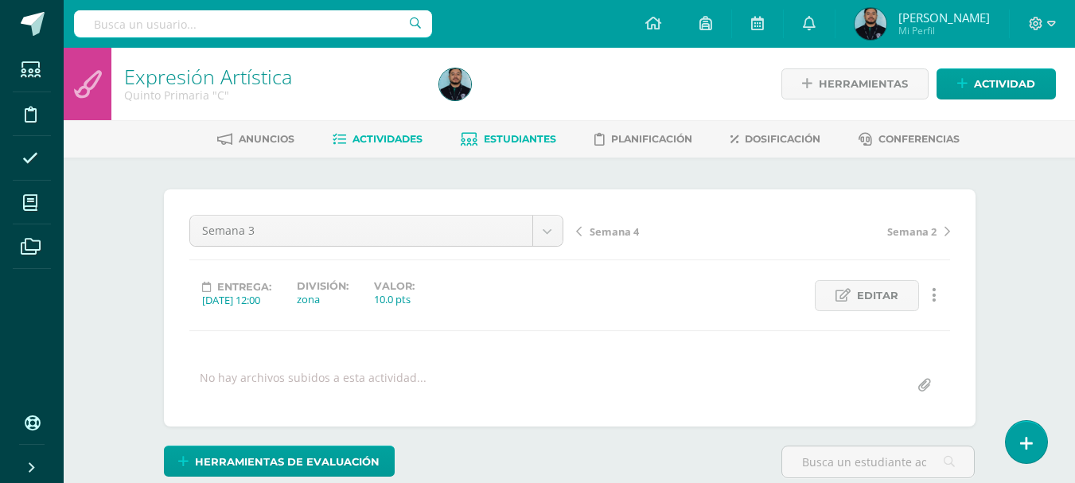
click at [492, 131] on link "Estudiantes" at bounding box center [508, 139] width 95 height 25
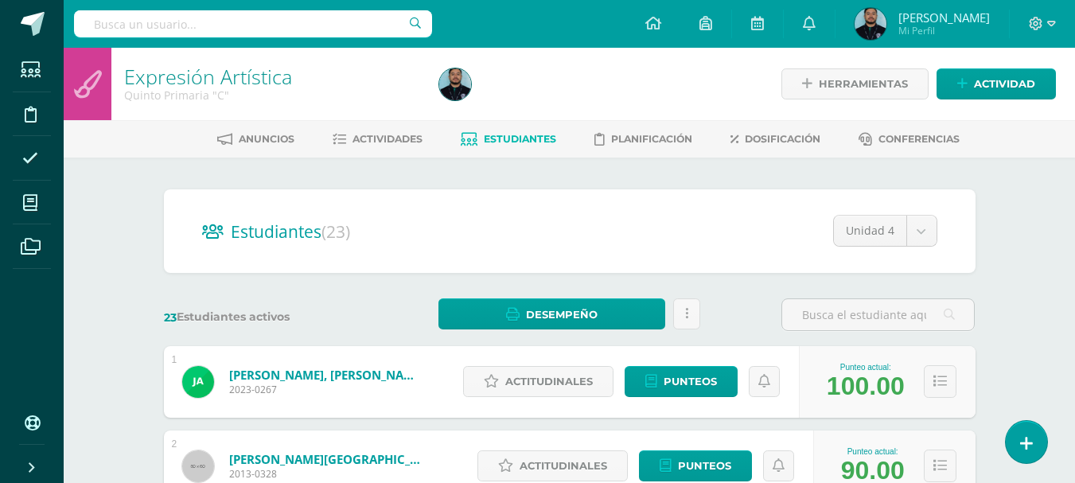
click at [521, 82] on div at bounding box center [593, 84] width 321 height 72
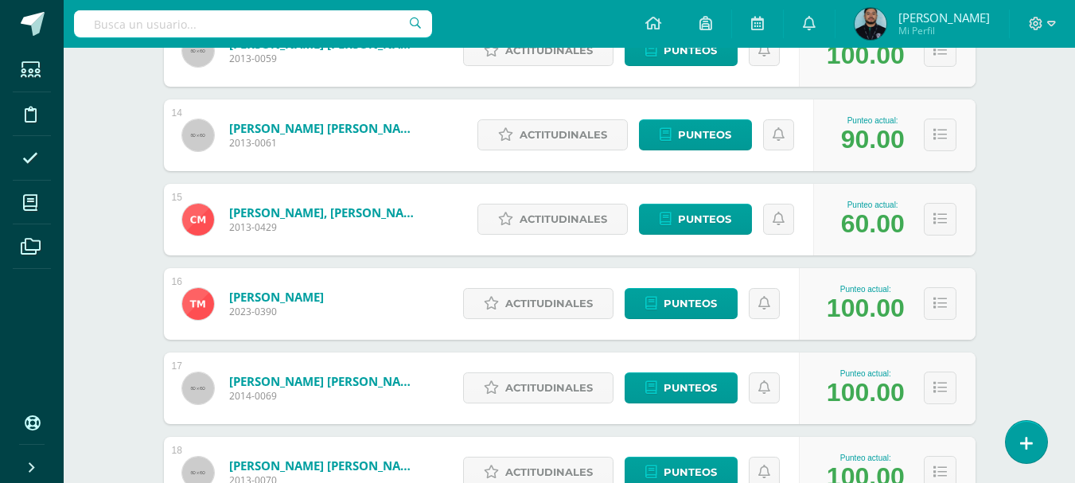
scroll to position [1345, 0]
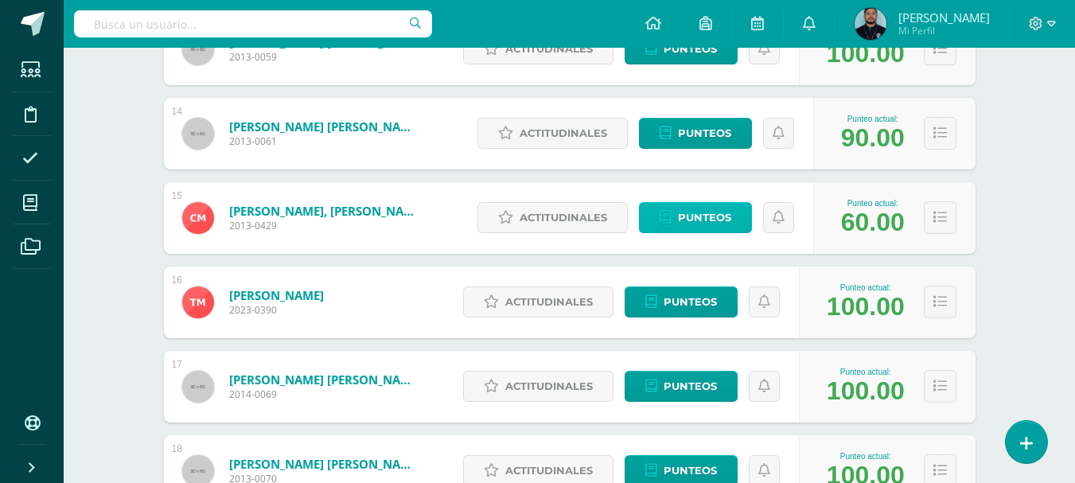
click at [723, 230] on span "Punteos" at bounding box center [704, 217] width 53 height 29
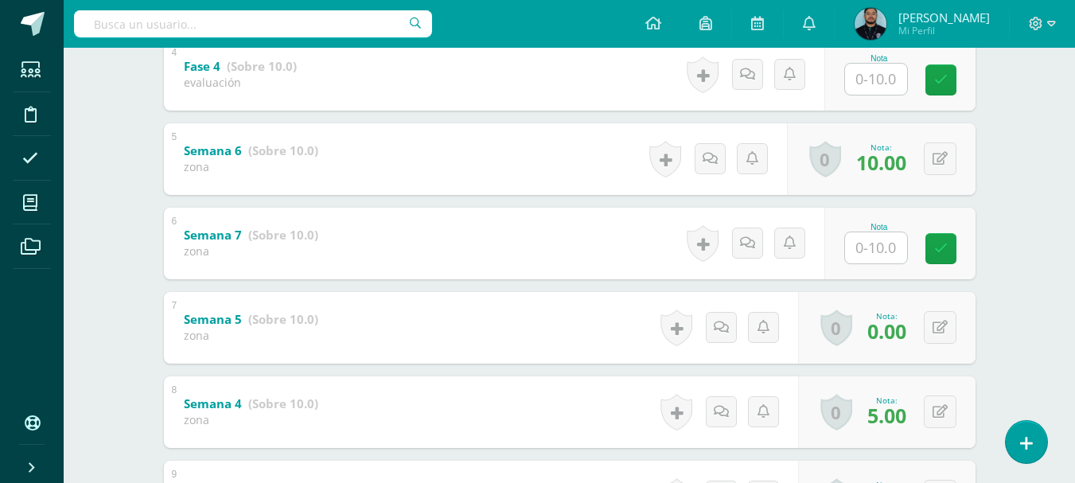
scroll to position [618, 0]
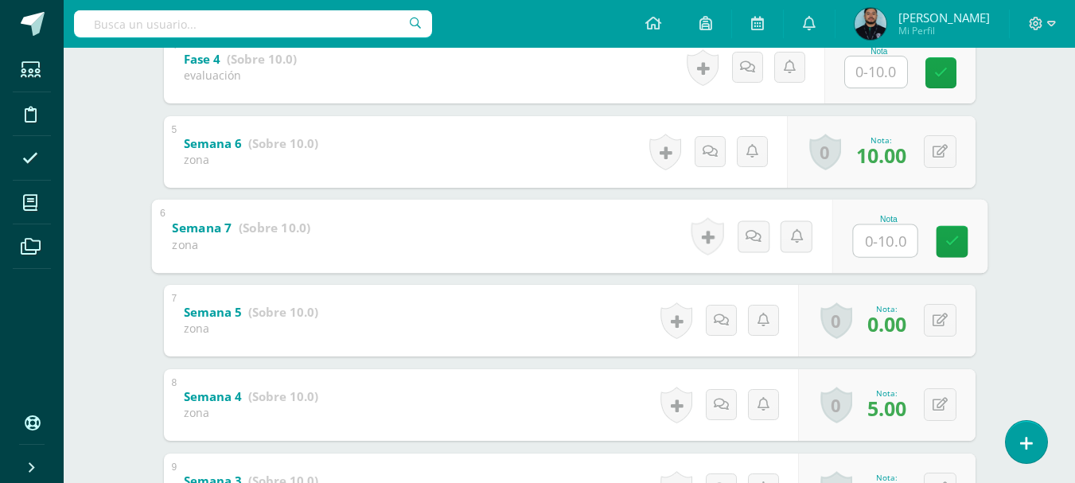
click at [877, 238] on input "text" at bounding box center [885, 240] width 64 height 32
type input "9"
click at [1051, 298] on div "Expresión Artística Quinto Primaria "C" Herramientas Detalle de asistencias Act…" at bounding box center [569, 107] width 1011 height 1354
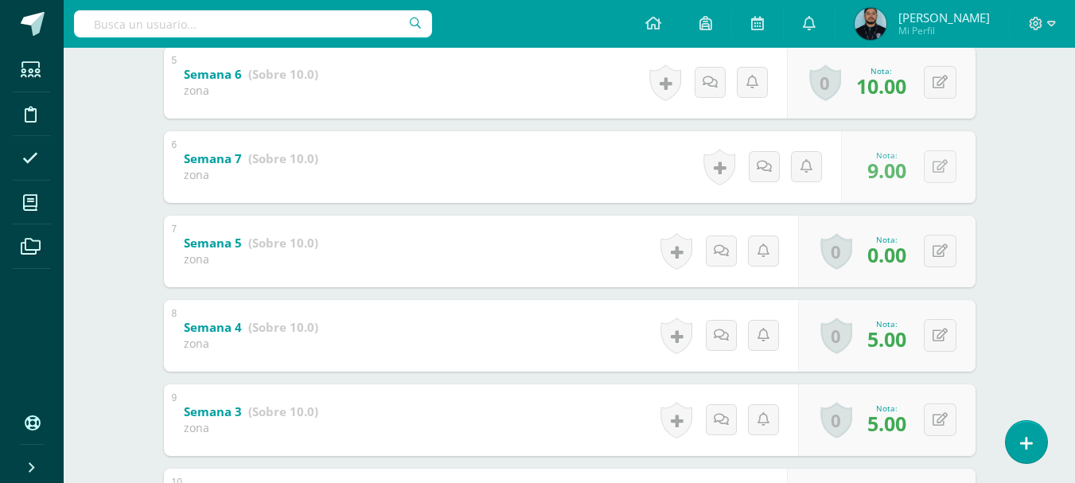
scroll to position [689, 0]
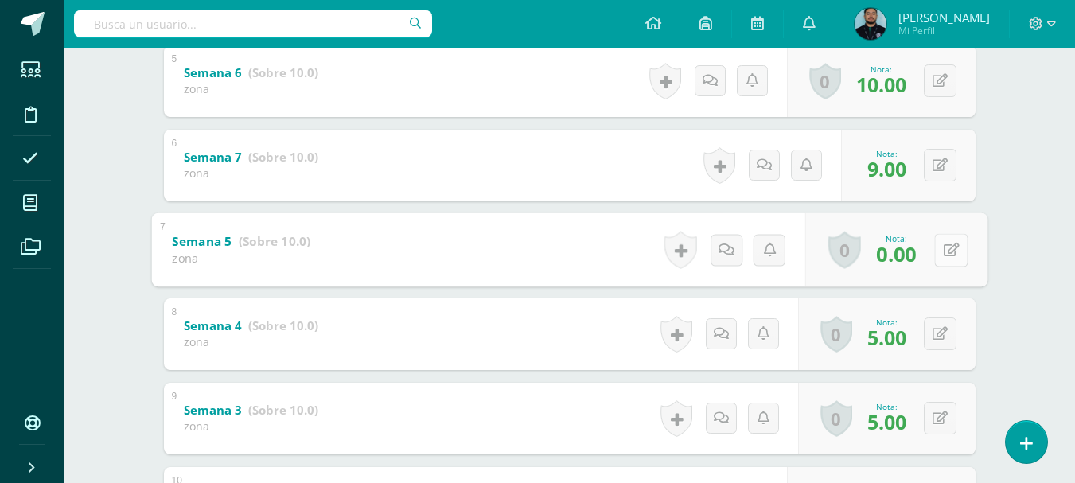
click at [936, 249] on button at bounding box center [950, 249] width 33 height 33
type input "7"
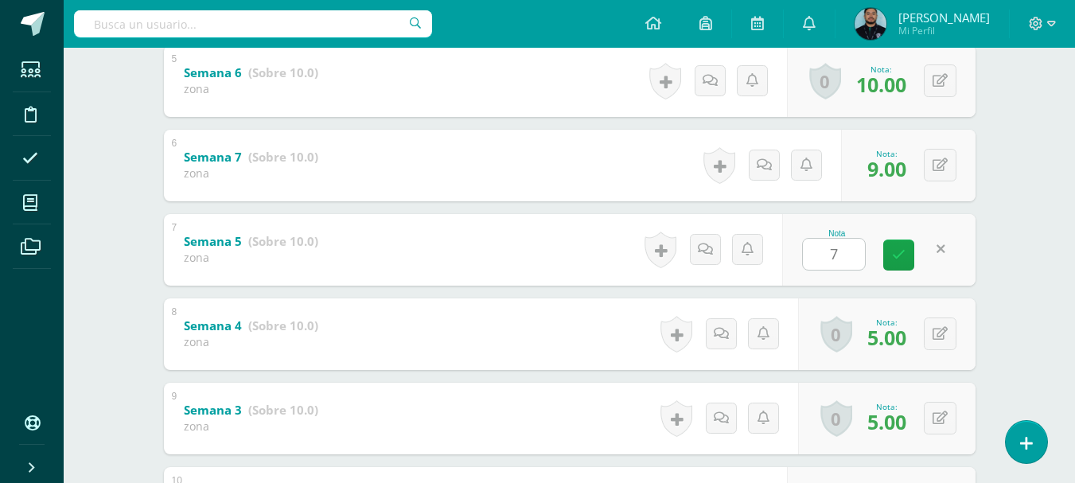
click at [1041, 309] on div "Expresión Artística Quinto Primaria "C" Herramientas Detalle de asistencias Act…" at bounding box center [569, 36] width 1011 height 1354
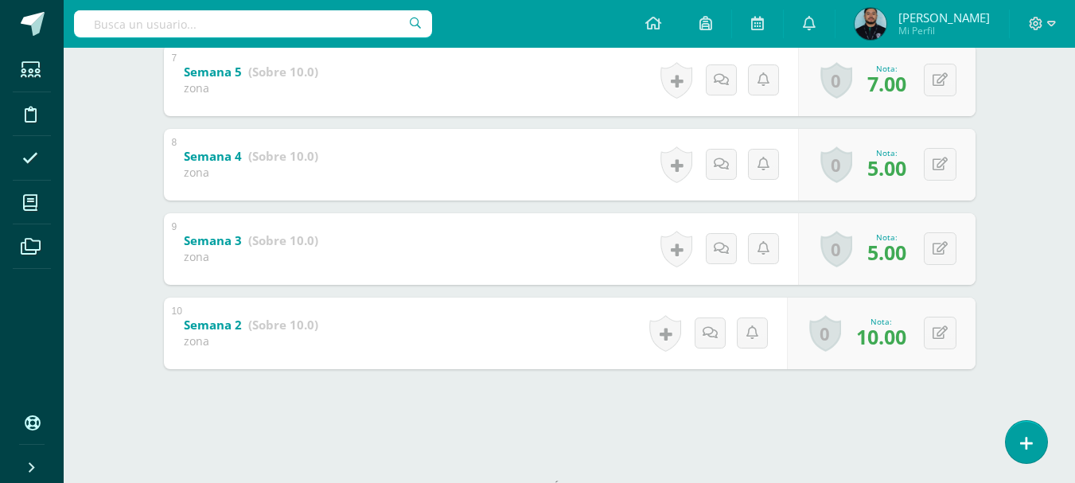
scroll to position [864, 0]
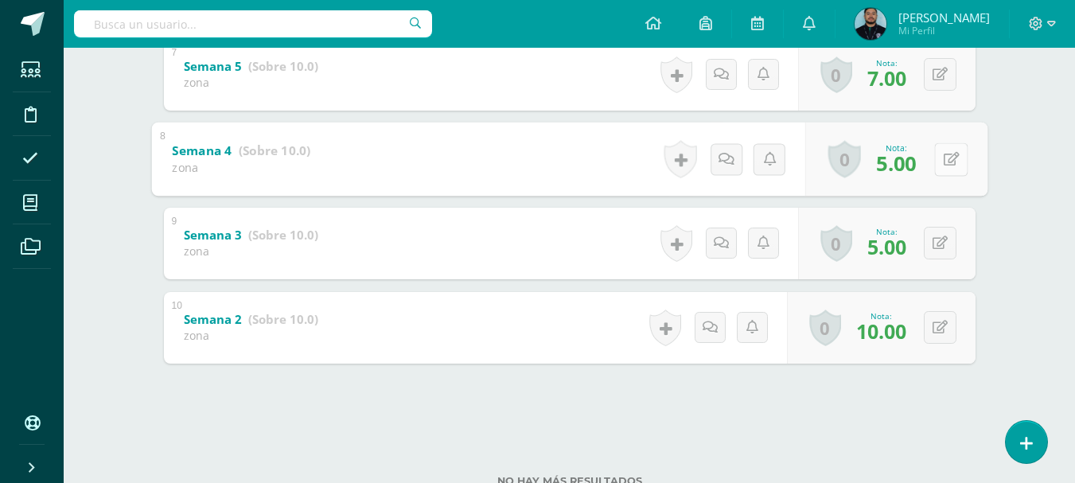
click at [937, 163] on button at bounding box center [950, 158] width 33 height 33
type input "7"
click at [944, 252] on button at bounding box center [940, 243] width 33 height 33
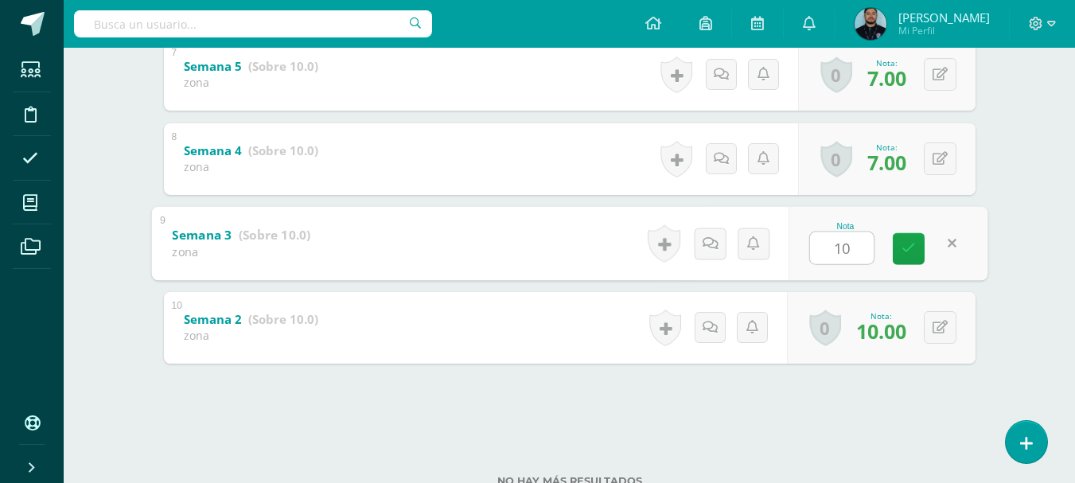
type input "10"
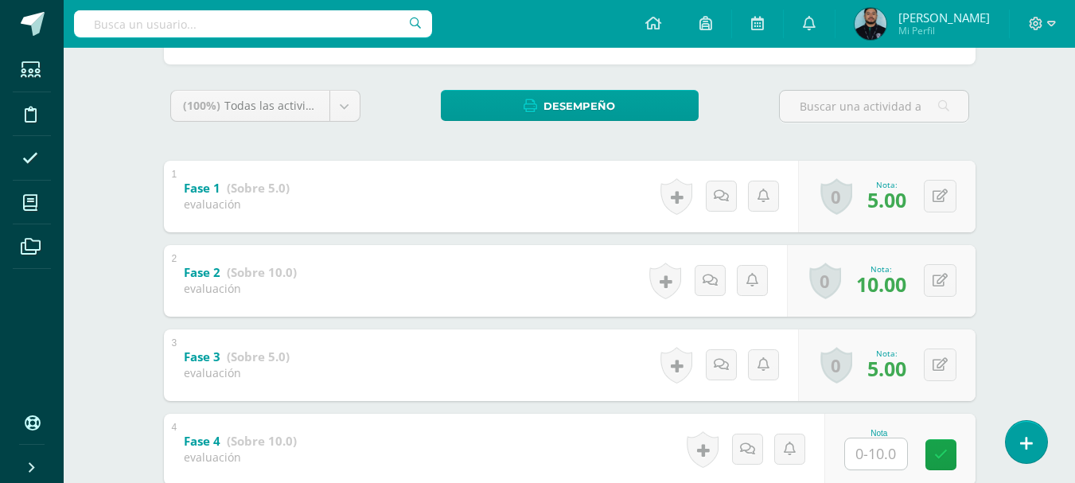
scroll to position [0, 0]
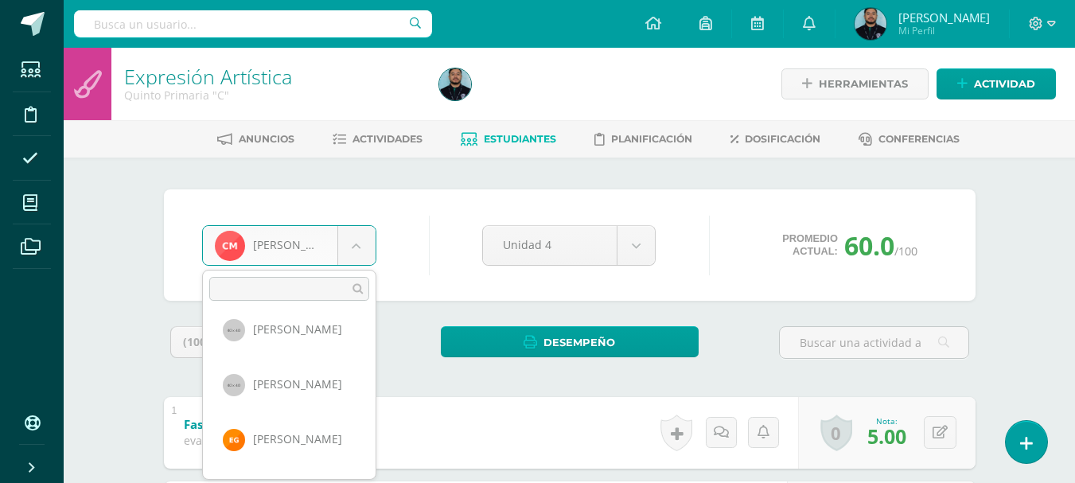
scroll to position [194, 0]
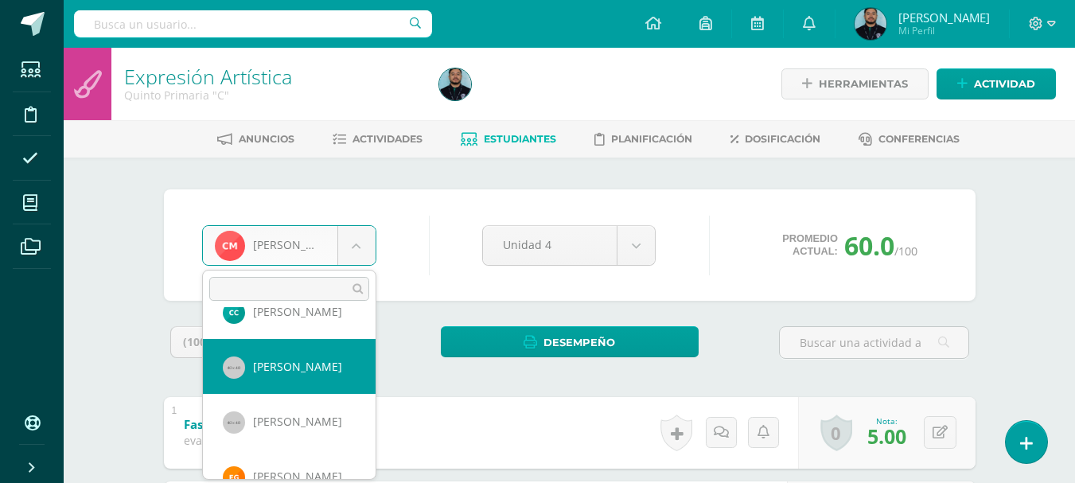
select select "813"
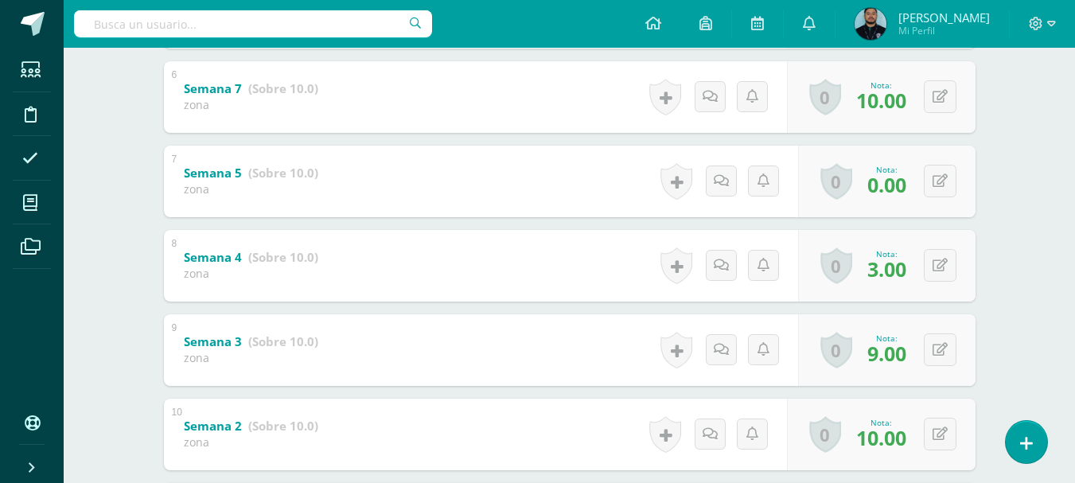
scroll to position [758, 0]
click at [937, 185] on button at bounding box center [950, 180] width 33 height 33
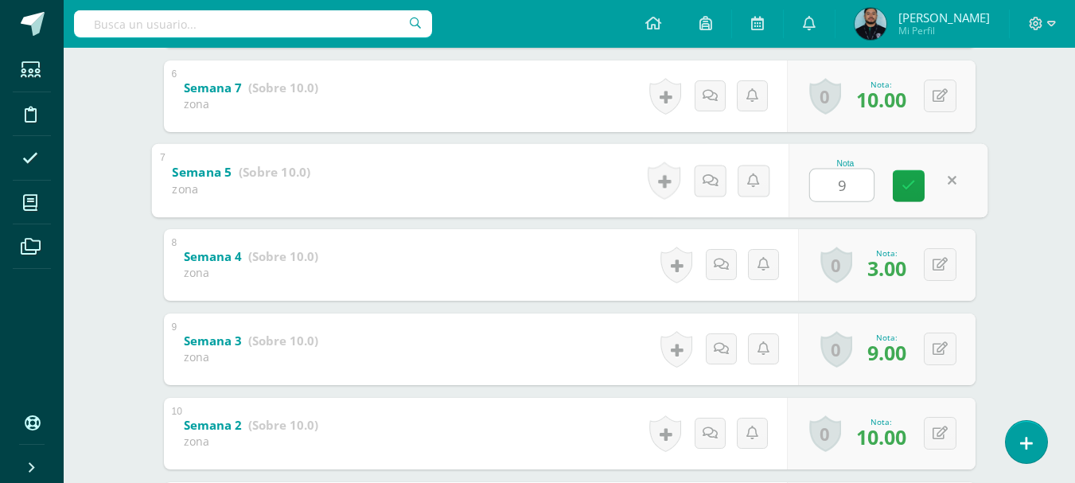
type input "9"
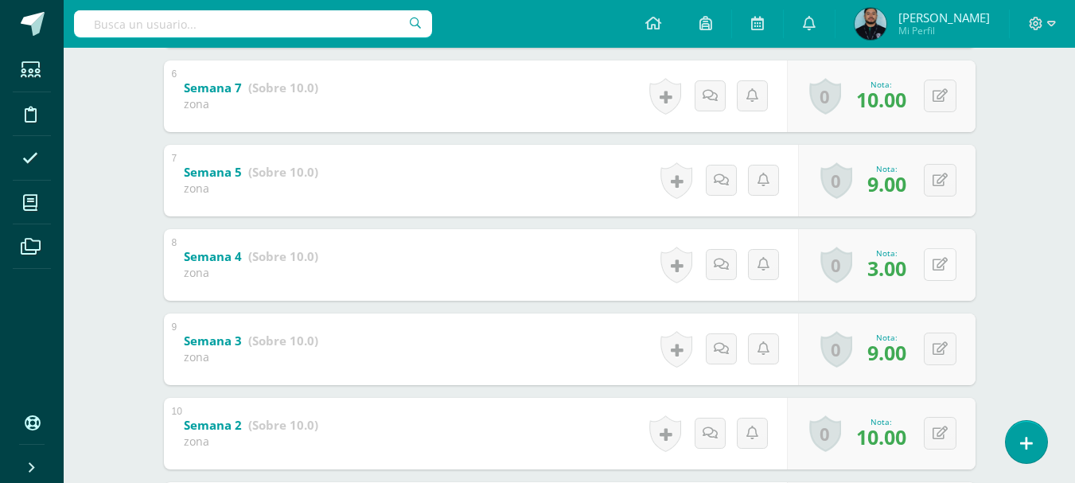
click at [933, 268] on div "0 [GEOGRAPHIC_DATA] Logros obtenidos Aún no hay logros agregados Nota: 3.00" at bounding box center [886, 265] width 177 height 72
click at [950, 271] on icon at bounding box center [951, 265] width 16 height 14
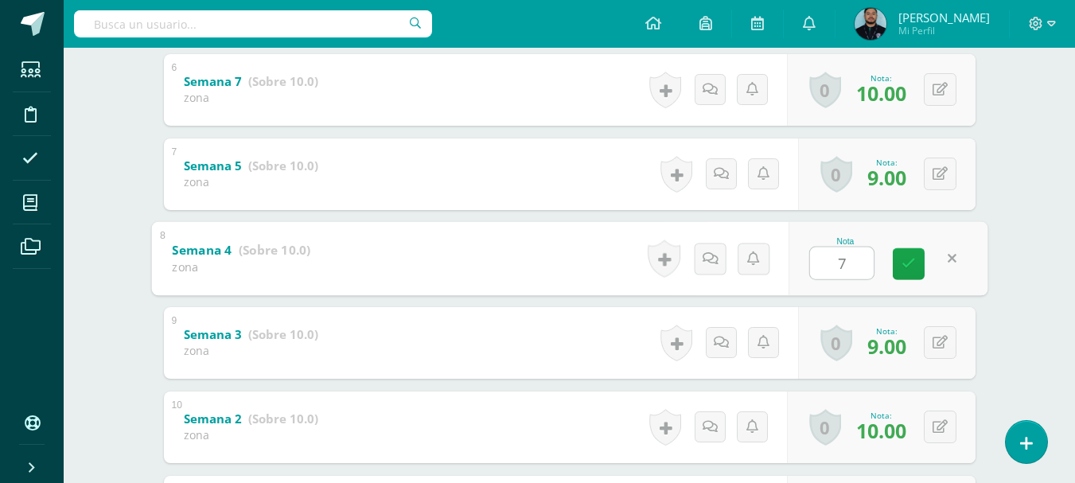
scroll to position [765, 0]
type input "7"
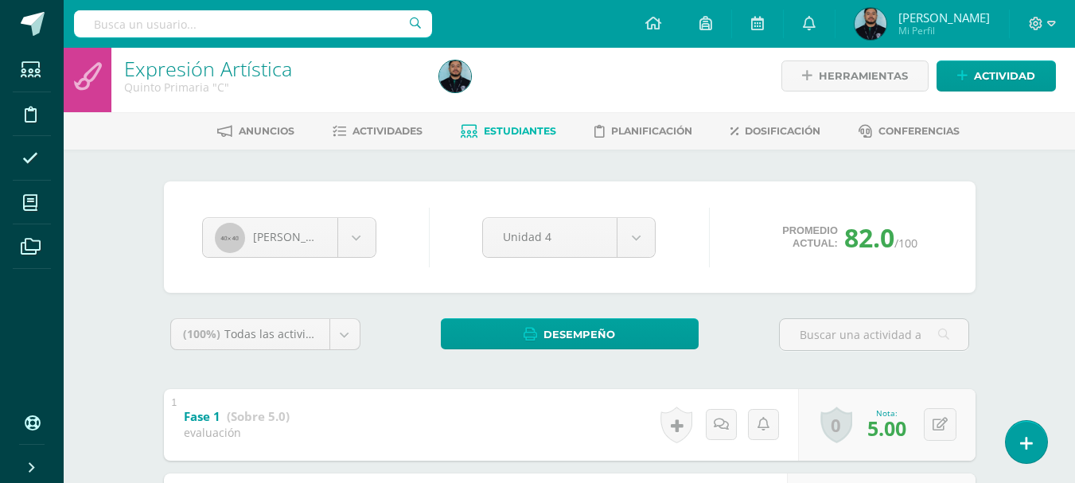
scroll to position [0, 0]
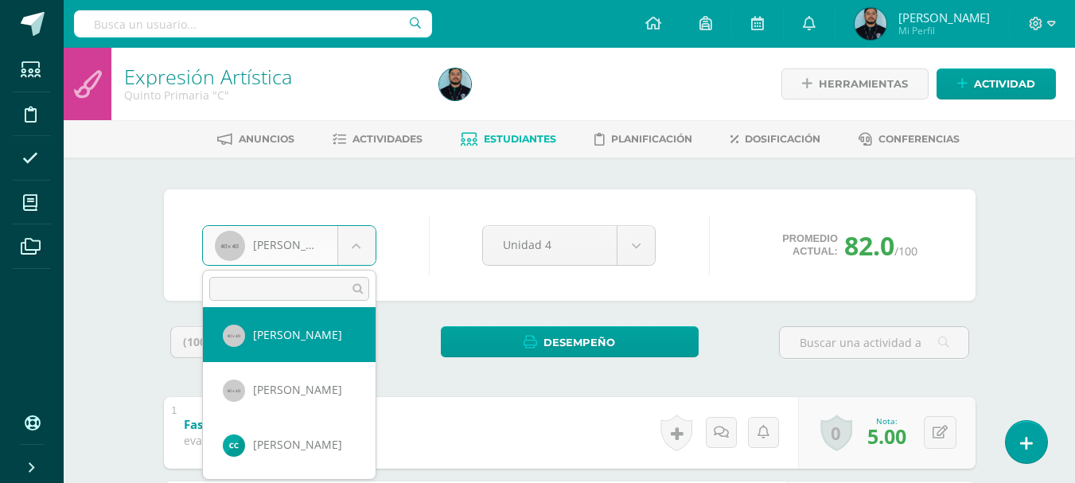
select select "792"
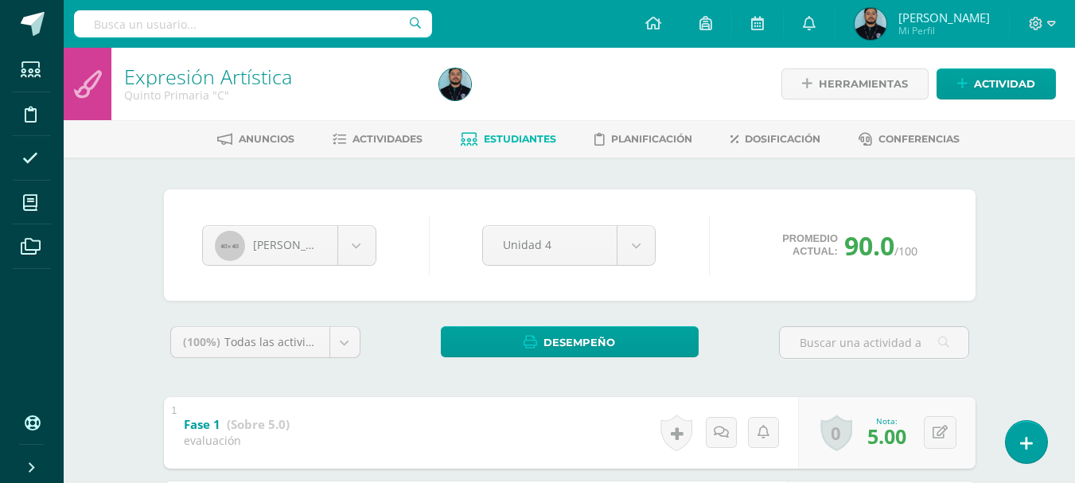
click at [585, 84] on div at bounding box center [593, 84] width 321 height 72
click at [441, 258] on div "[PERSON_NAME] [PERSON_NAME] [PERSON_NAME] [PERSON_NAME] [PERSON_NAME] [PERSON_N…" at bounding box center [570, 245] width 748 height 60
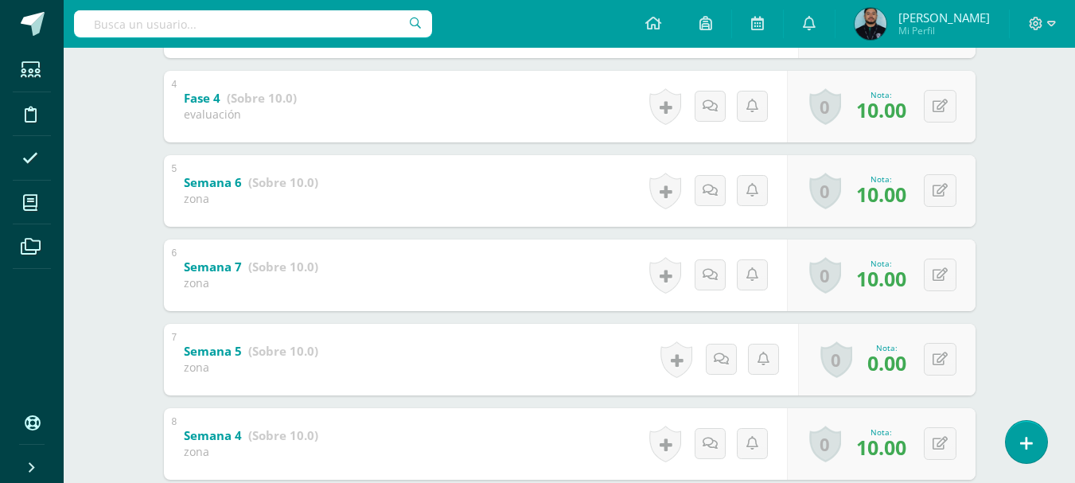
scroll to position [691, 0]
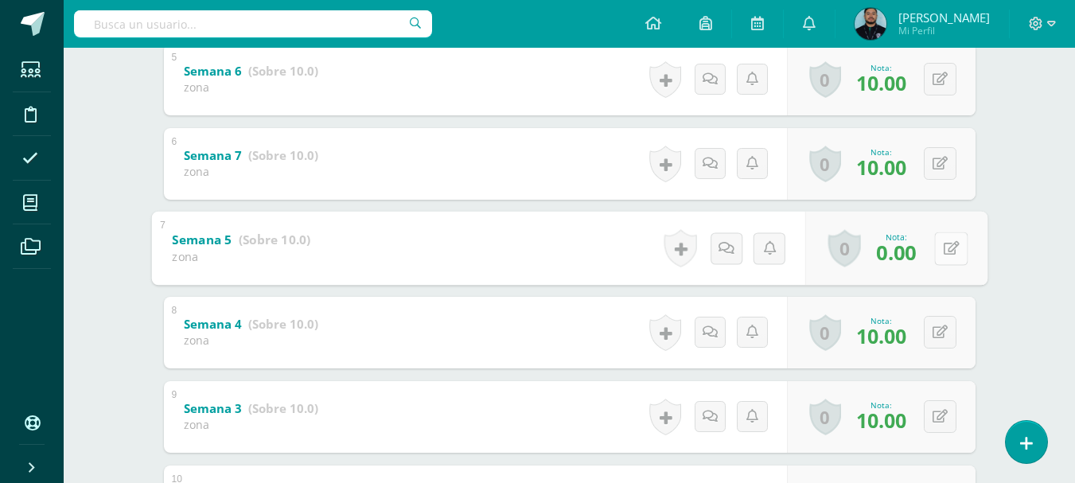
click at [935, 251] on button at bounding box center [950, 248] width 33 height 33
type input "9"
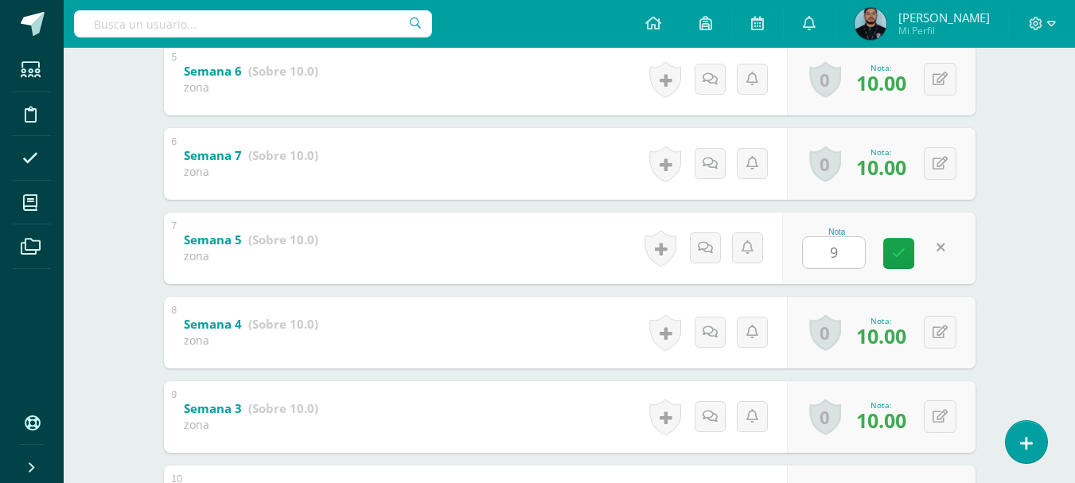
click at [1014, 324] on div "Expresión Artística Quinto Primaria "C" Herramientas Detalle de asistencias Act…" at bounding box center [569, 42] width 1011 height 1370
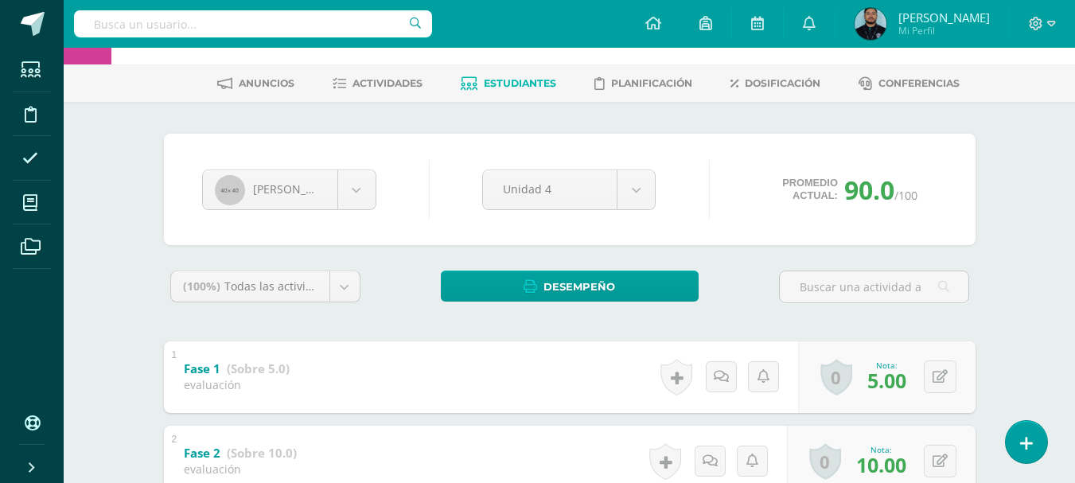
scroll to position [0, 0]
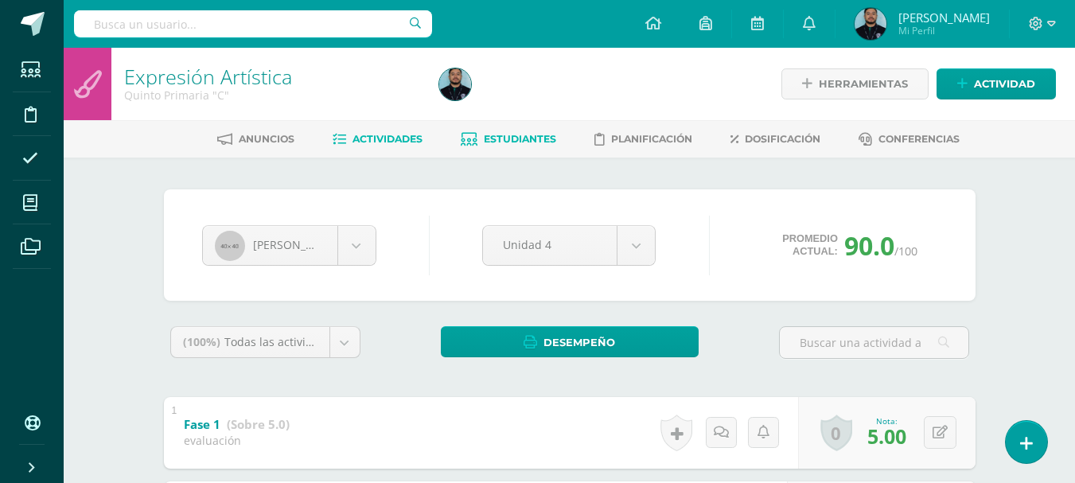
click at [368, 133] on span "Actividades" at bounding box center [387, 139] width 70 height 12
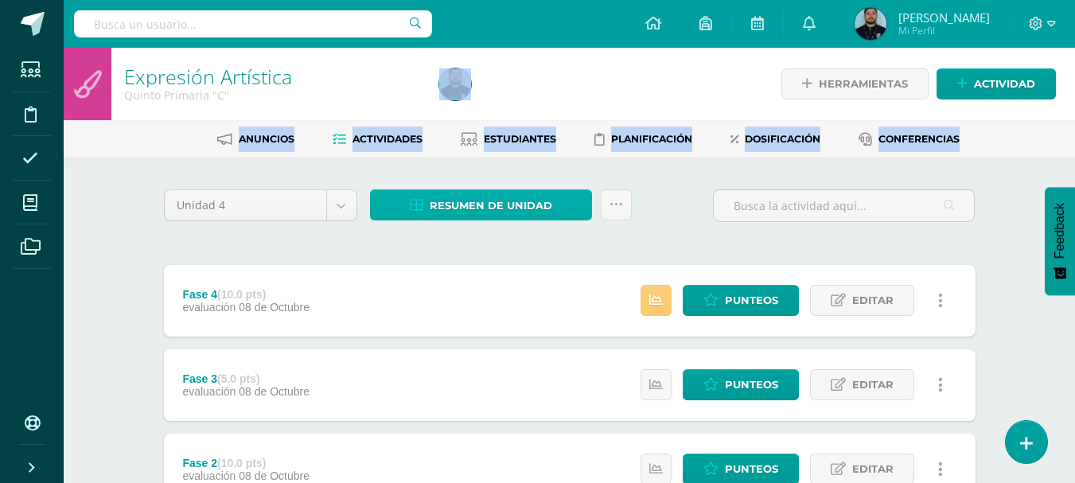
drag, startPoint x: 518, startPoint y: 101, endPoint x: 503, endPoint y: 213, distance: 113.2
click at [503, 213] on span "Resumen de unidad" at bounding box center [491, 205] width 123 height 29
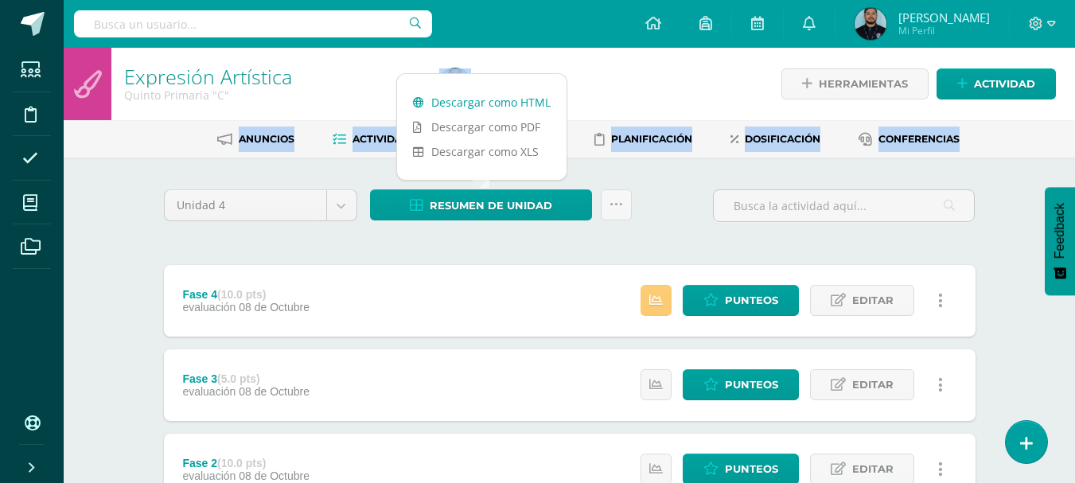
click at [463, 108] on link "Descargar como HTML" at bounding box center [481, 102] width 169 height 25
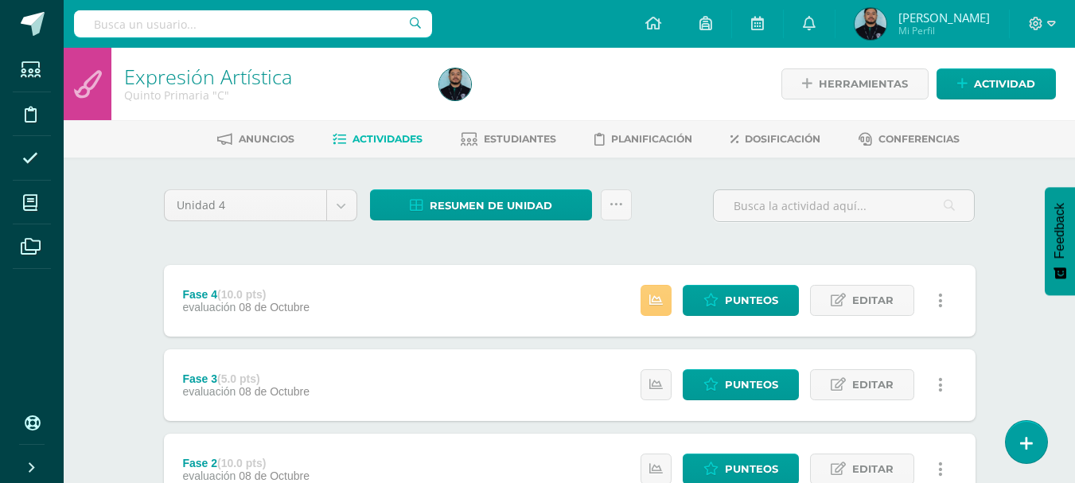
click at [484, 145] on span "Estudiantes" at bounding box center [520, 139] width 72 height 12
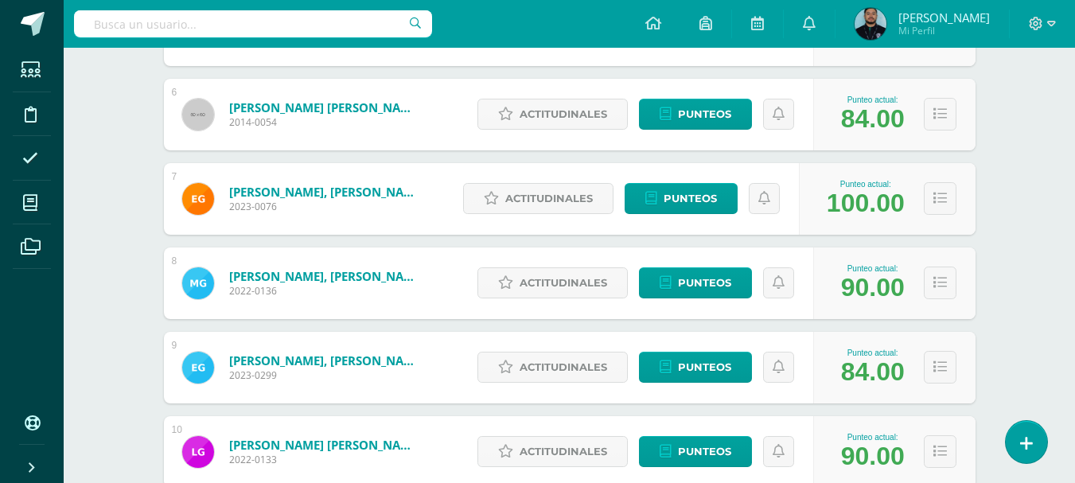
scroll to position [693, 0]
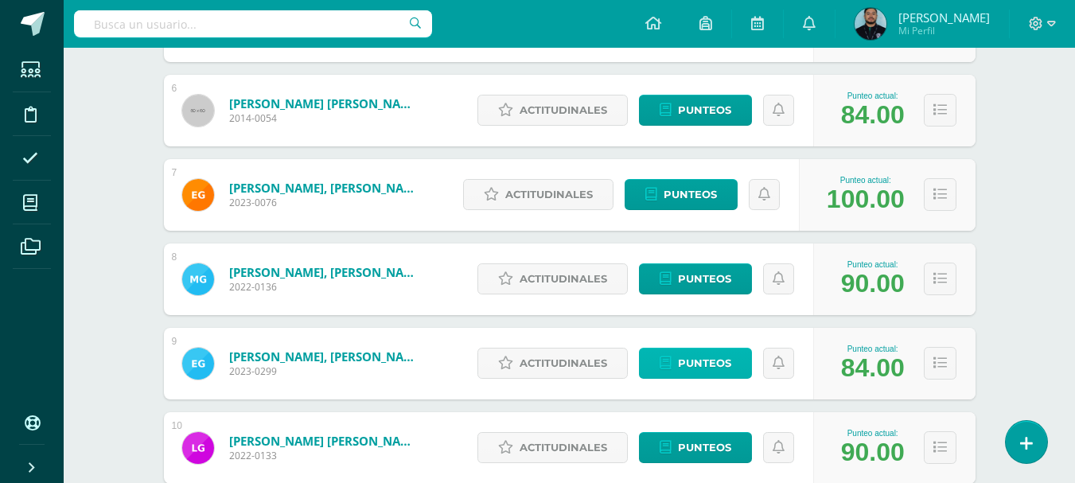
click at [664, 364] on icon at bounding box center [666, 363] width 12 height 14
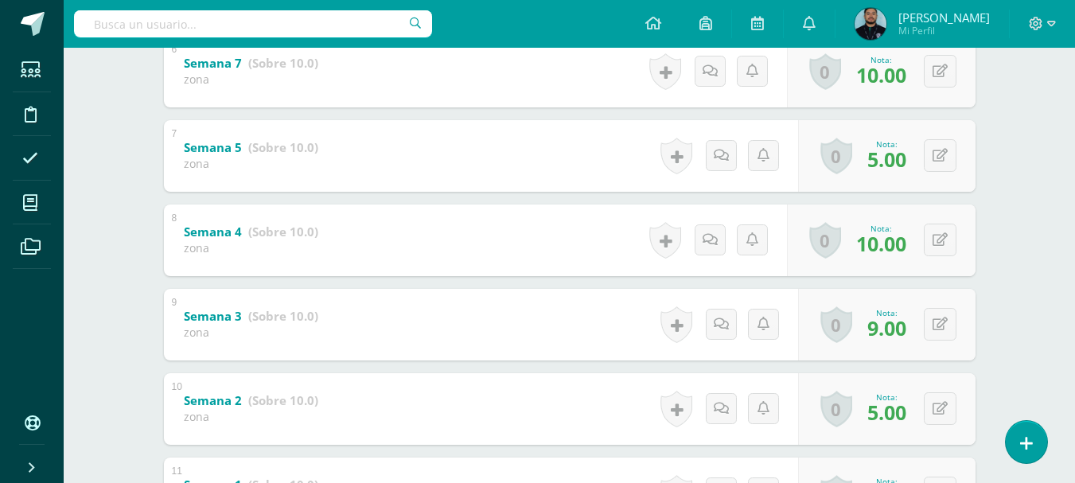
scroll to position [935, 0]
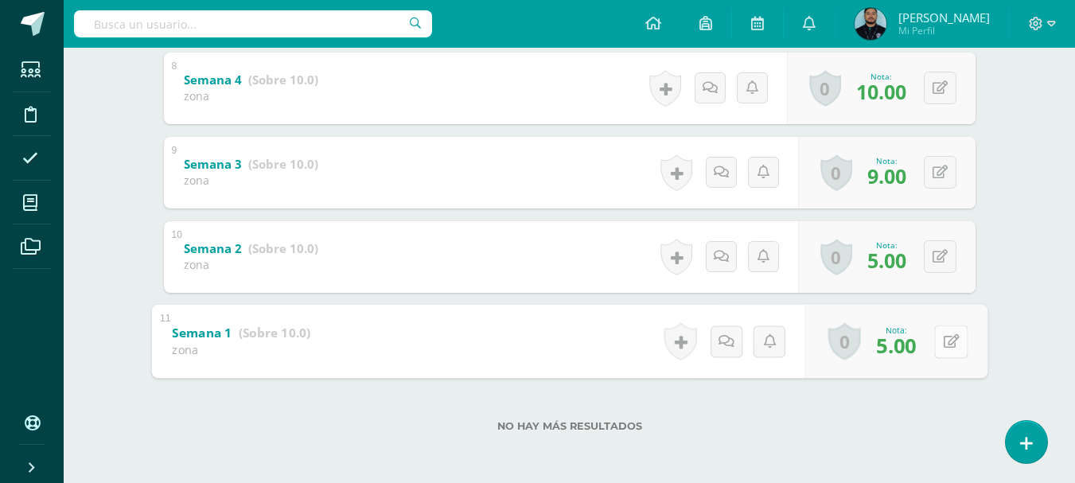
click at [939, 344] on button at bounding box center [950, 341] width 33 height 33
type input "10"
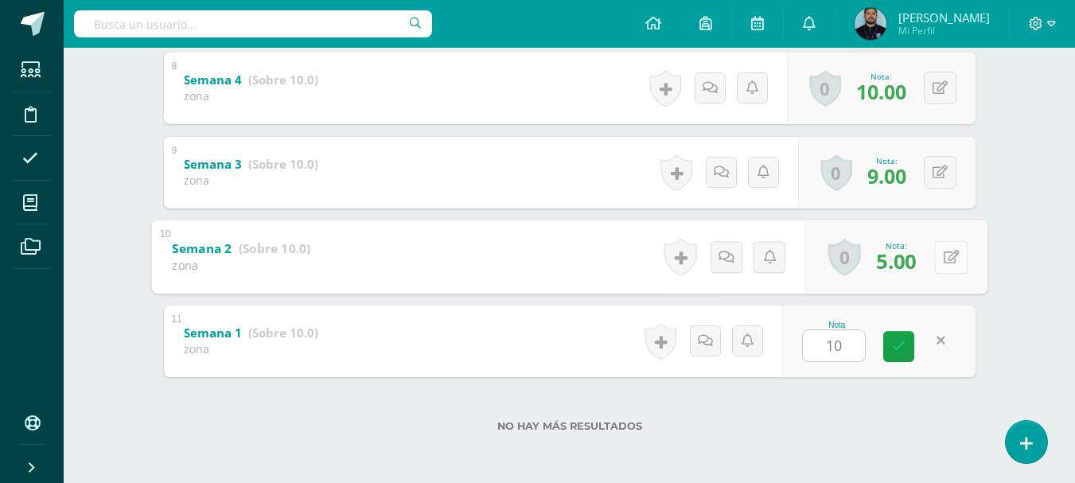
click at [940, 255] on button at bounding box center [950, 256] width 33 height 33
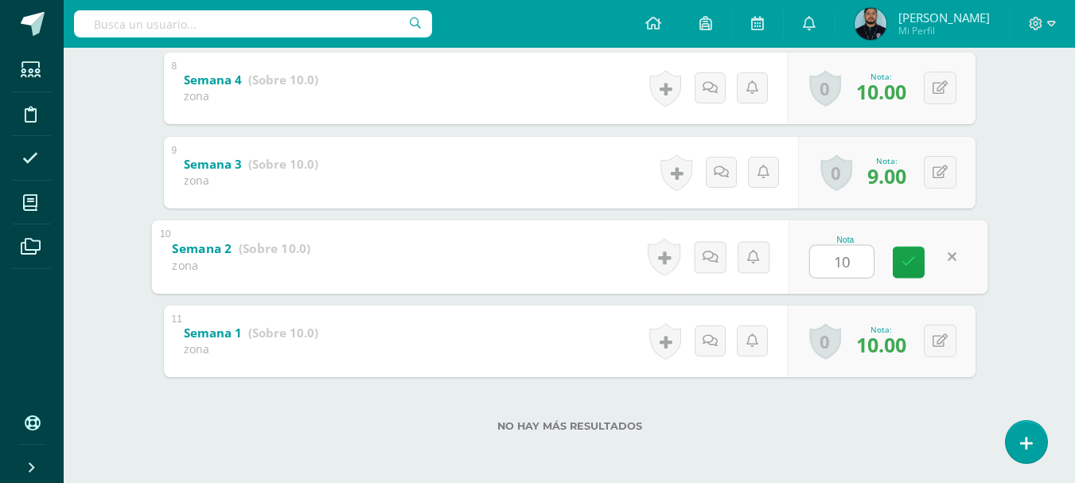
type input "10"
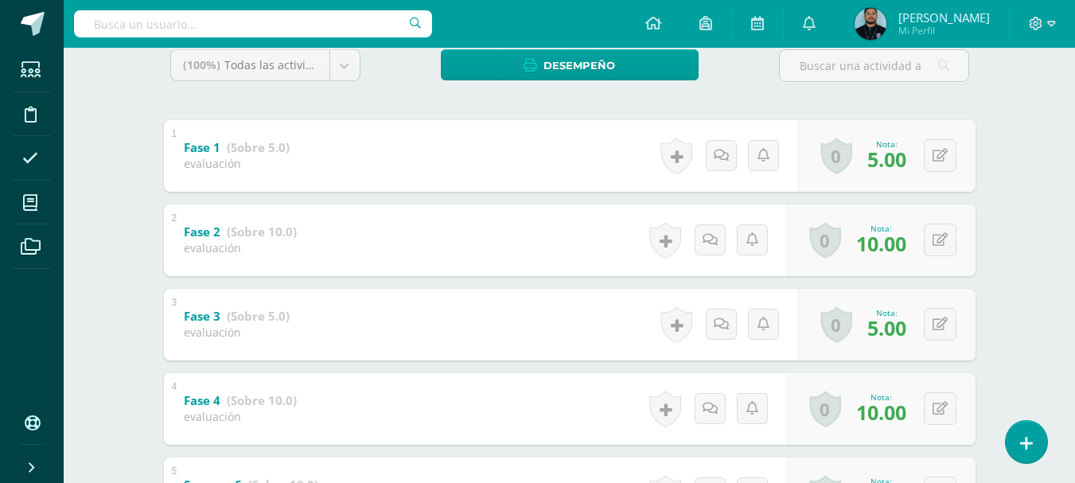
scroll to position [0, 0]
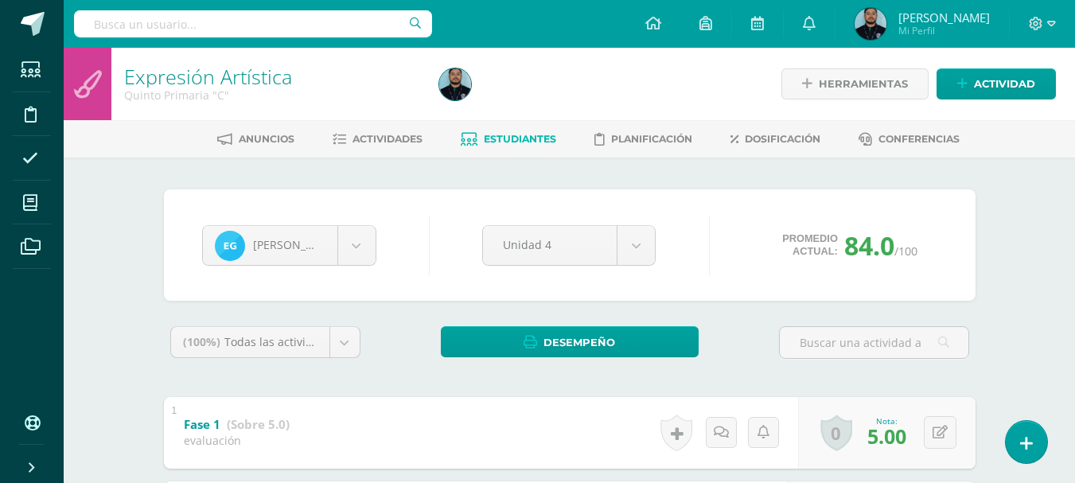
click at [543, 96] on div at bounding box center [593, 84] width 321 height 72
click at [358, 139] on span "Actividades" at bounding box center [387, 139] width 70 height 12
